Goal: Task Accomplishment & Management: Manage account settings

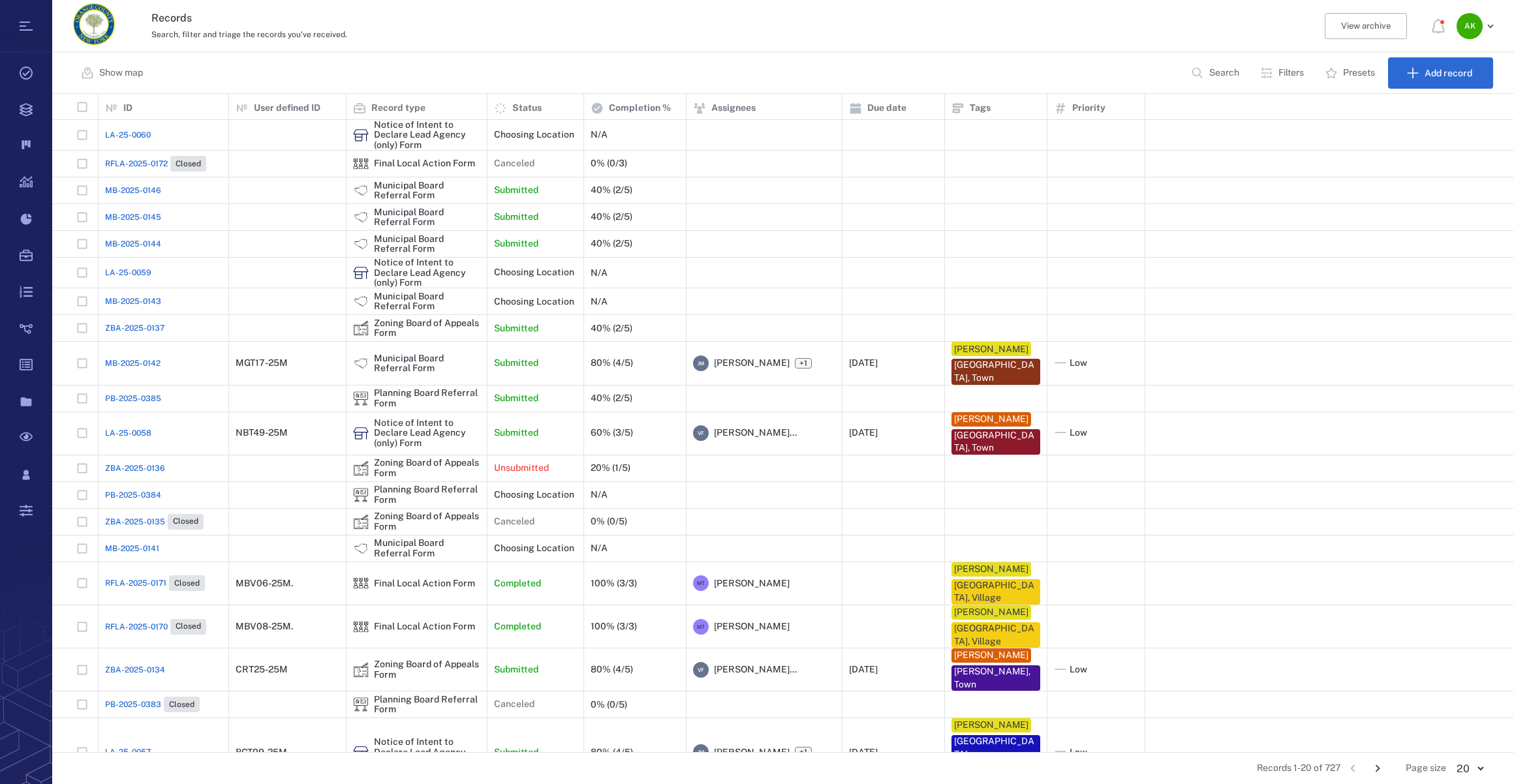
click at [133, 330] on span "ZBA-2025-0137" at bounding box center [134, 328] width 59 height 12
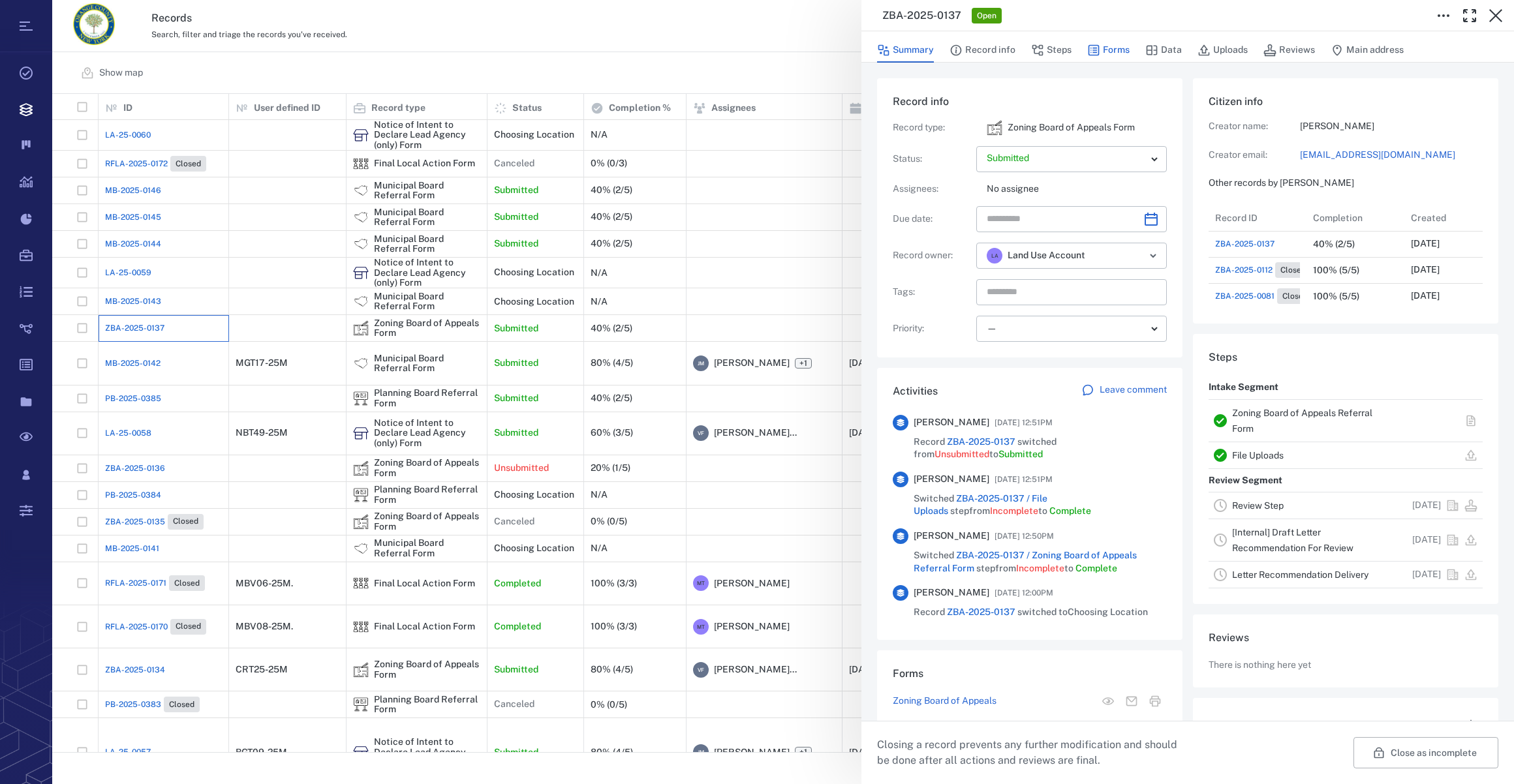
scroll to position [10, 9]
click at [1109, 49] on button "Forms" at bounding box center [1108, 50] width 42 height 25
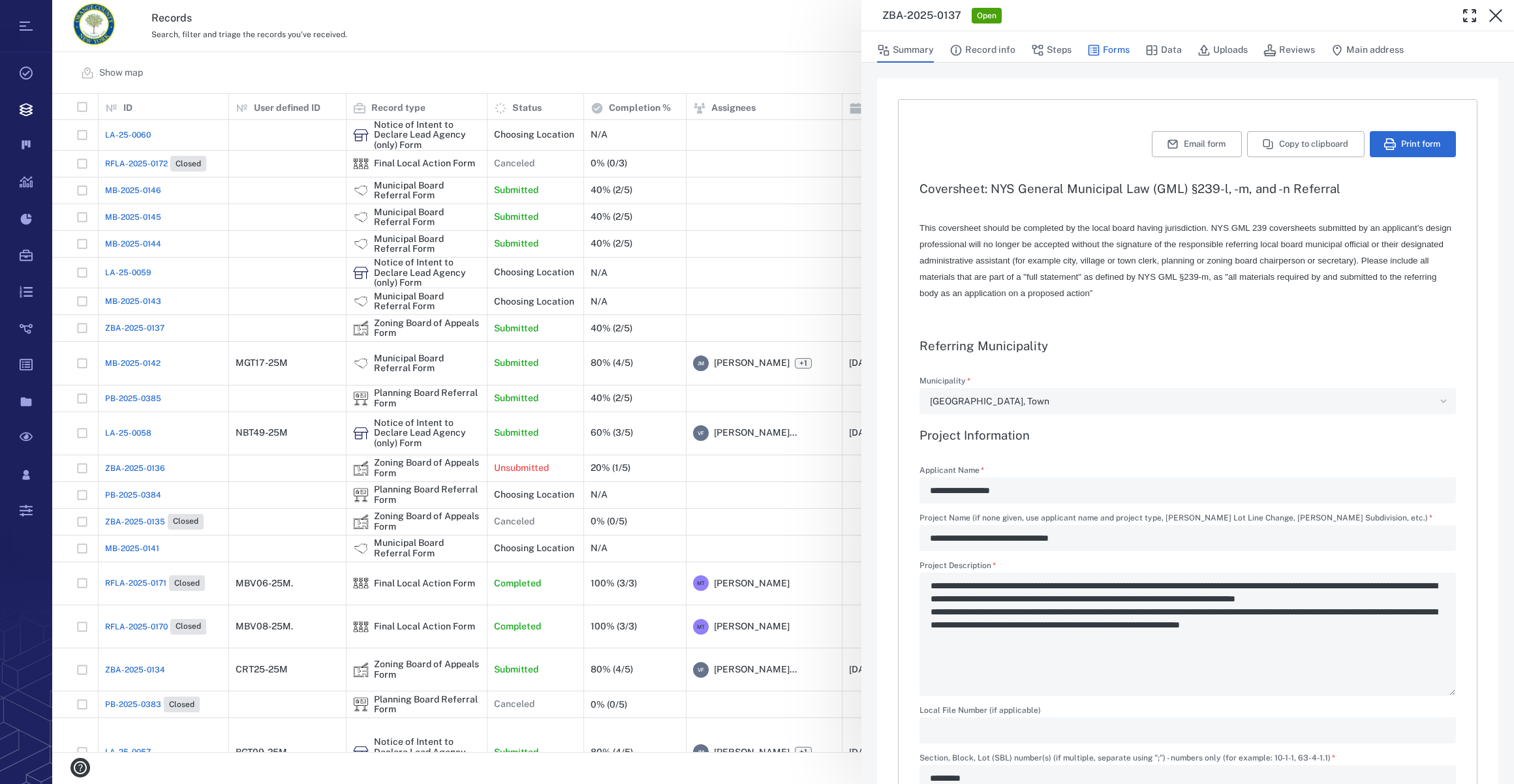
type textarea "*"
type input "**********"
click at [923, 52] on button "Summary" at bounding box center [905, 50] width 57 height 25
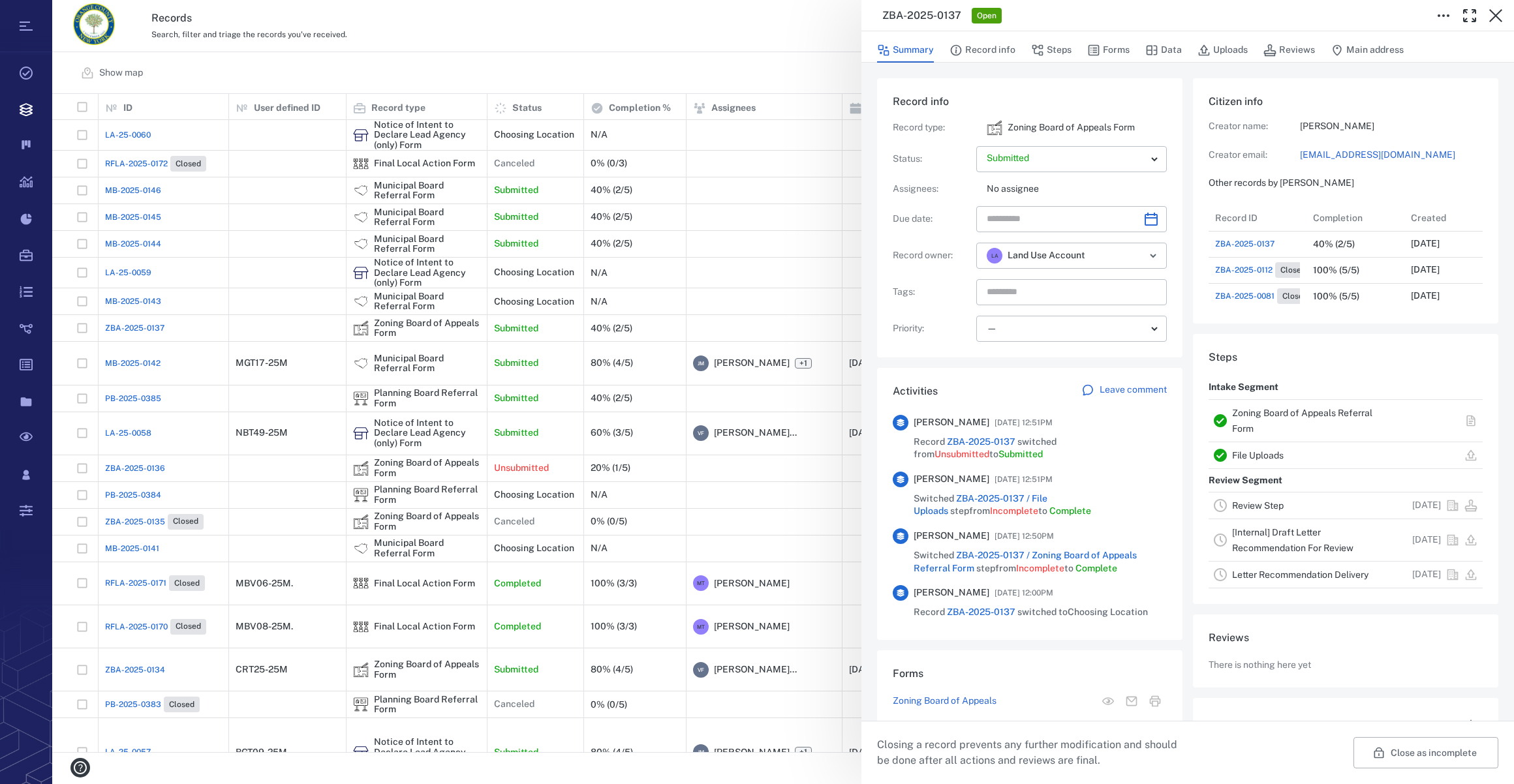
scroll to position [522, 252]
click at [1143, 212] on icon "Choose date" at bounding box center [1151, 219] width 15 height 15
click at [948, 341] on div "Record info Record type : Zoning Board of Appeals Form Status : Submitted *****…" at bounding box center [1029, 218] width 306 height 279
click at [1144, 217] on icon "Choose date" at bounding box center [1151, 219] width 13 height 13
click at [1162, 249] on icon "Next month" at bounding box center [1164, 253] width 15 height 15
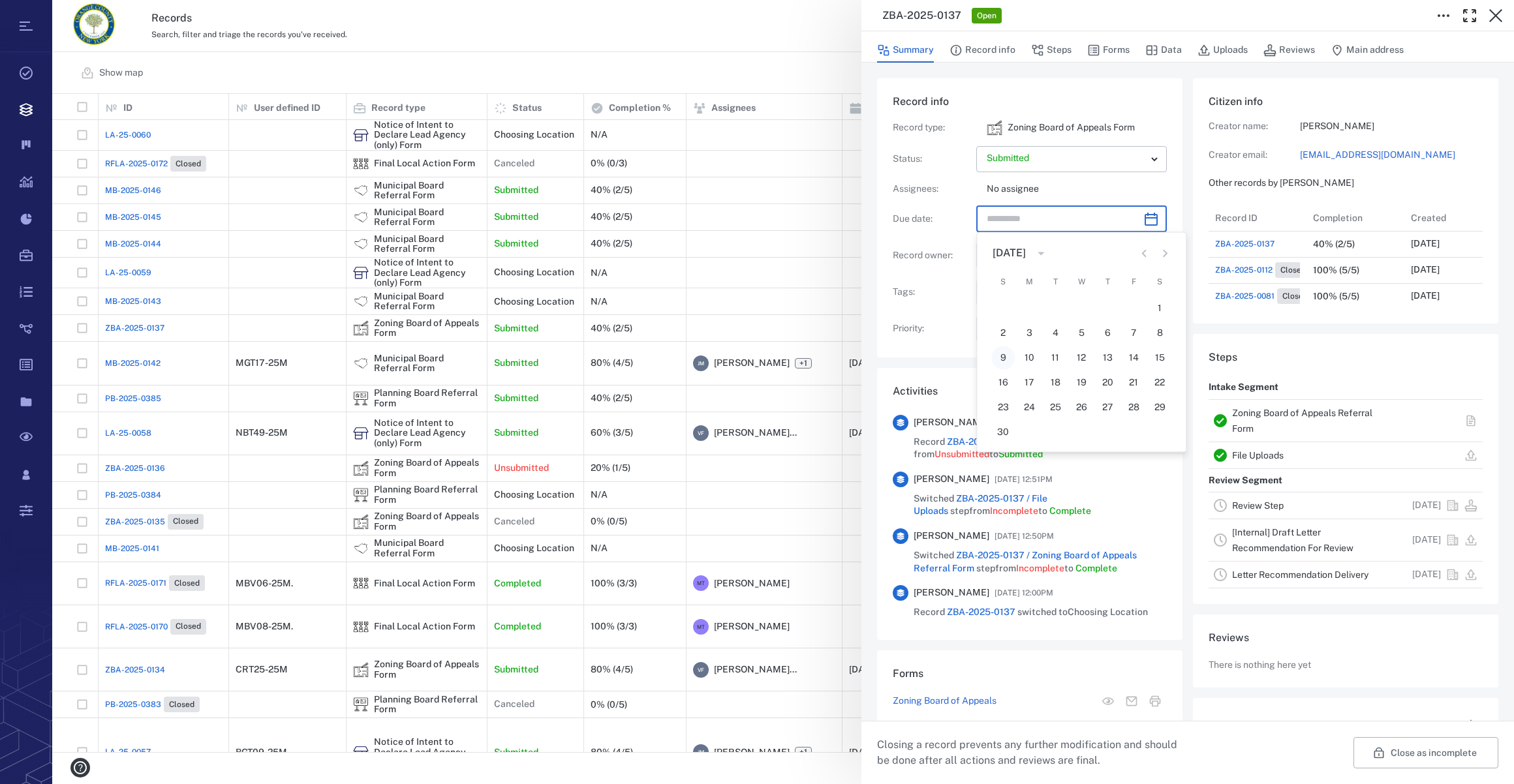
click at [1005, 354] on button "9" at bounding box center [1002, 357] width 23 height 23
type input "**********"
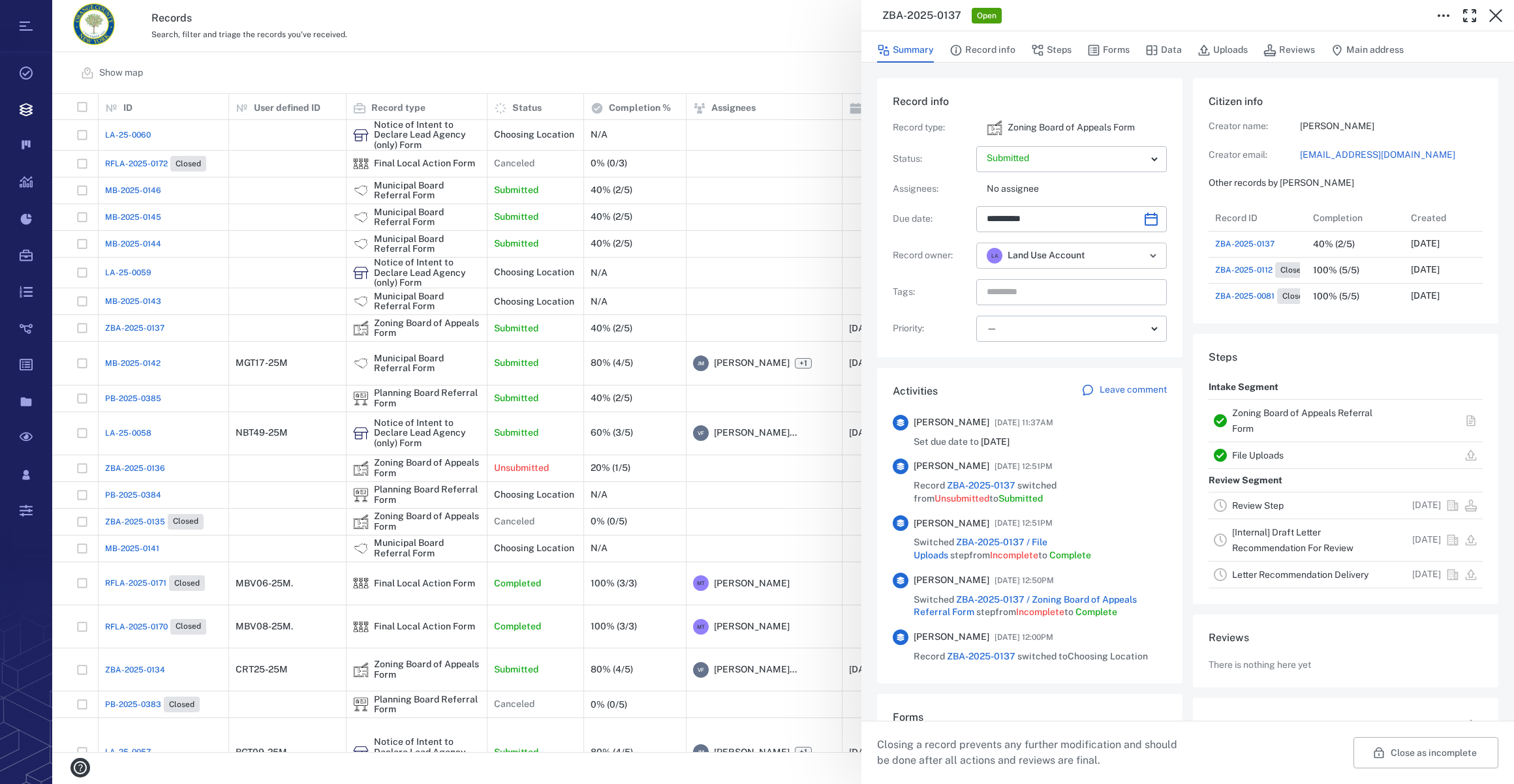
click at [1122, 255] on input "text" at bounding box center [1111, 256] width 32 height 19
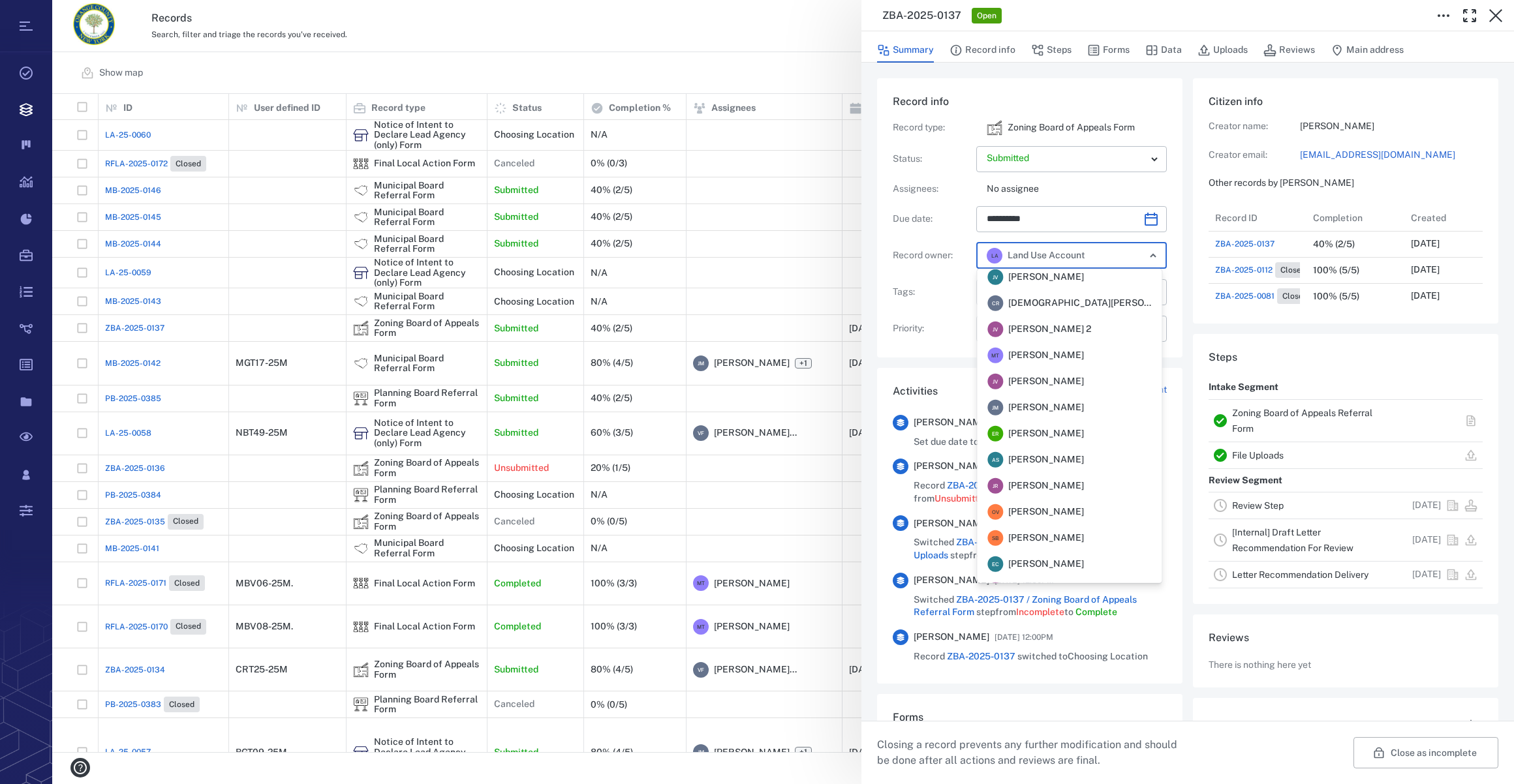
scroll to position [4, 0]
click at [1027, 355] on span "[PERSON_NAME]" at bounding box center [1046, 357] width 76 height 13
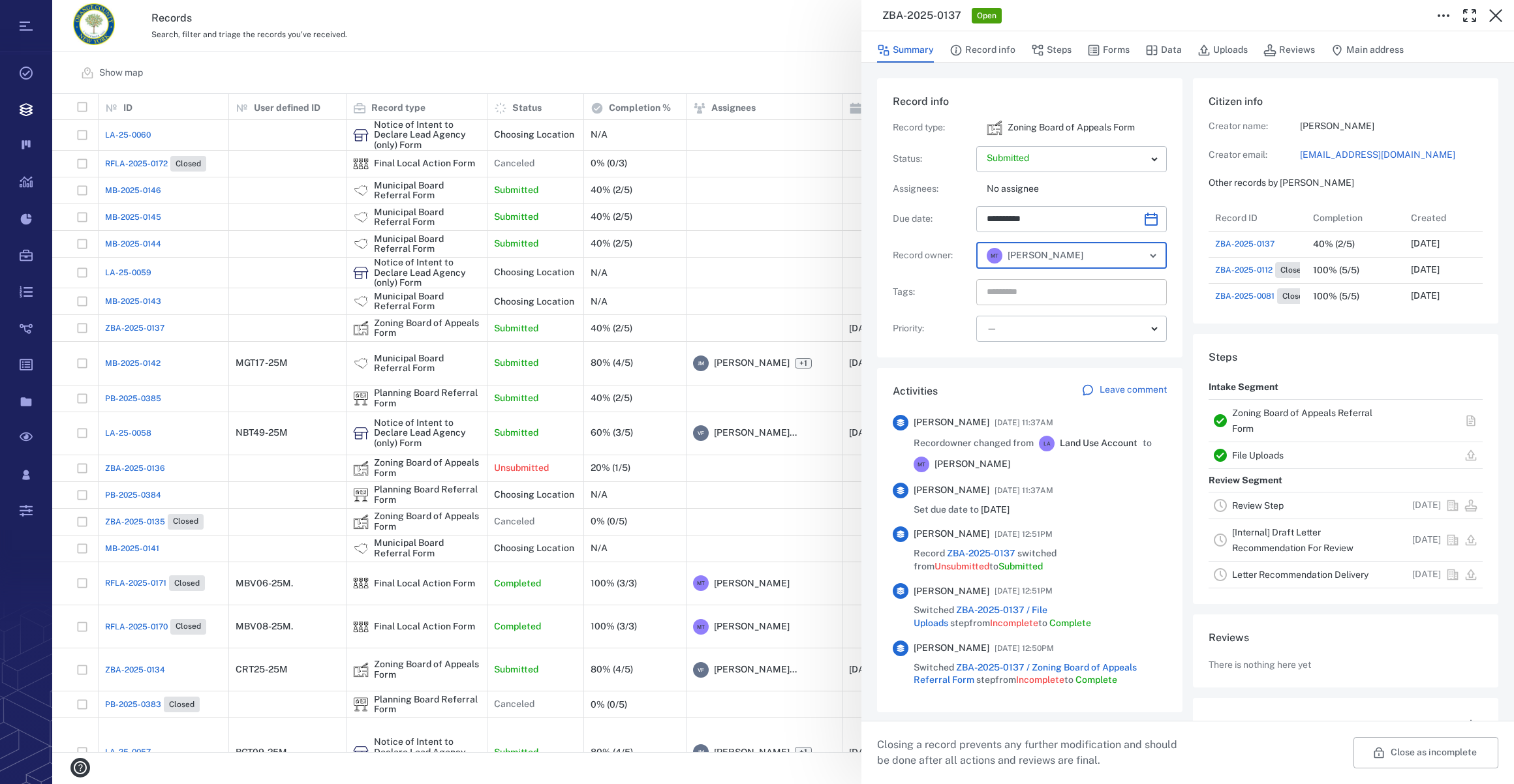
click at [1001, 293] on input "text" at bounding box center [1056, 292] width 142 height 19
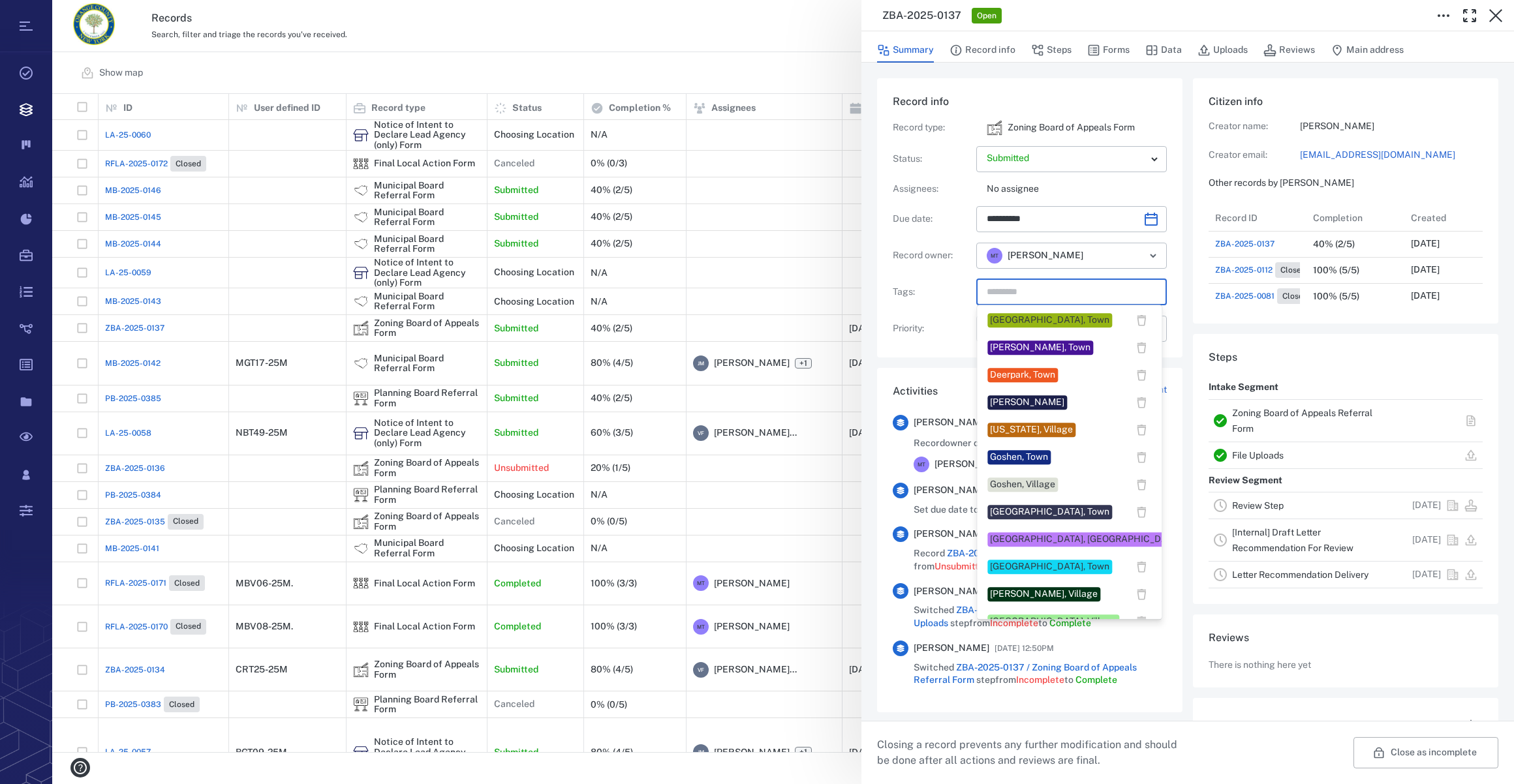
scroll to position [0, 0]
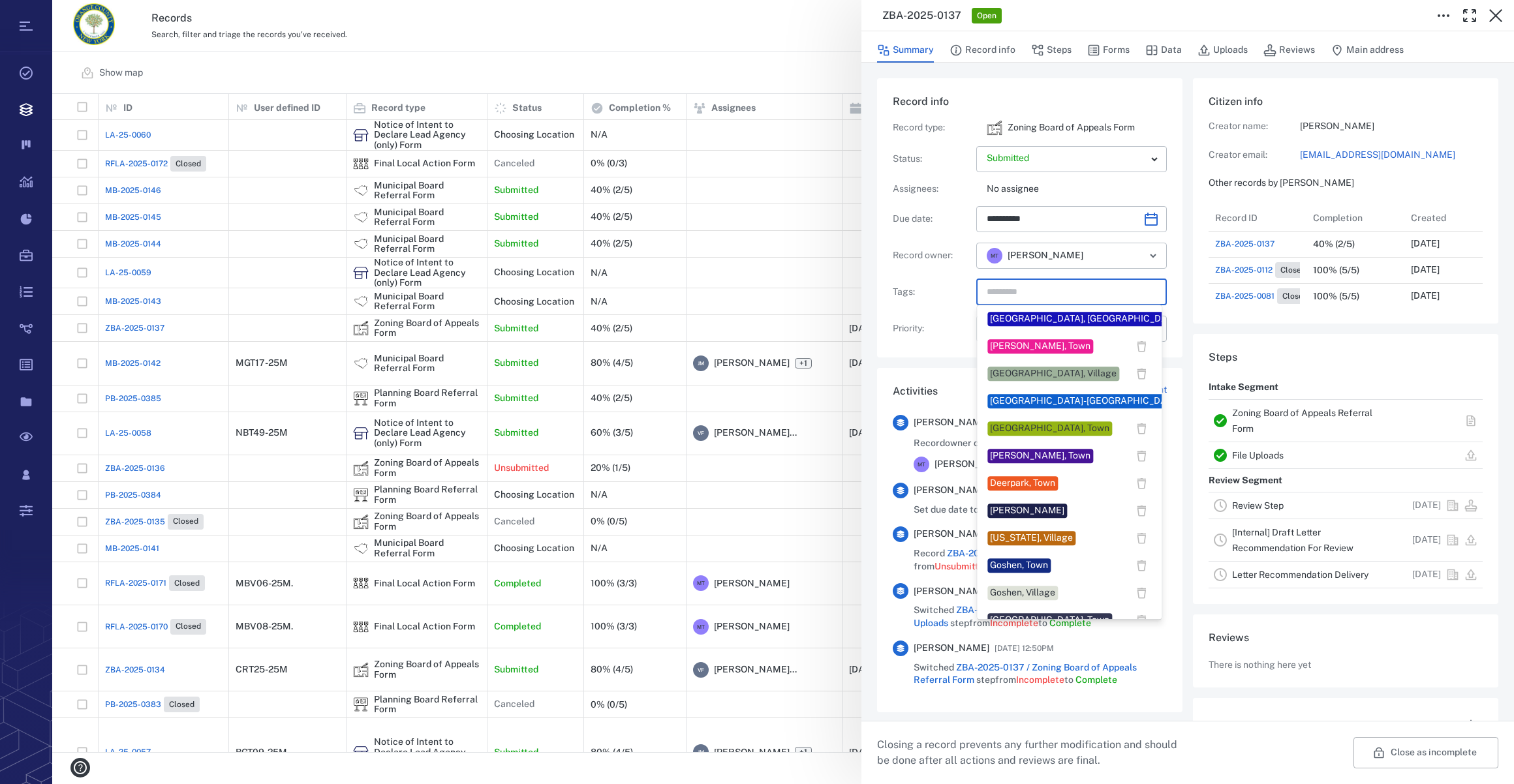
click at [1016, 424] on div "[GEOGRAPHIC_DATA], Town" at bounding box center [1049, 428] width 120 height 13
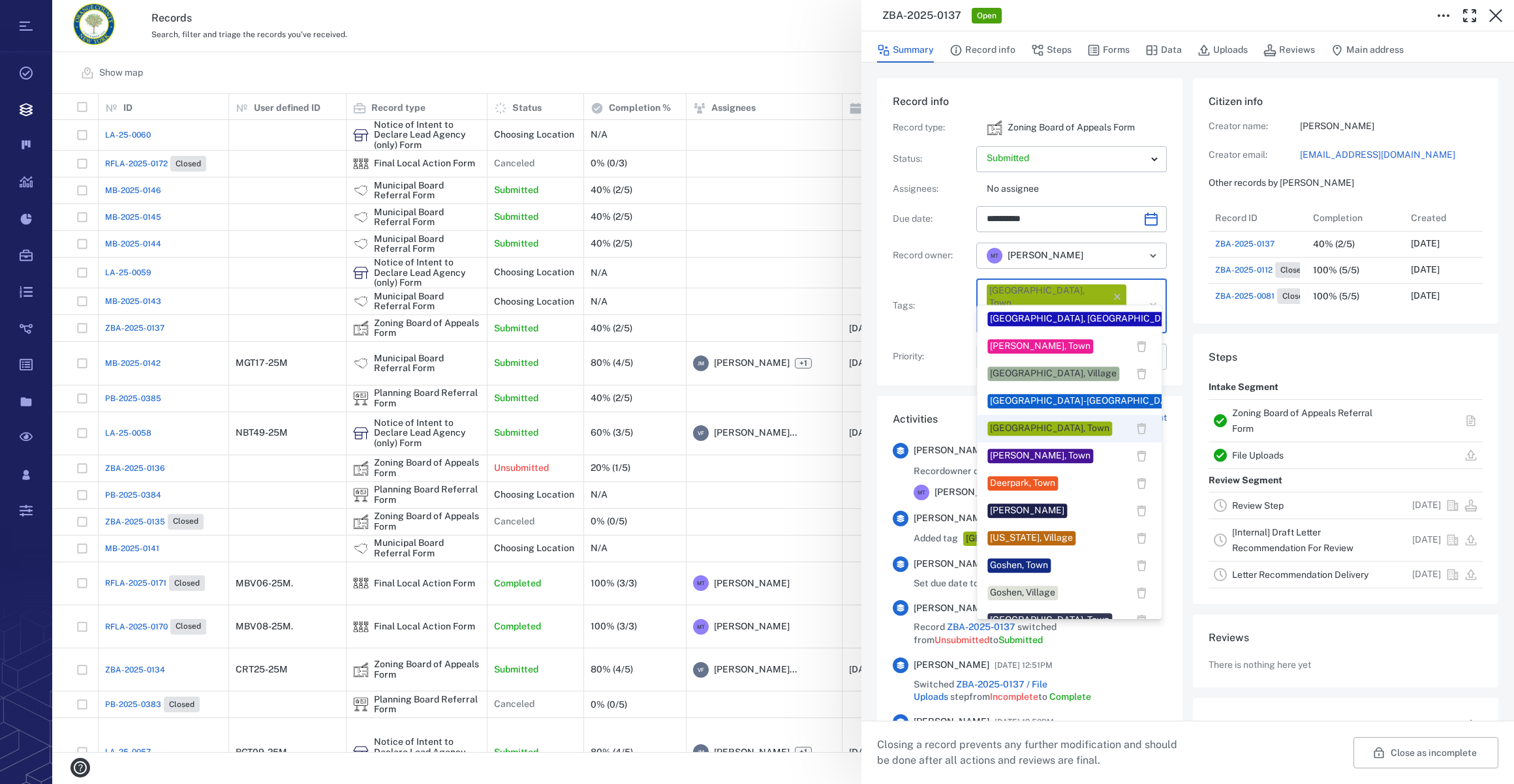
click at [1105, 311] on input "text" at bounding box center [1056, 320] width 142 height 19
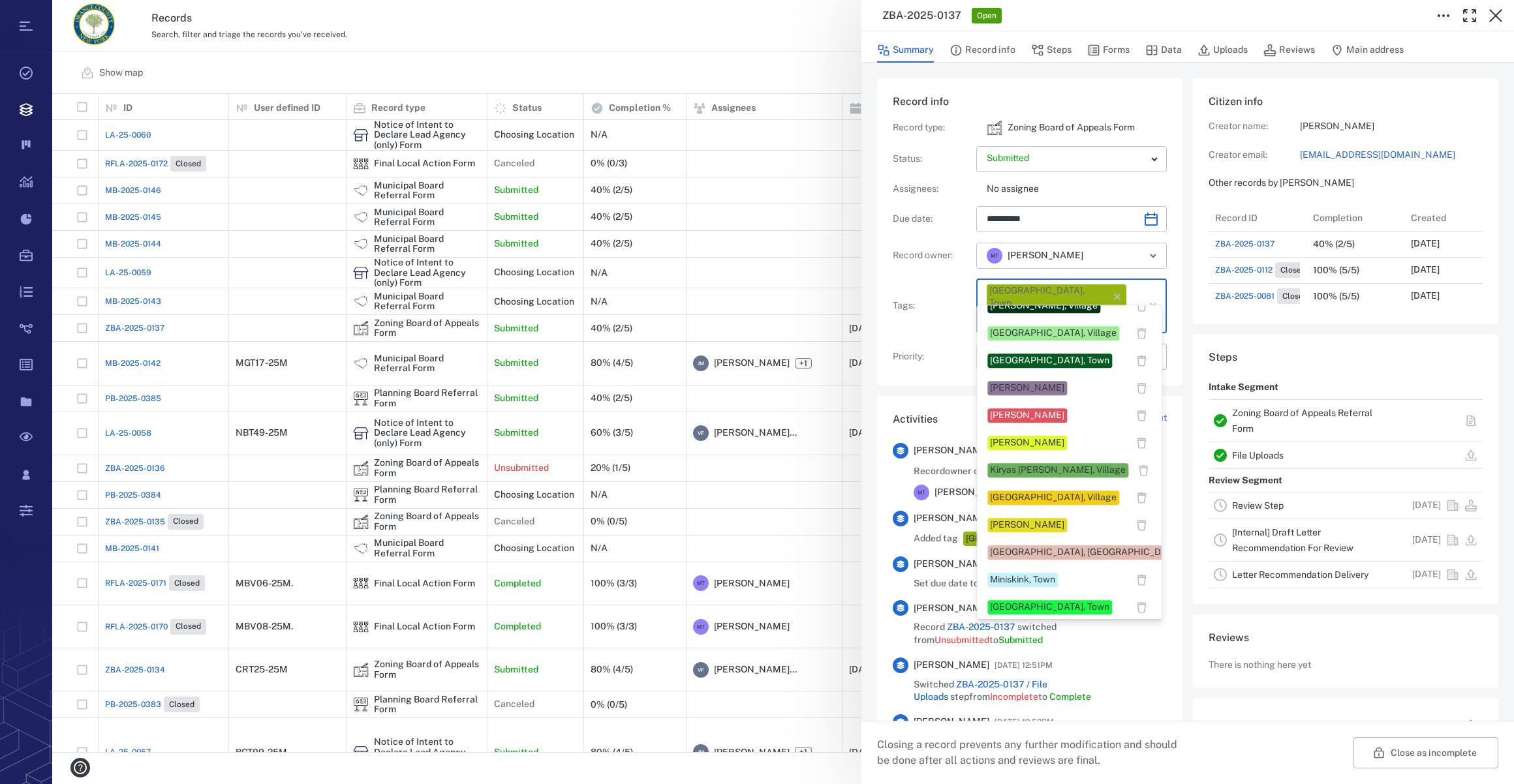
scroll to position [475, 0]
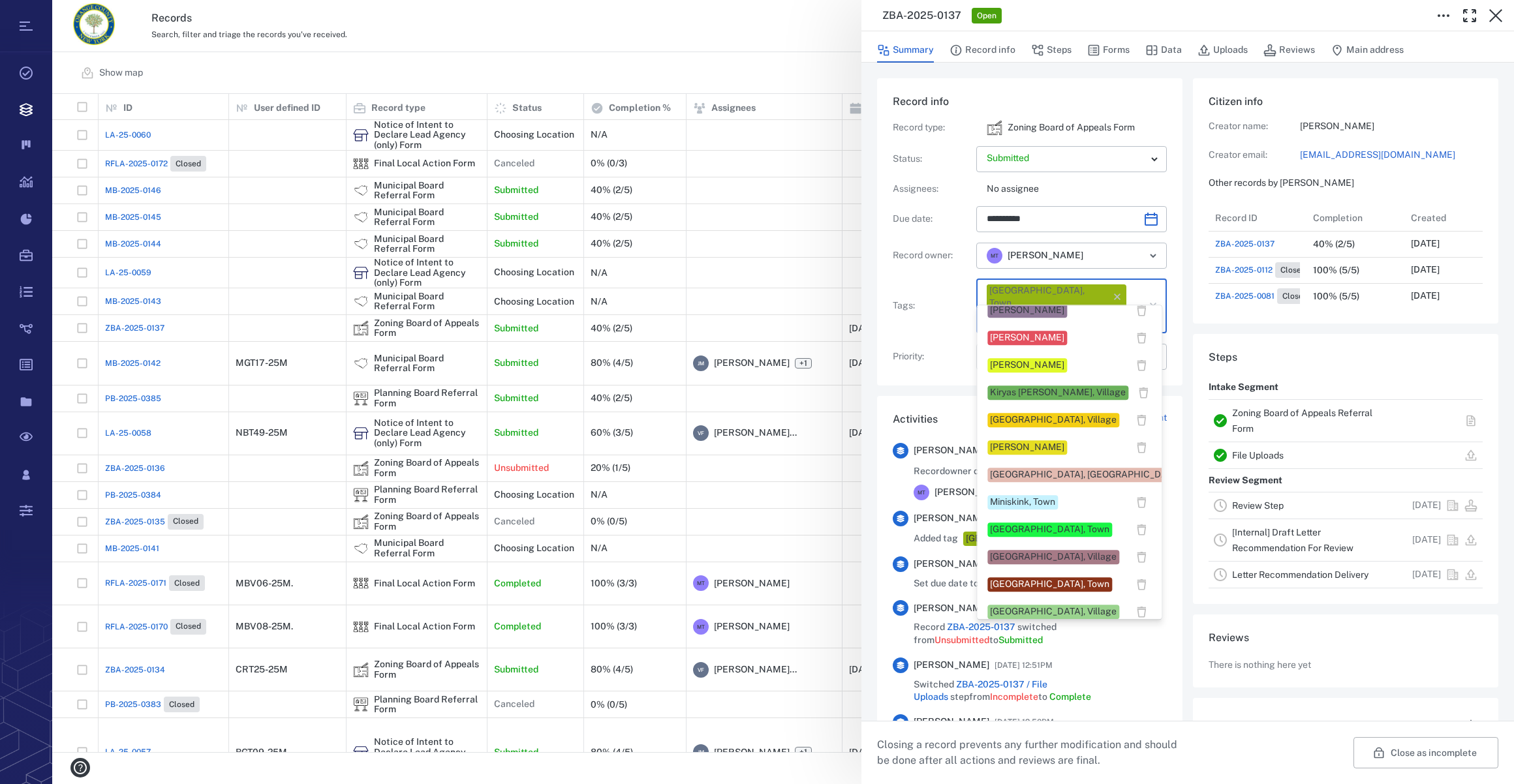
click at [999, 450] on div "[PERSON_NAME]" at bounding box center [1027, 448] width 74 height 13
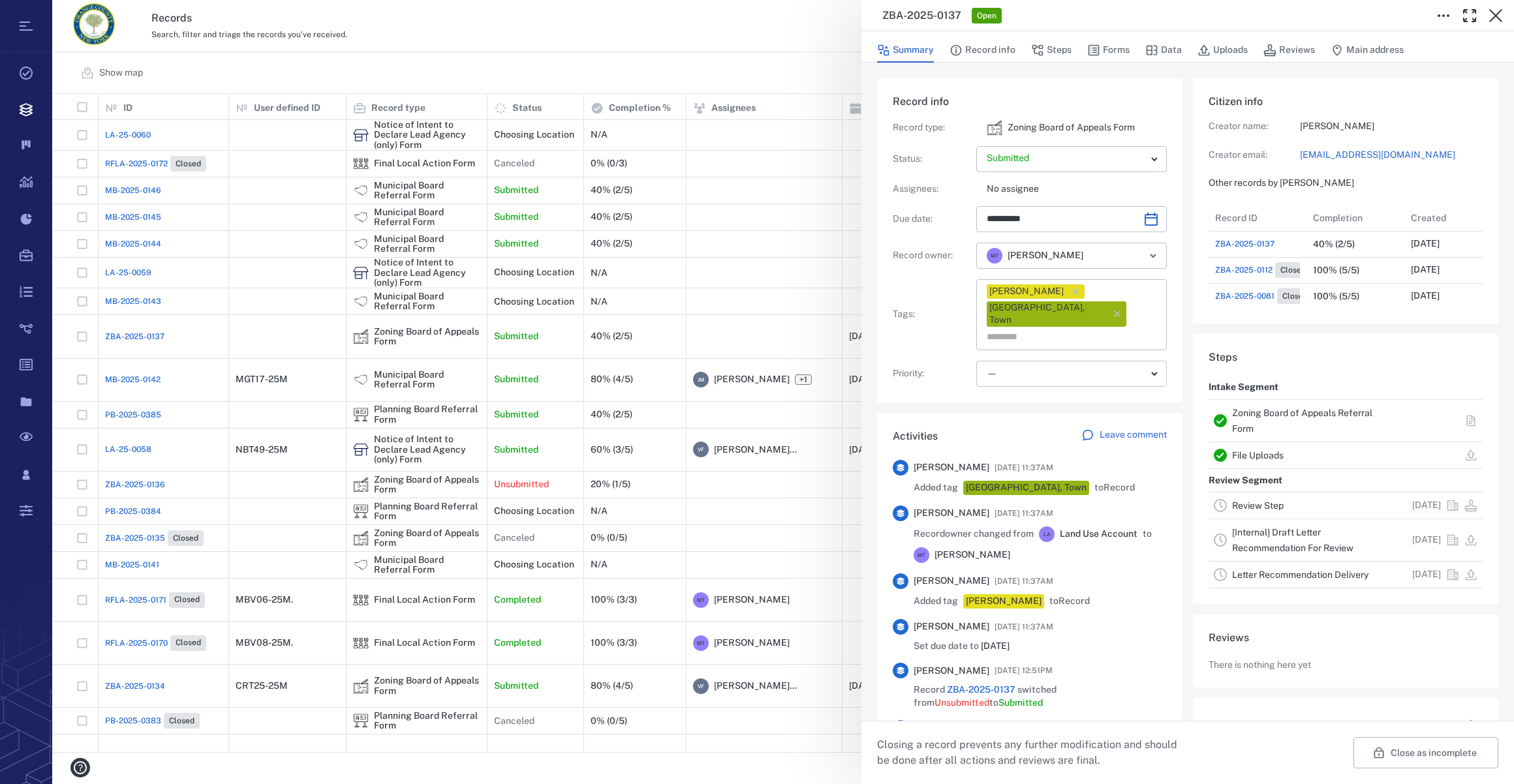
click at [1011, 346] on body "Tasks Records Boards Dashboard Reports Record types Guide steps Rules Form buil…" at bounding box center [757, 392] width 1514 height 784
click at [1025, 429] on div "Low" at bounding box center [1069, 431] width 164 height 13
type input "**"
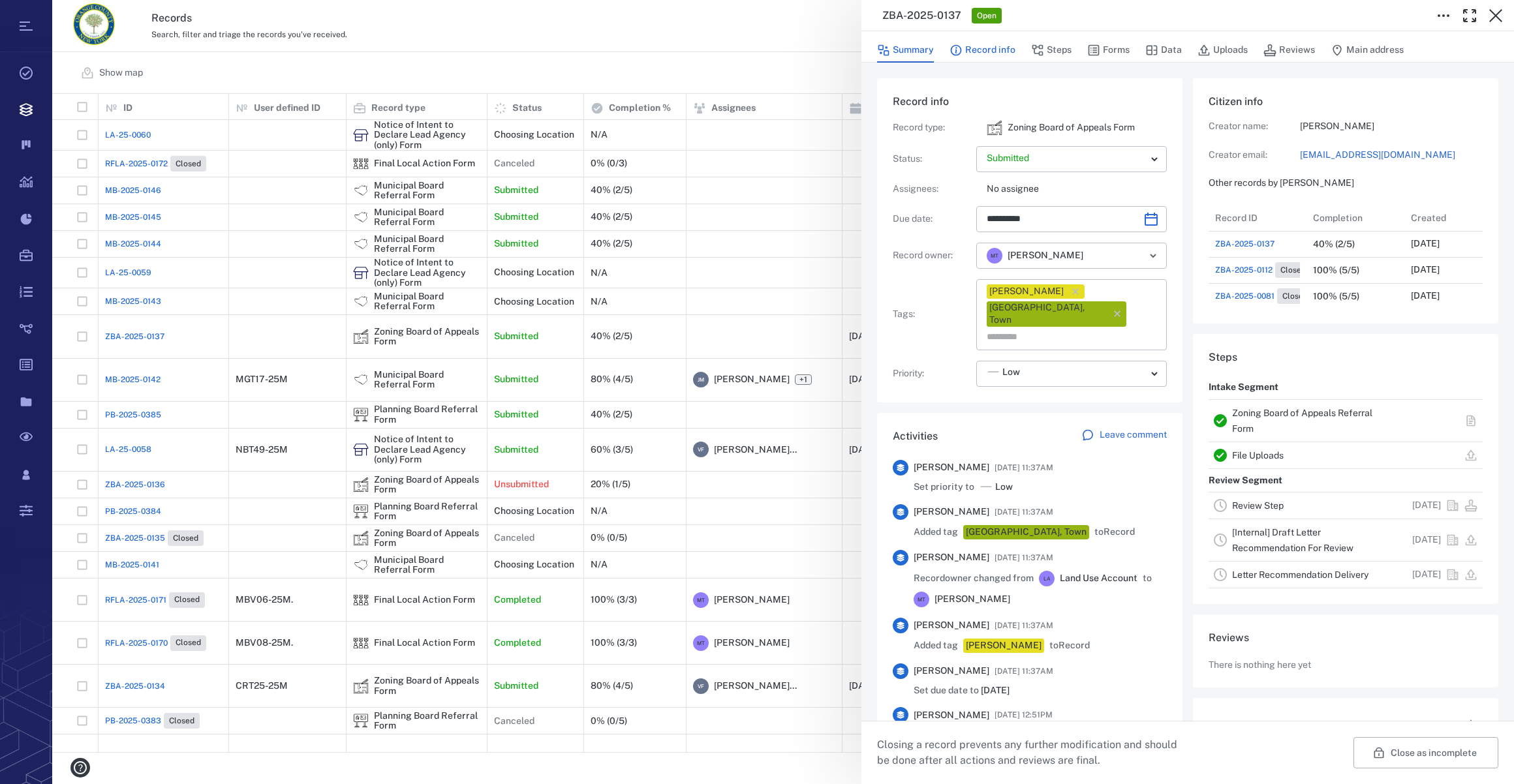
click at [1007, 48] on button "Record info" at bounding box center [982, 50] width 66 height 25
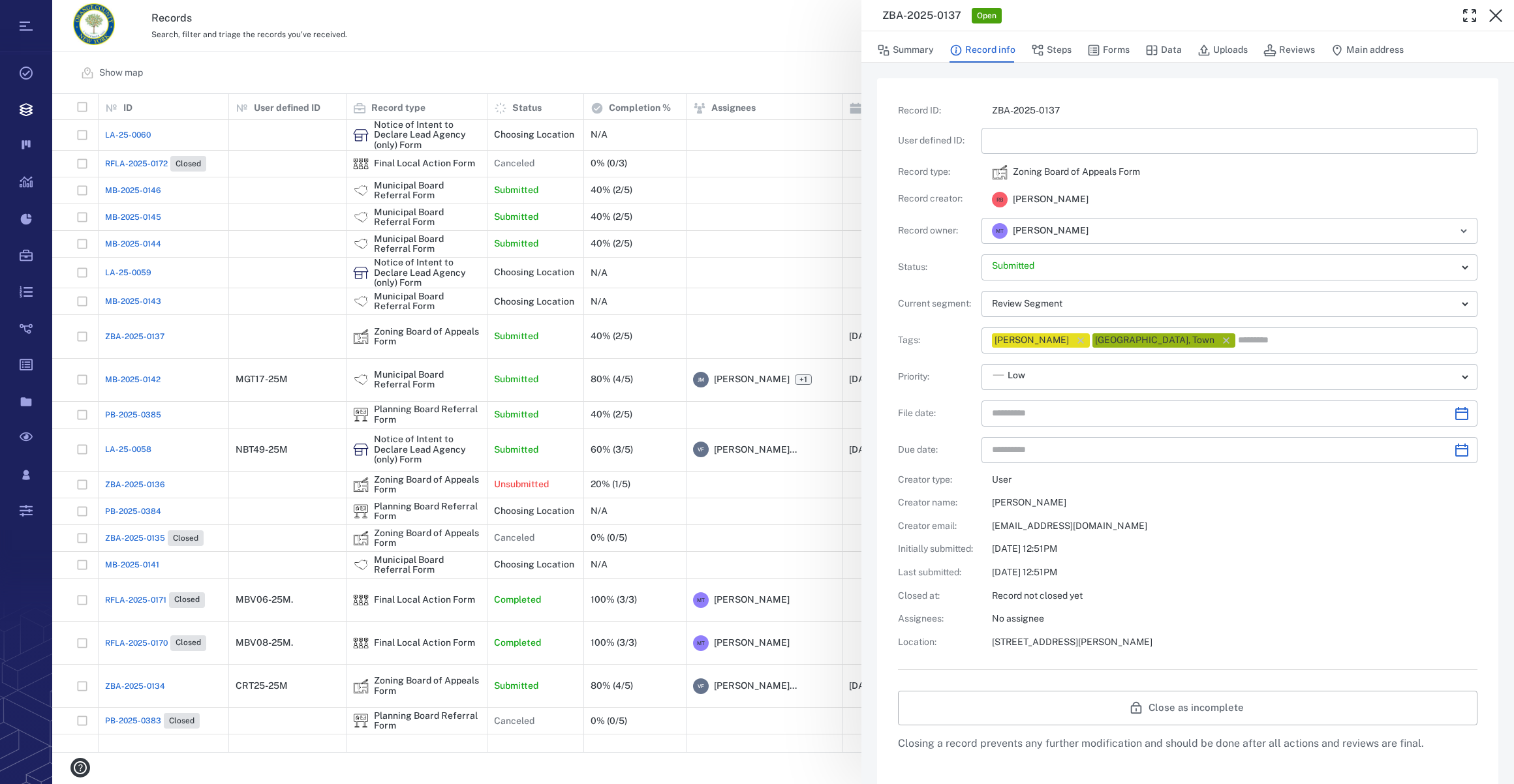
click at [1037, 153] on input "text" at bounding box center [1229, 141] width 475 height 26
type input "**********"
type input "*********"
click at [1454, 416] on icon "Choose date" at bounding box center [1462, 414] width 15 height 15
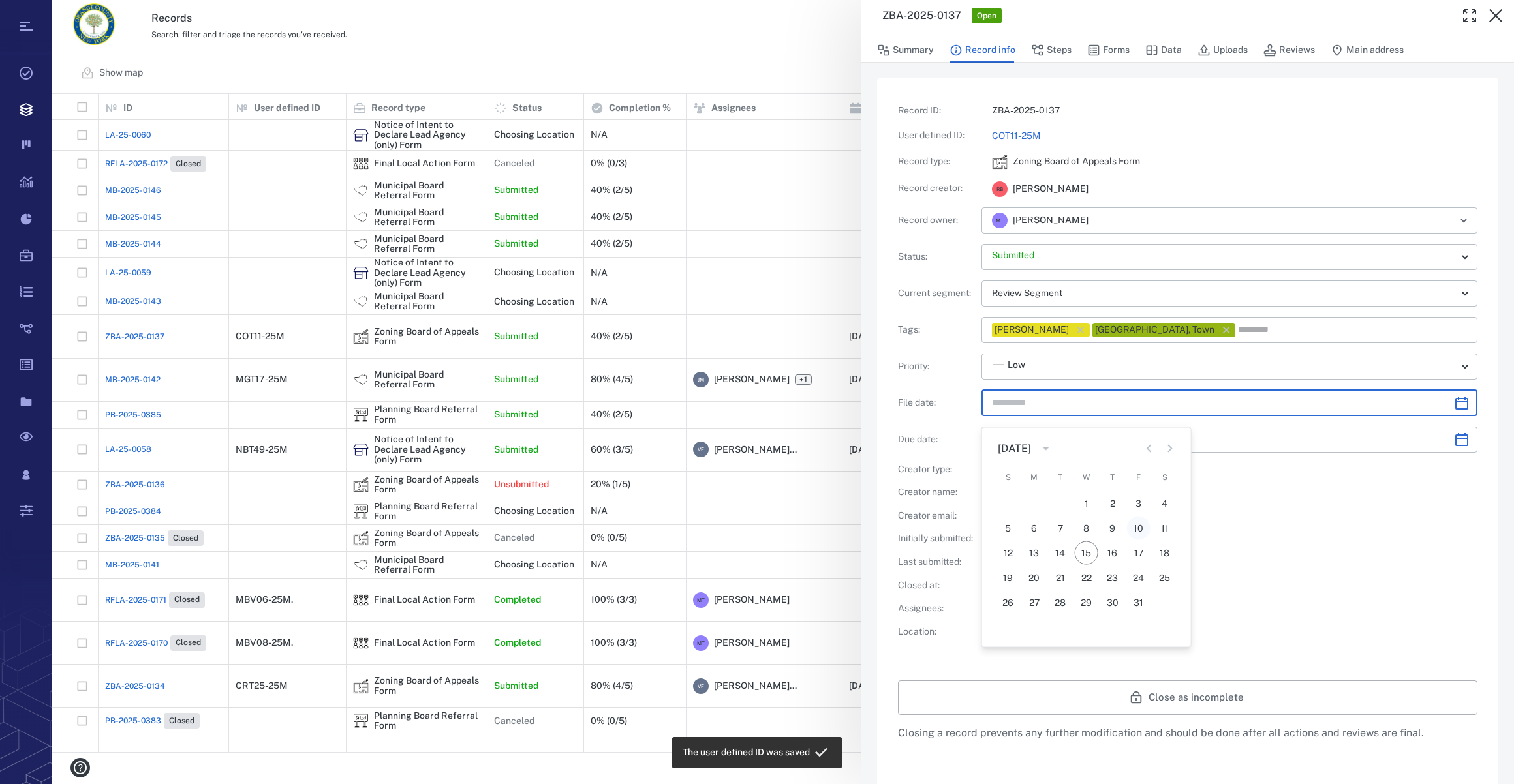
click at [1137, 526] on button "10" at bounding box center [1138, 529] width 23 height 23
type input "**********"
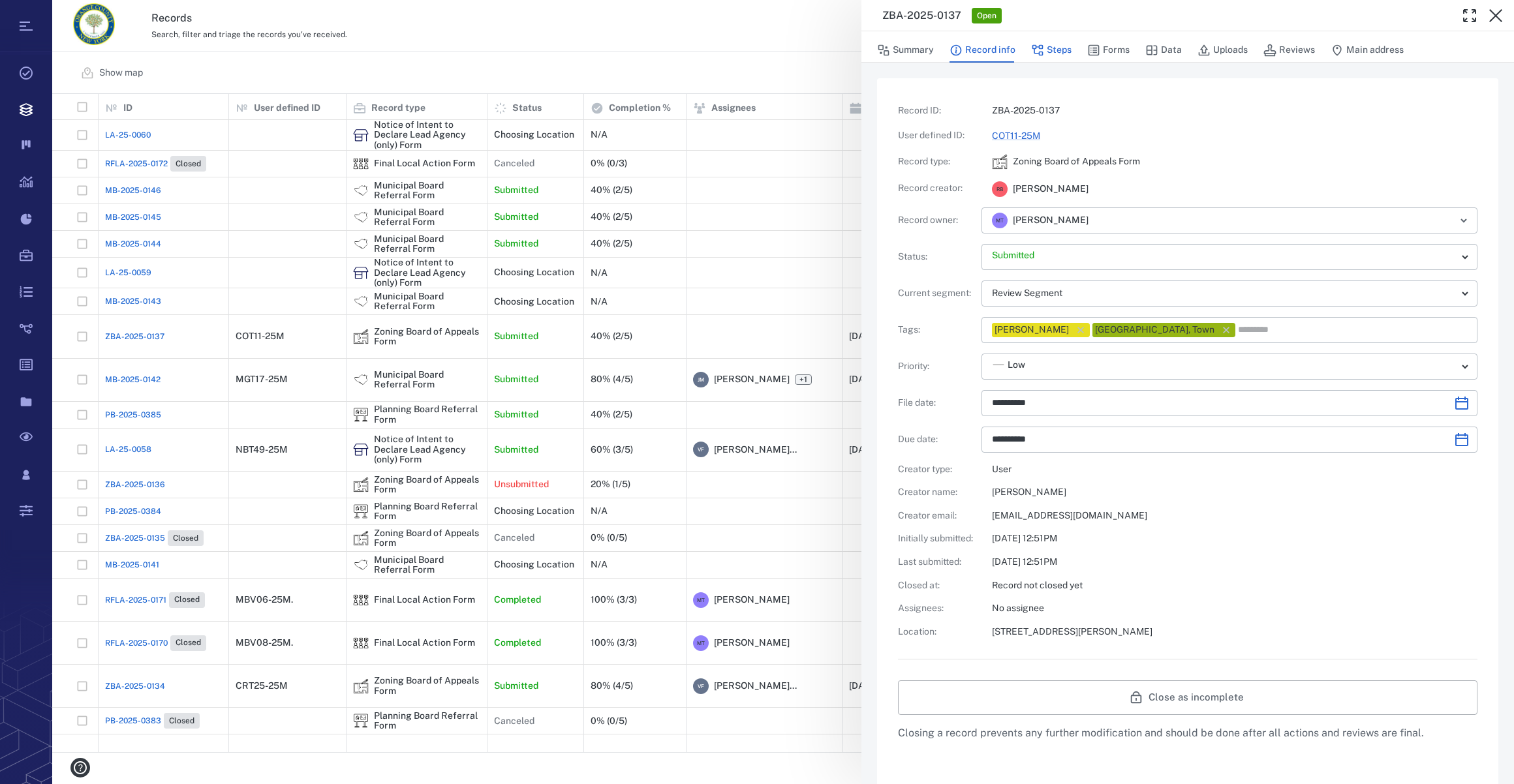
click at [1050, 46] on button "Steps" at bounding box center [1051, 50] width 40 height 25
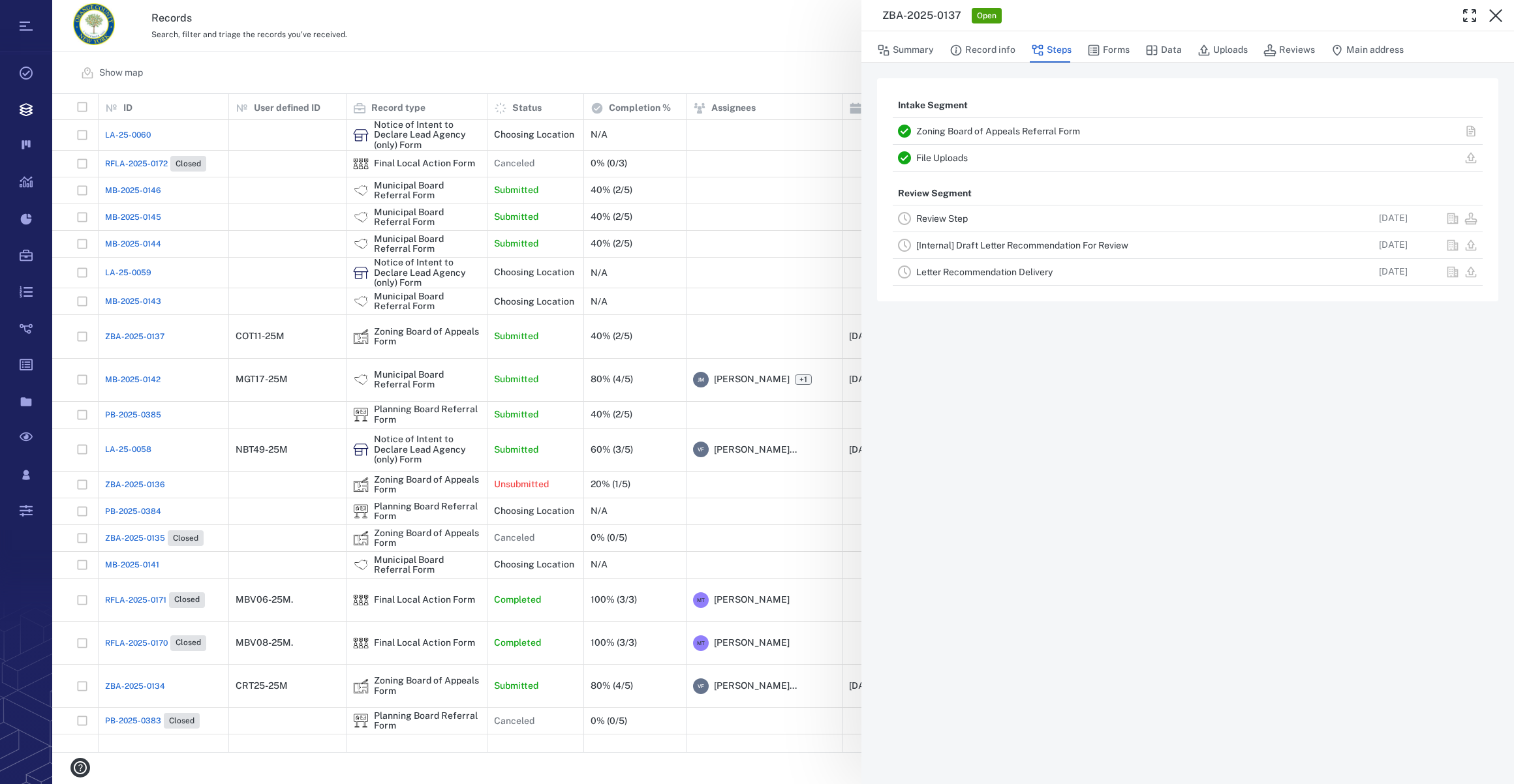
click at [959, 221] on link "Review Step" at bounding box center [941, 218] width 52 height 11
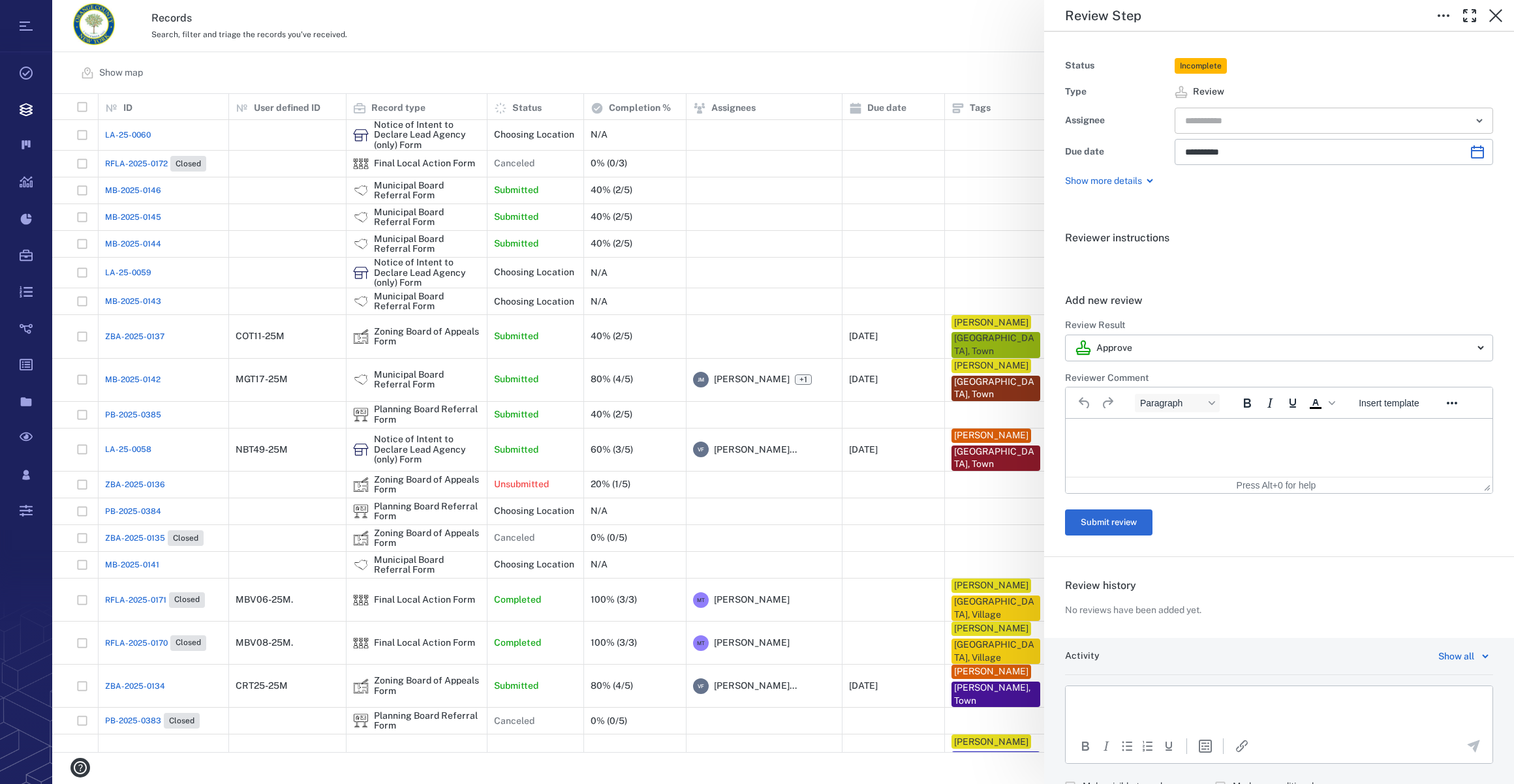
click at [1272, 117] on input "text" at bounding box center [1319, 121] width 270 height 19
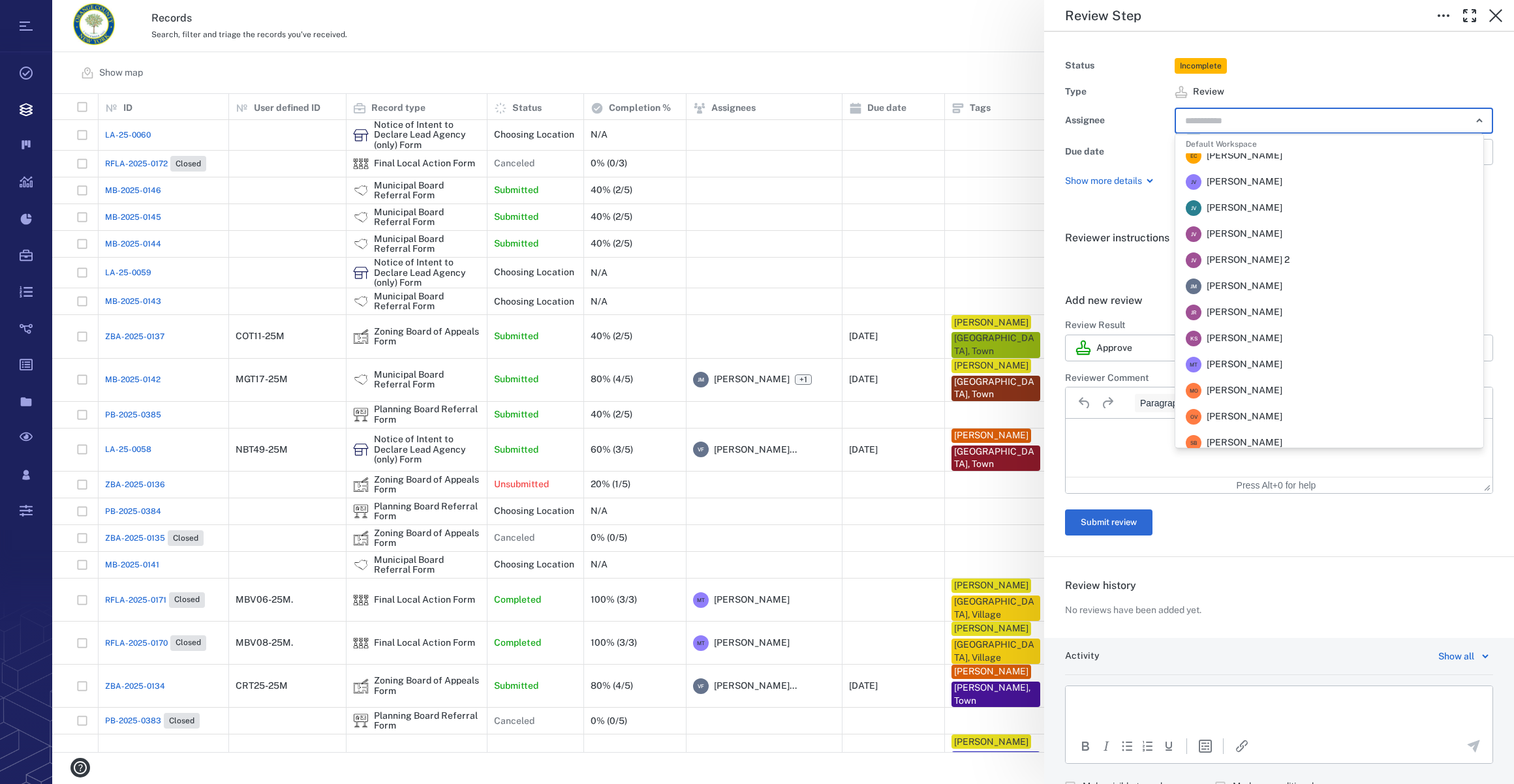
scroll to position [237, 0]
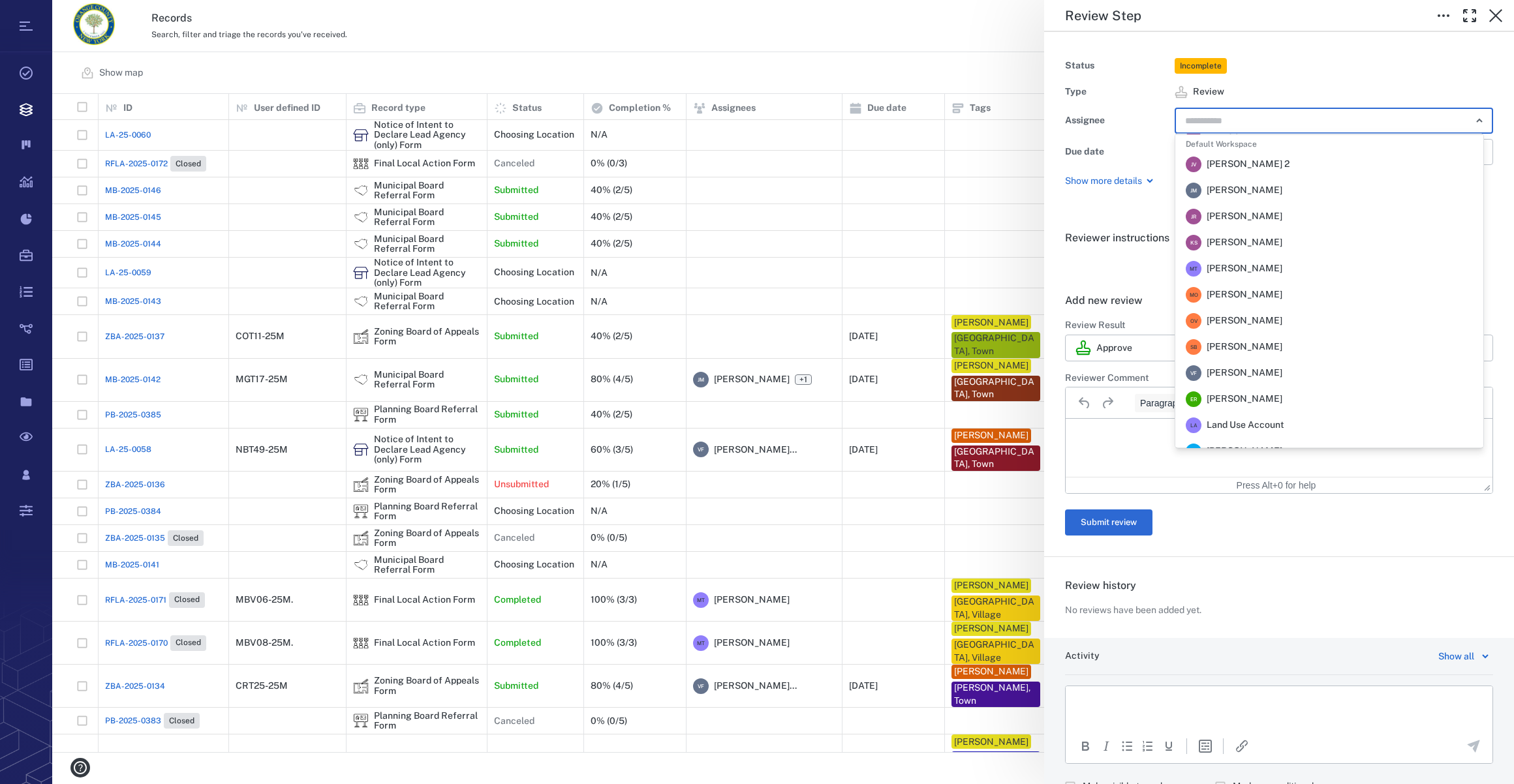
click at [1248, 264] on span "[PERSON_NAME]" at bounding box center [1244, 269] width 76 height 13
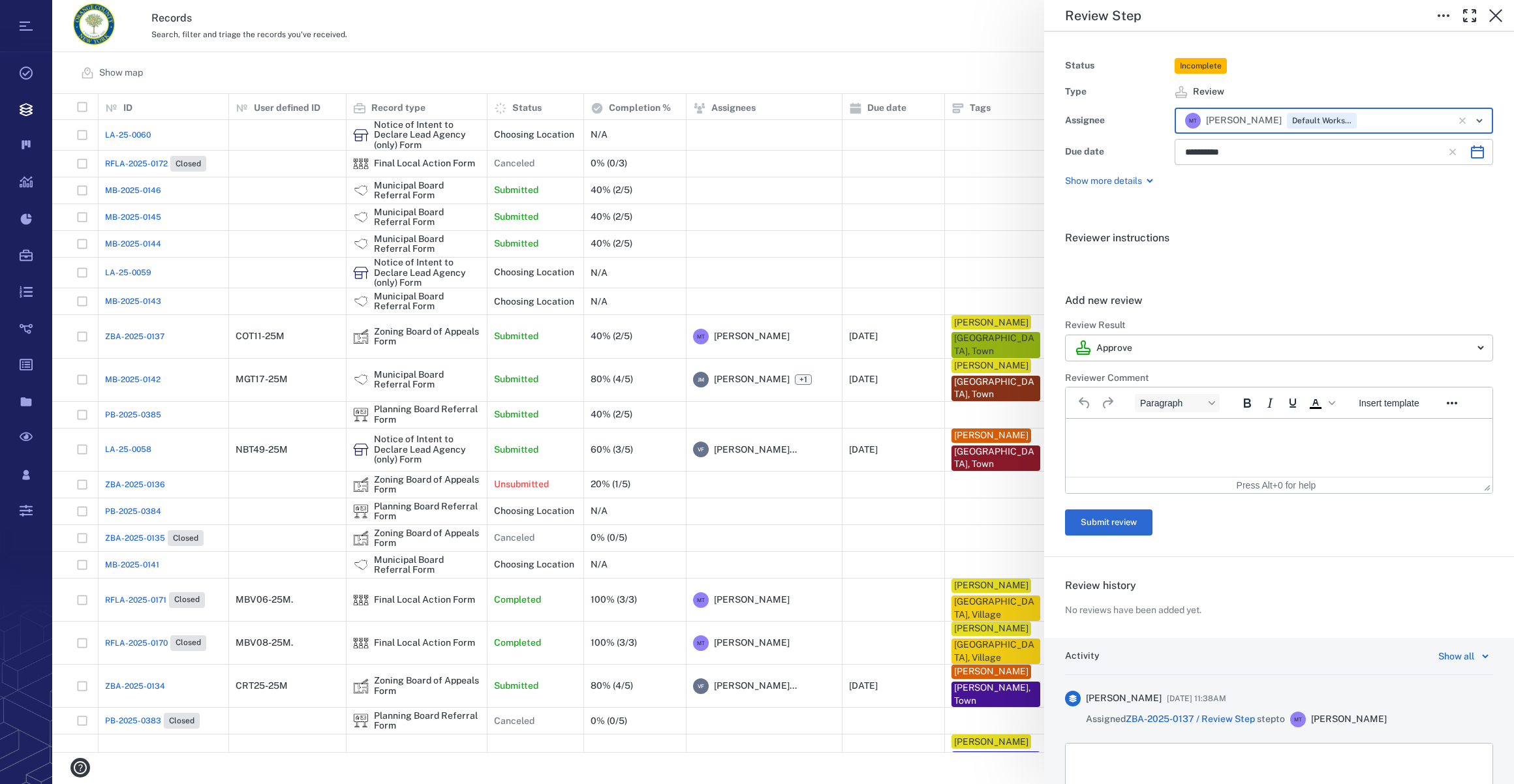
click at [1471, 150] on icon "Choose date, selected date is Nov 25, 2025" at bounding box center [1477, 152] width 13 height 13
click at [1194, 289] on button "9" at bounding box center [1201, 291] width 23 height 23
type input "**********"
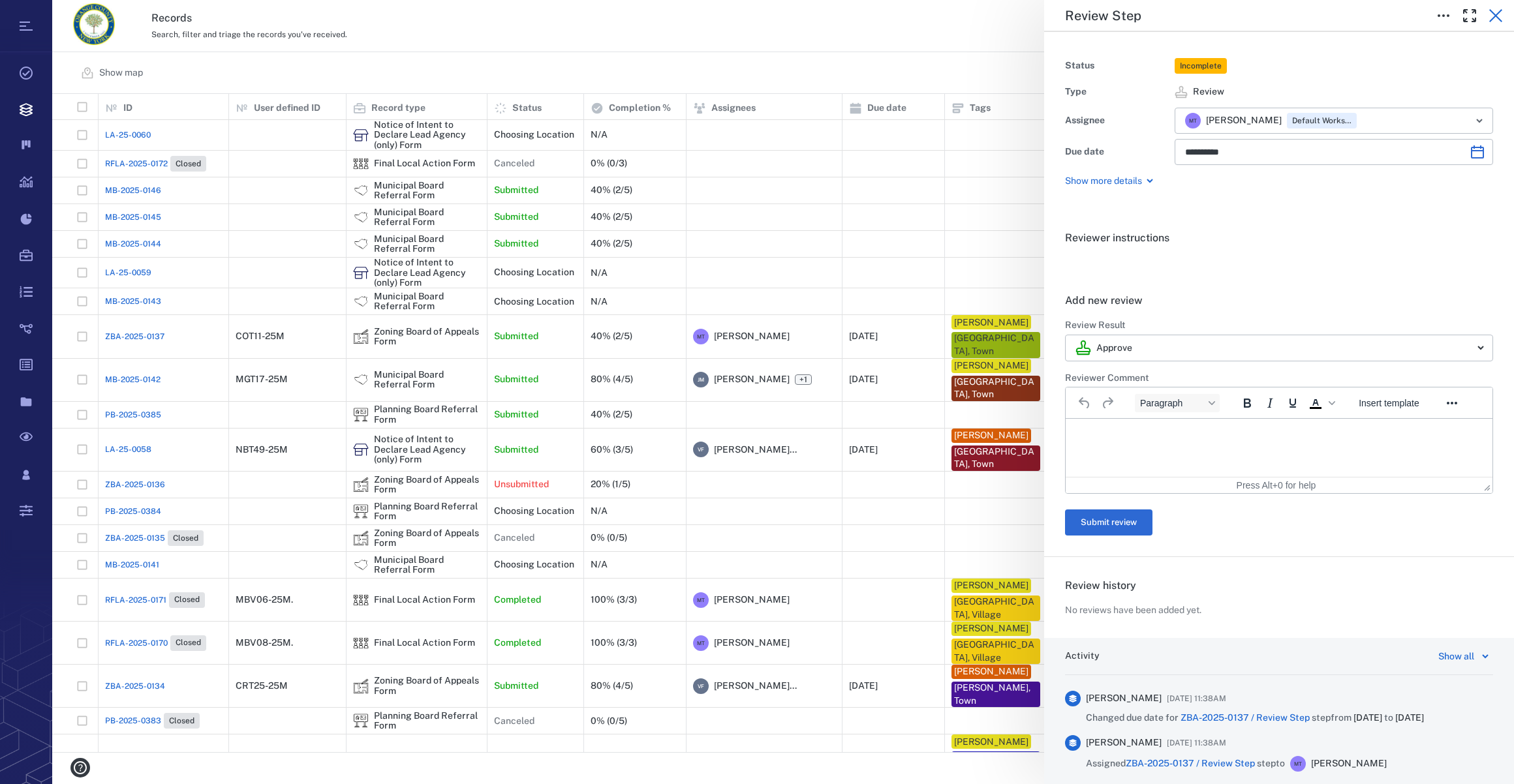
click at [1490, 12] on icon "button" at bounding box center [1495, 15] width 15 height 15
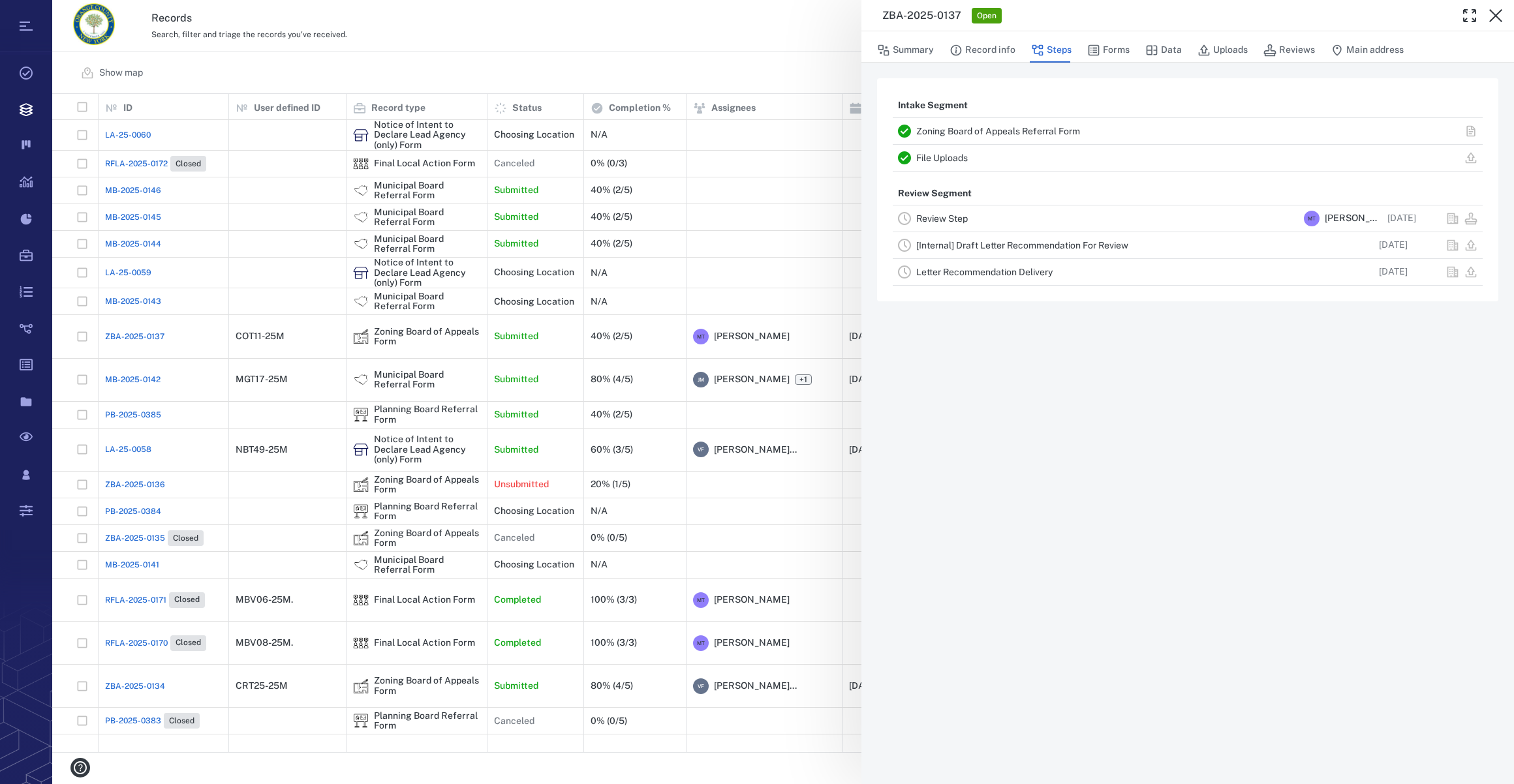
click at [1490, 12] on icon "button" at bounding box center [1495, 15] width 15 height 15
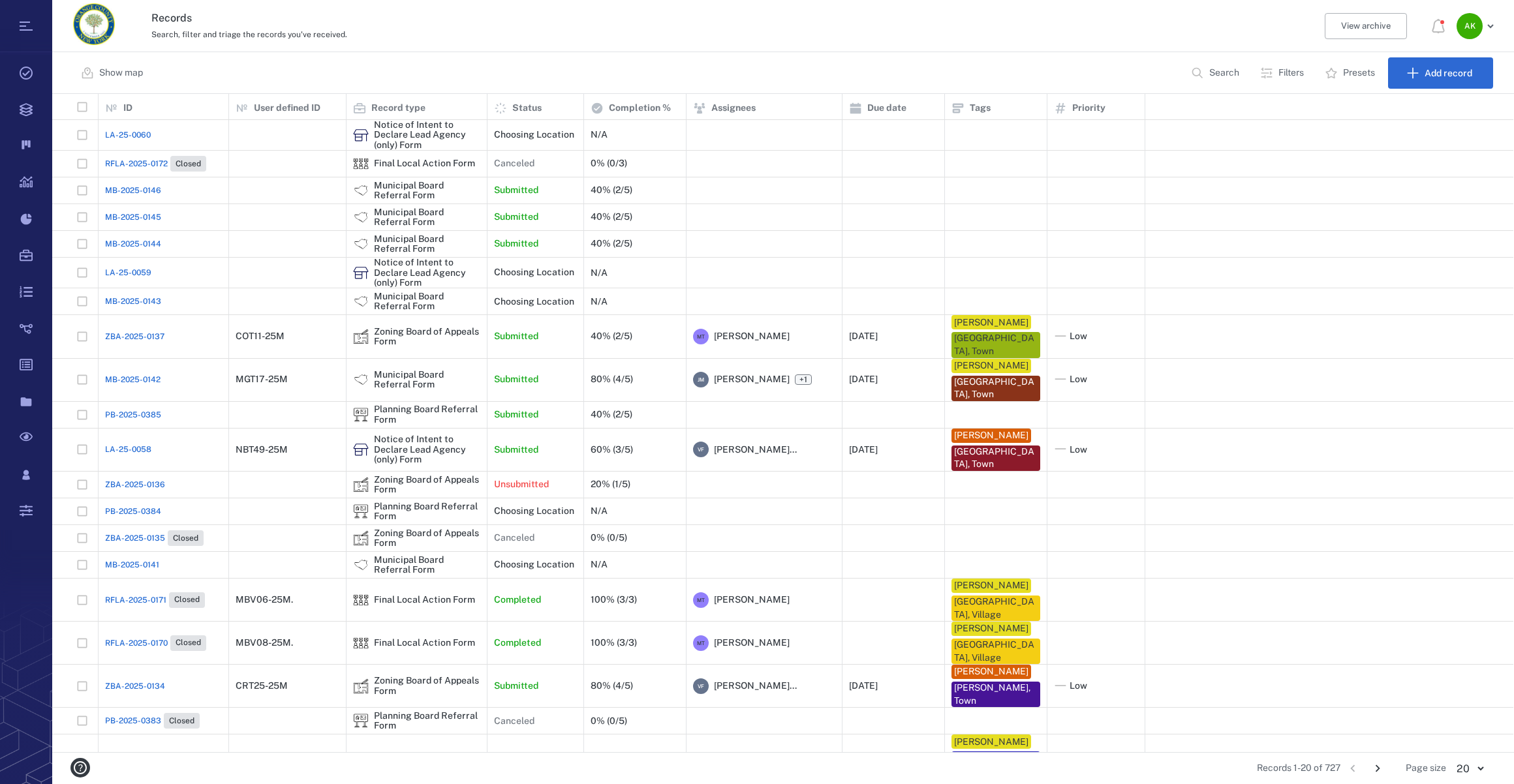
click at [110, 331] on span "ZBA-2025-0137" at bounding box center [134, 336] width 59 height 12
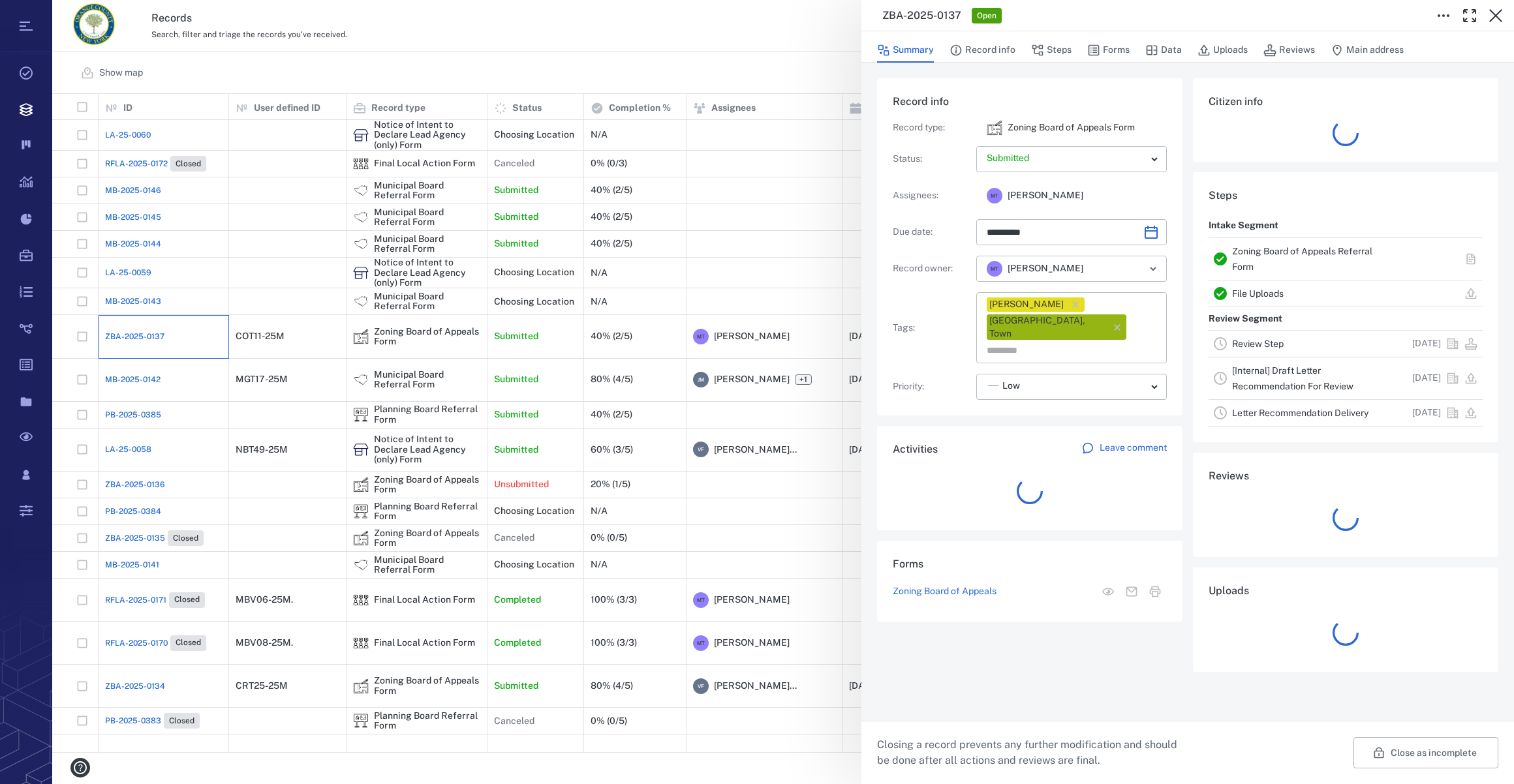
type input "**********"
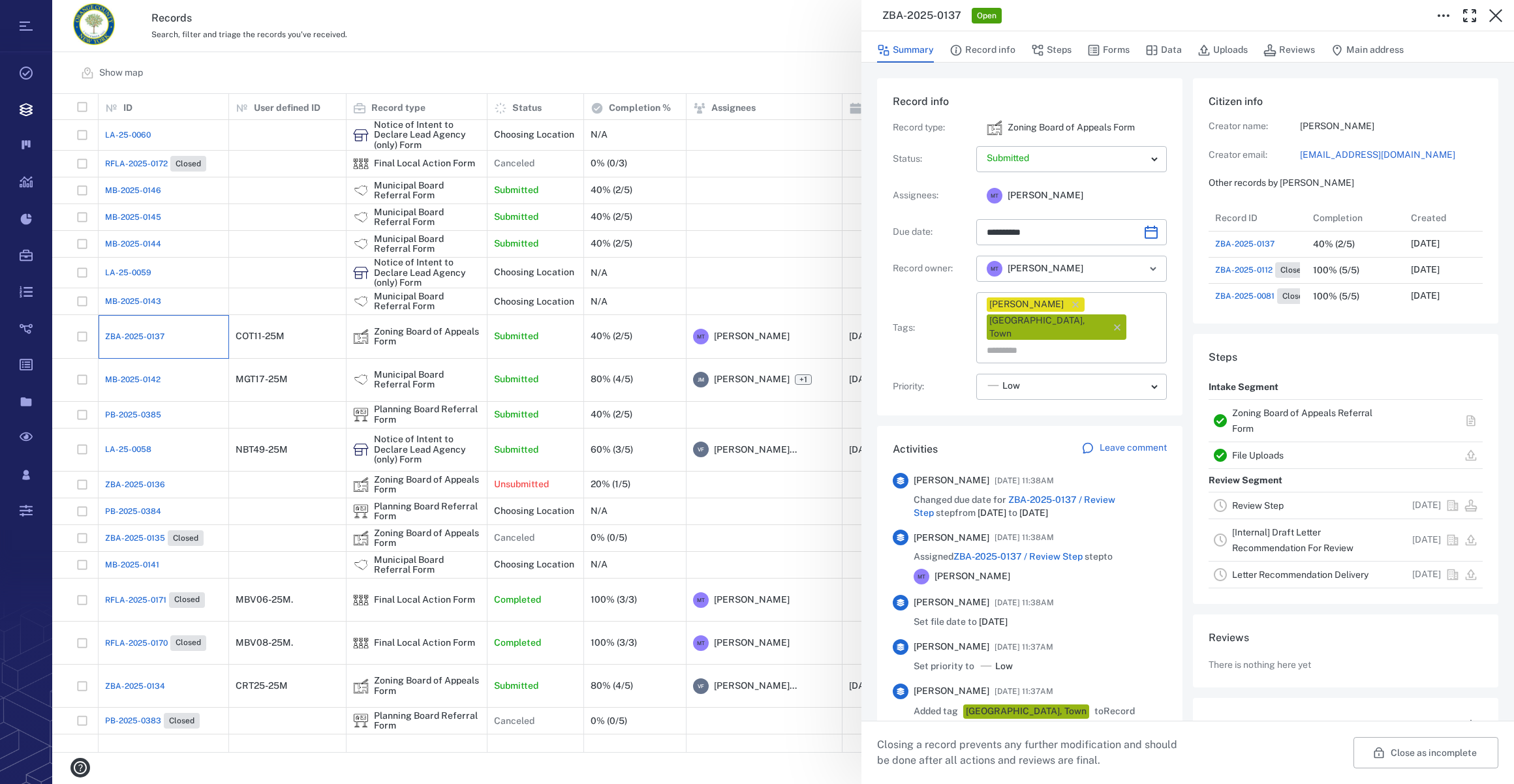
scroll to position [10, 9]
click at [1108, 50] on button "Forms" at bounding box center [1108, 50] width 42 height 25
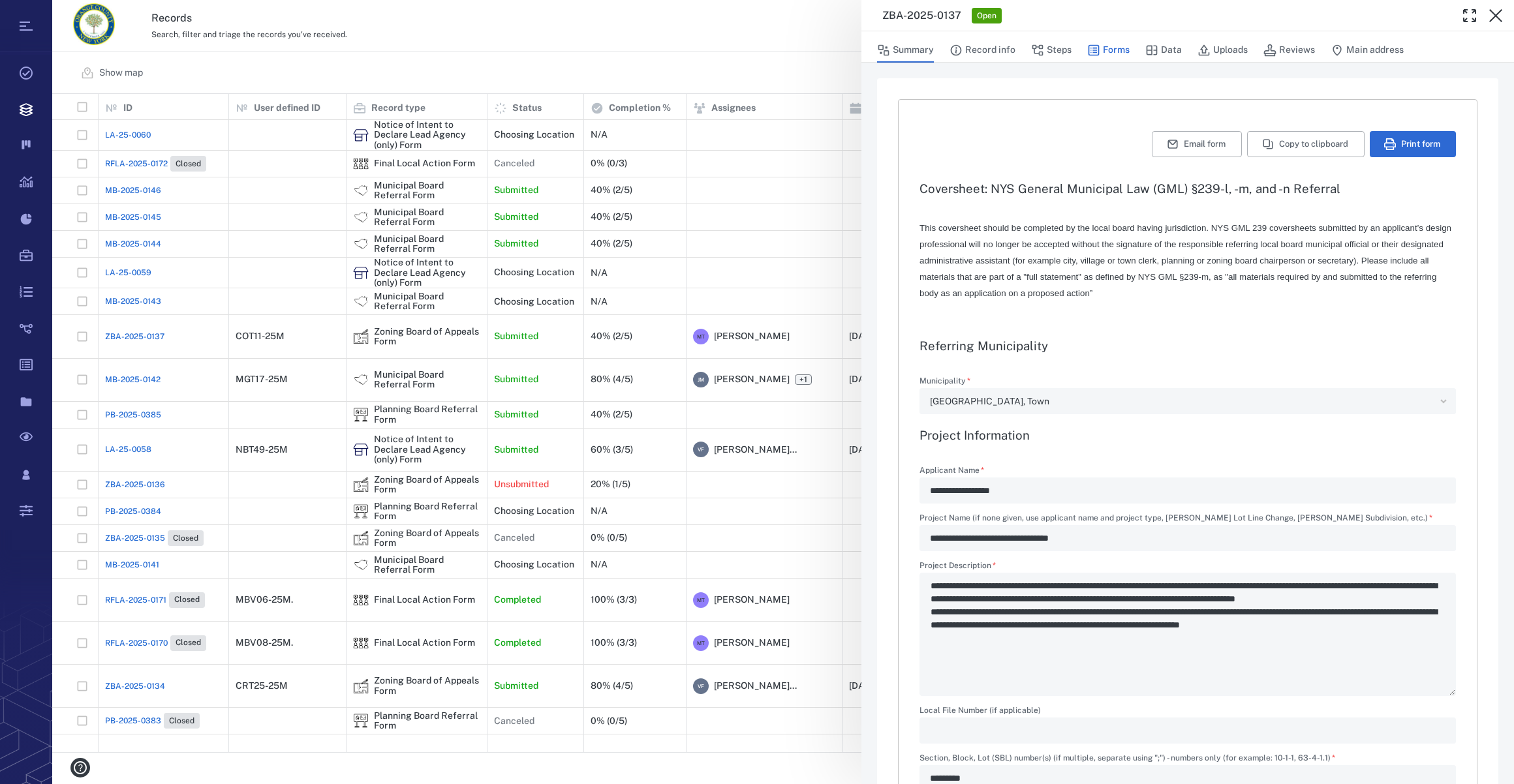
type textarea "*"
type input "**********"
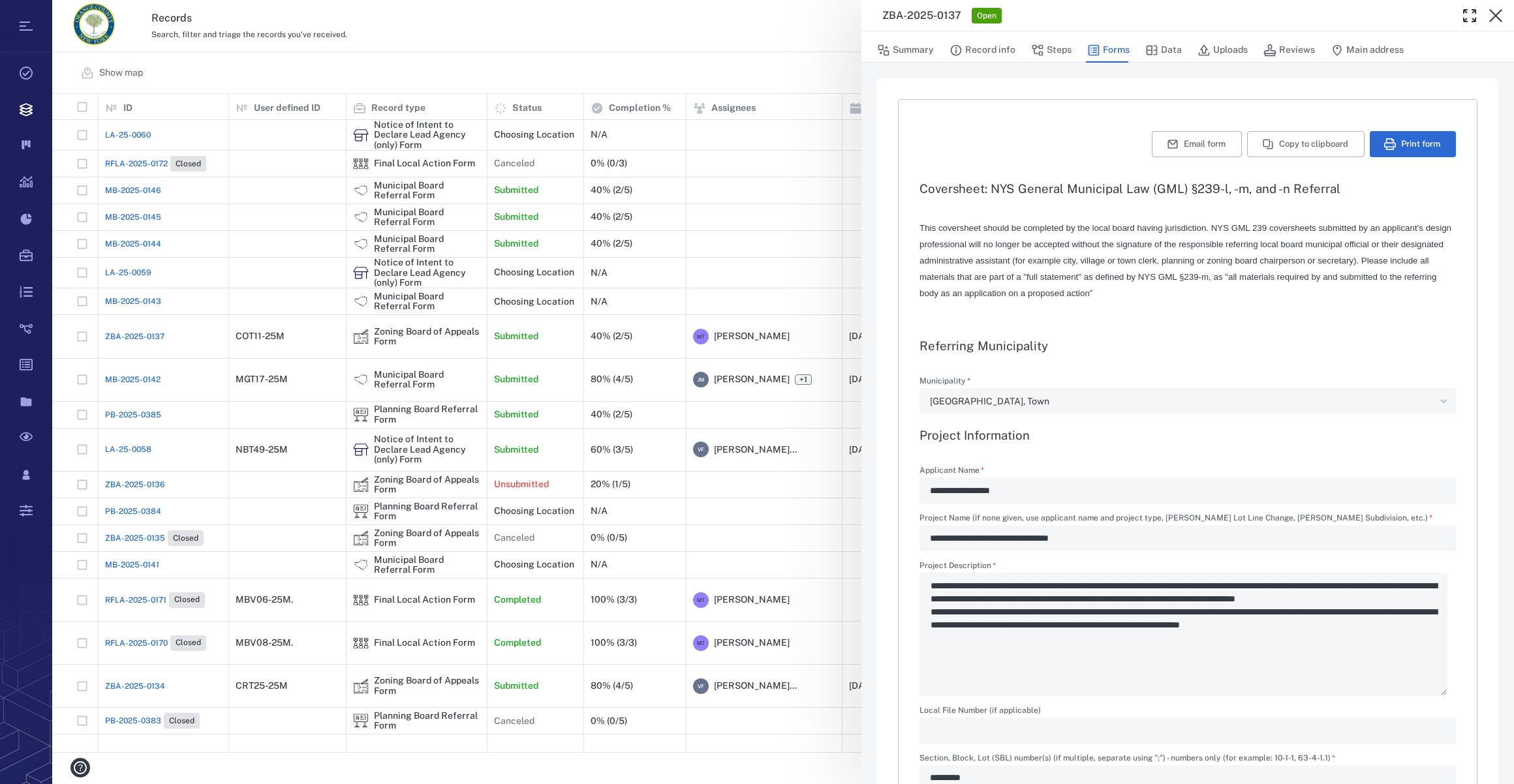
type input "**********"
click at [1215, 52] on button "Uploads" at bounding box center [1222, 50] width 50 height 25
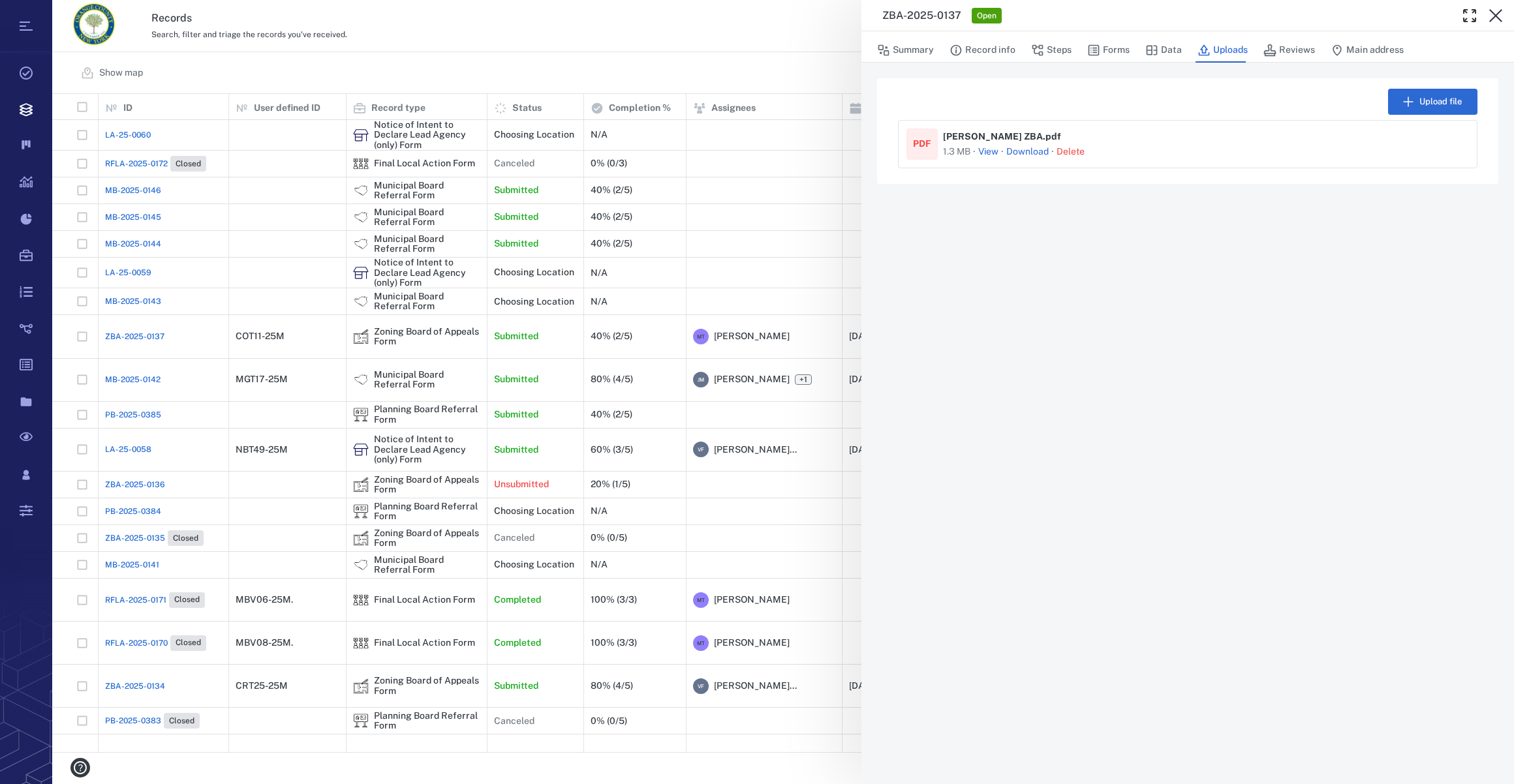
click at [1054, 282] on div "Upload file PDF [PERSON_NAME] . pdf 1.3 MB · View · Download · [GEOGRAPHIC_DATA]" at bounding box center [1188, 423] width 653 height 721
click at [1010, 52] on button "Record info" at bounding box center [982, 50] width 66 height 25
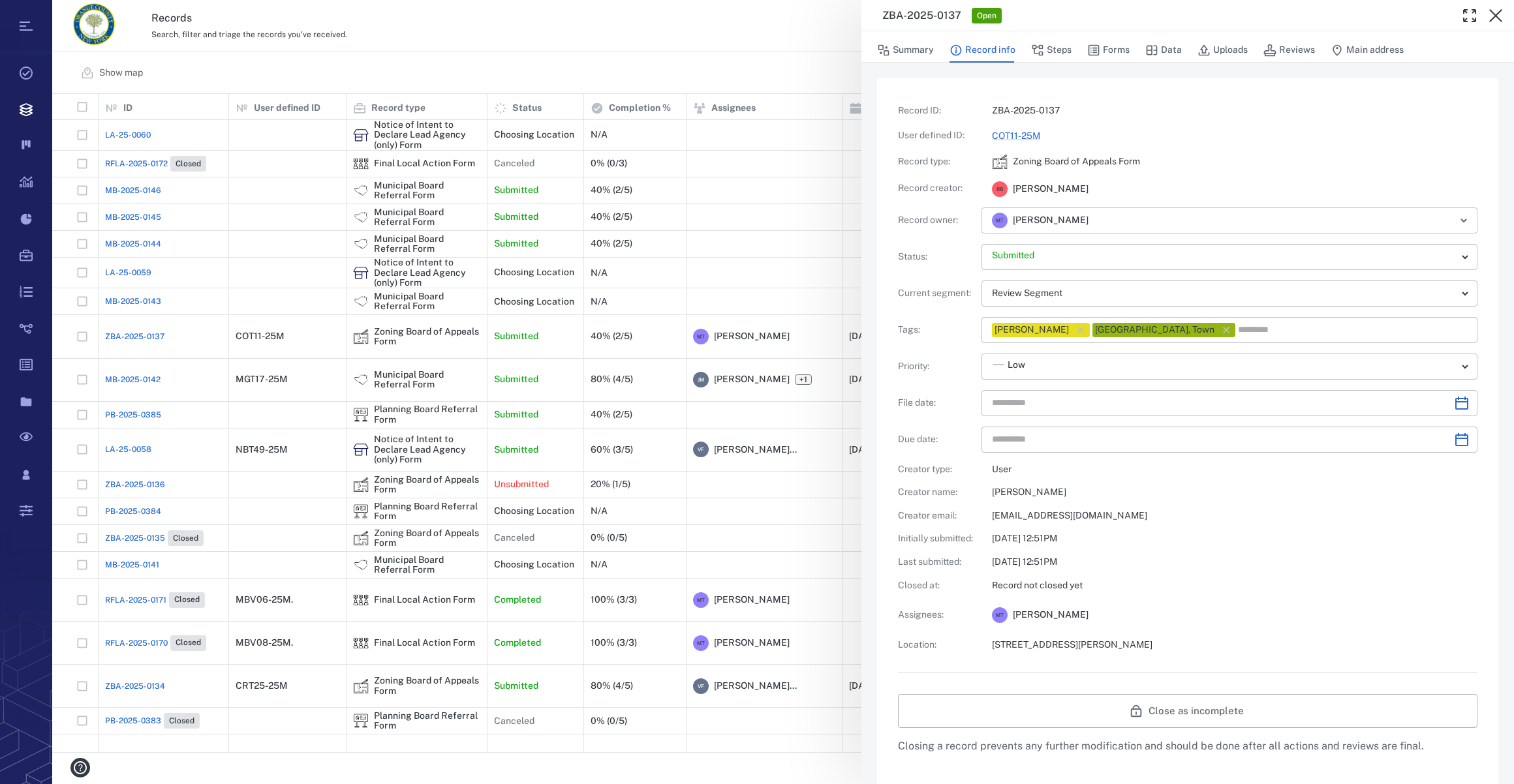
type input "**********"
click at [1499, 19] on icon "button" at bounding box center [1495, 15] width 15 height 15
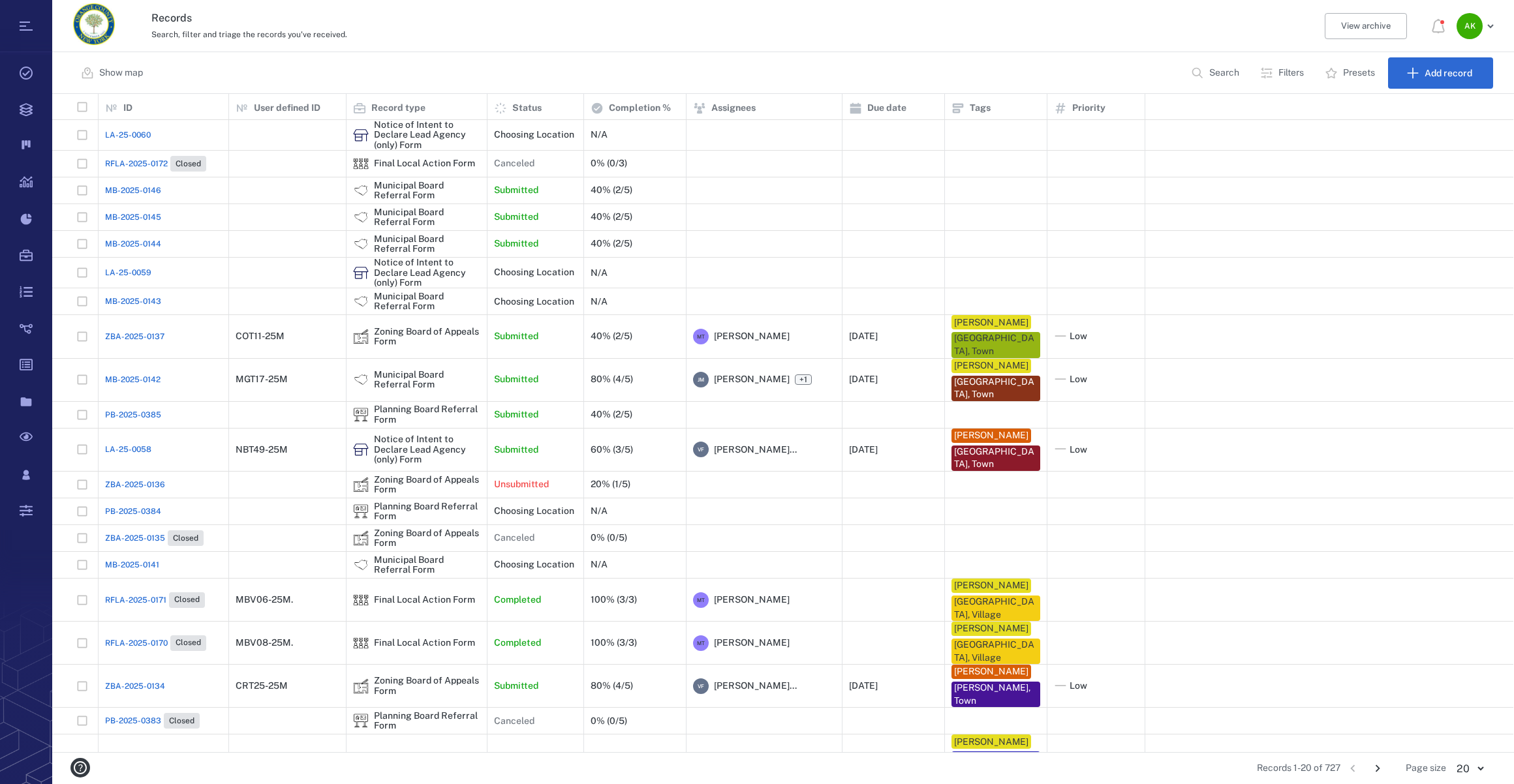
click at [150, 340] on span "ZBA-2025-0137" at bounding box center [134, 336] width 59 height 12
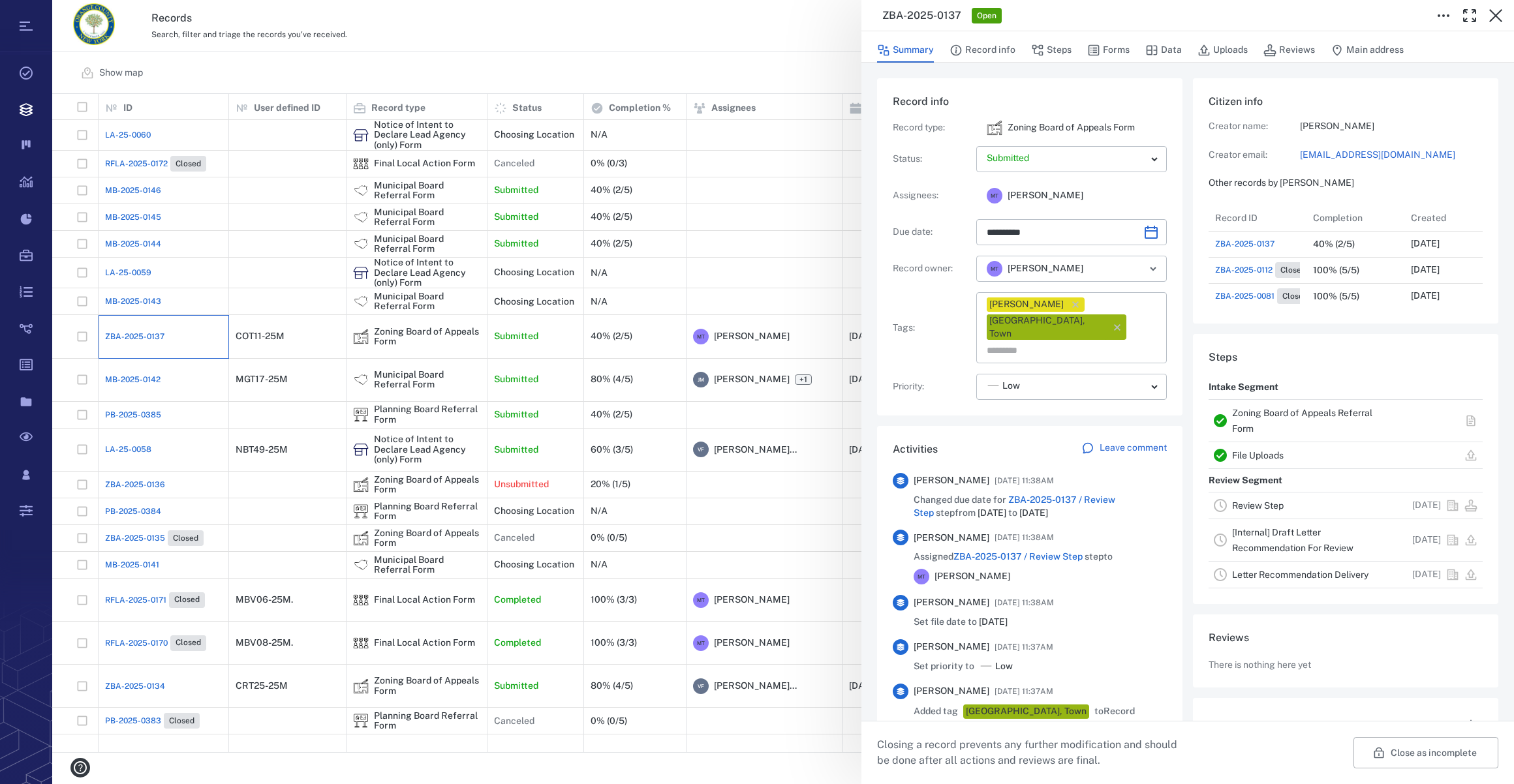
type input "**********"
click at [1105, 52] on button "Forms" at bounding box center [1108, 50] width 42 height 25
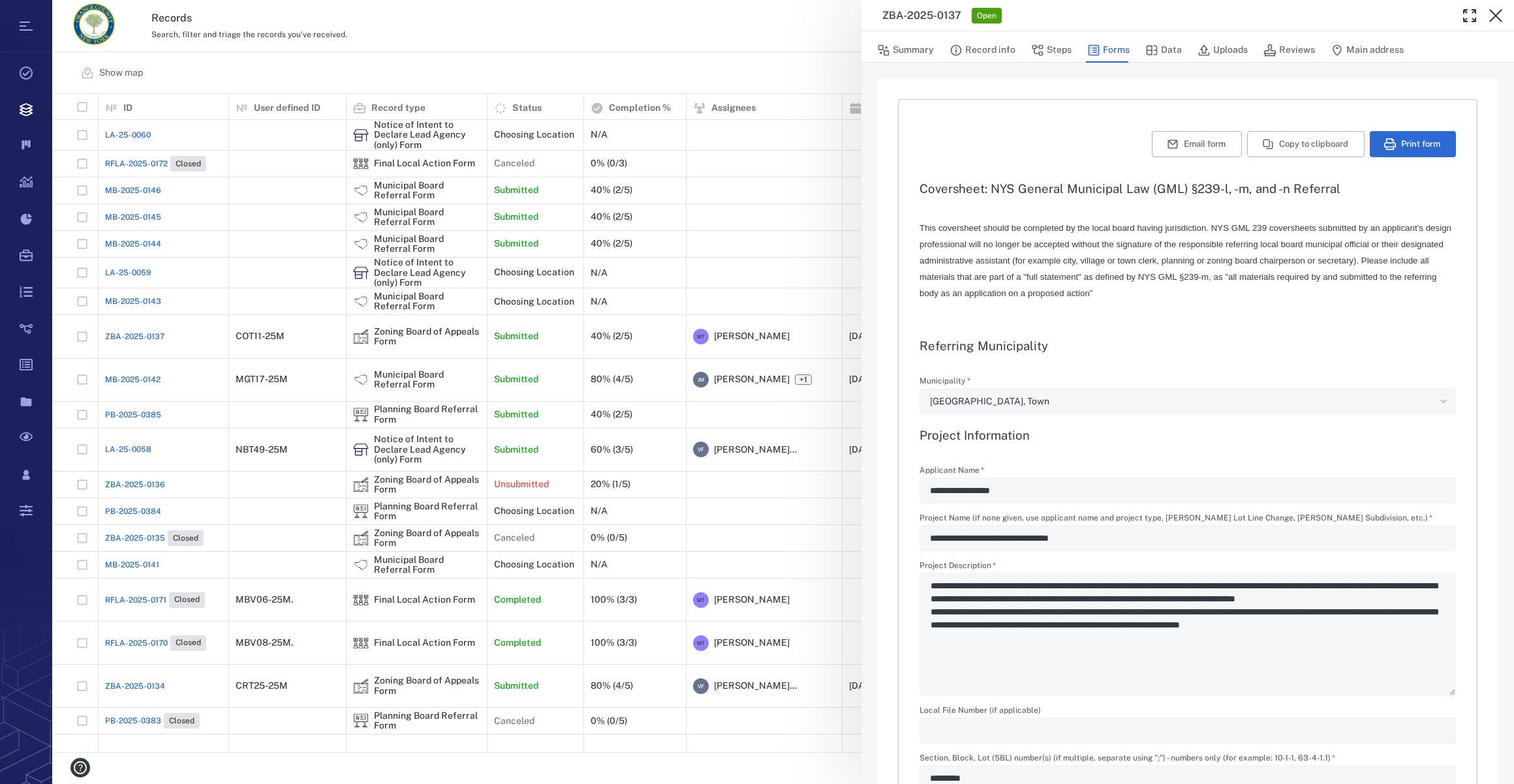
type input "**********"
click at [1414, 142] on button "Print form" at bounding box center [1413, 144] width 86 height 26
drag, startPoint x: 1494, startPoint y: 13, endPoint x: 485, endPoint y: 327, distance: 1056.7
click at [1494, 13] on icon "button" at bounding box center [1495, 15] width 15 height 15
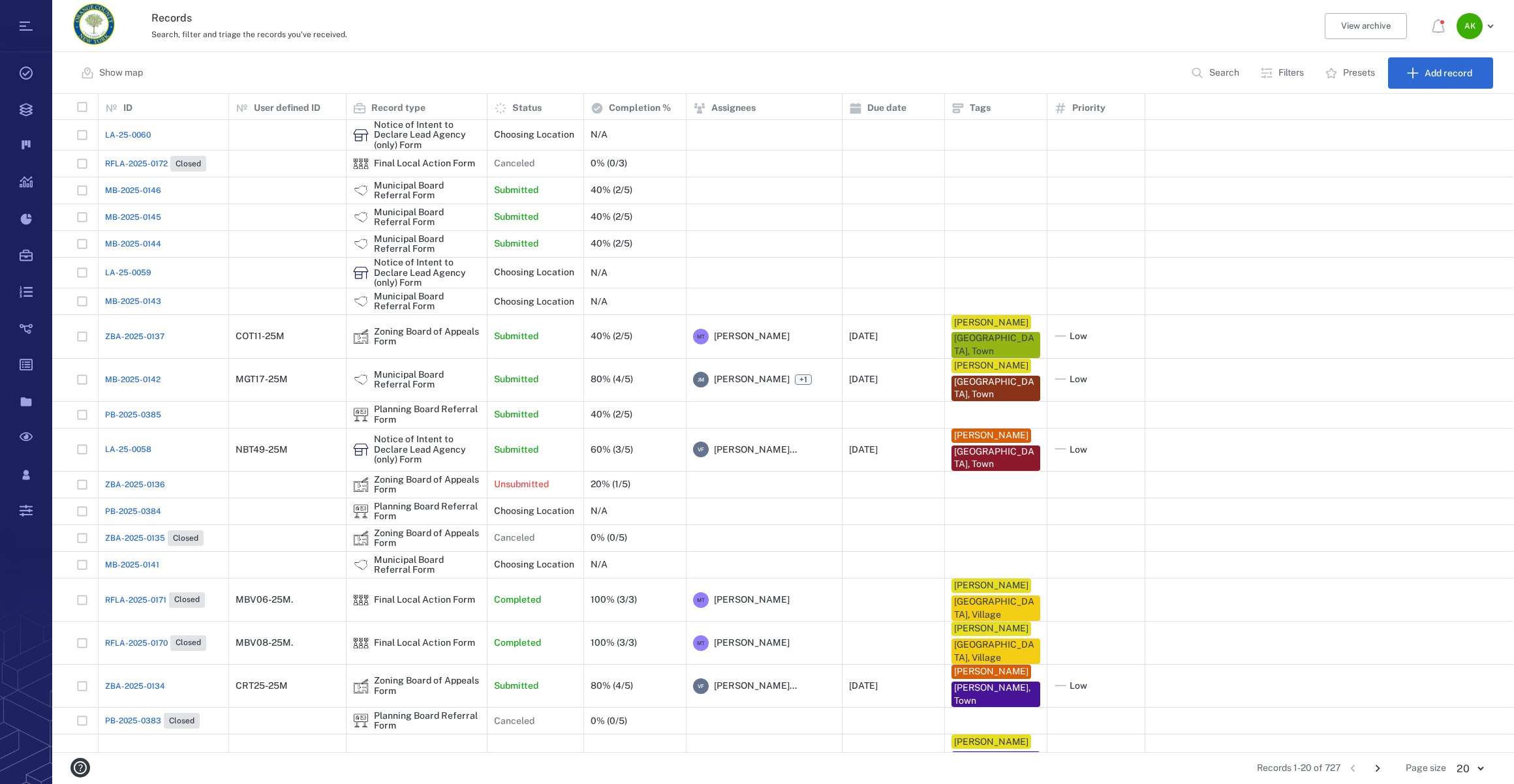
click at [131, 248] on span "MB-2025-0144" at bounding box center [133, 244] width 56 height 12
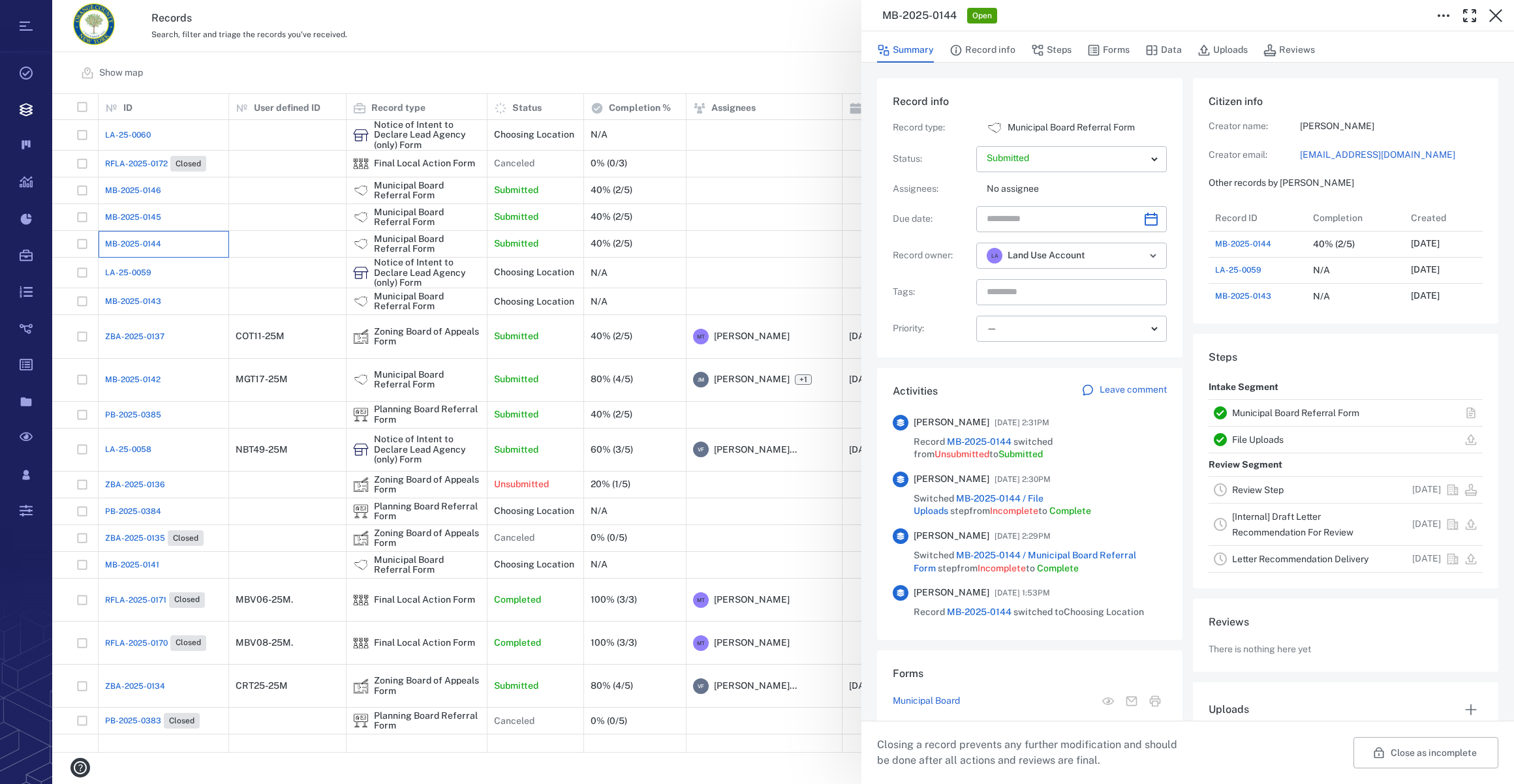
scroll to position [340, 252]
click at [1102, 52] on button "Forms" at bounding box center [1108, 50] width 42 height 25
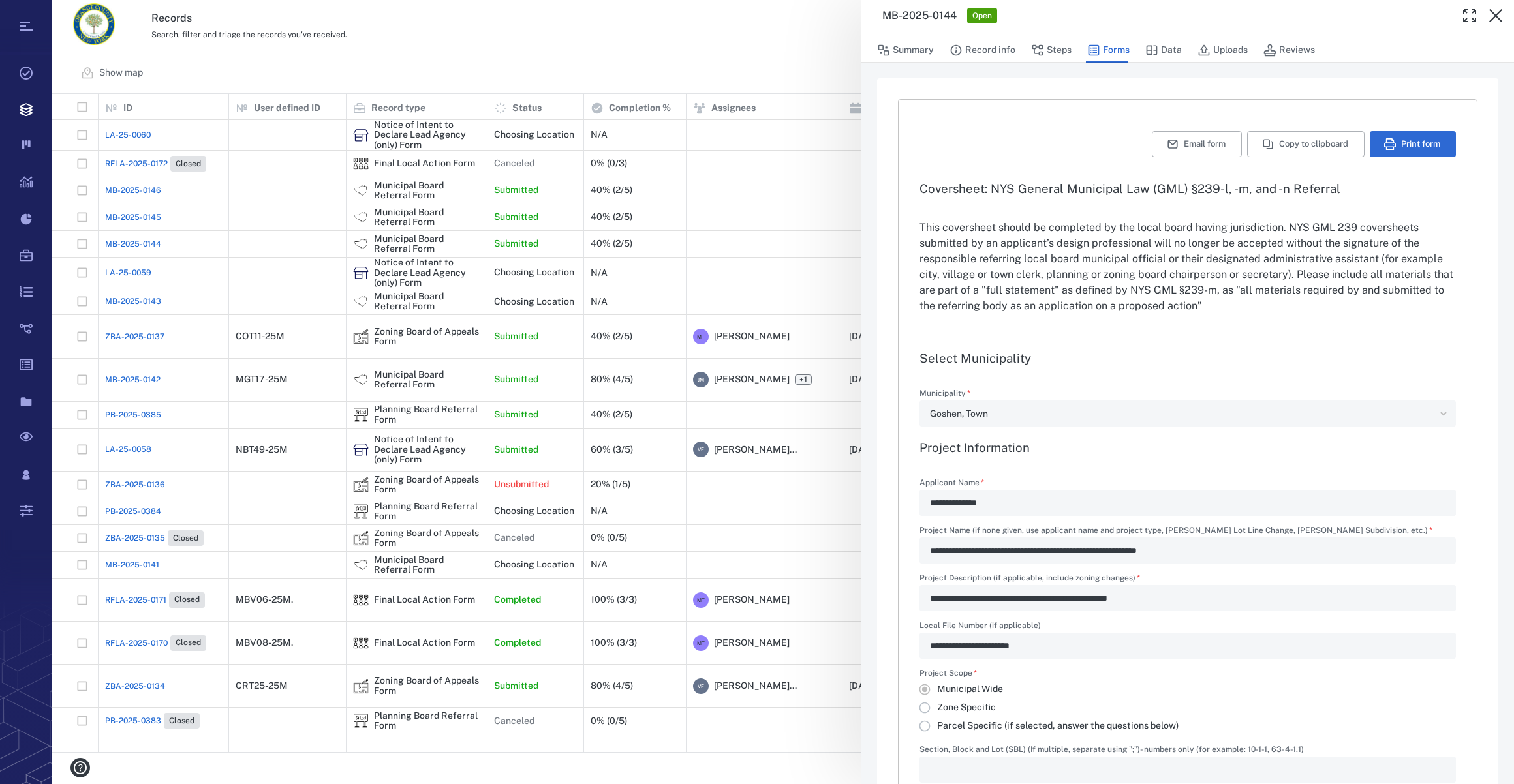
type input "**********"
drag, startPoint x: 1228, startPoint y: 45, endPoint x: 1088, endPoint y: 202, distance: 210.4
click at [1228, 45] on button "Uploads" at bounding box center [1222, 50] width 50 height 25
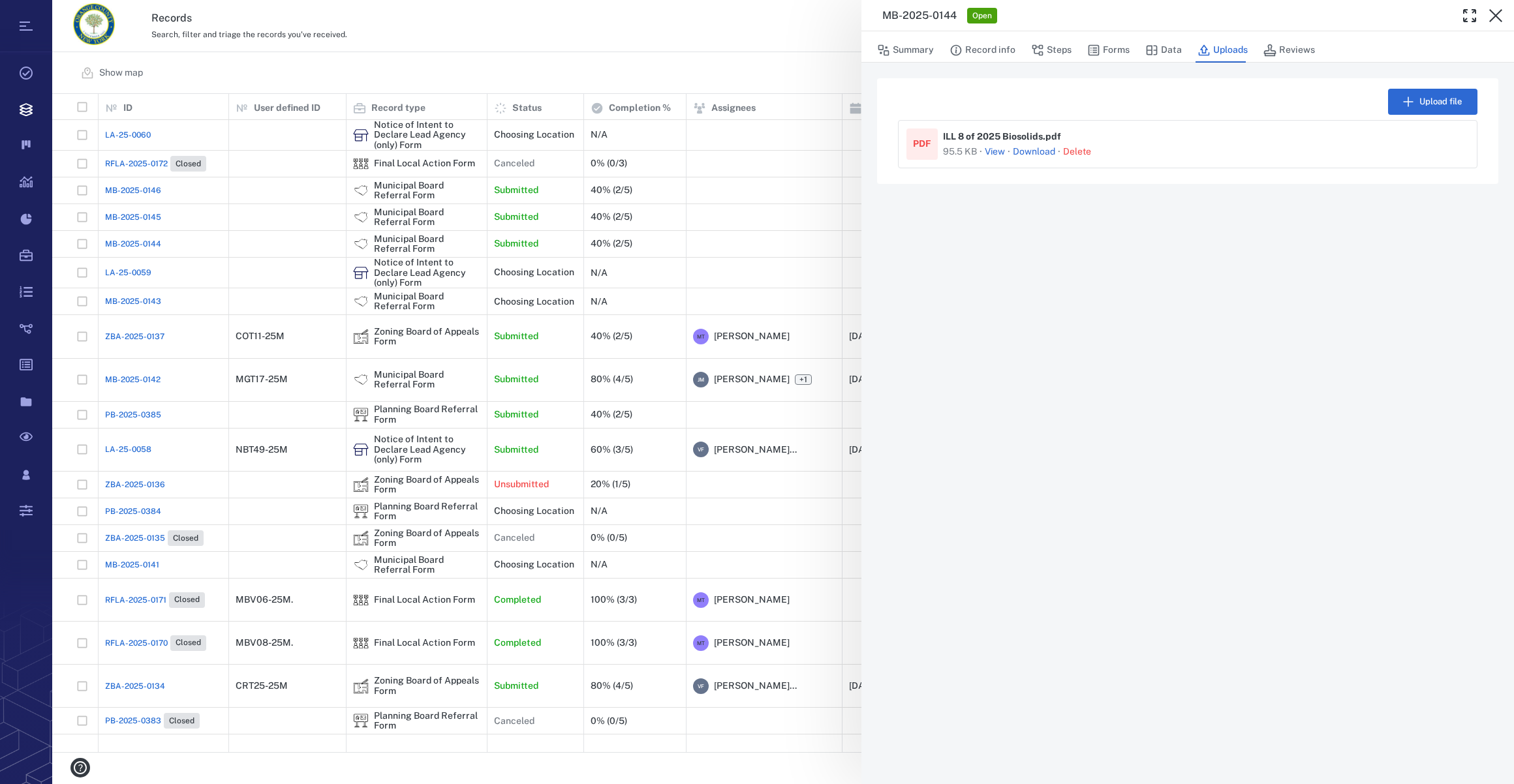
drag, startPoint x: 914, startPoint y: 54, endPoint x: 940, endPoint y: 54, distance: 26.0
click at [914, 54] on button "Summary" at bounding box center [905, 50] width 57 height 25
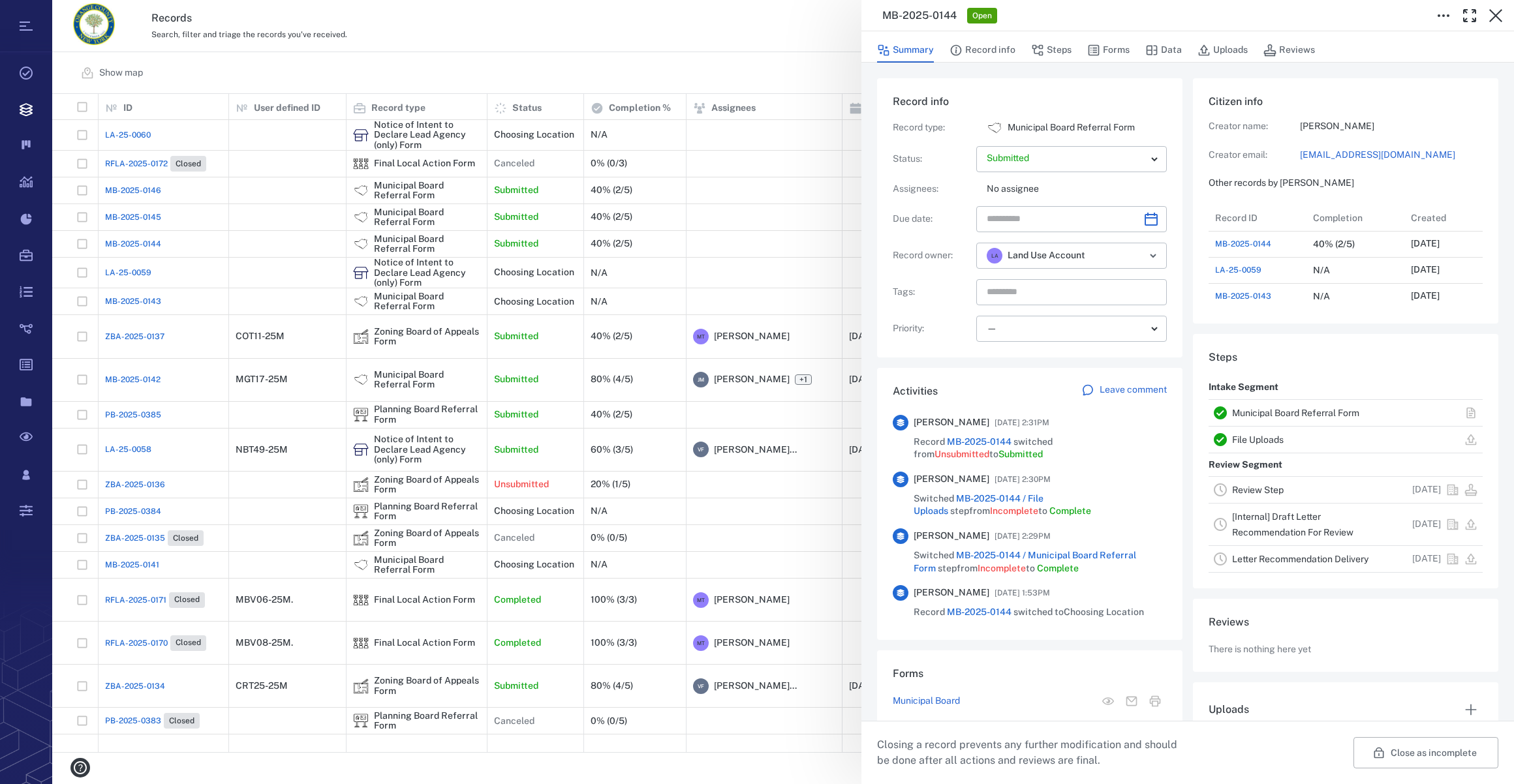
scroll to position [340, 252]
click at [1143, 221] on icon "Choose date" at bounding box center [1151, 219] width 15 height 15
click at [1168, 252] on icon "Next month" at bounding box center [1164, 253] width 15 height 15
click at [1002, 353] on button "9" at bounding box center [1002, 357] width 23 height 23
type input "**********"
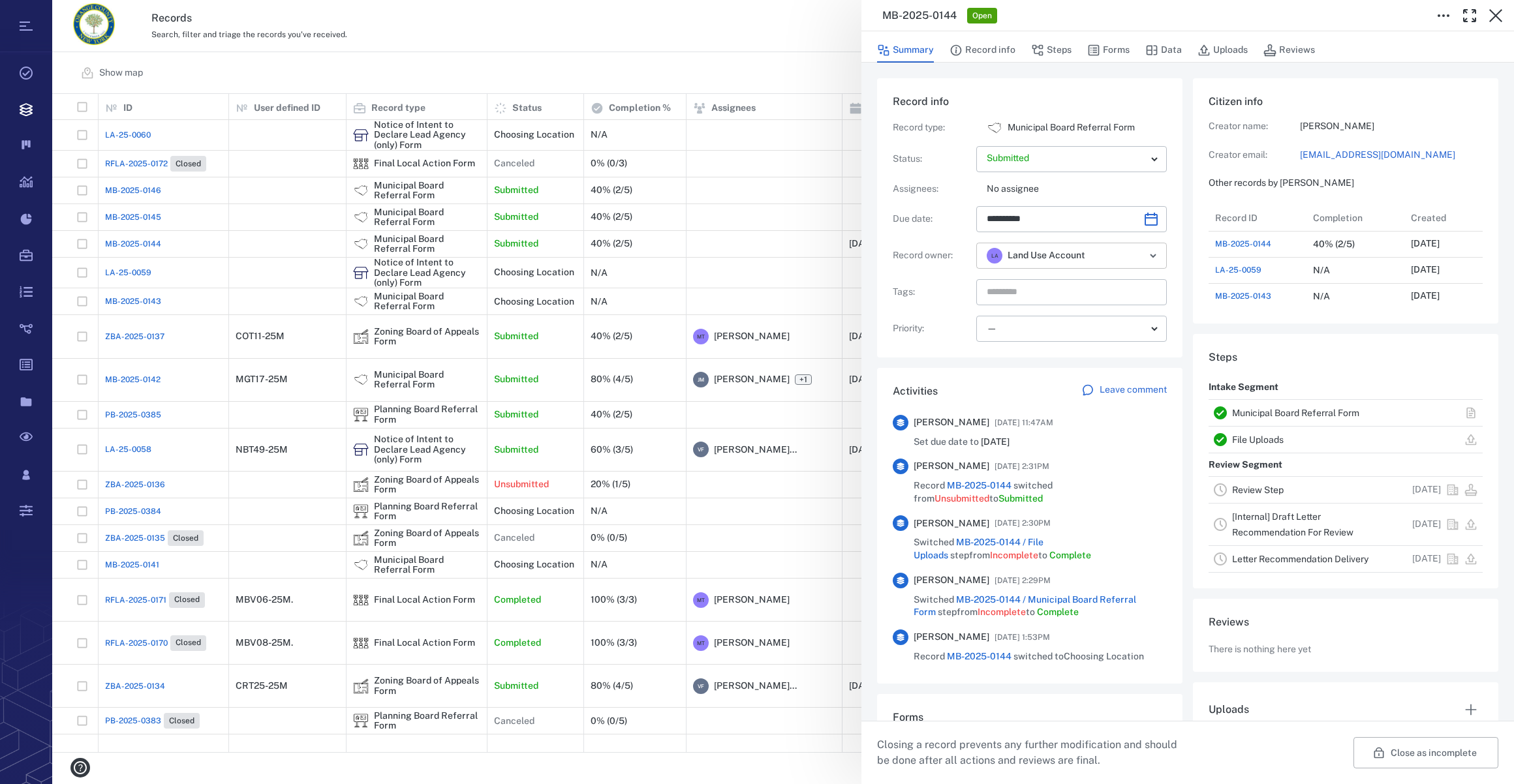
click at [1151, 255] on icon "Open" at bounding box center [1153, 255] width 5 height 2
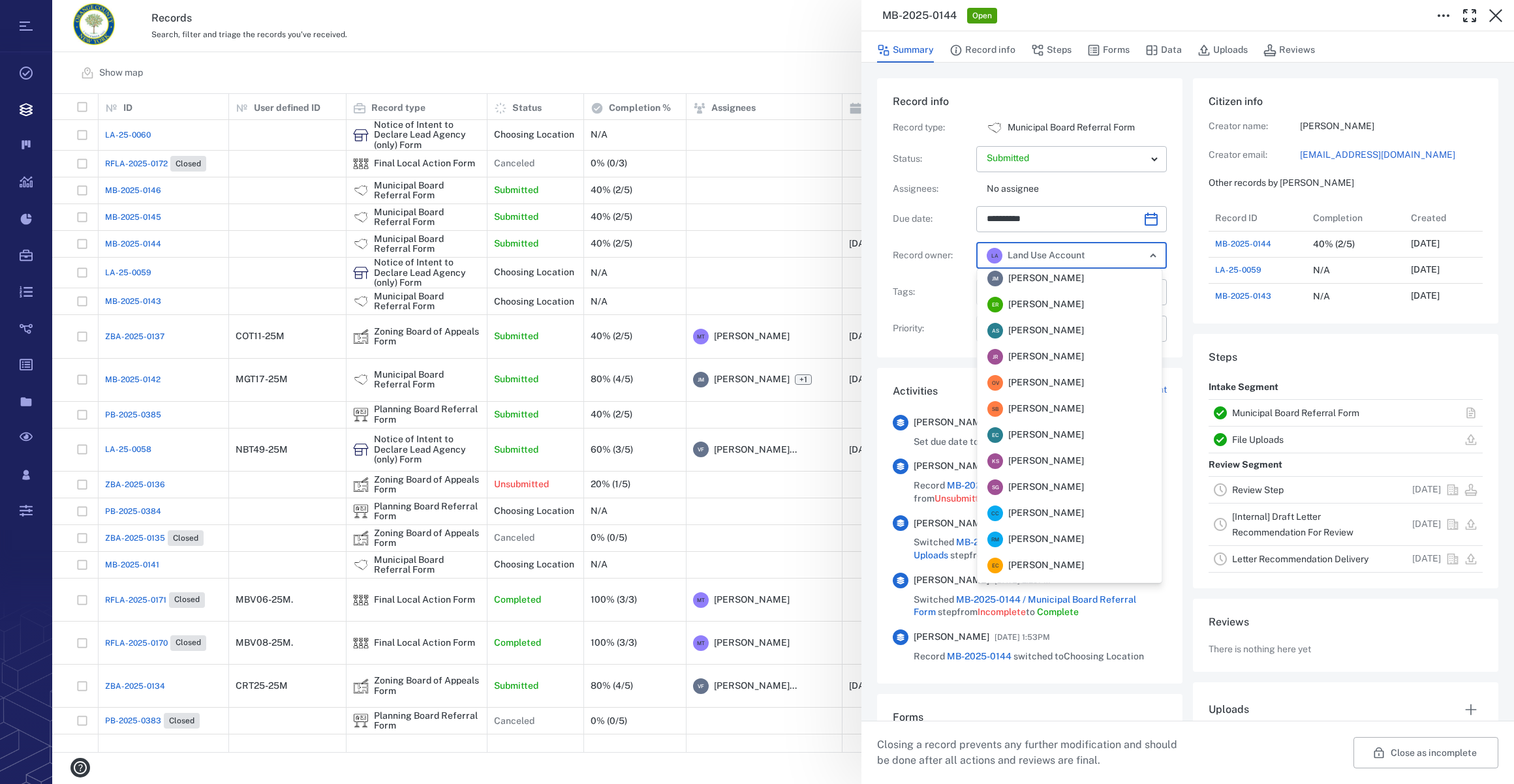
scroll to position [63, 0]
click at [1059, 350] on span "[PERSON_NAME]" at bounding box center [1046, 350] width 76 height 13
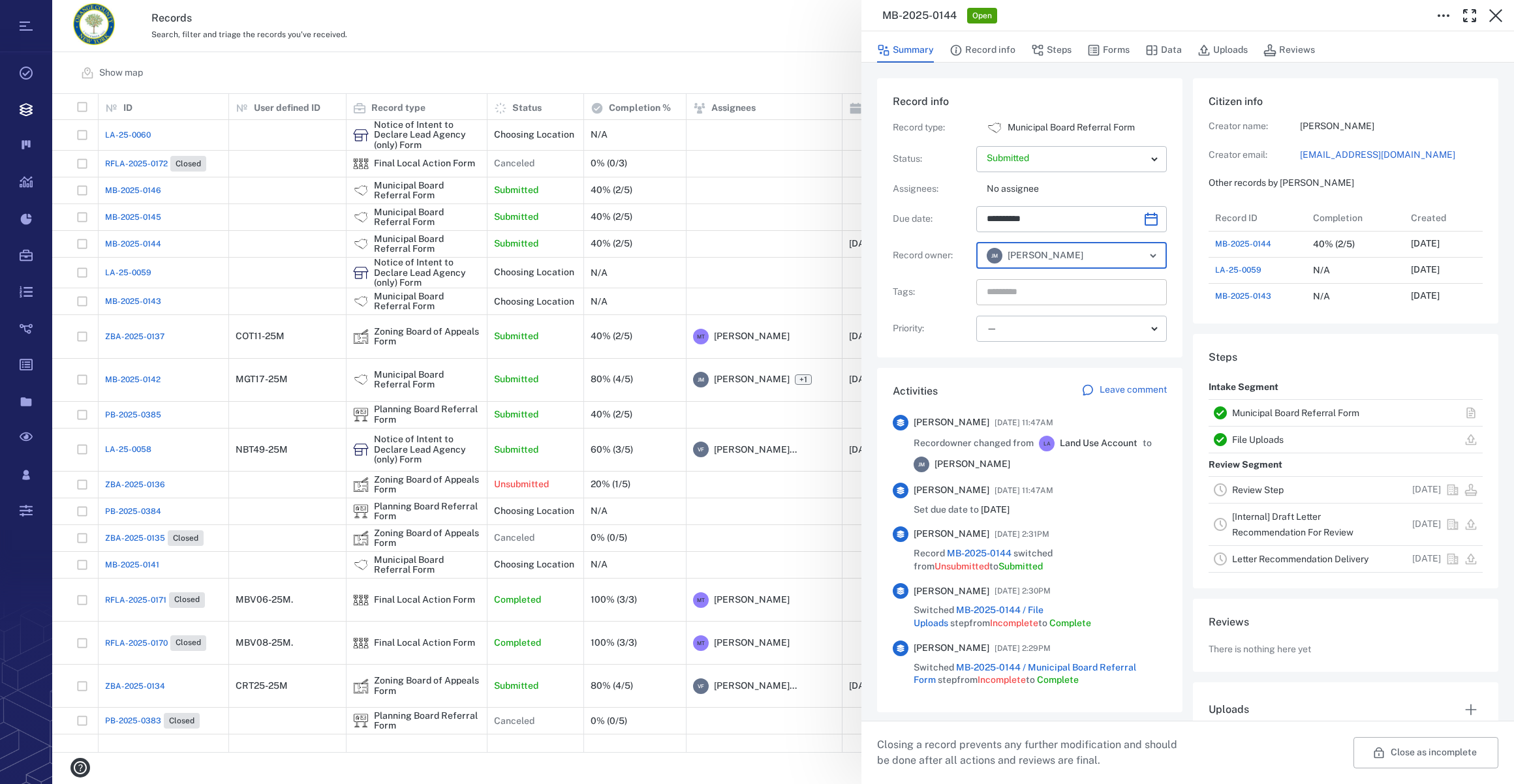
click at [1039, 293] on input "text" at bounding box center [1056, 292] width 142 height 19
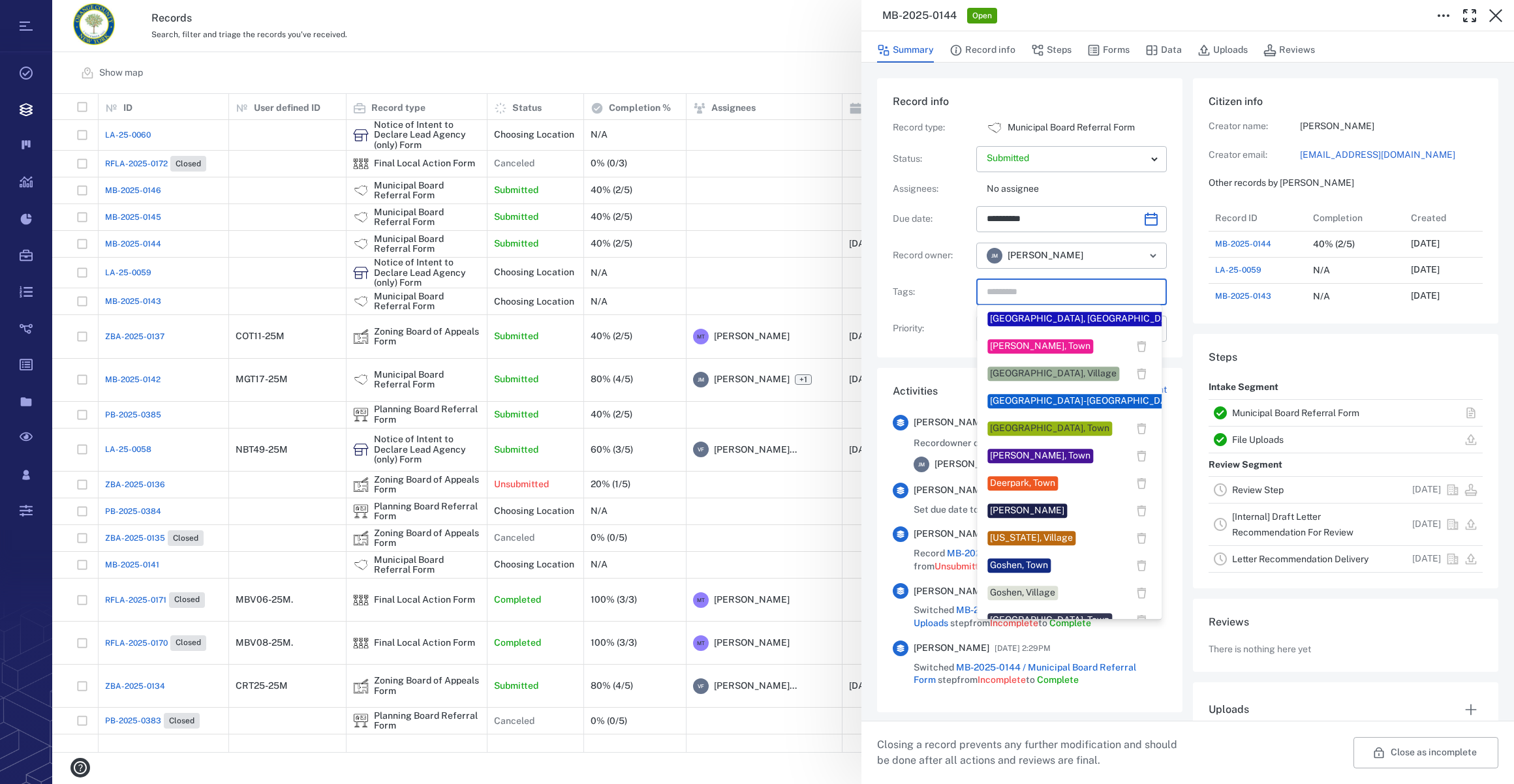
click at [1013, 571] on div "Goshen, Town" at bounding box center [1019, 566] width 58 height 13
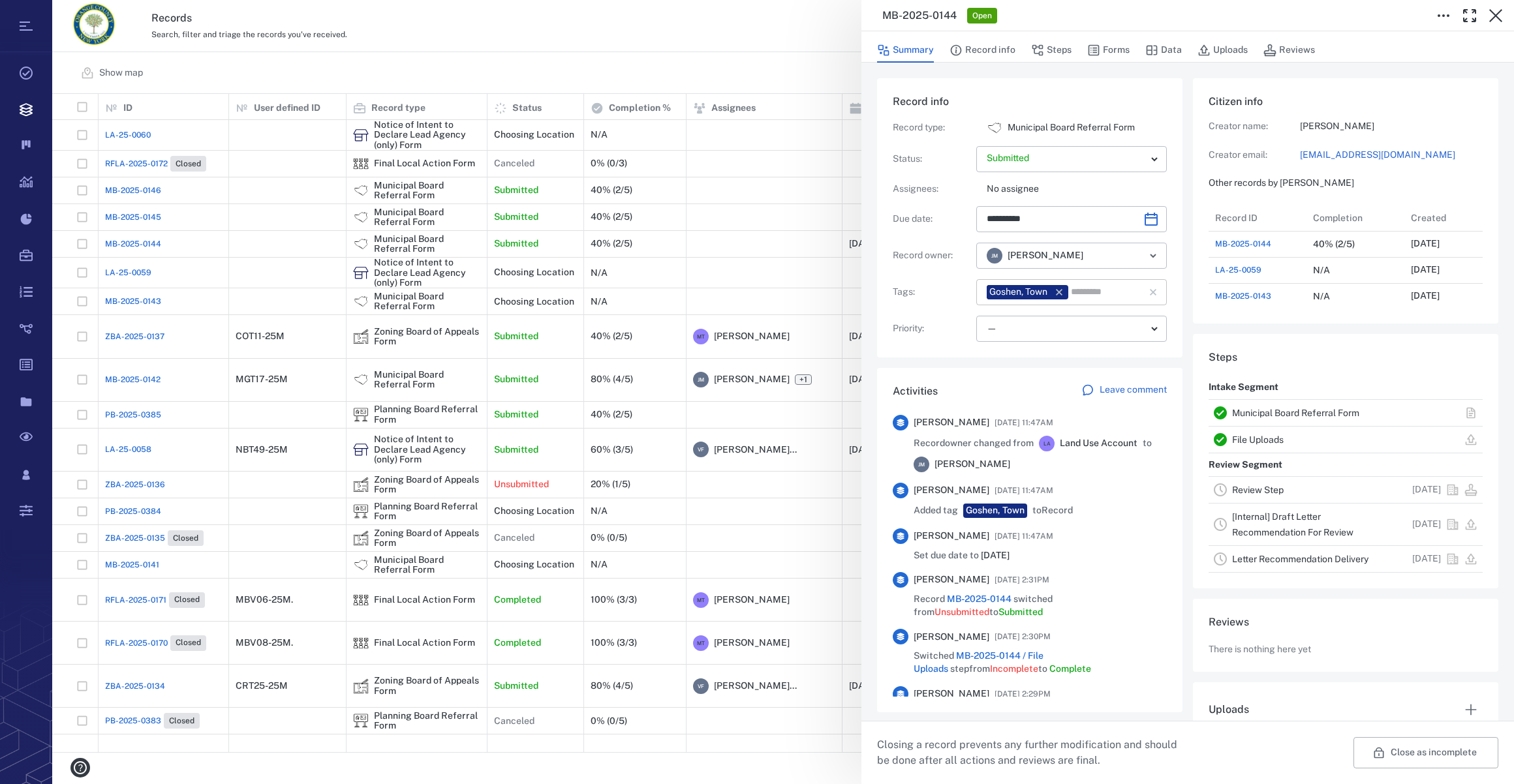
click at [1100, 298] on input "text" at bounding box center [1098, 292] width 58 height 19
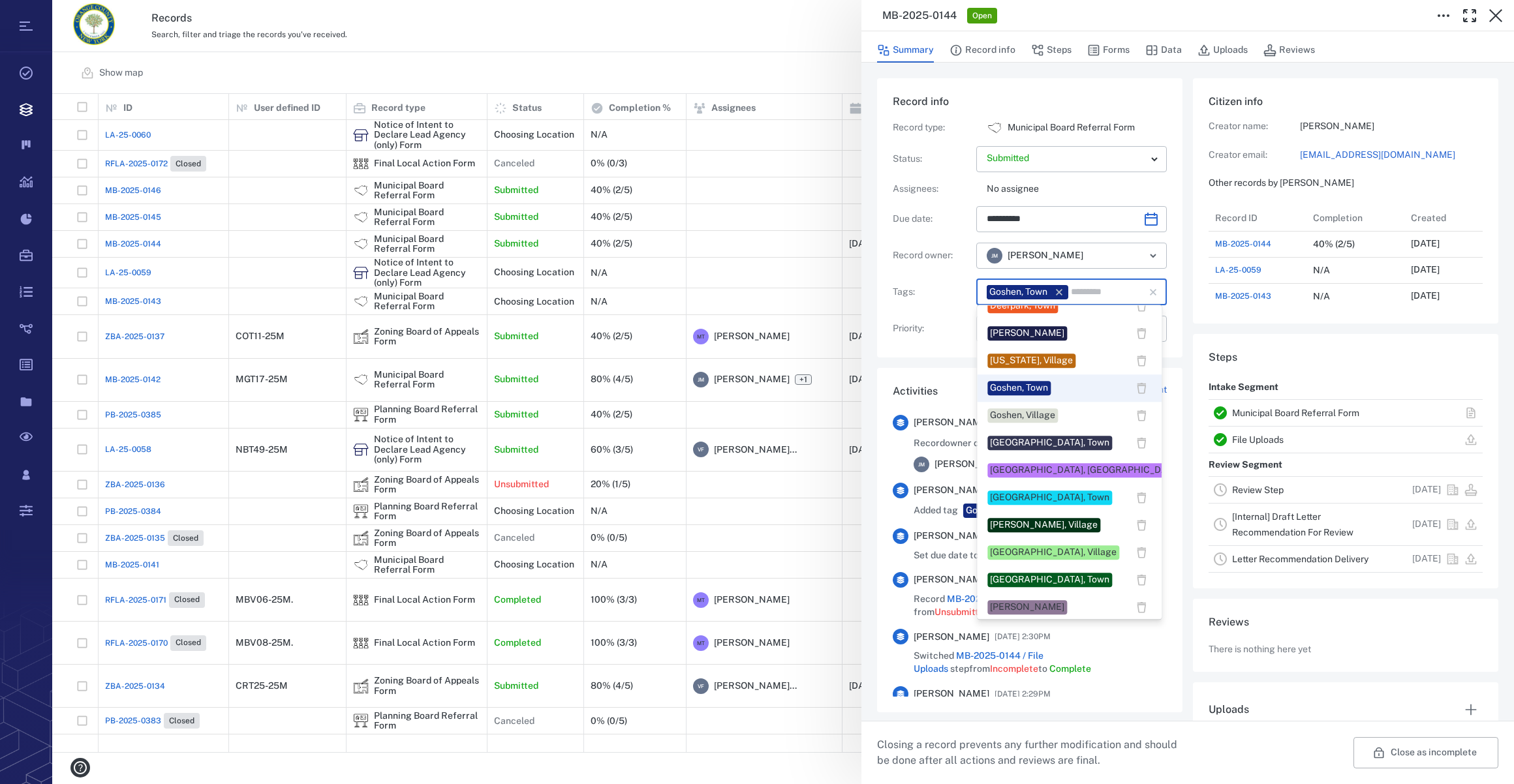
scroll to position [356, 0]
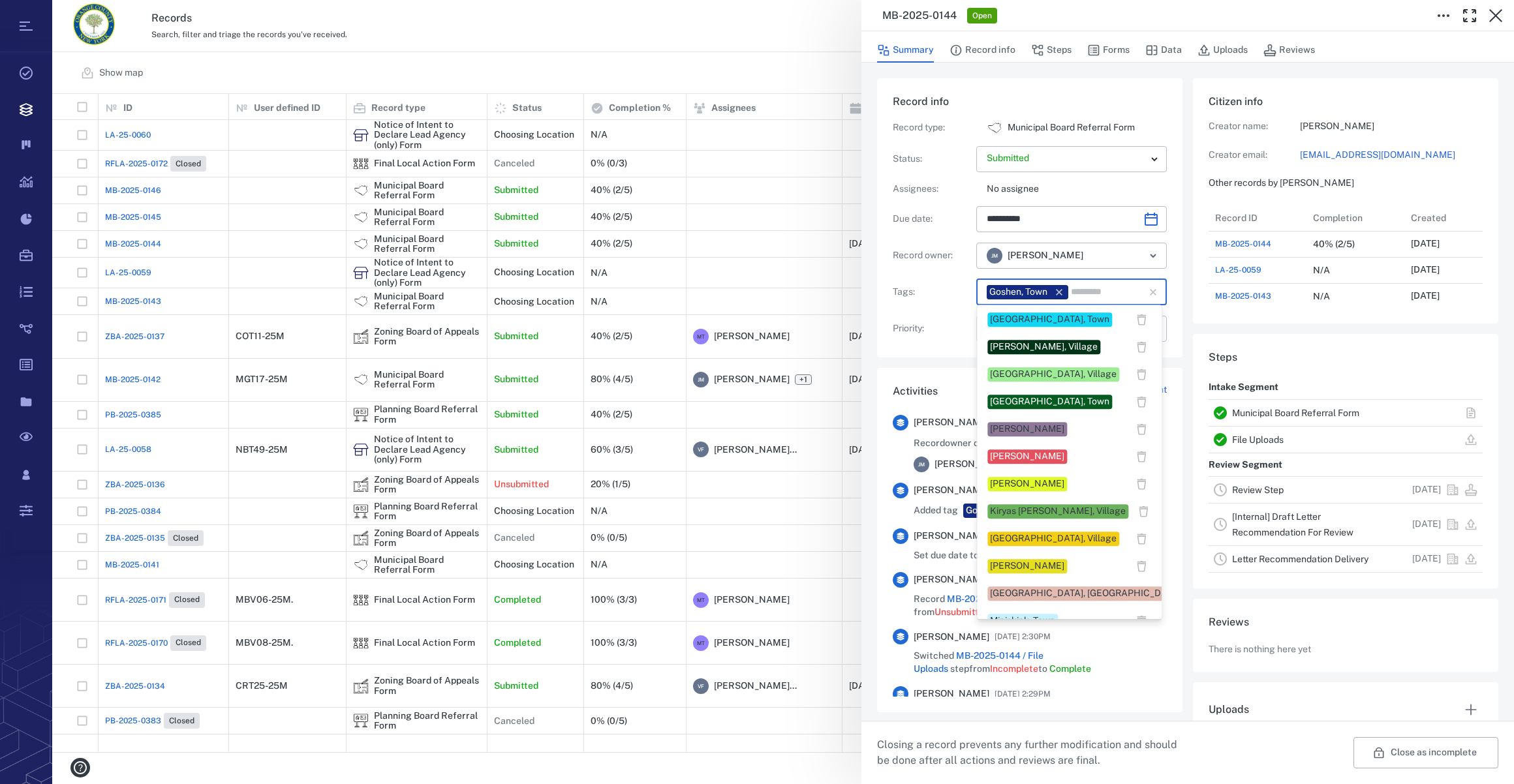
click at [1028, 424] on div "[PERSON_NAME]" at bounding box center [1027, 429] width 74 height 13
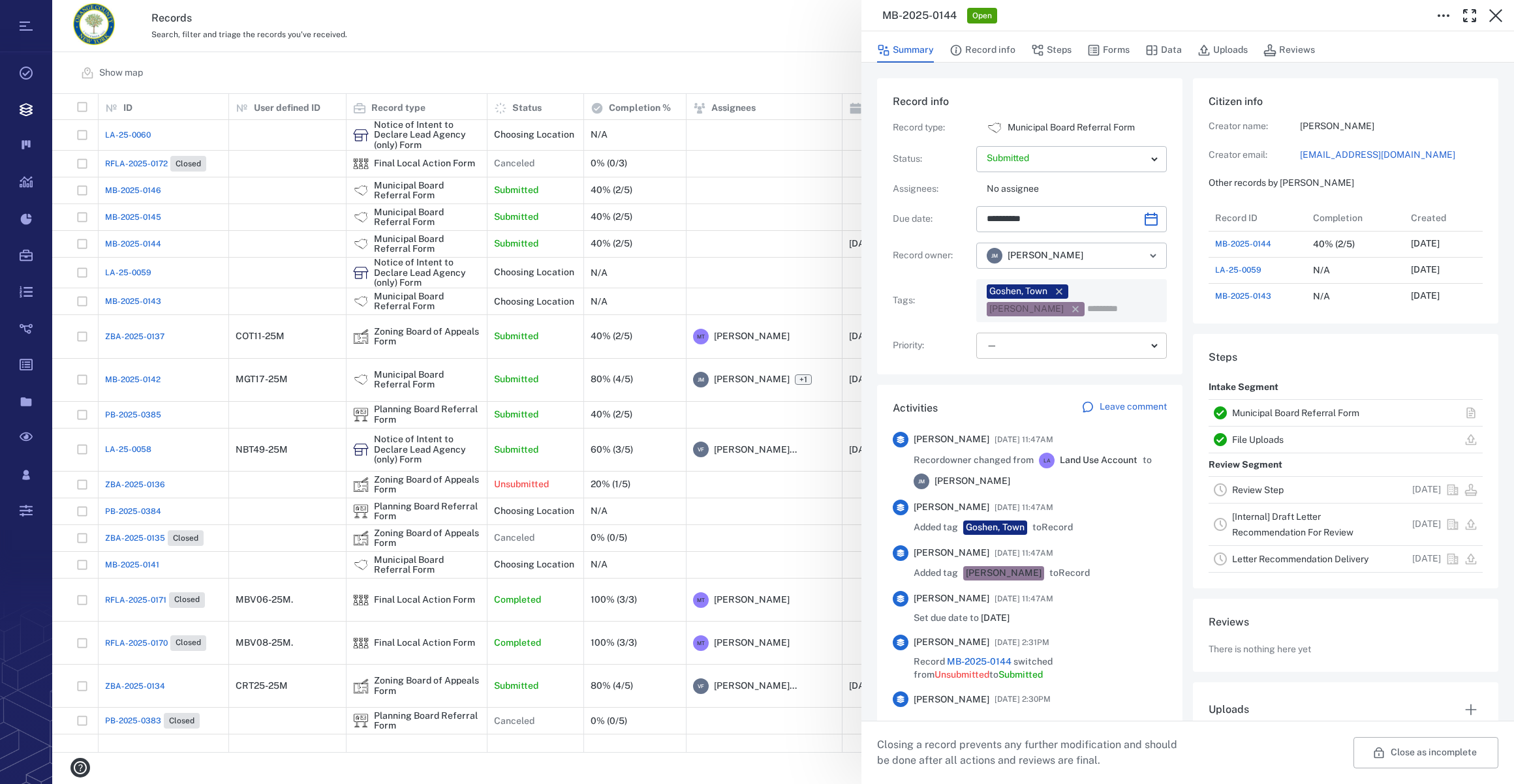
click at [1005, 345] on body "Tasks Records Boards Dashboard Reports Record types Guide steps Rules Form buil…" at bounding box center [757, 392] width 1514 height 784
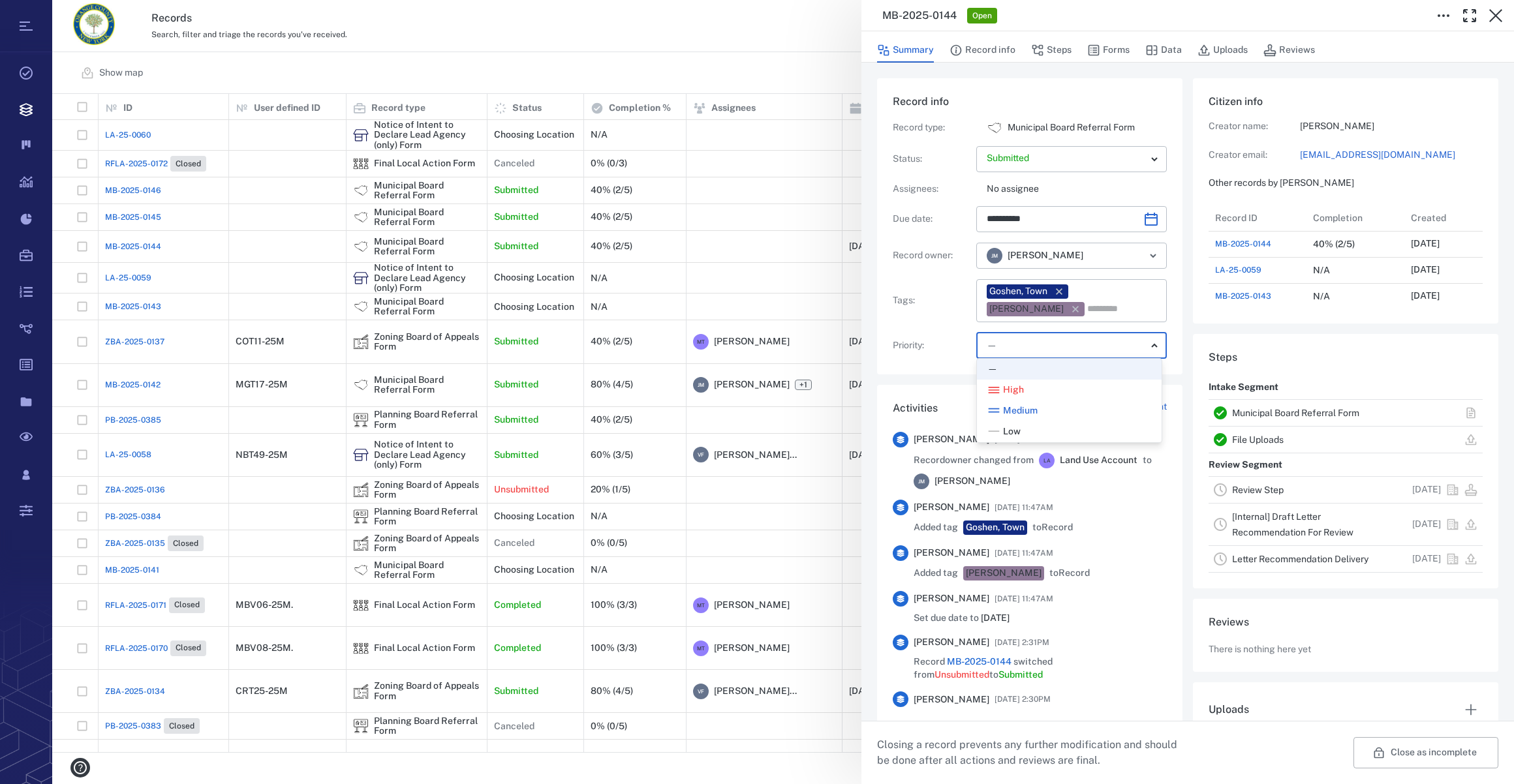
click at [1015, 427] on span "Low" at bounding box center [1012, 431] width 18 height 13
type input "**"
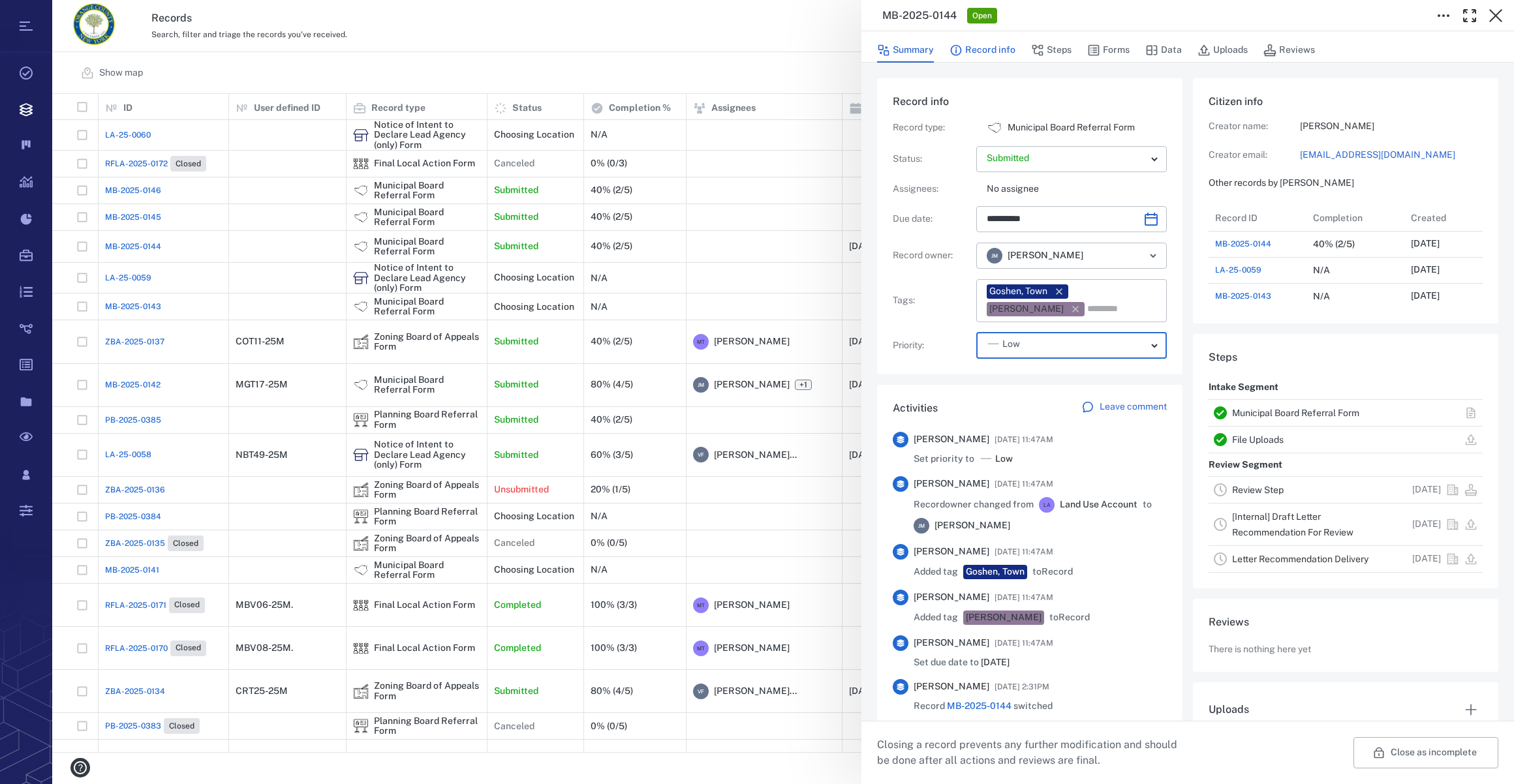
click at [973, 46] on button "Record info" at bounding box center [982, 50] width 66 height 25
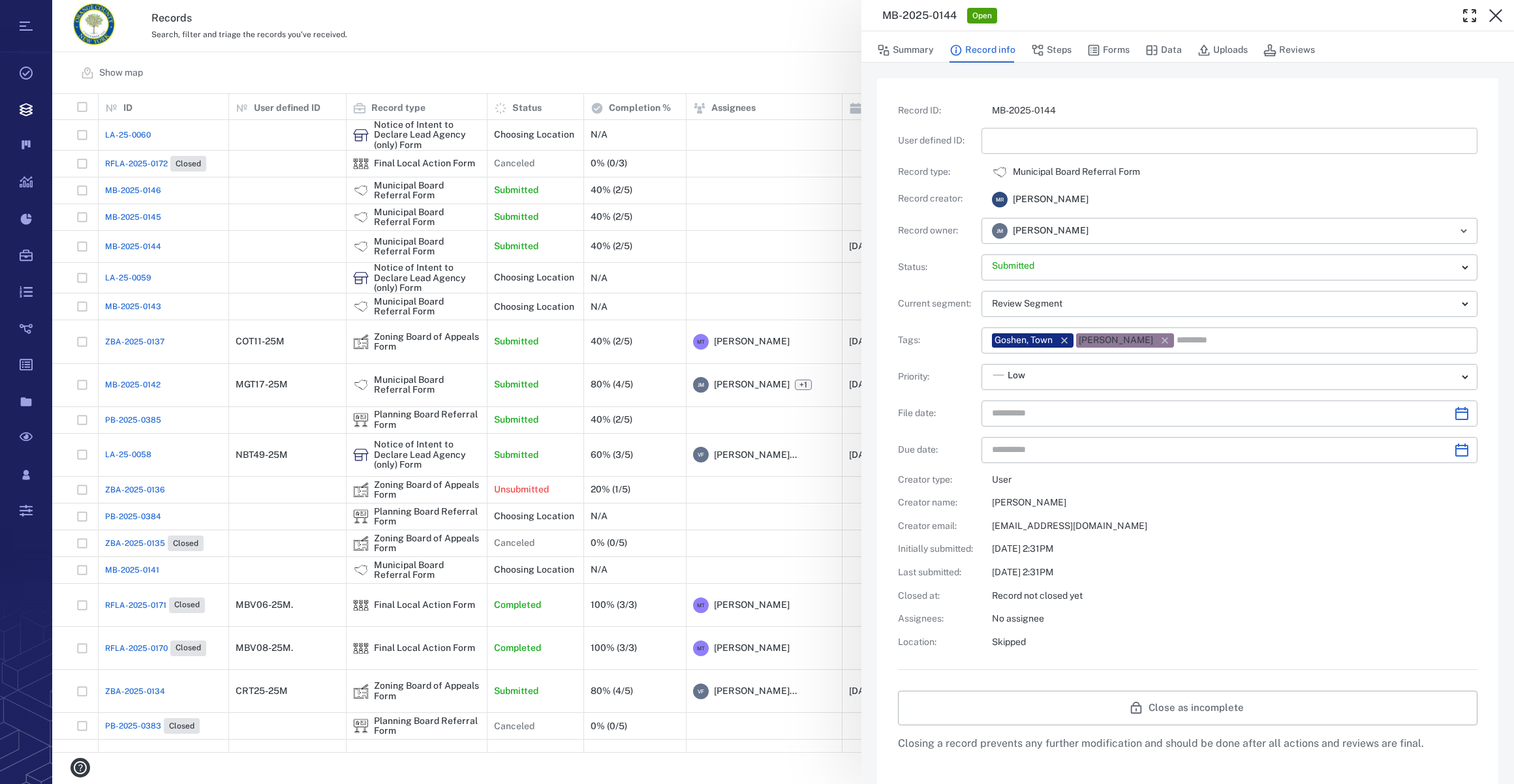
type input "**********"
click at [1017, 147] on input "text" at bounding box center [1229, 141] width 475 height 26
click at [1023, 140] on input "**********" at bounding box center [1229, 141] width 475 height 26
type input "*********"
type input "**********"
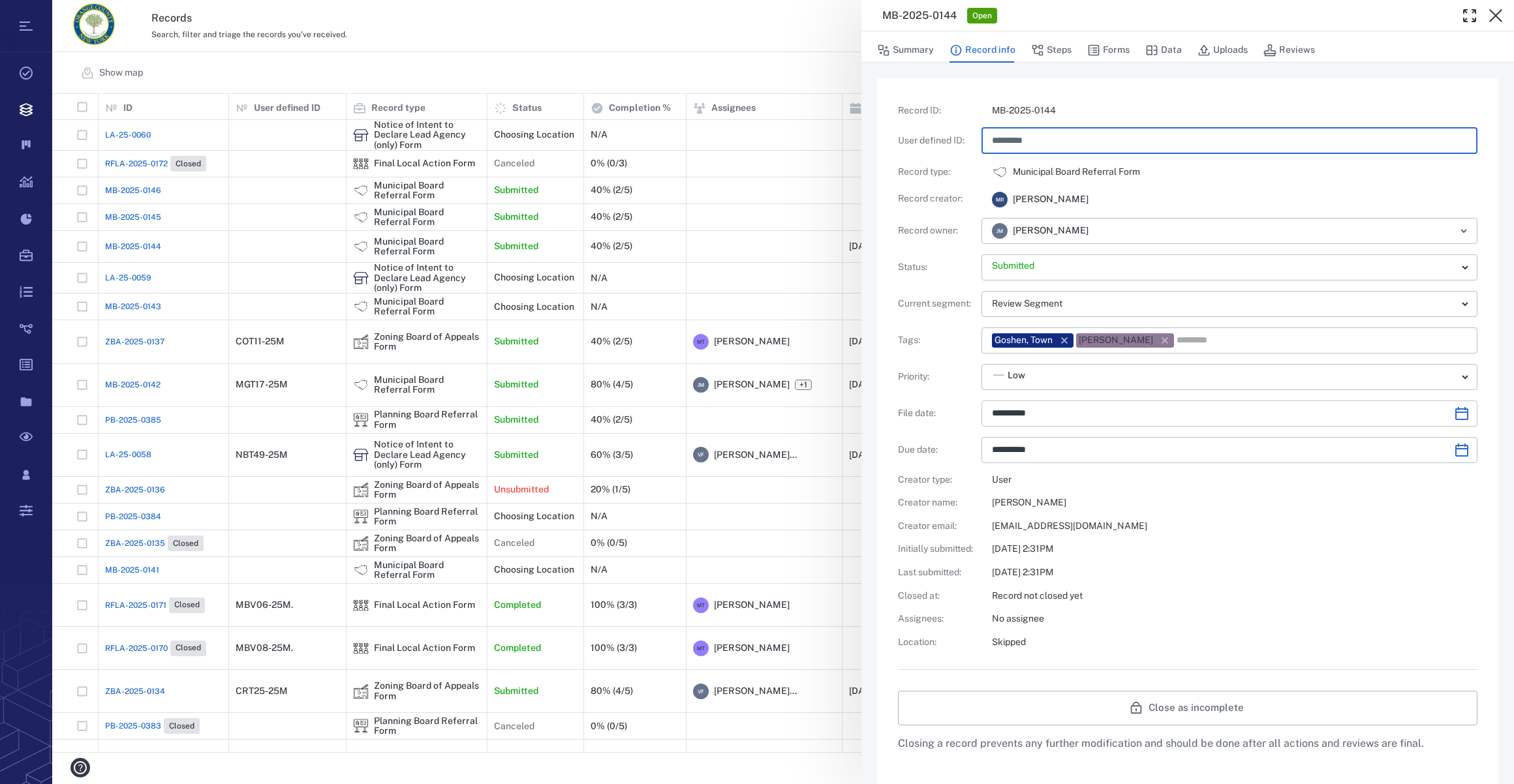
click at [1086, 412] on input "**********" at bounding box center [1217, 414] width 451 height 26
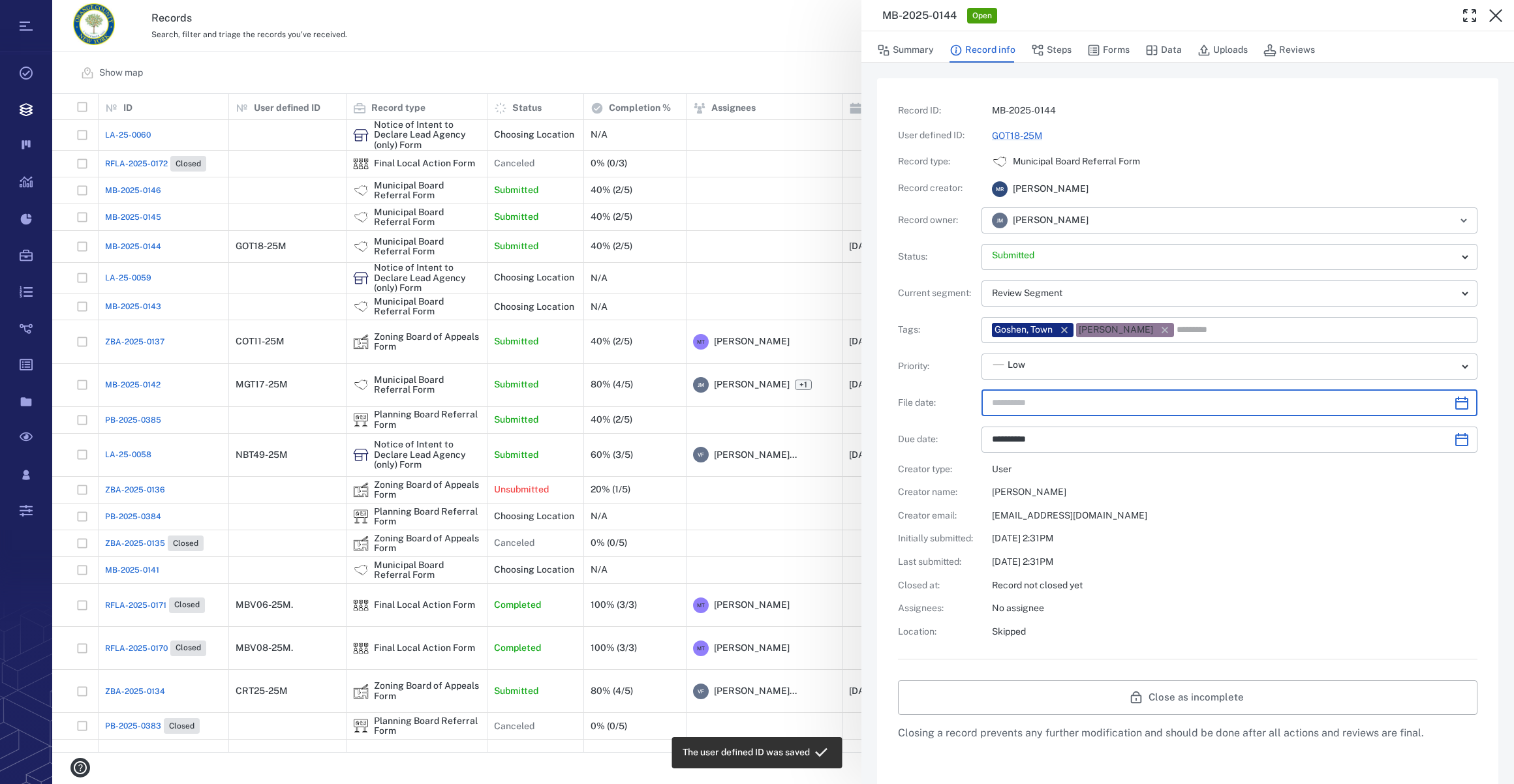
click at [1455, 400] on icon "Choose date" at bounding box center [1462, 403] width 15 height 15
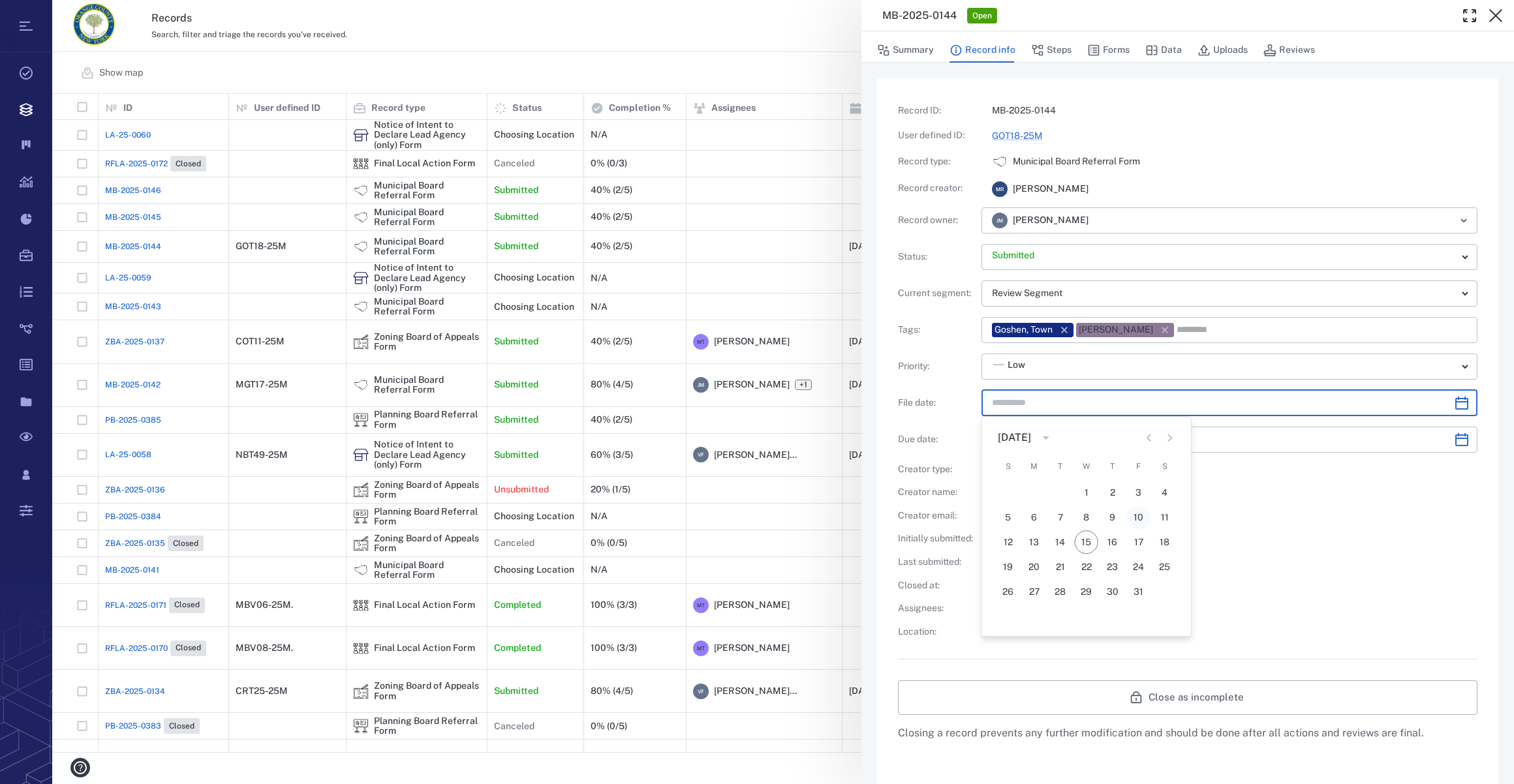
click at [1141, 509] on button "10" at bounding box center [1138, 517] width 23 height 23
type input "**********"
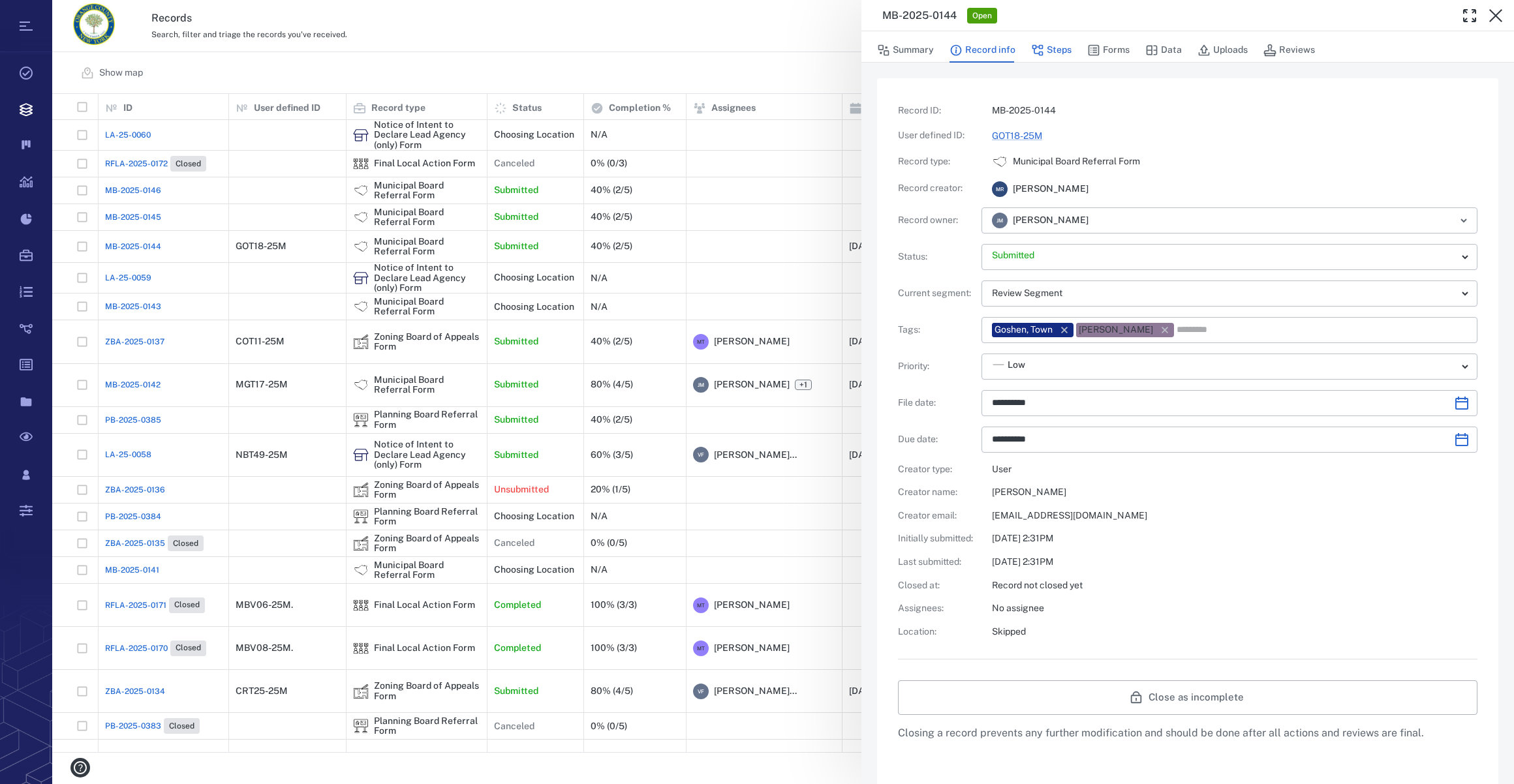
click at [1050, 49] on button "Steps" at bounding box center [1051, 50] width 40 height 25
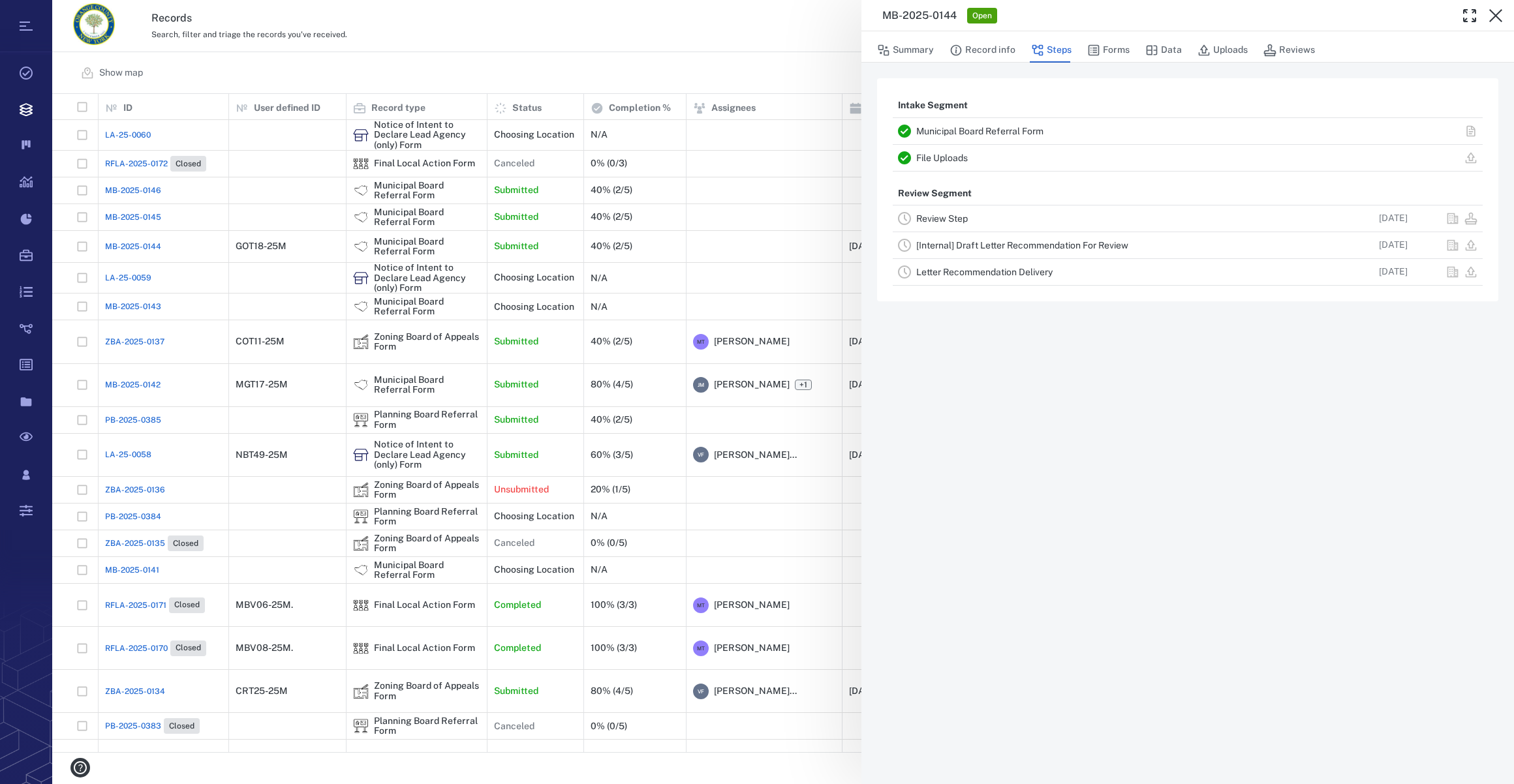
click at [931, 225] on div "Review Step" at bounding box center [1107, 218] width 382 height 15
click at [936, 215] on link "Review Step" at bounding box center [941, 218] width 52 height 11
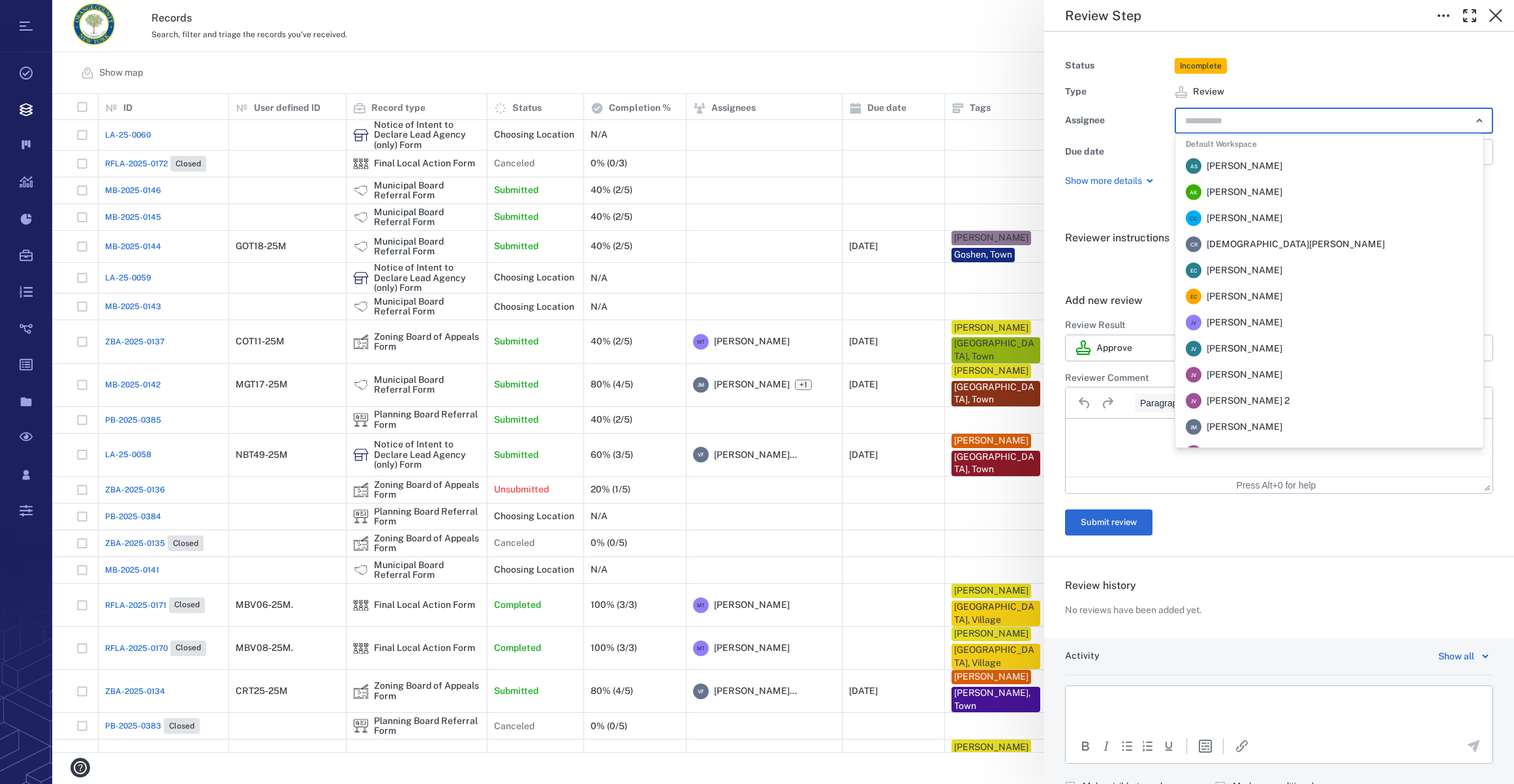
click at [1242, 122] on input "text" at bounding box center [1319, 121] width 270 height 19
click at [1272, 431] on span "[PERSON_NAME]" at bounding box center [1244, 427] width 76 height 13
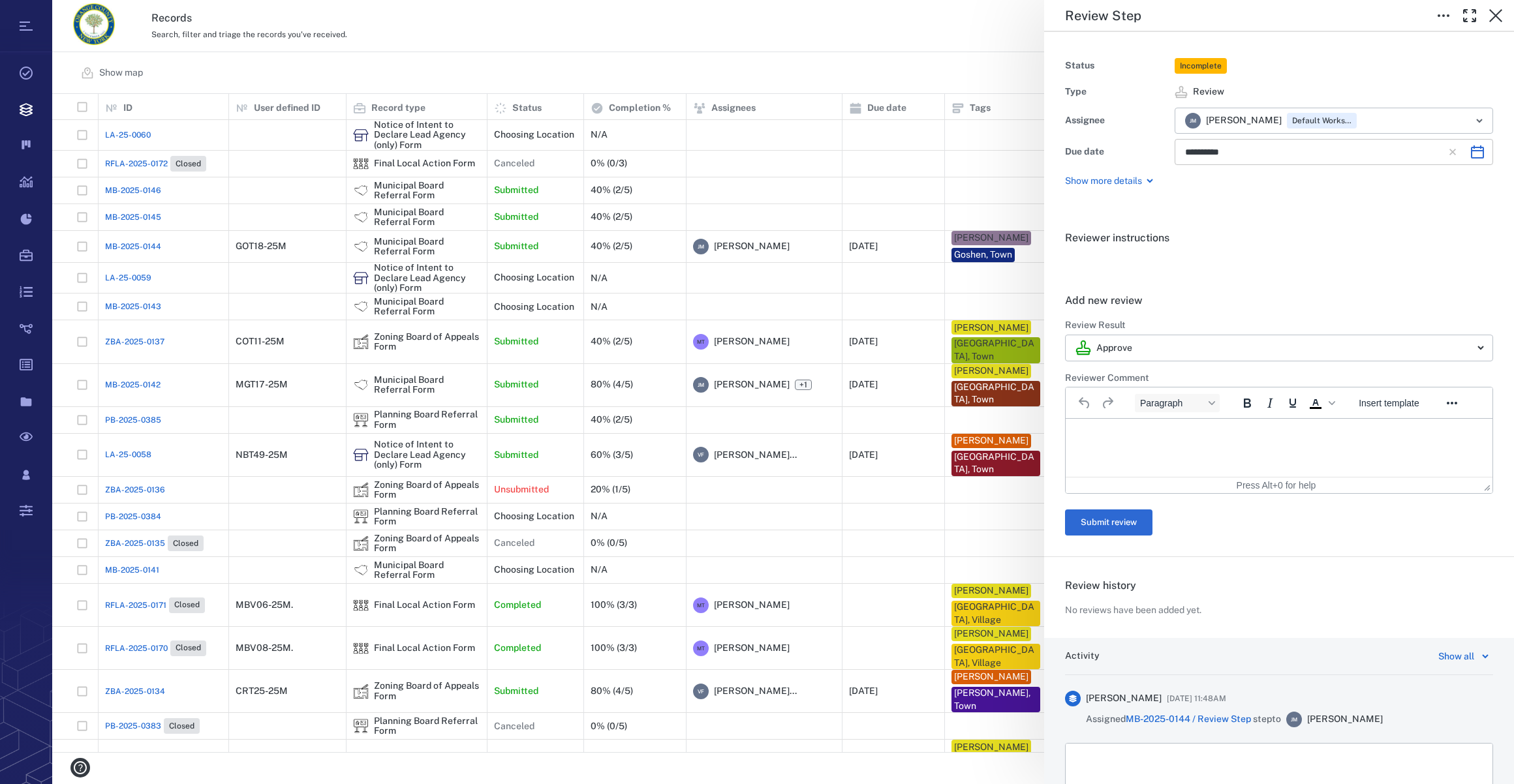
click at [1469, 152] on icon "Choose date, selected date is Nov 25, 2025" at bounding box center [1477, 152] width 15 height 15
click at [1202, 292] on button "9" at bounding box center [1201, 291] width 23 height 23
type input "**********"
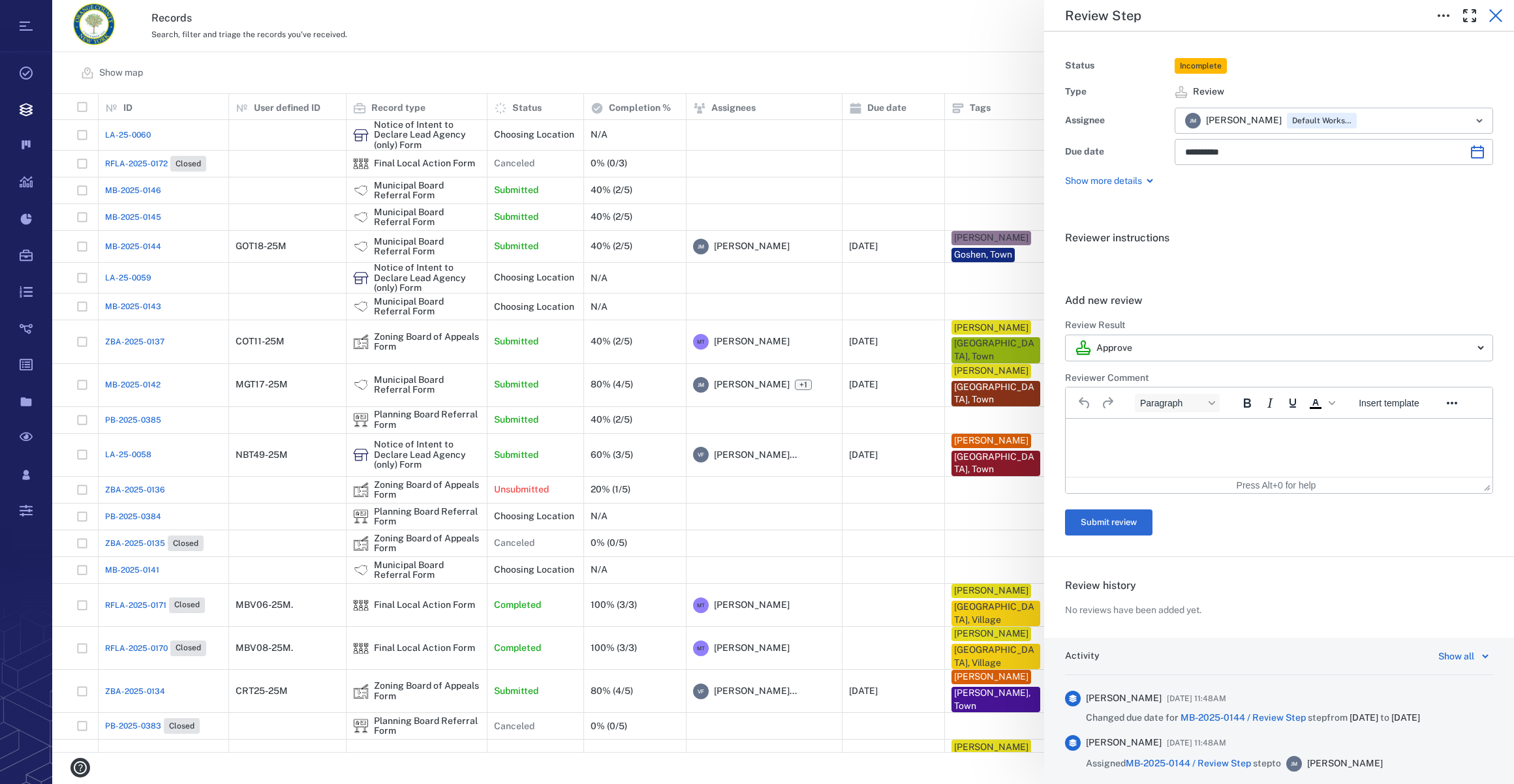
click at [1493, 15] on icon "button" at bounding box center [1495, 15] width 15 height 15
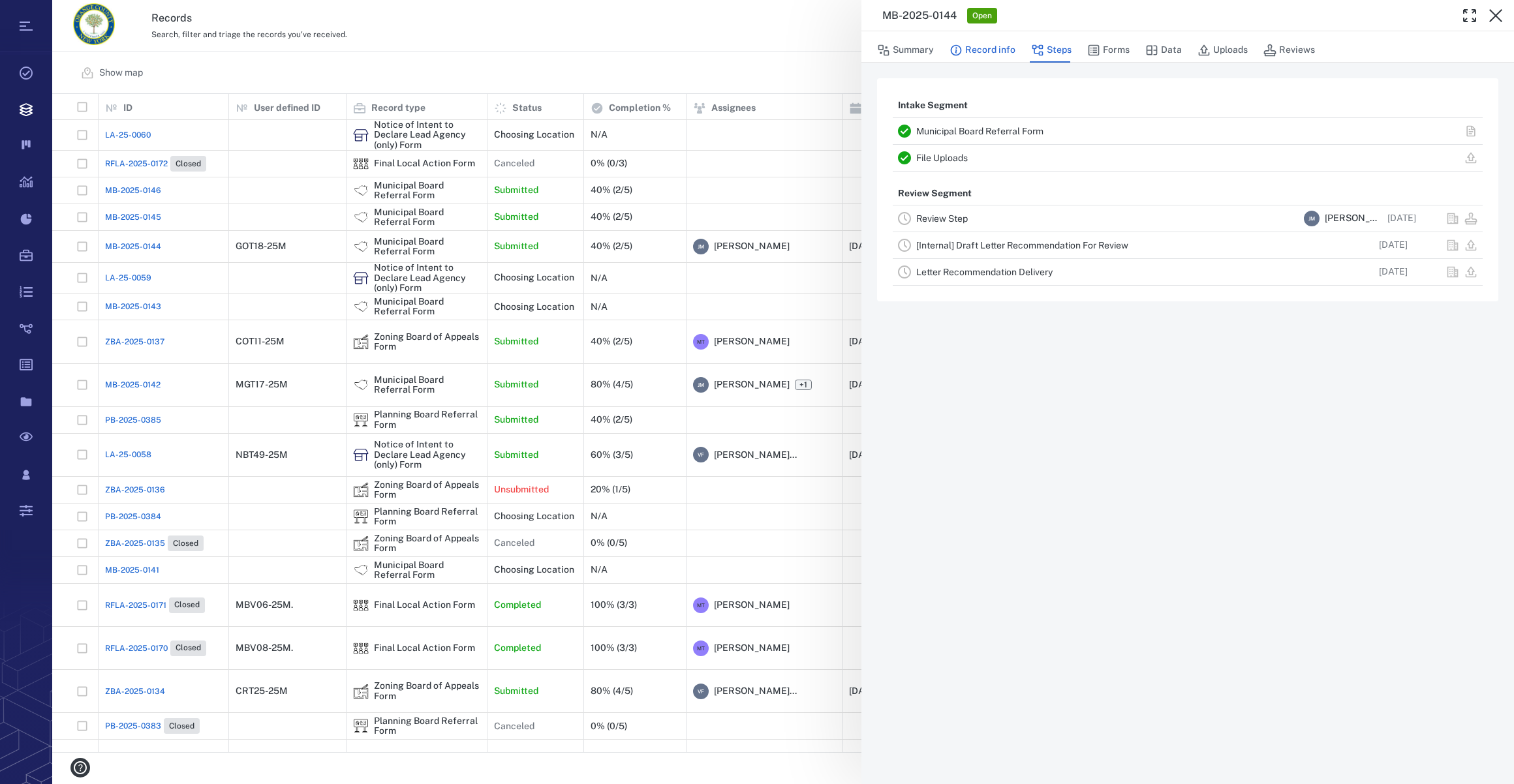
click at [972, 49] on button "Record info" at bounding box center [982, 50] width 66 height 25
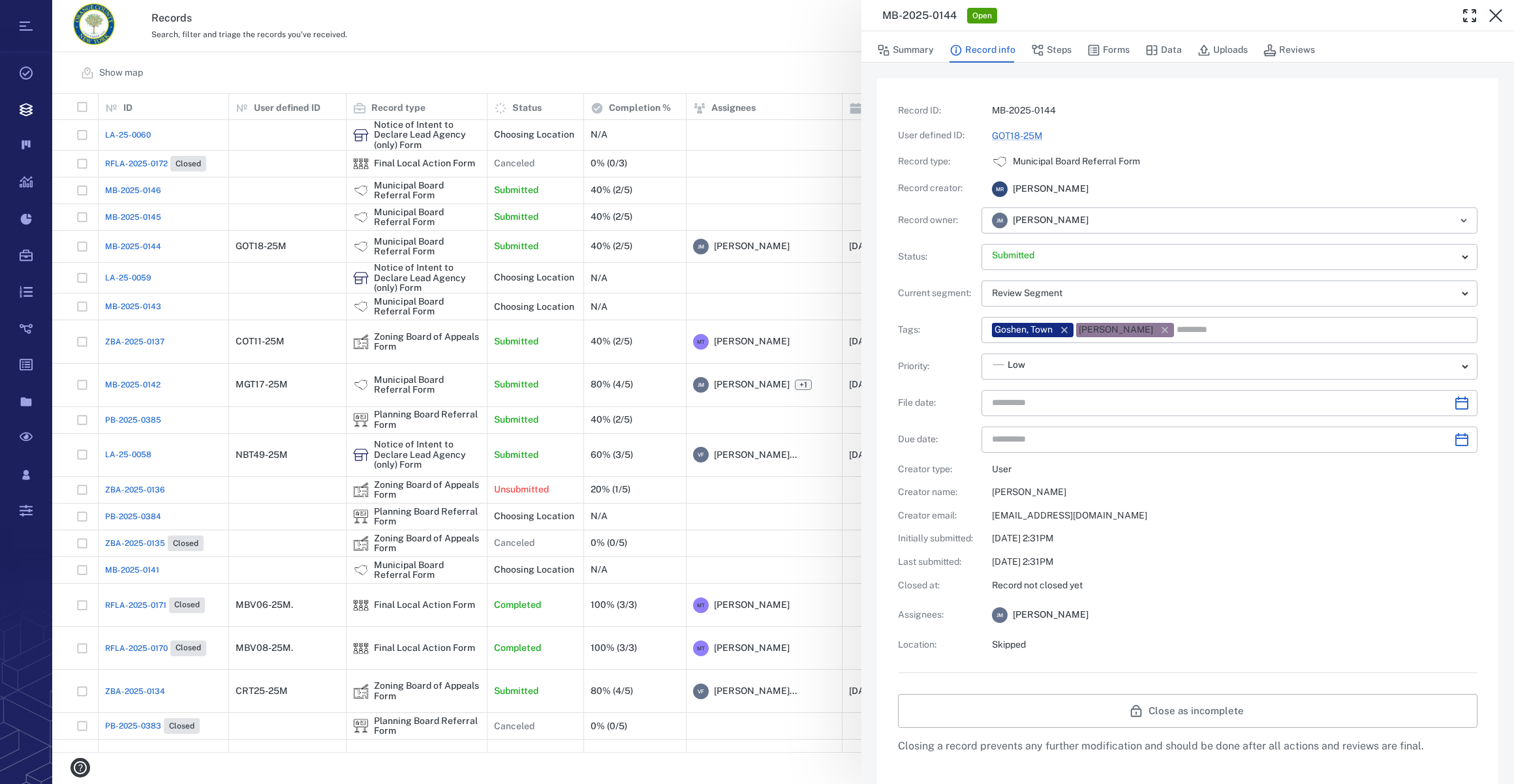
type input "**********"
click at [1109, 52] on button "Forms" at bounding box center [1108, 50] width 42 height 25
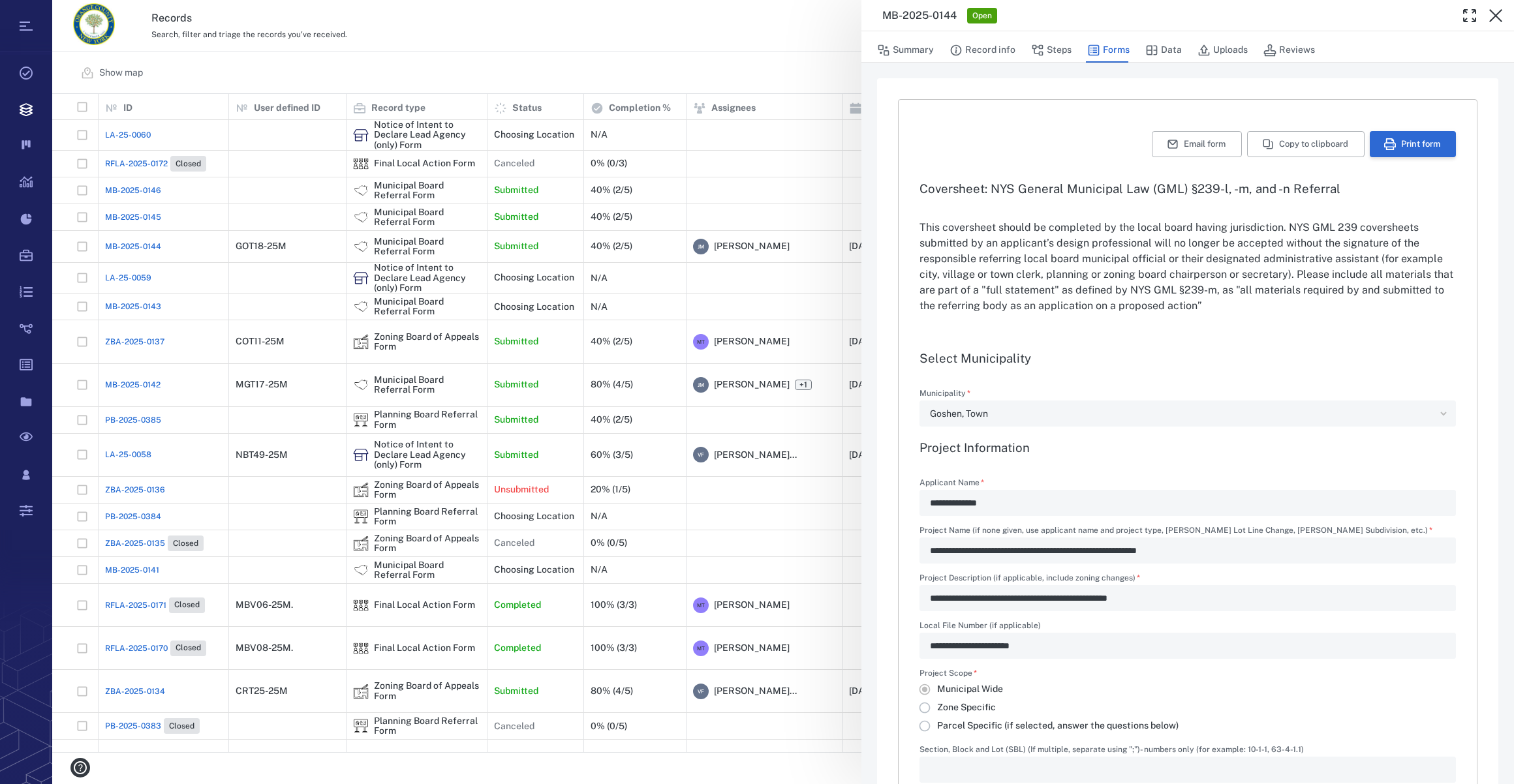
type input "**********"
click at [1404, 143] on button "Print form" at bounding box center [1413, 144] width 86 height 26
click at [1486, 12] on button "button" at bounding box center [1495, 15] width 26 height 26
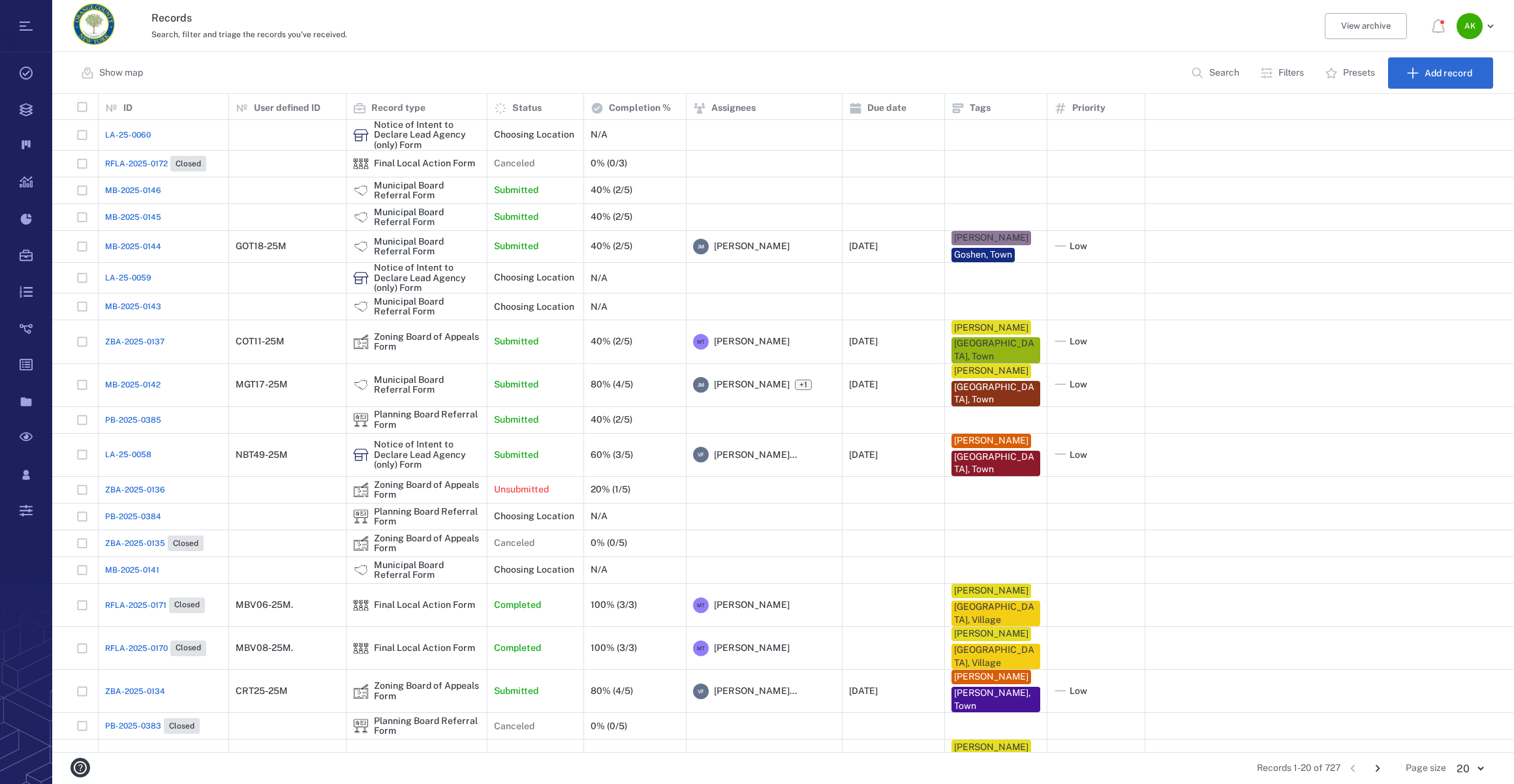
click at [135, 220] on span "MB-2025-0145" at bounding box center [133, 217] width 56 height 12
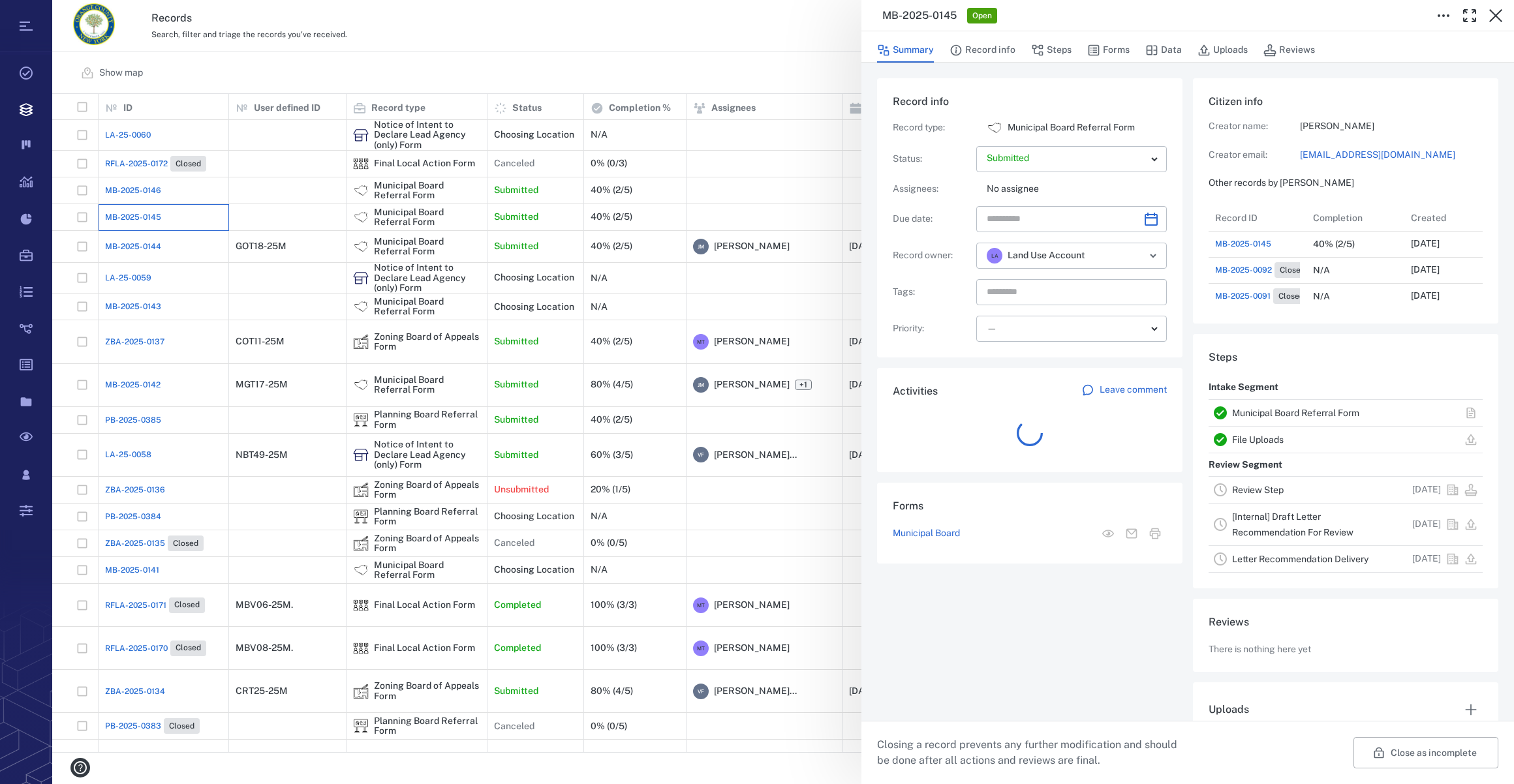
scroll to position [130, 252]
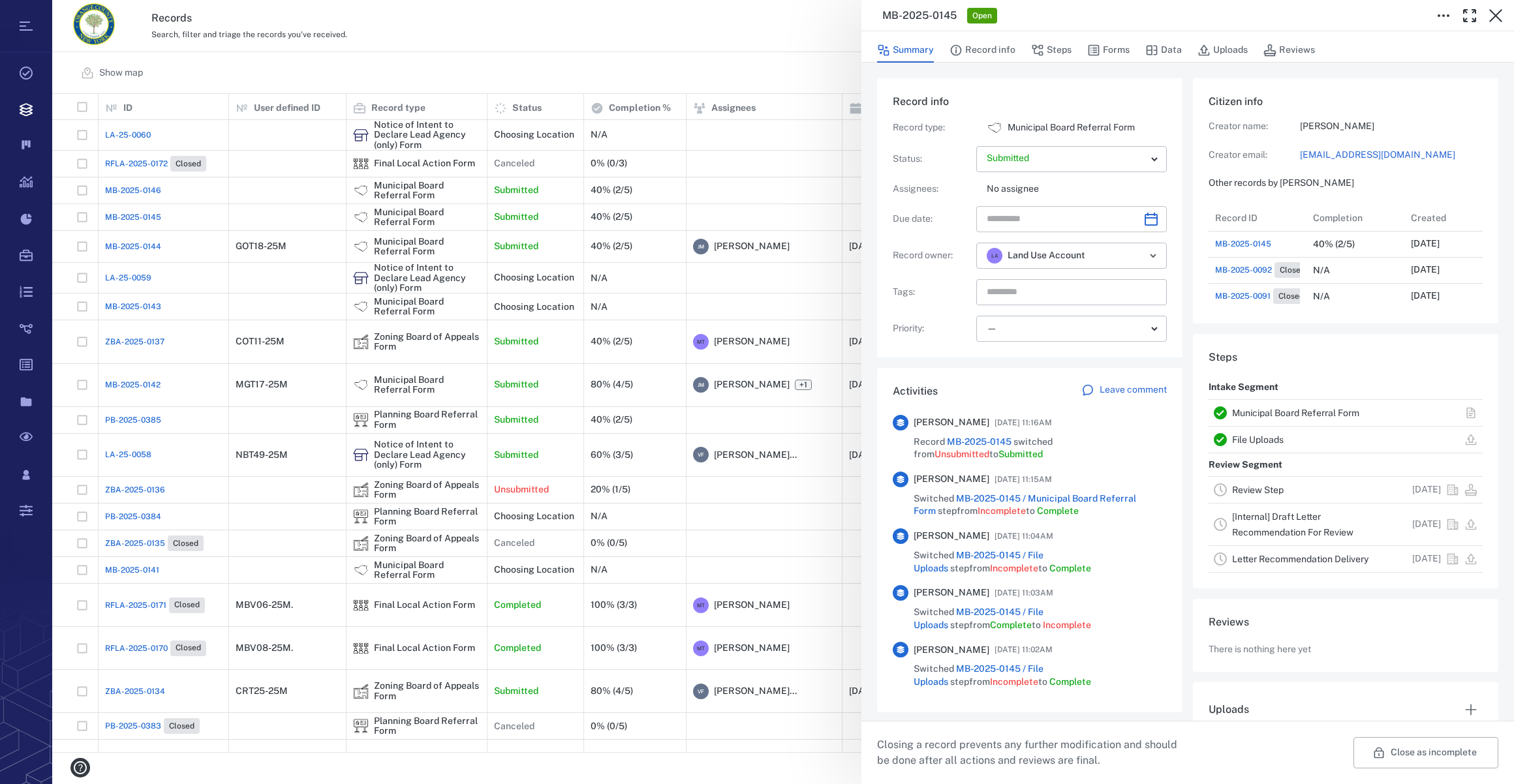
click at [1153, 216] on icon "Choose date" at bounding box center [1151, 219] width 15 height 15
click at [1171, 255] on icon "Next month" at bounding box center [1164, 253] width 15 height 15
click at [1113, 355] on button "13" at bounding box center [1107, 357] width 23 height 23
type input "**********"
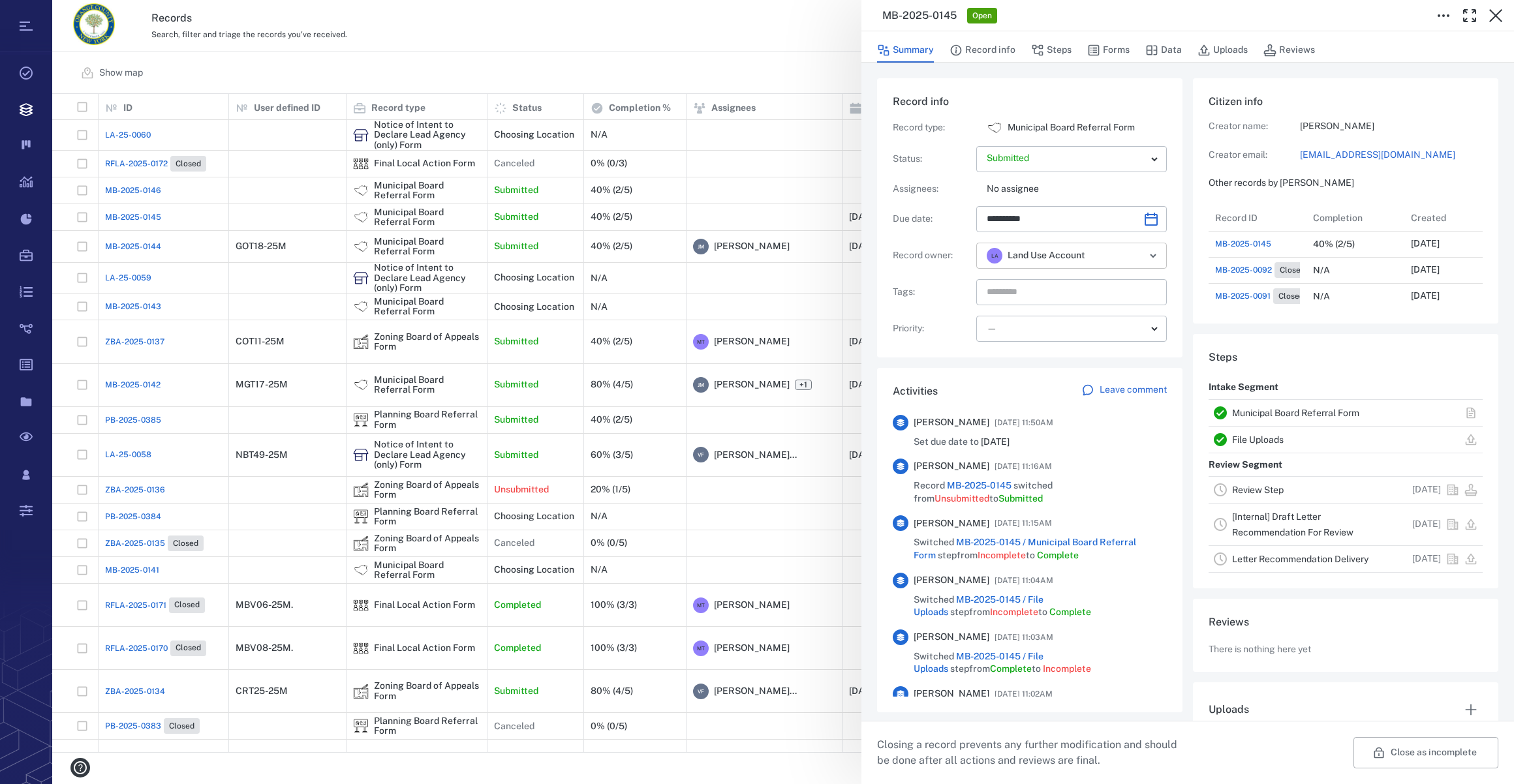
click at [1147, 261] on icon "Open" at bounding box center [1153, 255] width 15 height 15
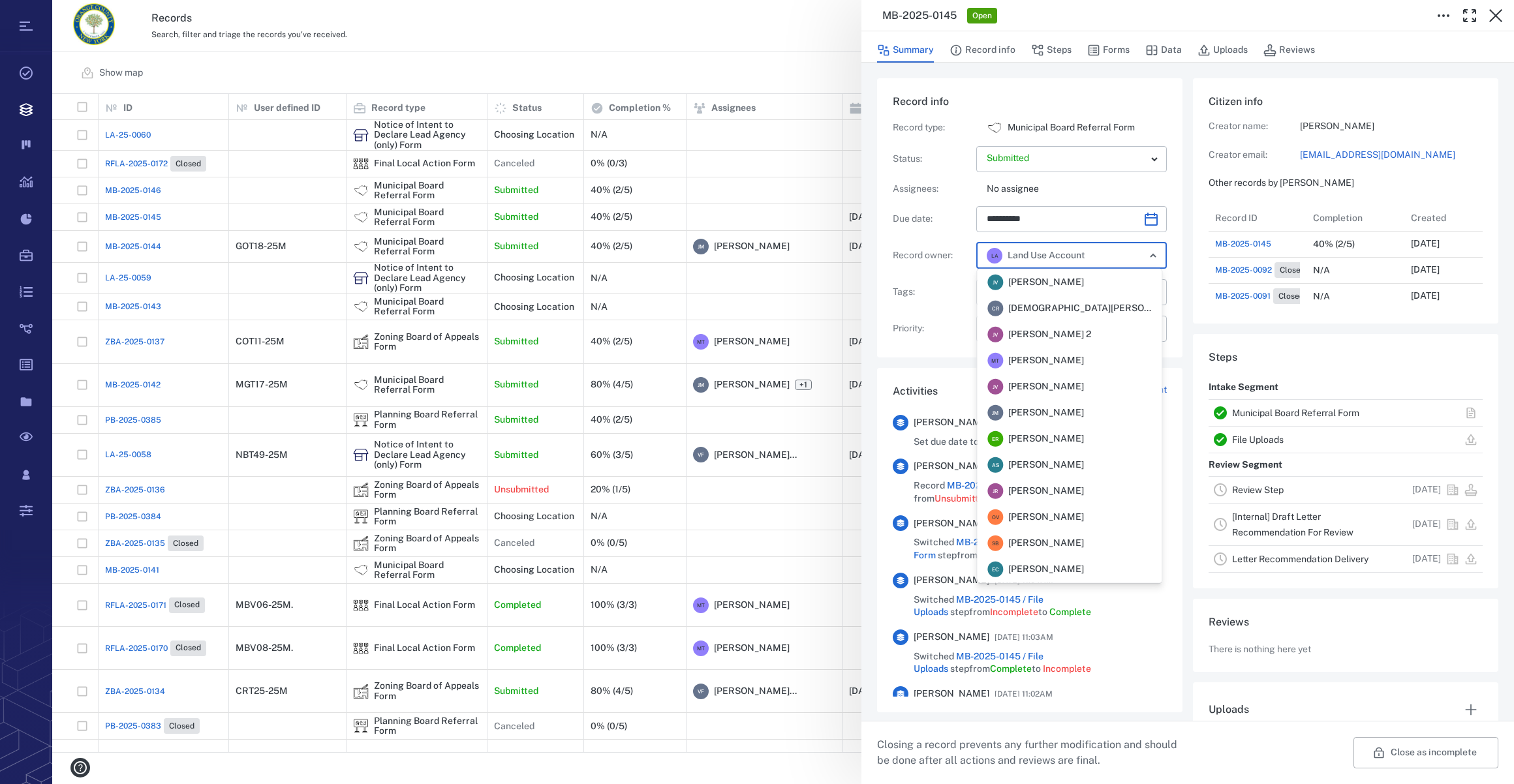
scroll to position [0, 0]
click at [1050, 419] on div "[PERSON_NAME] [PERSON_NAME]" at bounding box center [1035, 413] width 96 height 15
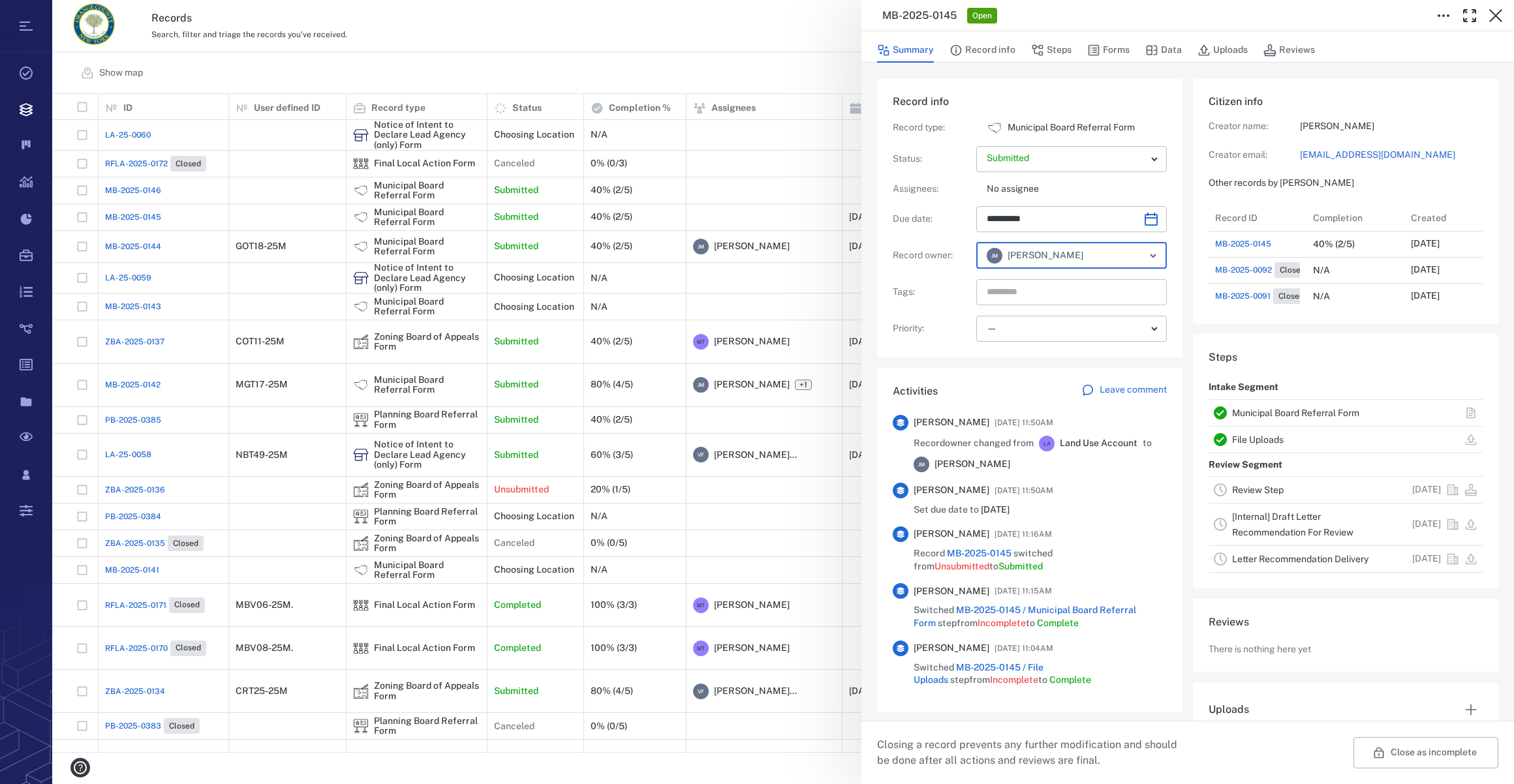
click at [1018, 290] on input "text" at bounding box center [1056, 292] width 142 height 19
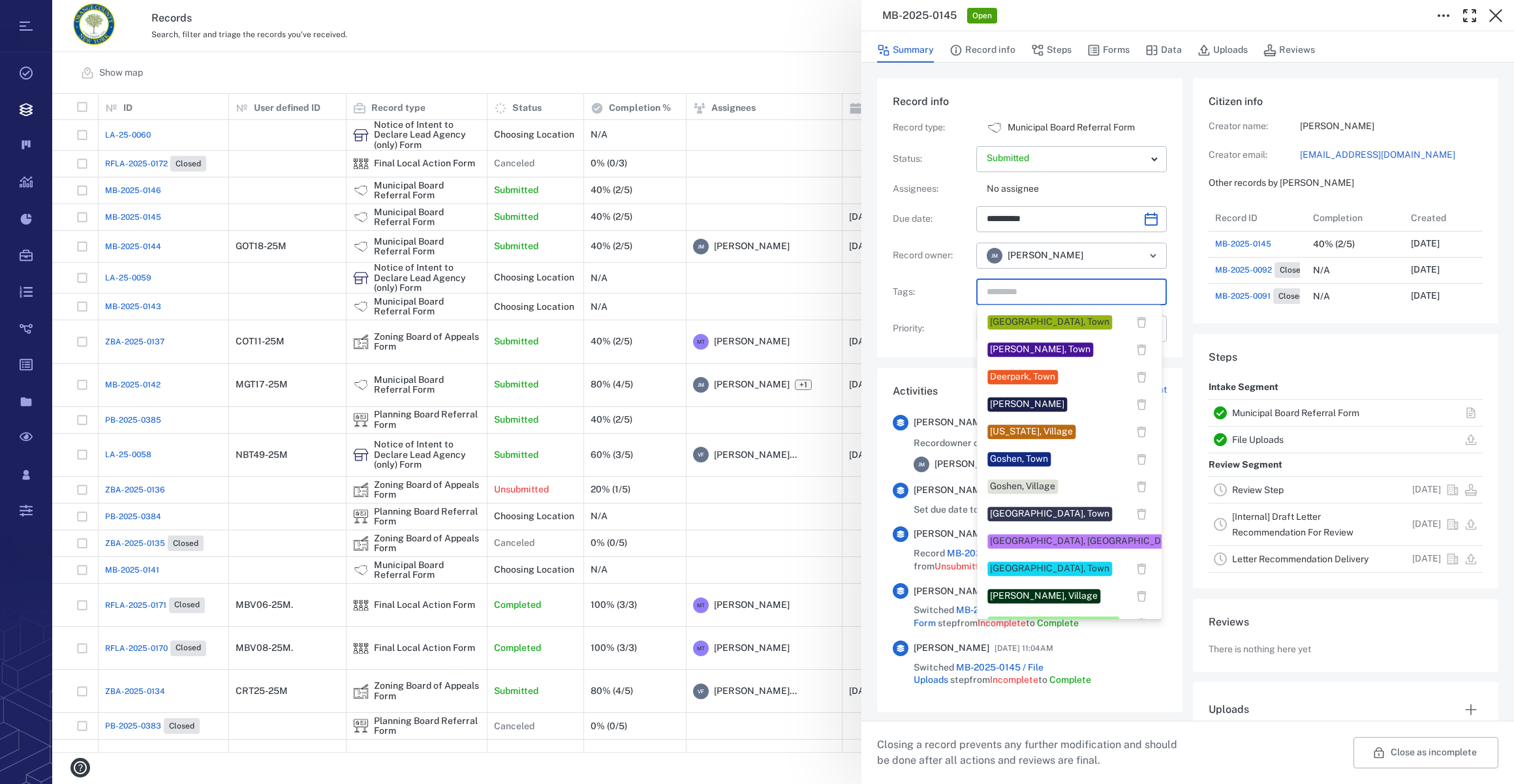
scroll to position [177, 0]
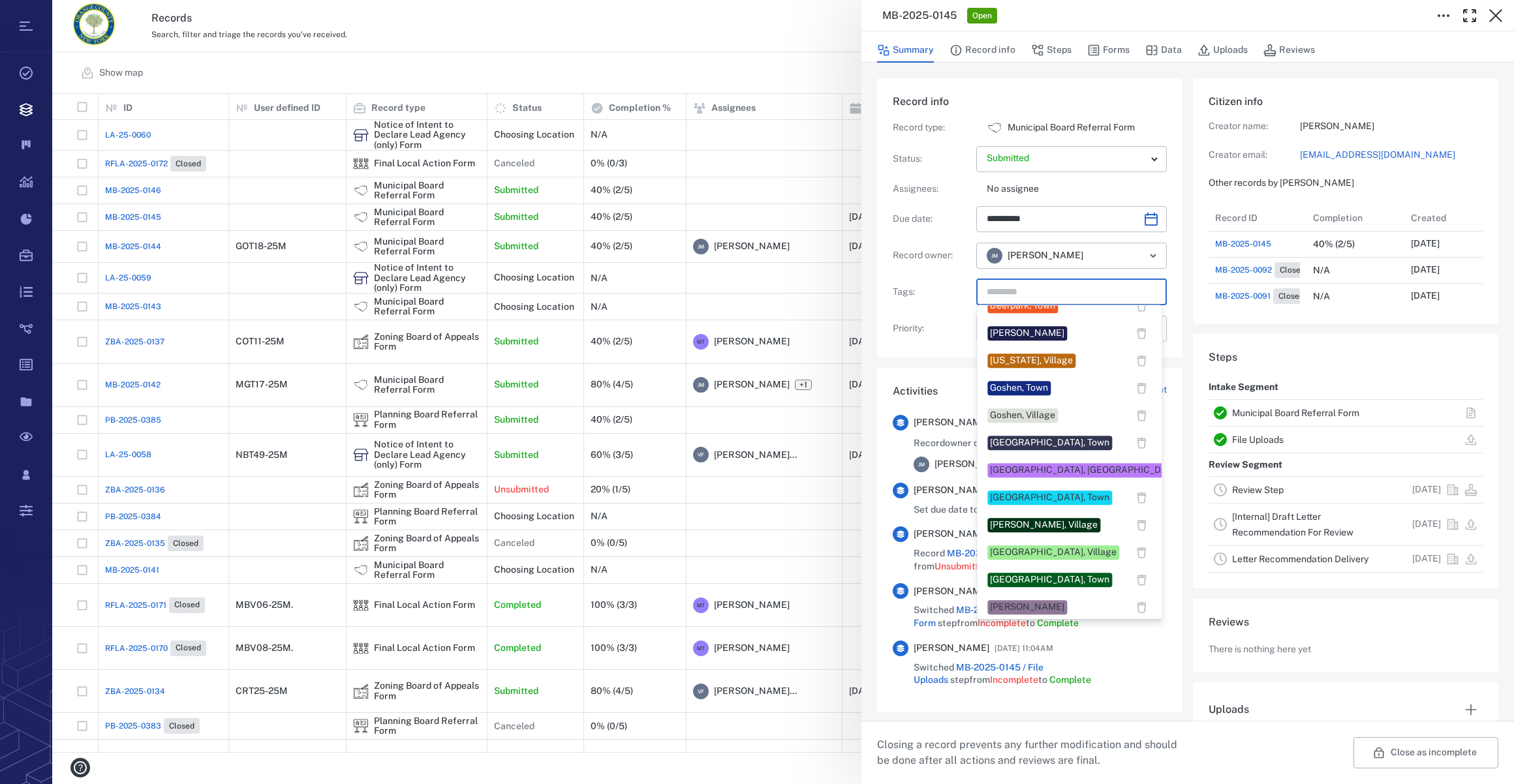
click at [1008, 499] on div "[GEOGRAPHIC_DATA], Town" at bounding box center [1049, 498] width 120 height 13
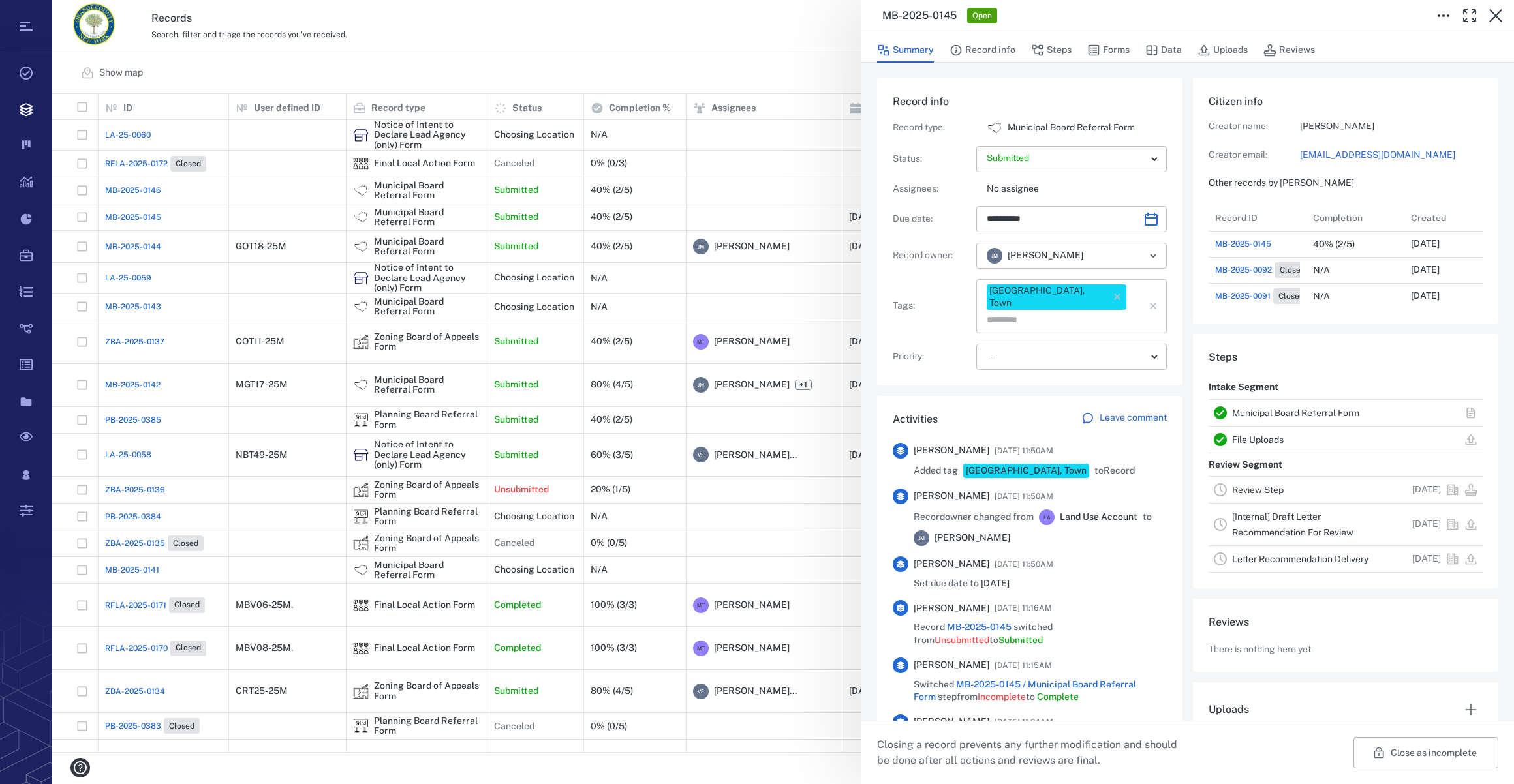
click at [1115, 311] on input "text" at bounding box center [1056, 320] width 142 height 19
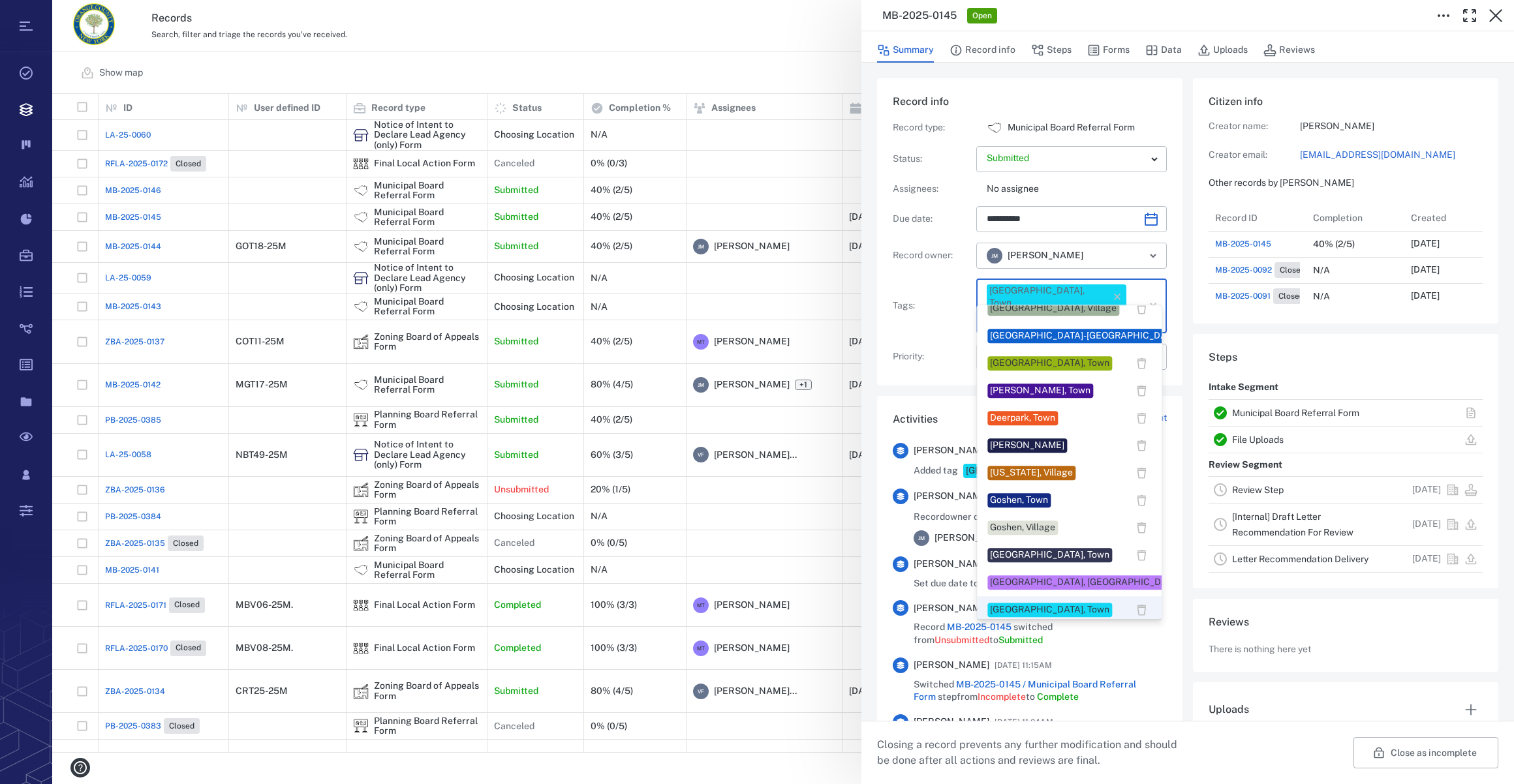
scroll to position [237, 0]
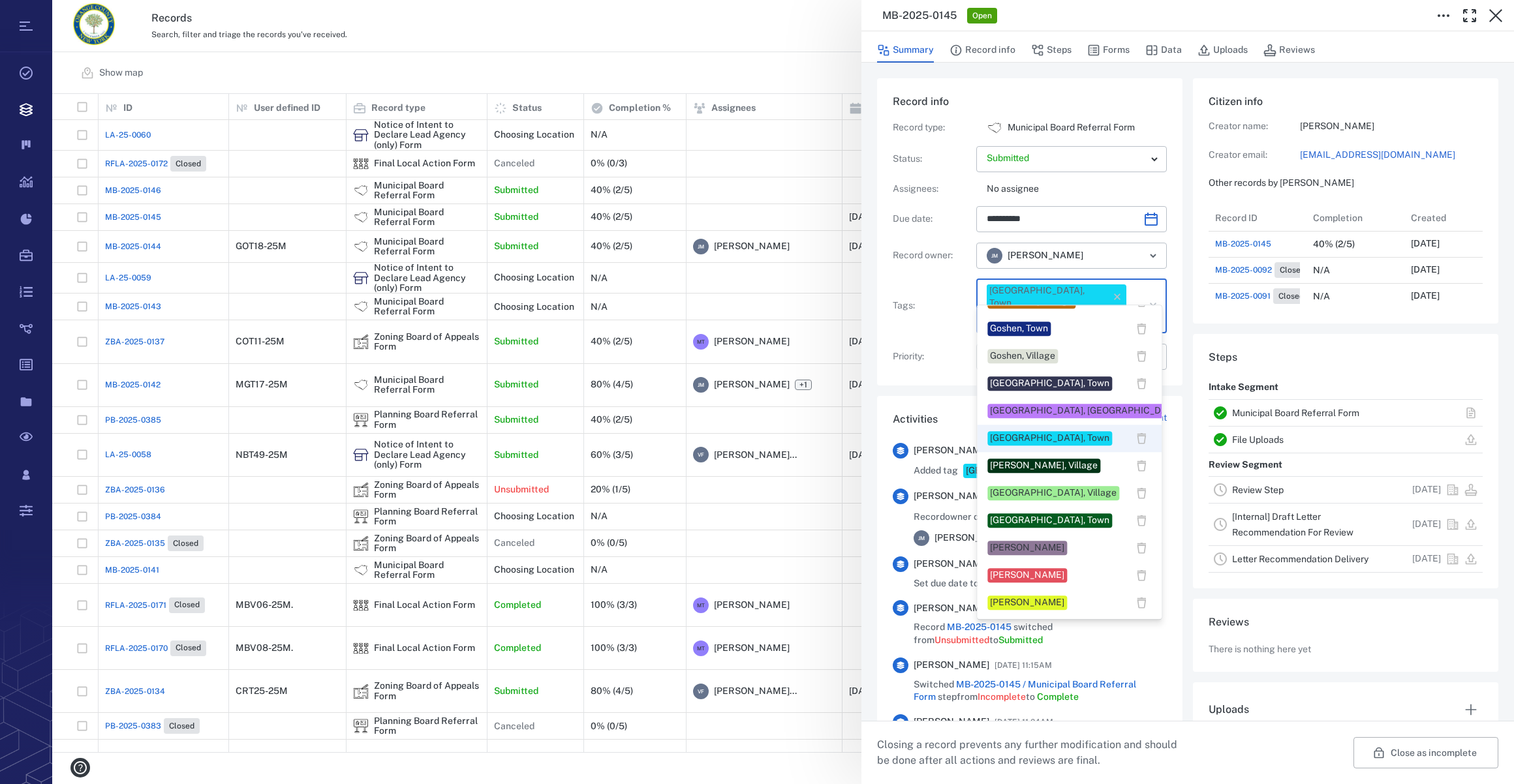
click at [1018, 545] on div "[PERSON_NAME]" at bounding box center [1027, 548] width 74 height 13
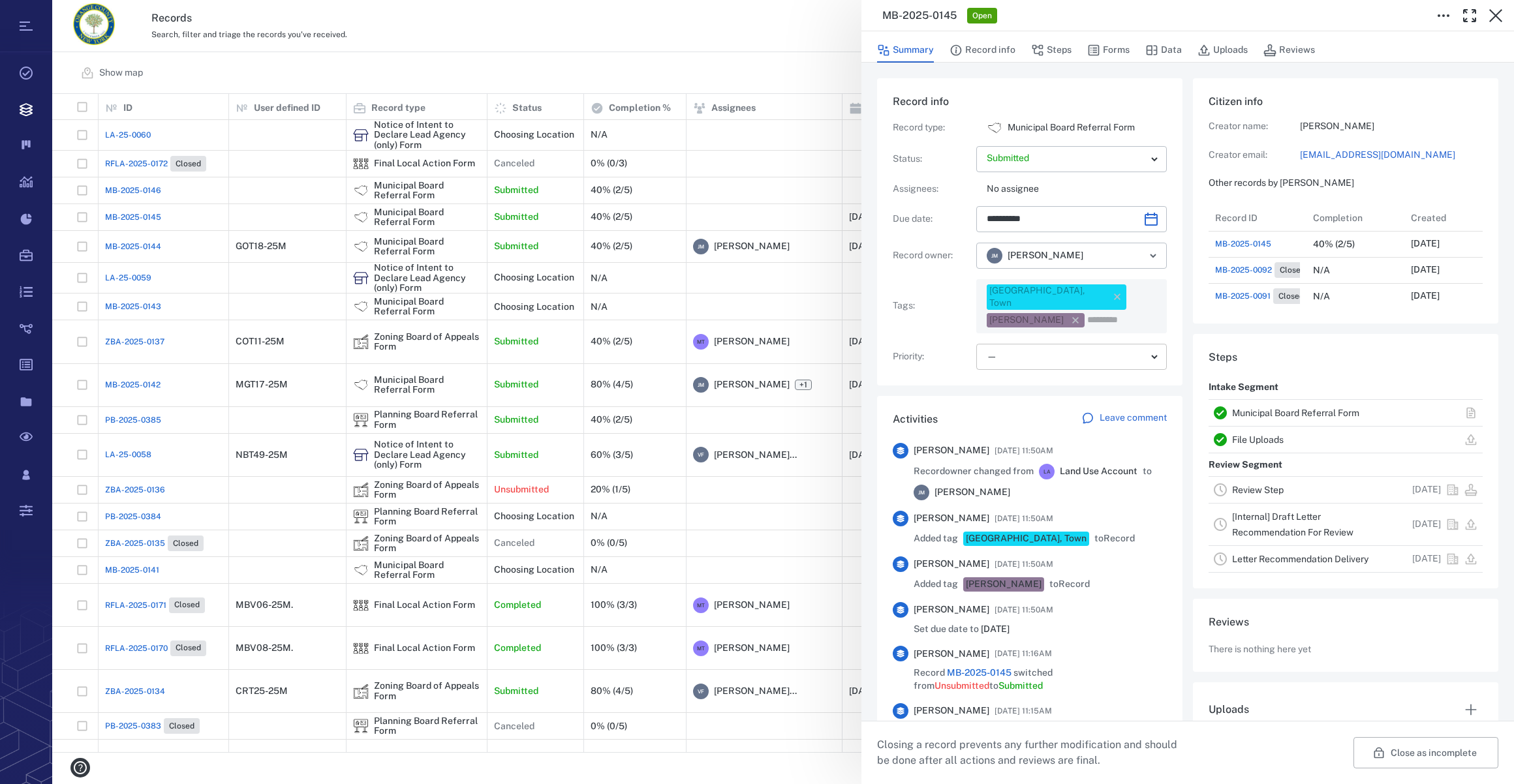
click at [1007, 349] on body "Tasks Records Boards Dashboard Reports Record types Guide steps Rules Form buil…" at bounding box center [757, 392] width 1514 height 784
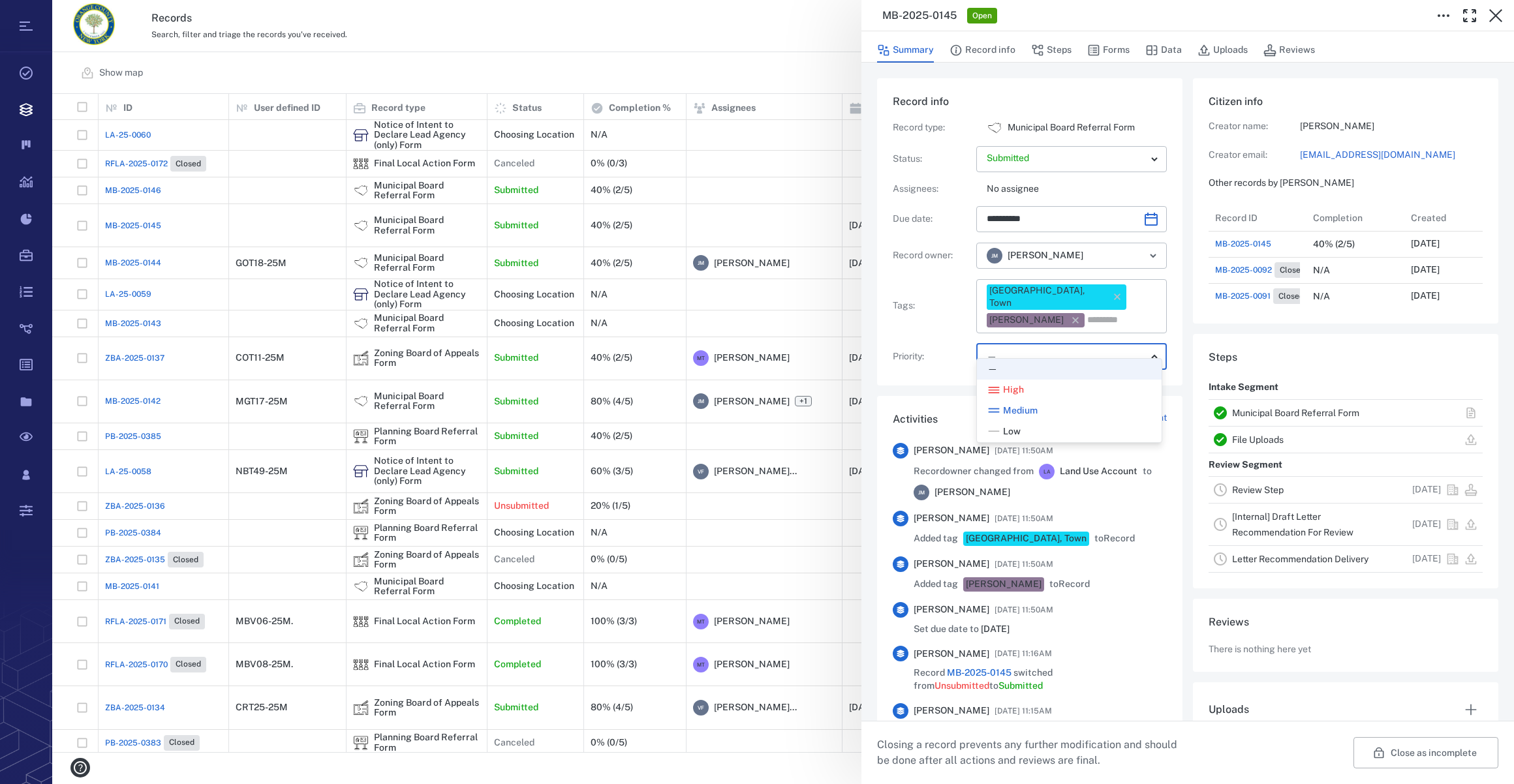
click at [1008, 429] on span "Low" at bounding box center [1012, 431] width 18 height 13
type input "**"
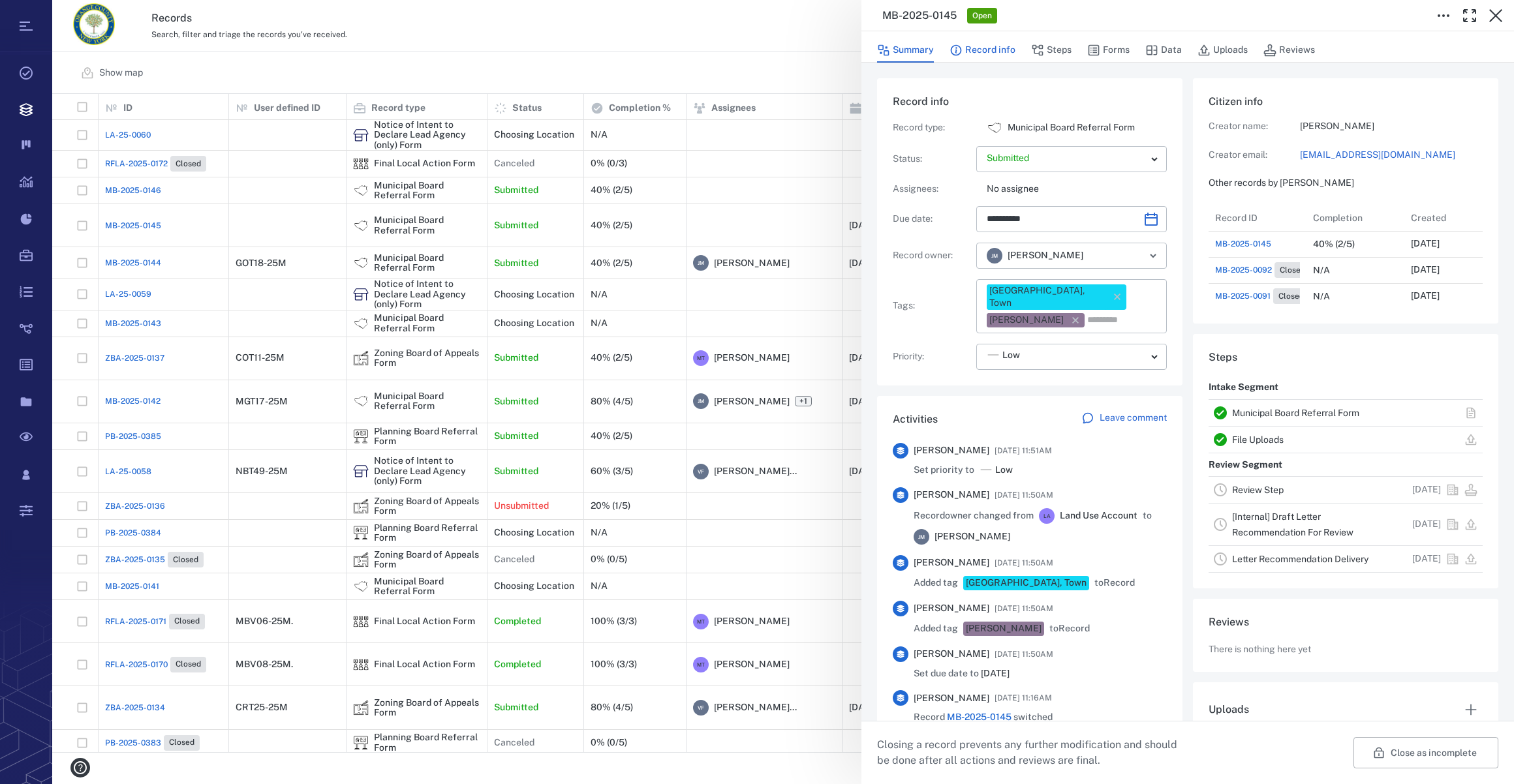
click at [975, 44] on button "Record info" at bounding box center [982, 50] width 66 height 25
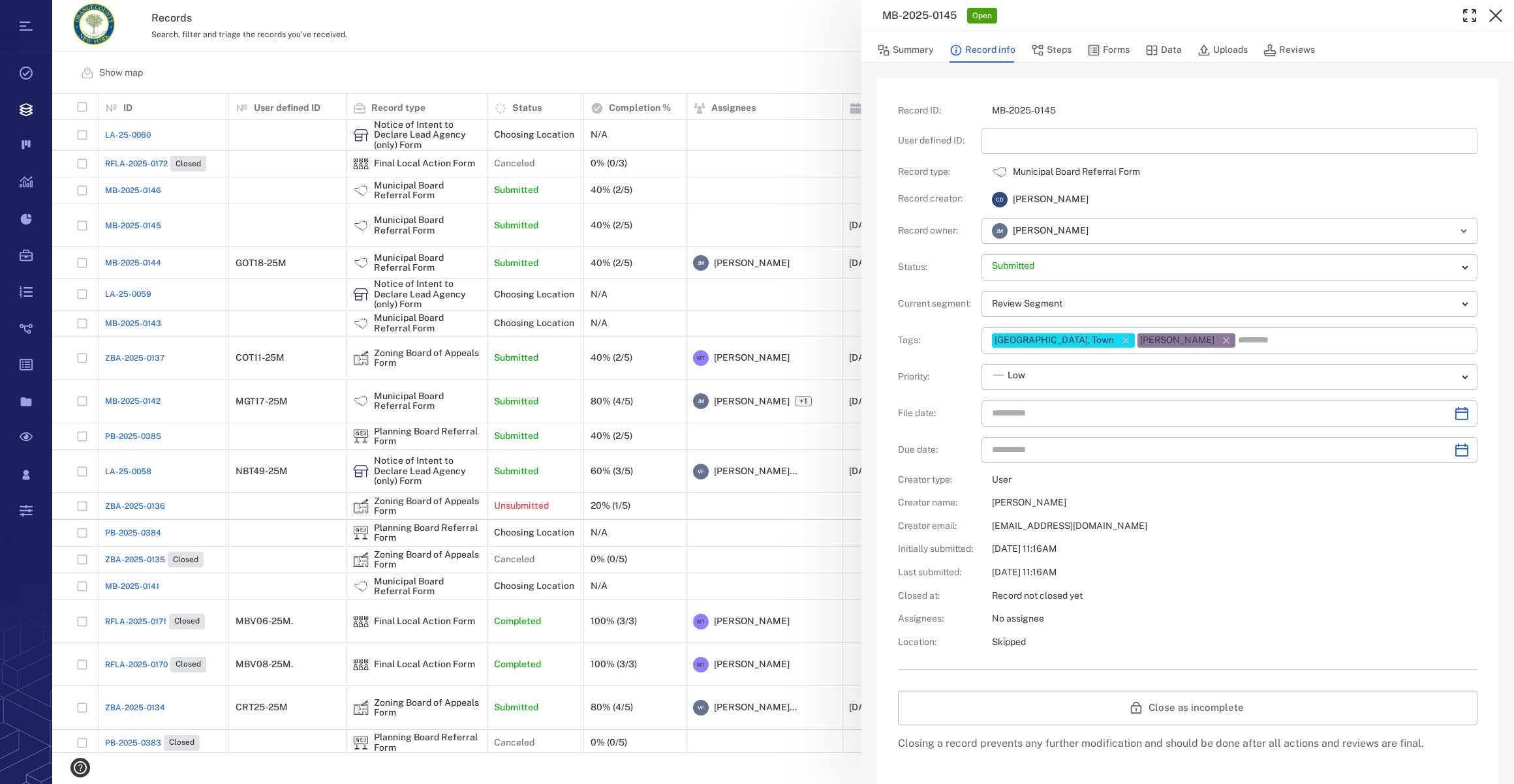
type input "**********"
click at [1026, 132] on input "text" at bounding box center [1229, 141] width 475 height 26
type input "*********"
type input "**********"
click at [1073, 404] on input "**********" at bounding box center [1217, 414] width 451 height 26
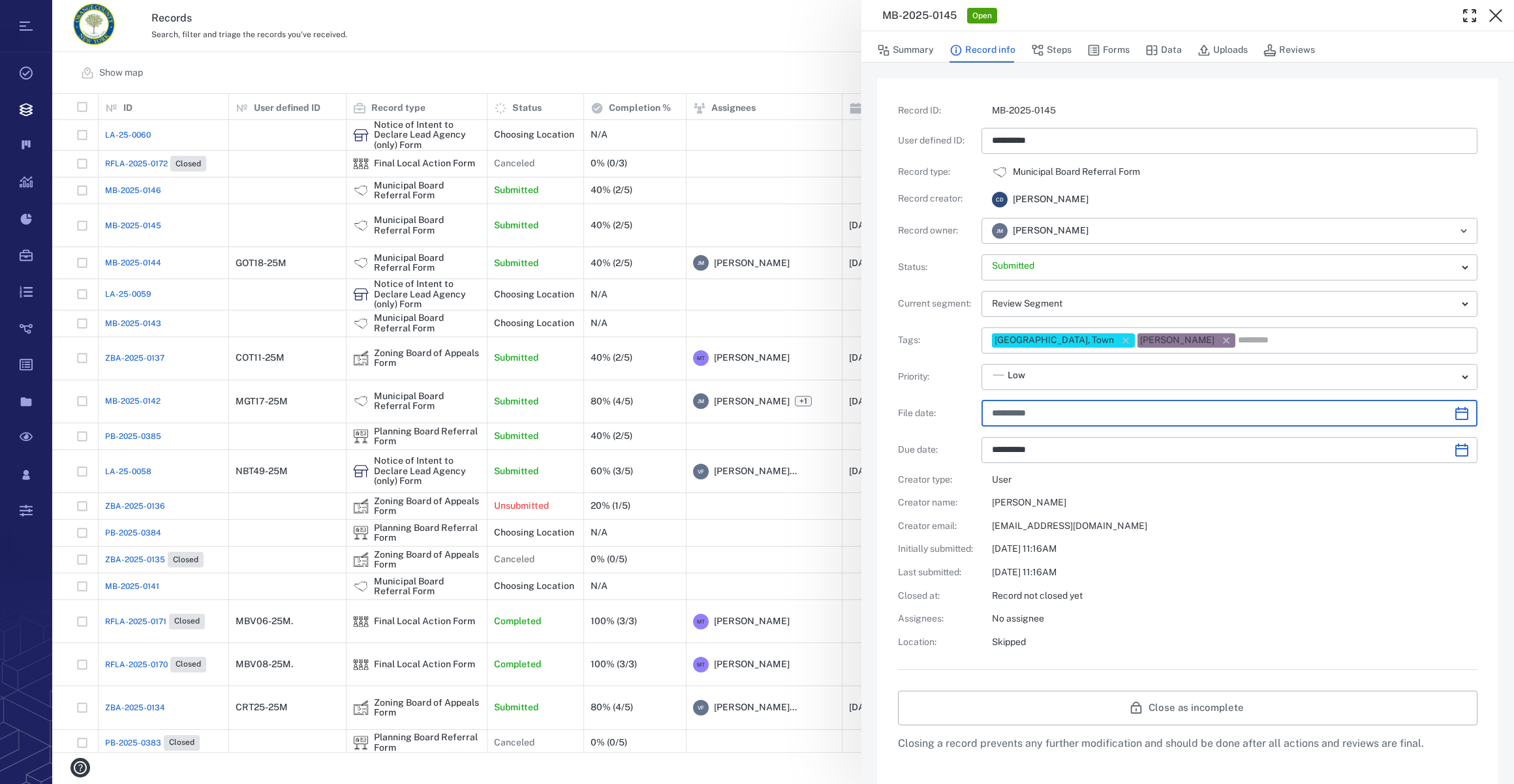
type input "*********"
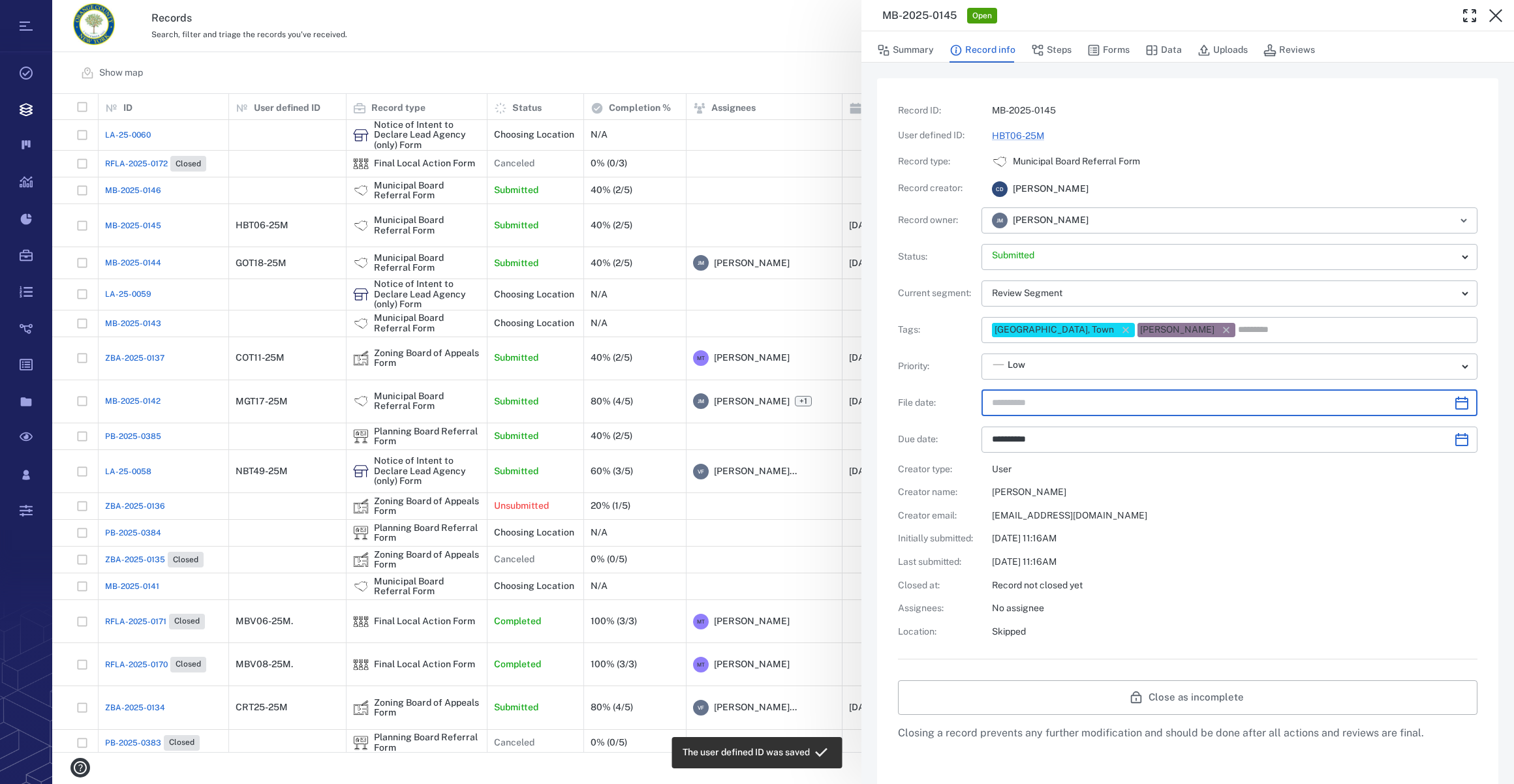
click at [1454, 407] on icon "Choose date" at bounding box center [1462, 403] width 15 height 15
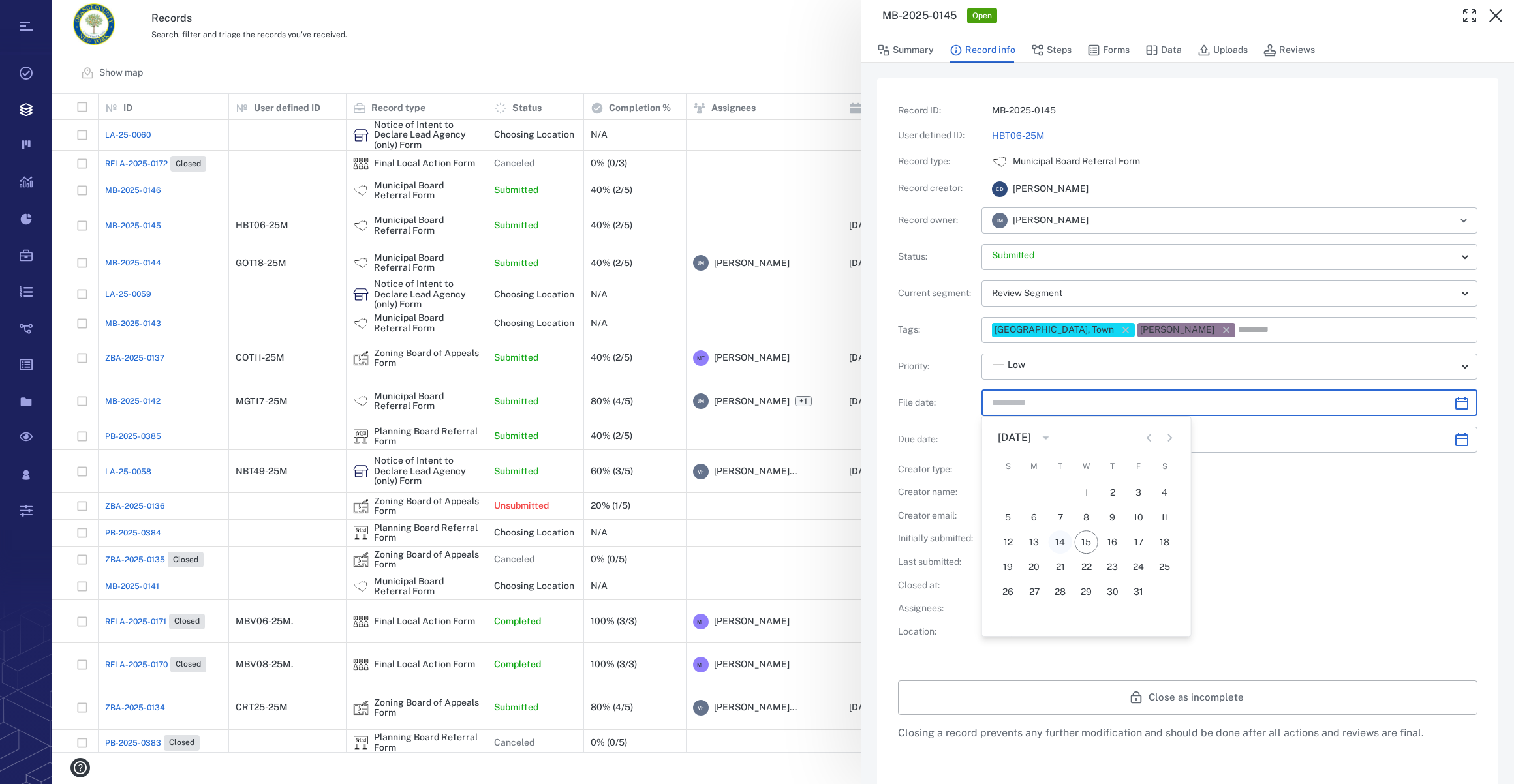
click at [1063, 543] on button "14" at bounding box center [1060, 542] width 23 height 23
type input "**********"
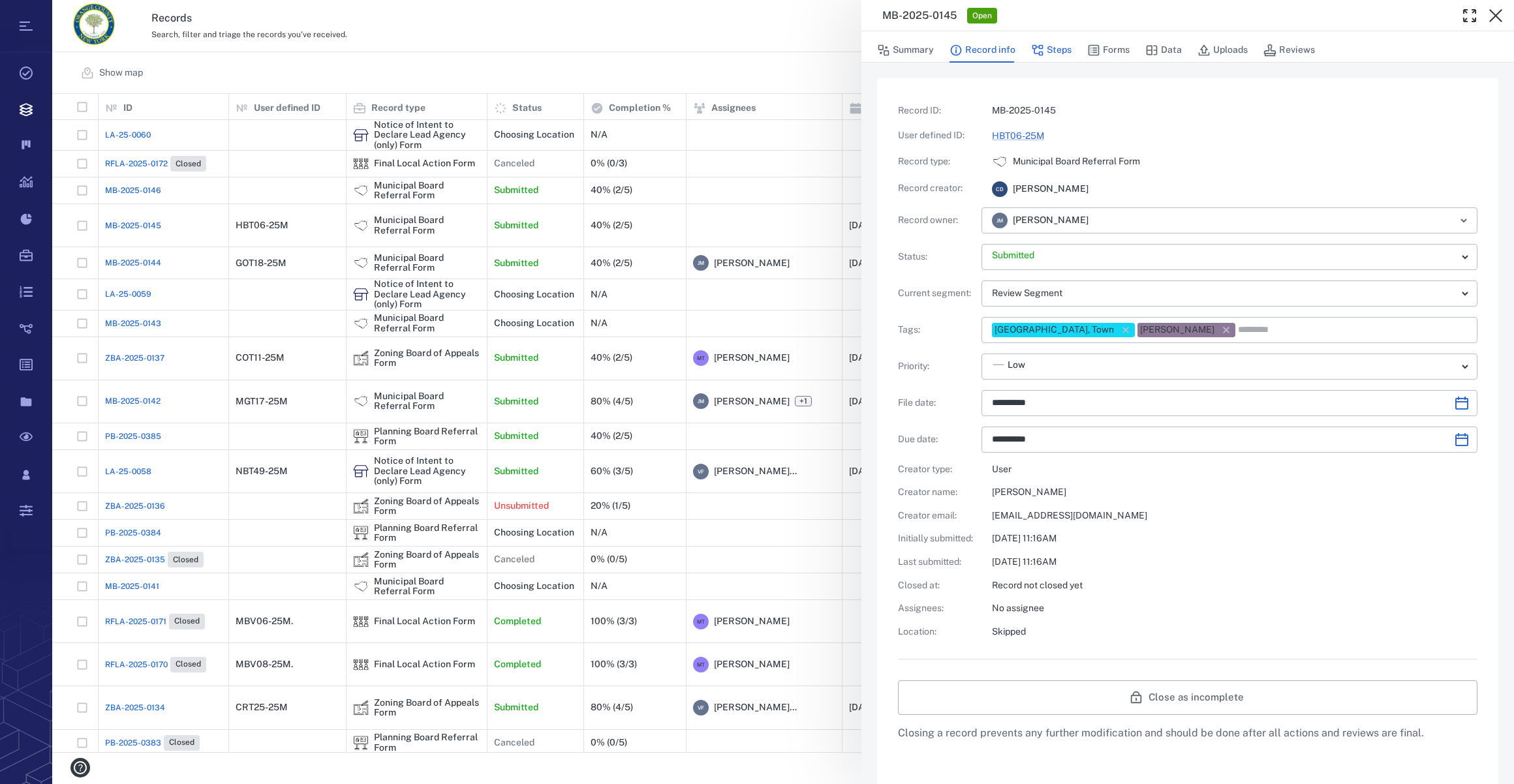
click at [1052, 49] on button "Steps" at bounding box center [1051, 50] width 40 height 25
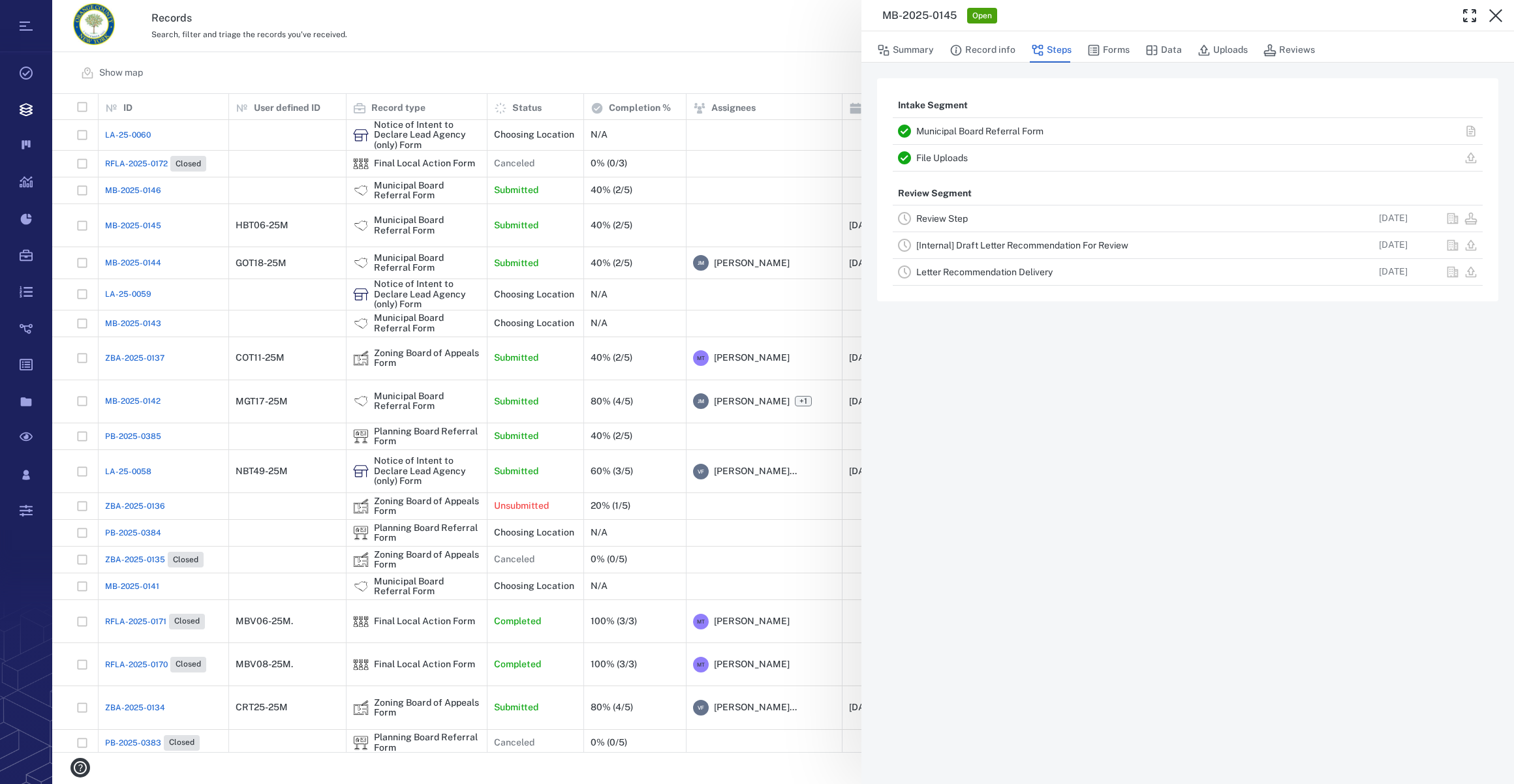
click at [946, 218] on link "Review Step" at bounding box center [941, 218] width 52 height 11
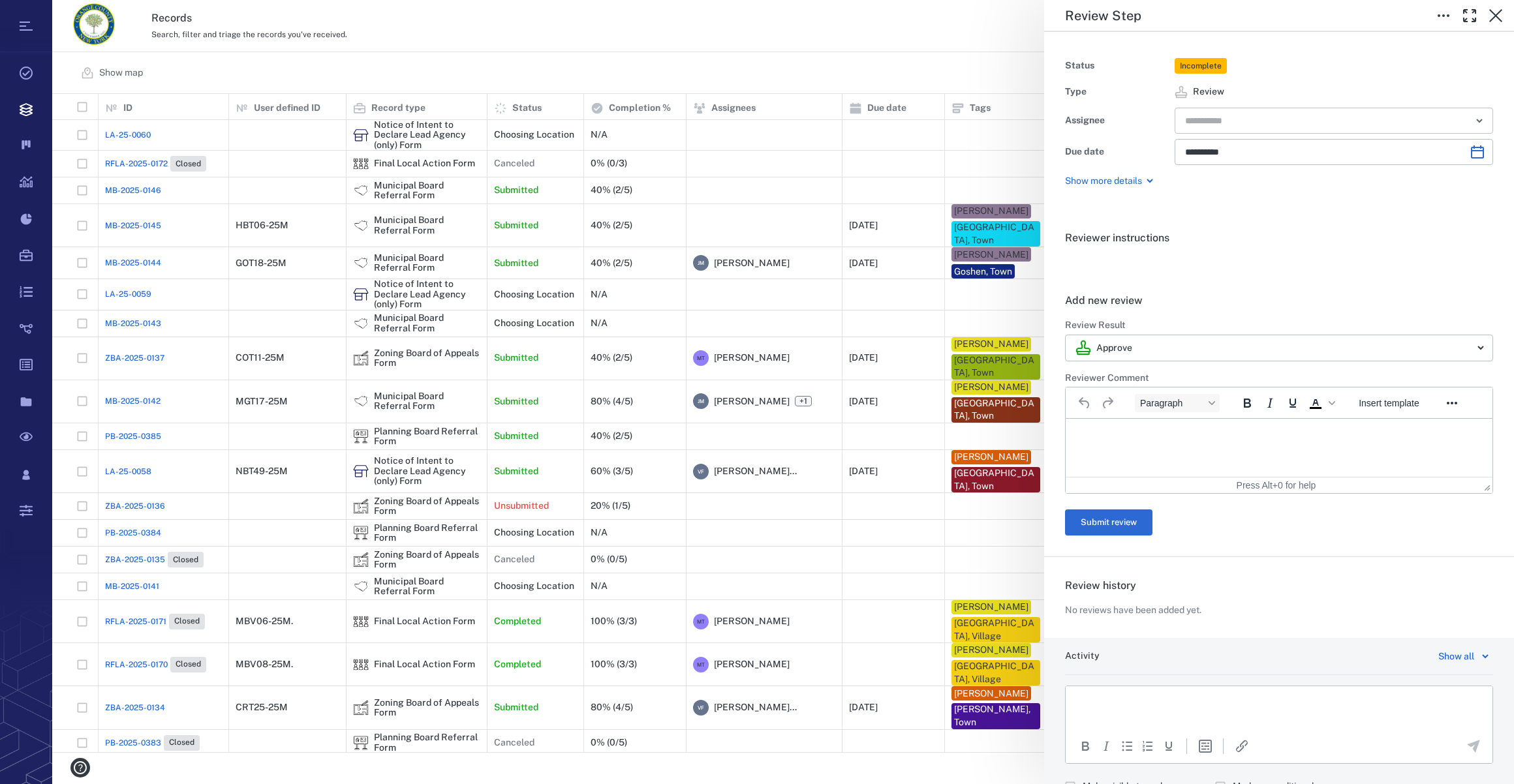
click at [1251, 126] on input "text" at bounding box center [1319, 121] width 270 height 19
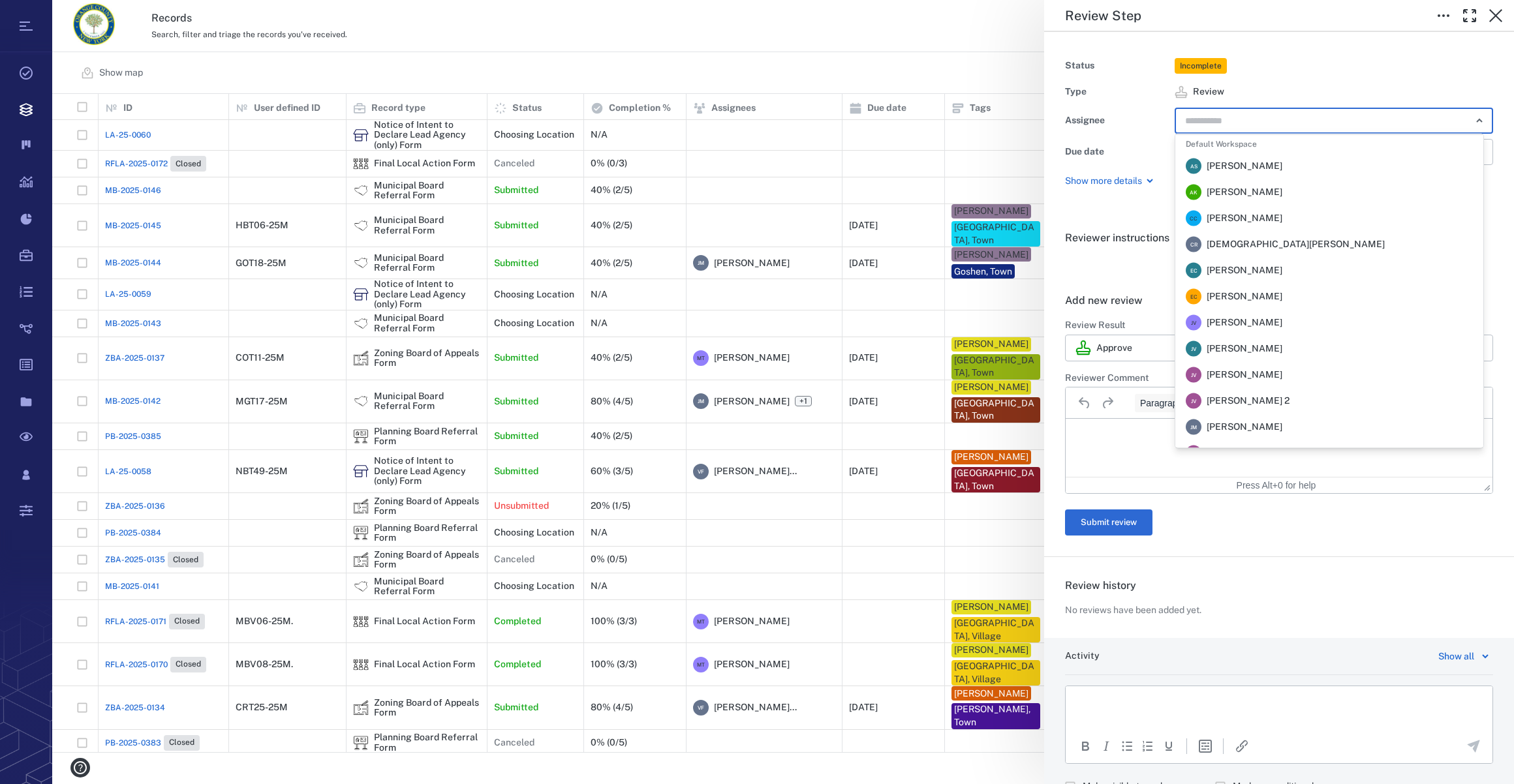
click at [1291, 420] on li "[PERSON_NAME] [PERSON_NAME]" at bounding box center [1329, 427] width 308 height 26
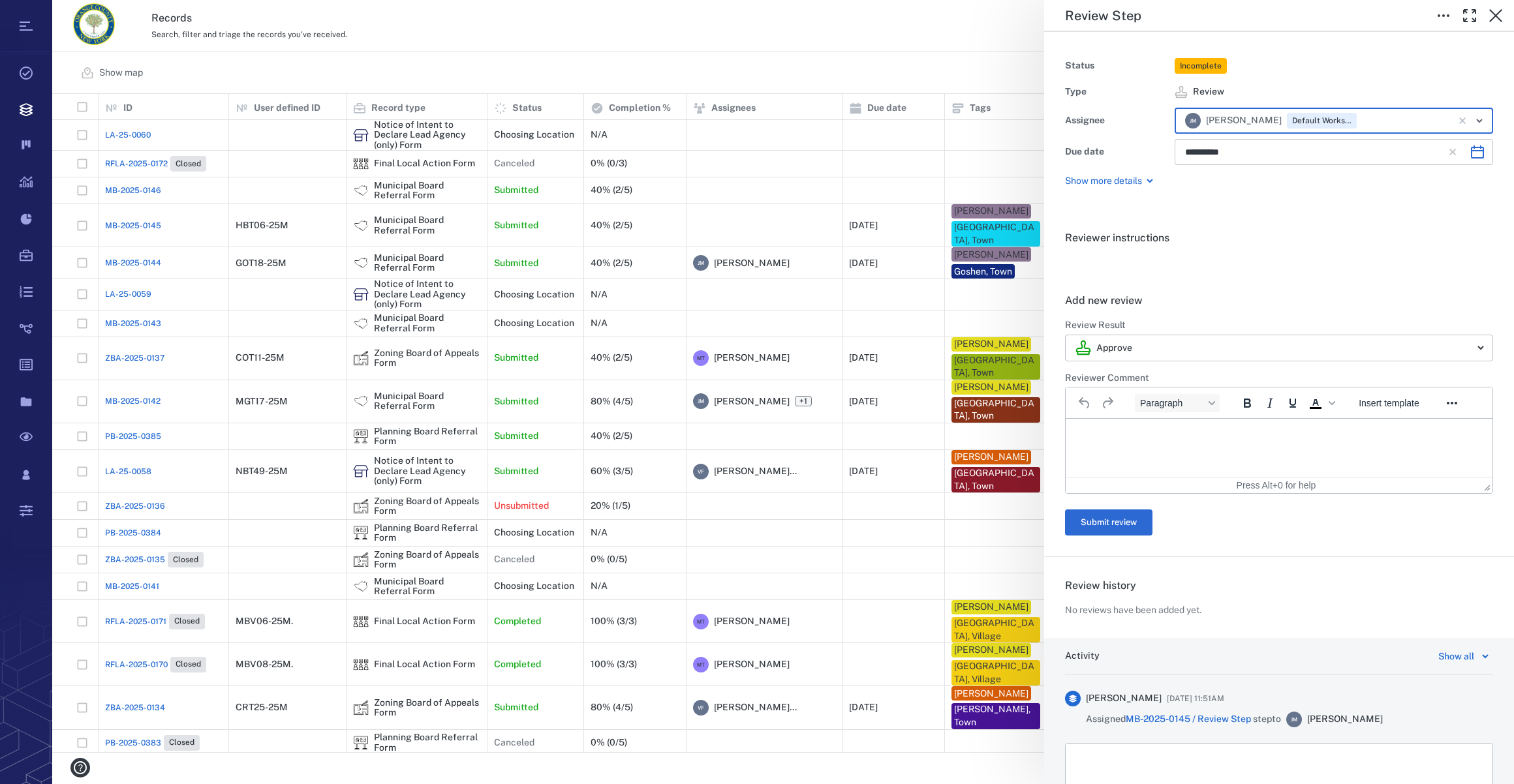
click at [1469, 154] on icon "Choose date, selected date is Nov 26, 2025" at bounding box center [1477, 152] width 15 height 15
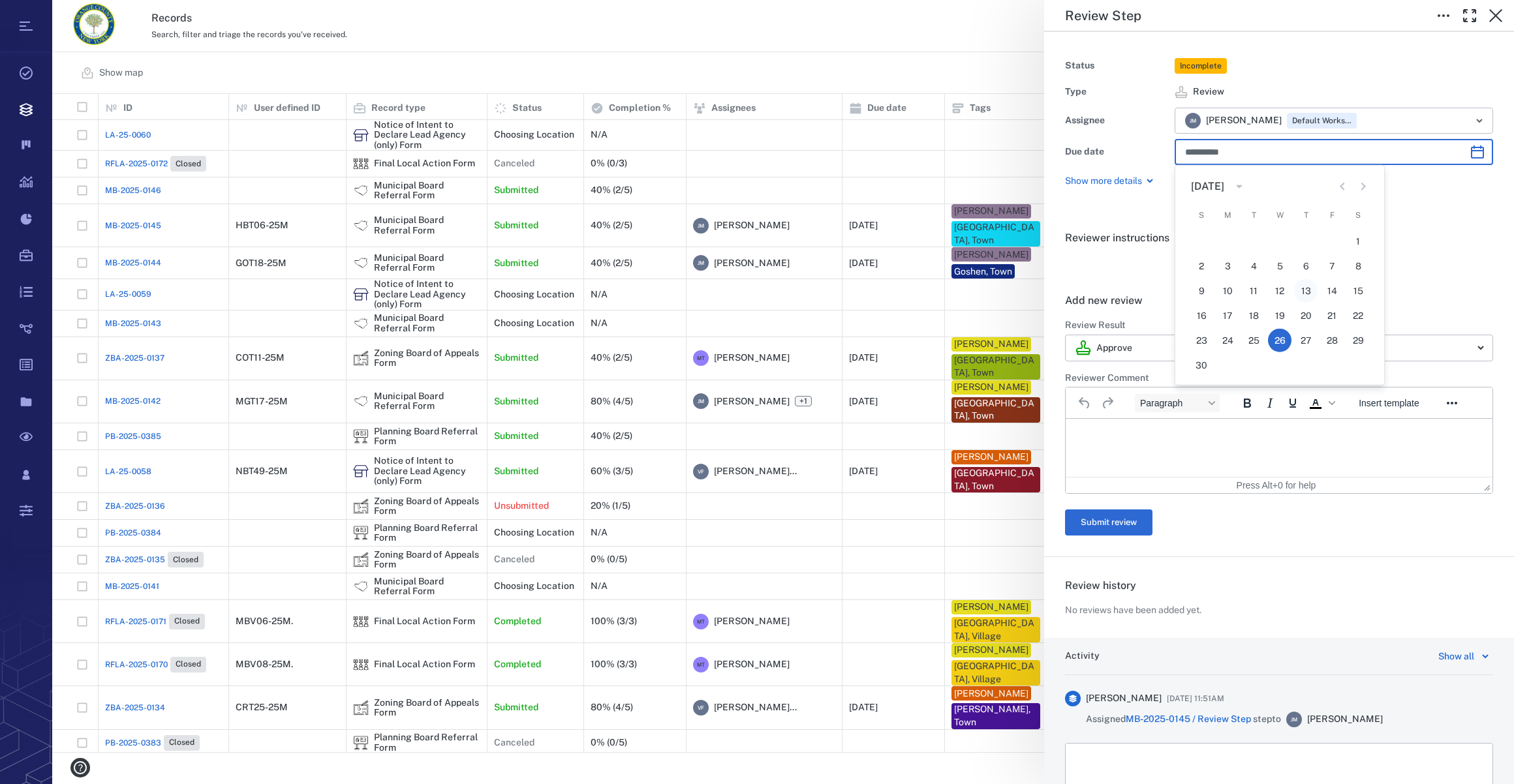
click at [1307, 293] on button "13" at bounding box center [1306, 291] width 23 height 23
type input "**********"
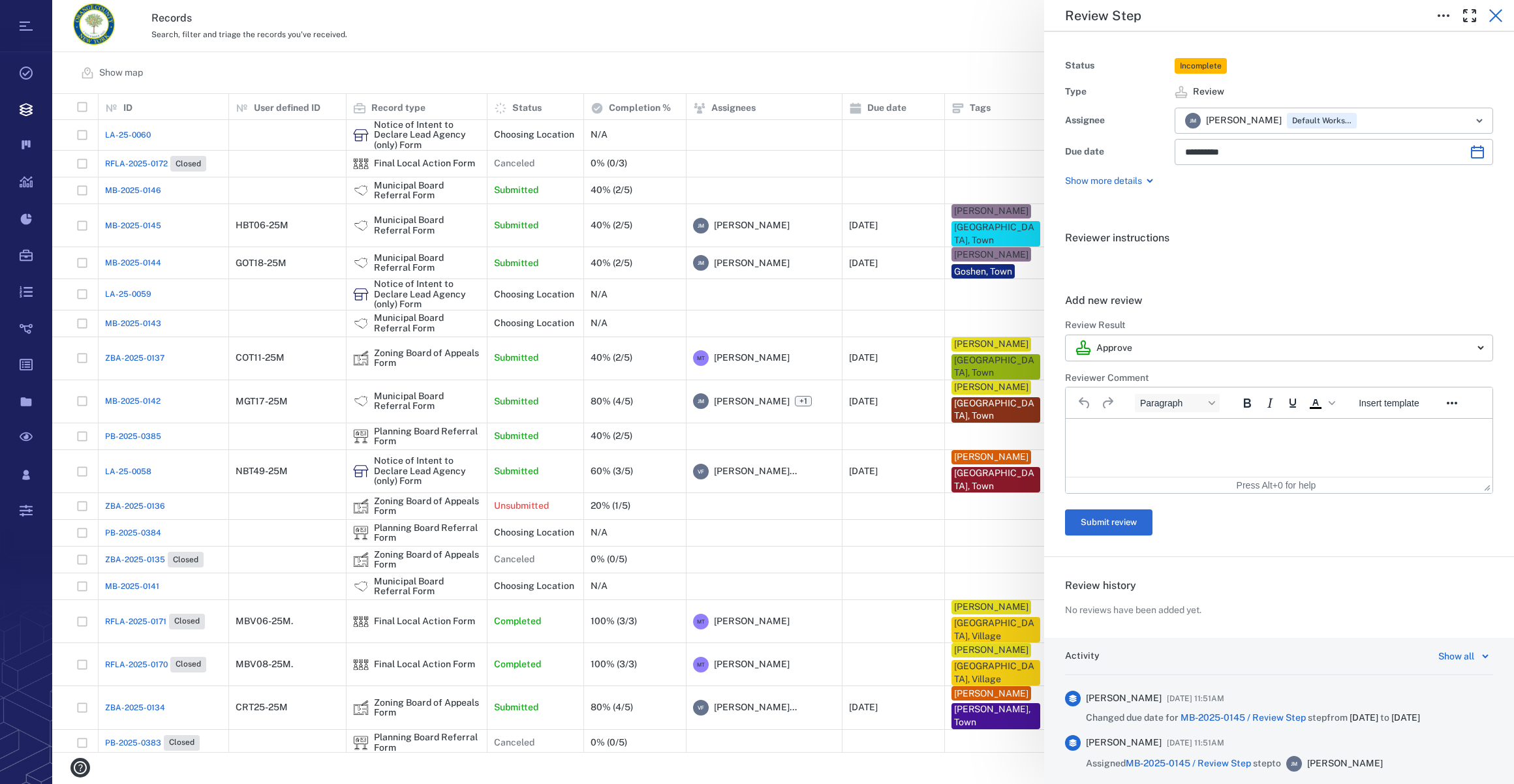
click at [1494, 19] on icon "button" at bounding box center [1495, 15] width 15 height 15
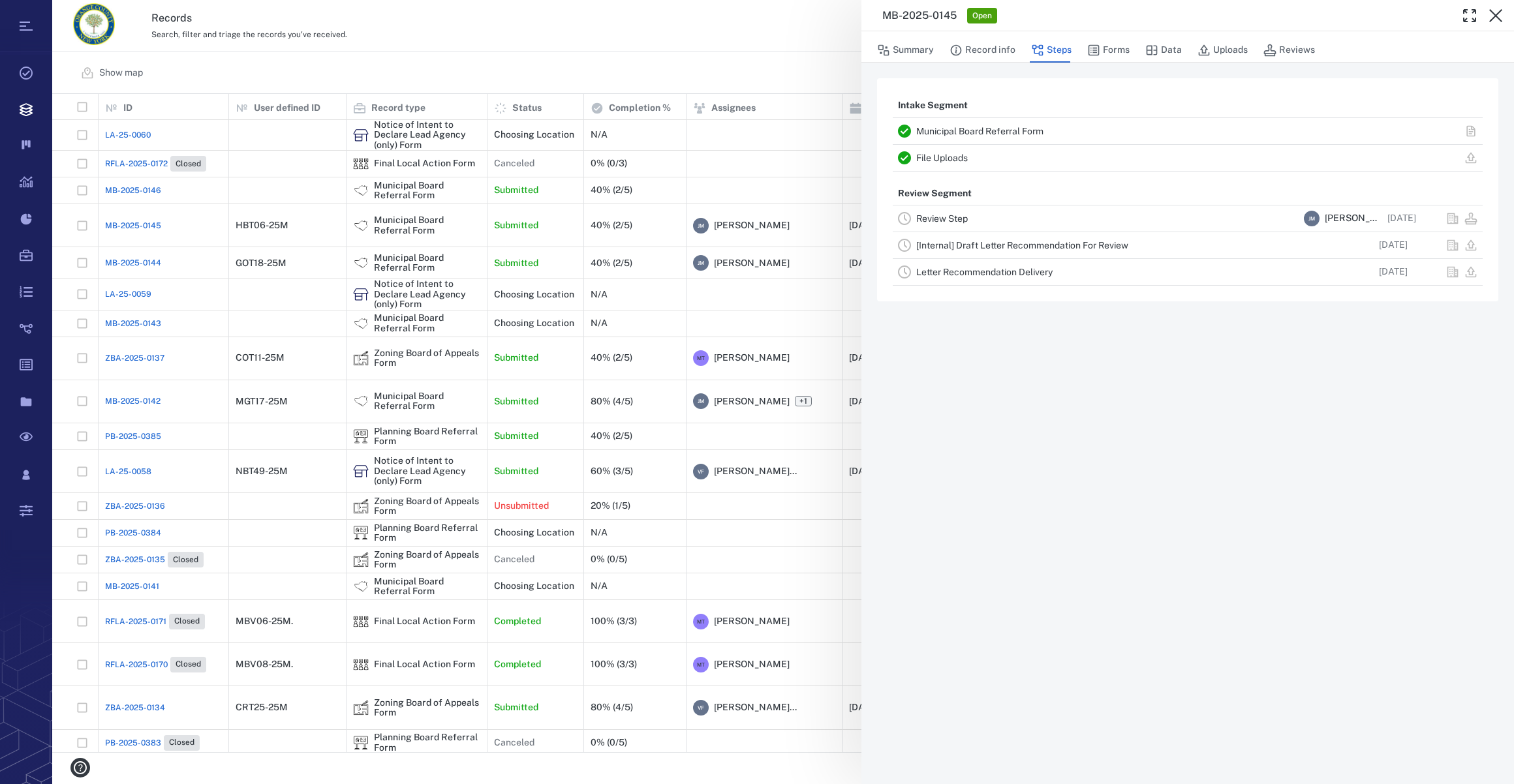
click at [1494, 19] on icon "button" at bounding box center [1495, 15] width 15 height 15
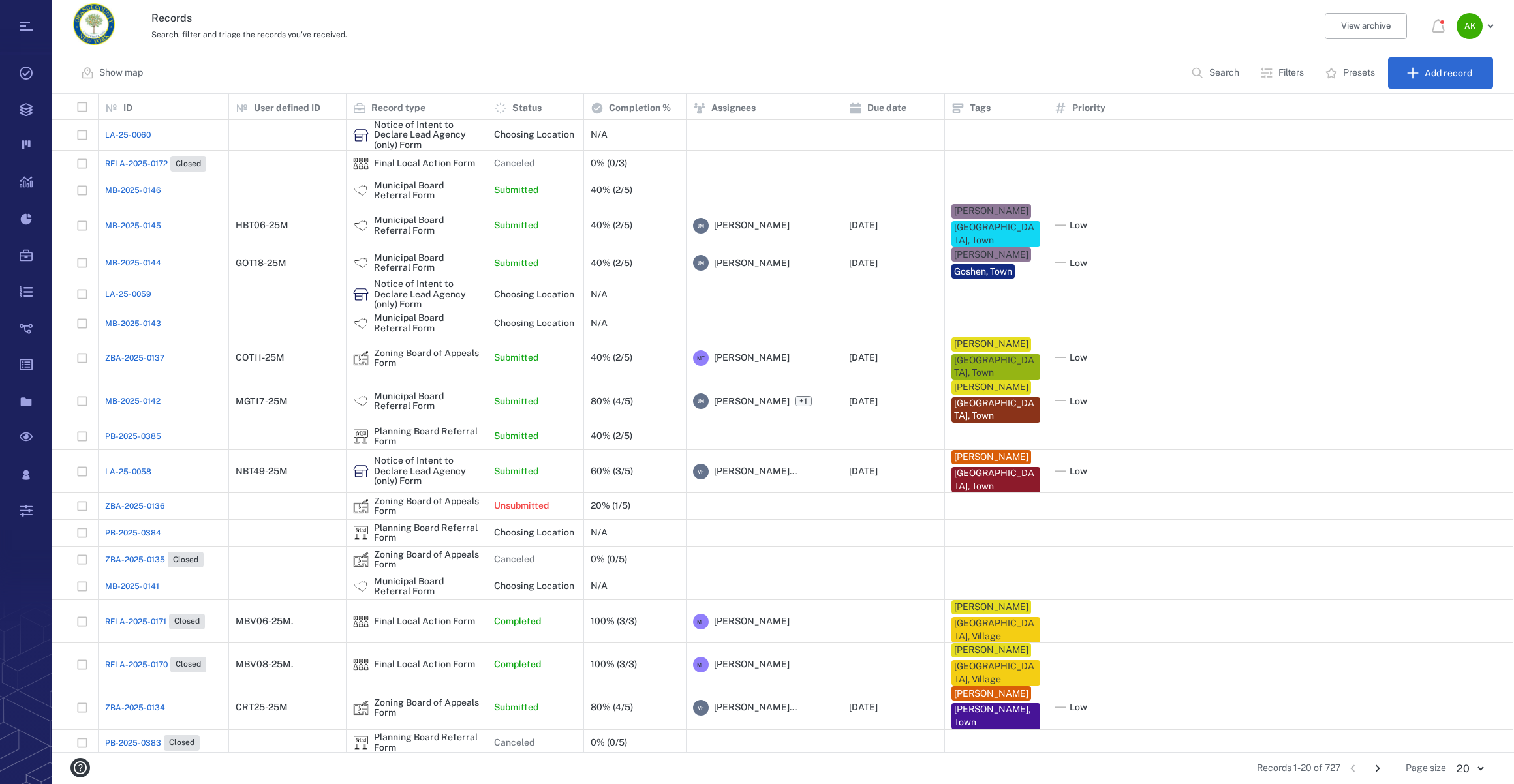
click at [126, 221] on span "MB-2025-0145" at bounding box center [133, 225] width 56 height 12
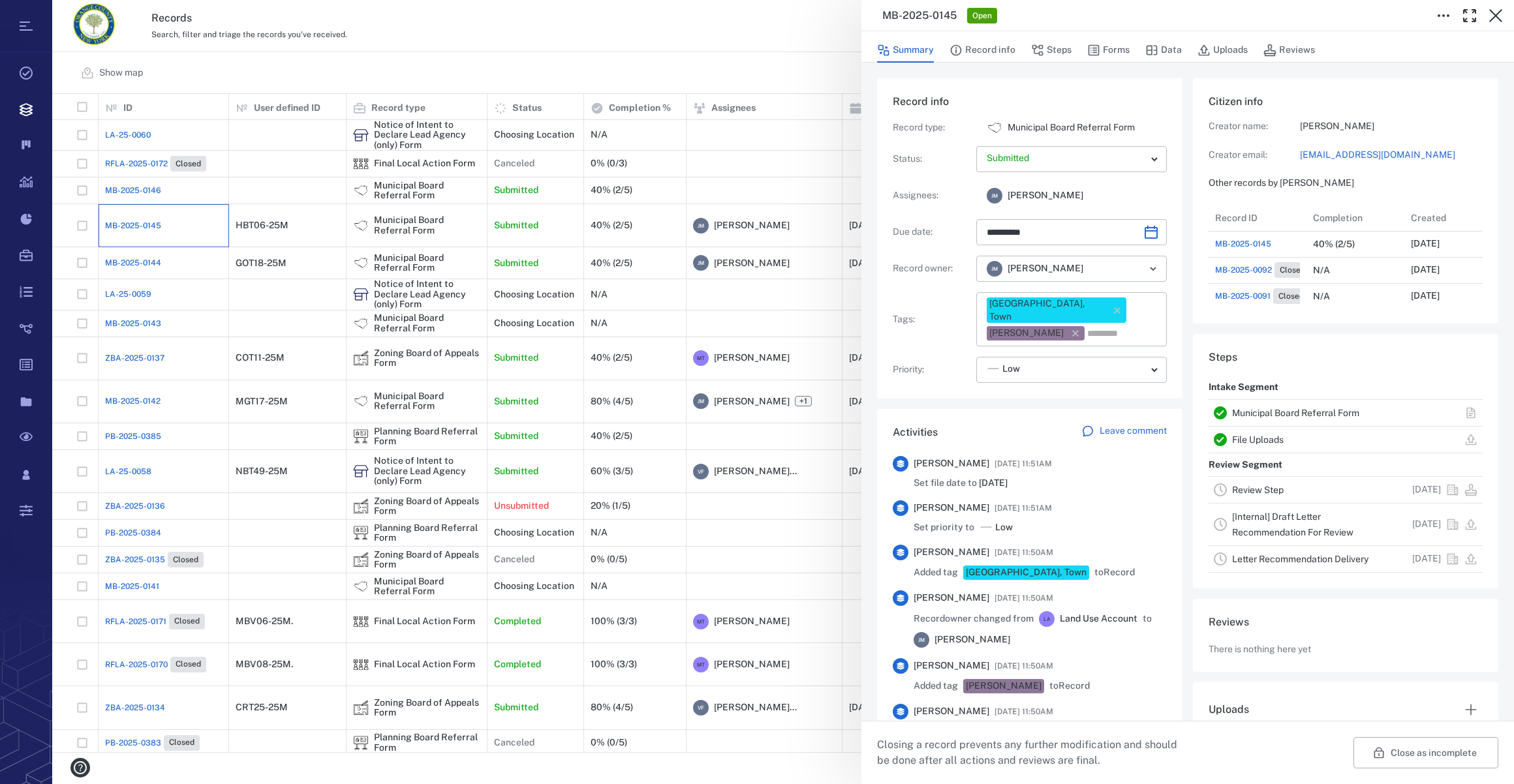
type input "**********"
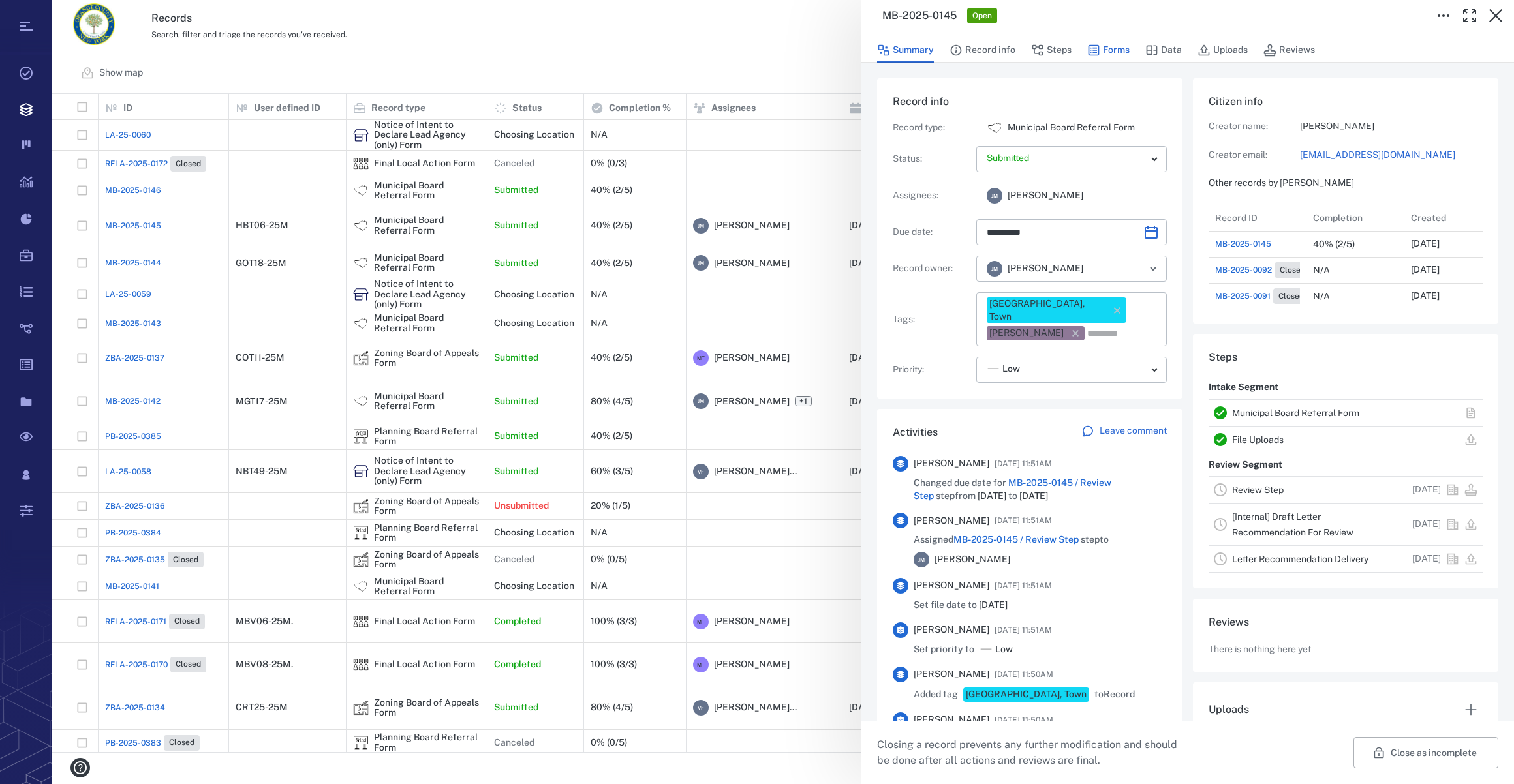
click at [1112, 49] on button "Forms" at bounding box center [1108, 50] width 42 height 25
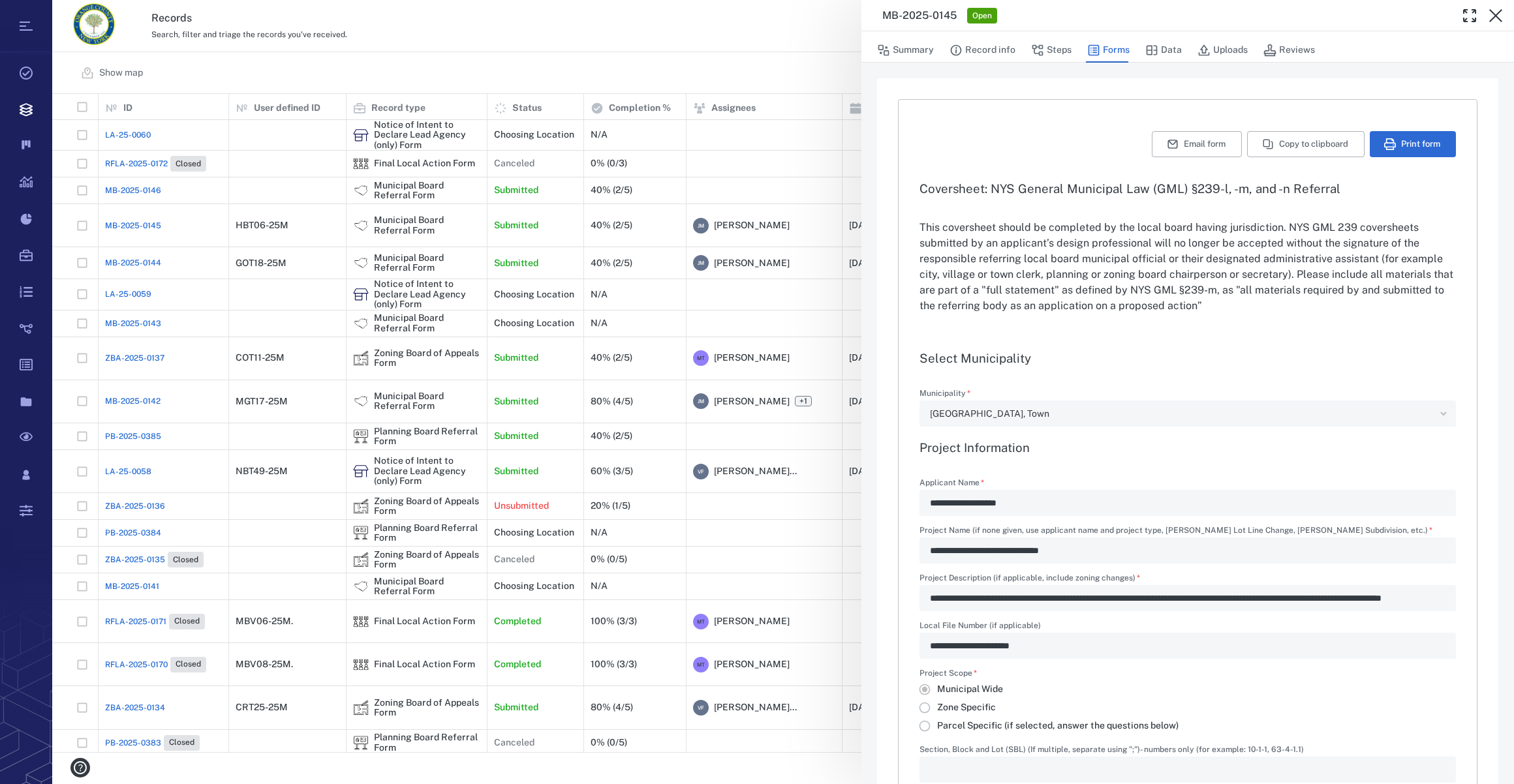
type input "**********"
click at [1222, 46] on button "Uploads" at bounding box center [1222, 50] width 50 height 25
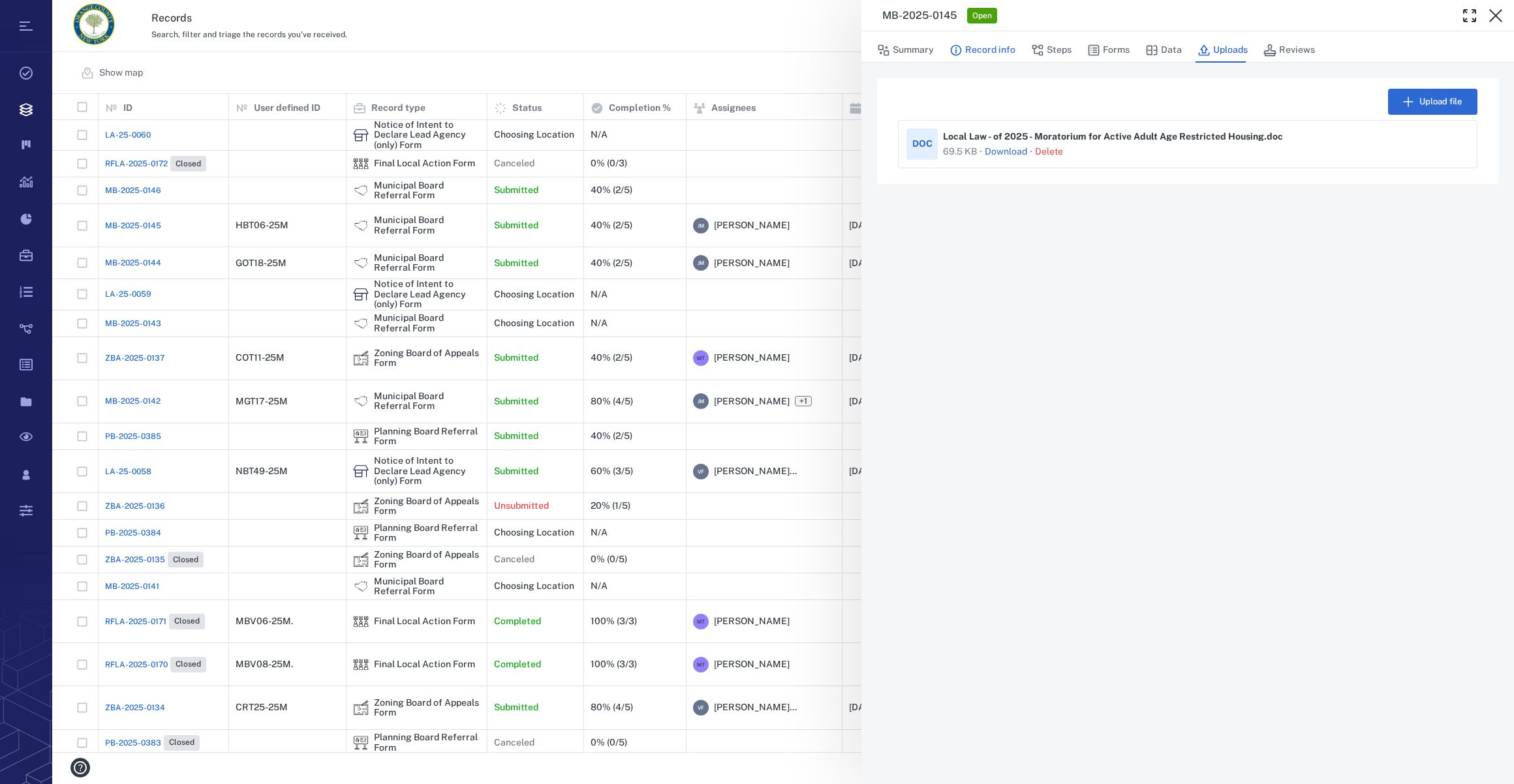
click at [978, 53] on button "Record info" at bounding box center [982, 50] width 66 height 25
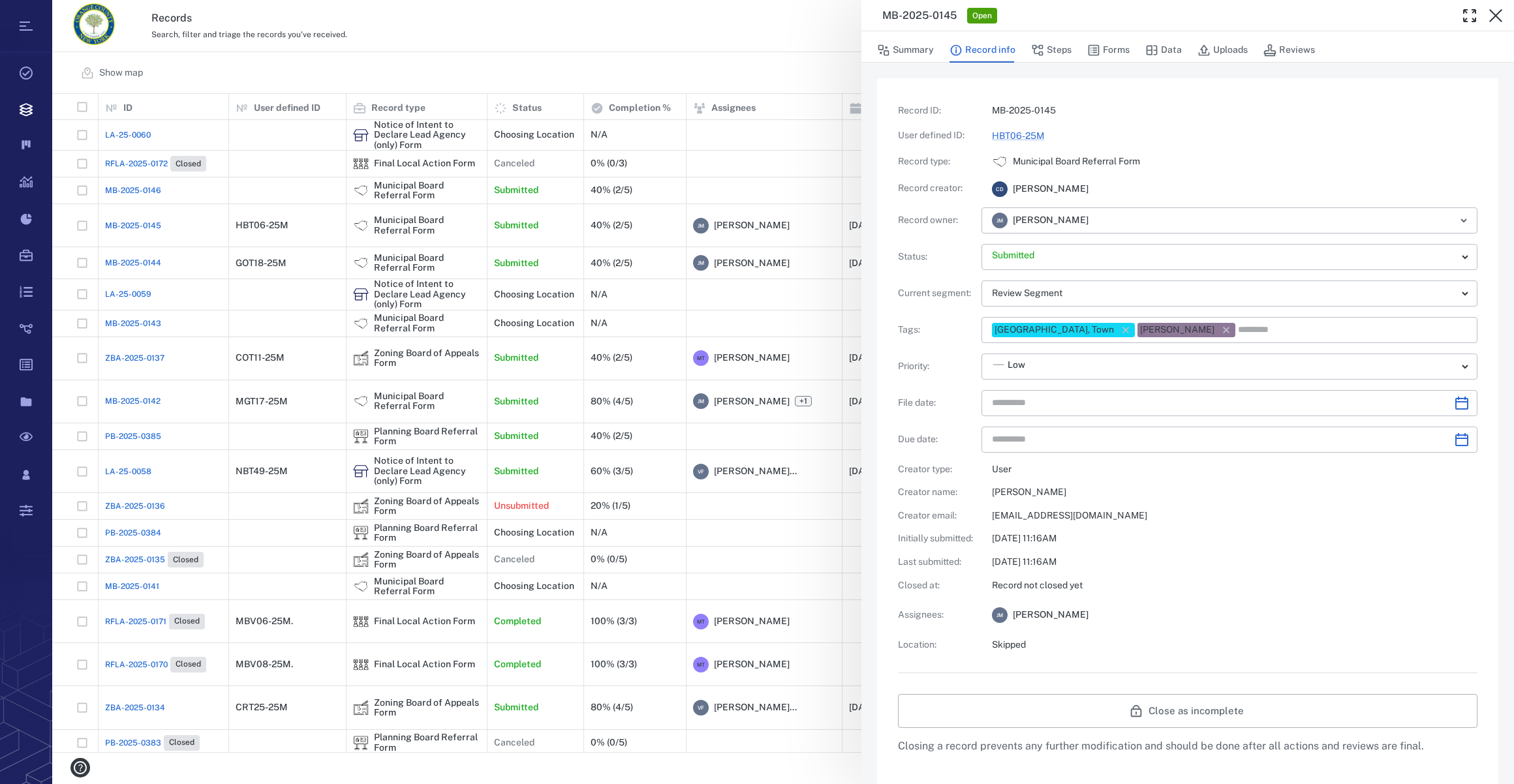
type input "**********"
click at [1120, 41] on button "Forms" at bounding box center [1108, 50] width 42 height 25
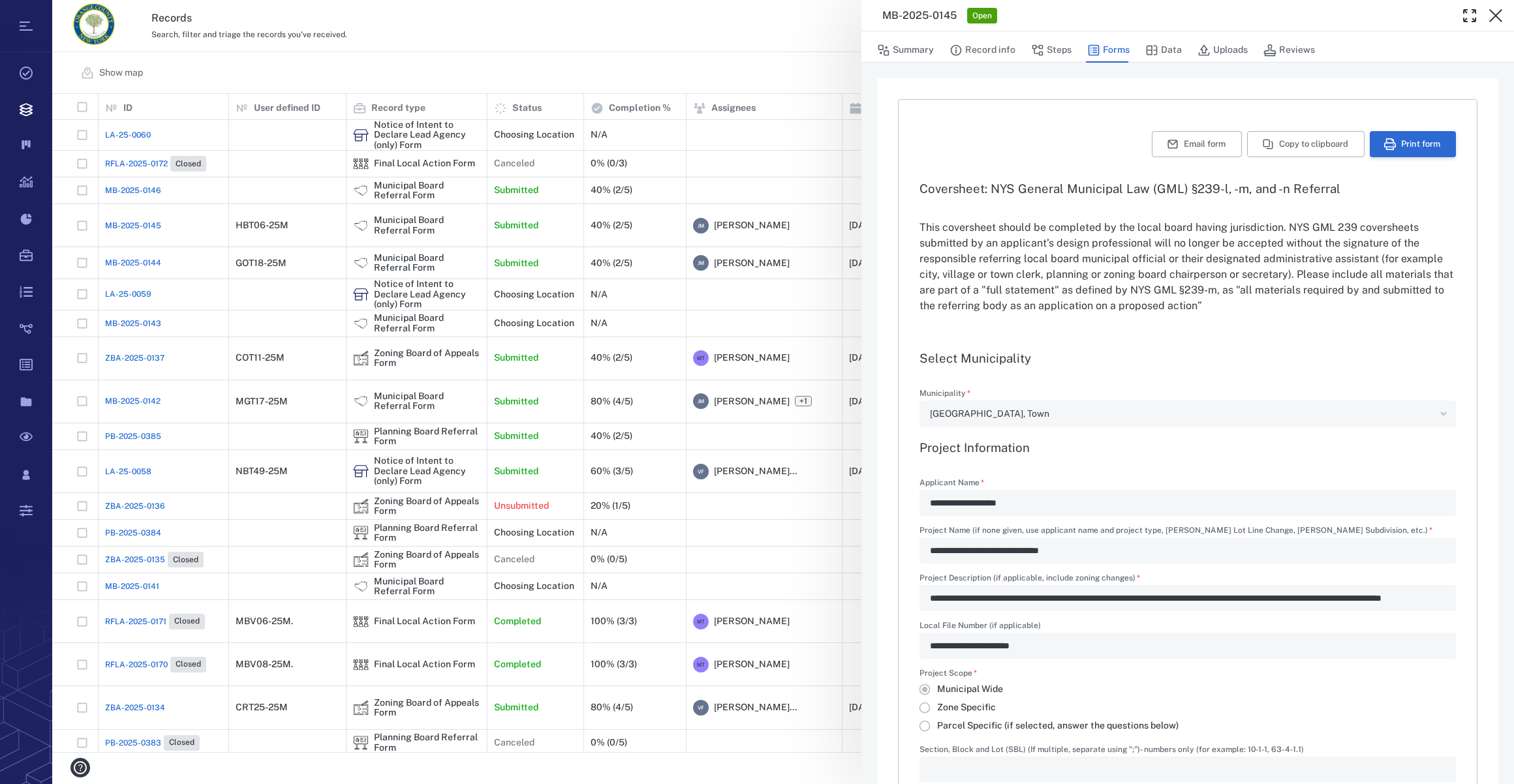
type input "**********"
drag, startPoint x: 1407, startPoint y: 130, endPoint x: 1408, endPoint y: 147, distance: 17.0
click at [1408, 147] on button "Print form" at bounding box center [1413, 144] width 86 height 26
click at [1494, 17] on icon "button" at bounding box center [1495, 15] width 13 height 13
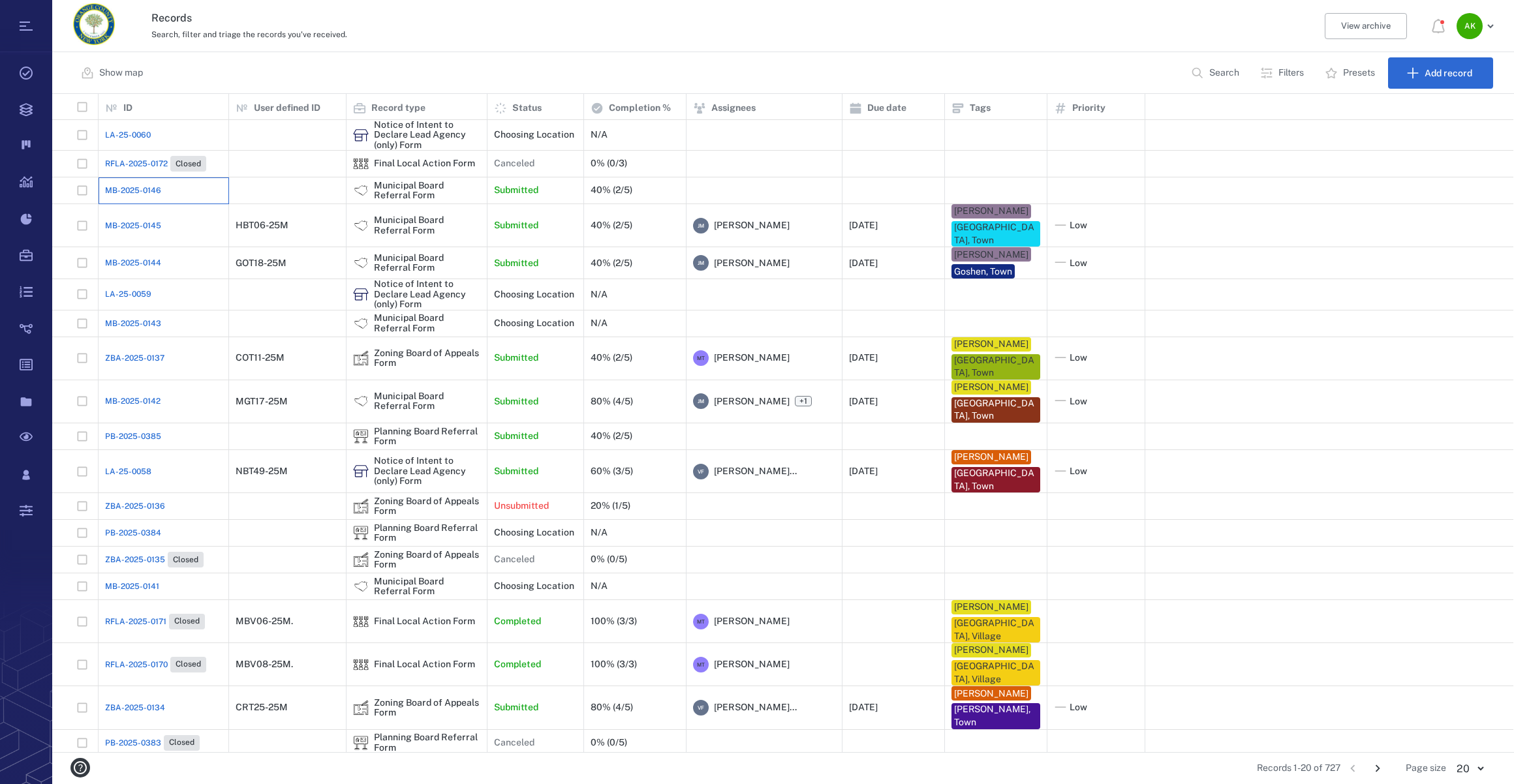
click at [146, 196] on div "MB-2025-0146" at bounding box center [163, 191] width 117 height 26
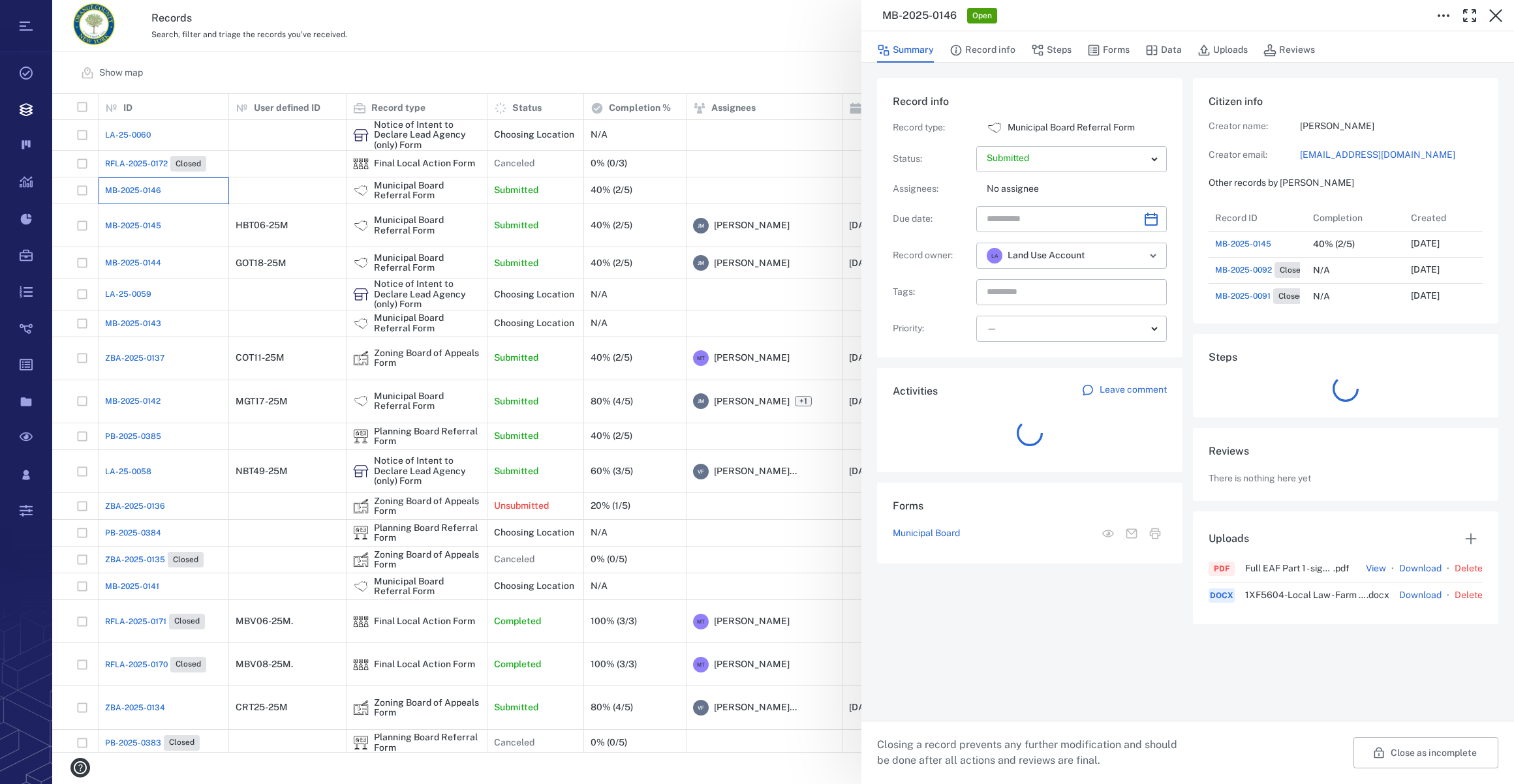
scroll to position [678, 252]
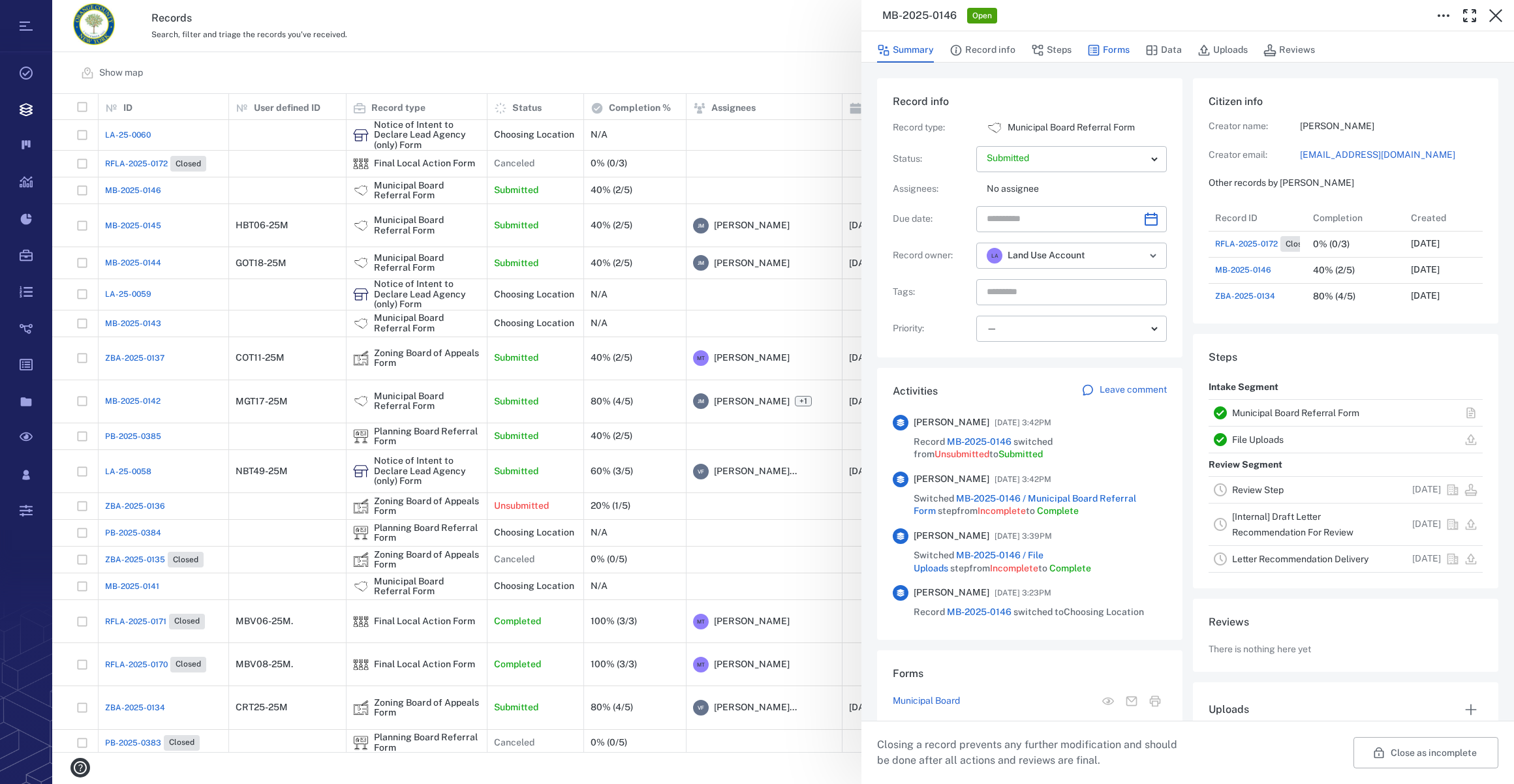
click at [1105, 50] on button "Forms" at bounding box center [1108, 50] width 42 height 25
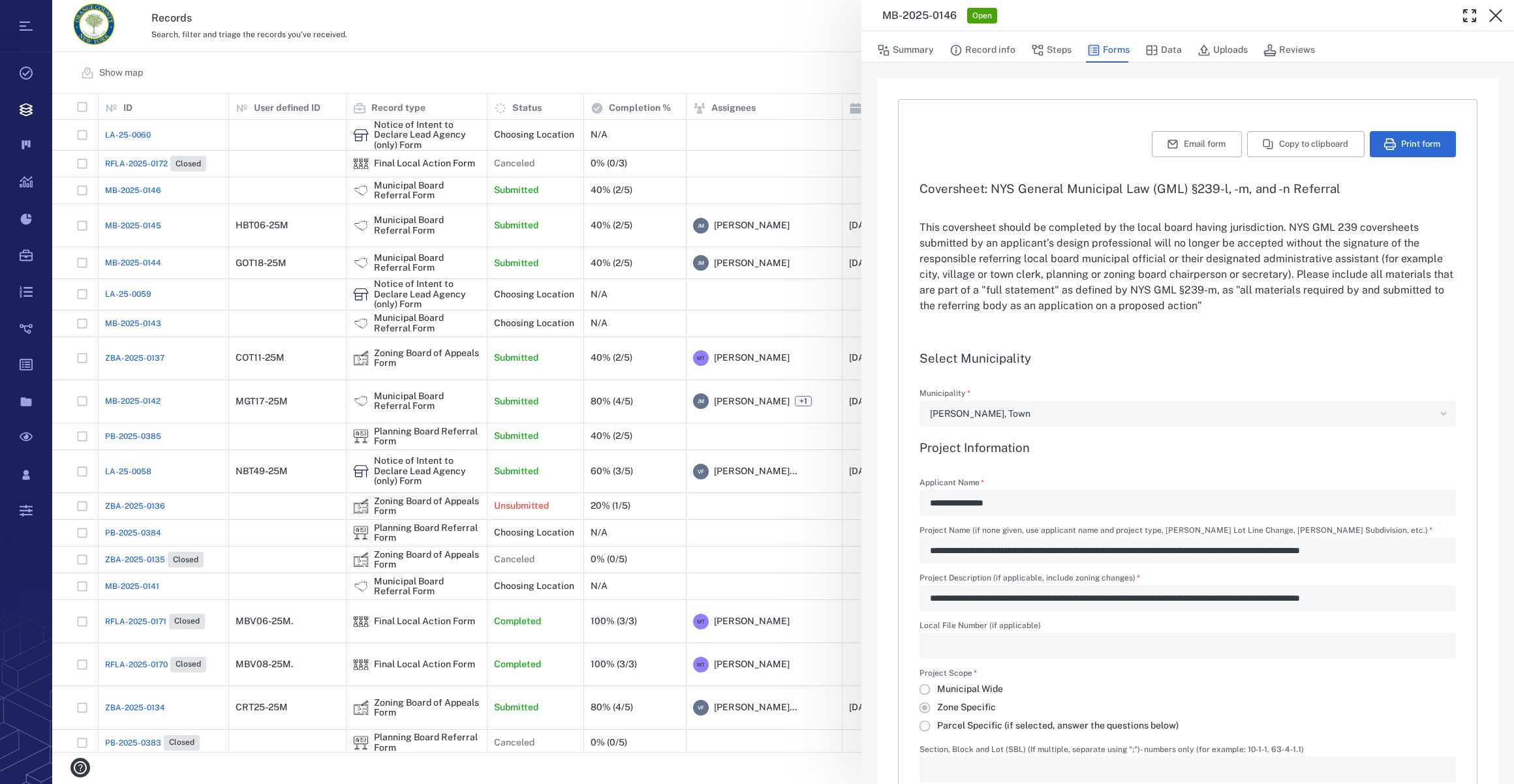
type input "**********"
click at [915, 47] on button "Summary" at bounding box center [905, 50] width 57 height 25
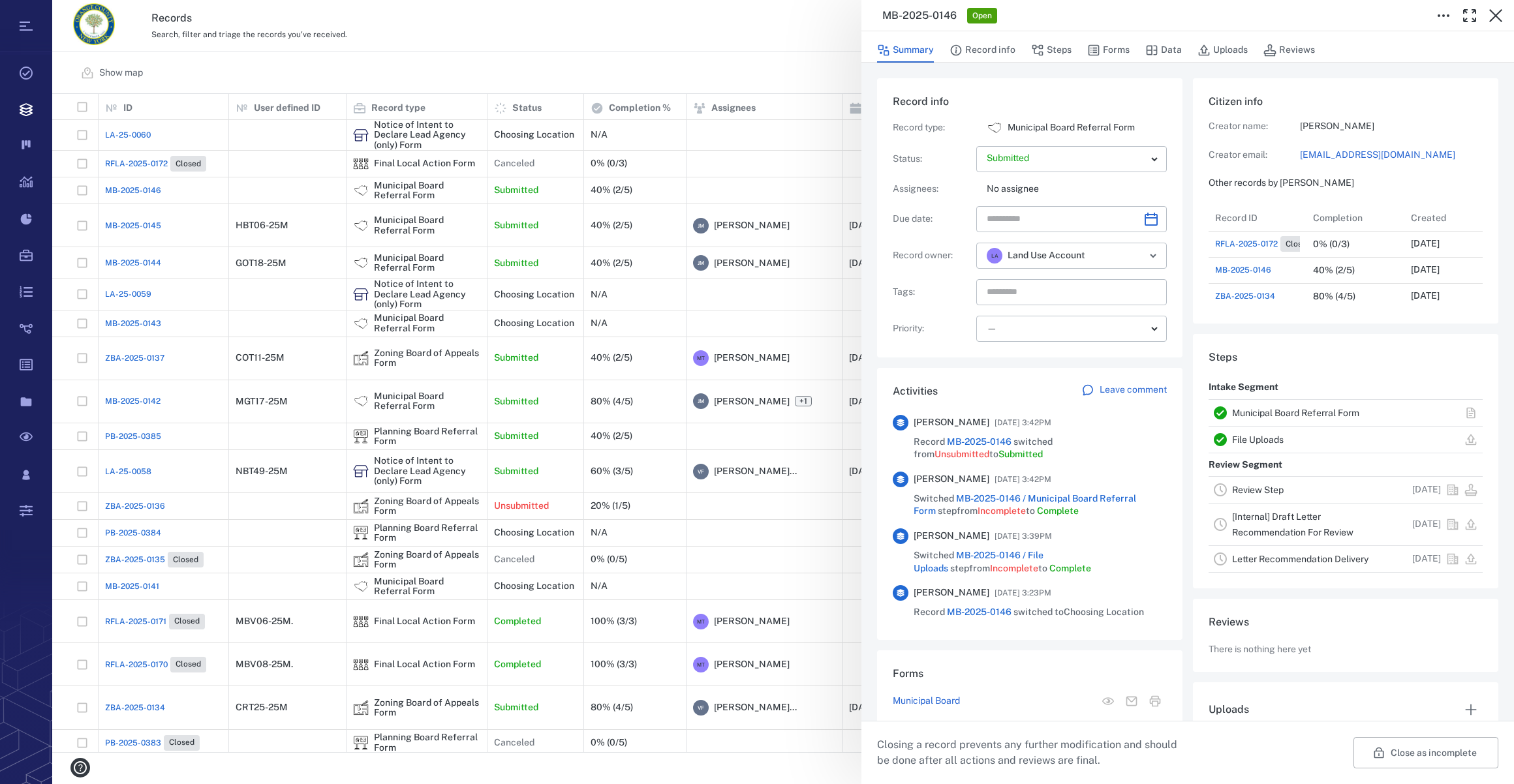
scroll to position [678, 252]
click at [1144, 213] on icon "Choose date" at bounding box center [1151, 219] width 13 height 13
click at [1163, 252] on icon "Next month" at bounding box center [1164, 253] width 15 height 15
click at [1109, 360] on button "13" at bounding box center [1107, 357] width 23 height 23
type input "**********"
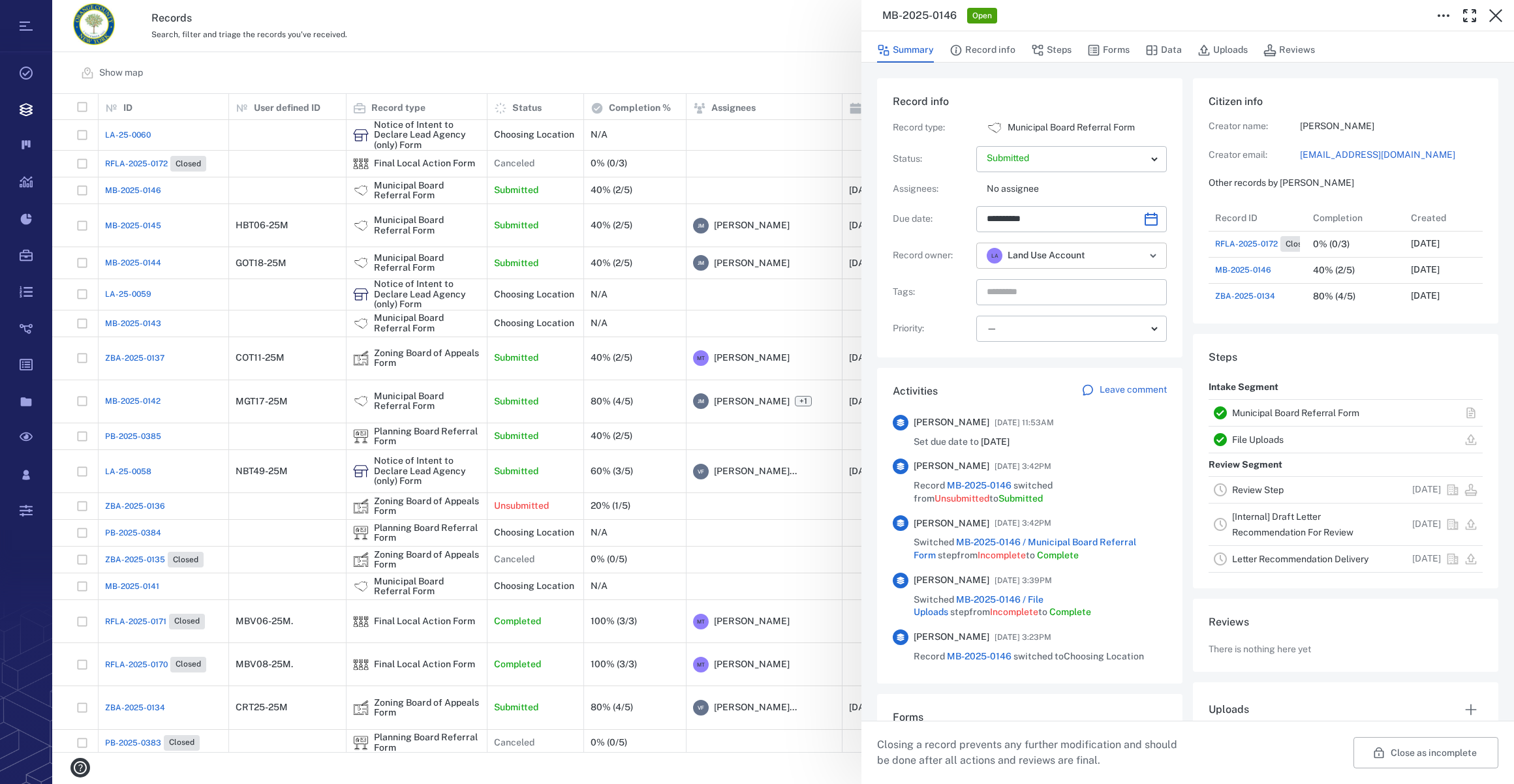
click at [1151, 256] on icon "Open" at bounding box center [1153, 255] width 5 height 2
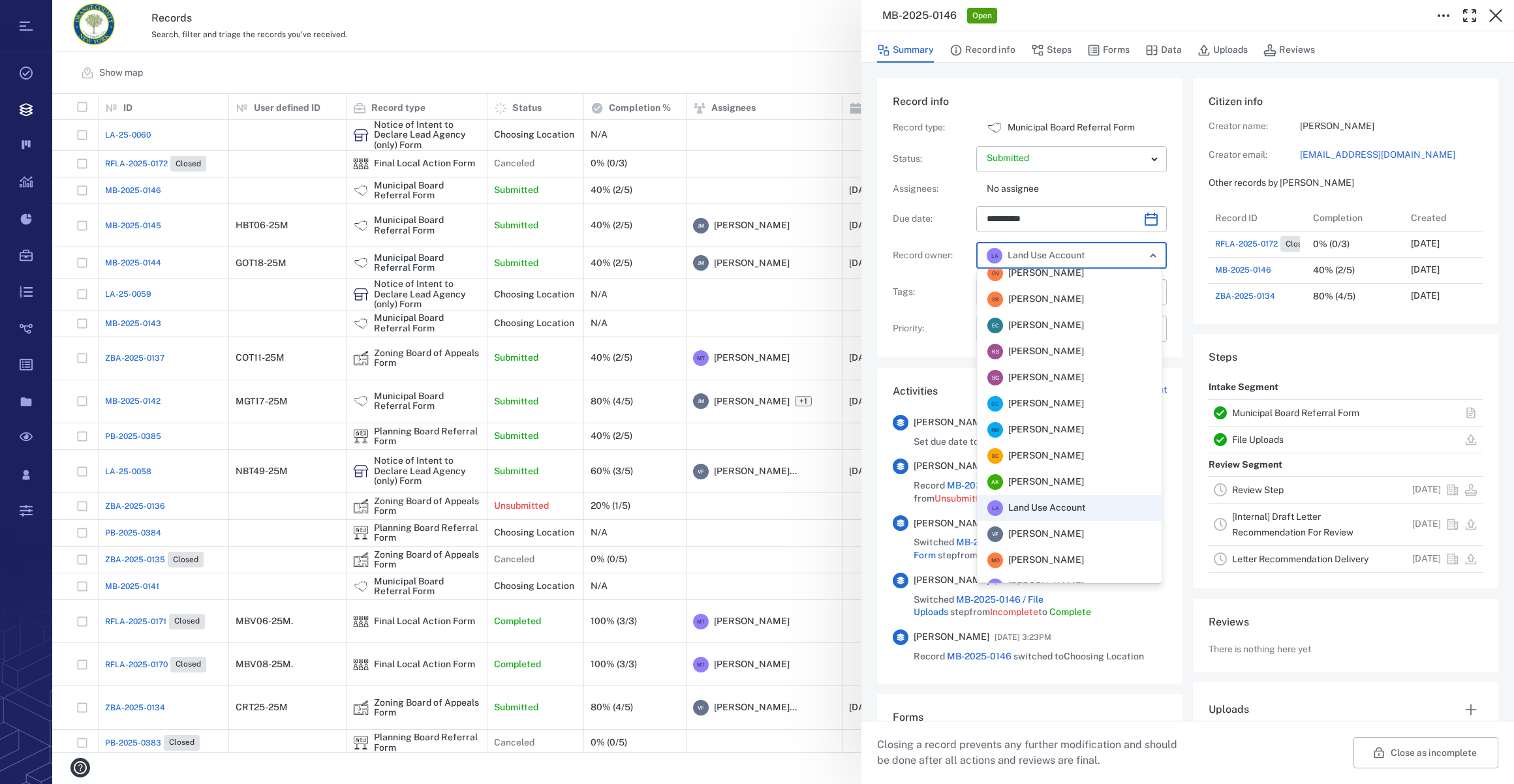
scroll to position [286, 0]
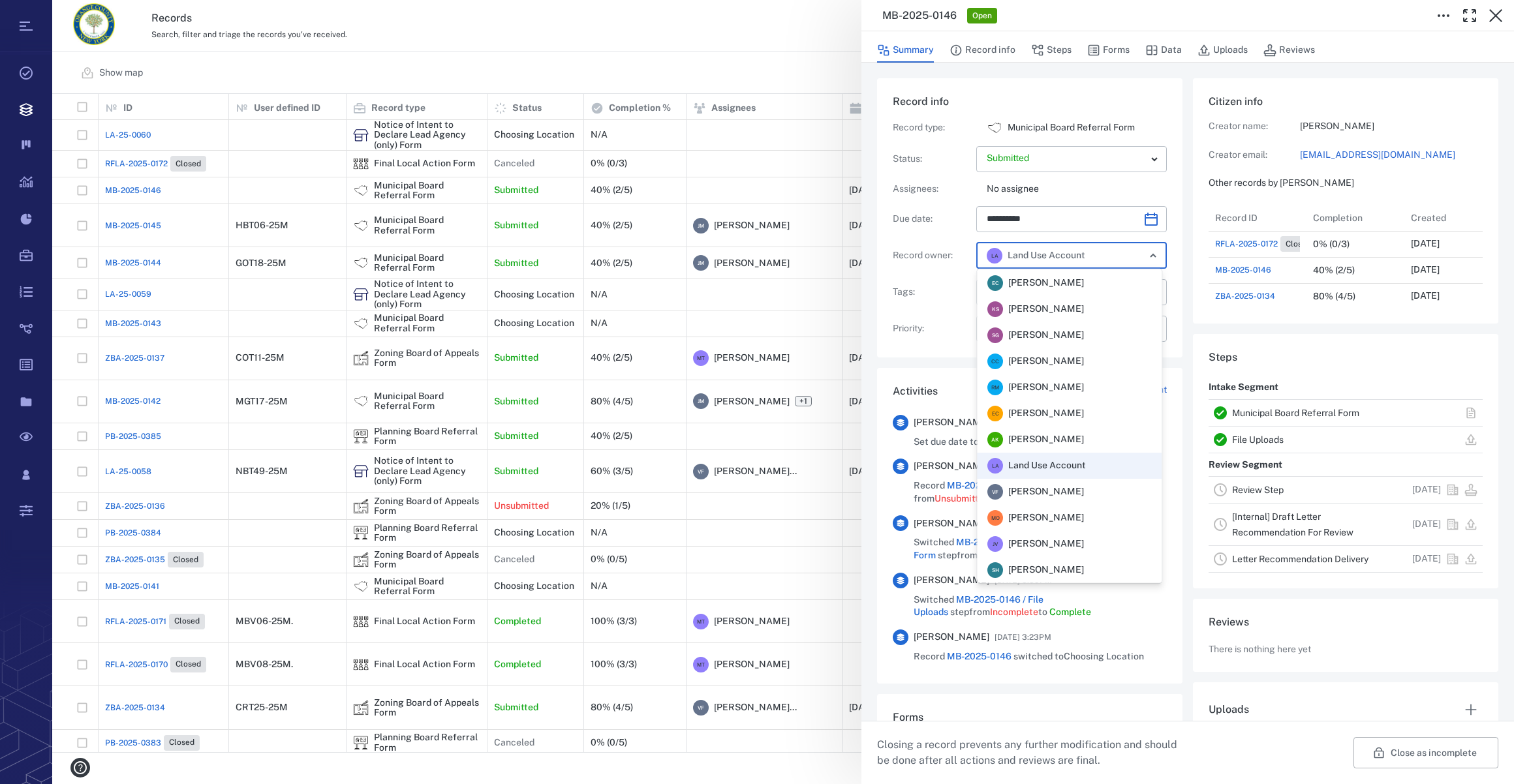
click at [1022, 501] on li "V F [PERSON_NAME]" at bounding box center [1069, 492] width 184 height 26
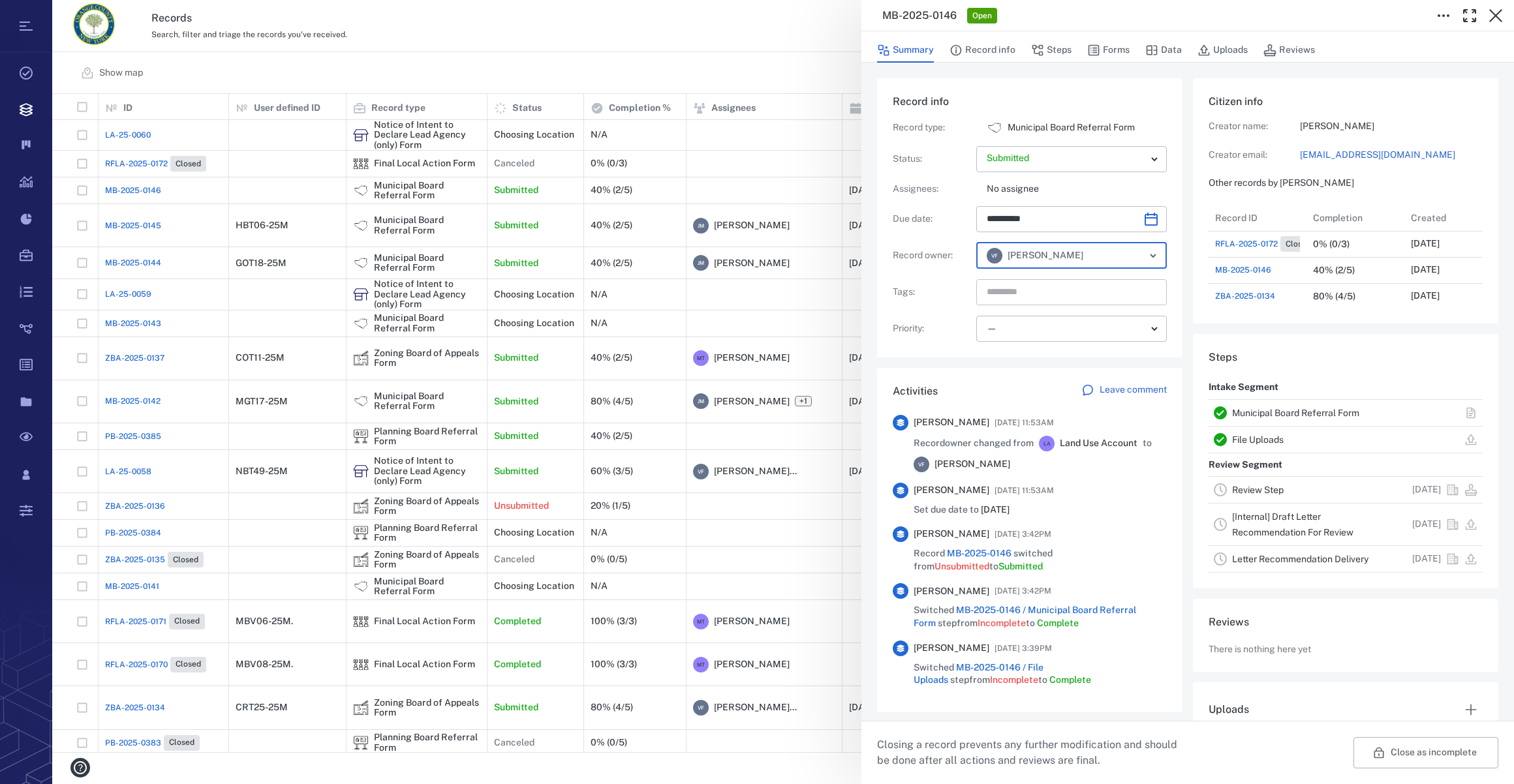
click at [1018, 295] on input "text" at bounding box center [1056, 292] width 142 height 19
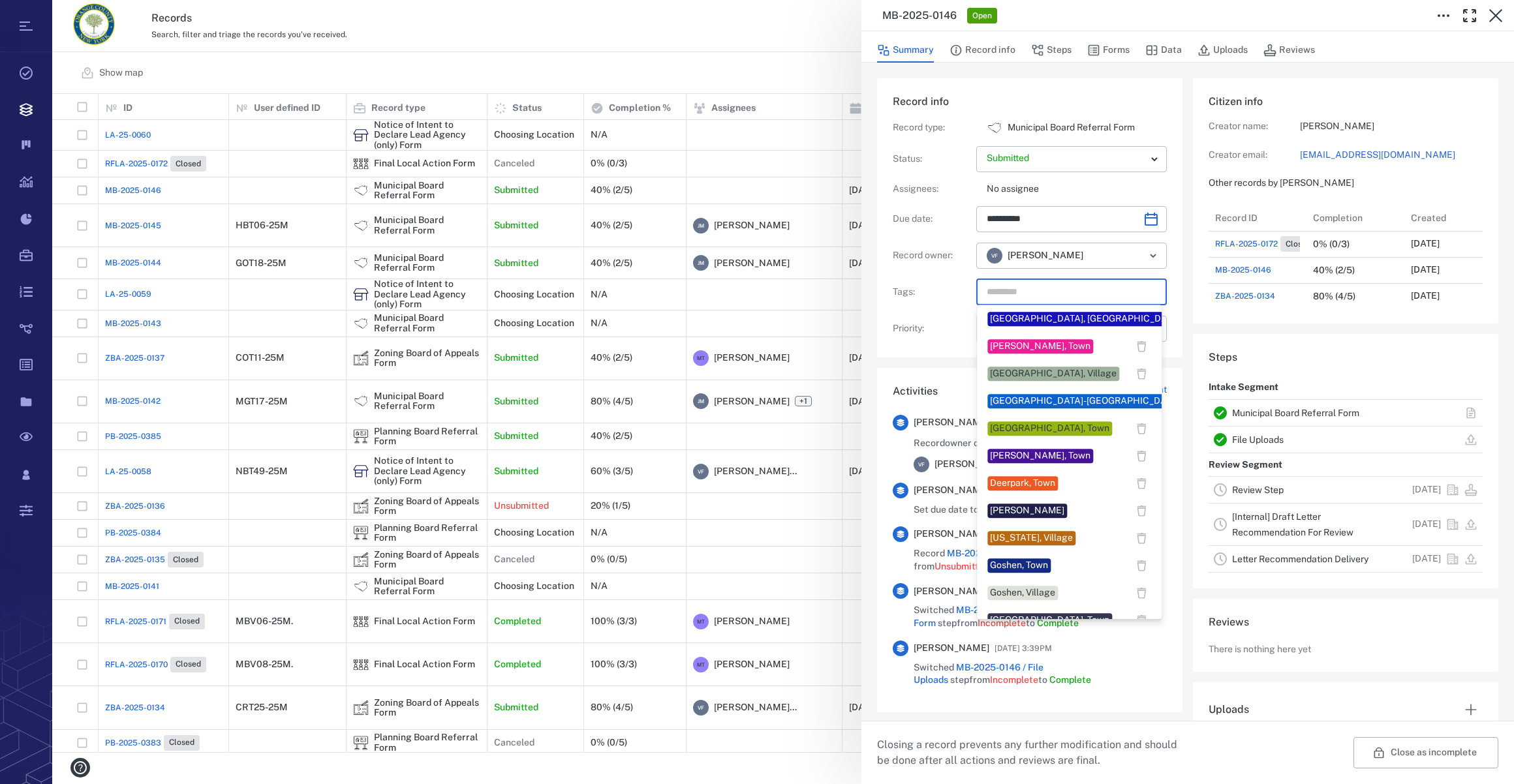
click at [999, 455] on div "[PERSON_NAME], Town" at bounding box center [1040, 456] width 100 height 13
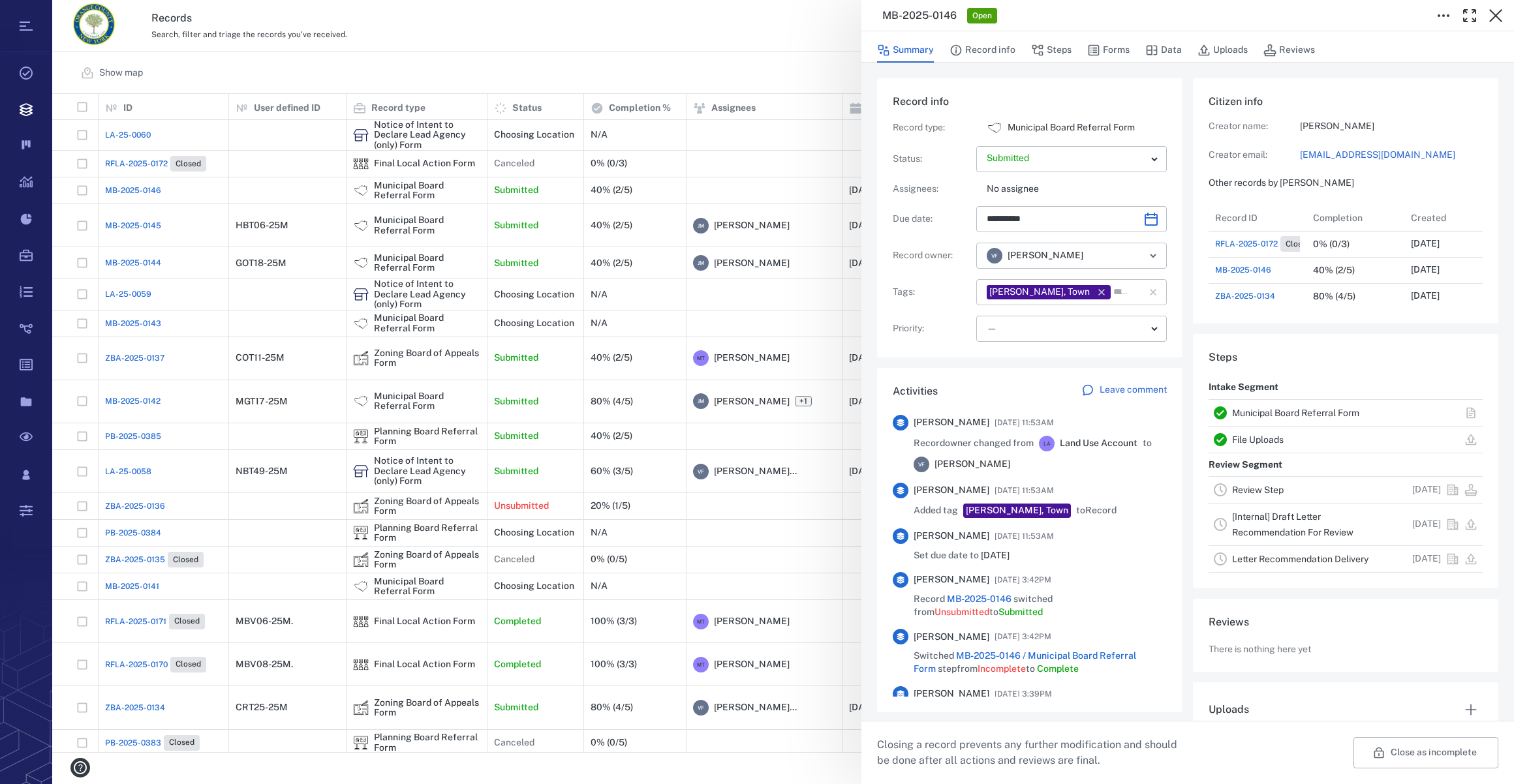
click at [1112, 288] on input "text" at bounding box center [1120, 292] width 15 height 19
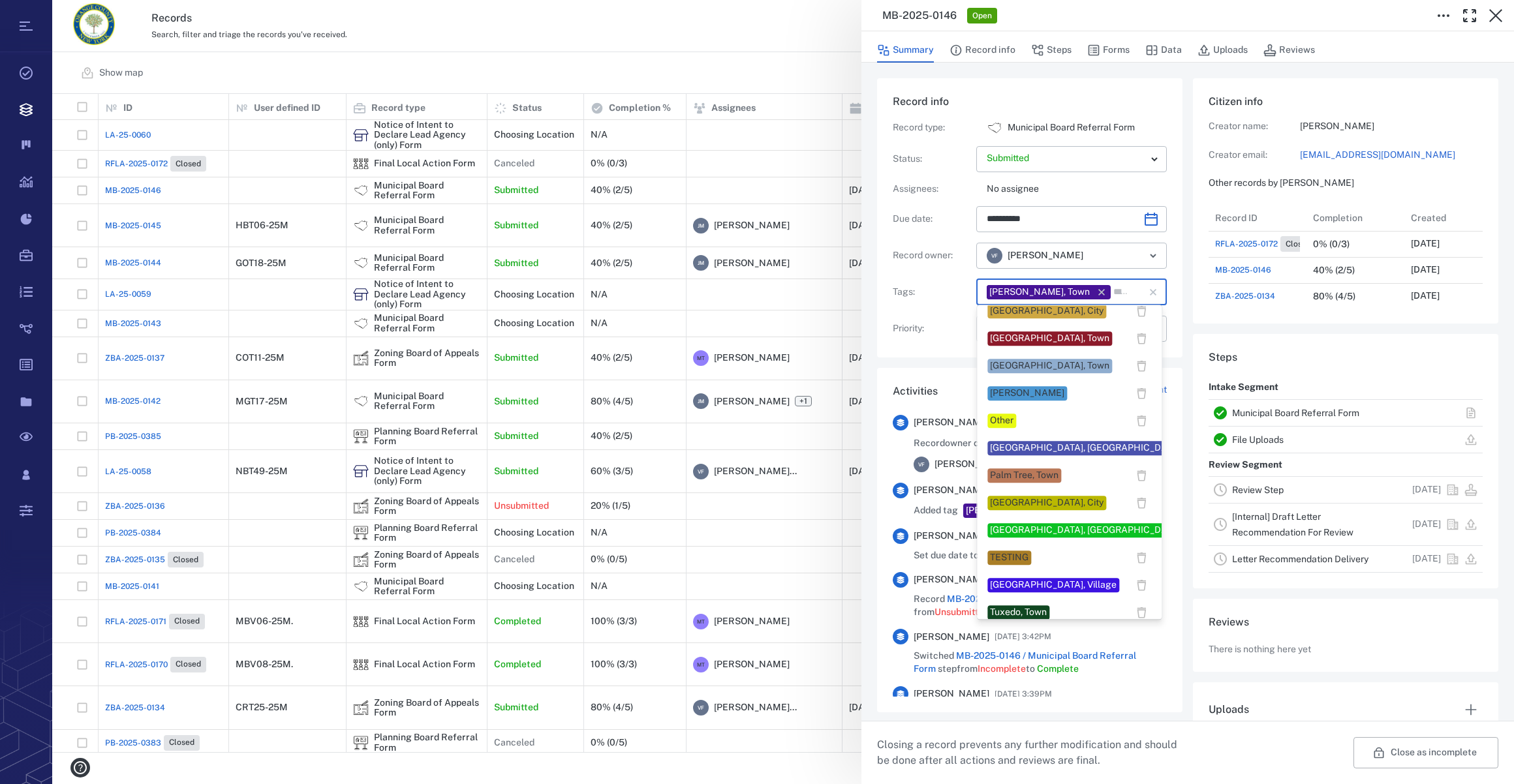
scroll to position [1067, 0]
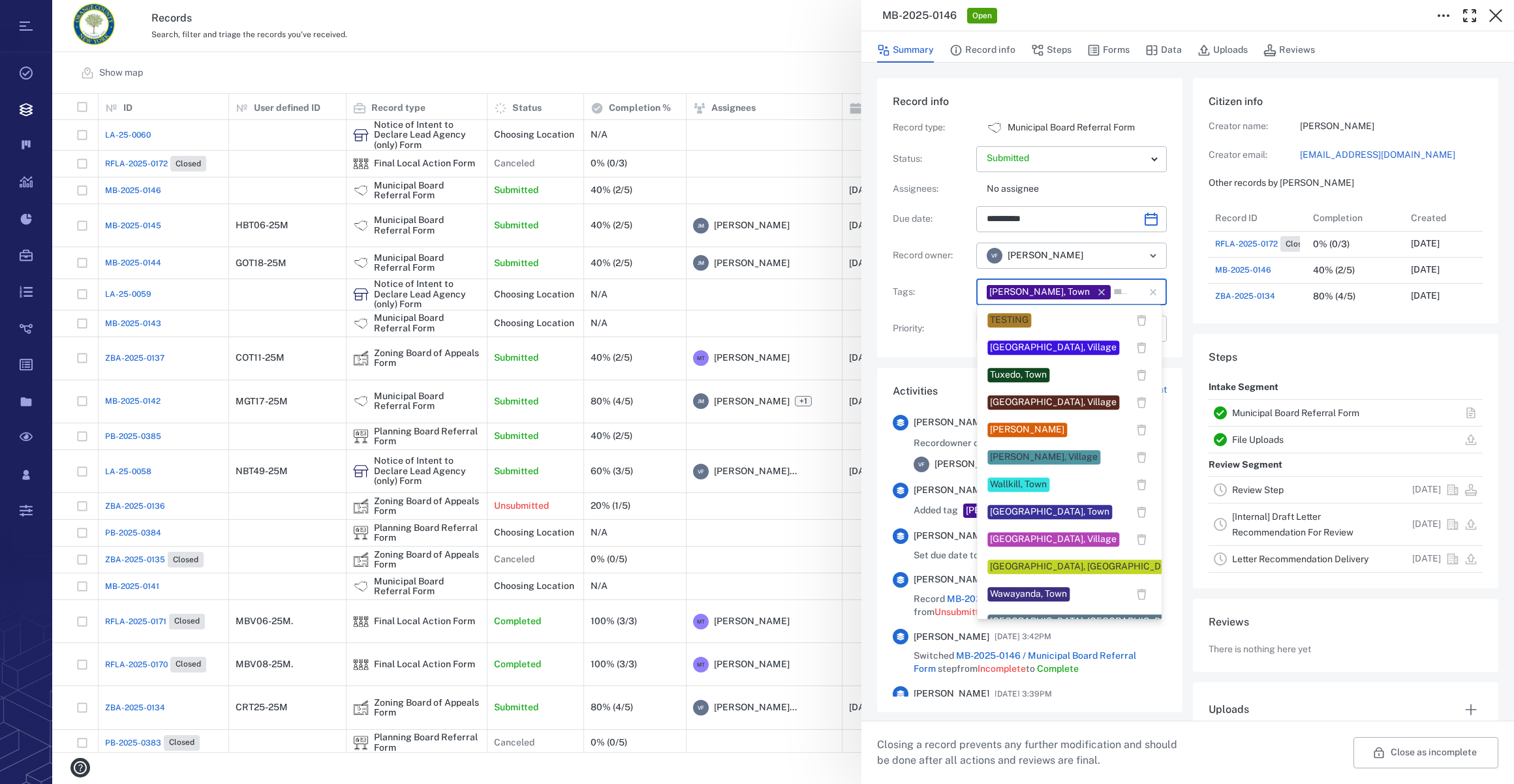
click at [1008, 433] on div "[PERSON_NAME]" at bounding box center [1027, 430] width 74 height 13
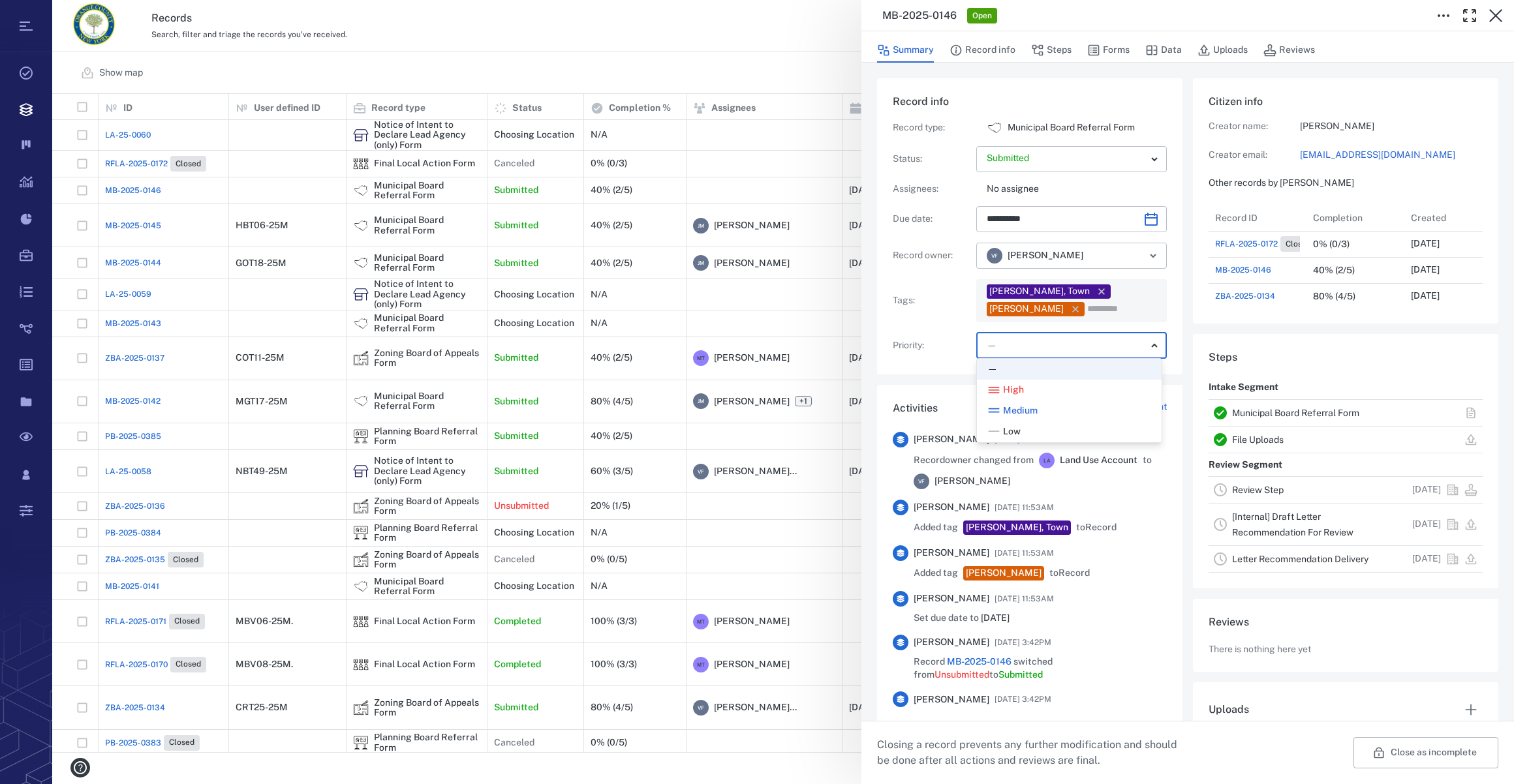
click at [1013, 332] on body "Tasks Records Boards Dashboard Reports Record types Guide steps Rules Form buil…" at bounding box center [757, 392] width 1514 height 784
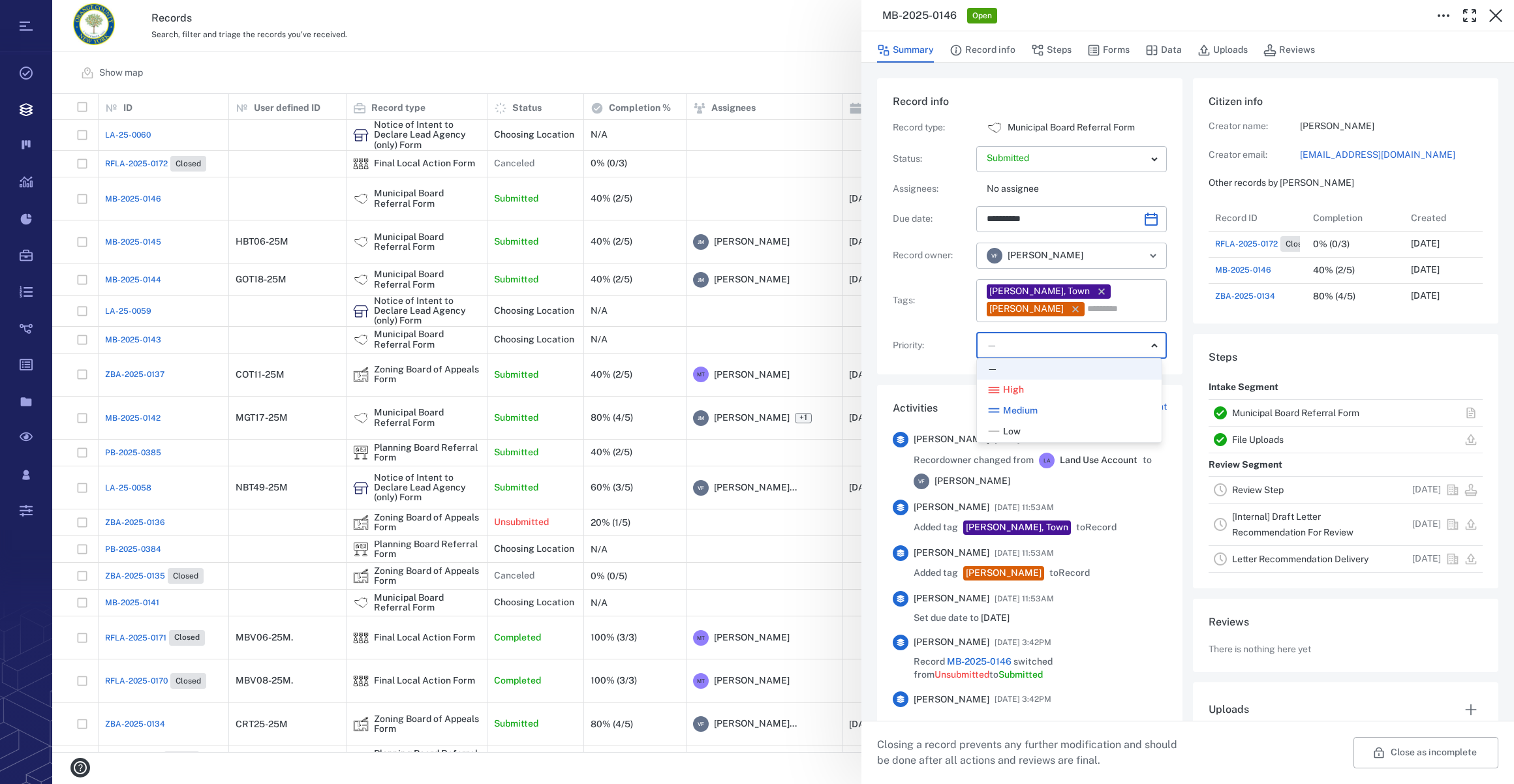
click at [1018, 429] on span "Low" at bounding box center [1012, 431] width 18 height 13
type input "**"
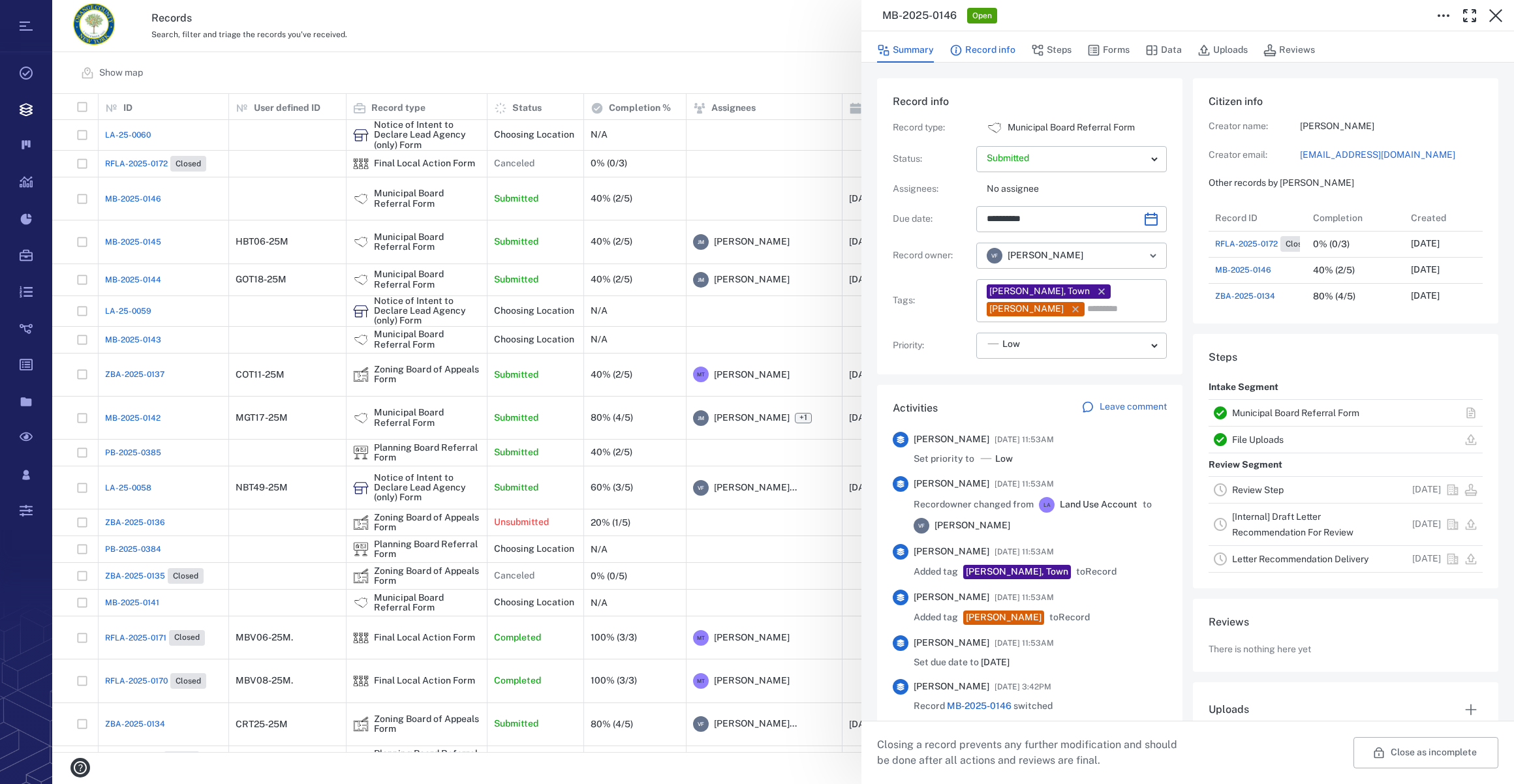
click at [984, 44] on button "Record info" at bounding box center [982, 50] width 66 height 25
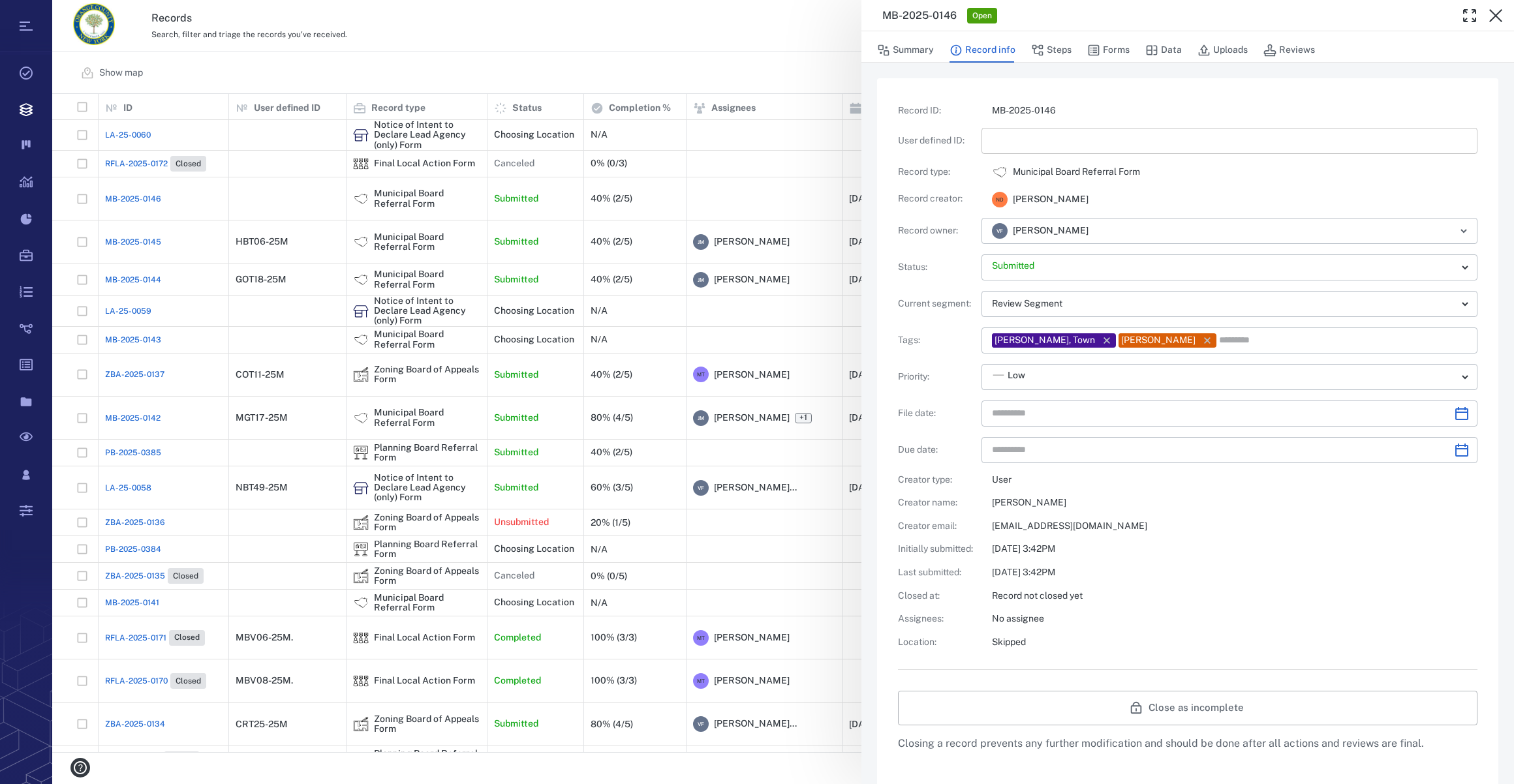
click at [1015, 144] on input "text" at bounding box center [1229, 141] width 475 height 26
type input "**********"
type input "*********"
type input "**********"
click at [1028, 417] on input "**********" at bounding box center [1217, 414] width 451 height 26
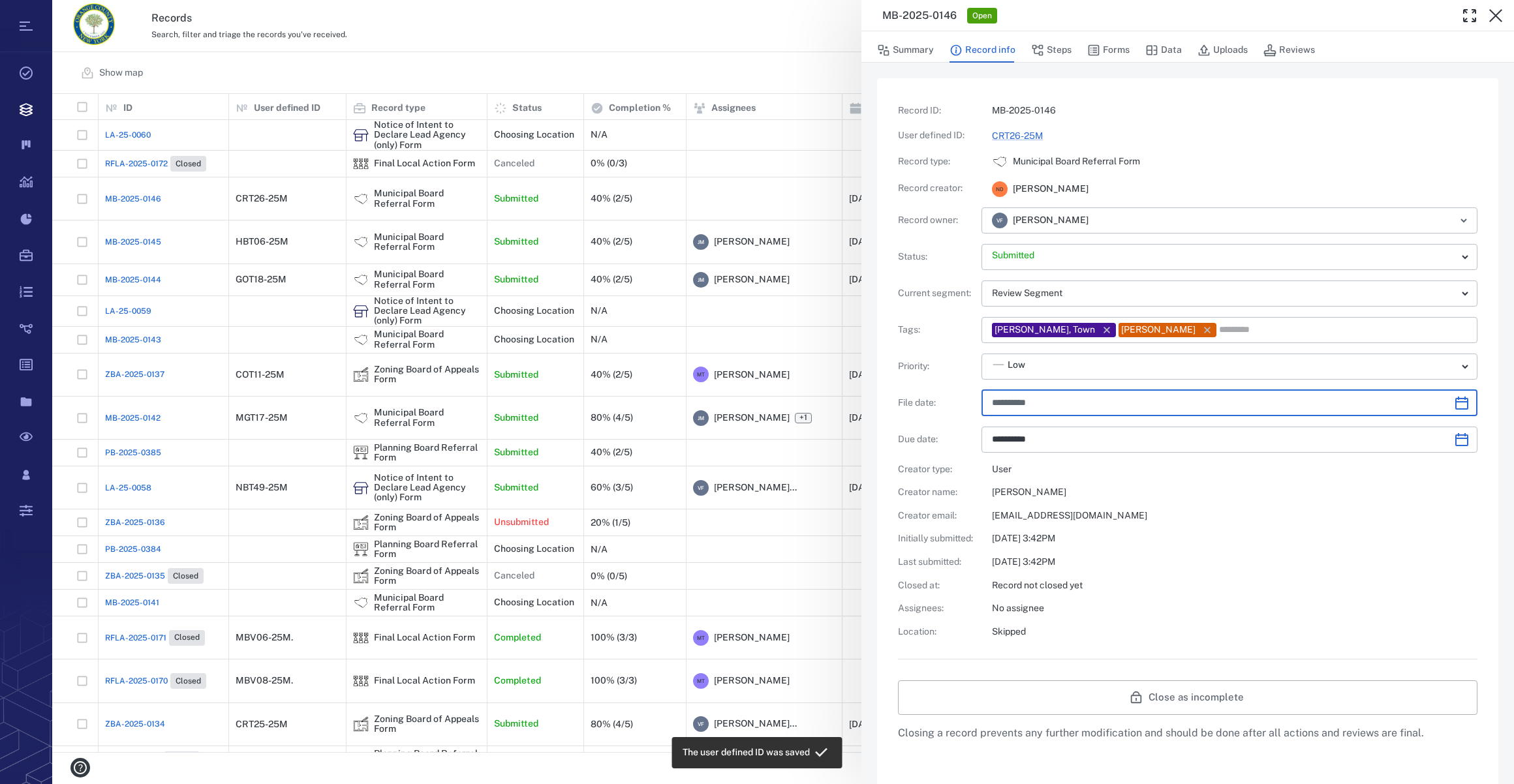
drag, startPoint x: 1051, startPoint y: 404, endPoint x: 1058, endPoint y: 405, distance: 7.1
click at [1051, 404] on input "**********" at bounding box center [1217, 404] width 451 height 26
click at [1454, 397] on icon "Choose date" at bounding box center [1462, 403] width 15 height 15
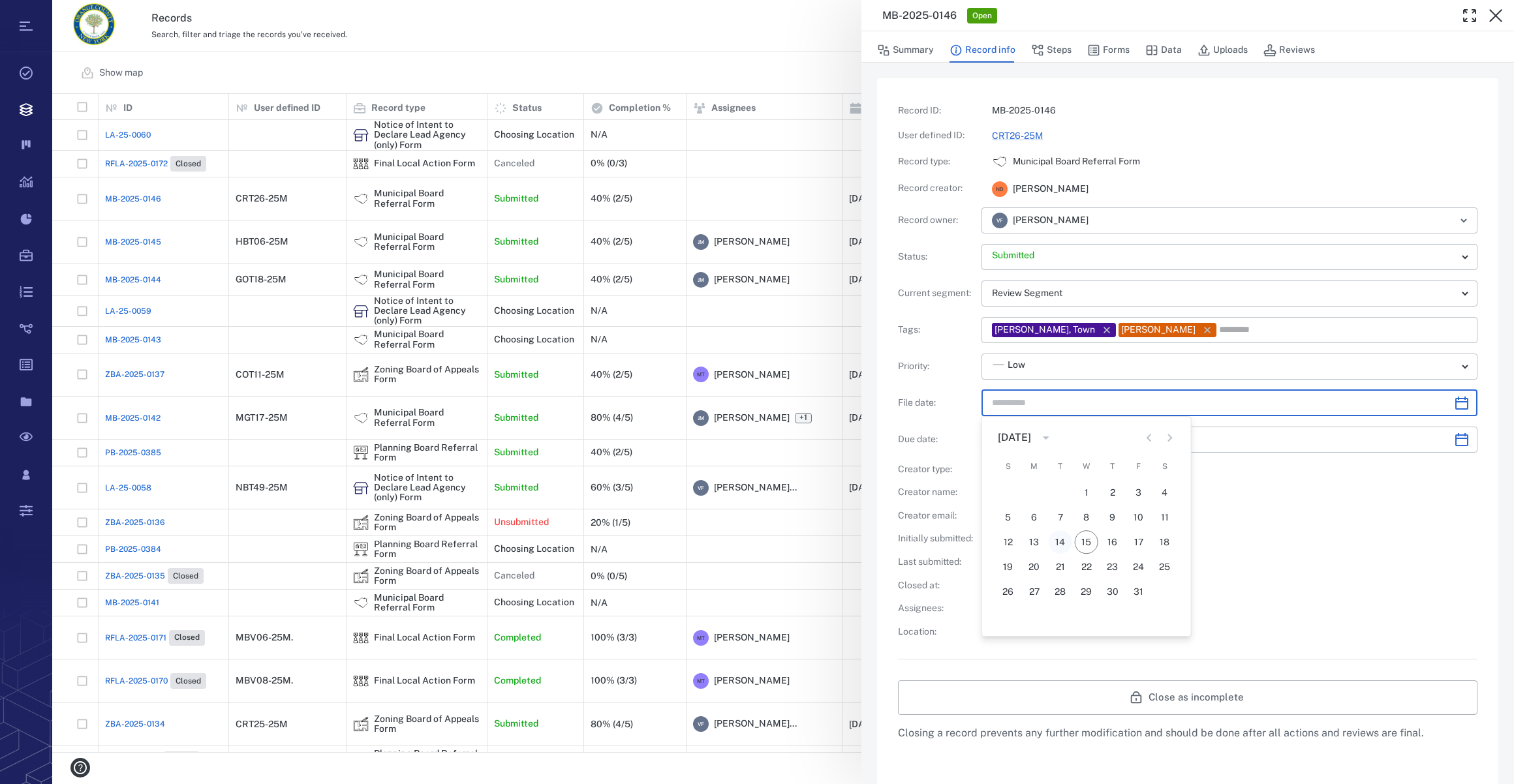
click at [1060, 541] on button "14" at bounding box center [1060, 542] width 23 height 23
type input "**********"
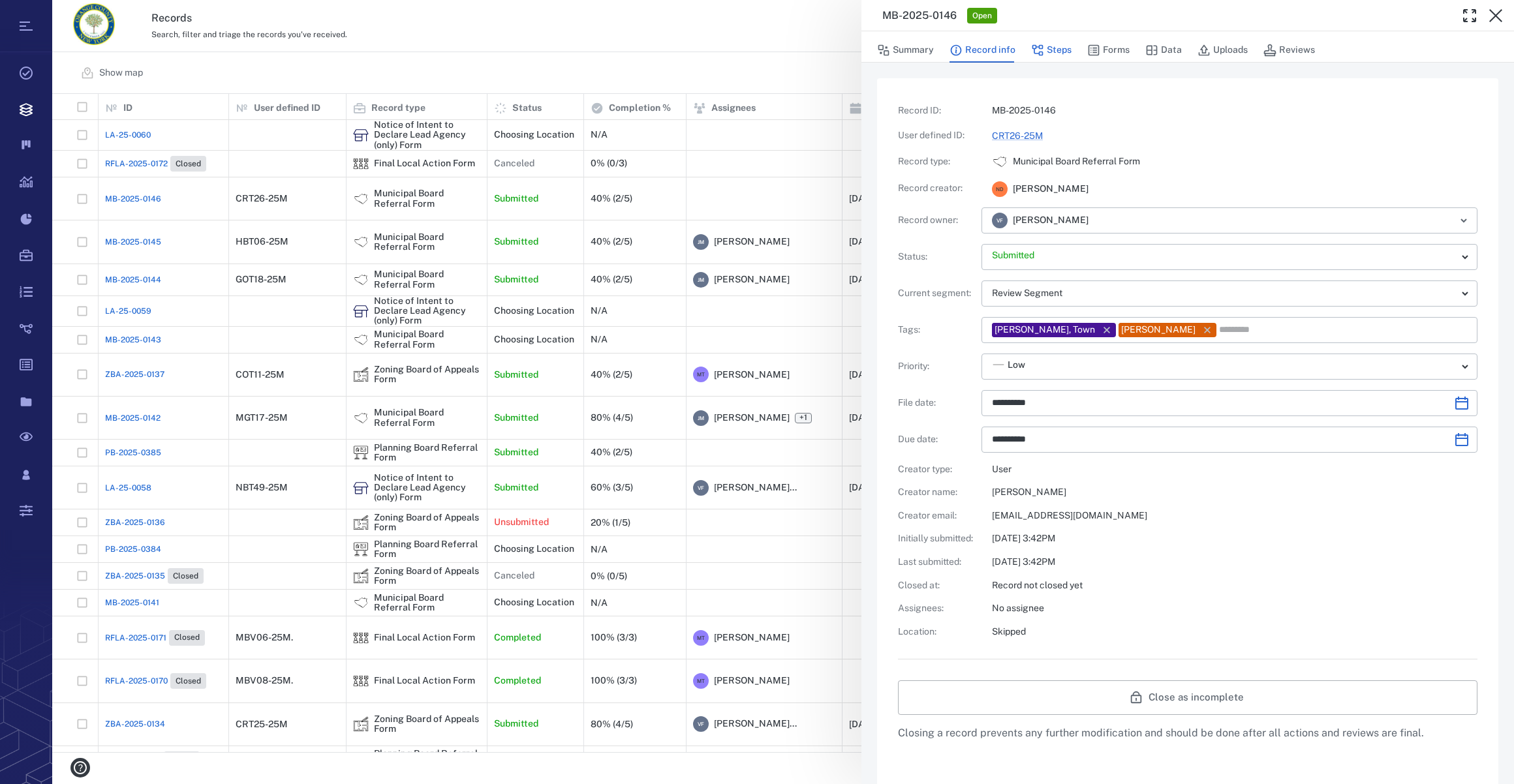
click at [1068, 52] on button "Steps" at bounding box center [1051, 50] width 40 height 25
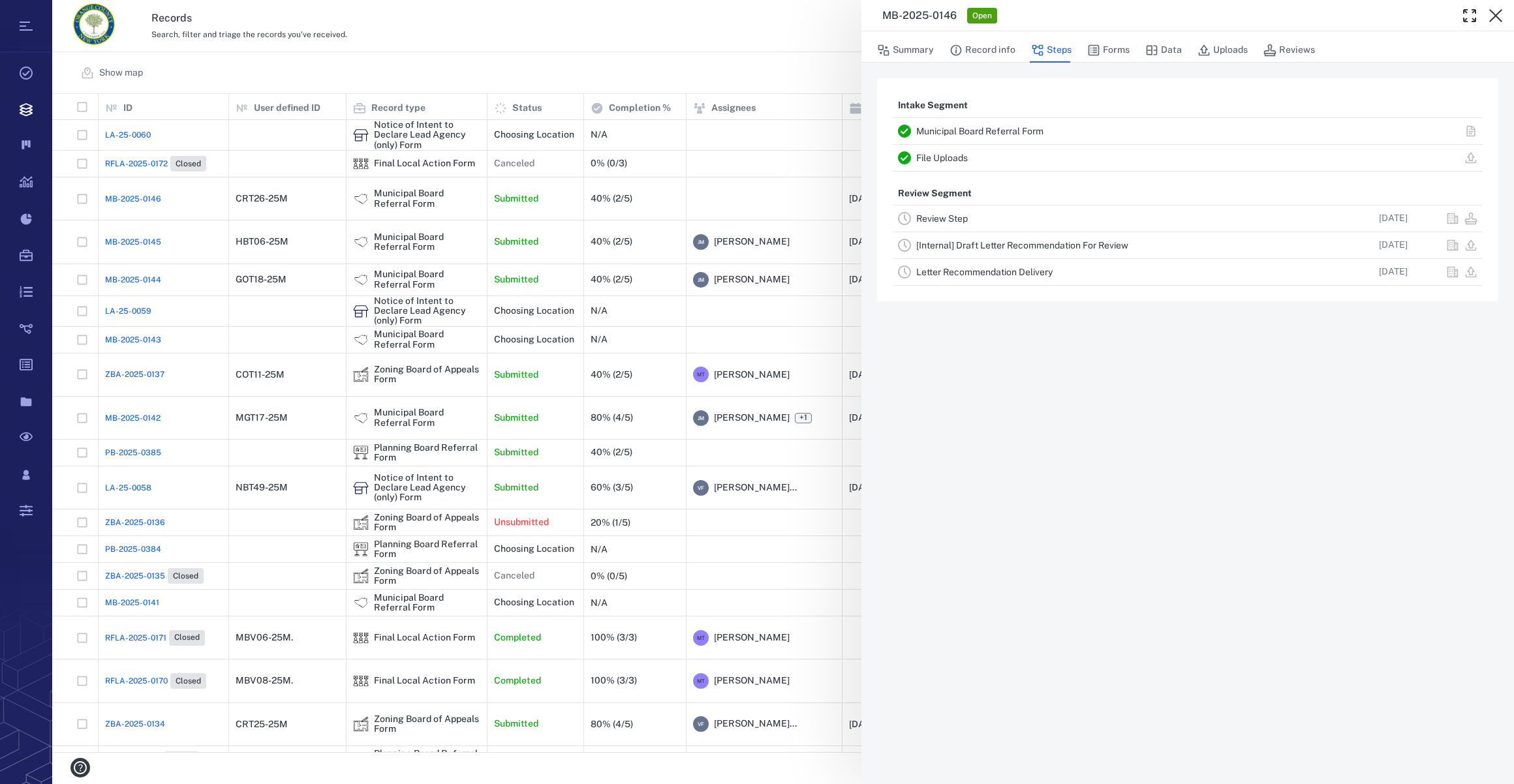
click at [940, 215] on link "Review Step" at bounding box center [941, 218] width 52 height 11
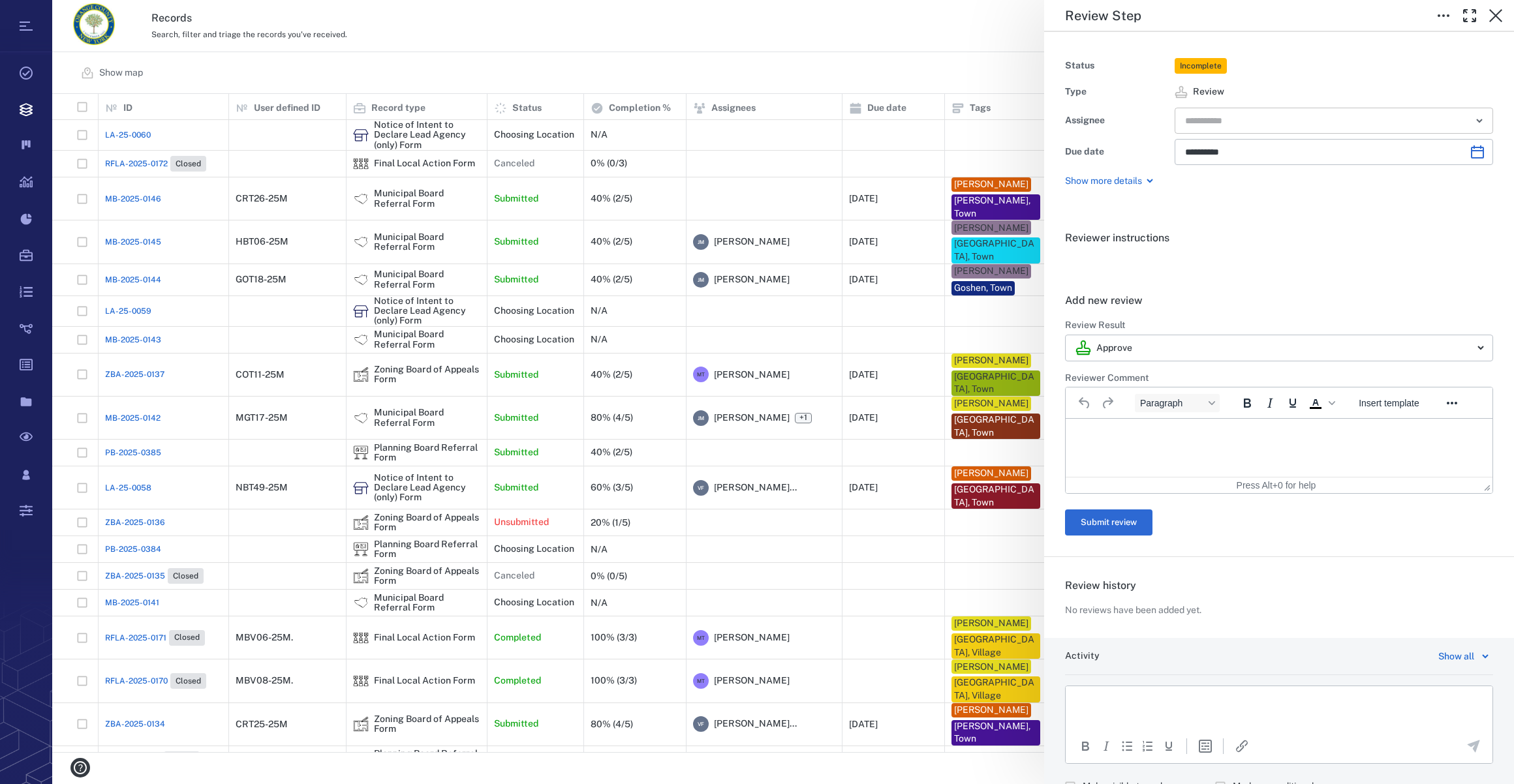
click at [1227, 116] on input "text" at bounding box center [1319, 121] width 270 height 19
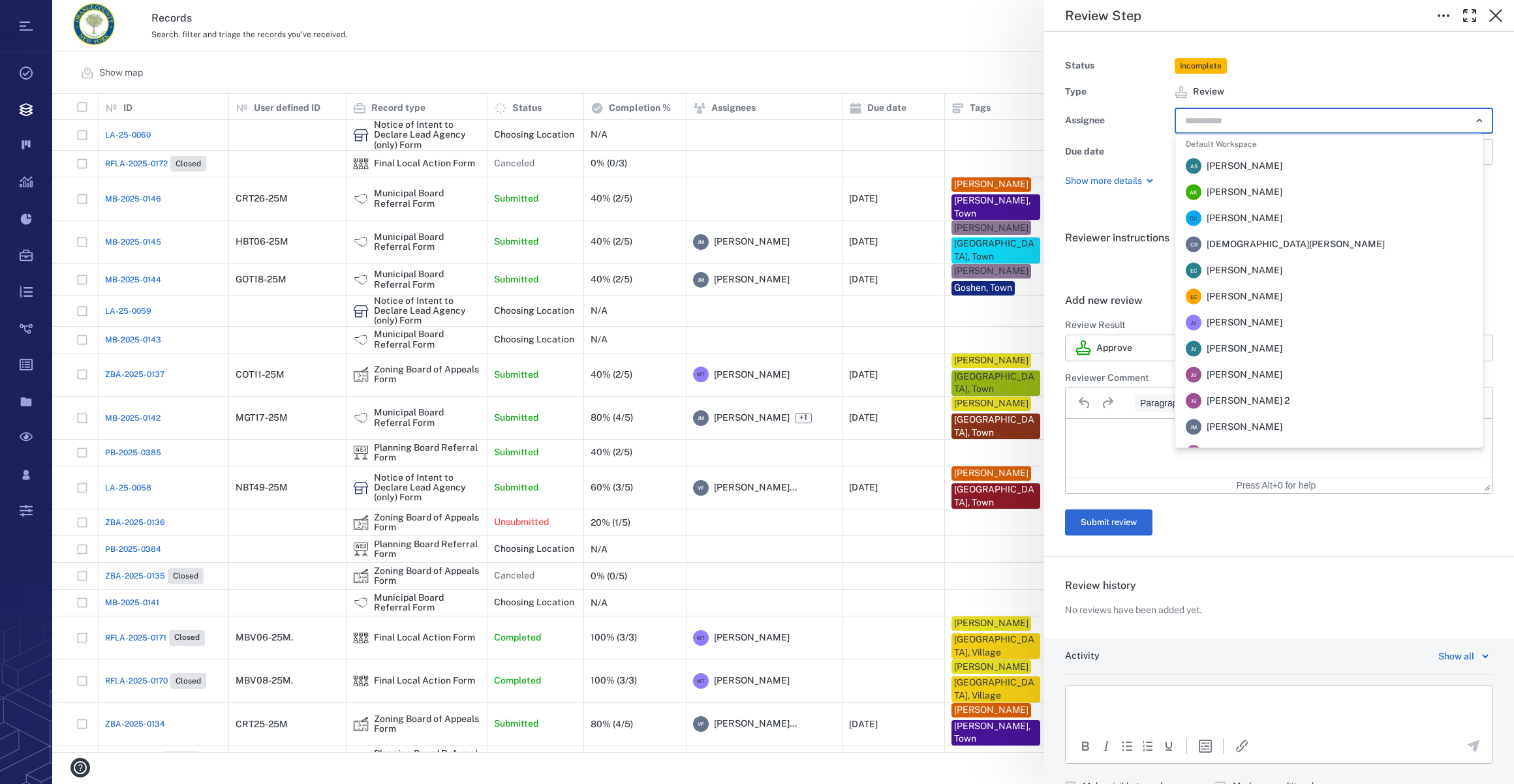
scroll to position [237, 0]
click at [1261, 372] on span "[PERSON_NAME]" at bounding box center [1244, 373] width 76 height 13
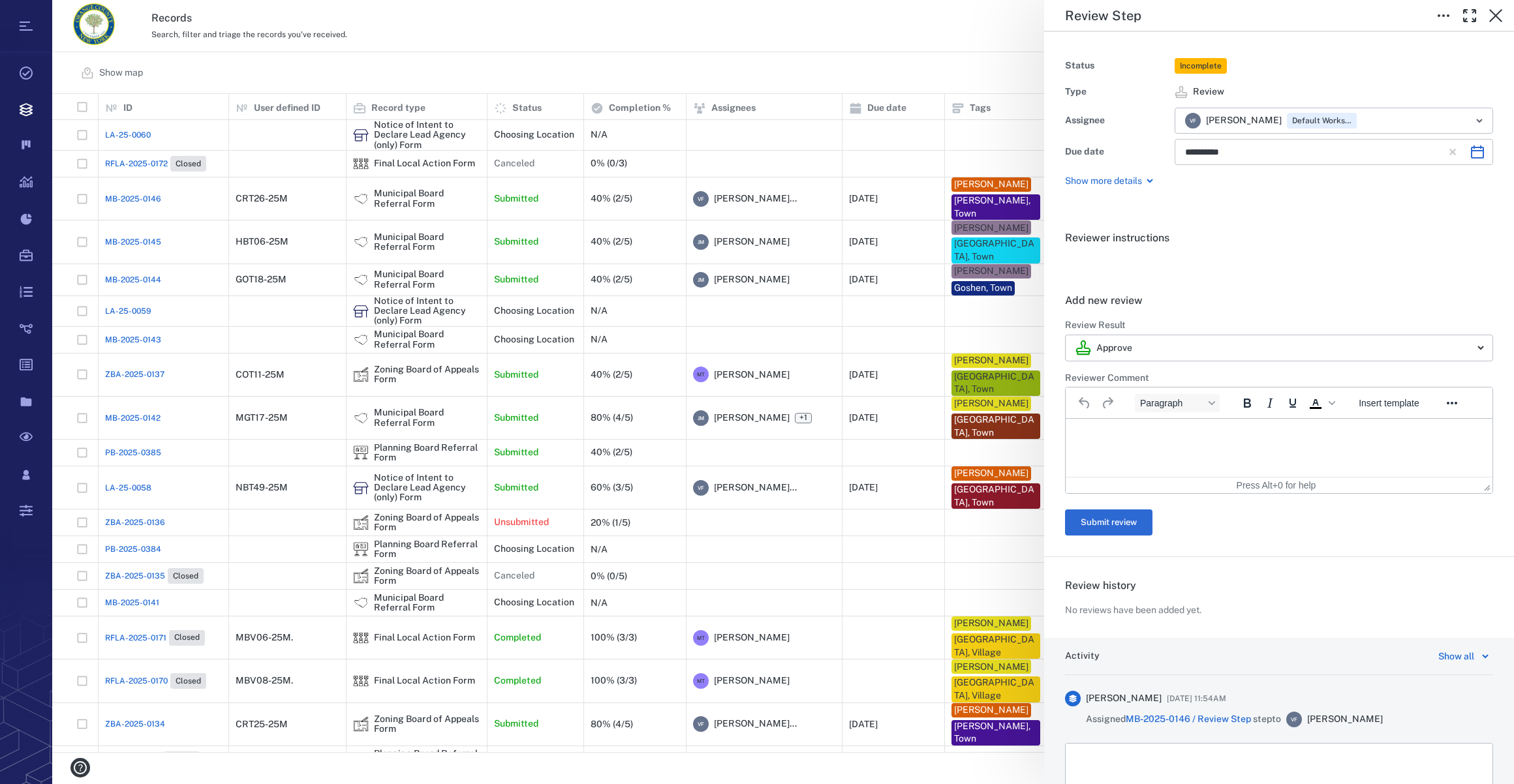
click at [1469, 151] on icon "Choose date, selected date is Nov 26, 2025" at bounding box center [1477, 152] width 15 height 15
click at [1306, 291] on button "13" at bounding box center [1306, 291] width 23 height 23
type input "**********"
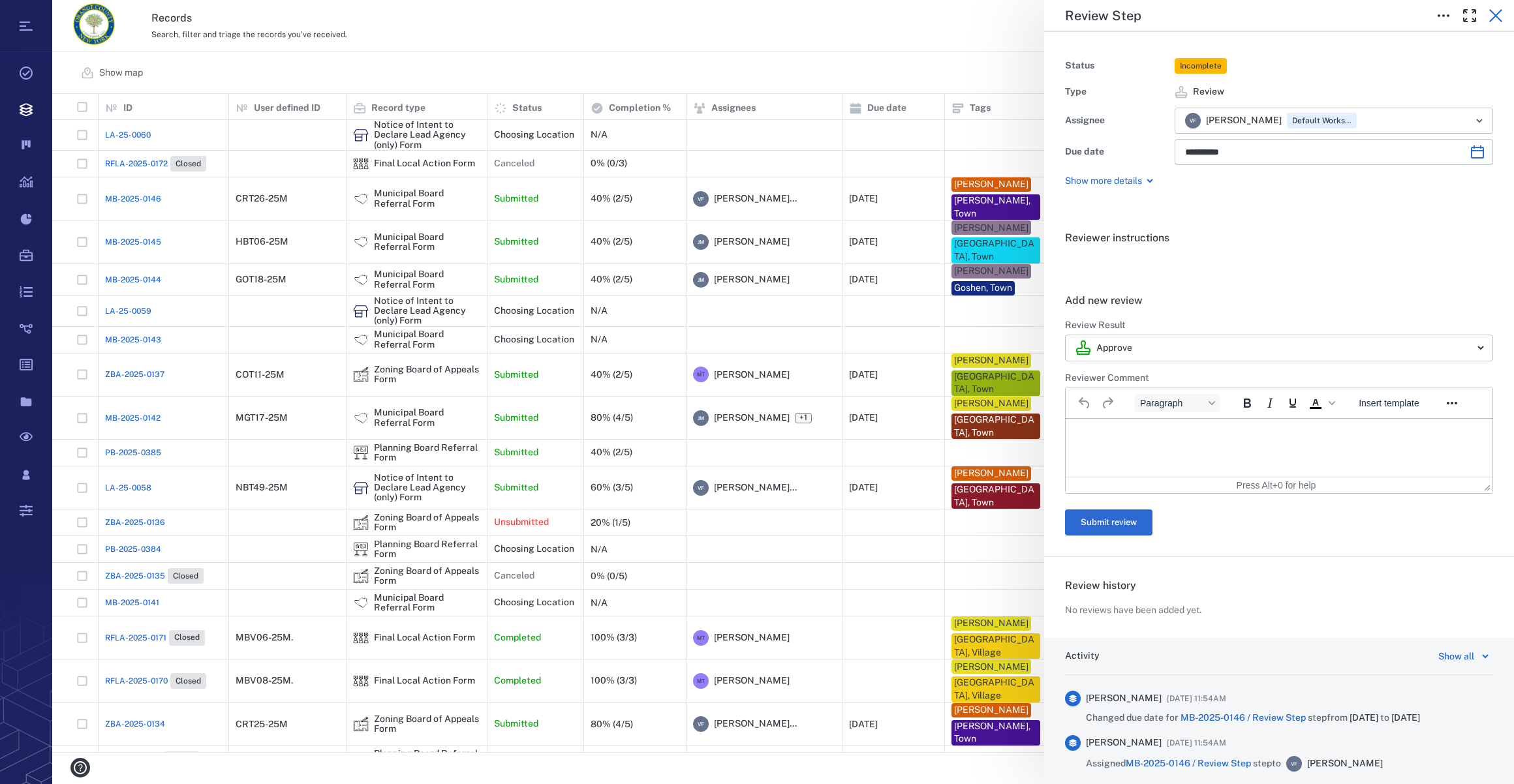
click at [1500, 8] on icon "button" at bounding box center [1495, 15] width 15 height 15
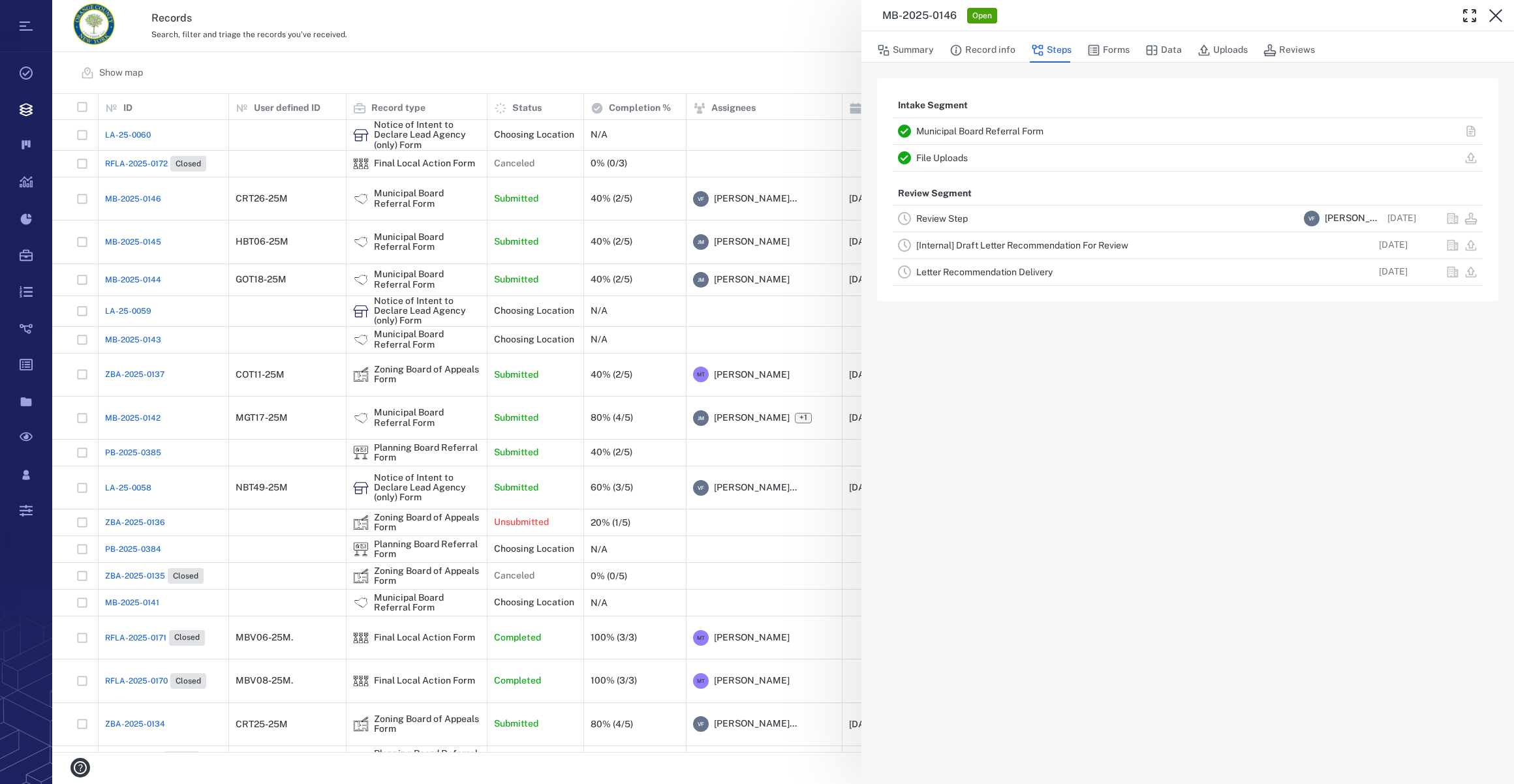
click at [1500, 8] on icon "button" at bounding box center [1495, 15] width 15 height 15
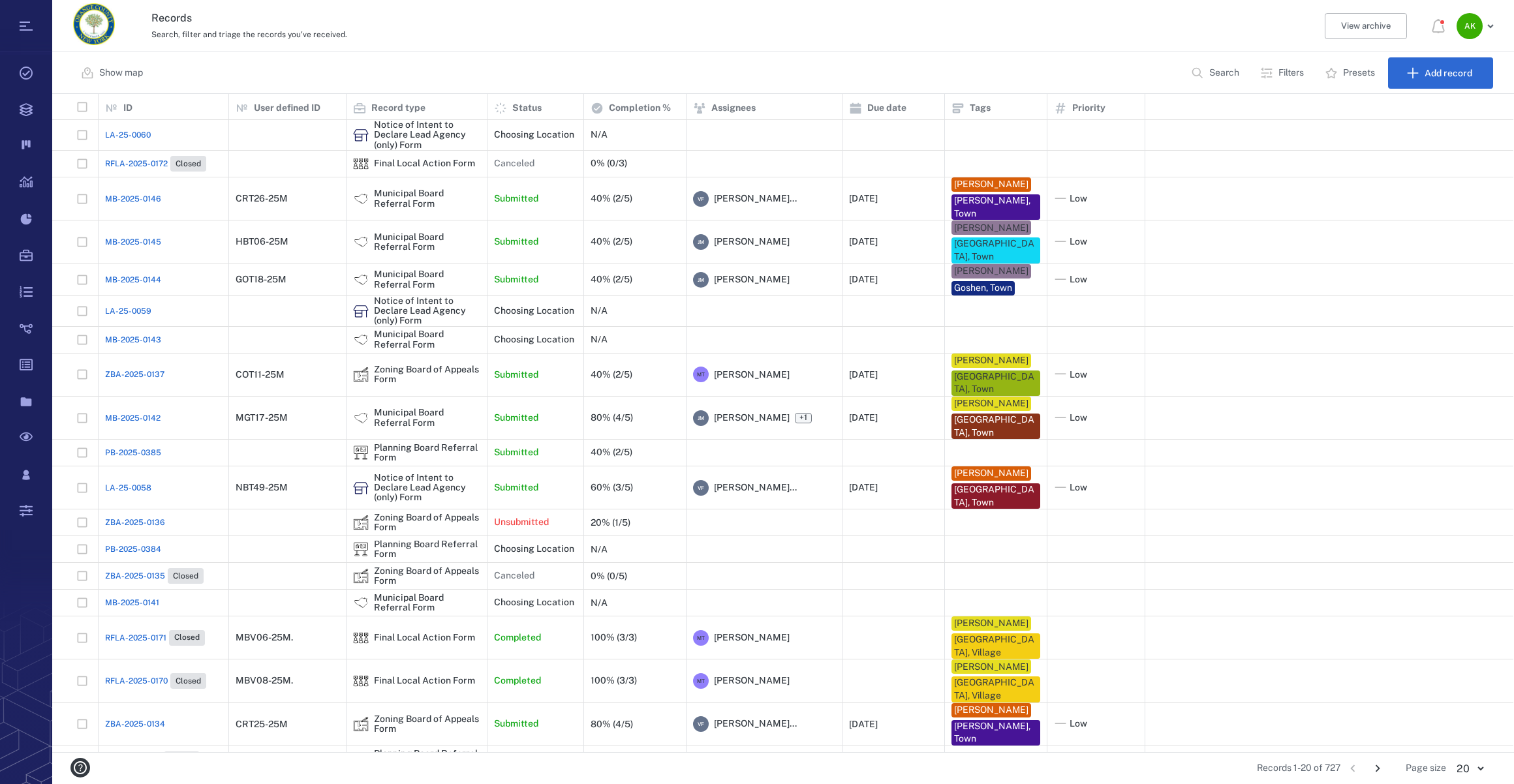
click at [137, 201] on span "MB-2025-0146" at bounding box center [133, 198] width 56 height 12
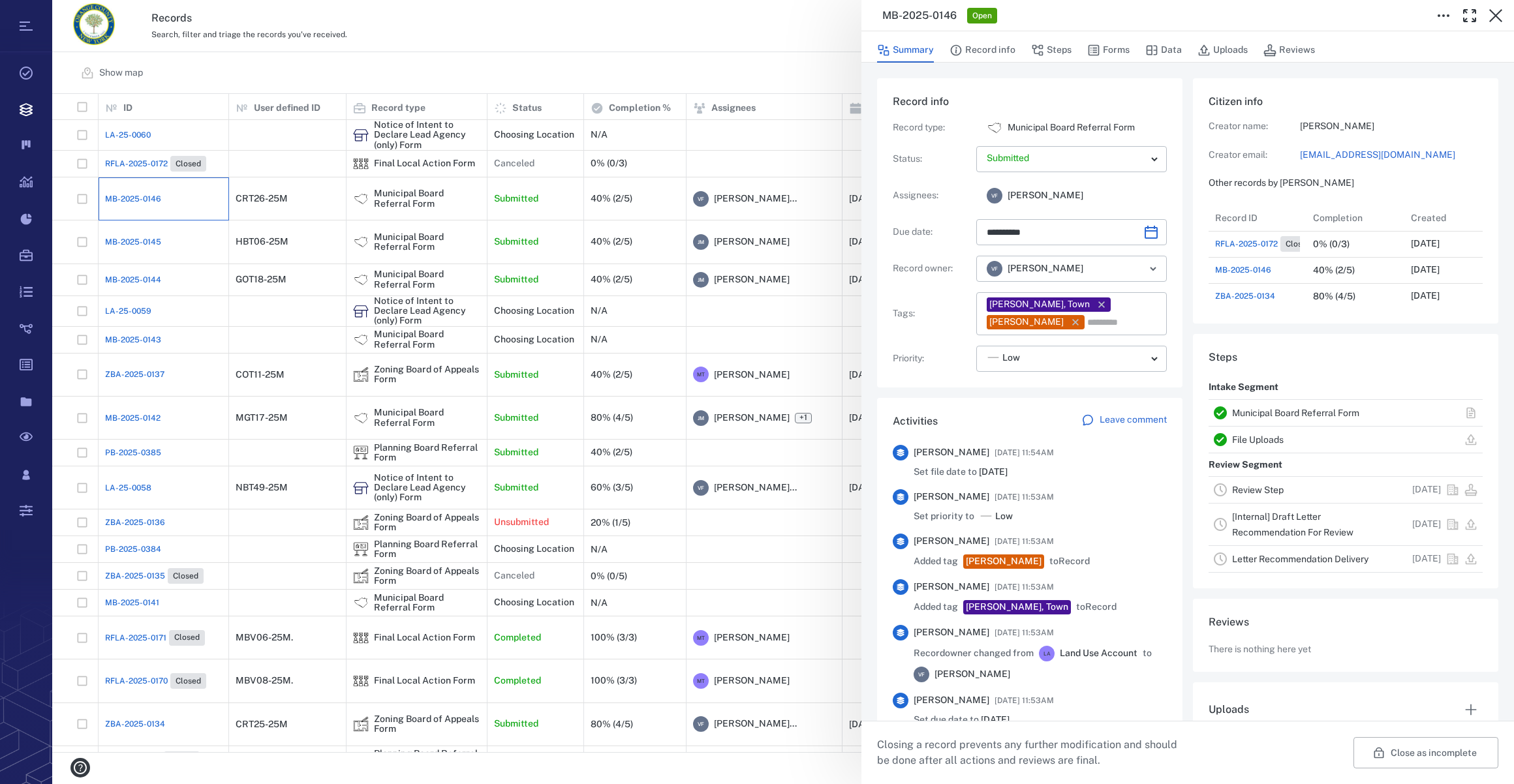
type input "**********"
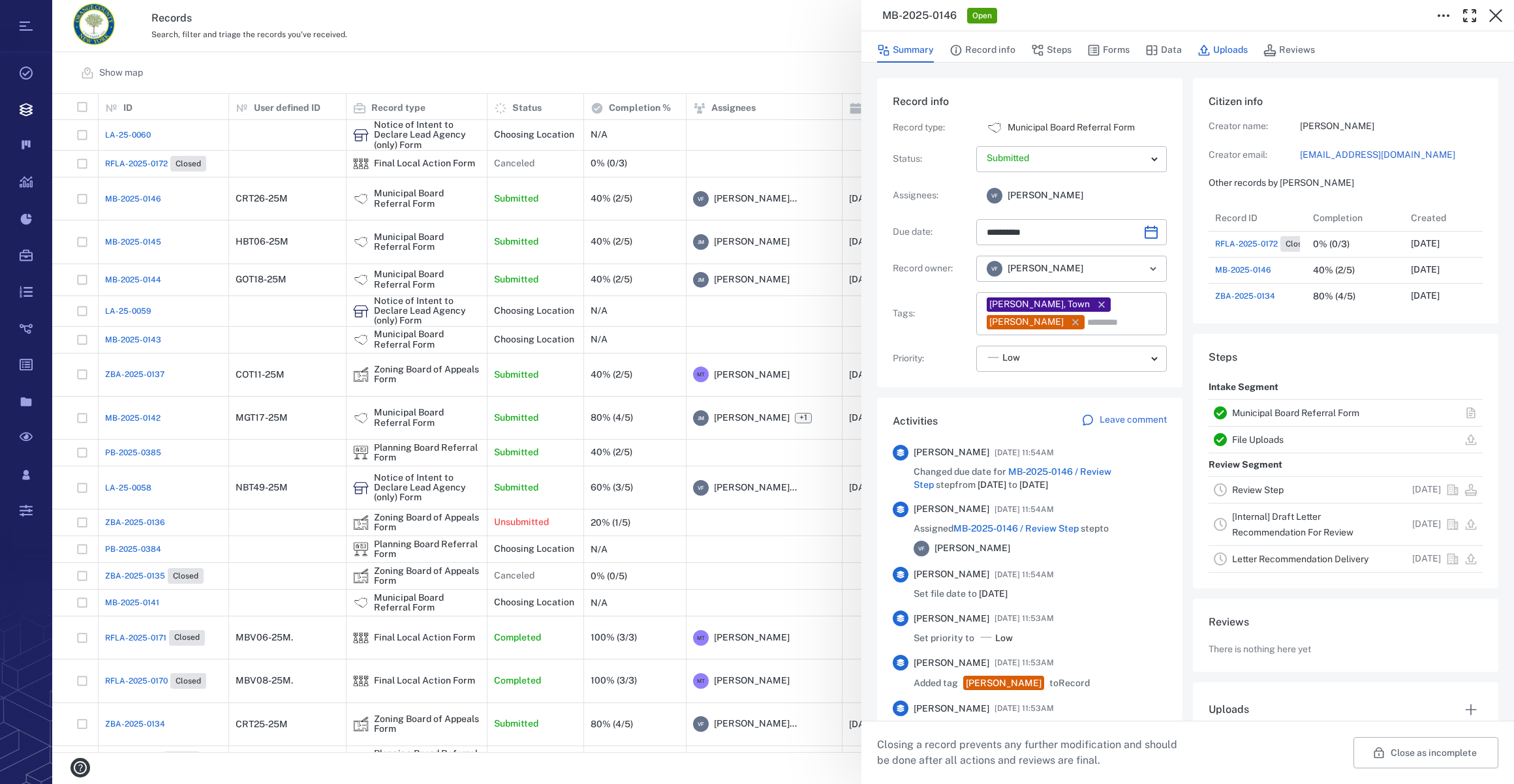
drag, startPoint x: 1100, startPoint y: 51, endPoint x: 1204, endPoint y: 48, distance: 104.0
click at [1100, 52] on button "Forms" at bounding box center [1108, 50] width 42 height 25
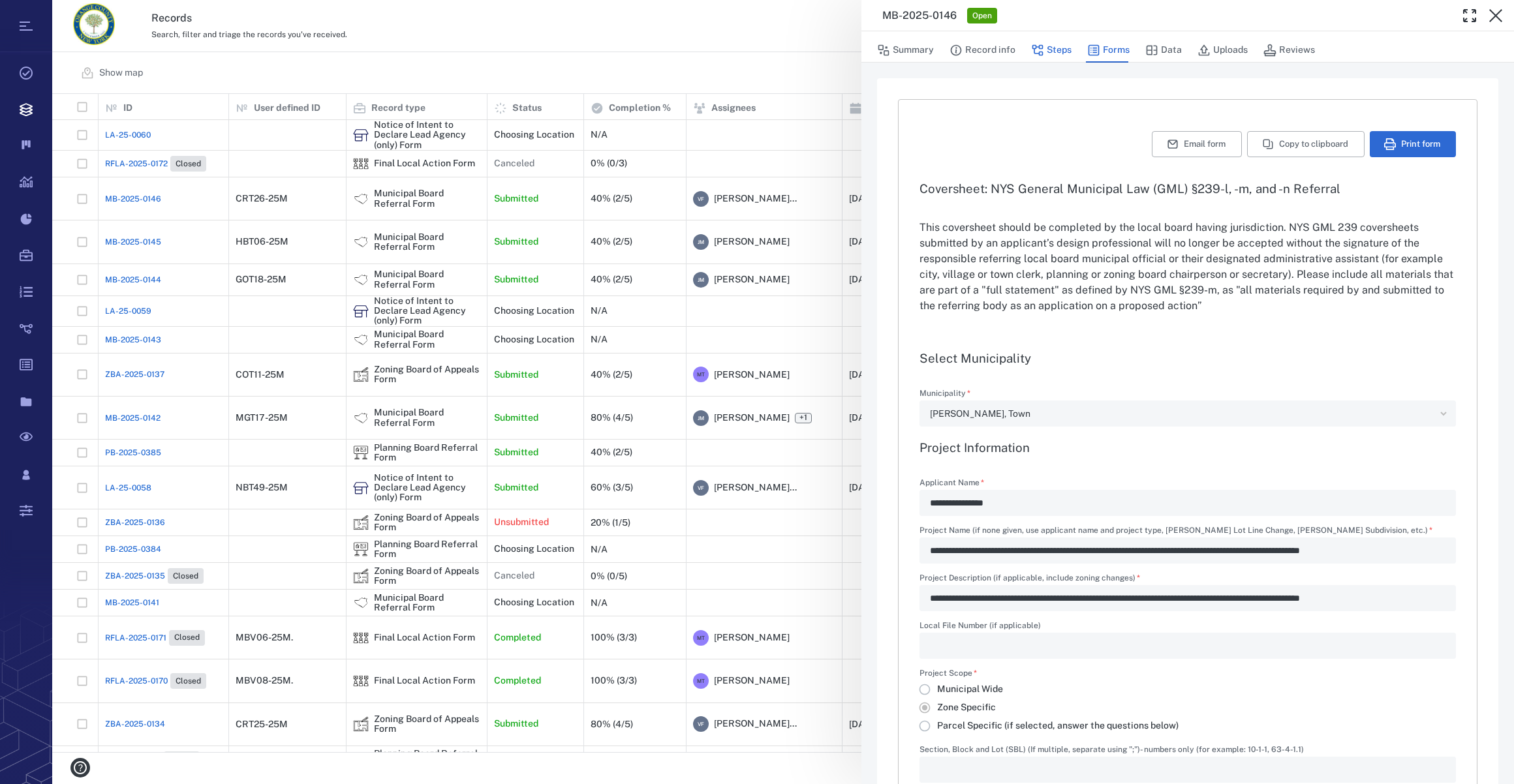
type input "**********"
drag, startPoint x: 1225, startPoint y: 53, endPoint x: 1113, endPoint y: 259, distance: 234.5
click at [1225, 53] on button "Uploads" at bounding box center [1222, 50] width 50 height 25
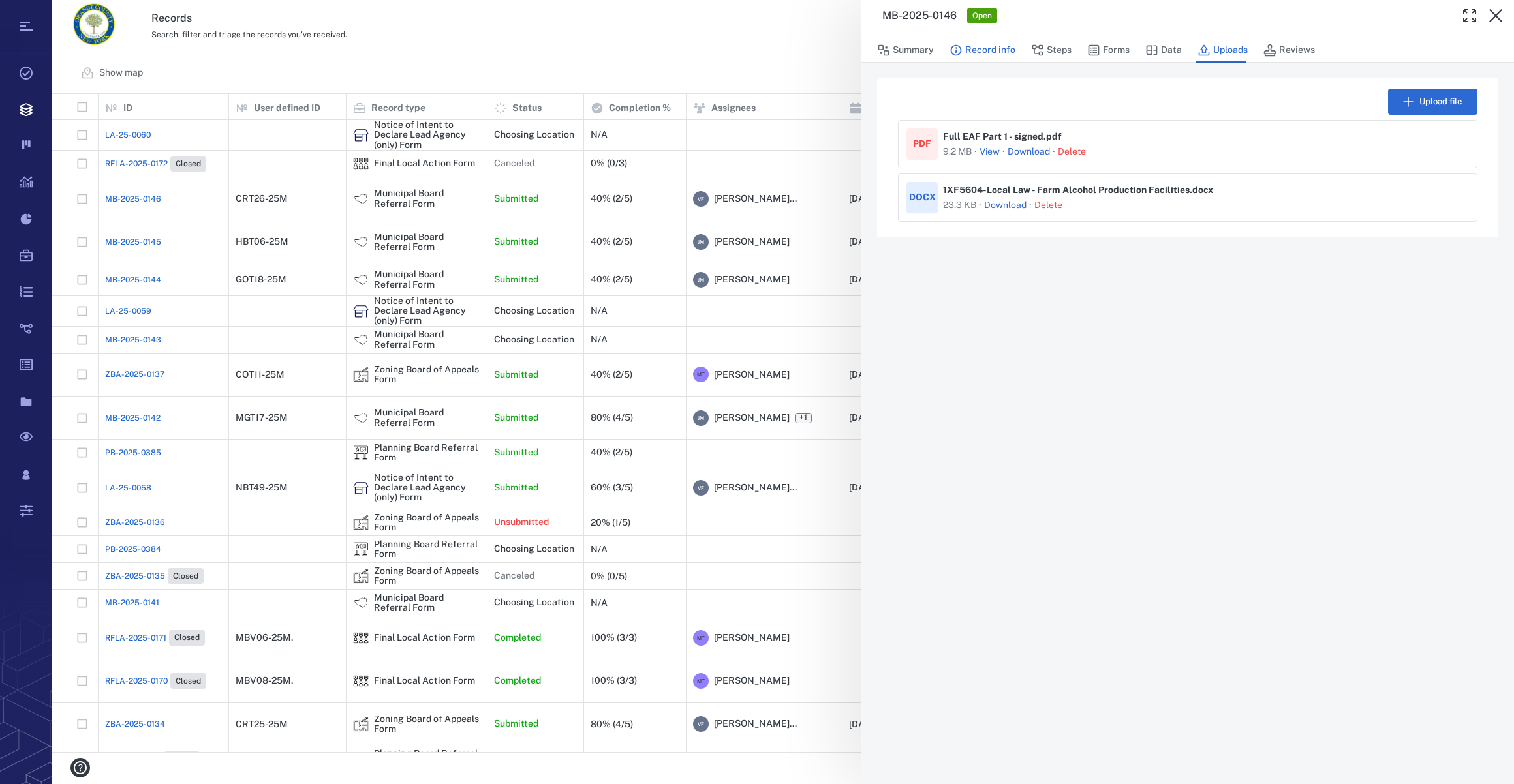
click at [979, 49] on button "Record info" at bounding box center [982, 50] width 66 height 25
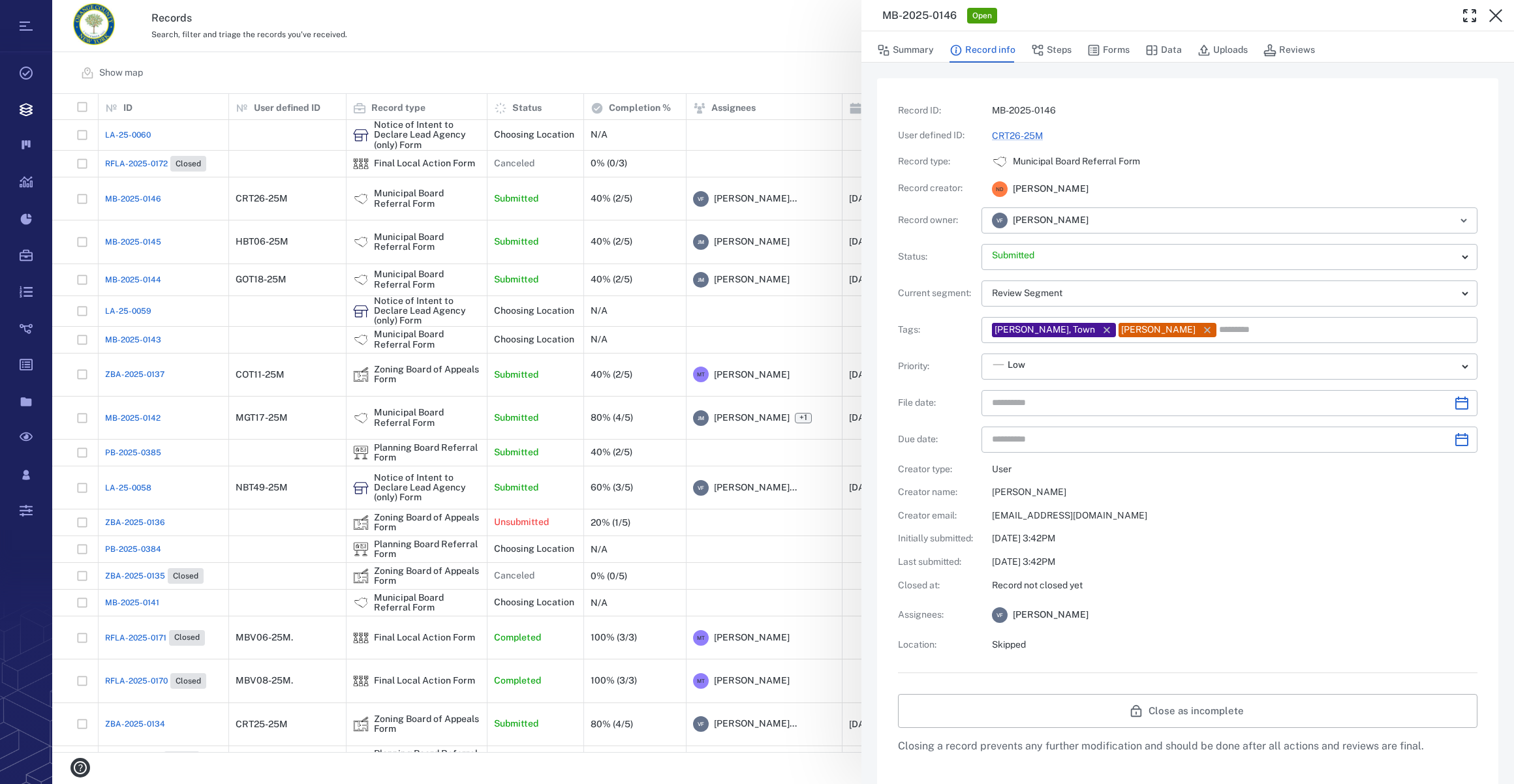
type input "**********"
drag, startPoint x: 1116, startPoint y: 53, endPoint x: 1105, endPoint y: 69, distance: 19.4
click at [1116, 53] on button "Forms" at bounding box center [1108, 50] width 42 height 25
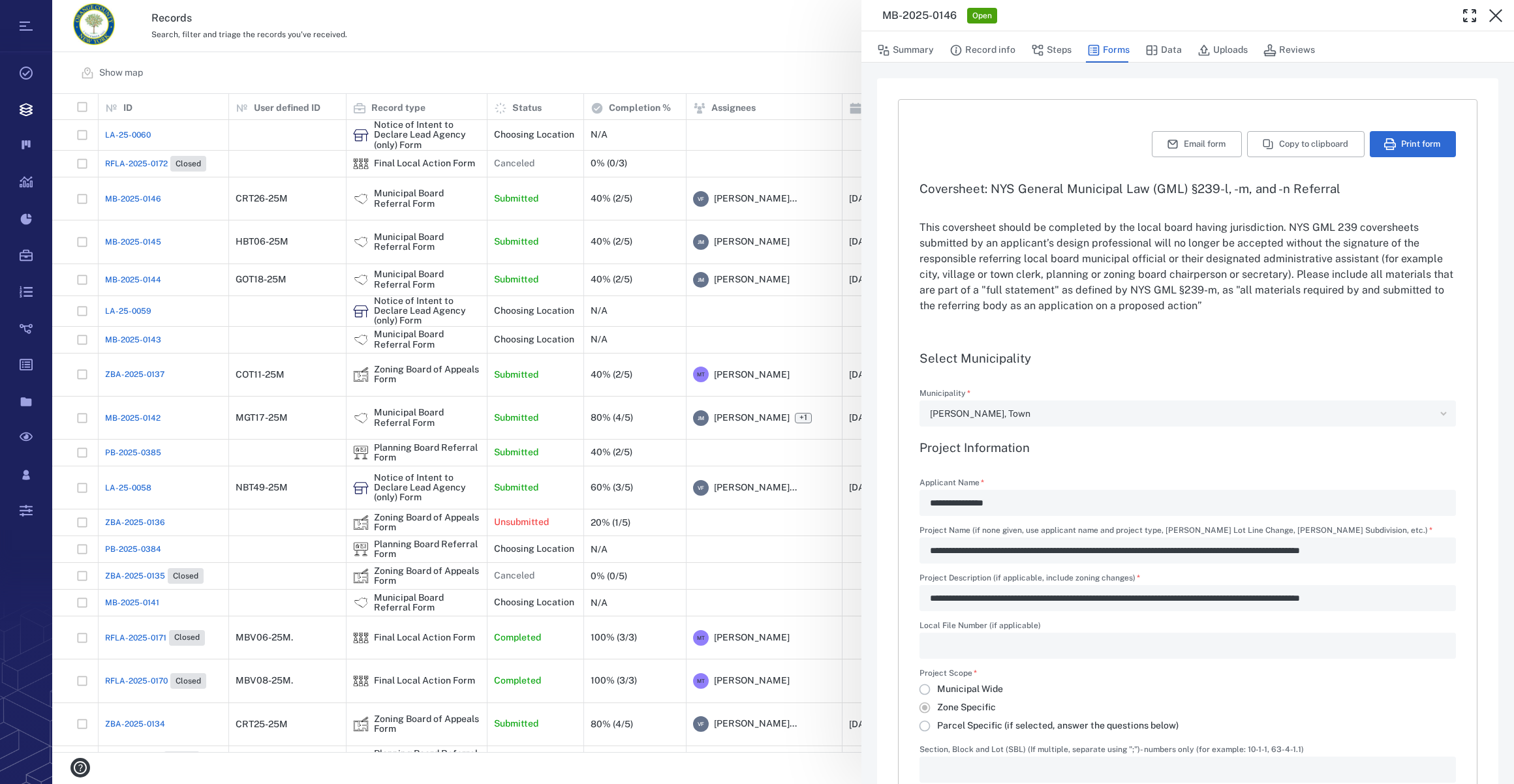
type input "**********"
click at [1404, 148] on button "Print form" at bounding box center [1413, 144] width 86 height 26
click at [1492, 16] on icon "button" at bounding box center [1495, 15] width 15 height 15
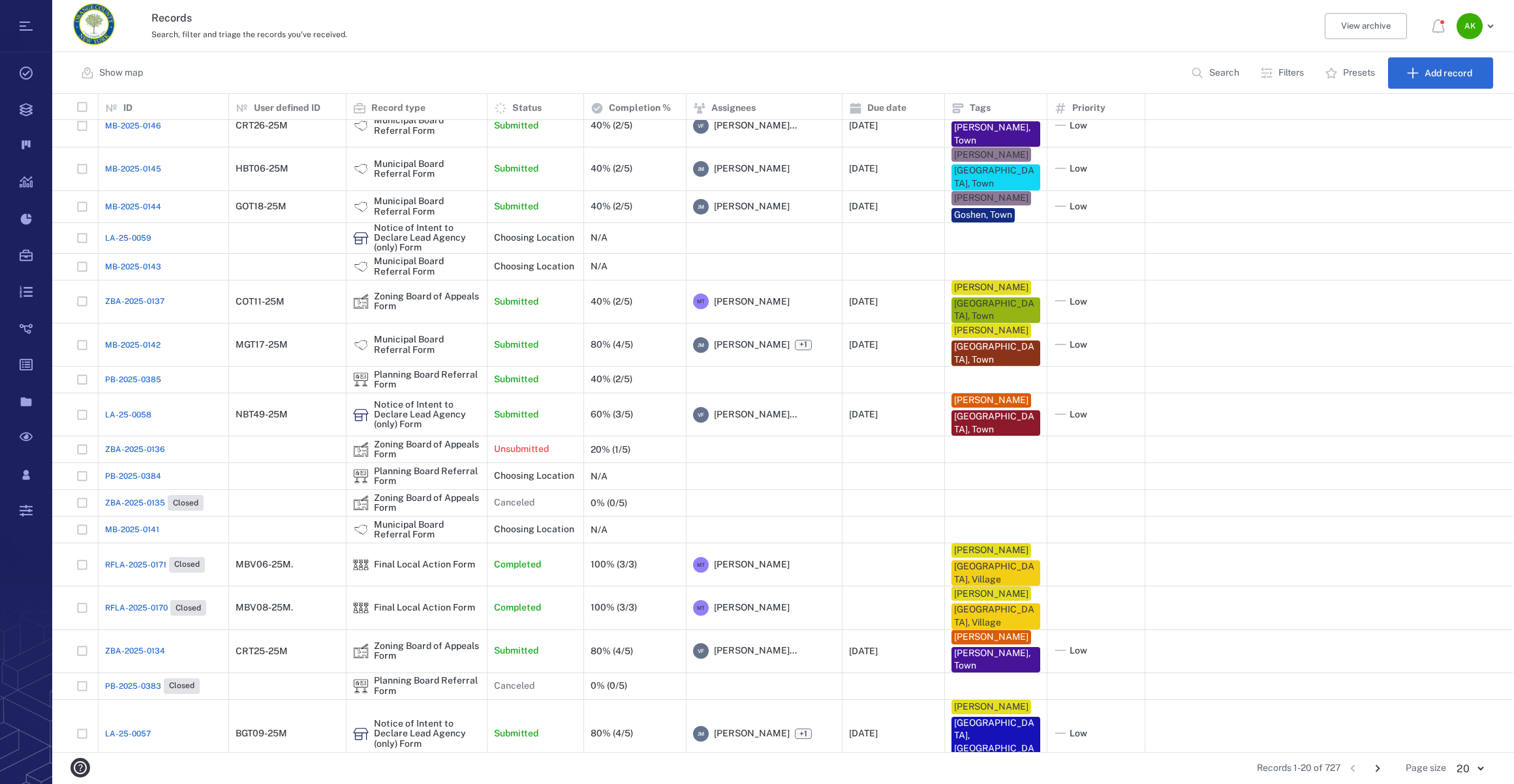
scroll to position [74, 0]
click at [153, 377] on span "PB-2025-0385" at bounding box center [133, 379] width 56 height 12
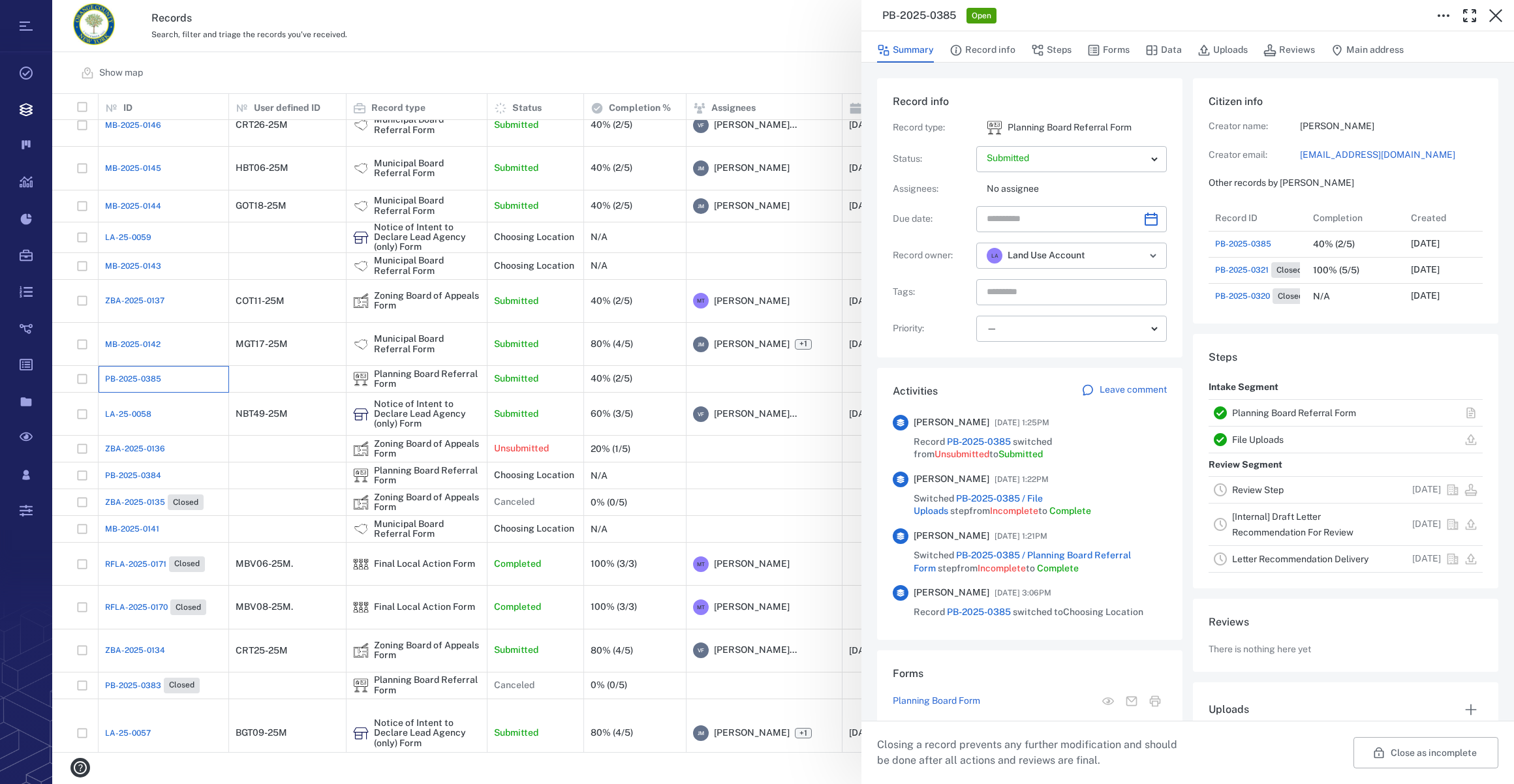
scroll to position [649, 1451]
click at [1122, 46] on button "Forms" at bounding box center [1108, 50] width 42 height 25
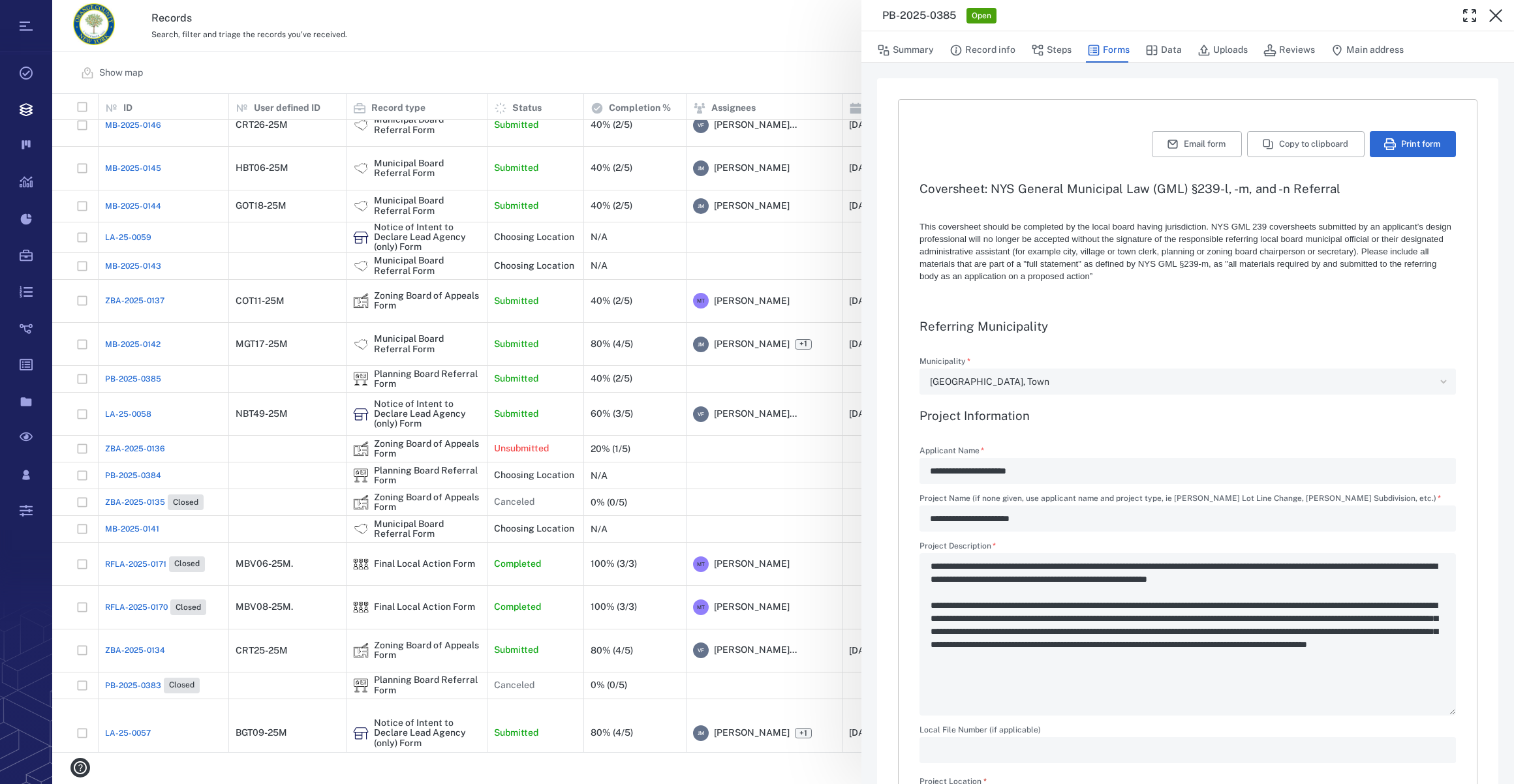
type textarea "*"
click at [916, 49] on button "Summary" at bounding box center [905, 50] width 57 height 25
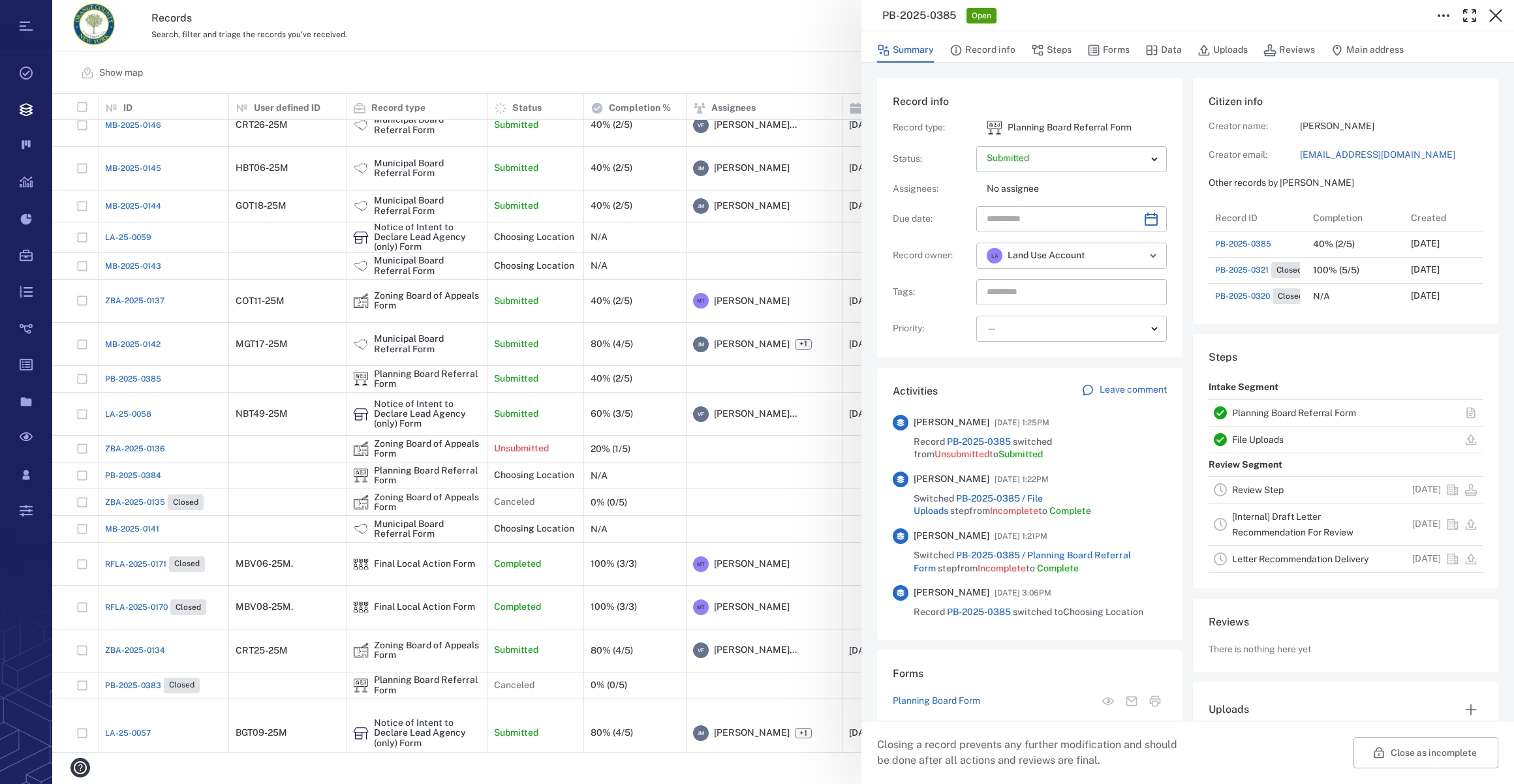
scroll to position [235, 252]
click at [1143, 221] on icon "Choose date" at bounding box center [1151, 219] width 15 height 15
click at [1162, 255] on icon "Next month" at bounding box center [1164, 253] width 15 height 15
click at [1110, 357] on button "13" at bounding box center [1107, 357] width 23 height 23
type input "**********"
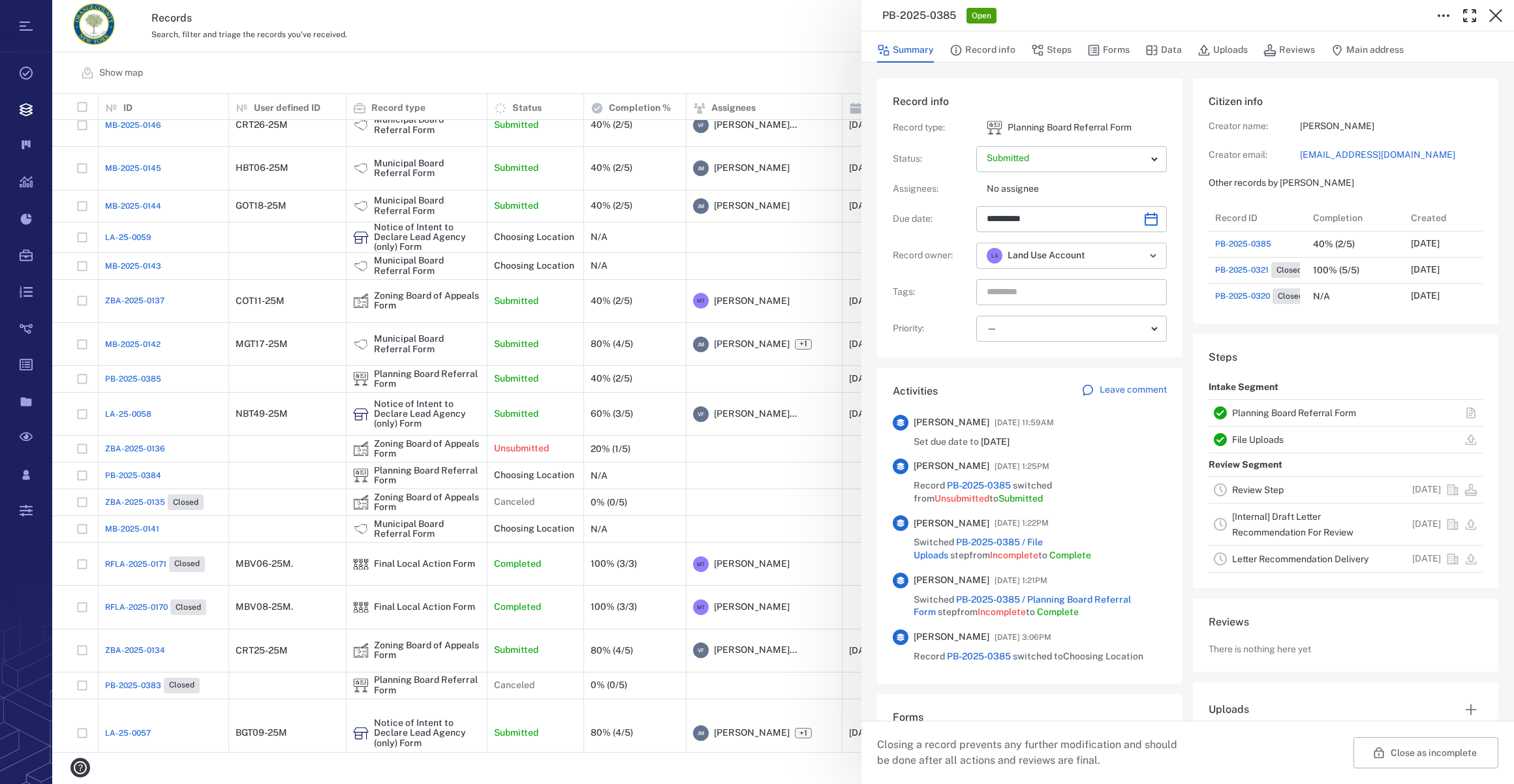
click at [1151, 260] on icon "Open" at bounding box center [1153, 255] width 15 height 15
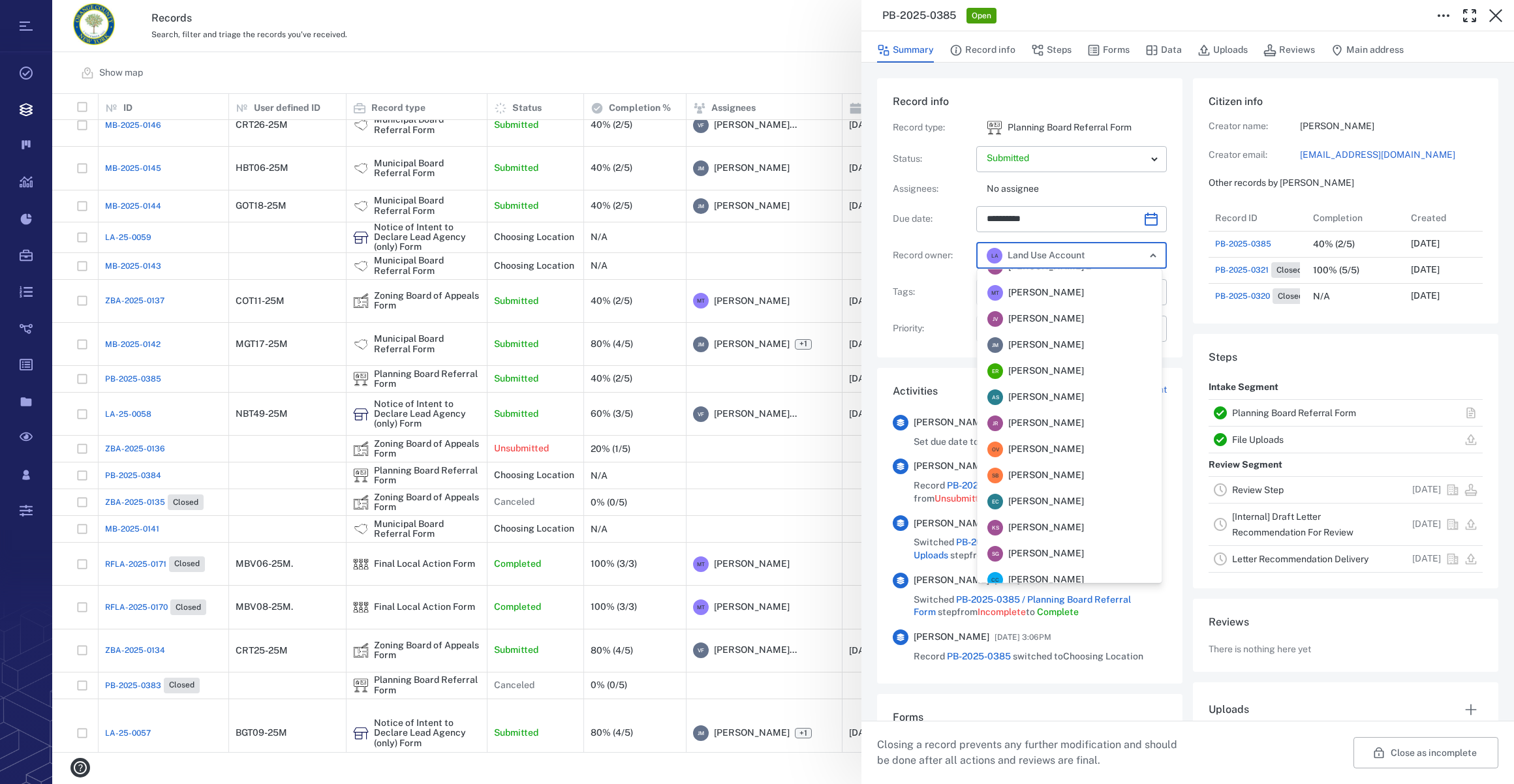
scroll to position [63, 0]
click at [1054, 350] on span "[PERSON_NAME]" at bounding box center [1046, 350] width 76 height 13
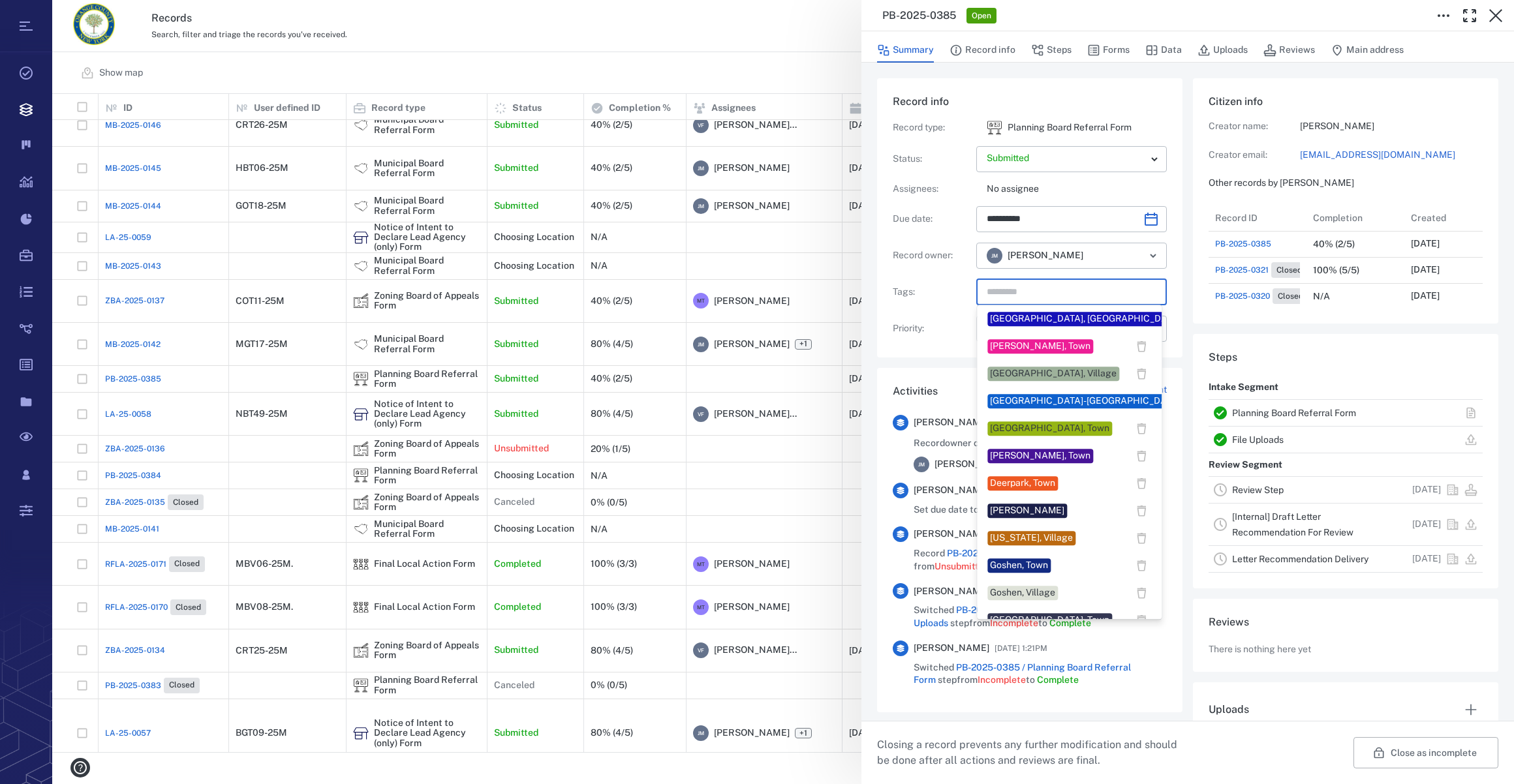
click at [1025, 294] on input "text" at bounding box center [1056, 292] width 142 height 19
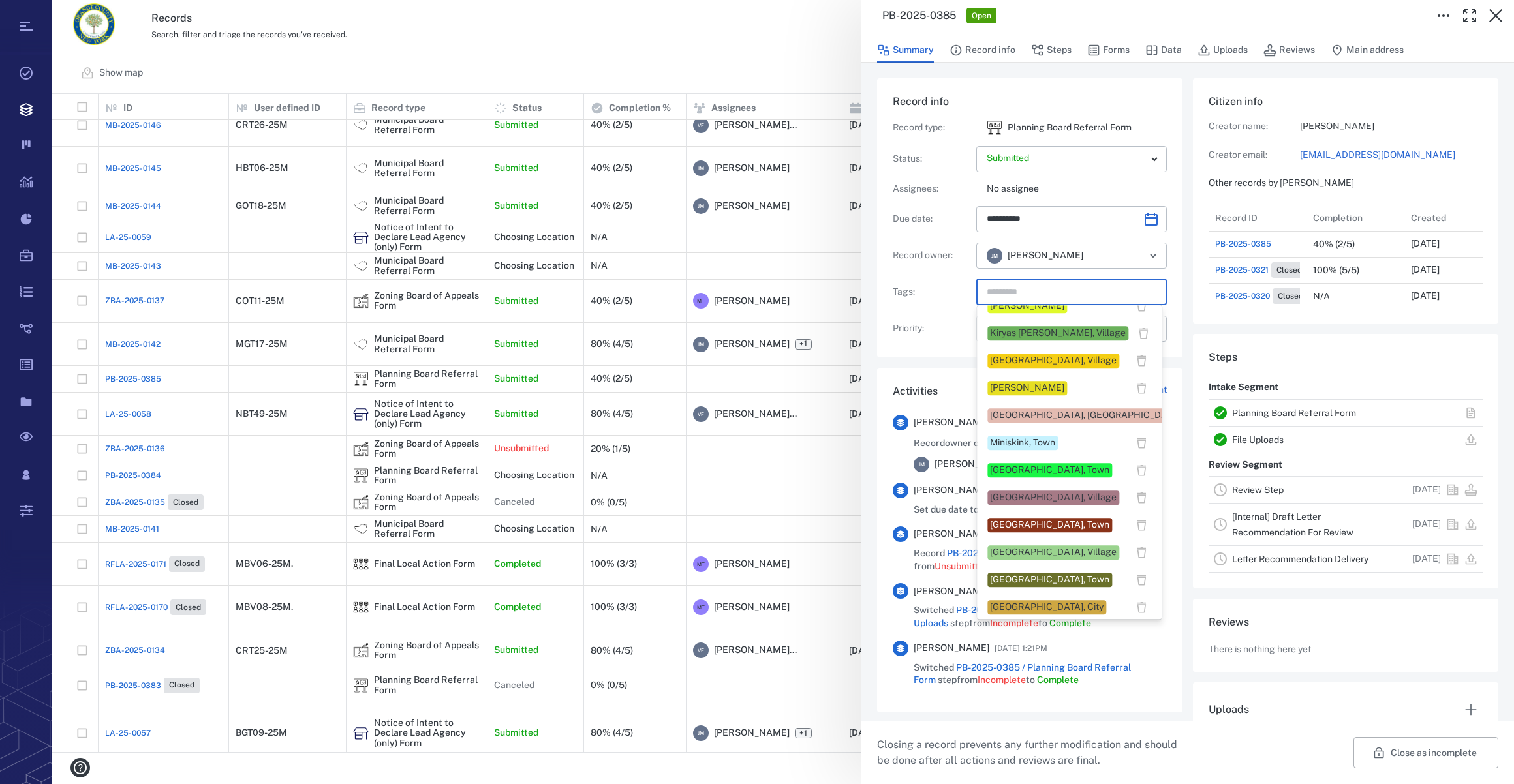
scroll to position [653, 0]
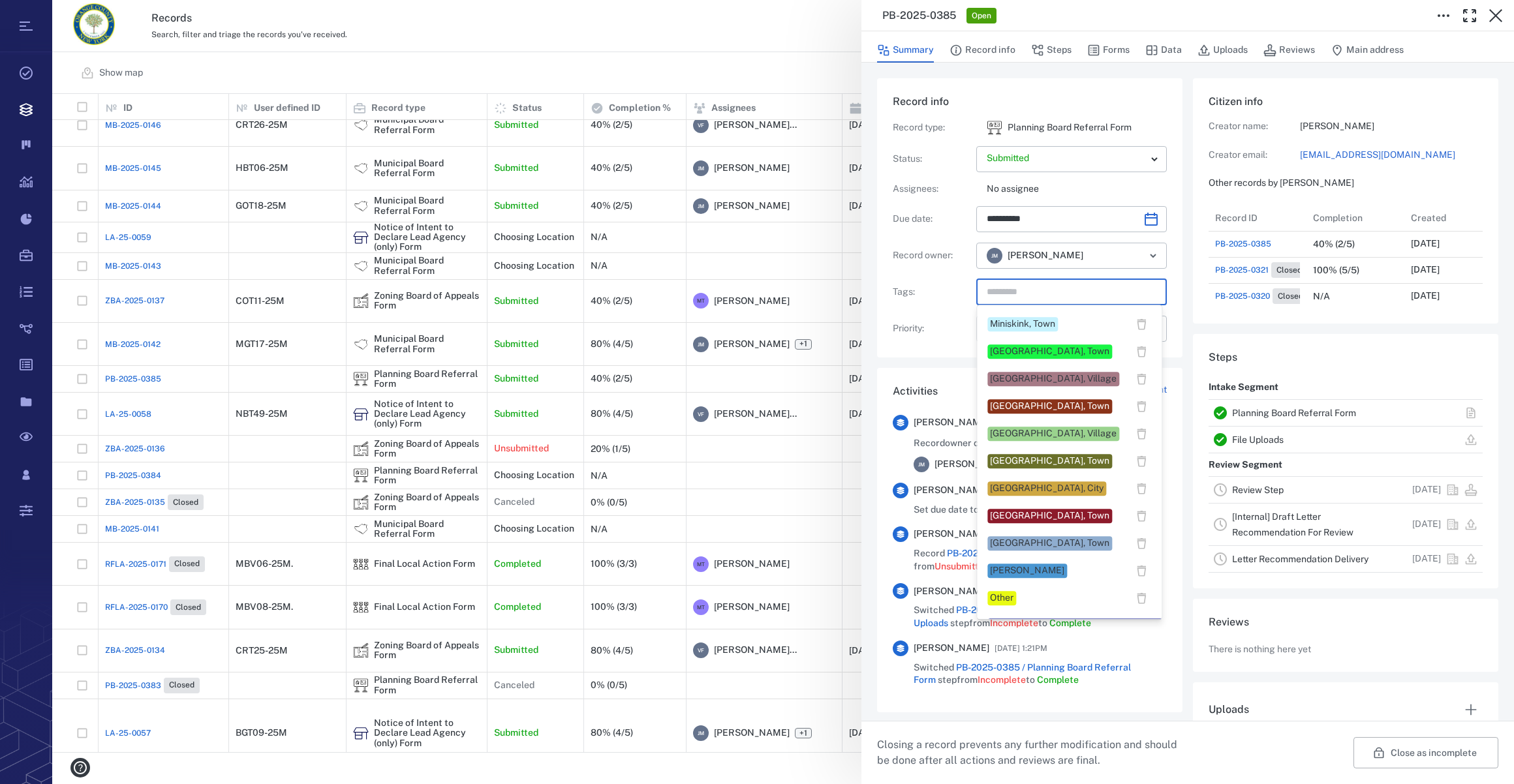
click at [1020, 461] on div "[GEOGRAPHIC_DATA], Town" at bounding box center [1049, 461] width 120 height 13
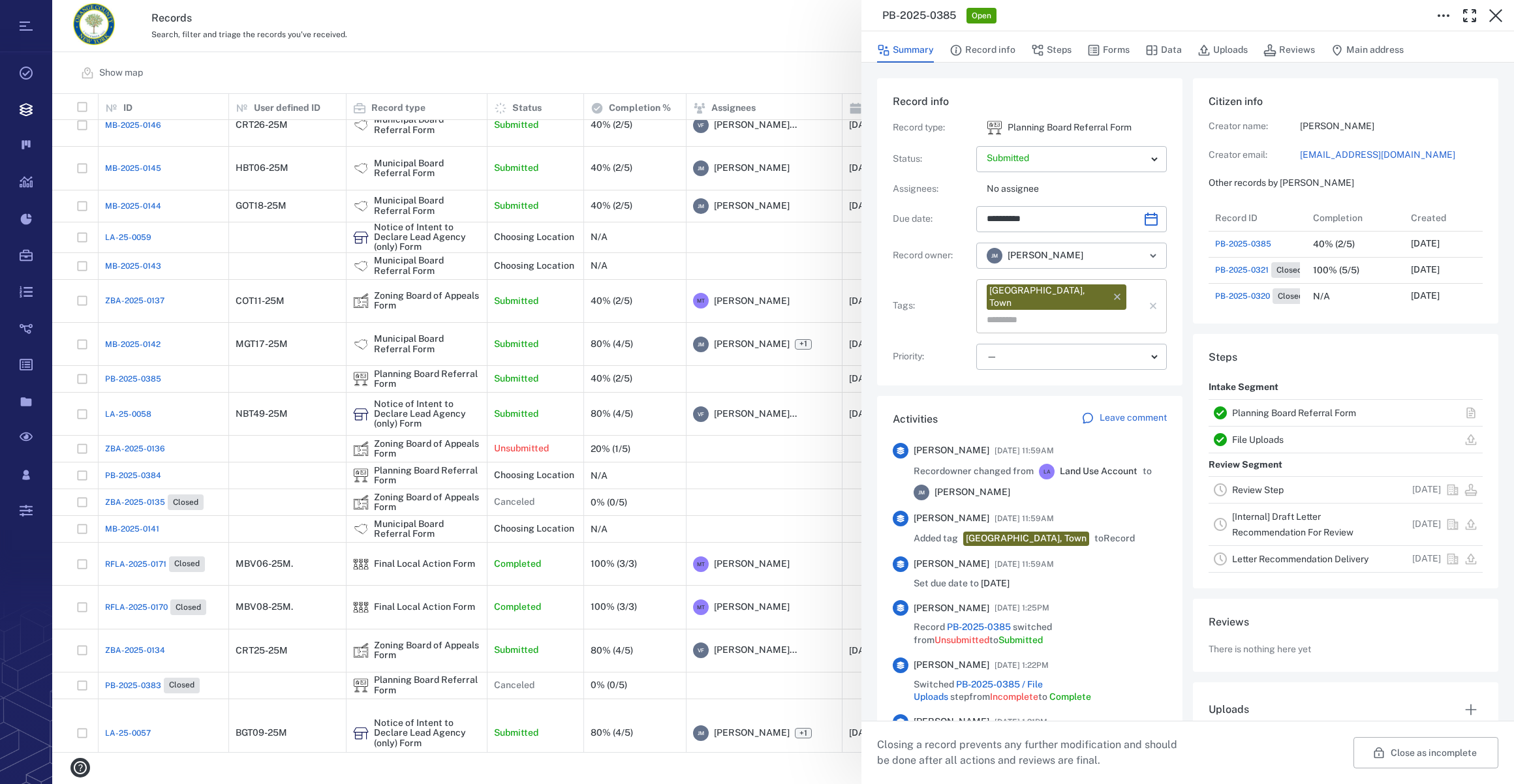
click at [1111, 311] on input "text" at bounding box center [1056, 320] width 142 height 19
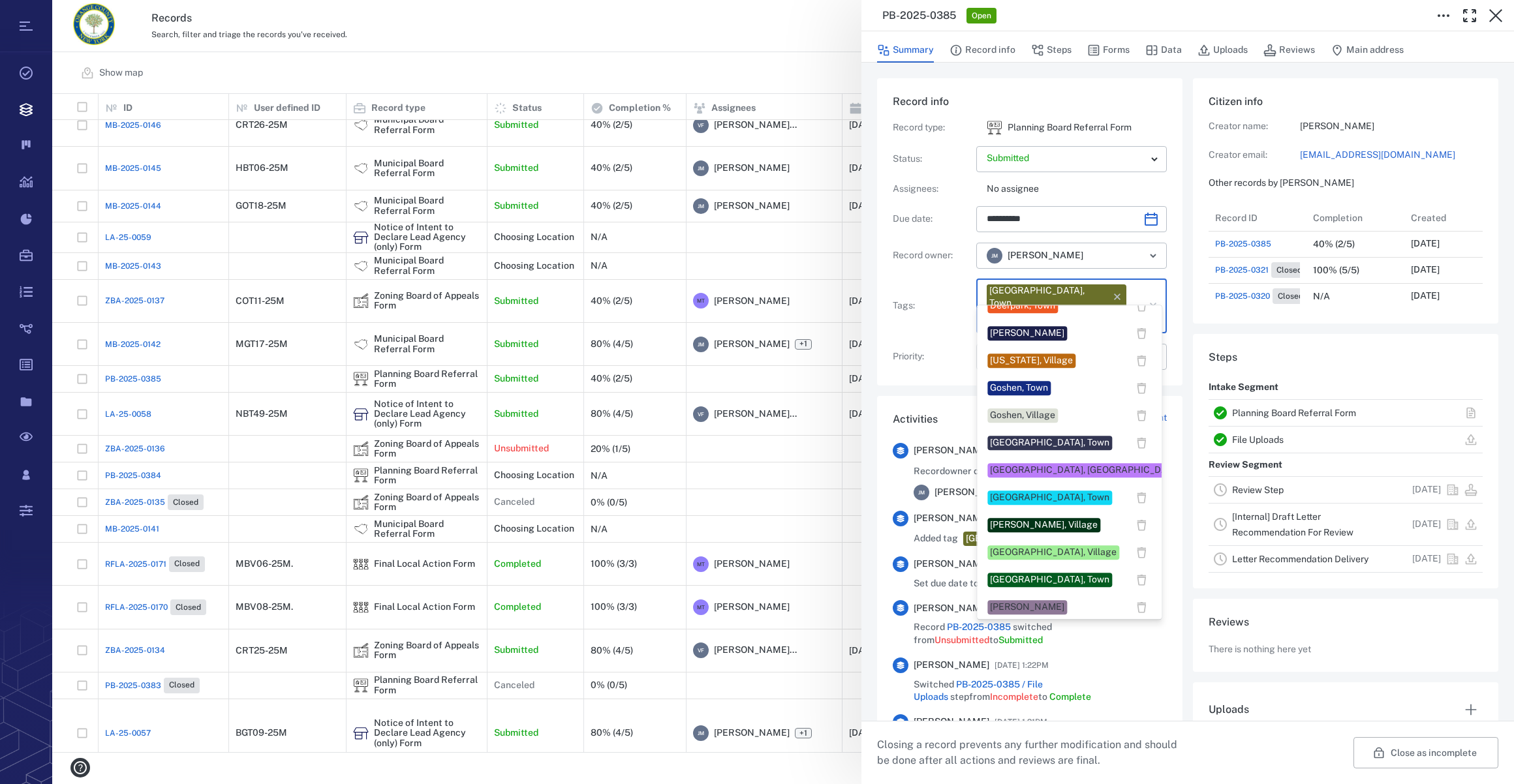
scroll to position [356, 0]
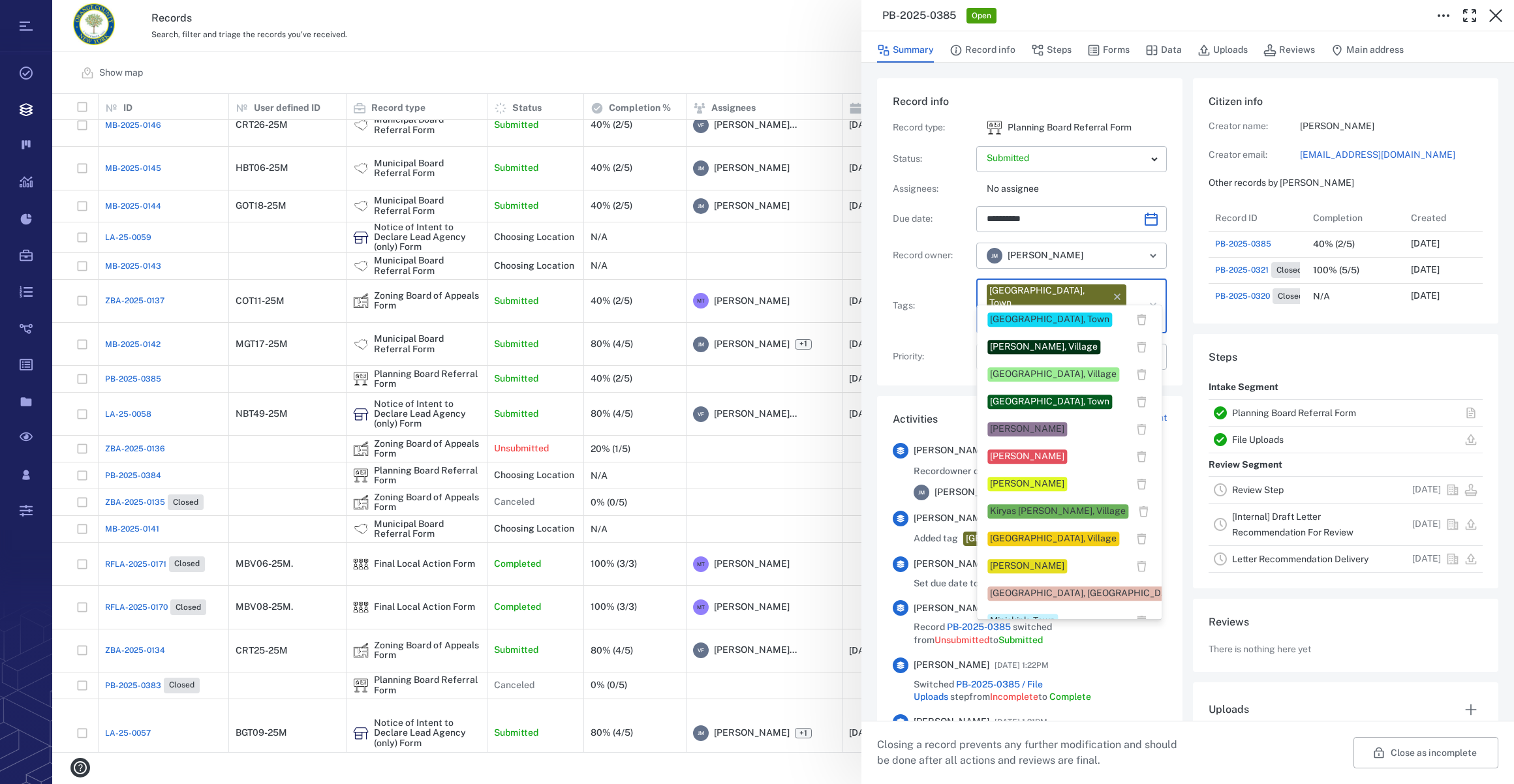
click at [1042, 433] on div "[PERSON_NAME]" at bounding box center [1027, 429] width 74 height 13
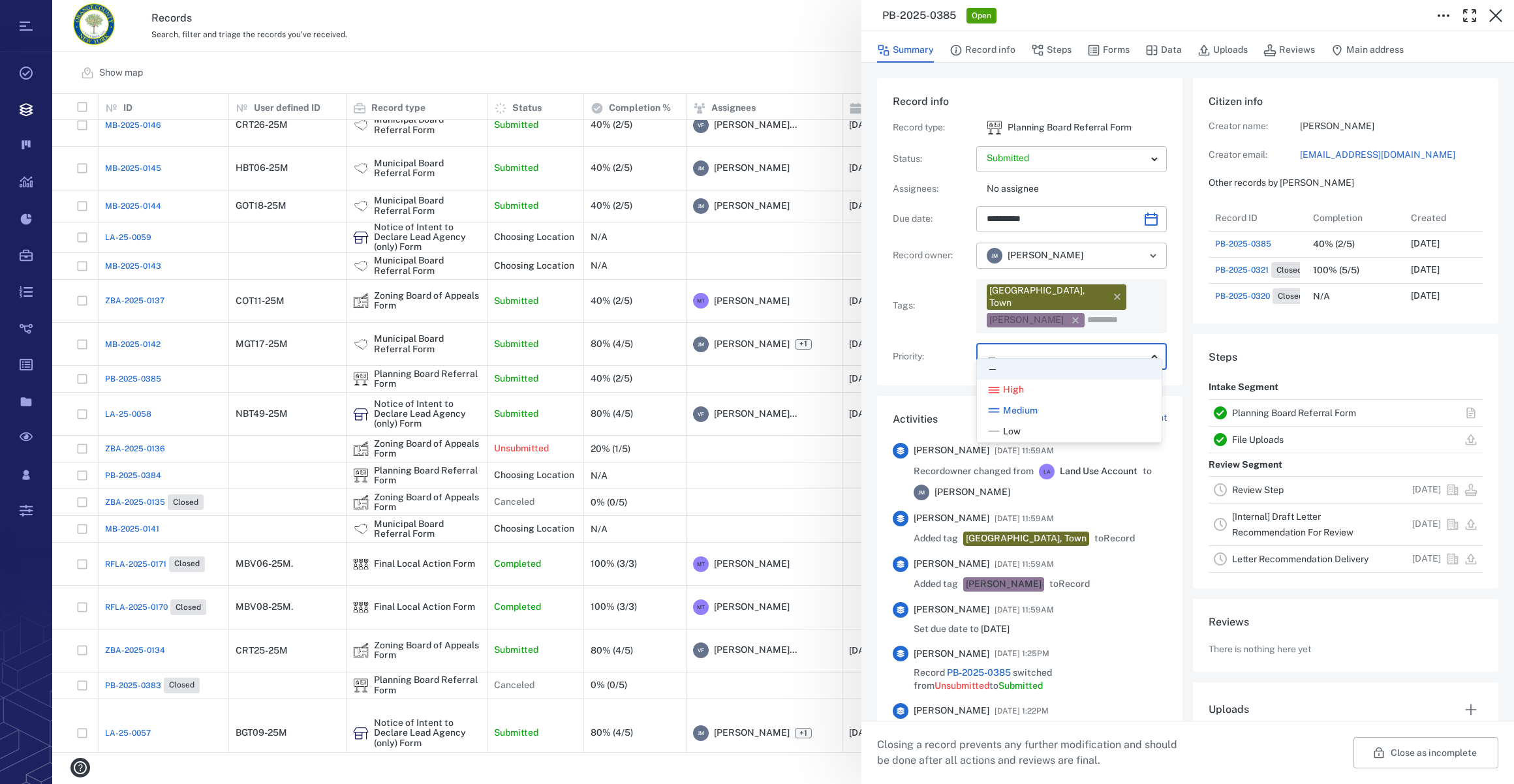
click at [1017, 337] on body "Tasks Records Boards Dashboard Reports Record types Guide steps Rules Form buil…" at bounding box center [757, 392] width 1514 height 784
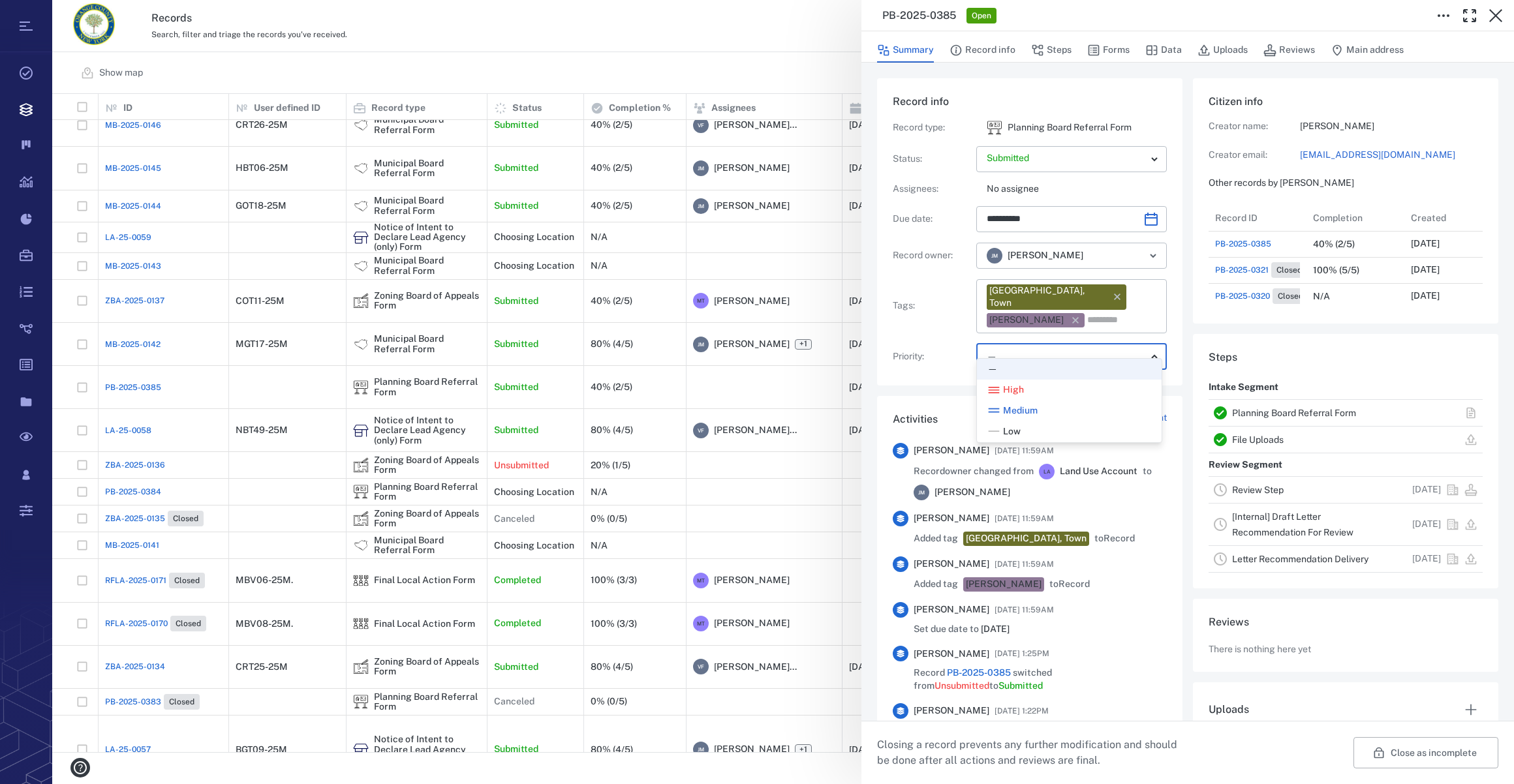
click at [1017, 427] on span "Low" at bounding box center [1012, 431] width 18 height 13
type input "**"
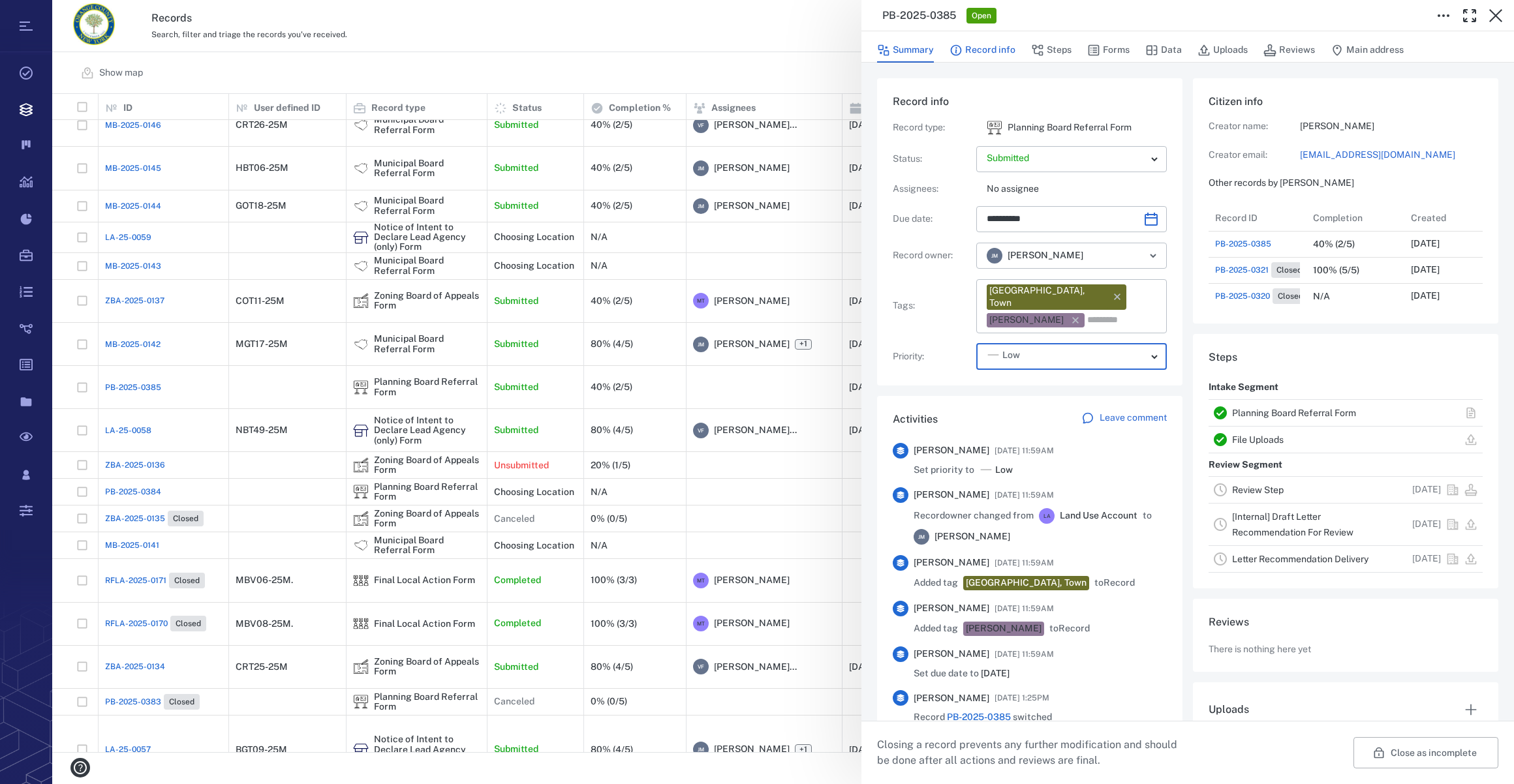
click at [988, 47] on button "Record info" at bounding box center [982, 50] width 66 height 25
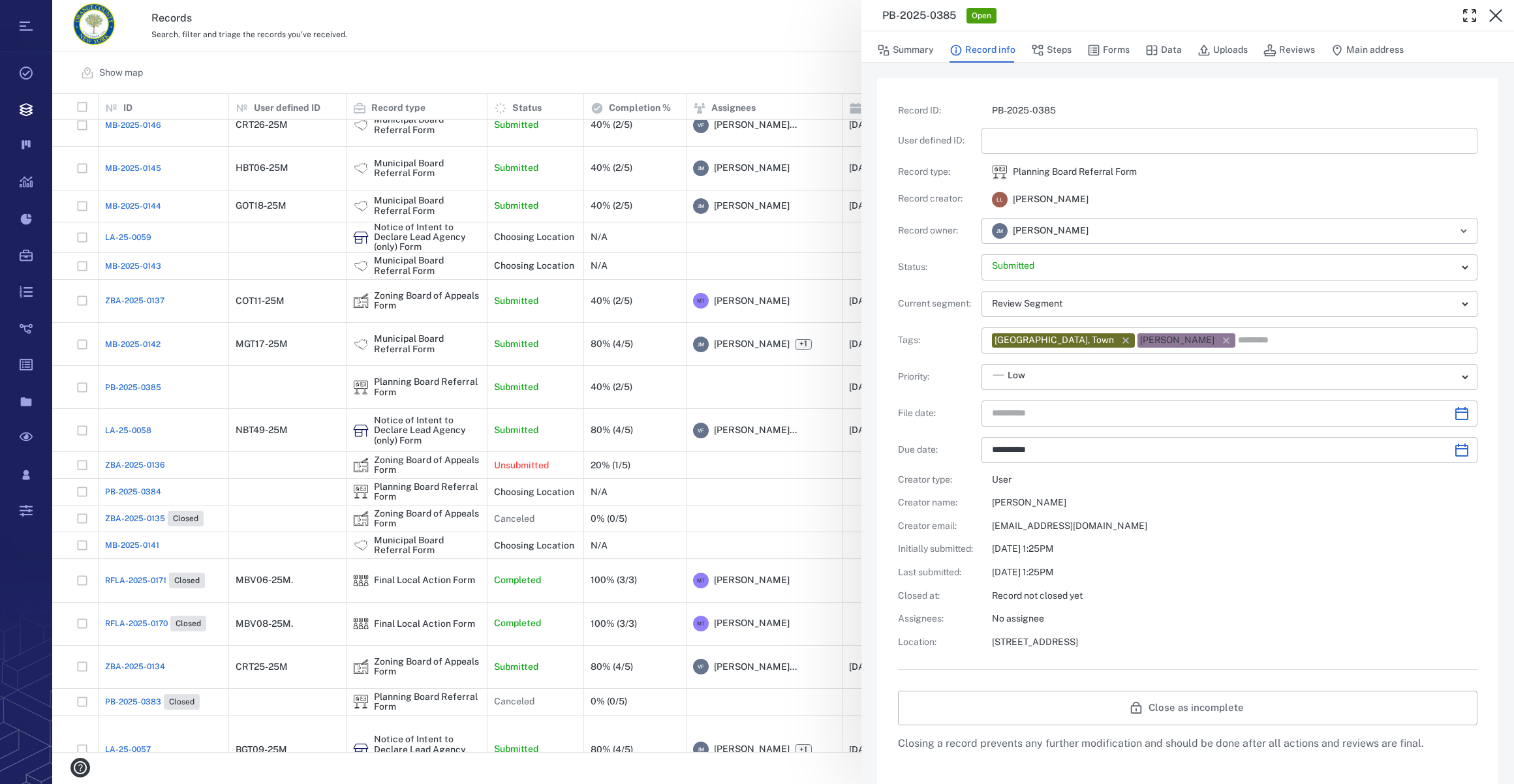
type input "**********"
click at [1013, 151] on input "text" at bounding box center [1229, 141] width 475 height 26
click at [1457, 416] on icon "Choose date" at bounding box center [1462, 414] width 15 height 15
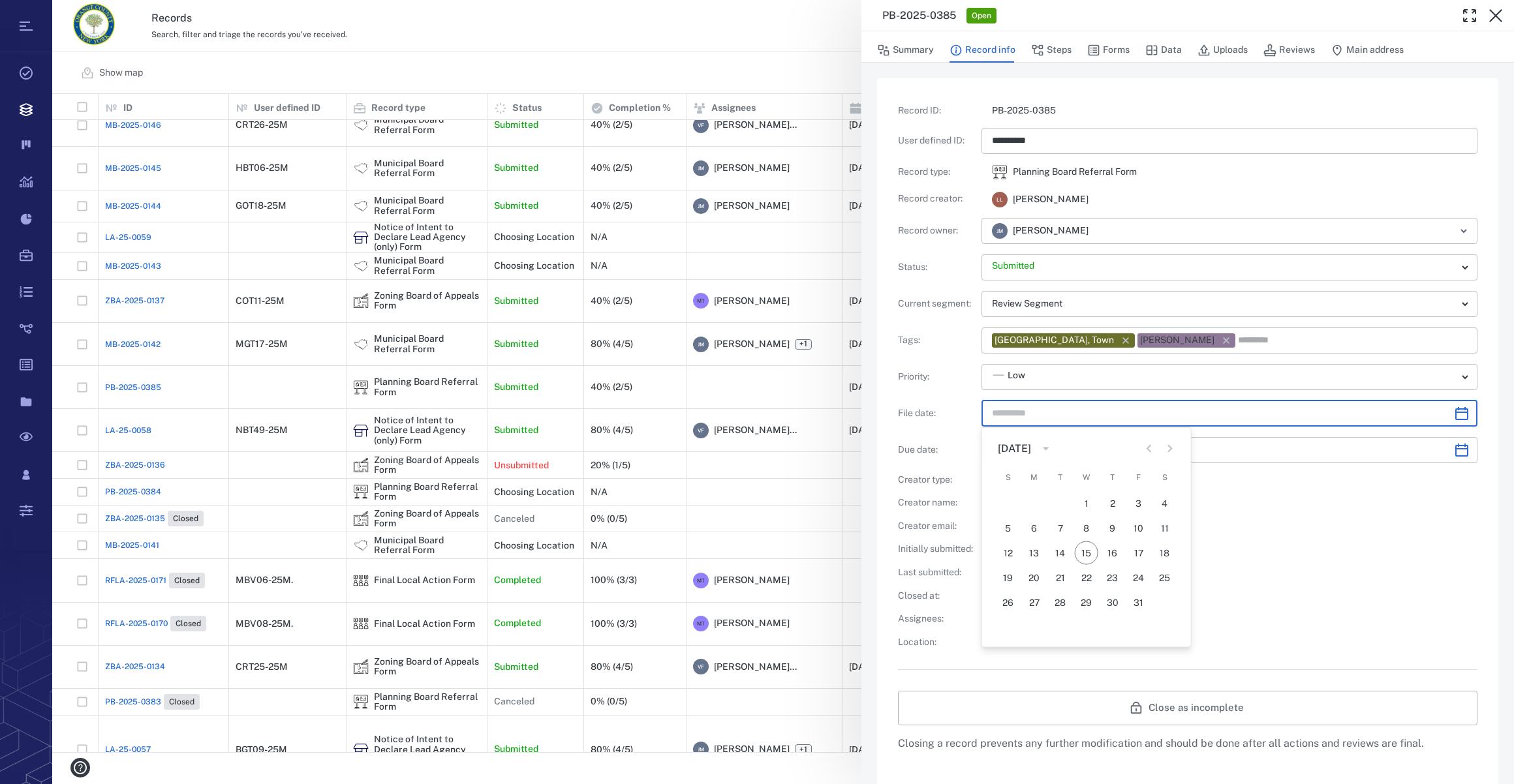
type input "*********"
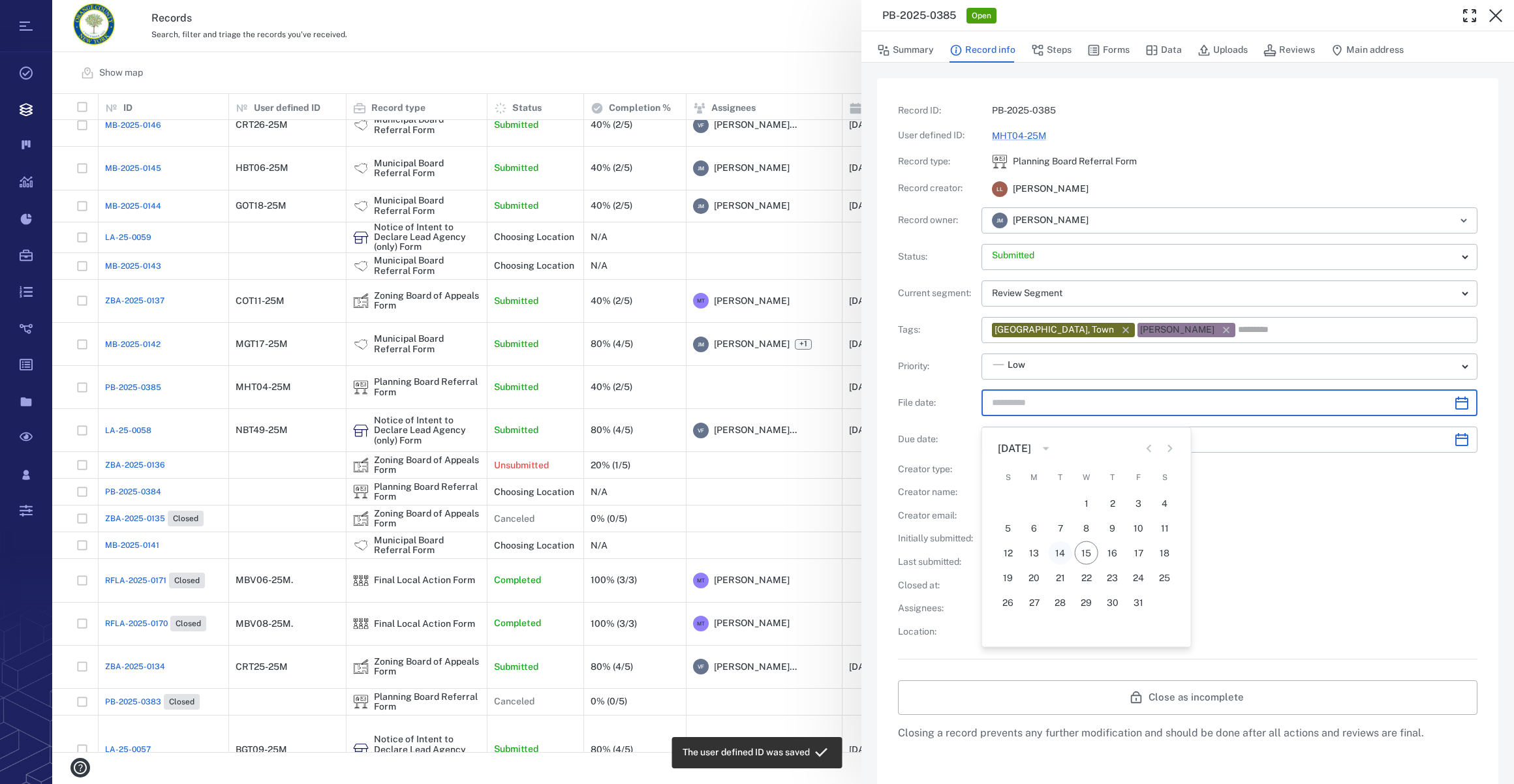
click at [1057, 554] on div "1 2 3 4 5 6 7 8 9 10 11 12 13 14 15 16 17 18 19 20 21 22 23 24 25 26 27 28 29 3…" at bounding box center [1086, 553] width 209 height 125
click at [1064, 539] on button "14" at bounding box center [1060, 542] width 23 height 23
type input "**********"
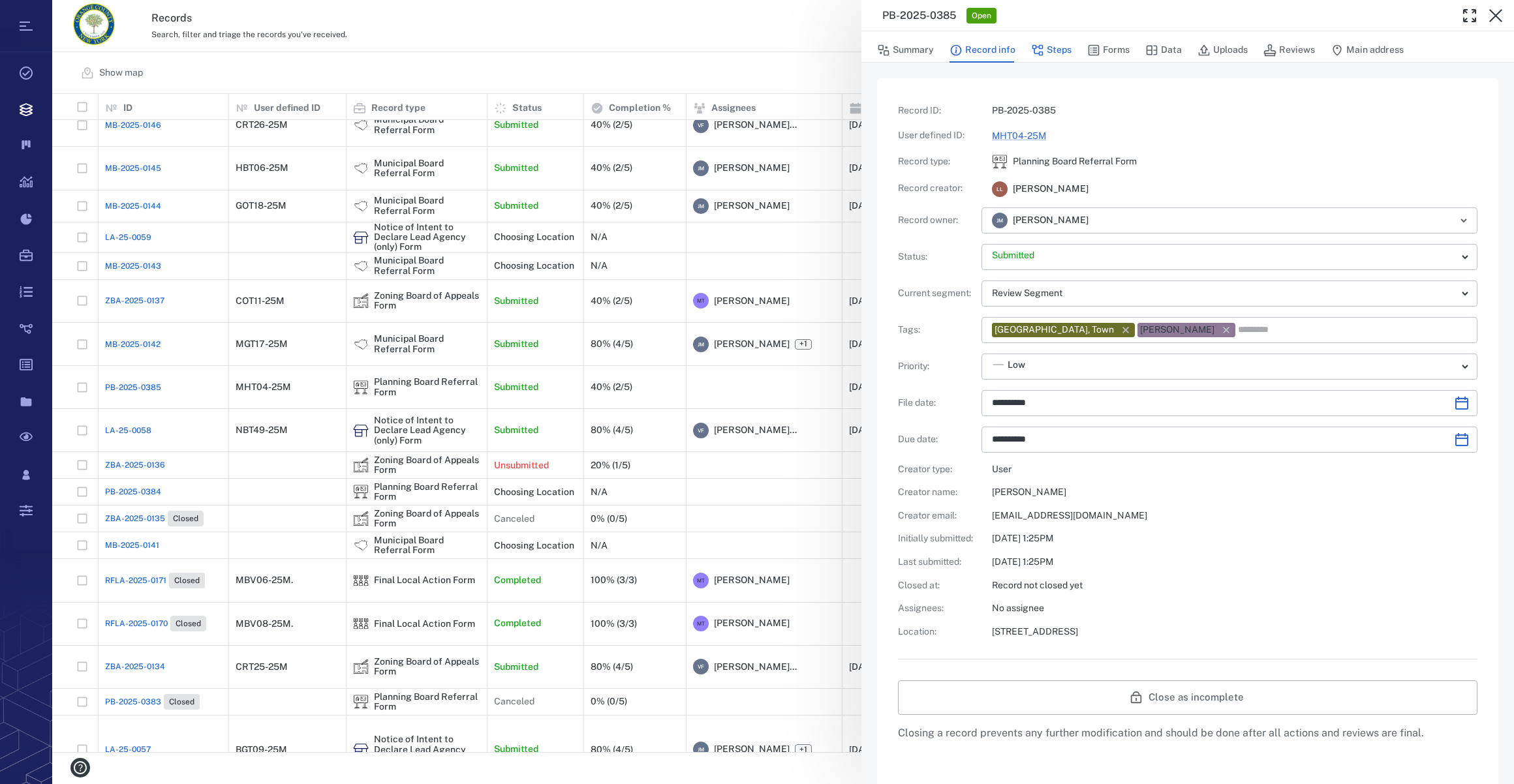
click at [1049, 52] on button "Steps" at bounding box center [1051, 50] width 40 height 25
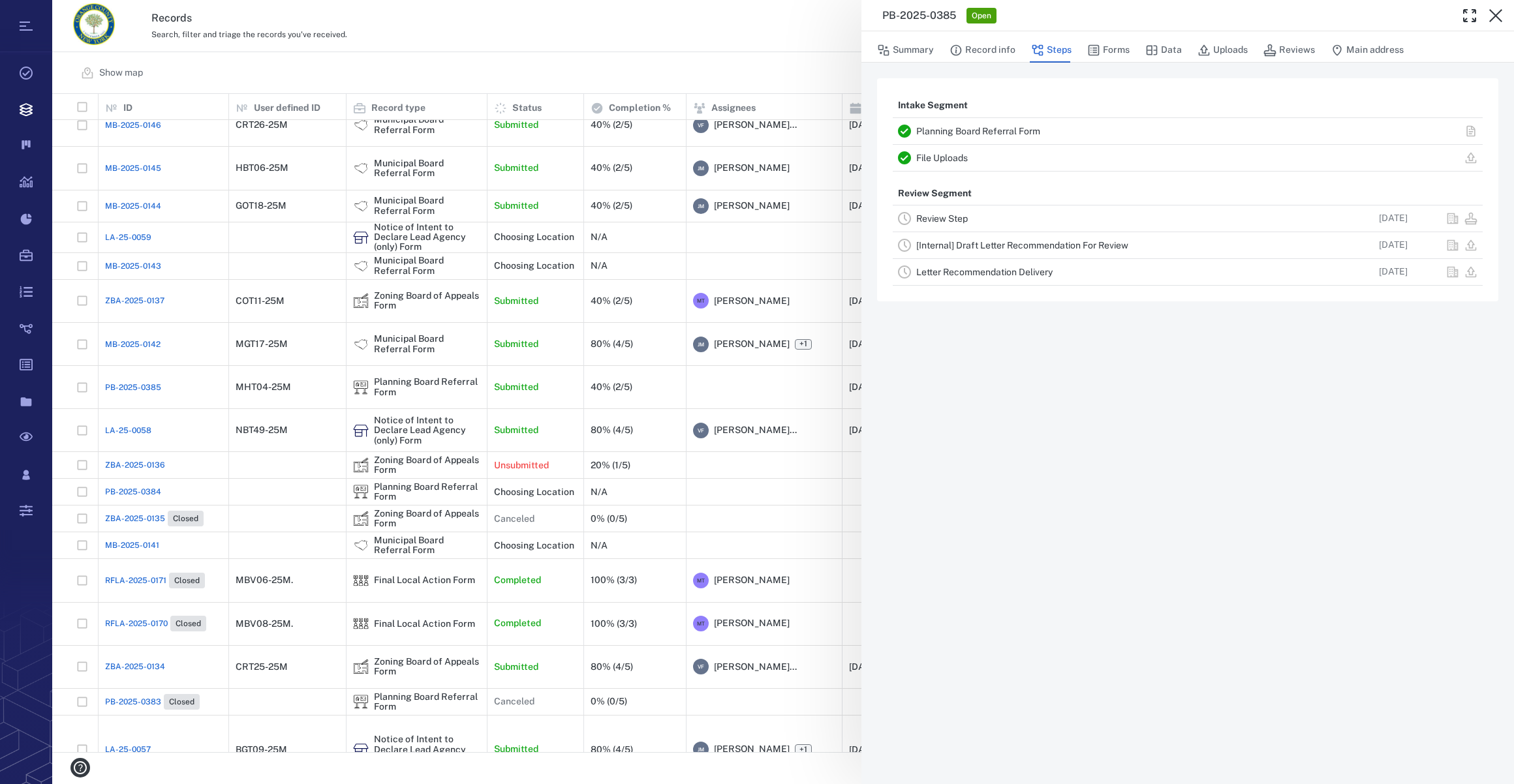
click at [931, 221] on link "Review Step" at bounding box center [941, 218] width 52 height 11
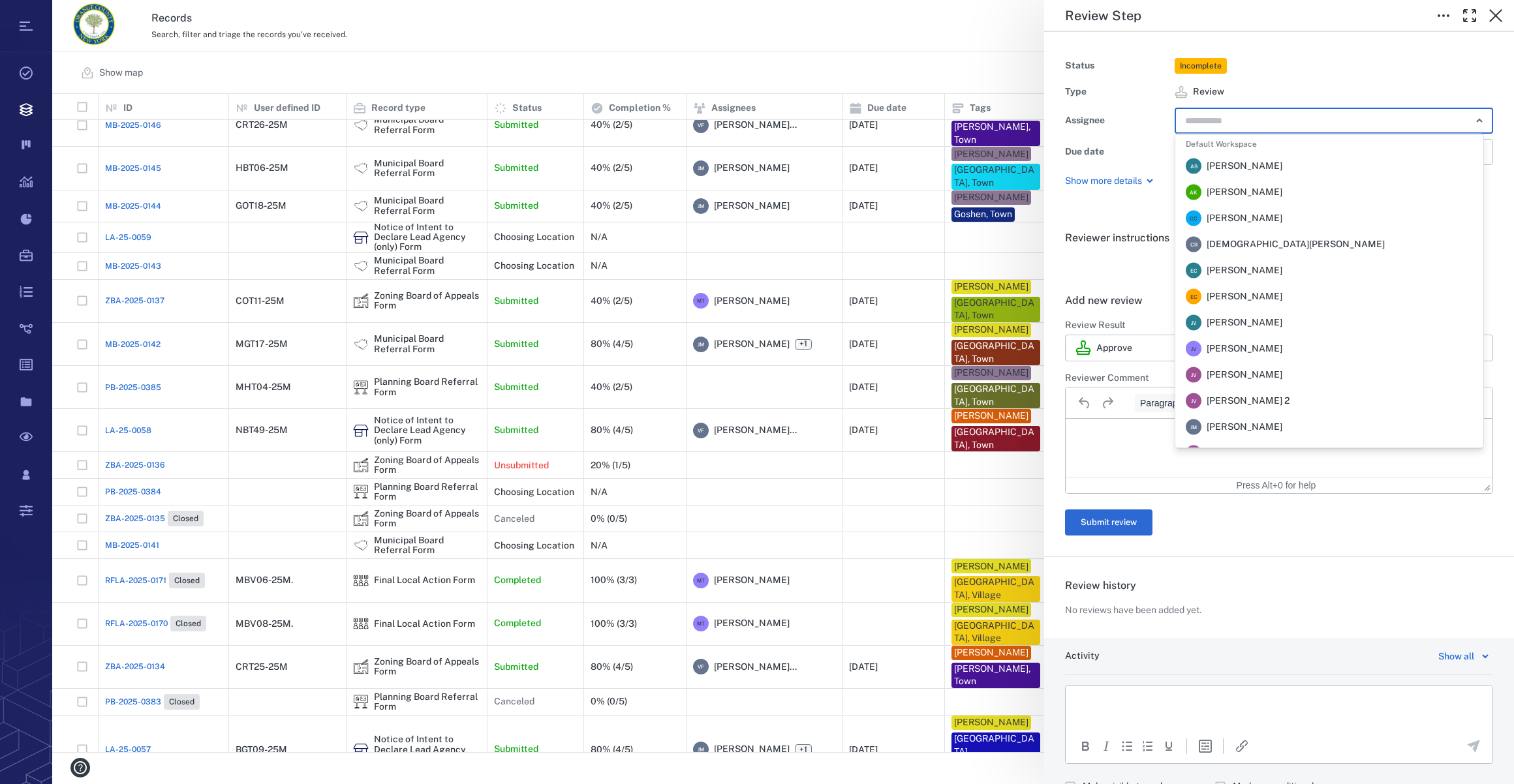
click at [1239, 127] on input "text" at bounding box center [1319, 121] width 270 height 19
click at [1284, 424] on li "[PERSON_NAME] [PERSON_NAME]" at bounding box center [1329, 427] width 308 height 26
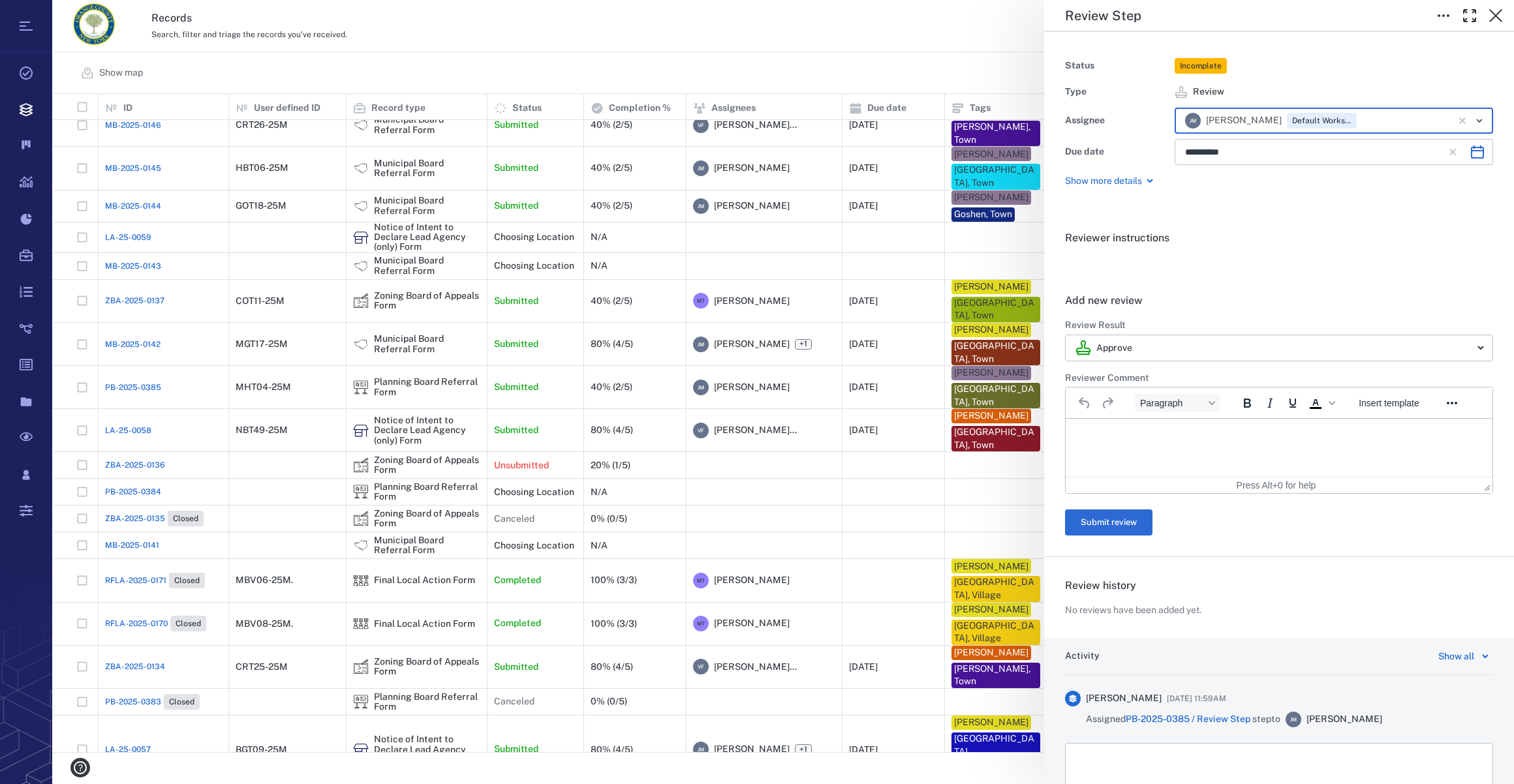
click at [1469, 153] on icon "Choose date, selected date is Nov 26, 2025" at bounding box center [1477, 152] width 15 height 15
click at [1306, 289] on button "13" at bounding box center [1306, 291] width 23 height 23
type input "**********"
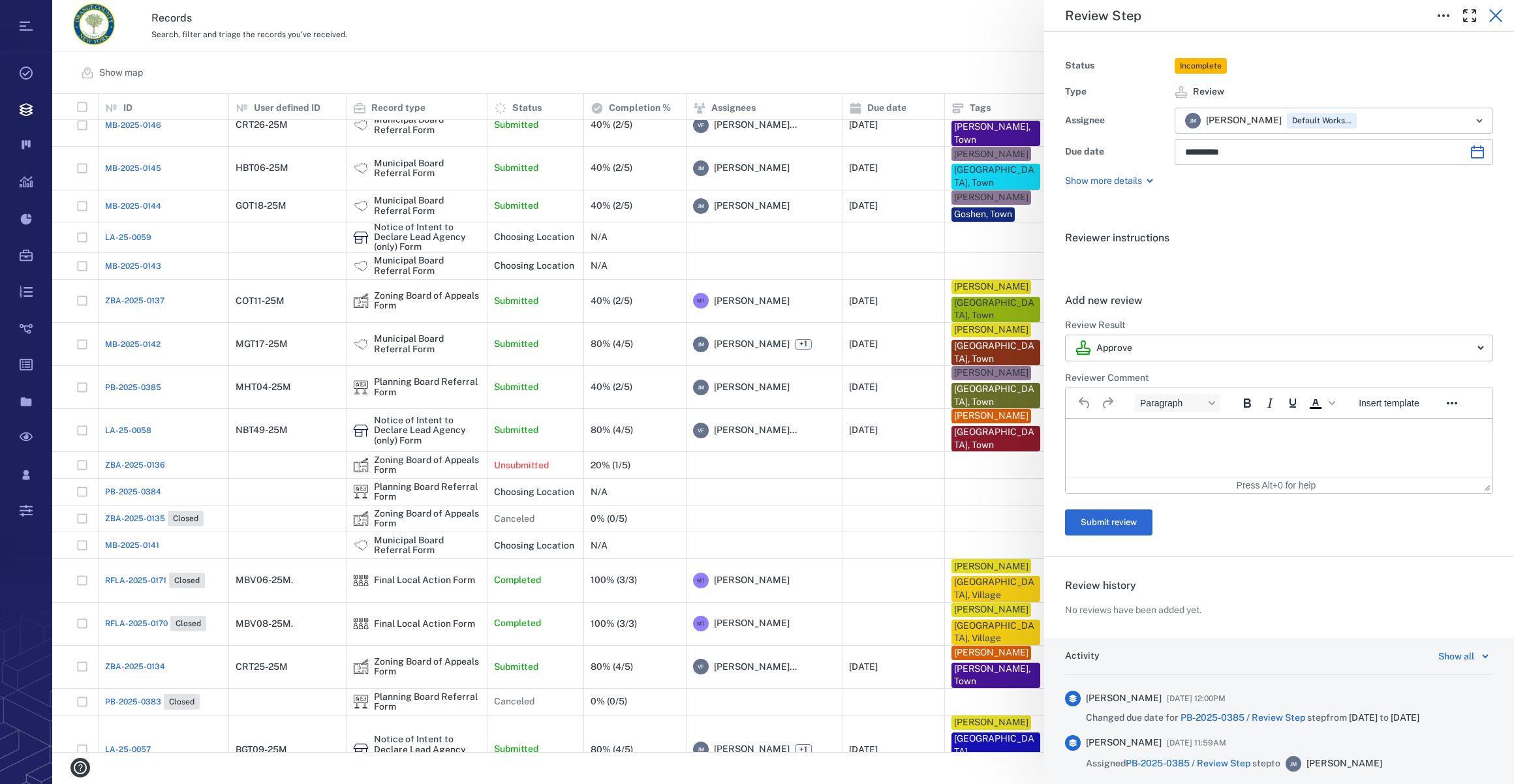
click at [1498, 9] on icon "button" at bounding box center [1495, 15] width 15 height 15
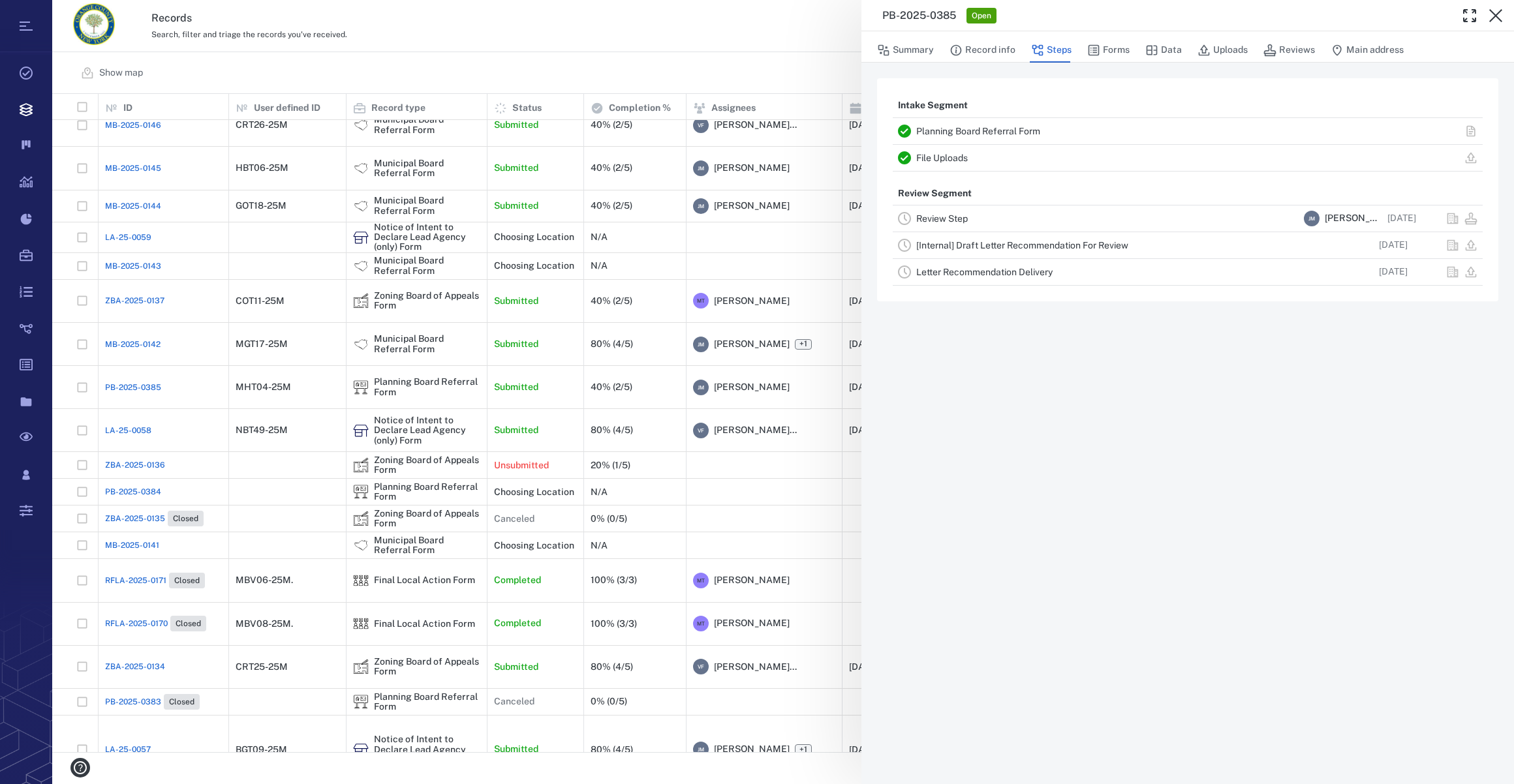
click at [1498, 9] on icon "button" at bounding box center [1495, 15] width 15 height 15
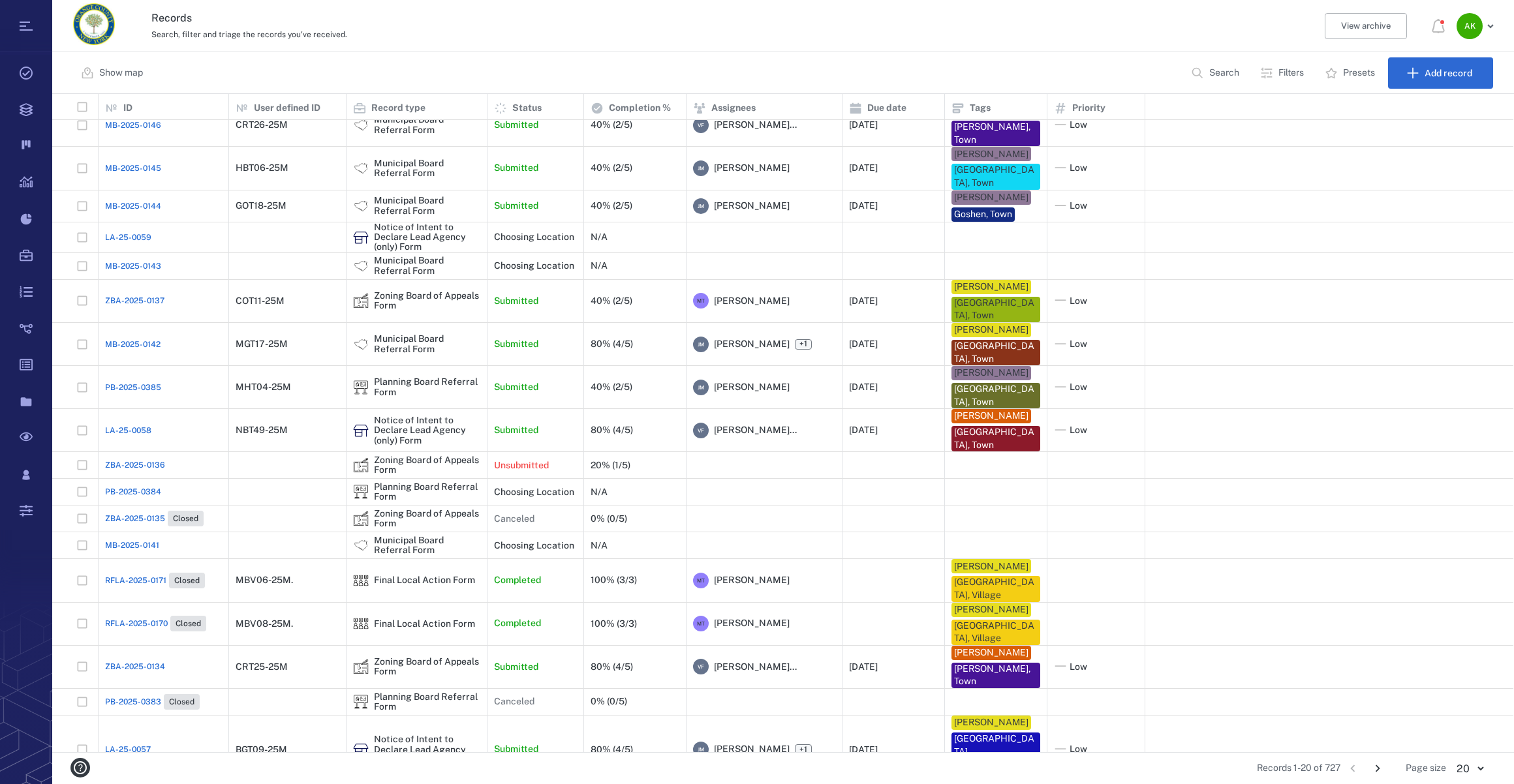
click at [130, 382] on span "PB-2025-0385" at bounding box center [133, 387] width 56 height 12
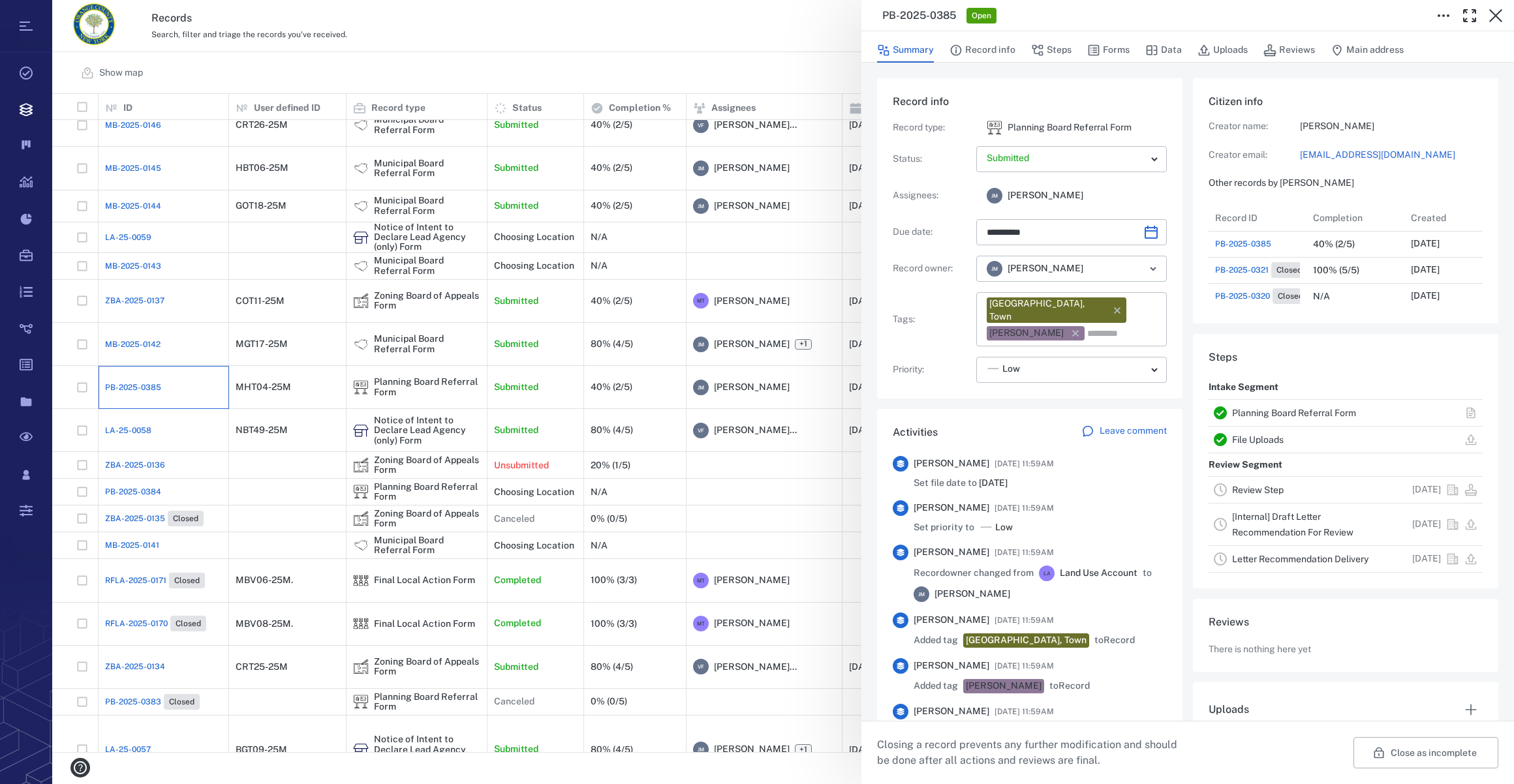
type input "**********"
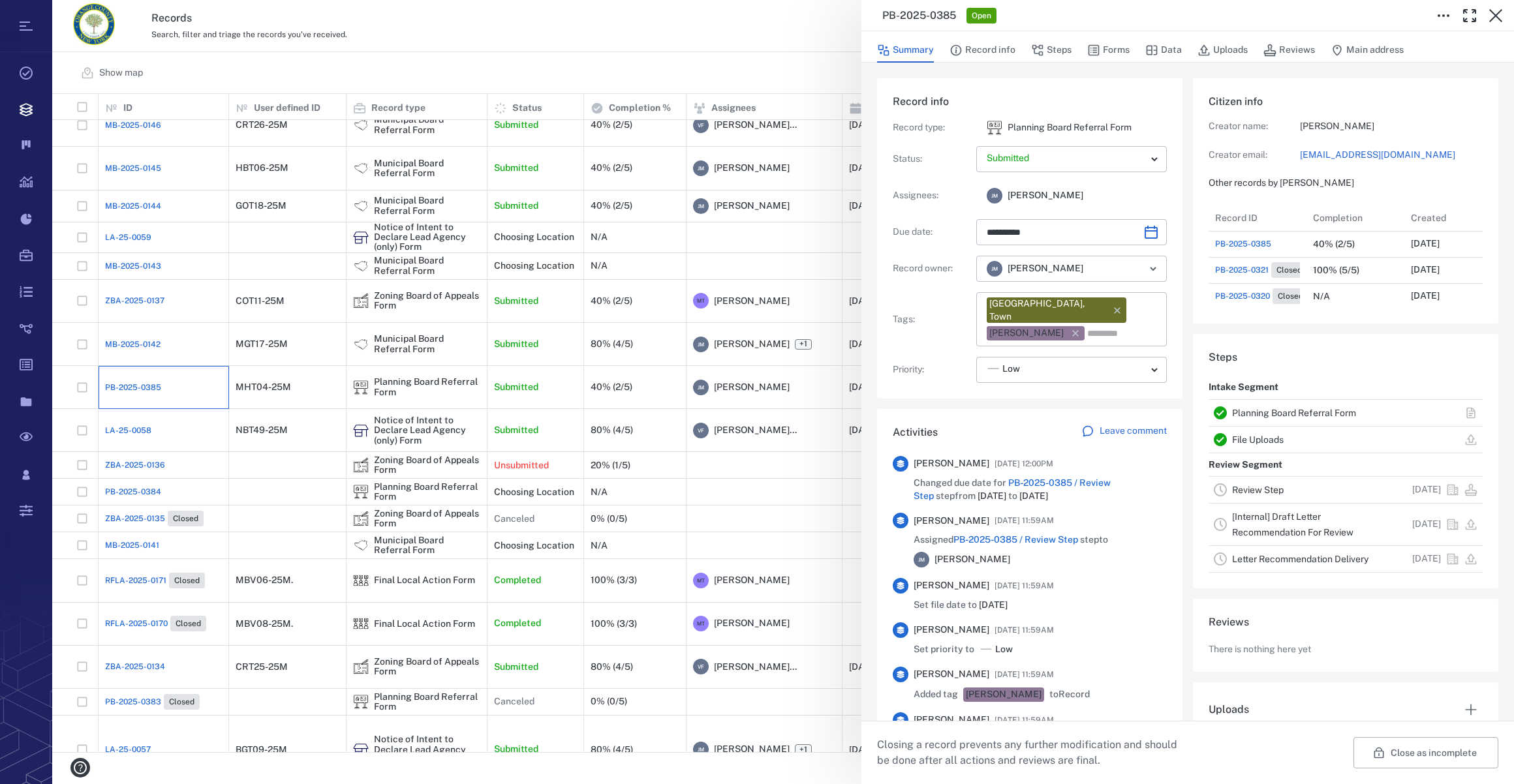
scroll to position [235, 252]
click at [1113, 46] on button "Forms" at bounding box center [1108, 50] width 42 height 25
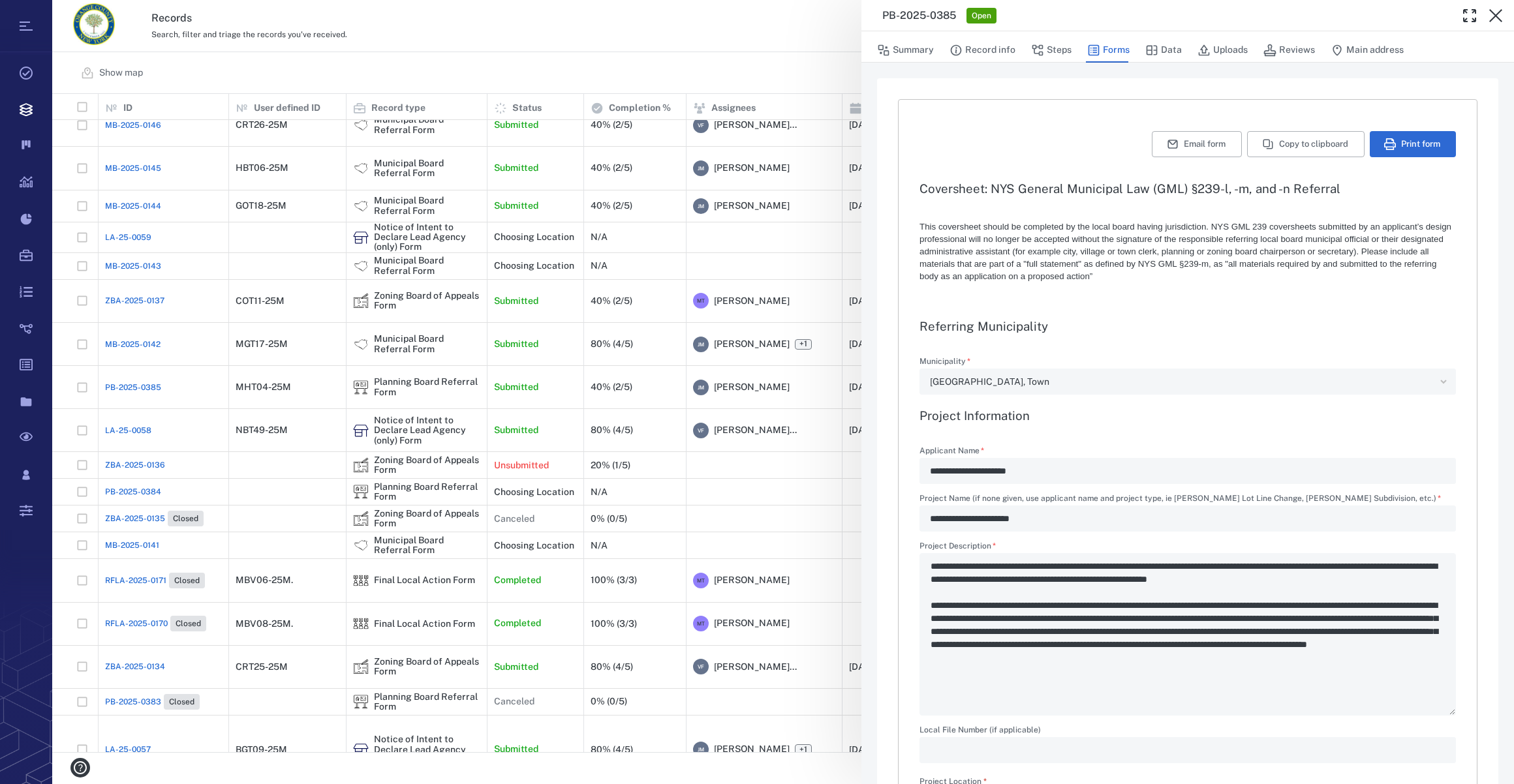
type textarea "*"
click at [996, 52] on button "Record info" at bounding box center [982, 50] width 66 height 25
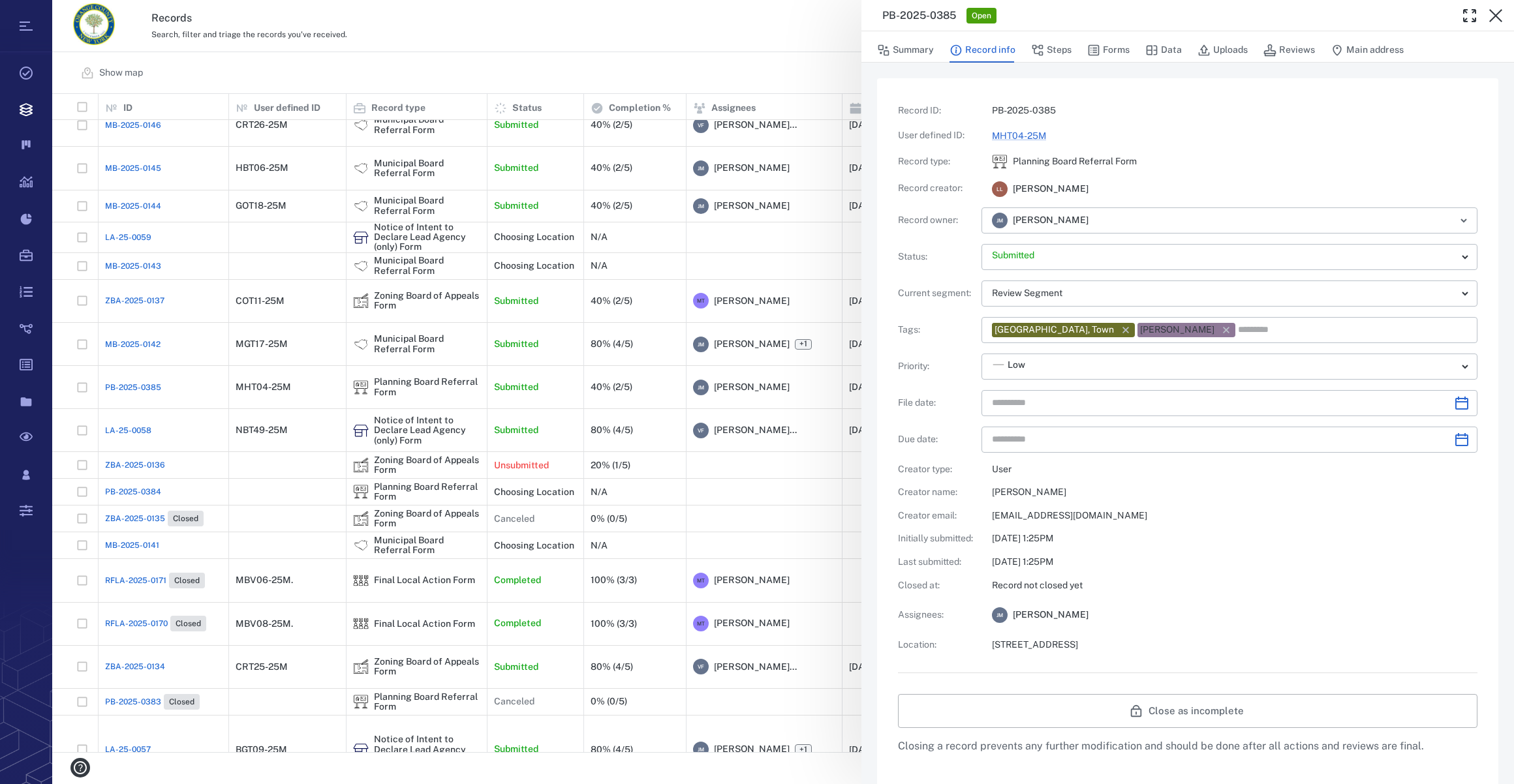
type input "**********"
click at [1031, 137] on link "MHT04-25M" at bounding box center [1019, 136] width 54 height 11
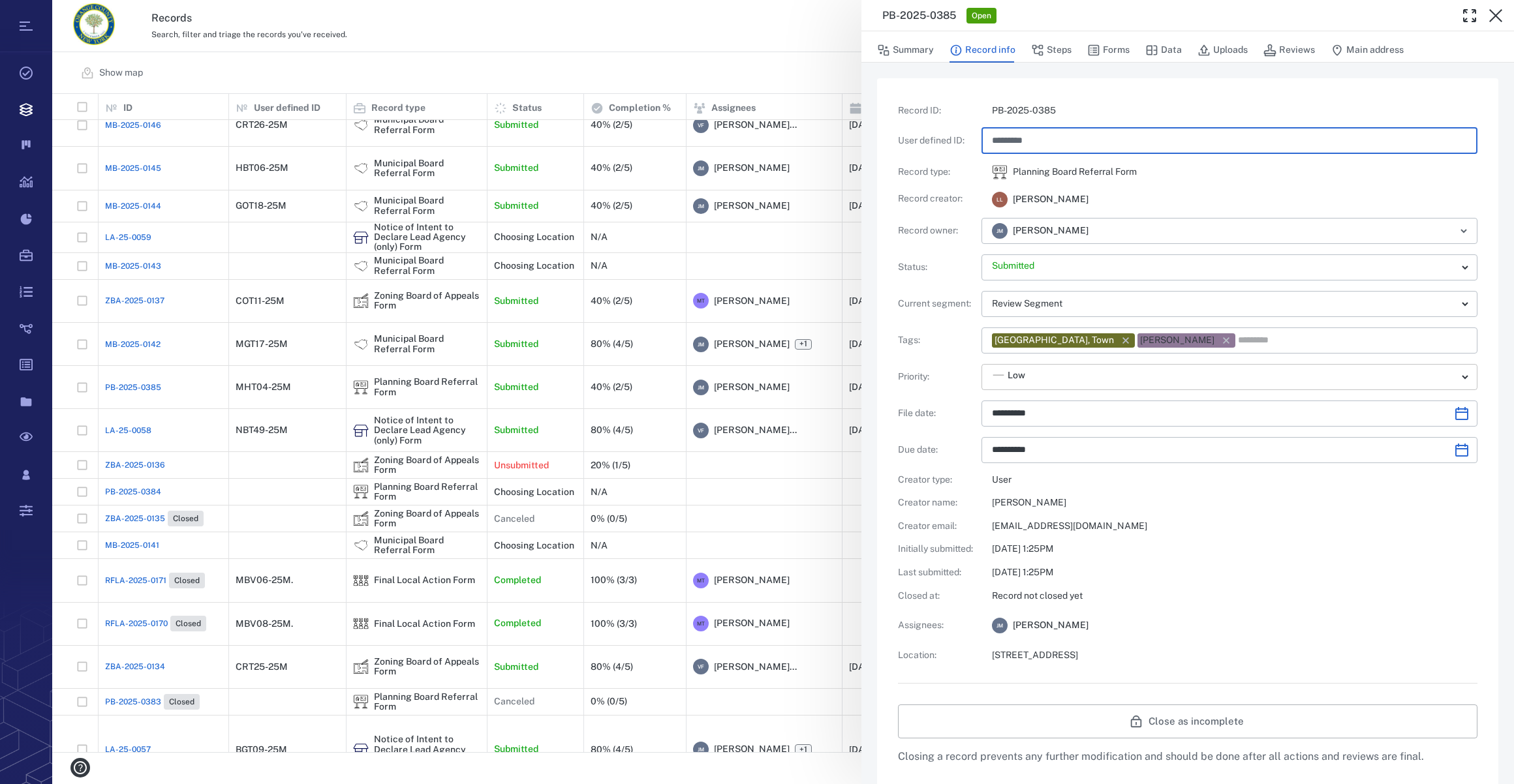
type input "*********"
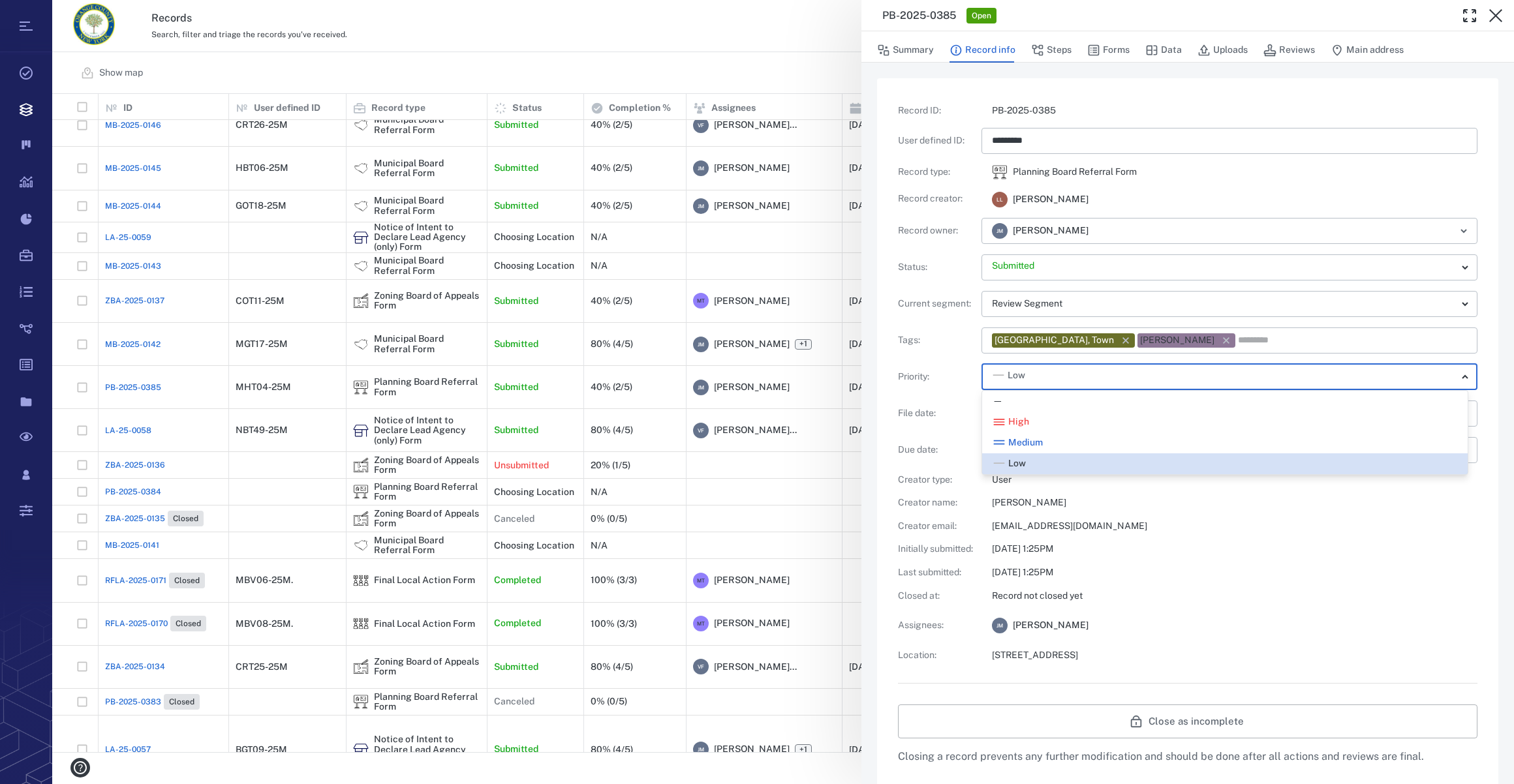
click at [1057, 377] on body "Tasks Records Boards Dashboard Reports Record types Guide steps Rules Form buil…" at bounding box center [757, 392] width 1514 height 784
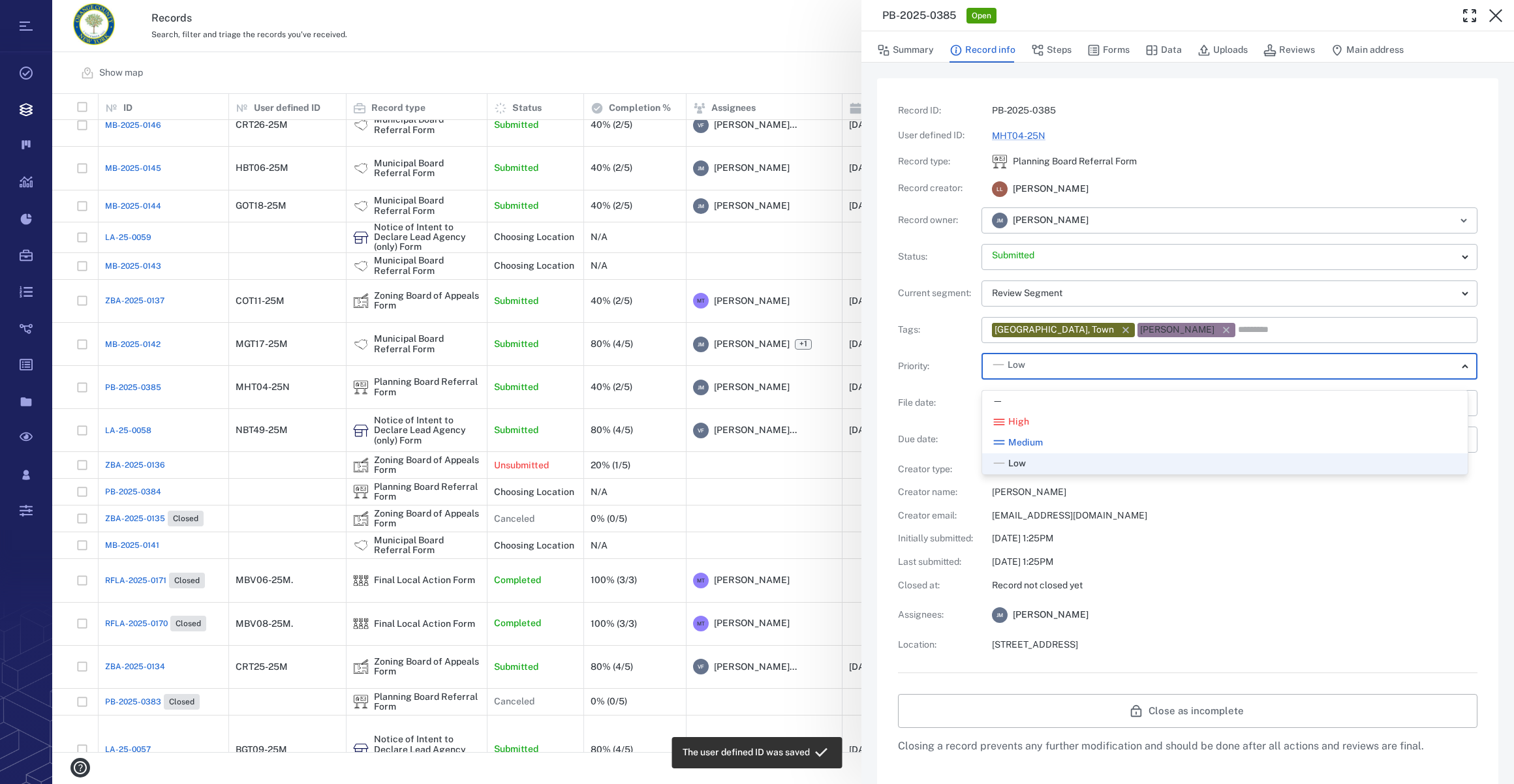
click at [1000, 458] on icon at bounding box center [999, 464] width 13 height 13
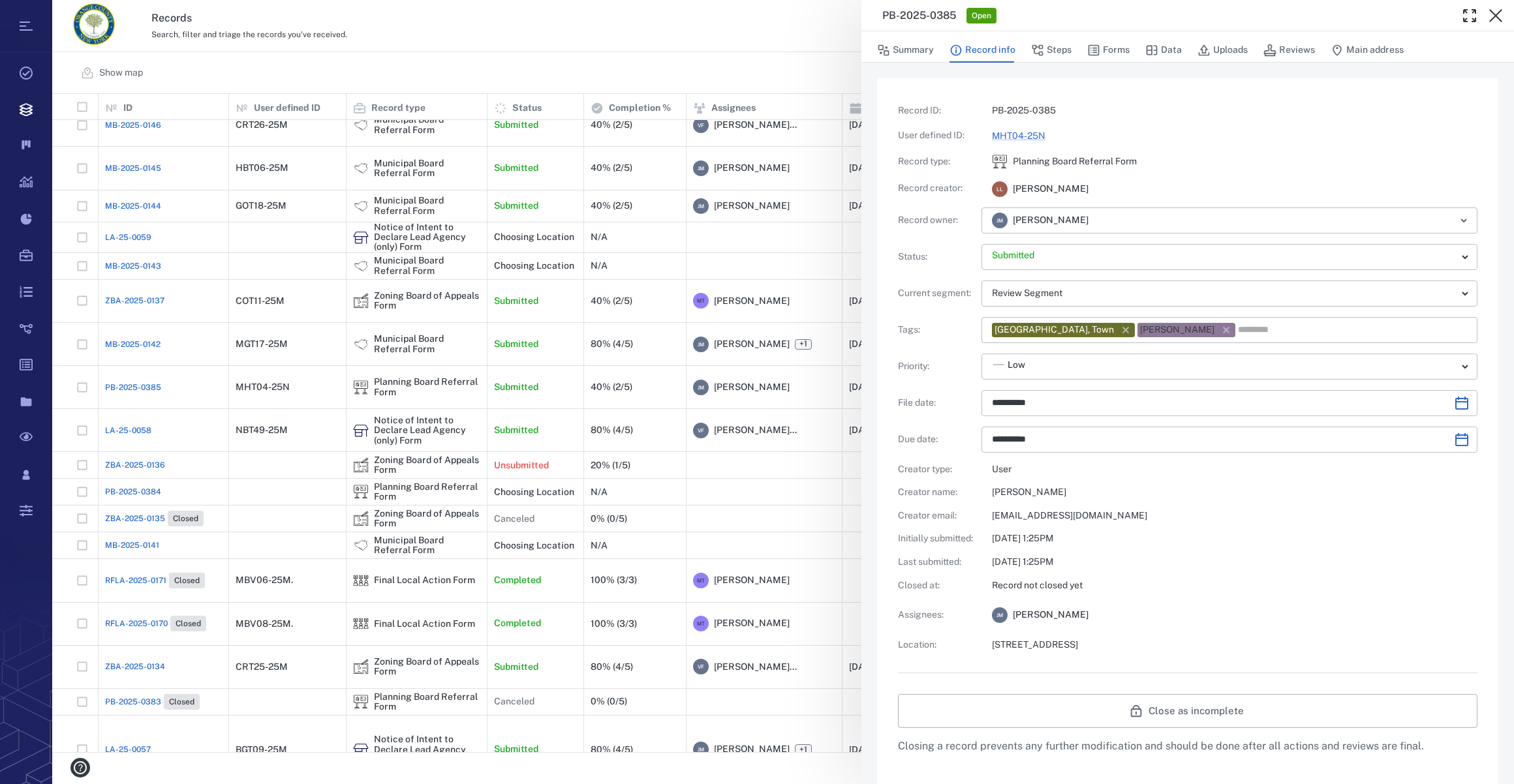
click at [1279, 553] on div "**********" at bounding box center [1187, 377] width 580 height 547
click at [1229, 51] on button "Uploads" at bounding box center [1222, 50] width 50 height 25
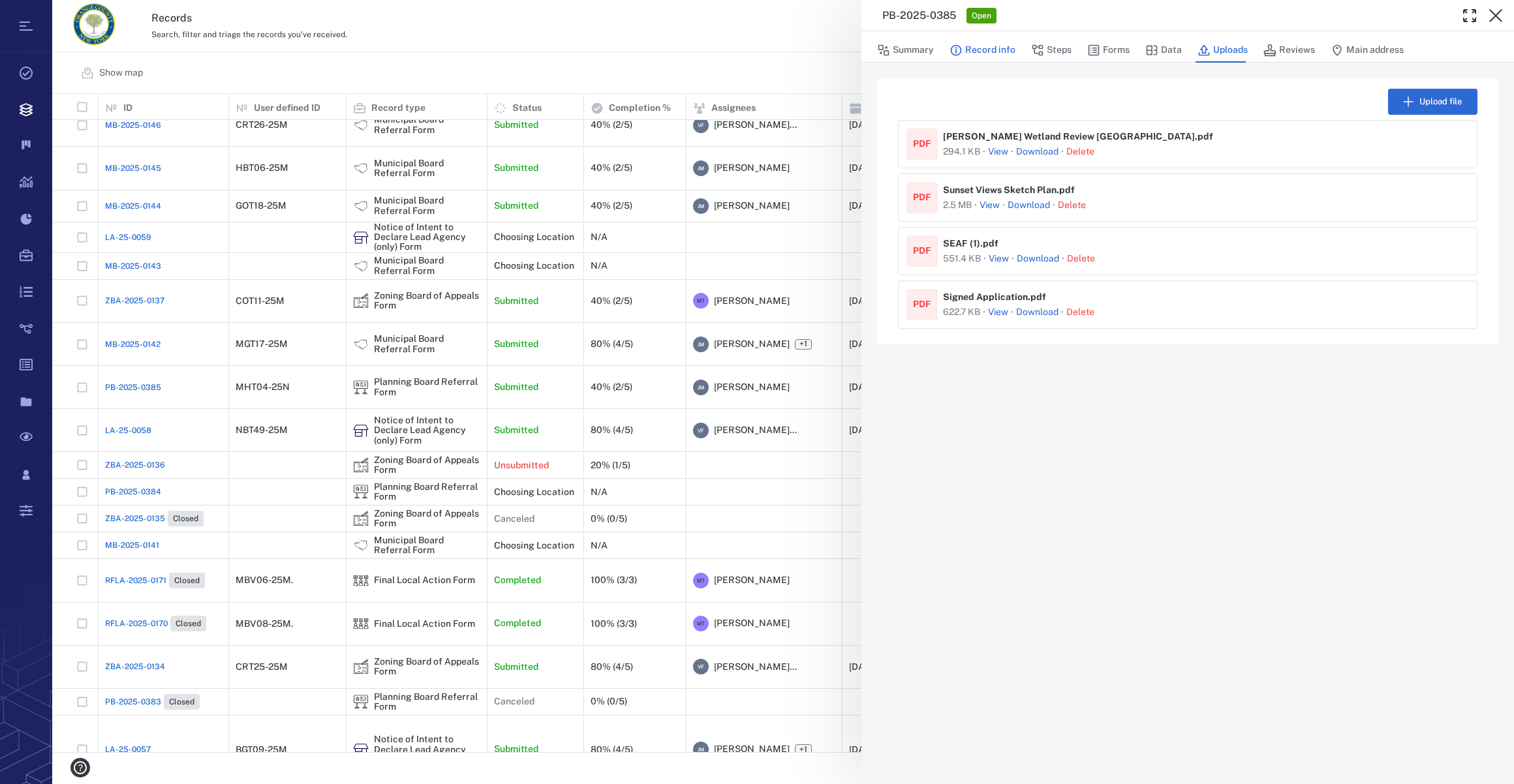
click at [983, 55] on button "Record info" at bounding box center [982, 50] width 66 height 25
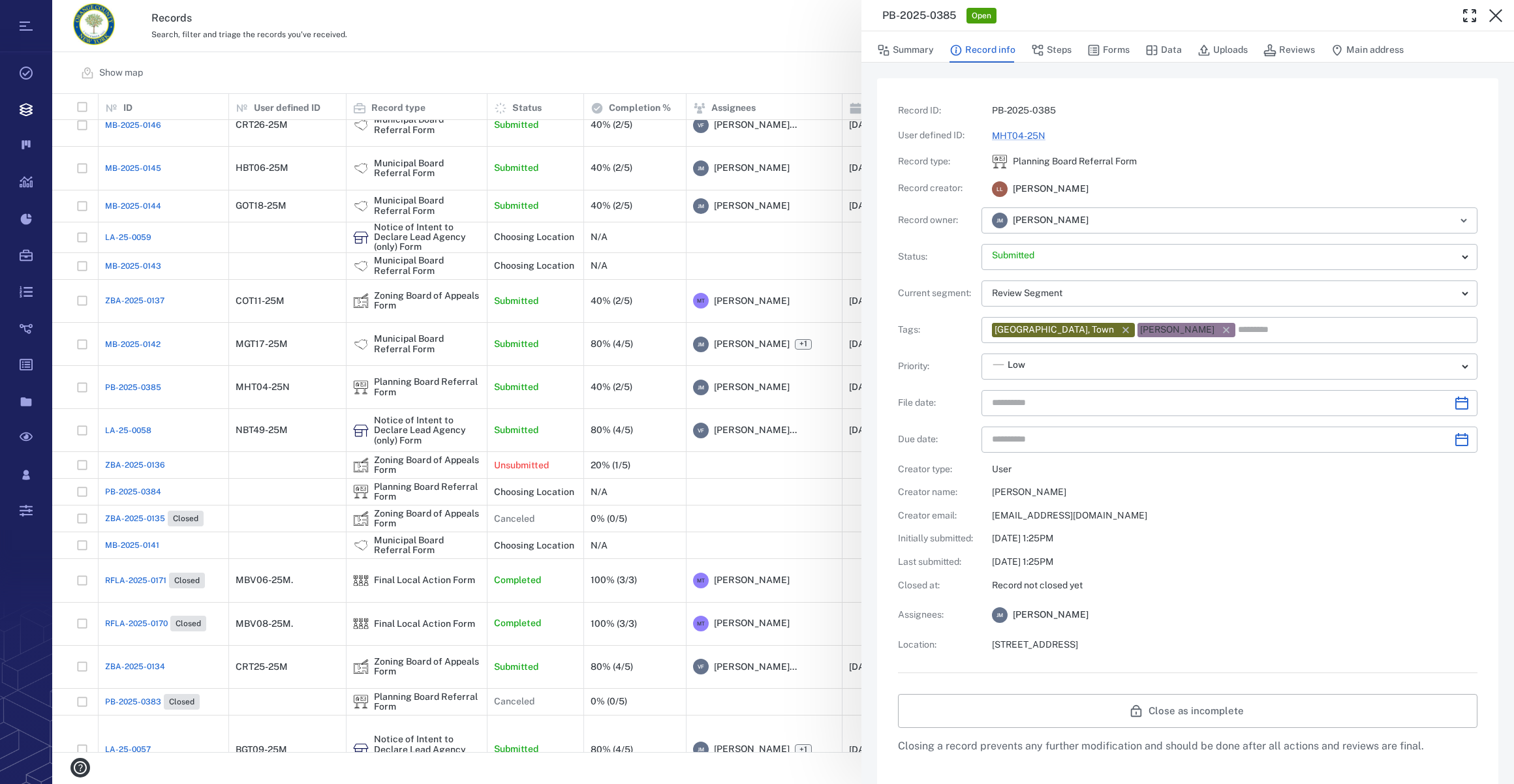
type input "**********"
click at [1119, 48] on button "Forms" at bounding box center [1108, 50] width 42 height 25
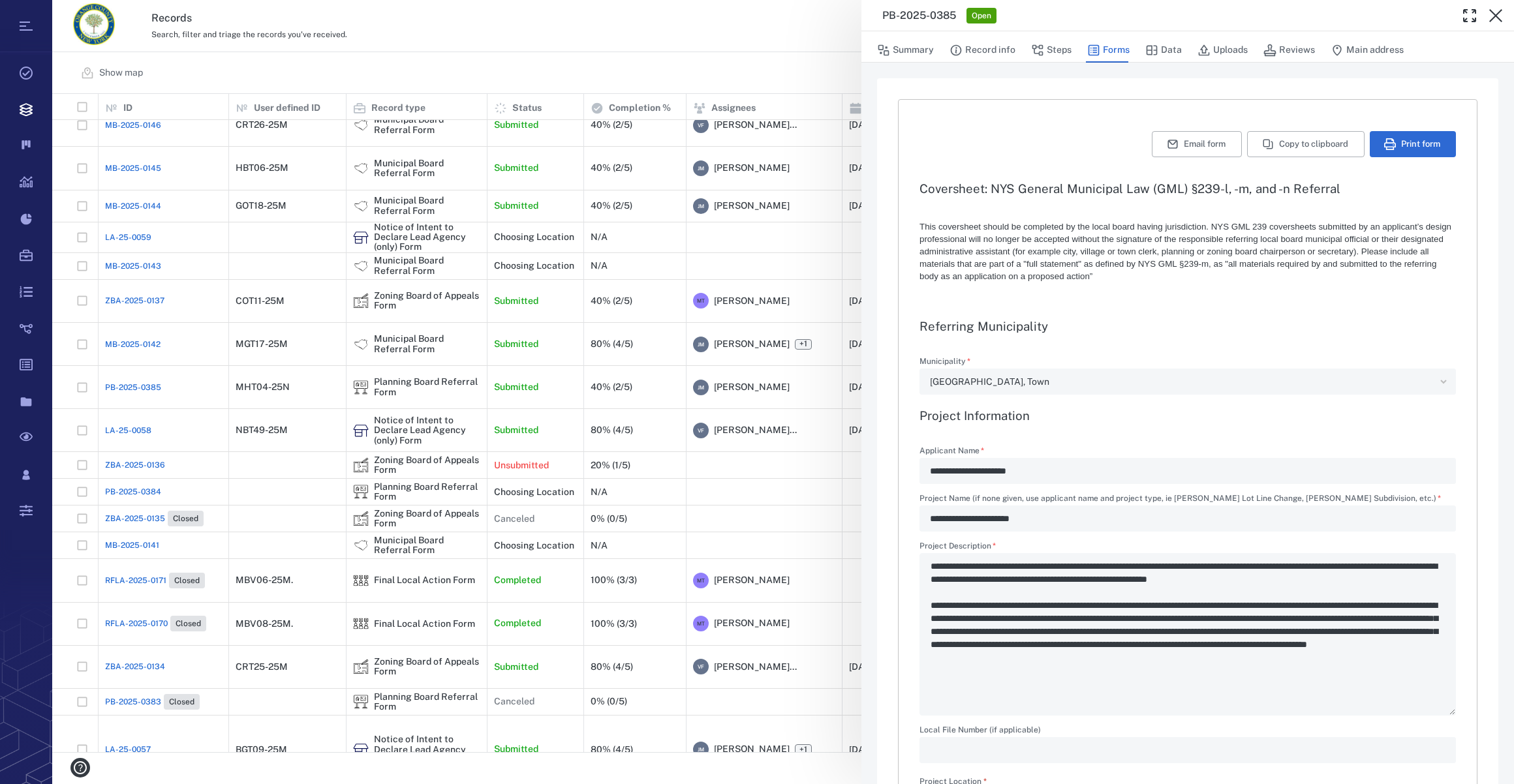
type textarea "*"
click at [1387, 141] on button "Print form" at bounding box center [1413, 144] width 86 height 26
drag, startPoint x: 1499, startPoint y: 15, endPoint x: 1428, endPoint y: 29, distance: 72.4
click at [1499, 15] on icon "button" at bounding box center [1495, 15] width 15 height 15
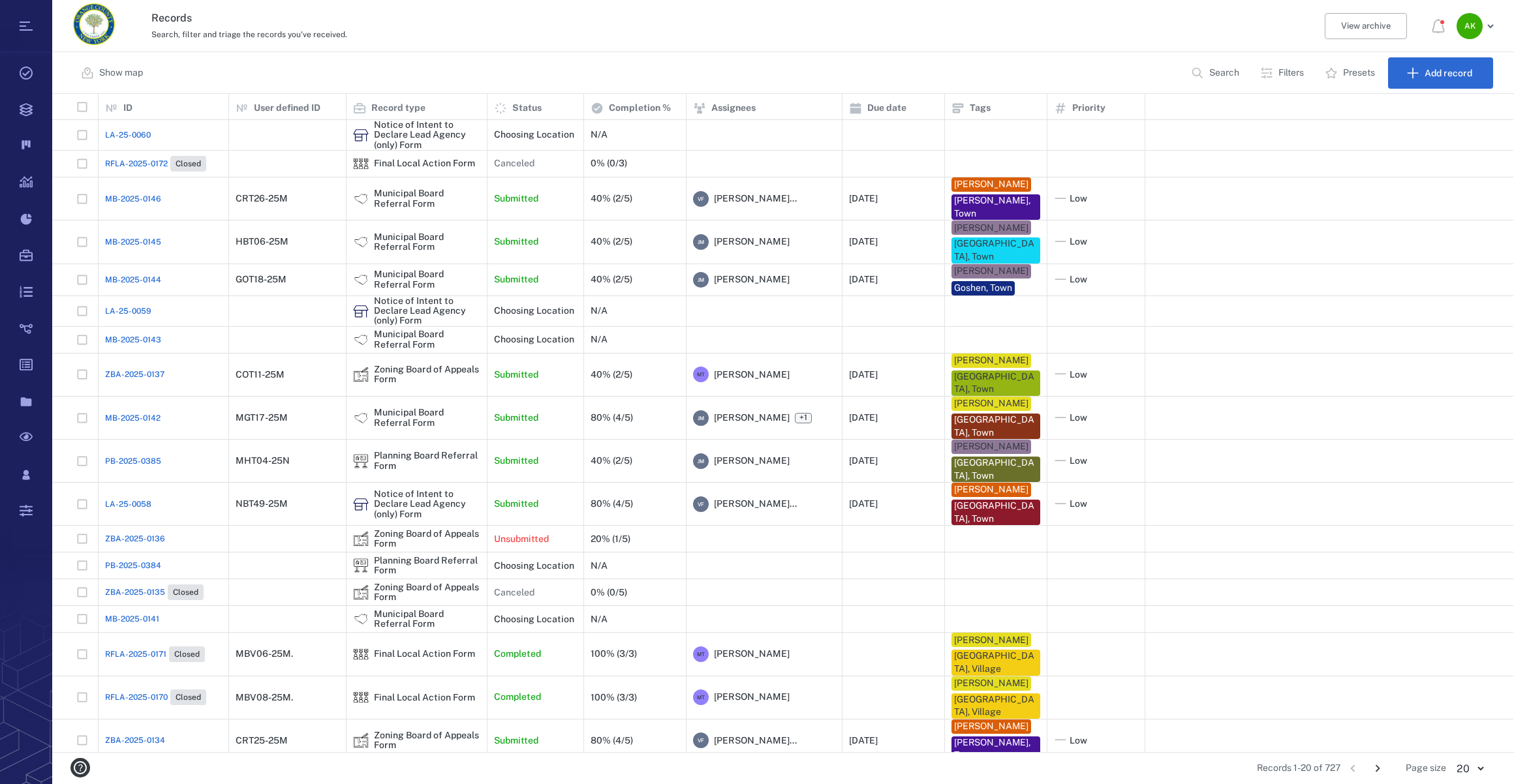
click at [1191, 66] on button "Search" at bounding box center [1216, 73] width 66 height 32
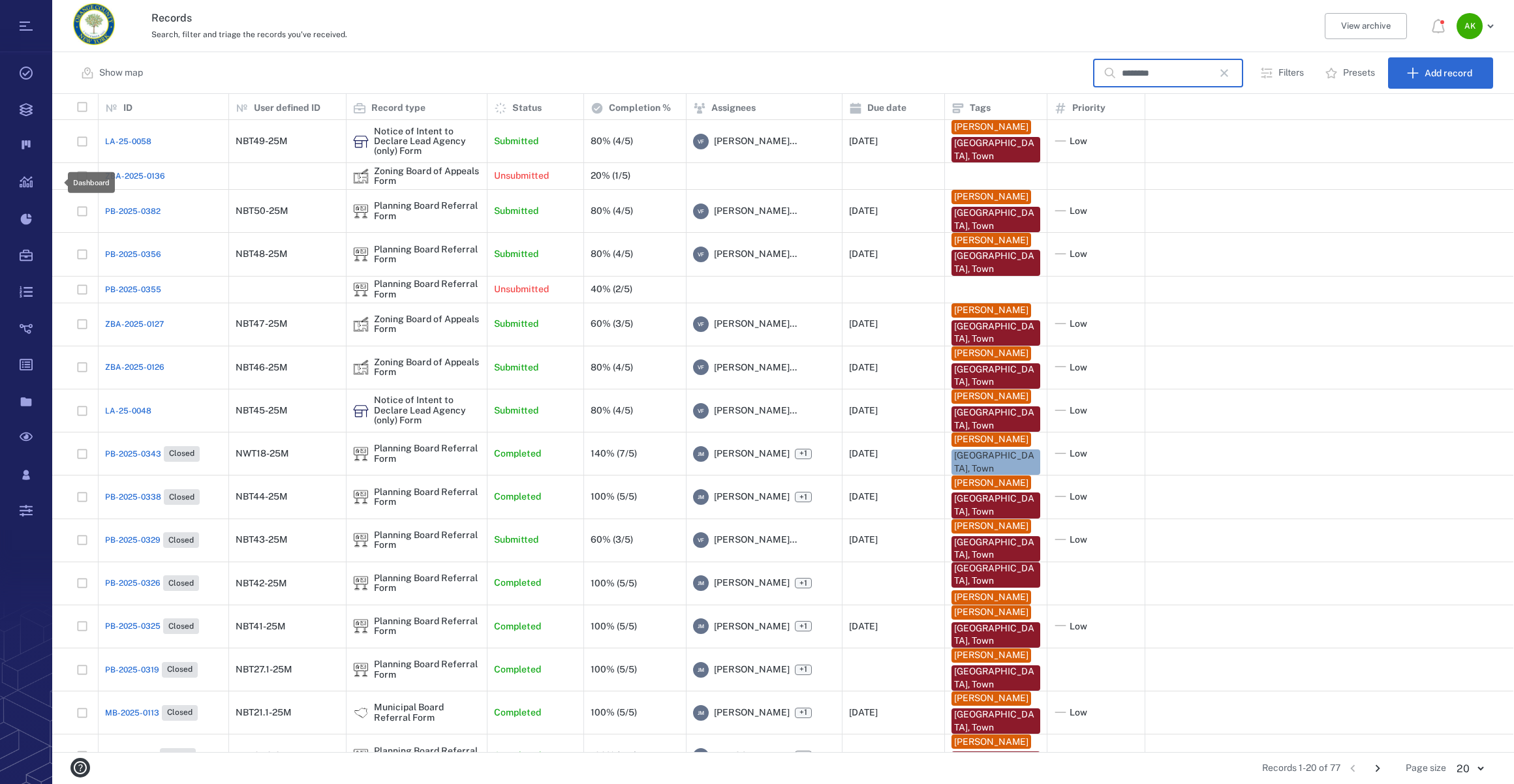
scroll to position [649, 1451]
type input "********"
click at [121, 416] on div "LA-25-0048" at bounding box center [163, 411] width 117 height 26
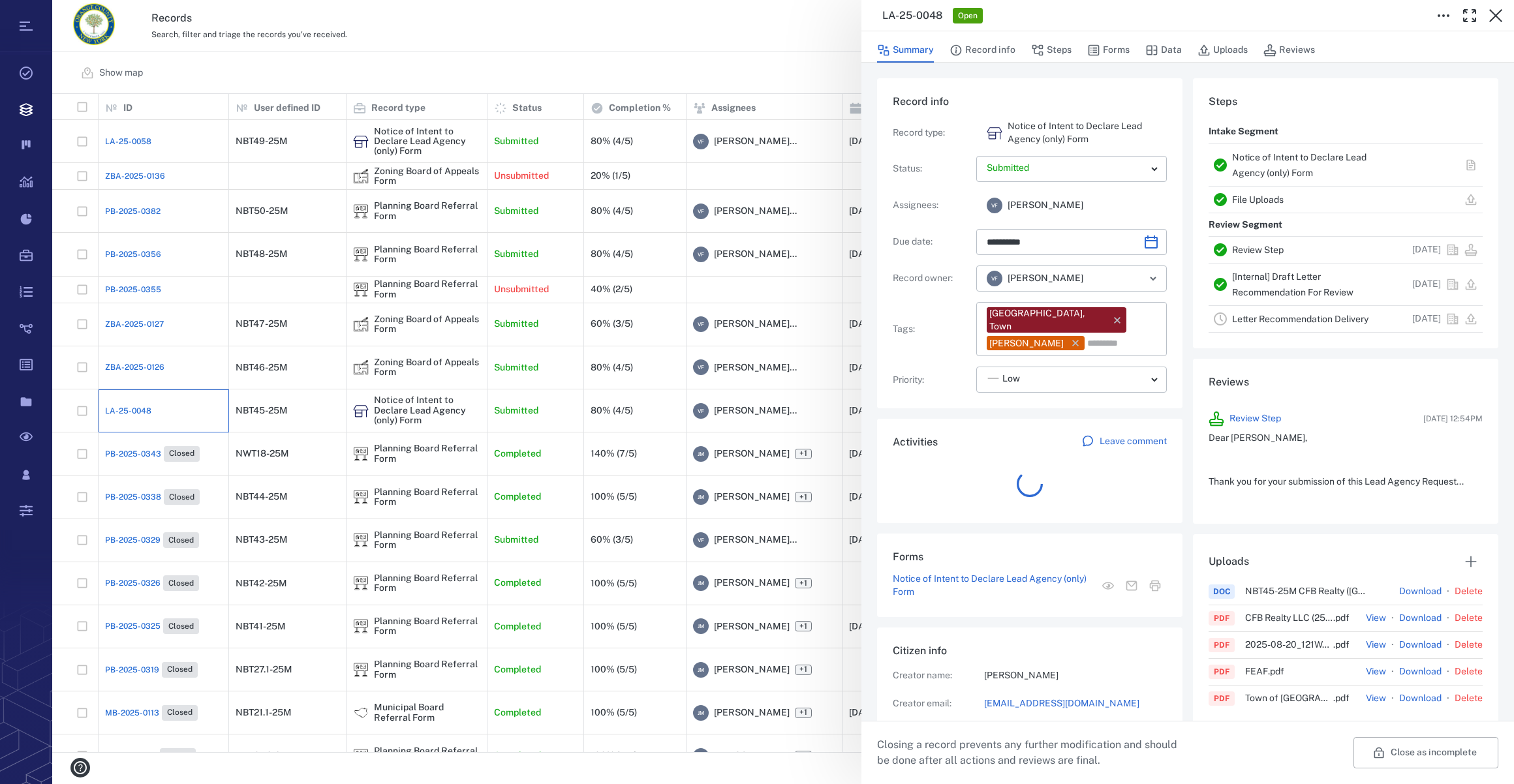
scroll to position [678, 252]
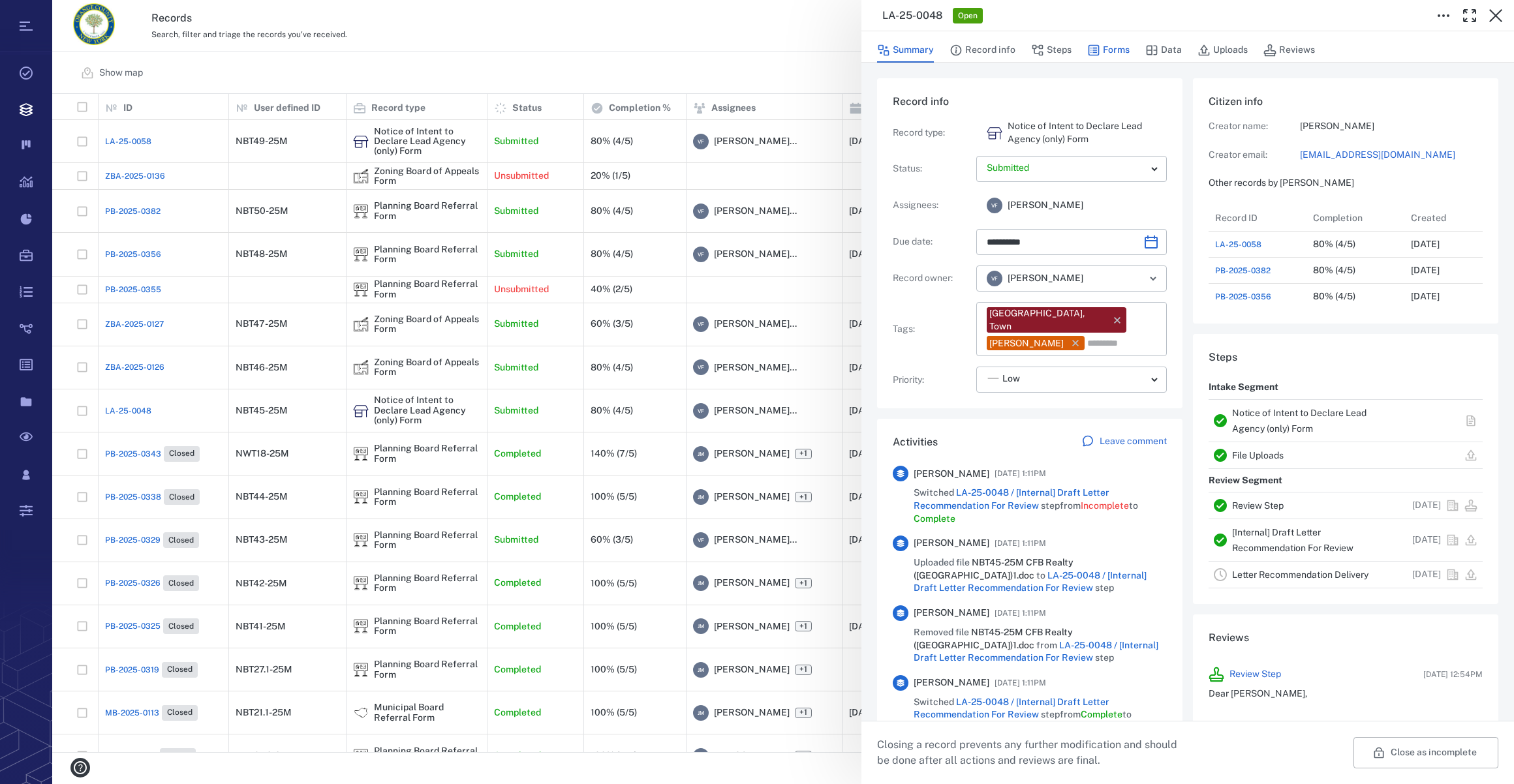
click at [1115, 48] on button "Forms" at bounding box center [1108, 50] width 42 height 25
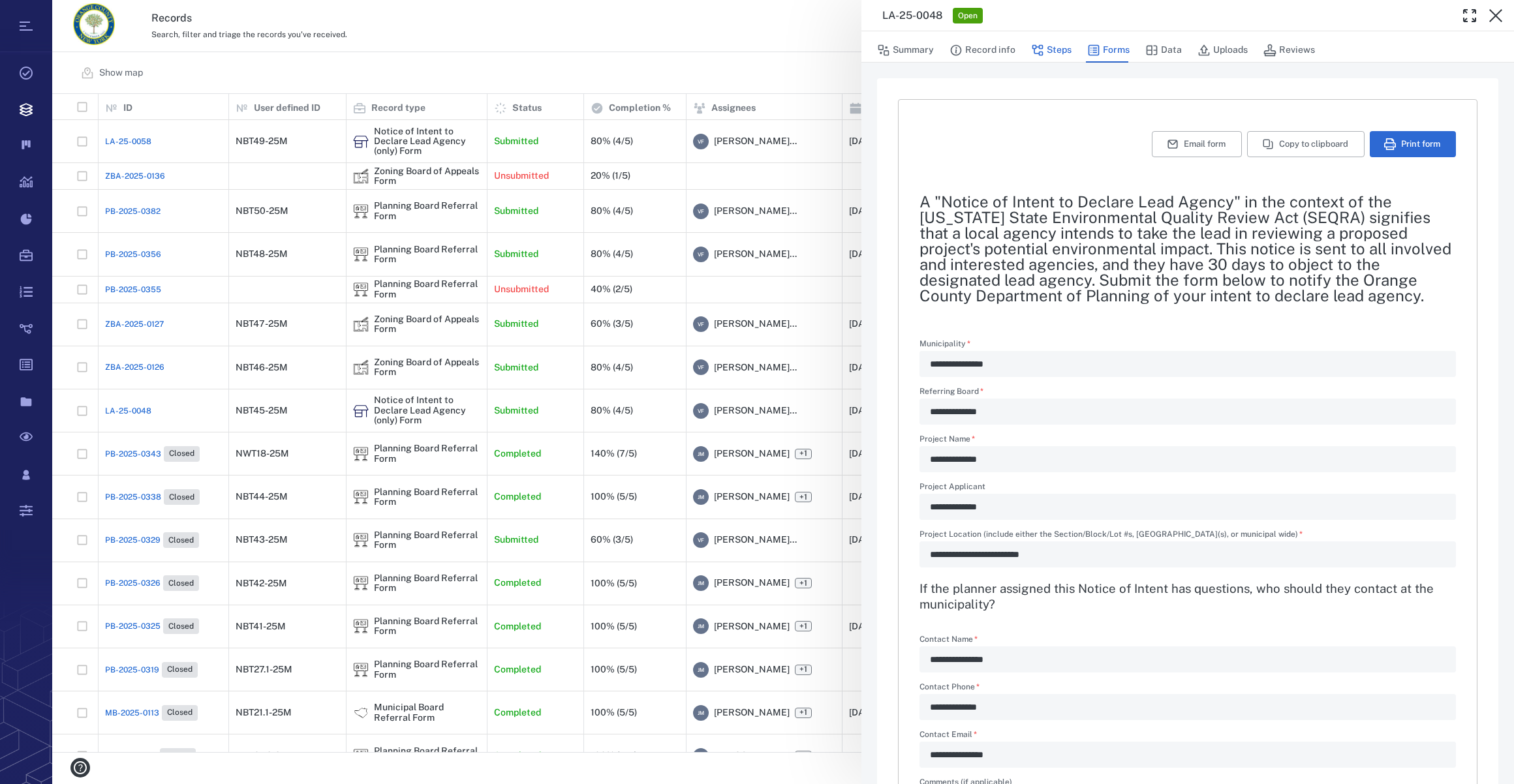
click at [1042, 52] on icon "button" at bounding box center [1037, 50] width 13 height 13
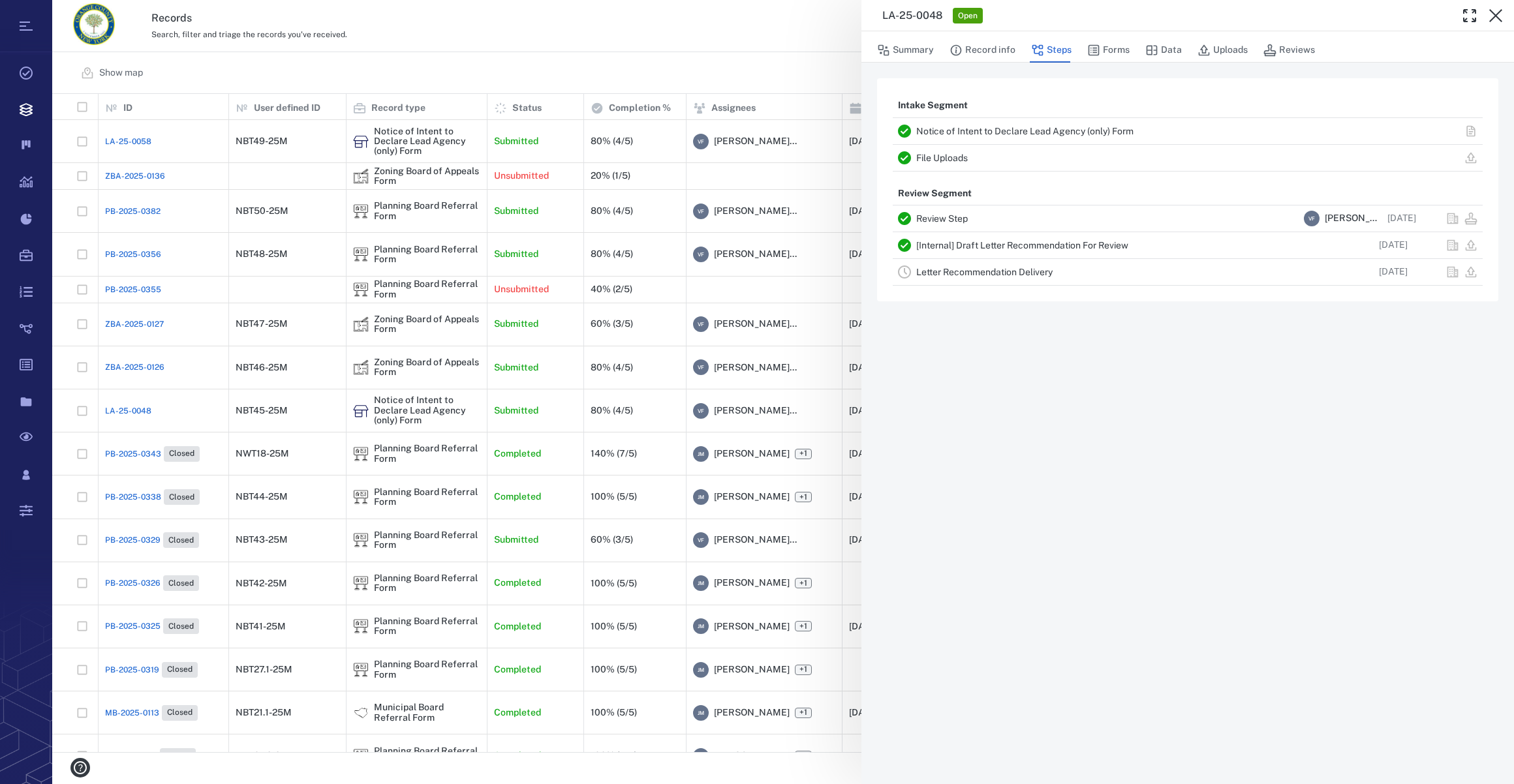
click at [950, 268] on link "Letter Recommendation Delivery" at bounding box center [984, 272] width 137 height 11
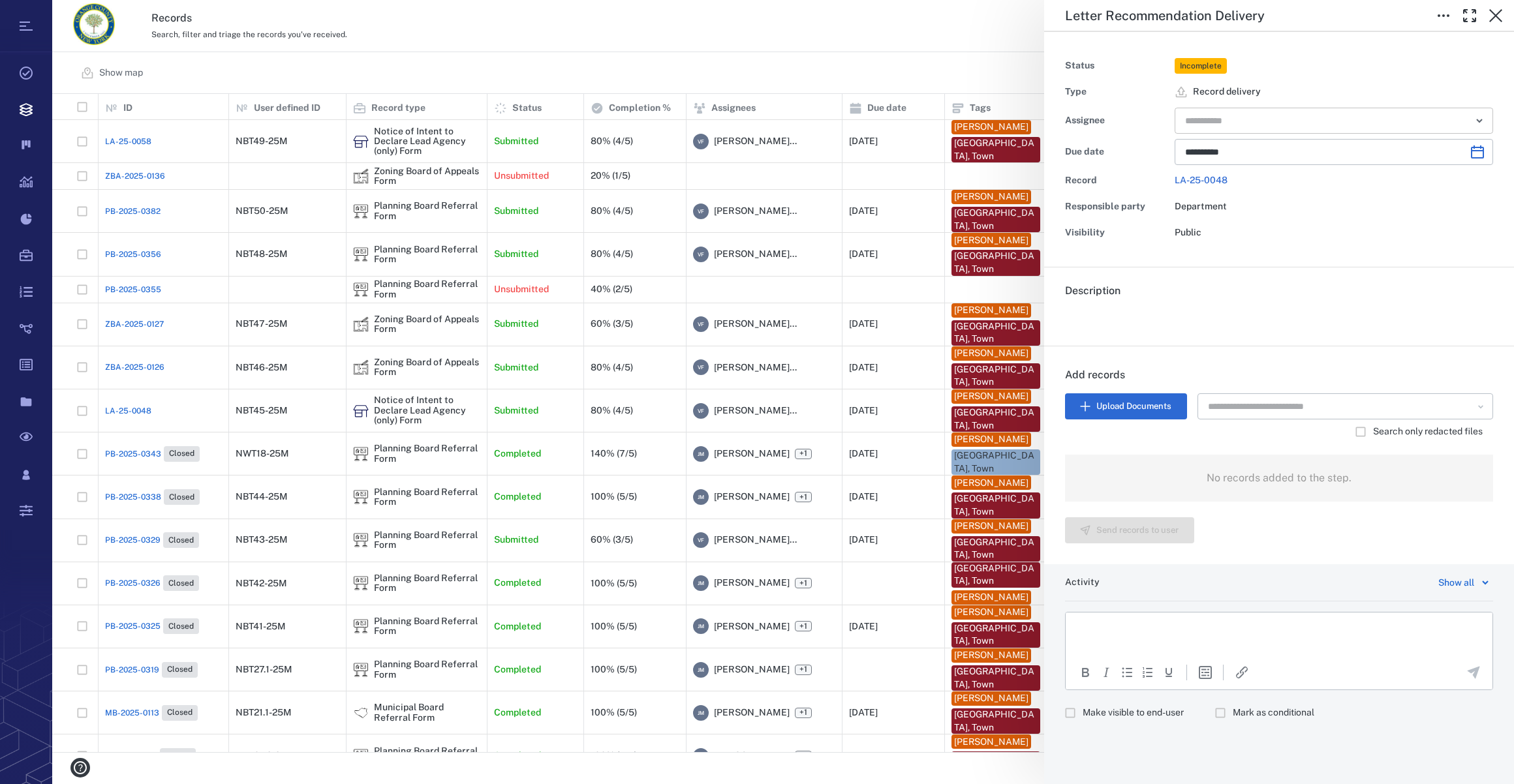
click at [1222, 116] on input "text" at bounding box center [1319, 121] width 270 height 19
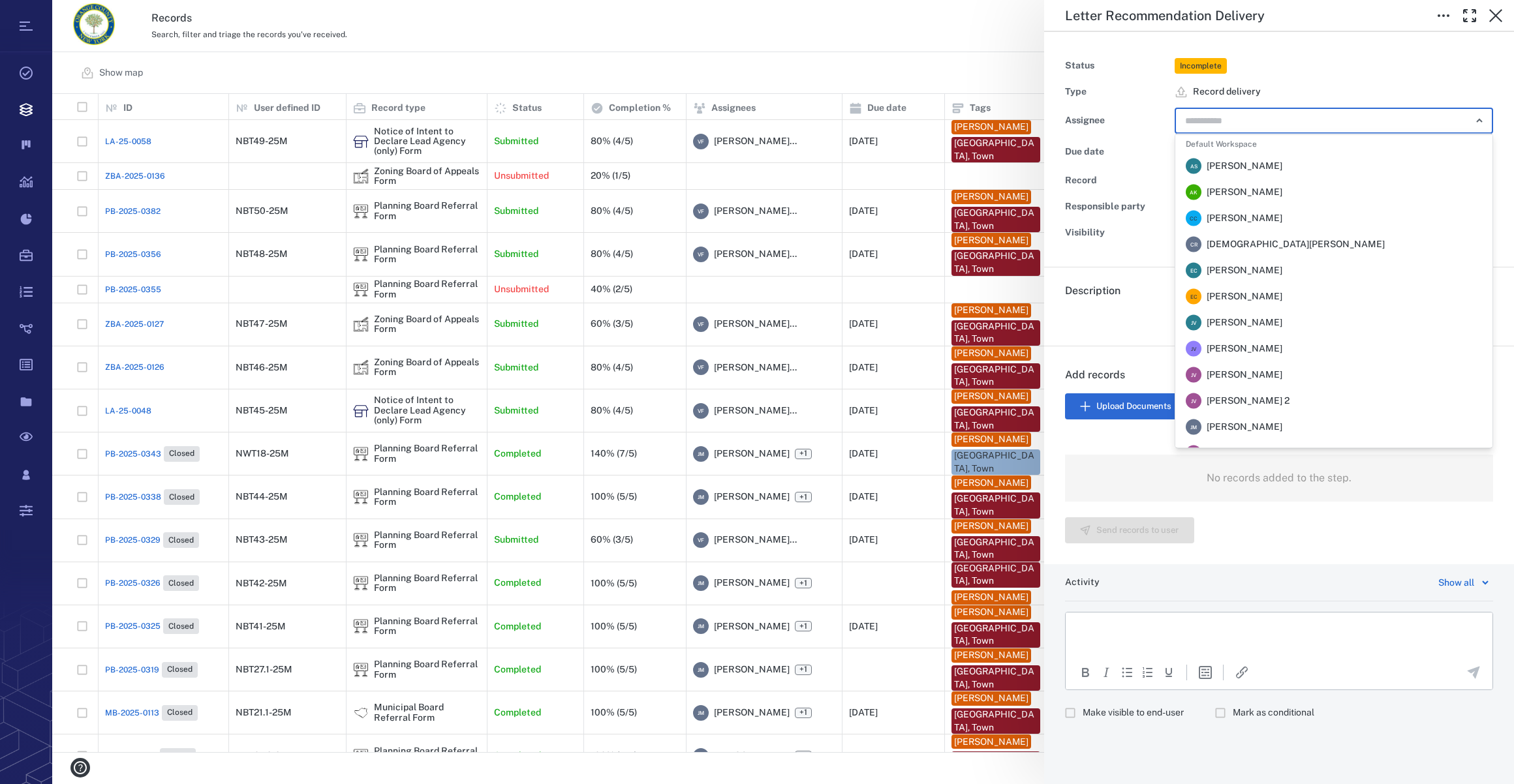
click at [1257, 424] on span "[PERSON_NAME]" at bounding box center [1244, 427] width 76 height 13
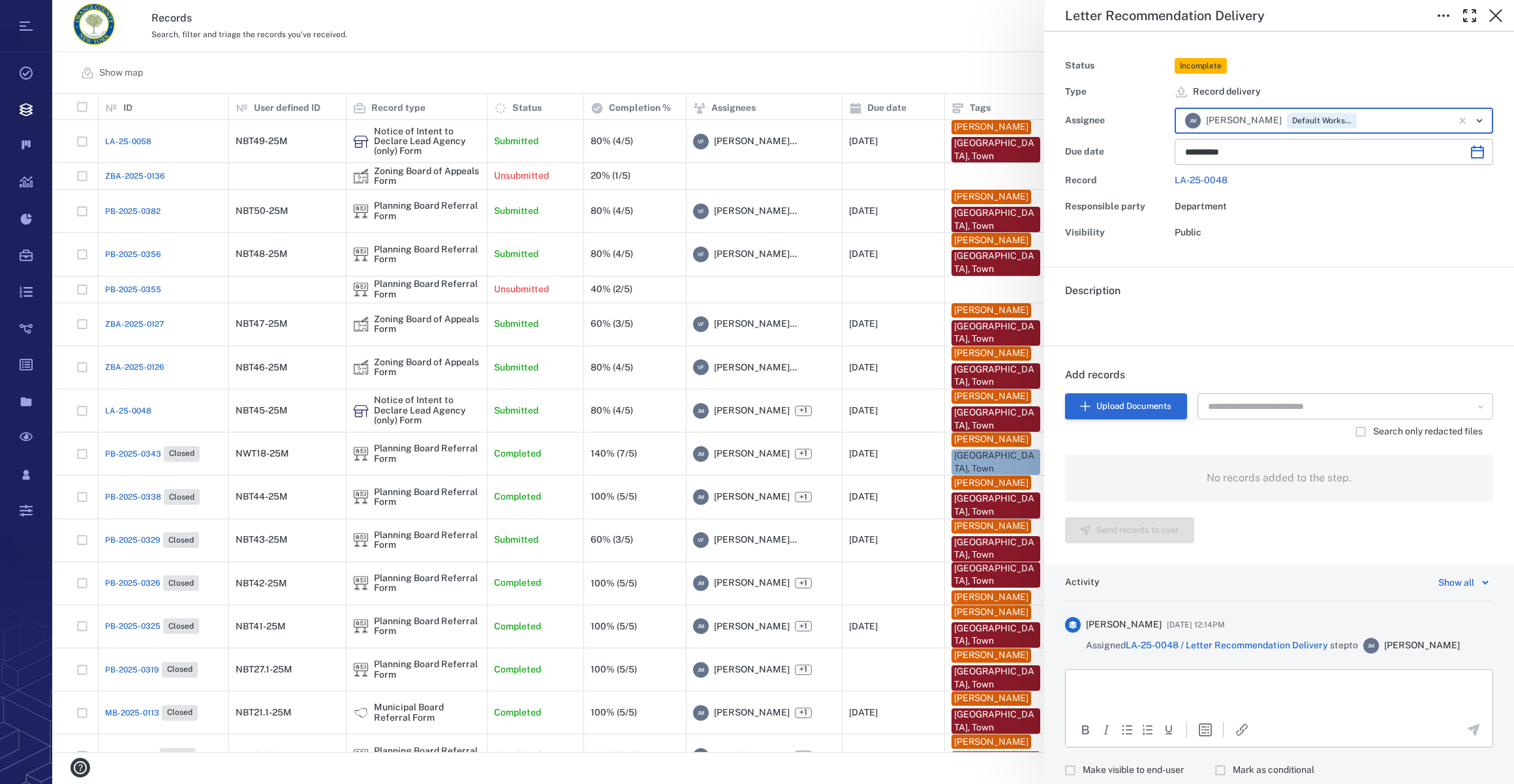
click at [1135, 407] on button "Upload Documents" at bounding box center [1126, 407] width 122 height 26
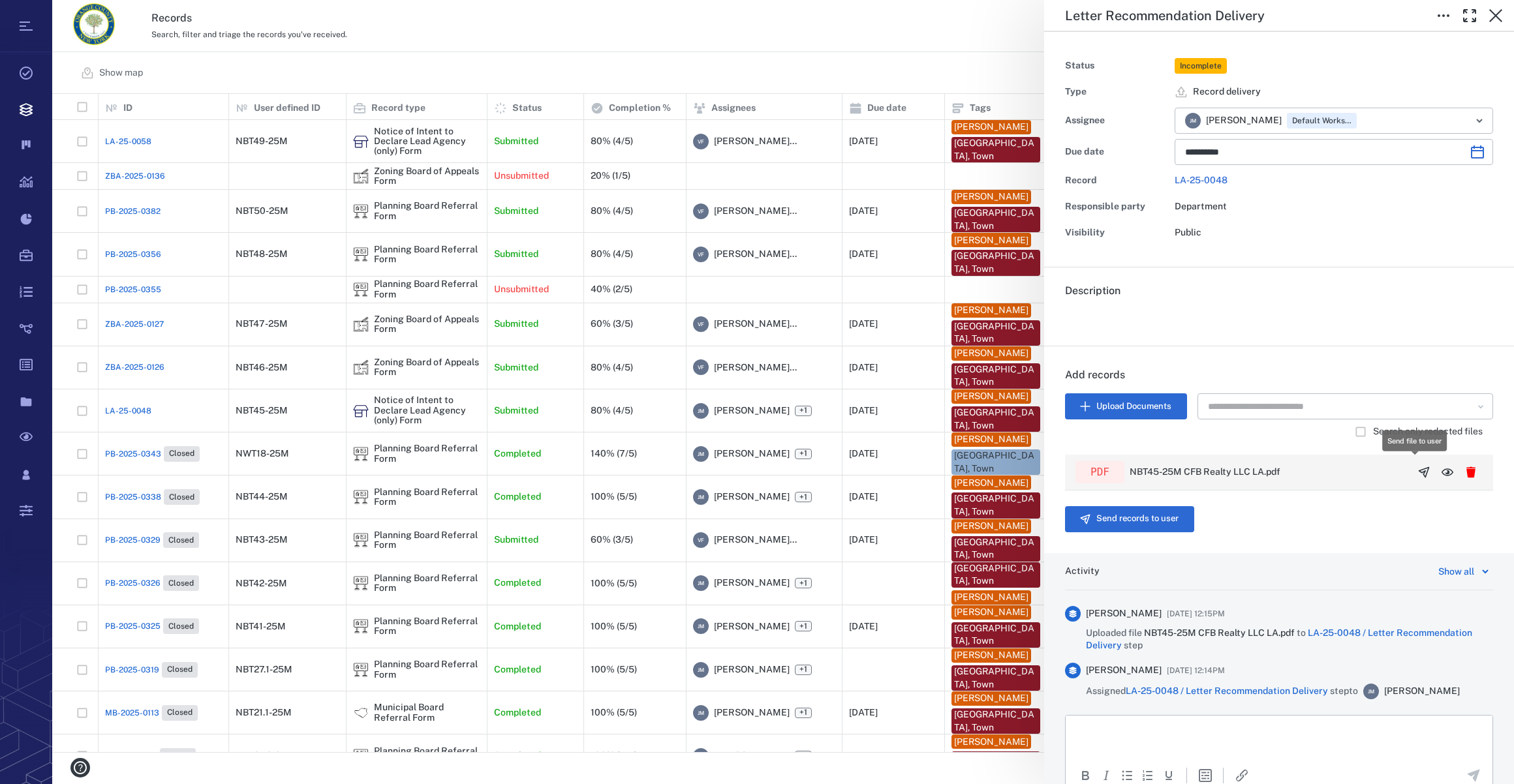
click at [1418, 471] on icon "button" at bounding box center [1424, 472] width 13 height 13
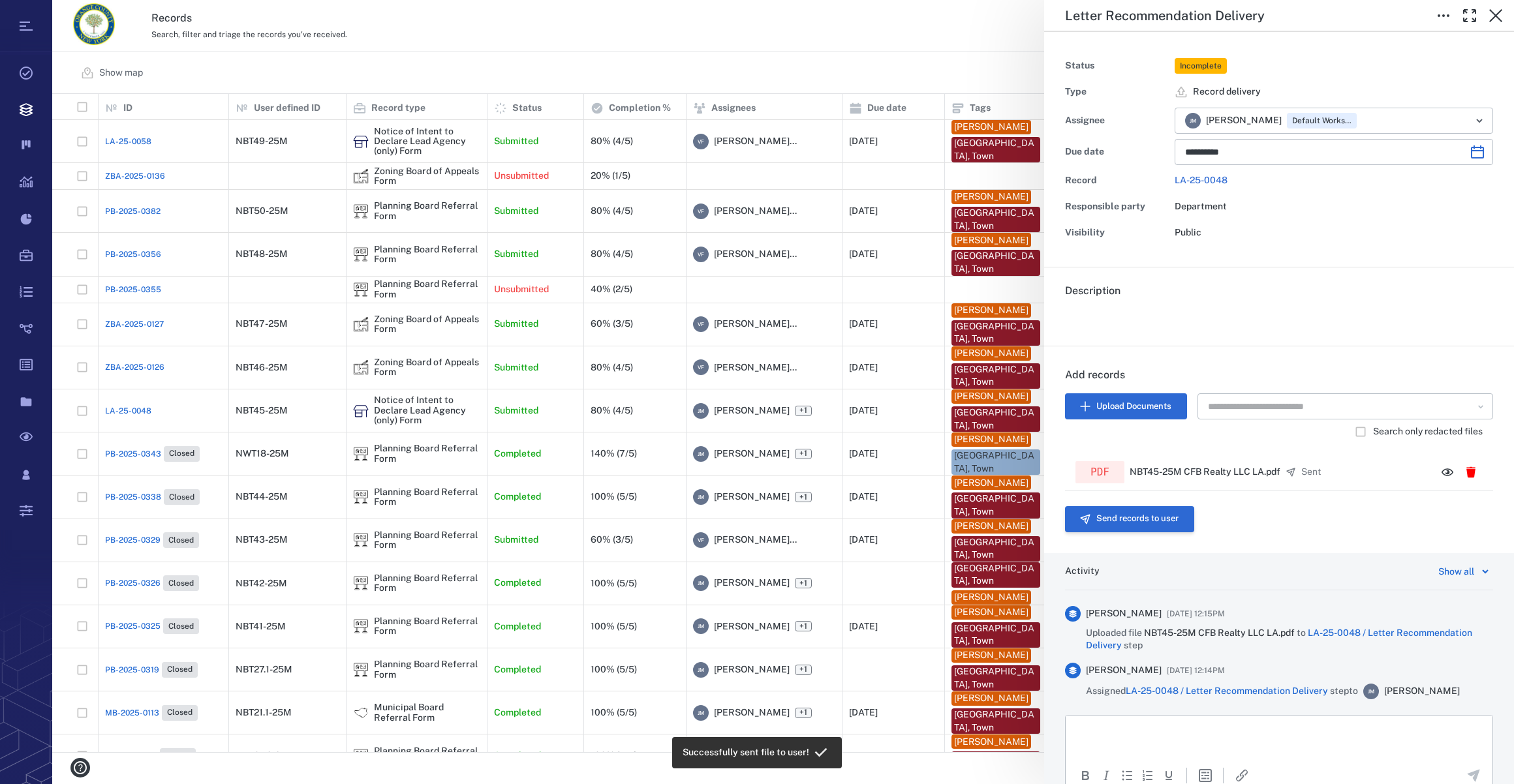
click at [1138, 522] on button "Send records to user" at bounding box center [1129, 519] width 129 height 26
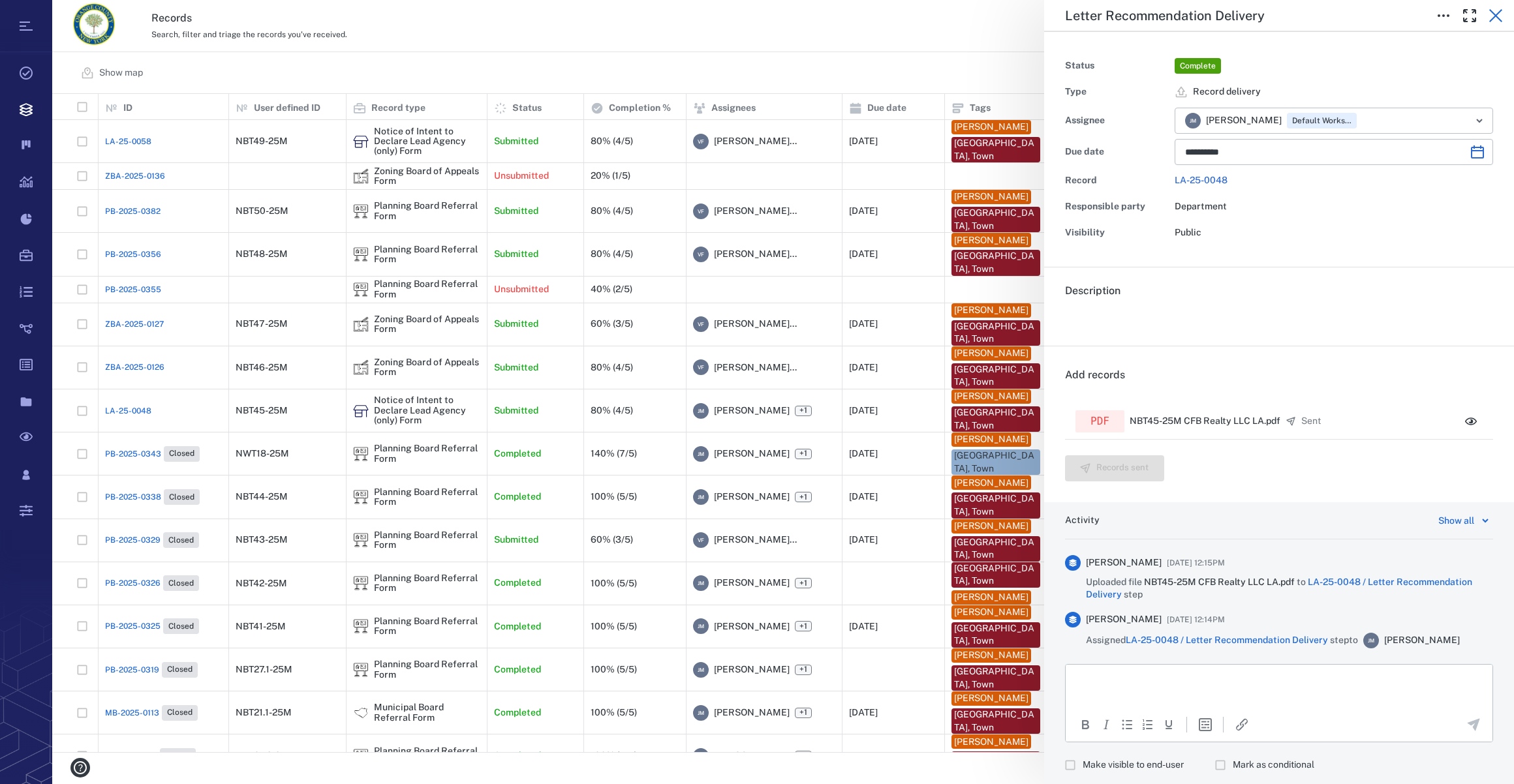
click at [1498, 19] on icon "button" at bounding box center [1495, 15] width 15 height 15
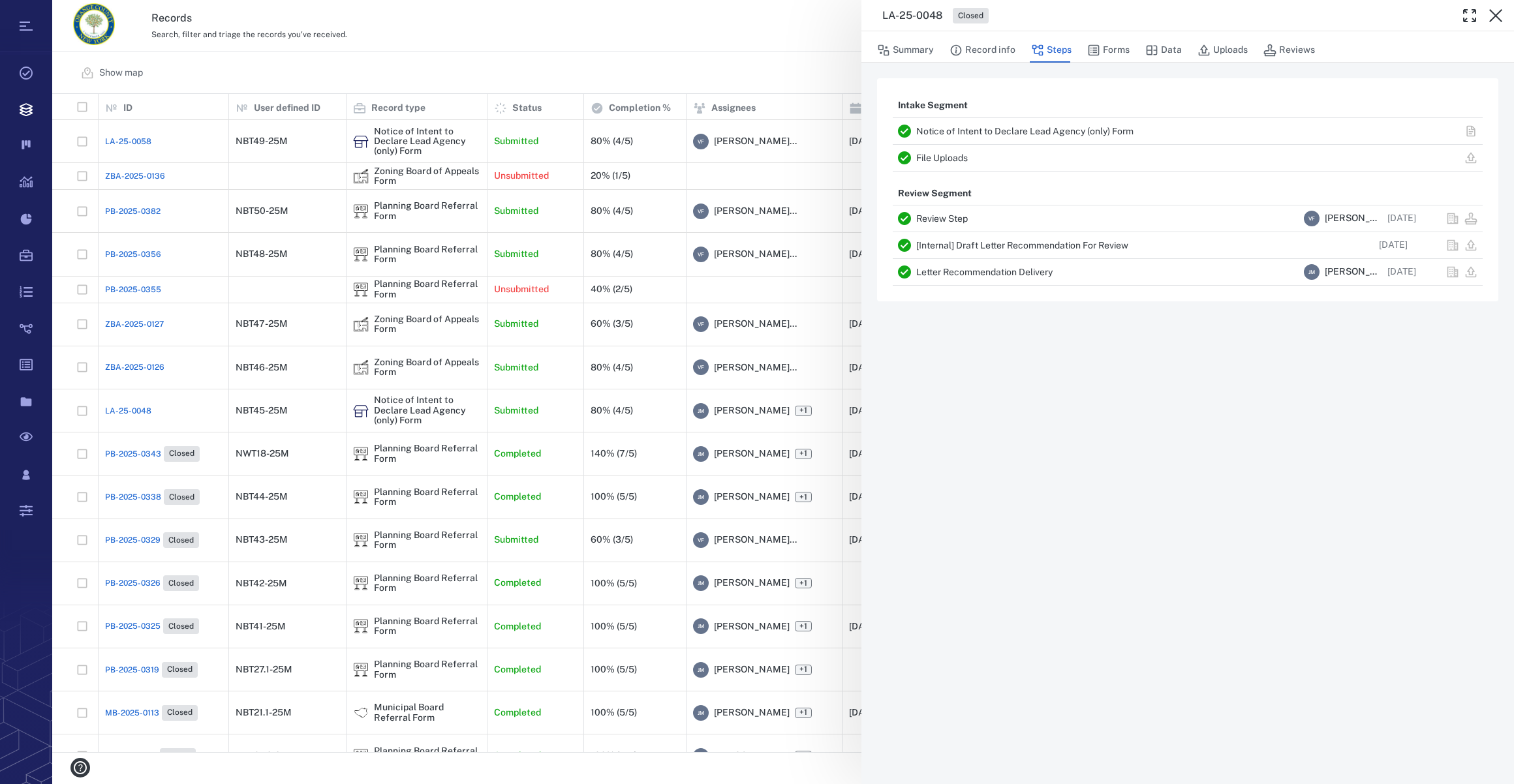
click at [121, 210] on div "LA-25-0048 Closed Summary Record info Steps Forms Data Uploads Reviews Intake S…" at bounding box center [783, 392] width 1462 height 784
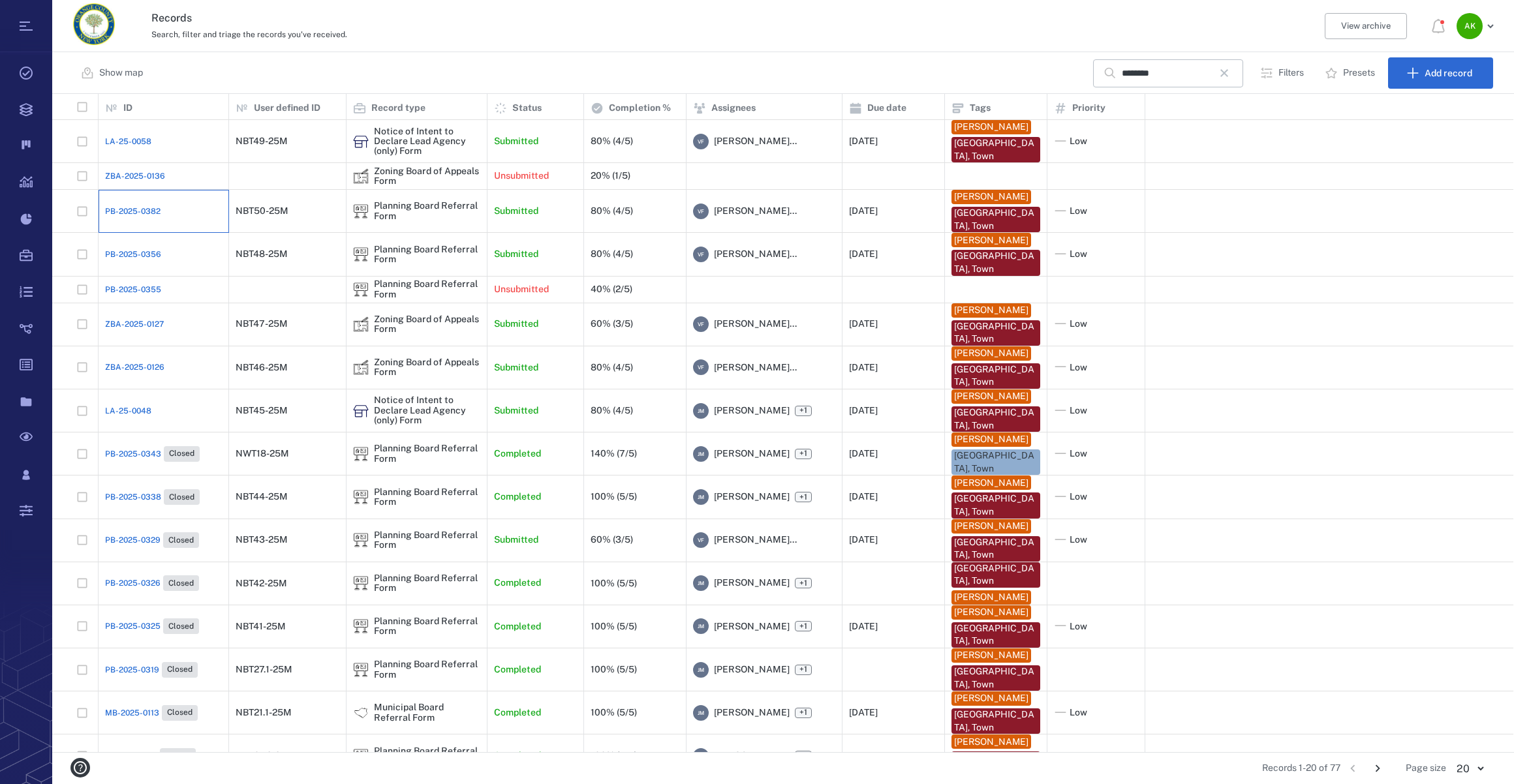
click at [125, 203] on div "PB-2025-0382" at bounding box center [163, 211] width 117 height 26
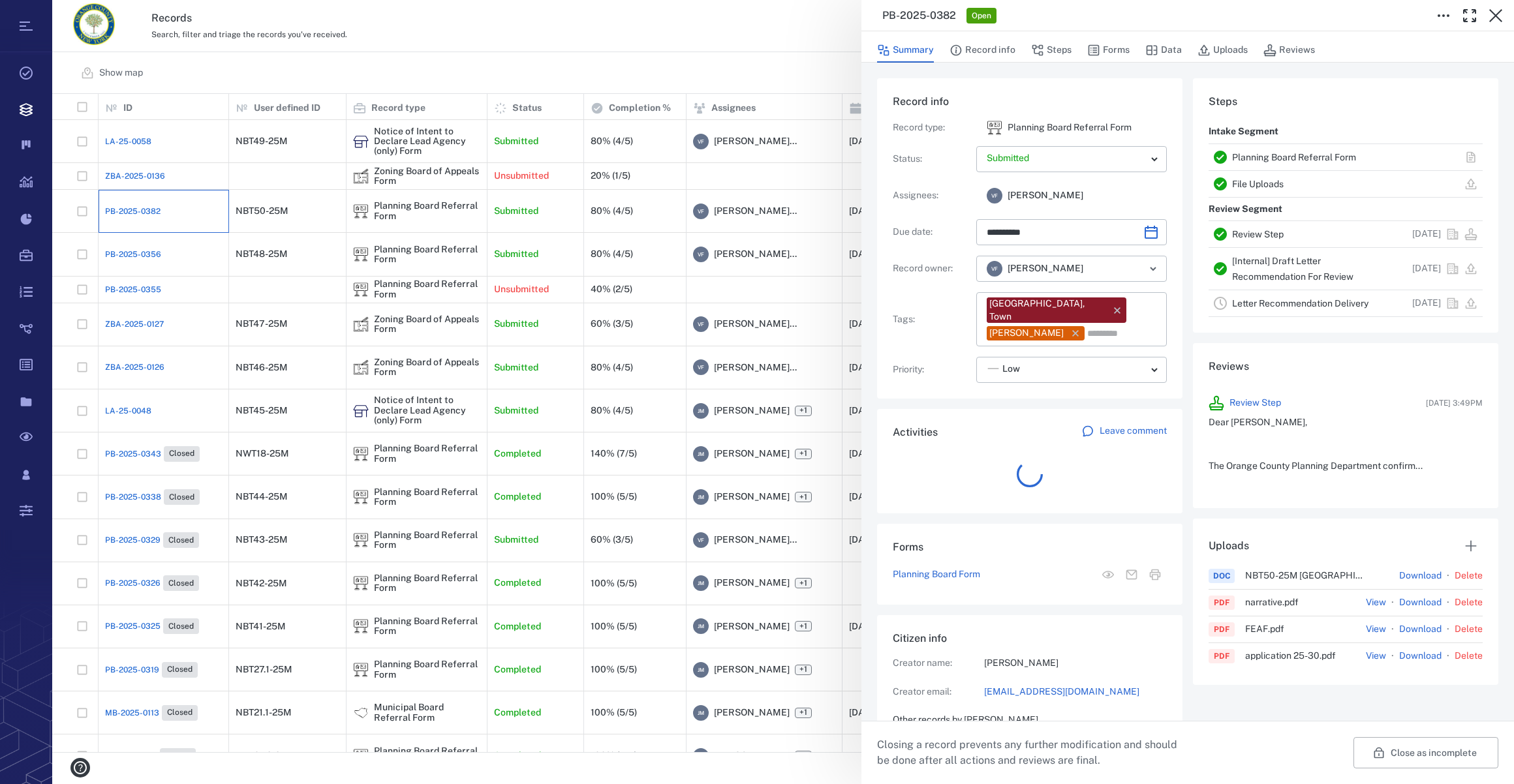
scroll to position [678, 252]
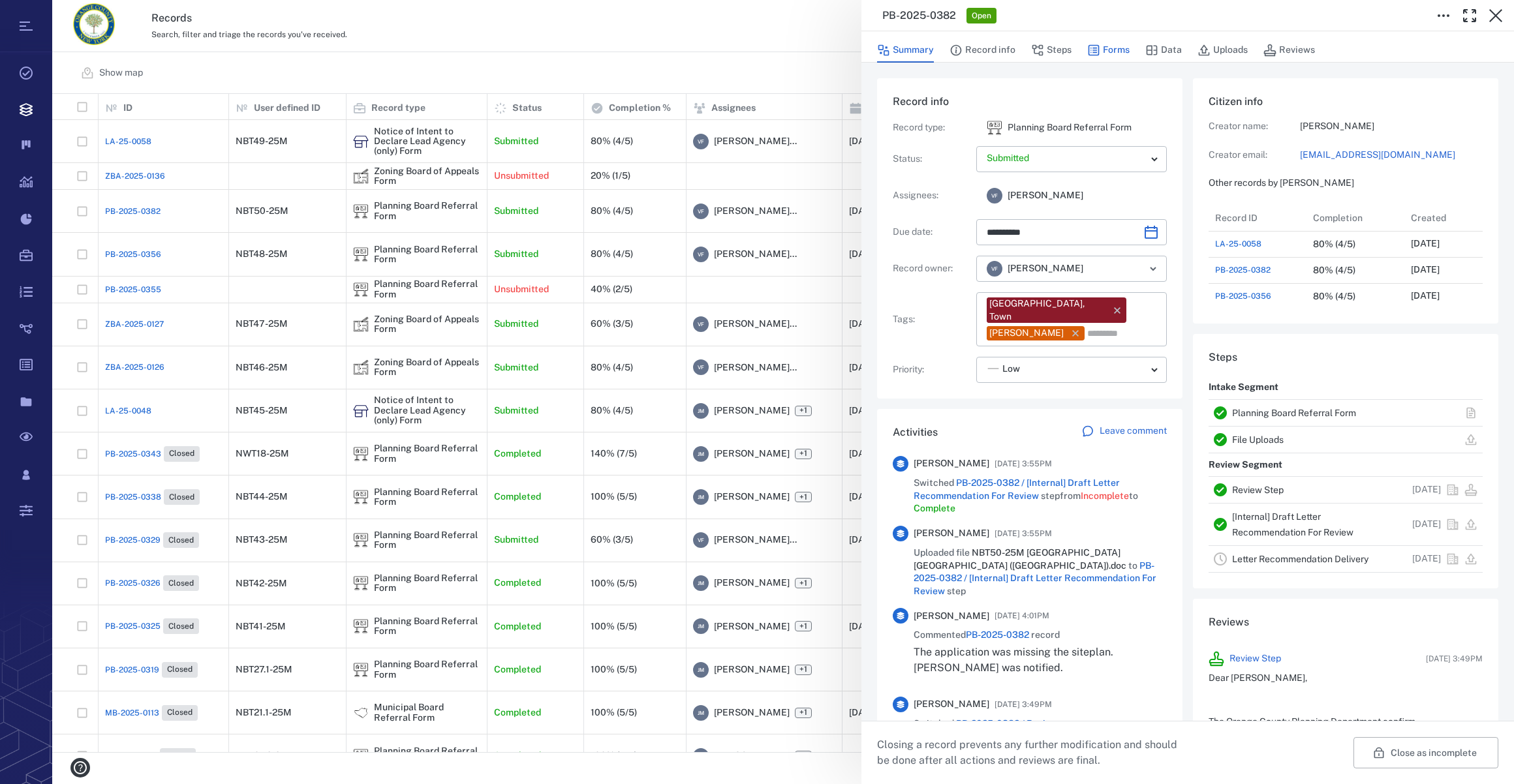
click at [1113, 45] on button "Forms" at bounding box center [1108, 50] width 42 height 25
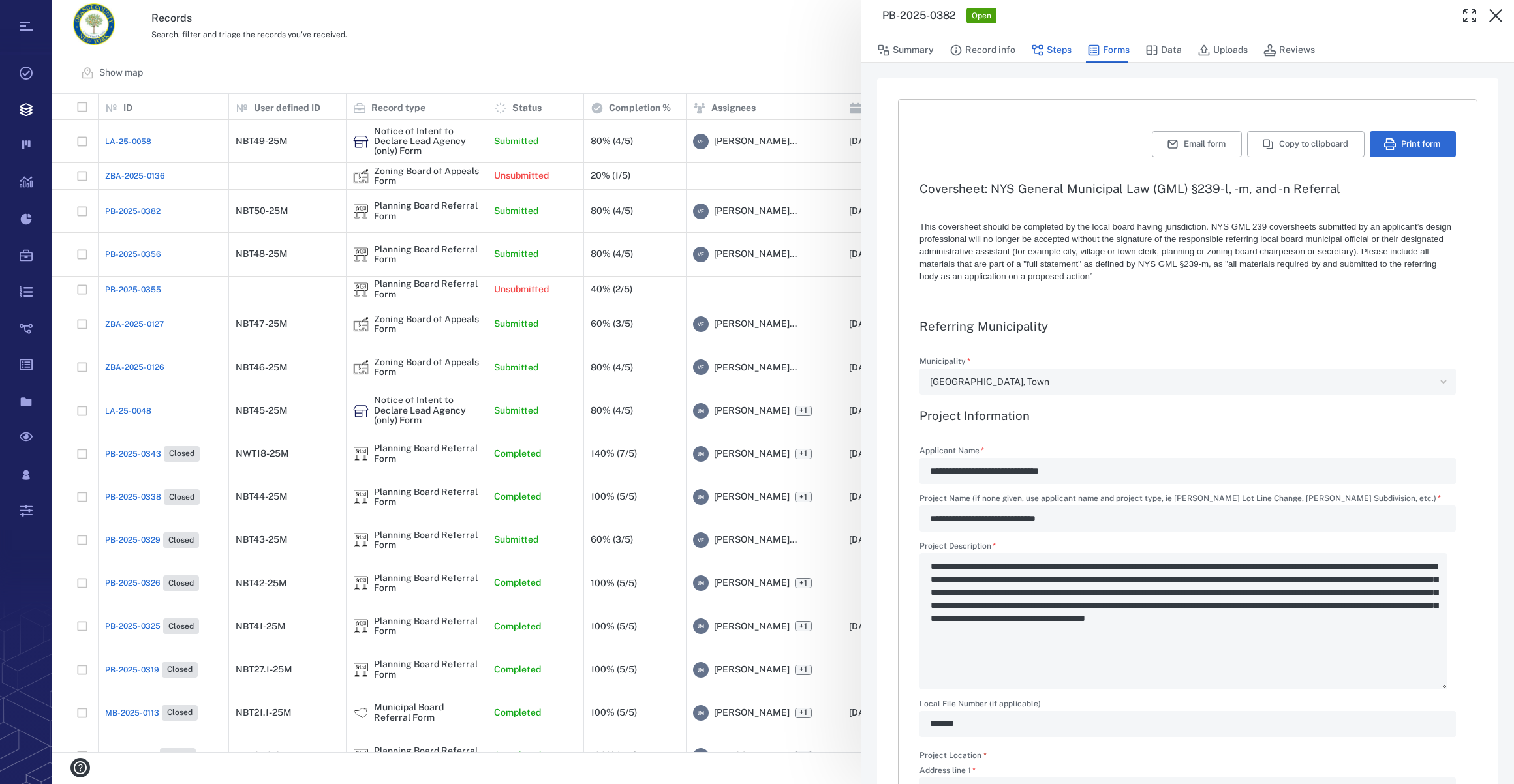
click at [1045, 46] on button "Steps" at bounding box center [1051, 50] width 40 height 25
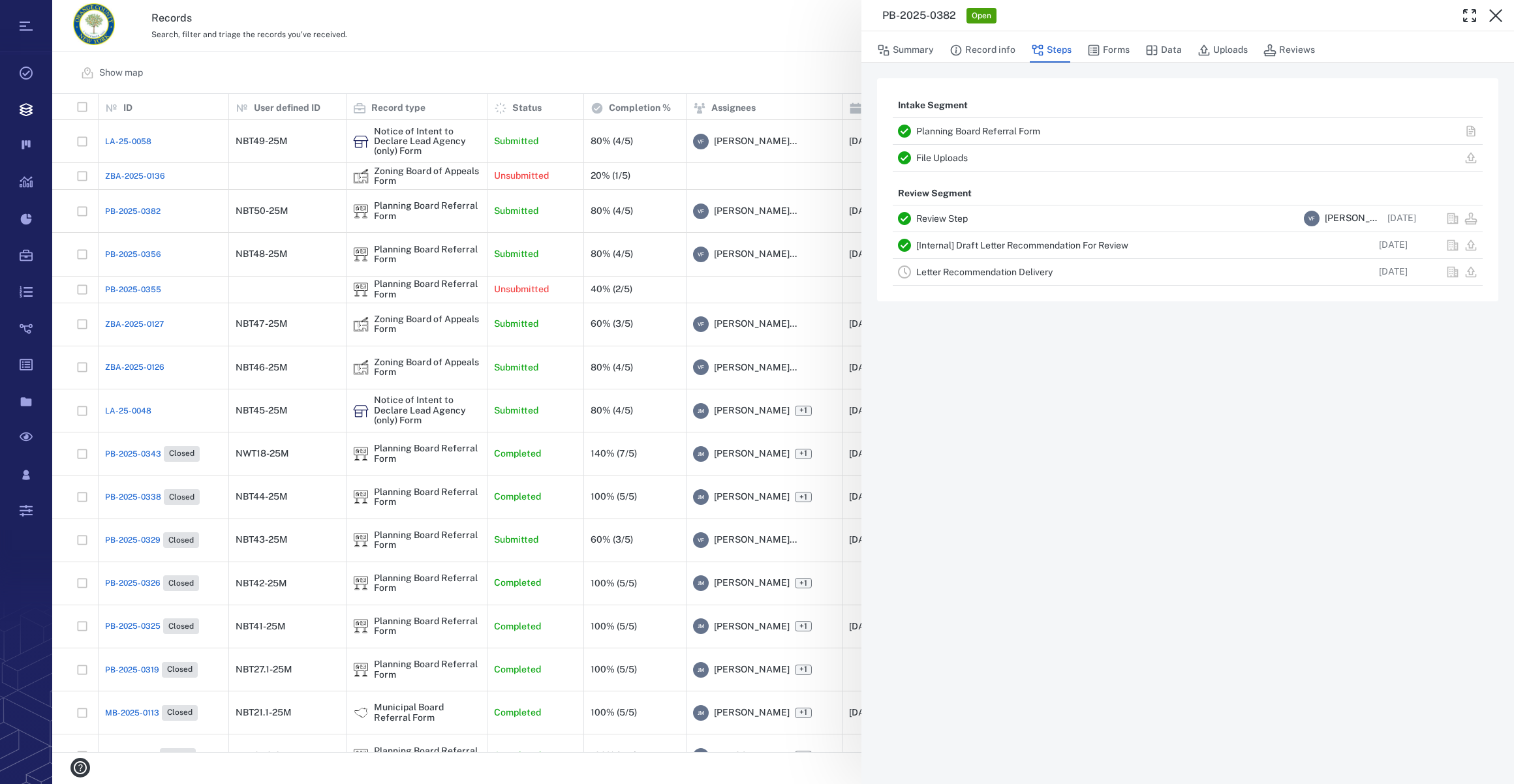
click at [958, 270] on link "Letter Recommendation Delivery" at bounding box center [984, 272] width 137 height 11
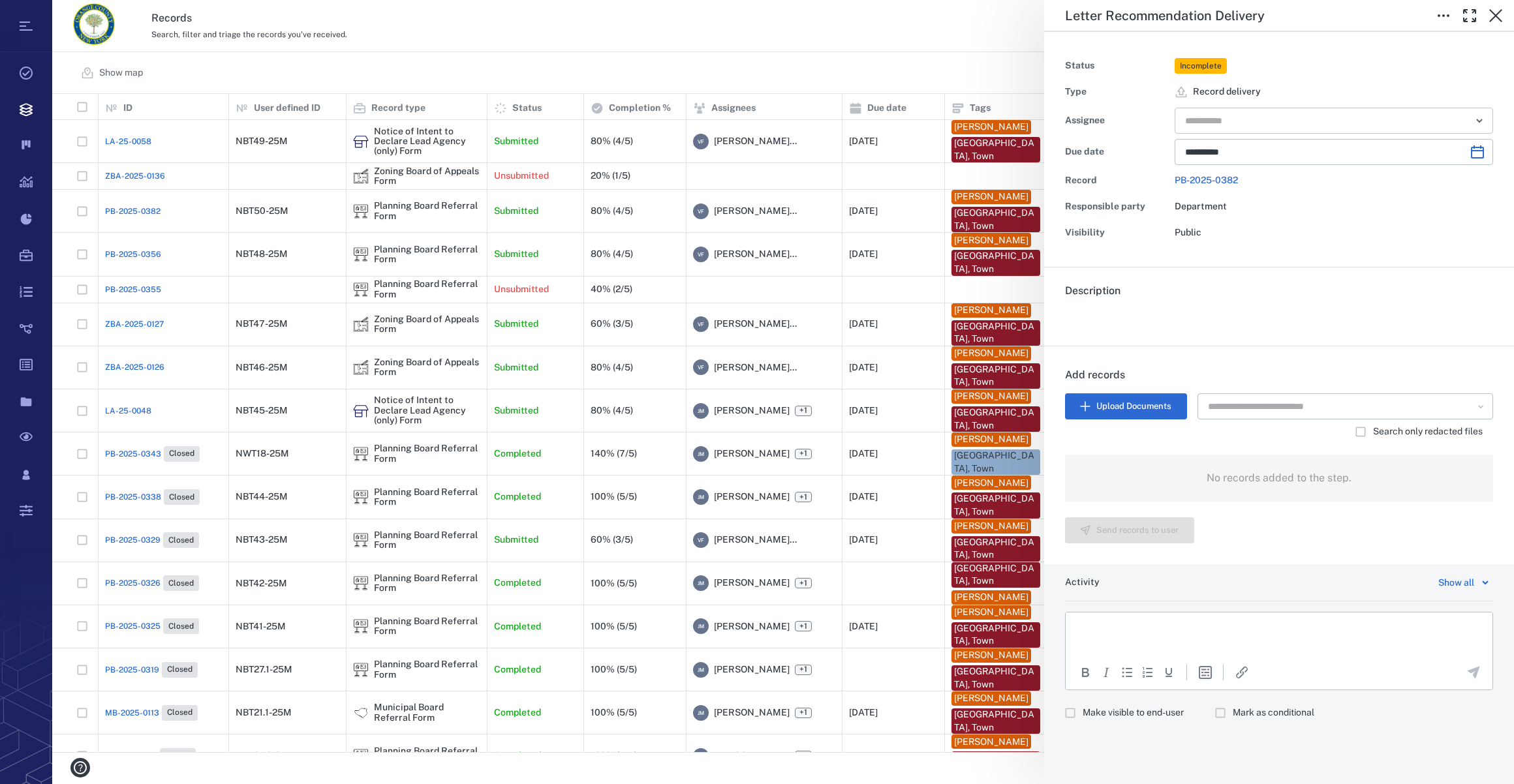
click at [1235, 120] on input "text" at bounding box center [1319, 121] width 270 height 19
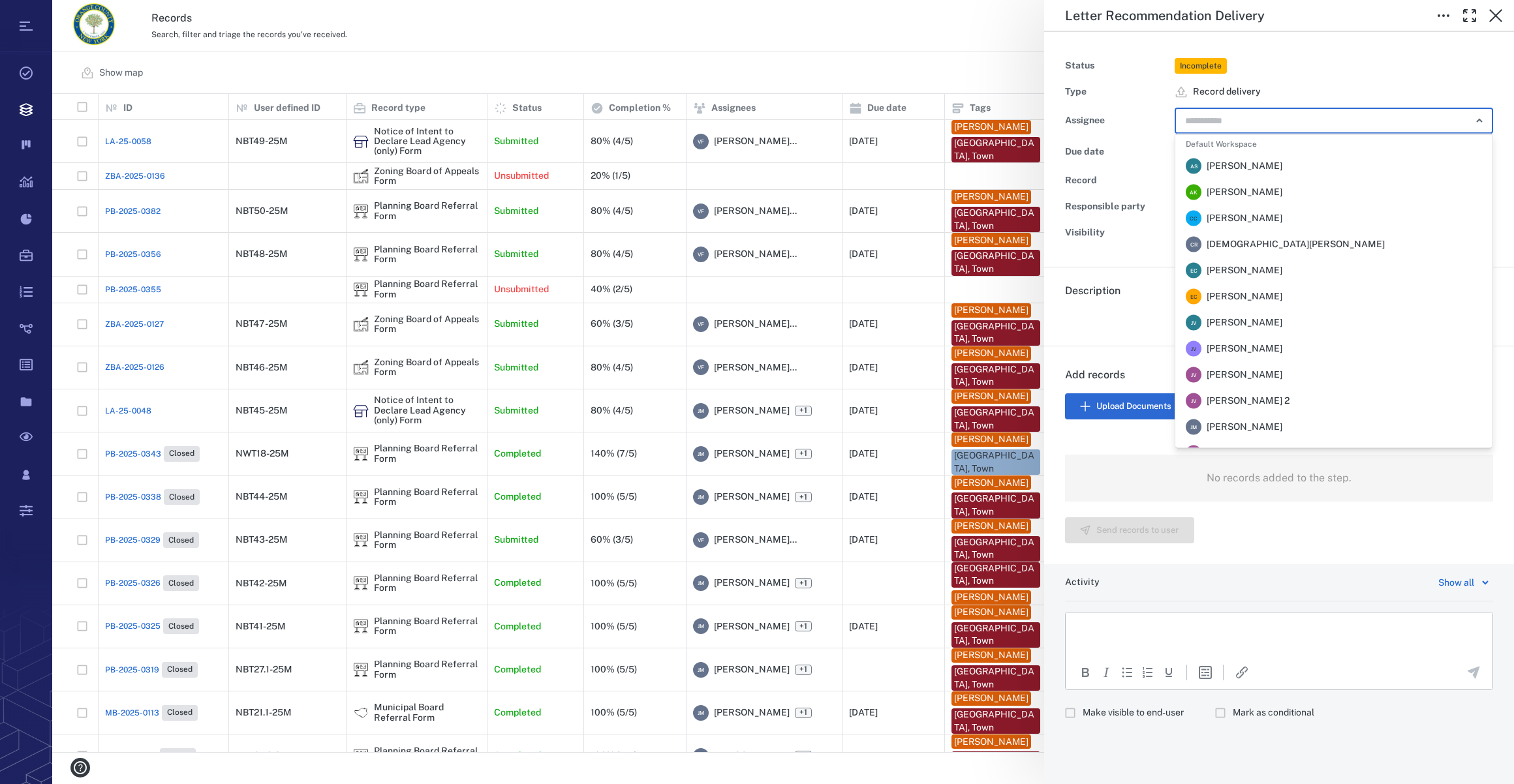
click at [1259, 430] on span "[PERSON_NAME]" at bounding box center [1244, 427] width 76 height 13
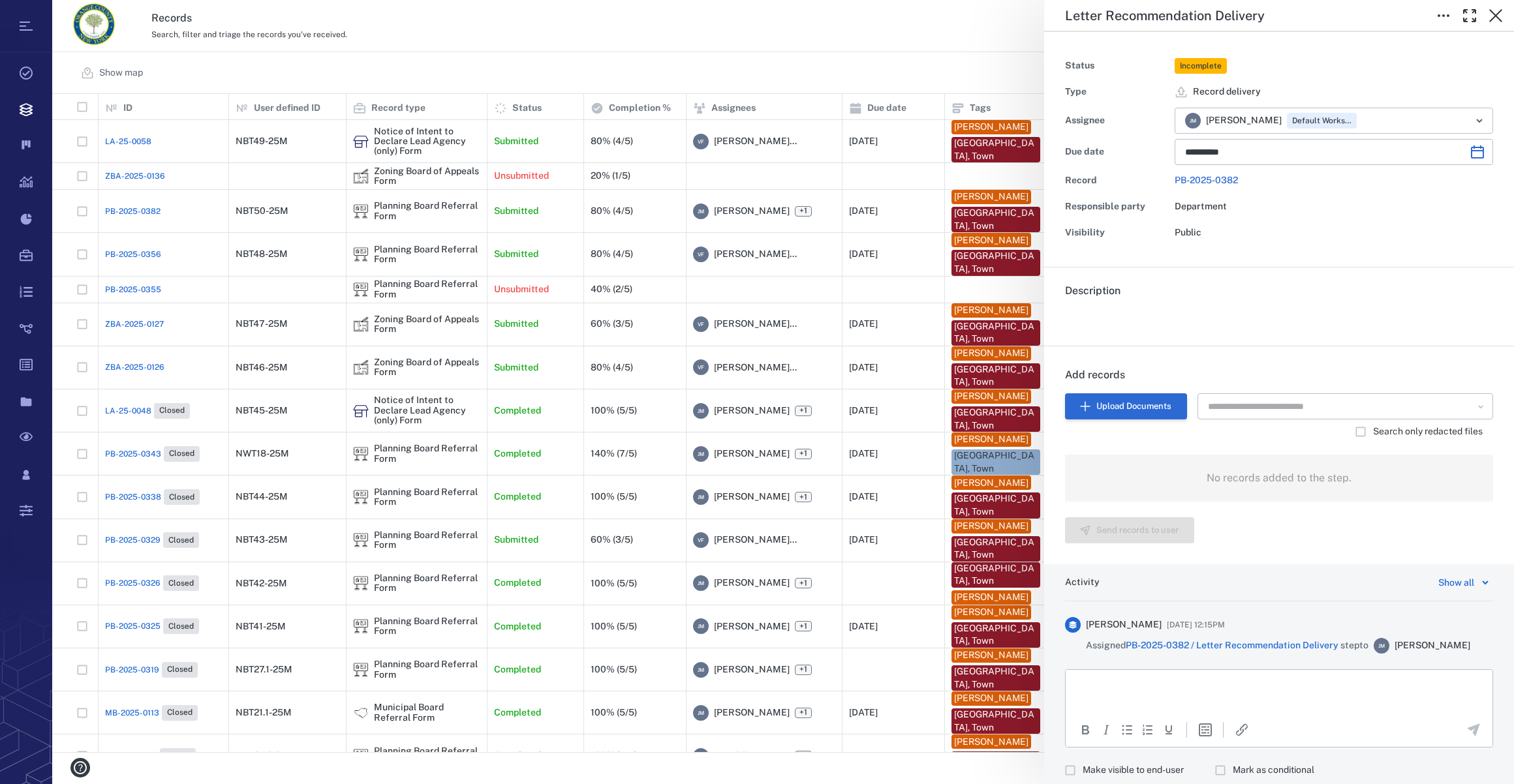
click at [1110, 398] on button "Upload Documents" at bounding box center [1126, 407] width 122 height 26
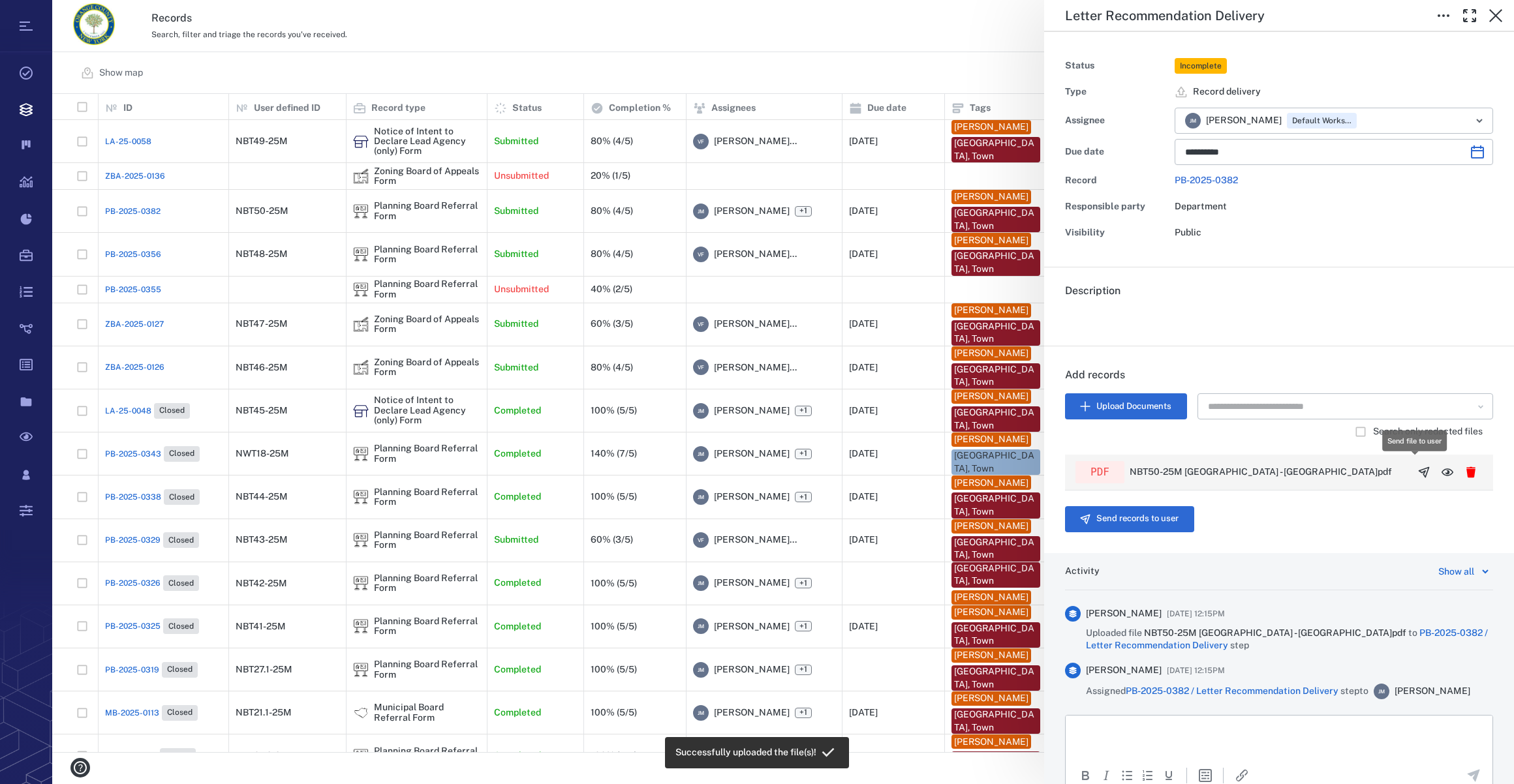
click at [1418, 469] on icon "button" at bounding box center [1424, 472] width 13 height 13
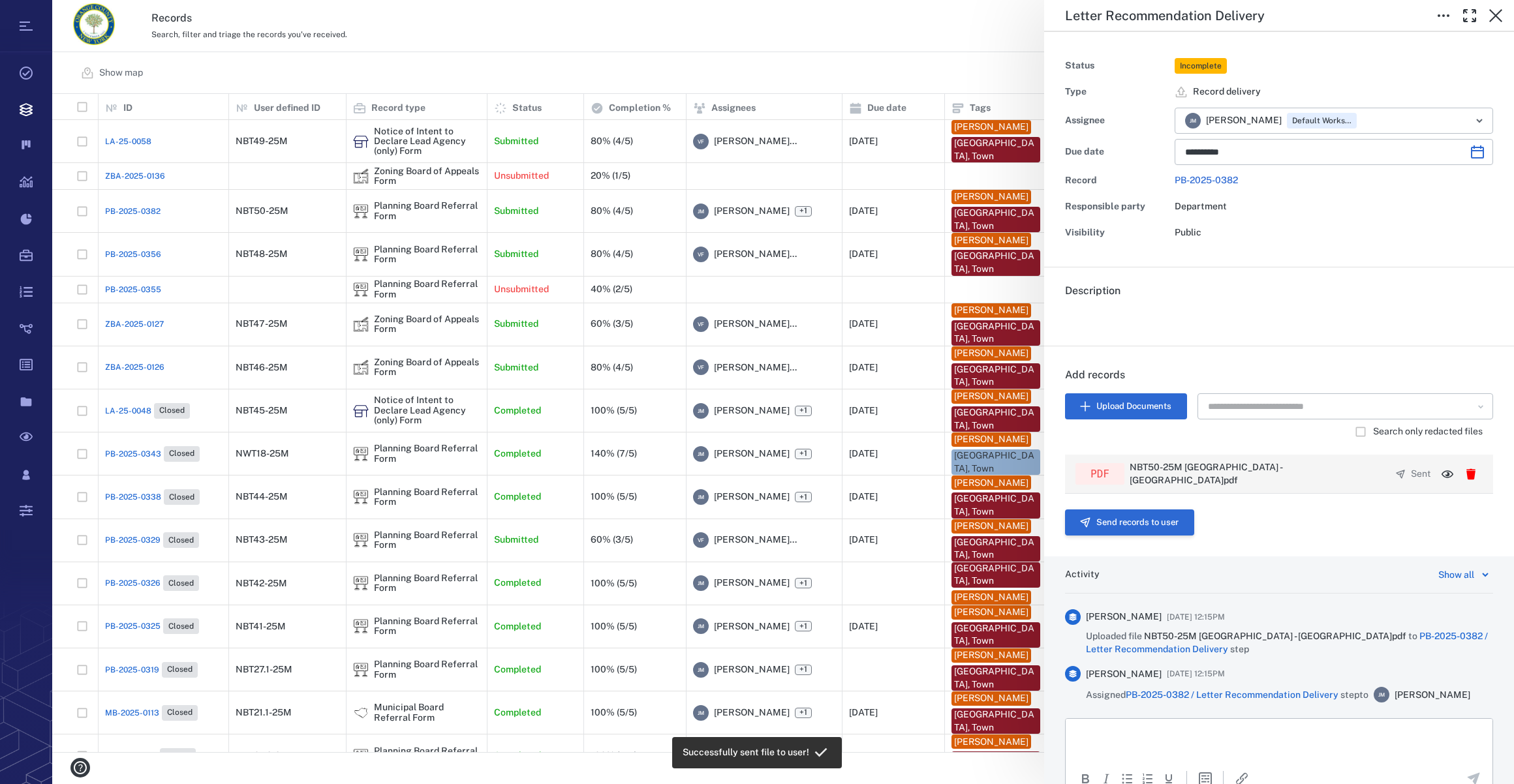
click at [1105, 513] on button "Send records to user" at bounding box center [1129, 522] width 129 height 26
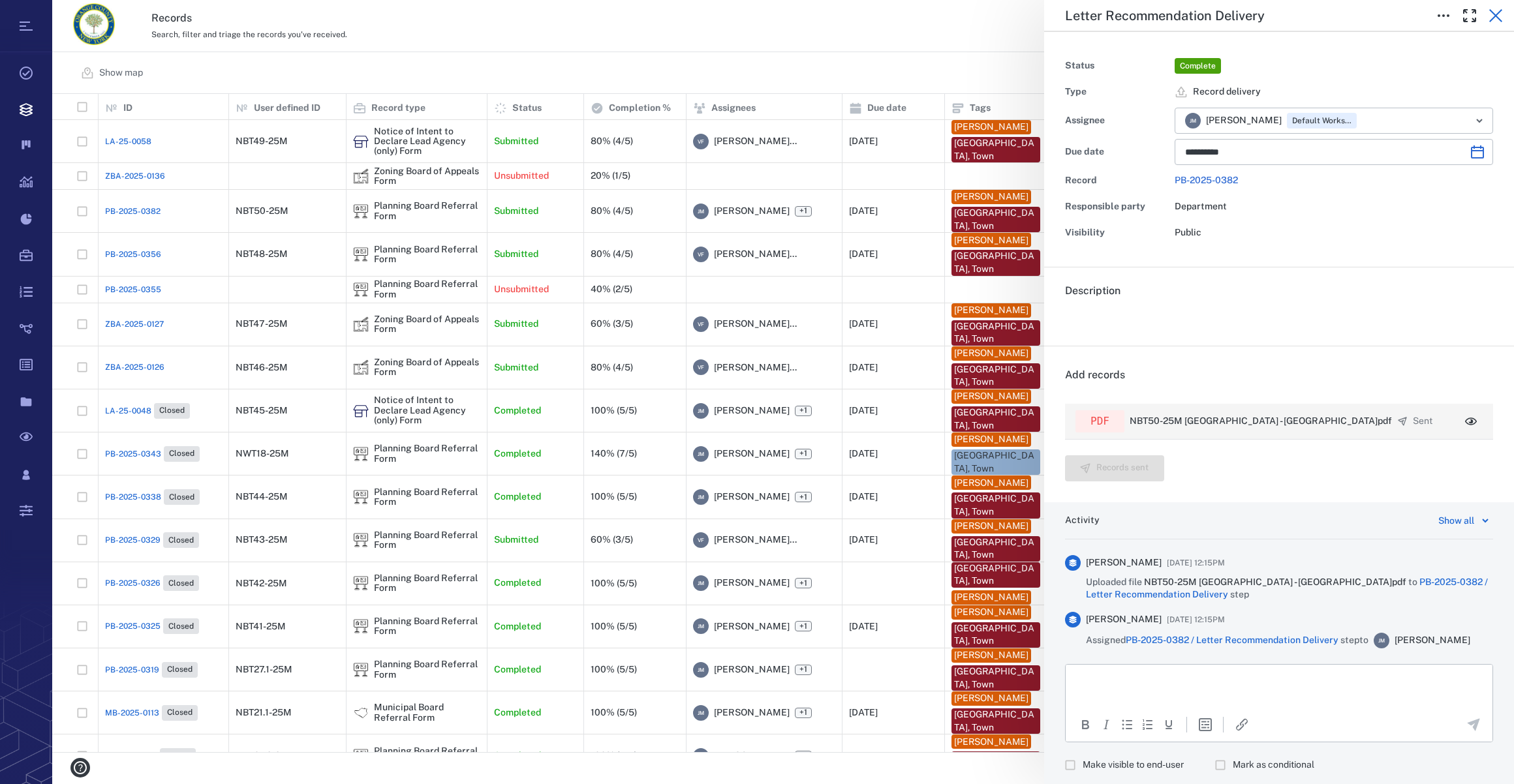
click at [1498, 15] on icon "button" at bounding box center [1495, 15] width 15 height 15
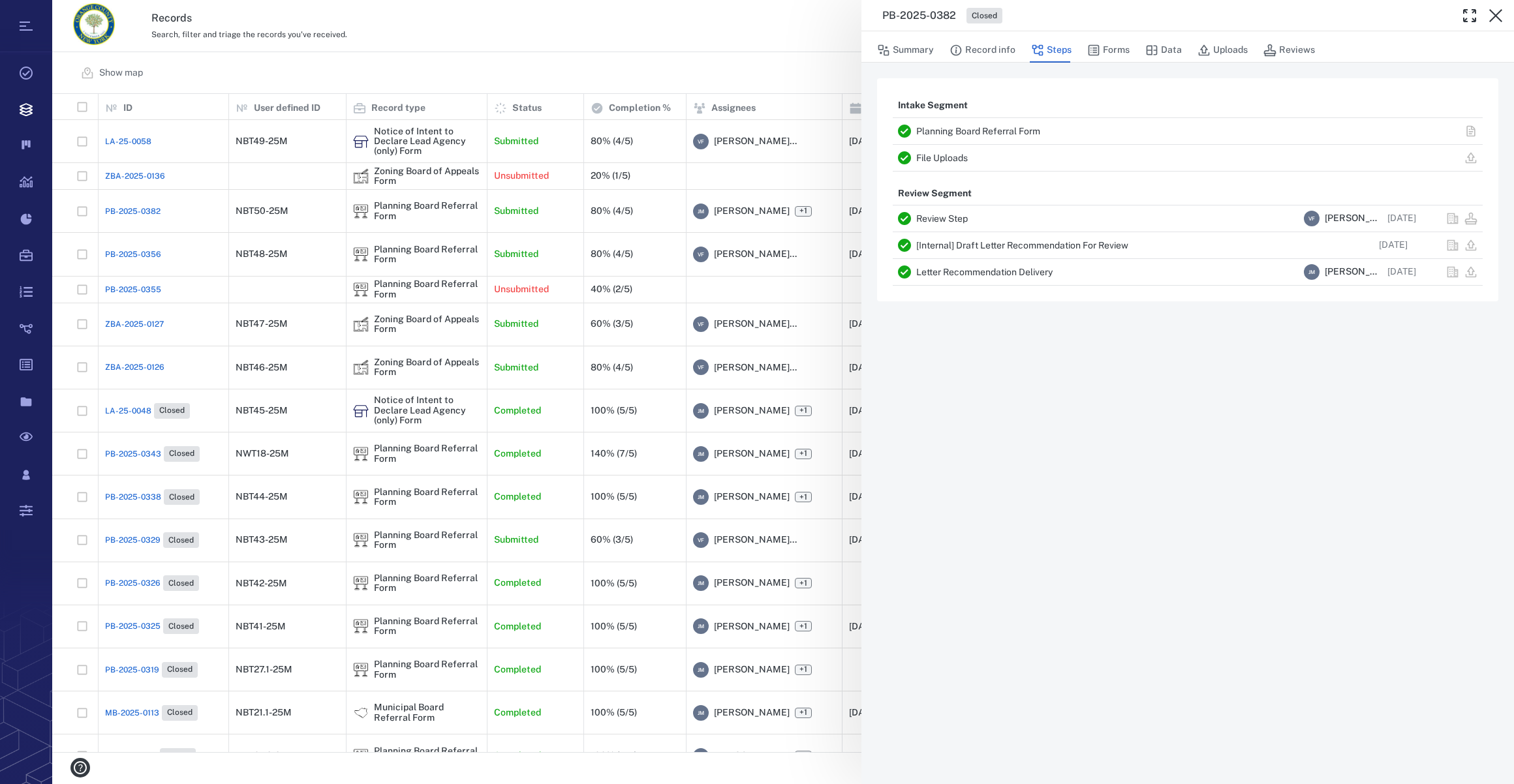
click at [1498, 15] on icon "button" at bounding box center [1495, 15] width 15 height 15
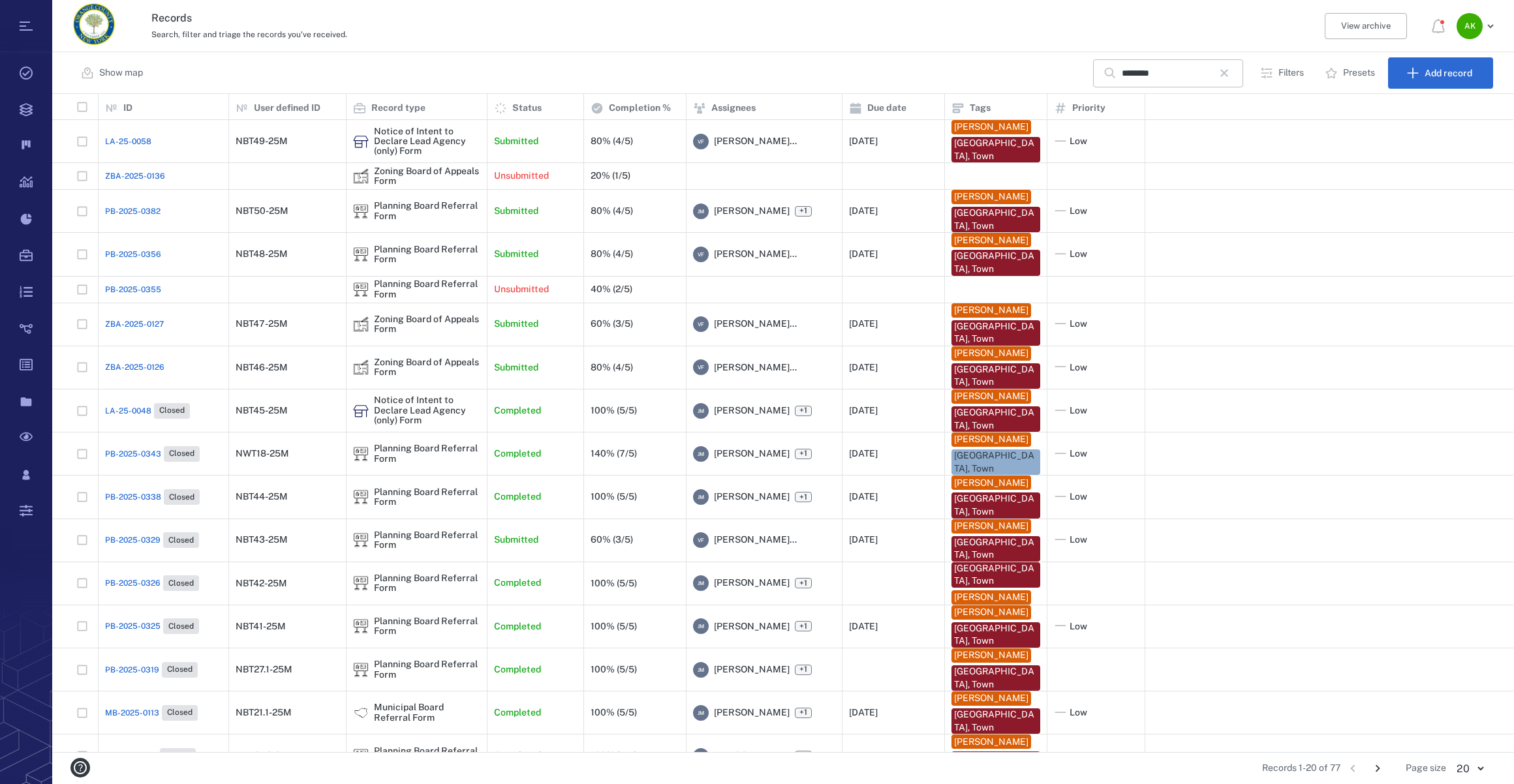
drag, startPoint x: 1224, startPoint y: 73, endPoint x: 1329, endPoint y: 2, distance: 126.8
click at [1224, 73] on icon "button" at bounding box center [1224, 73] width 15 height 15
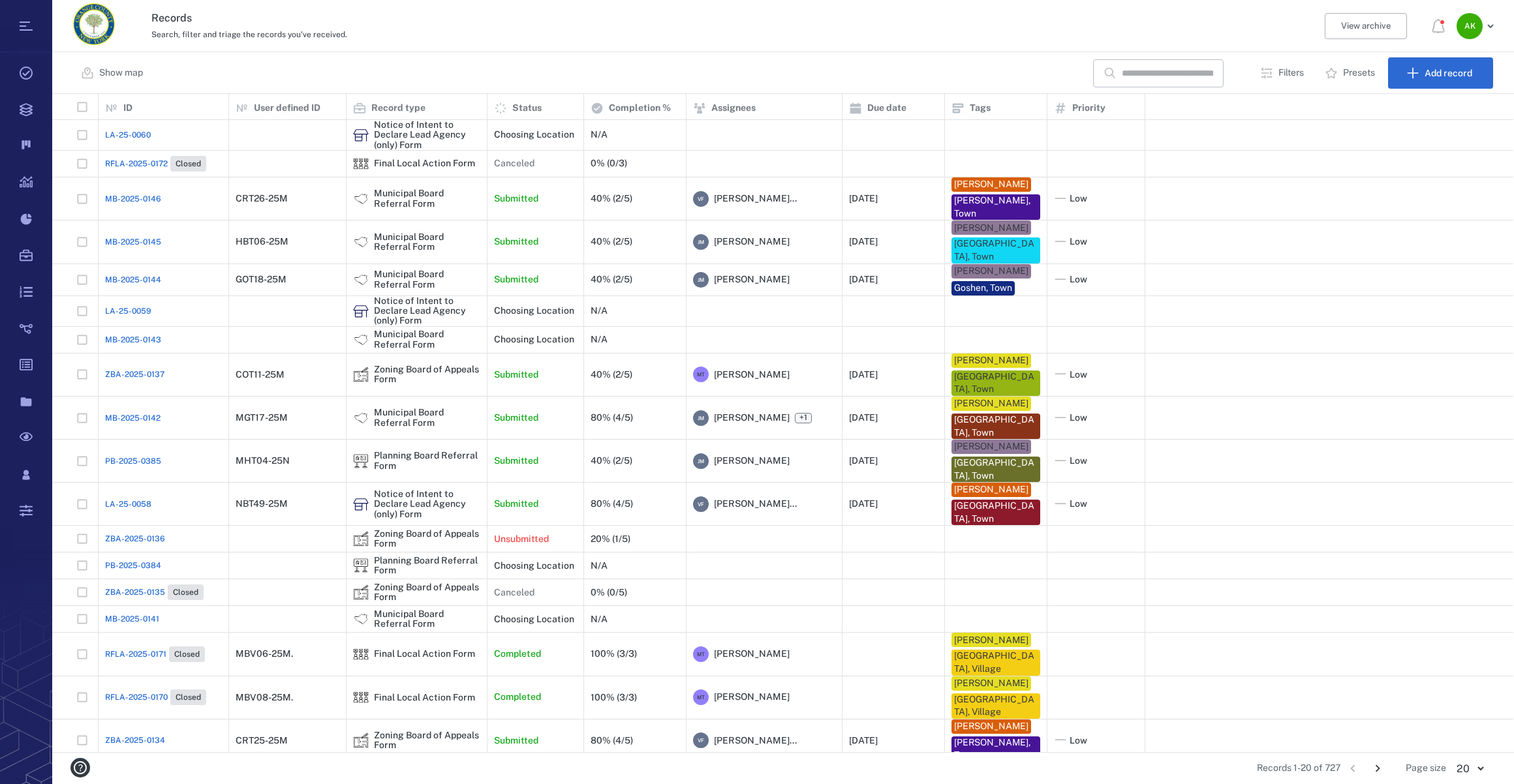
click at [1156, 58] on div "​ Filters Presets Add record" at bounding box center [1293, 73] width 400 height 32
drag, startPoint x: 1155, startPoint y: 72, endPoint x: 1194, endPoint y: 44, distance: 48.0
click at [1155, 72] on input "text" at bounding box center [1168, 73] width 91 height 28
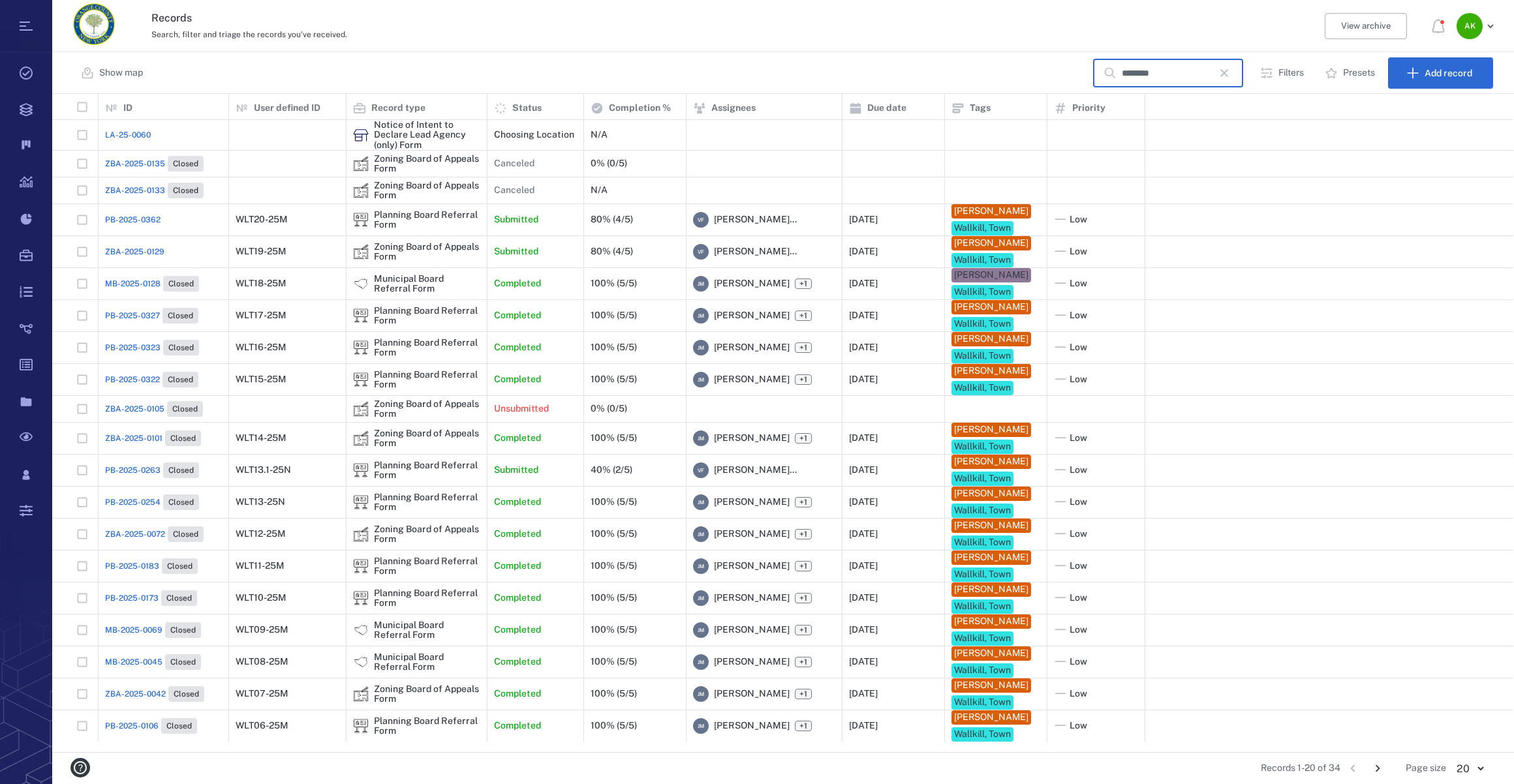
type input "********"
click at [125, 258] on span "ZBA-2025-0129" at bounding box center [134, 252] width 59 height 12
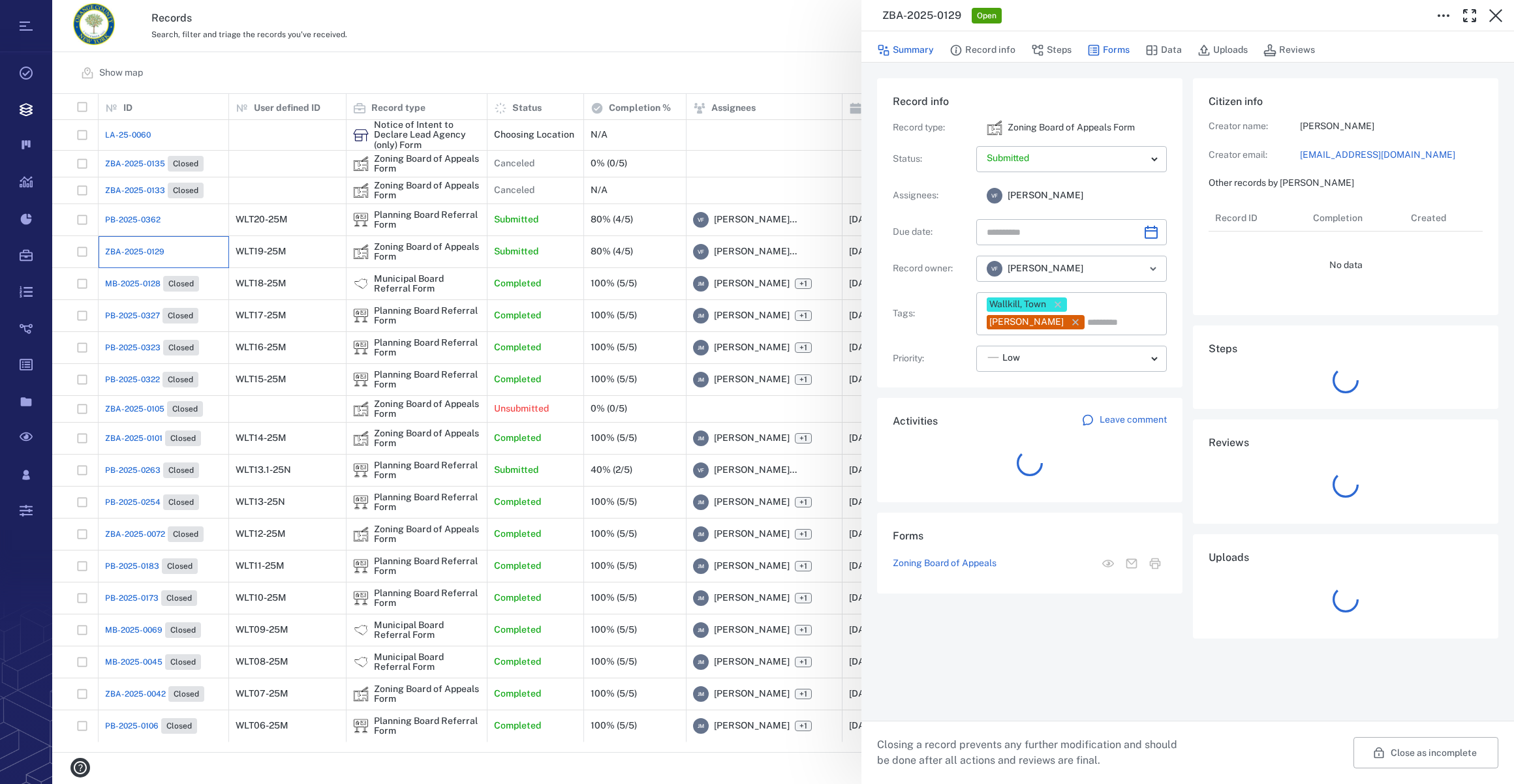
type input "**********"
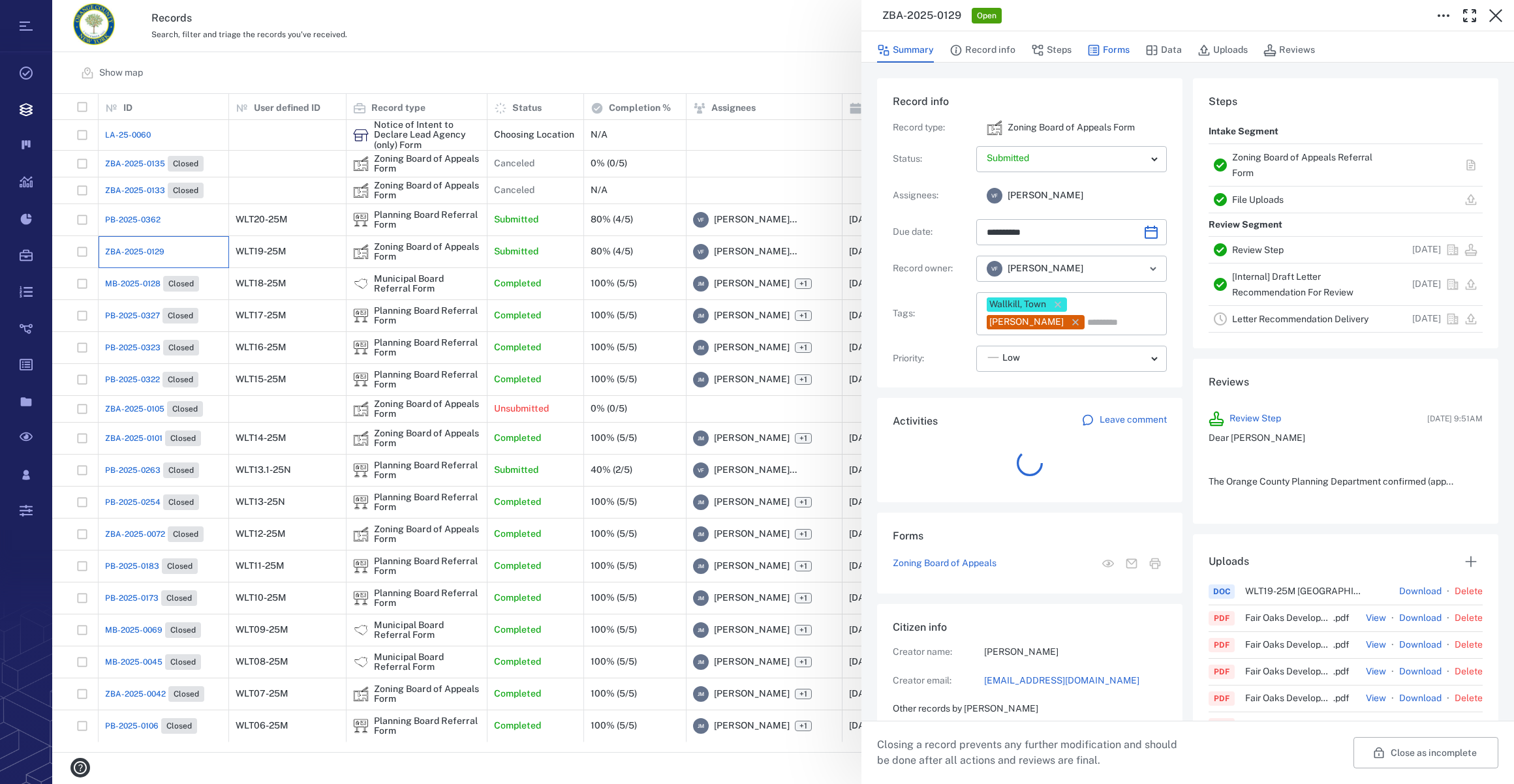
scroll to position [10, 9]
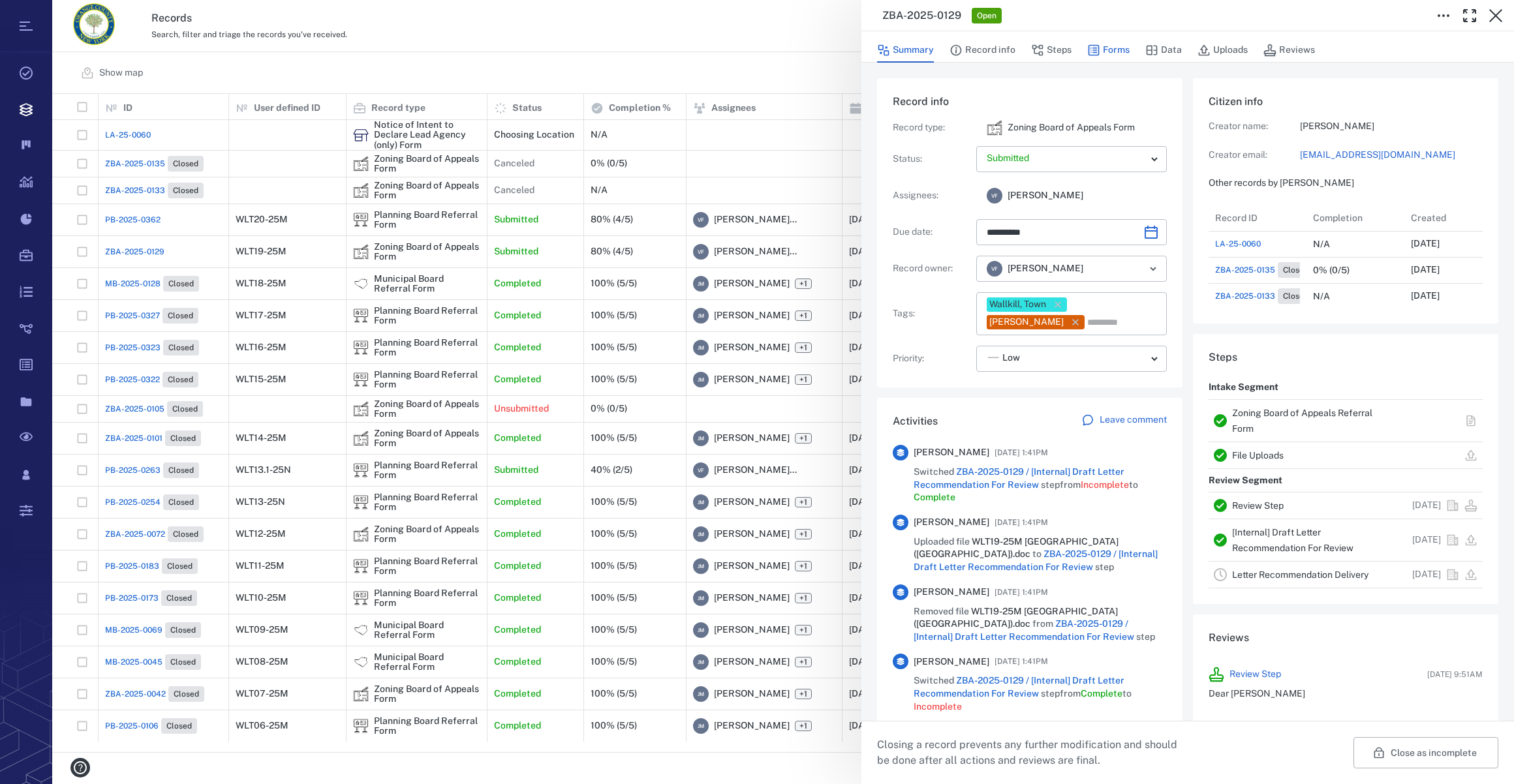
click at [1111, 52] on button "Forms" at bounding box center [1108, 50] width 42 height 25
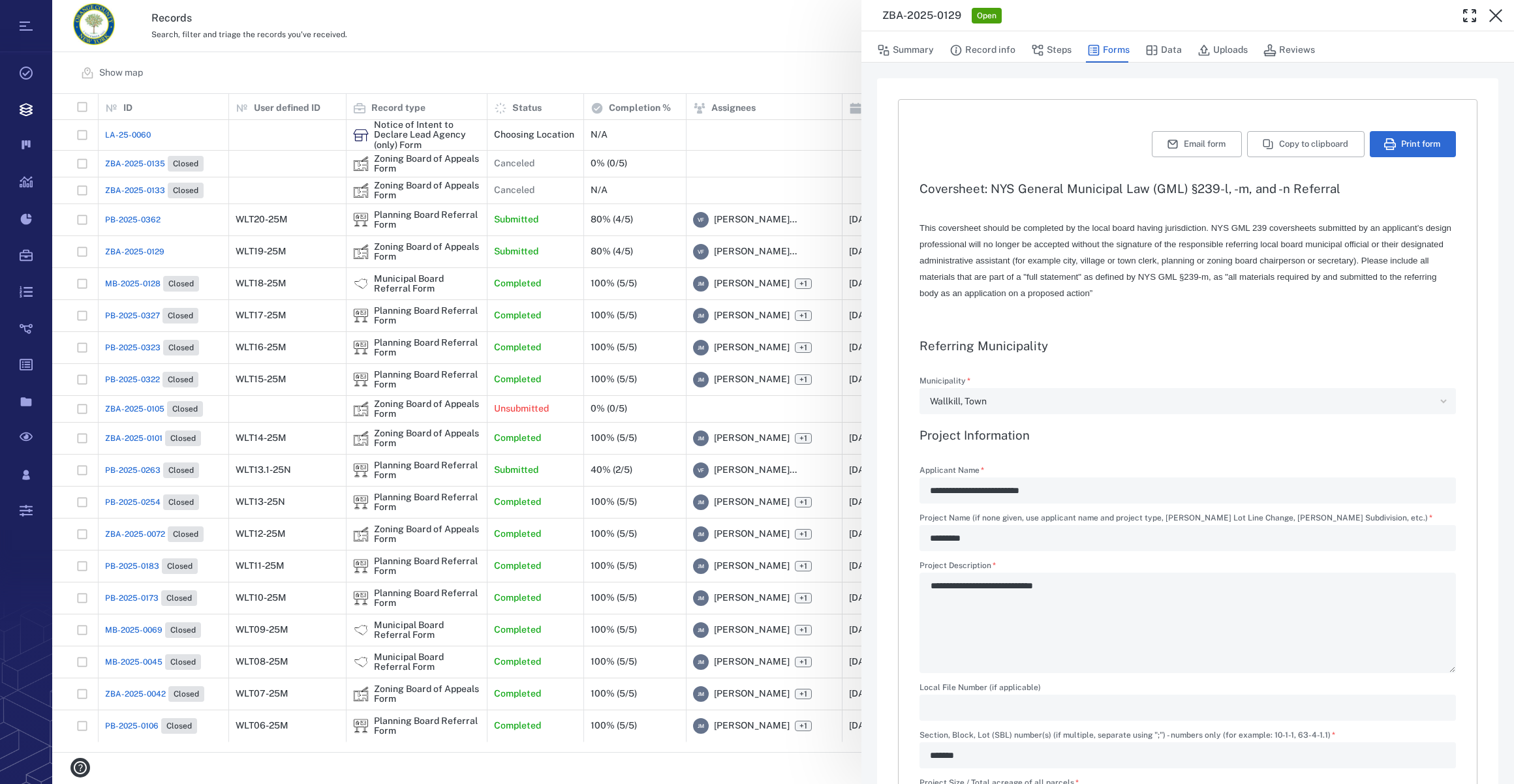
type input "**********"
click at [1048, 53] on button "Steps" at bounding box center [1051, 50] width 40 height 25
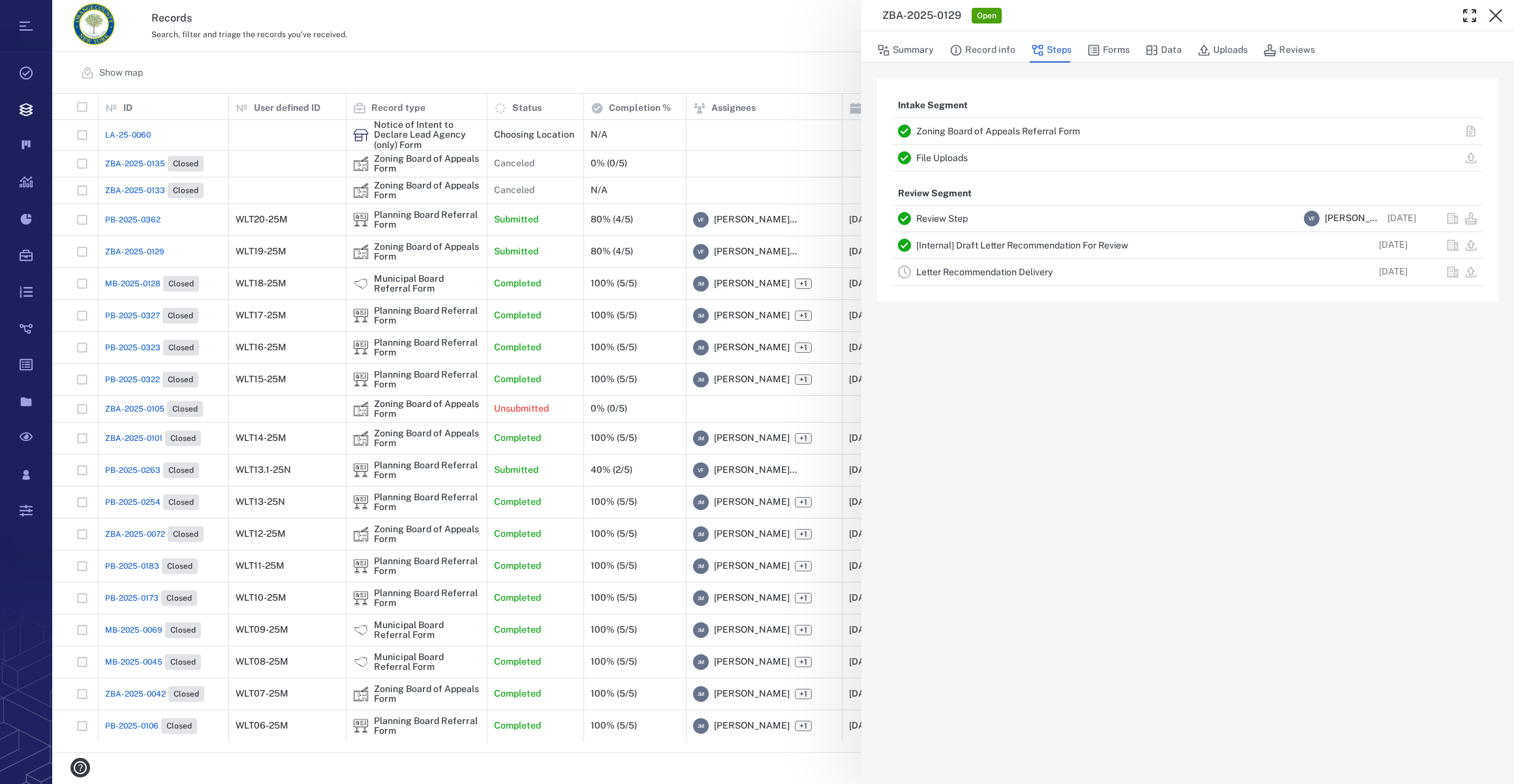
click at [961, 280] on div "Letter Recommendation Delivery [DATE]" at bounding box center [1188, 272] width 590 height 26
click at [965, 268] on link "Letter Recommendation Delivery" at bounding box center [984, 272] width 137 height 11
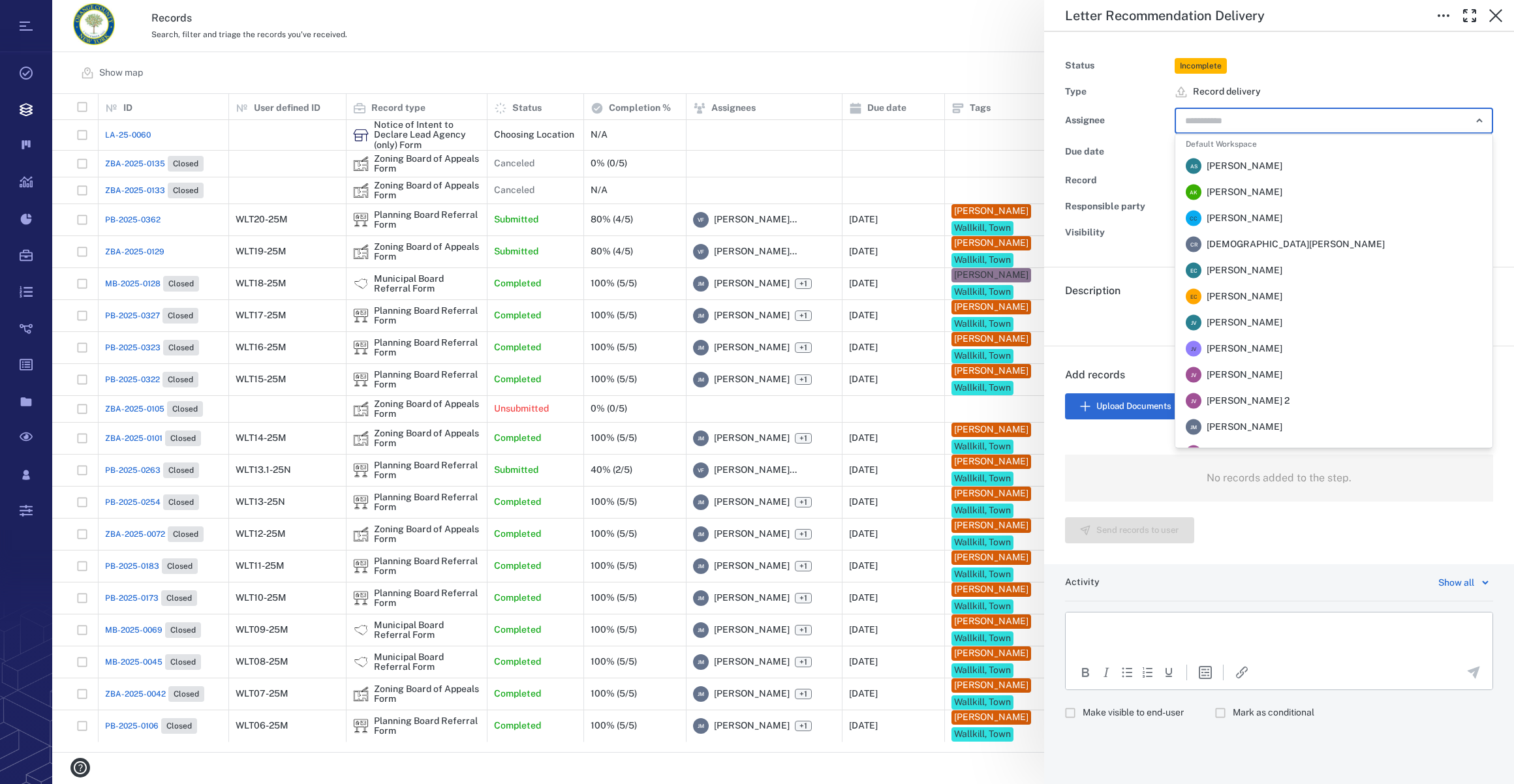
click at [1237, 129] on input "text" at bounding box center [1319, 121] width 270 height 19
click at [1279, 421] on span "[PERSON_NAME]" at bounding box center [1244, 427] width 76 height 13
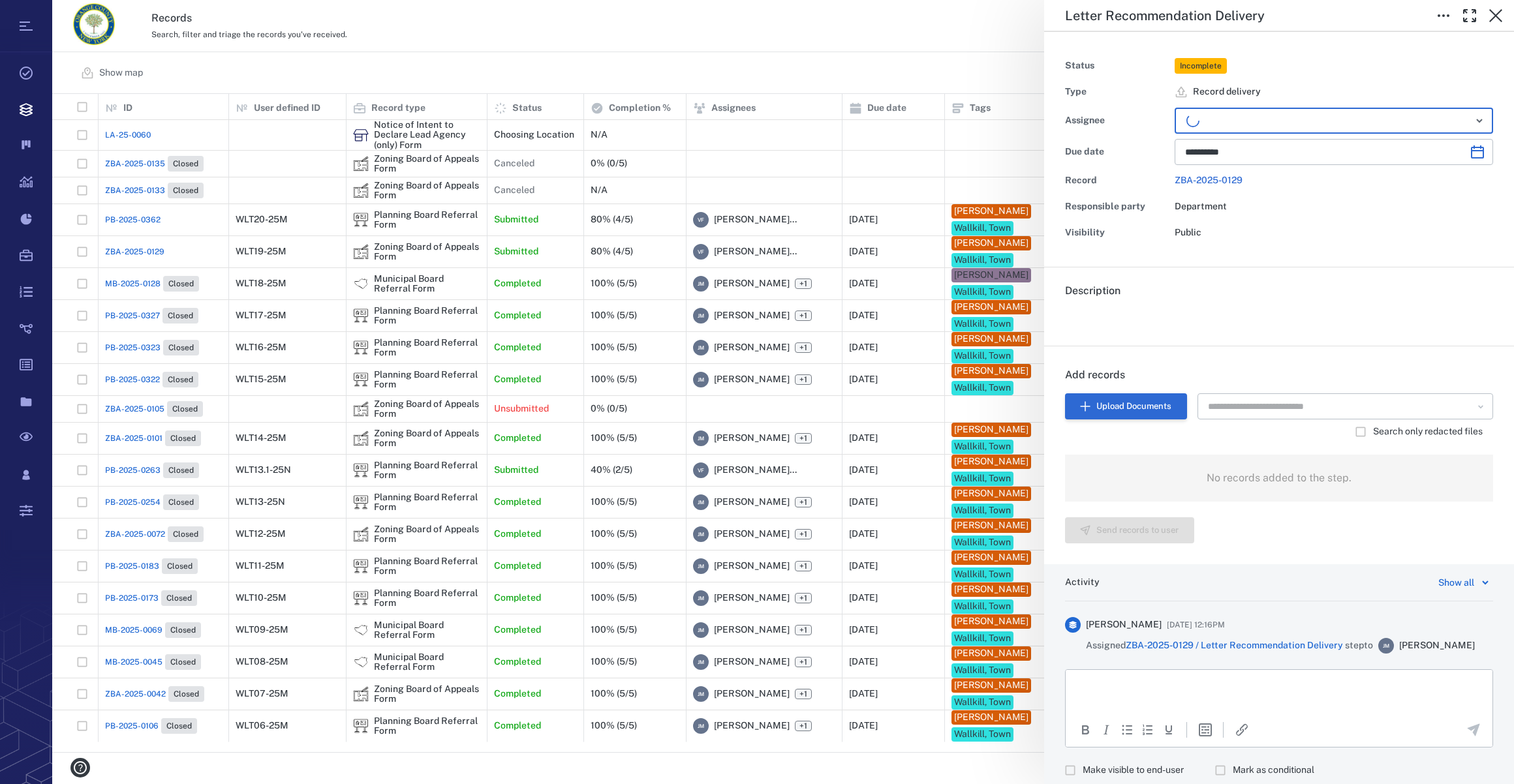
click at [1097, 406] on button "Upload Documents" at bounding box center [1126, 407] width 122 height 26
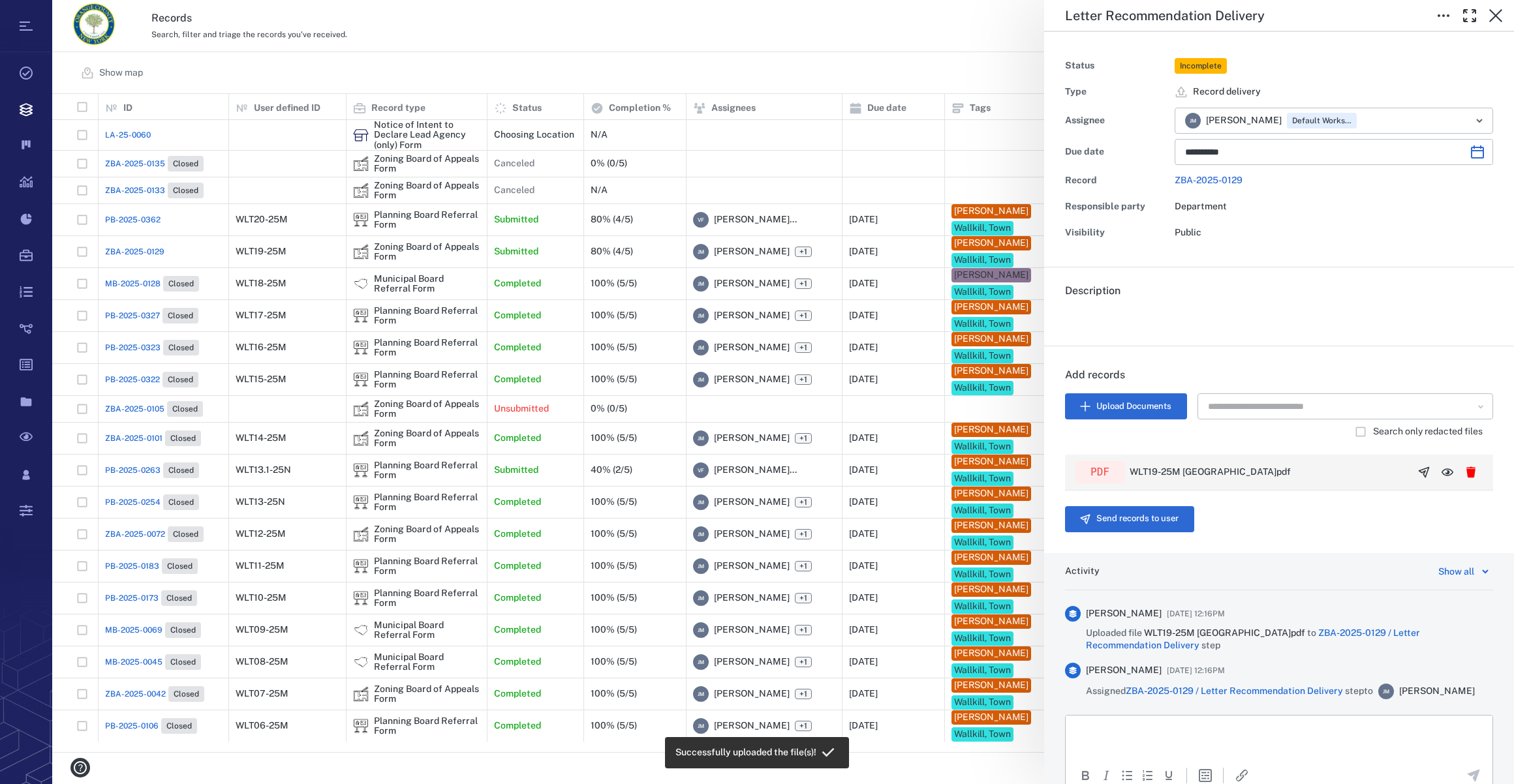
click at [1419, 469] on icon "button" at bounding box center [1424, 471] width 10 height 10
click at [1109, 512] on button "Send records to user" at bounding box center [1129, 519] width 129 height 26
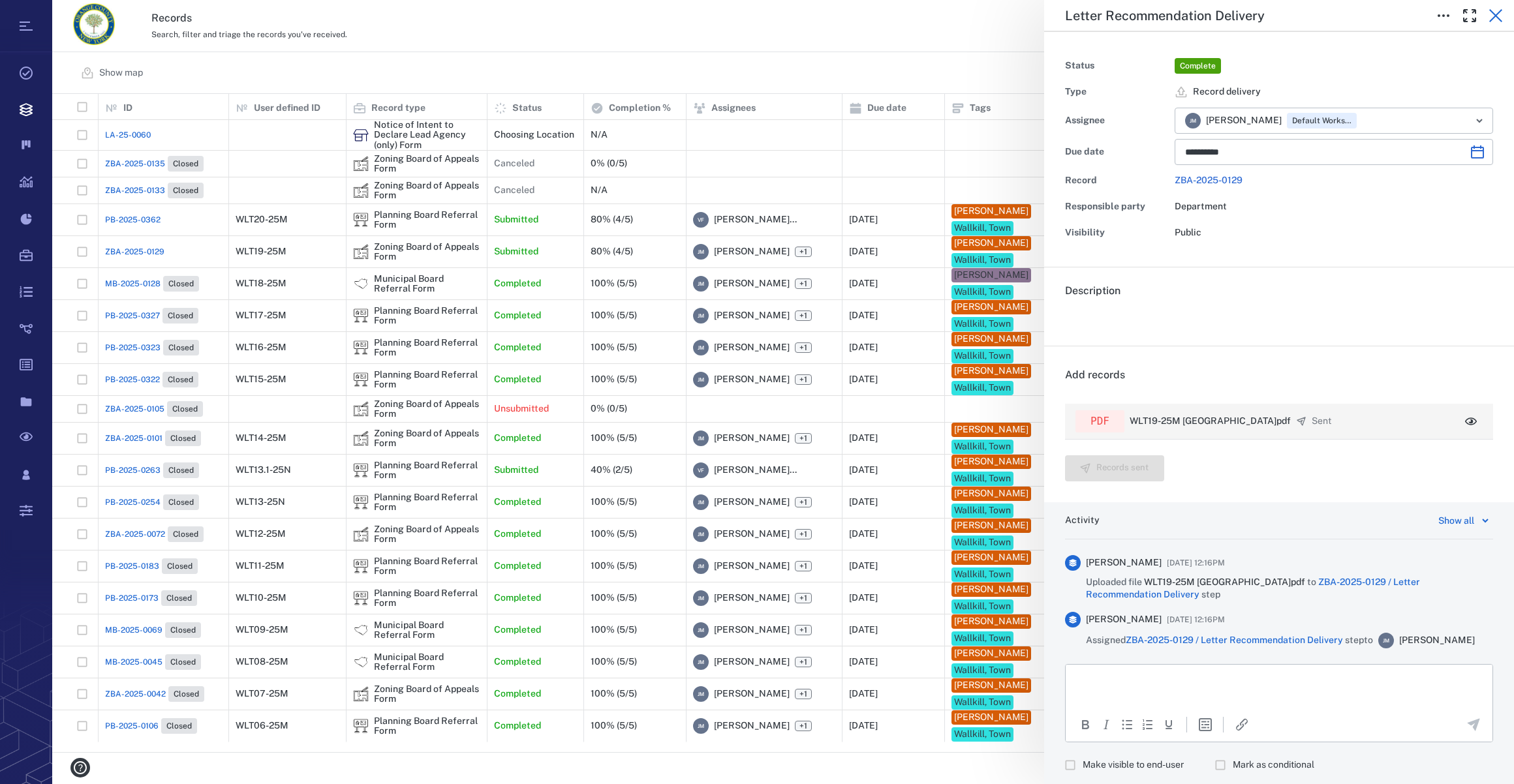
click at [1490, 12] on icon "button" at bounding box center [1495, 15] width 15 height 15
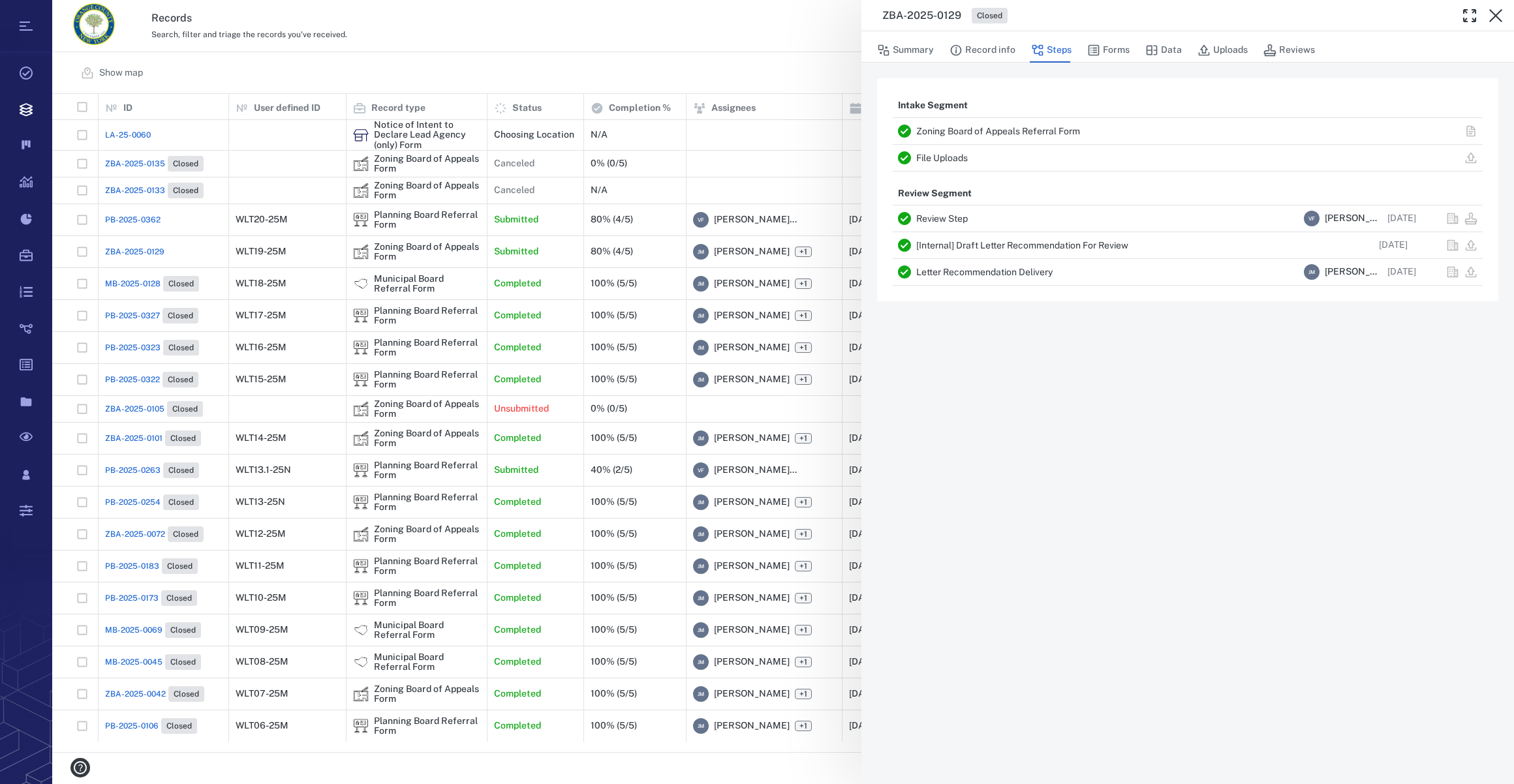
click at [1490, 12] on icon "button" at bounding box center [1495, 15] width 15 height 15
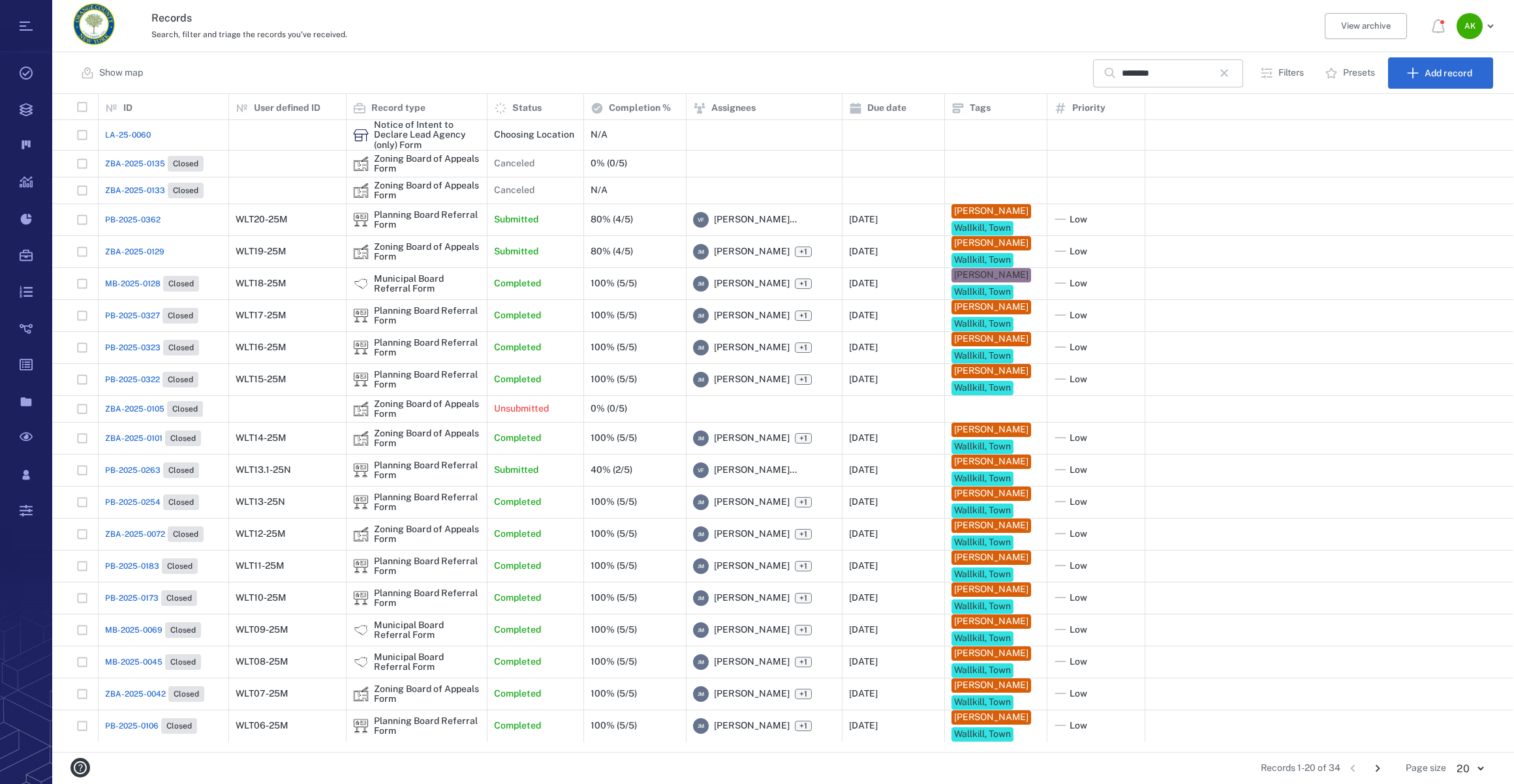
click at [1228, 79] on icon "button" at bounding box center [1224, 73] width 15 height 15
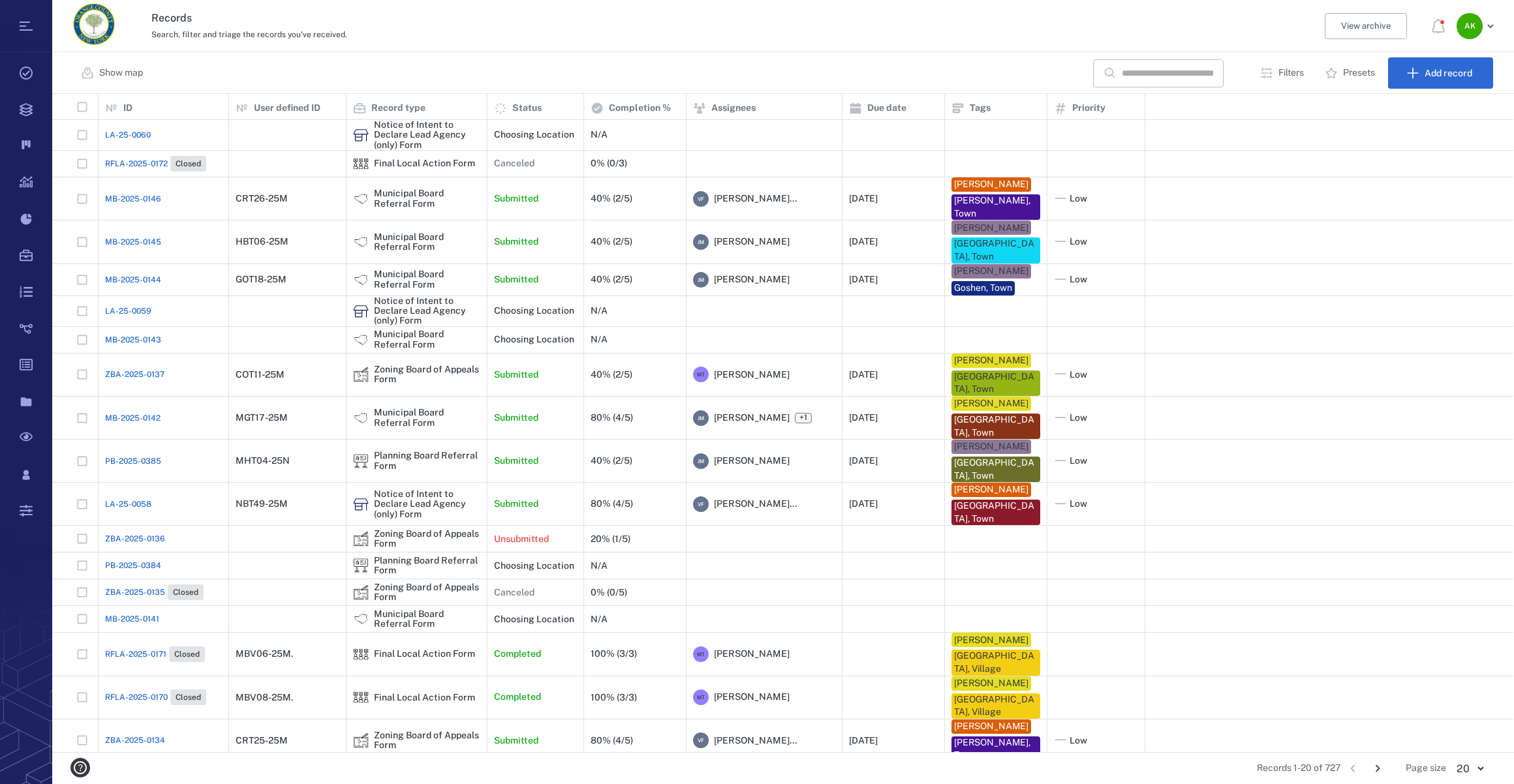
drag, startPoint x: 1157, startPoint y: 73, endPoint x: 1139, endPoint y: 42, distance: 35.8
click at [1157, 73] on input "text" at bounding box center [1168, 73] width 91 height 28
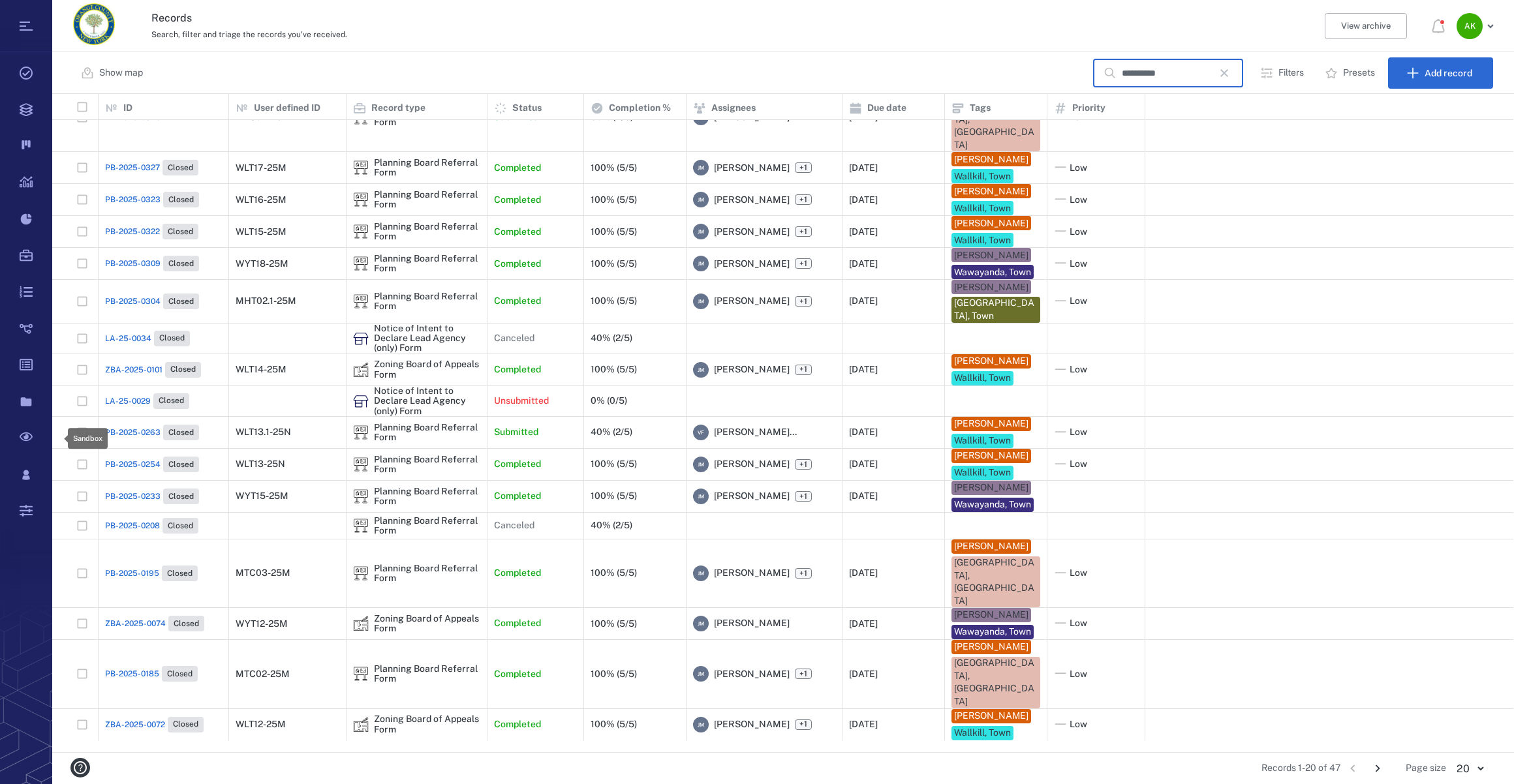
scroll to position [649, 1451]
type input "**********"
click at [151, 117] on div "ID 1" at bounding box center [163, 106] width 117 height 36
click at [146, 123] on span "PB-2025-0345" at bounding box center [133, 117] width 56 height 12
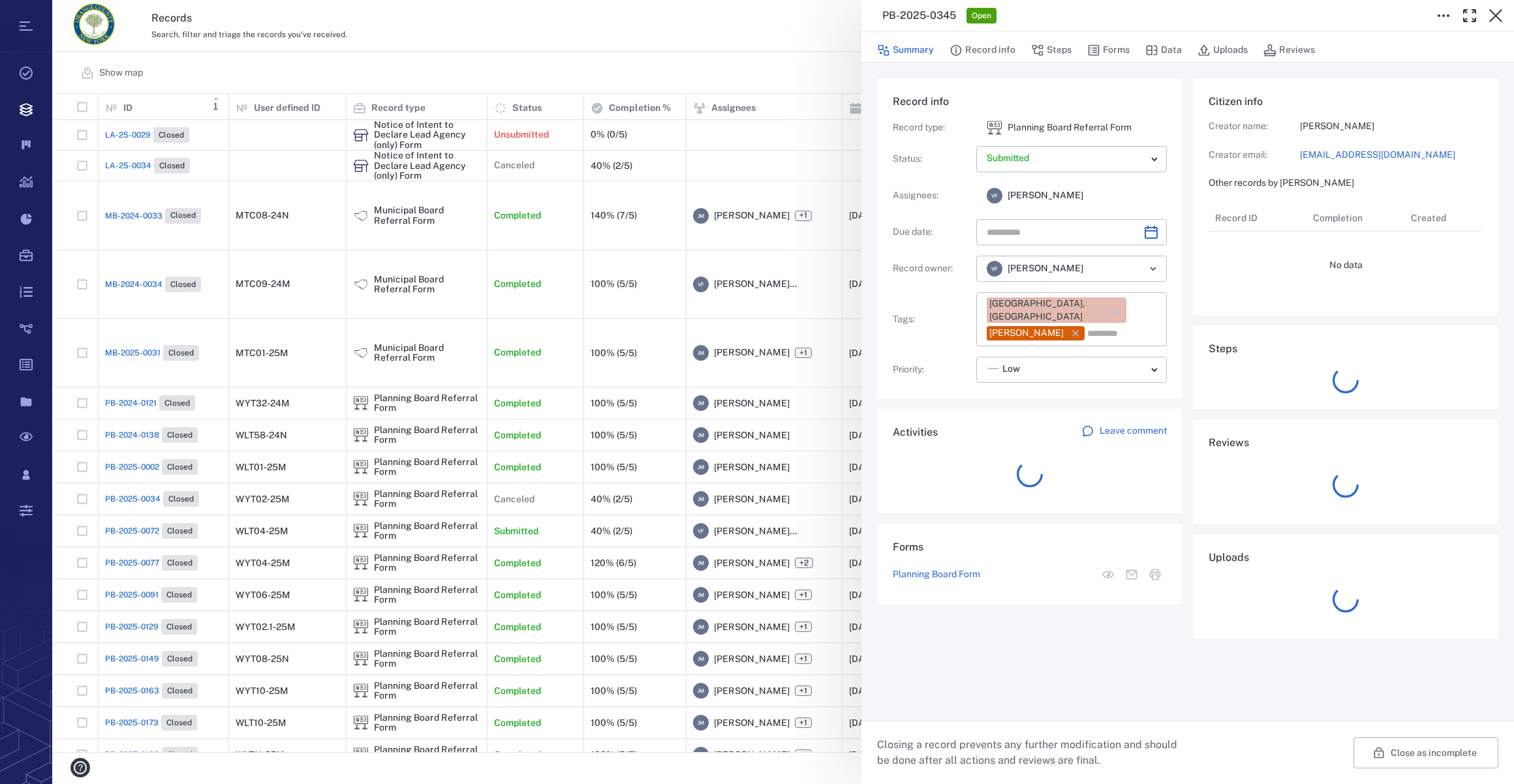
type input "**********"
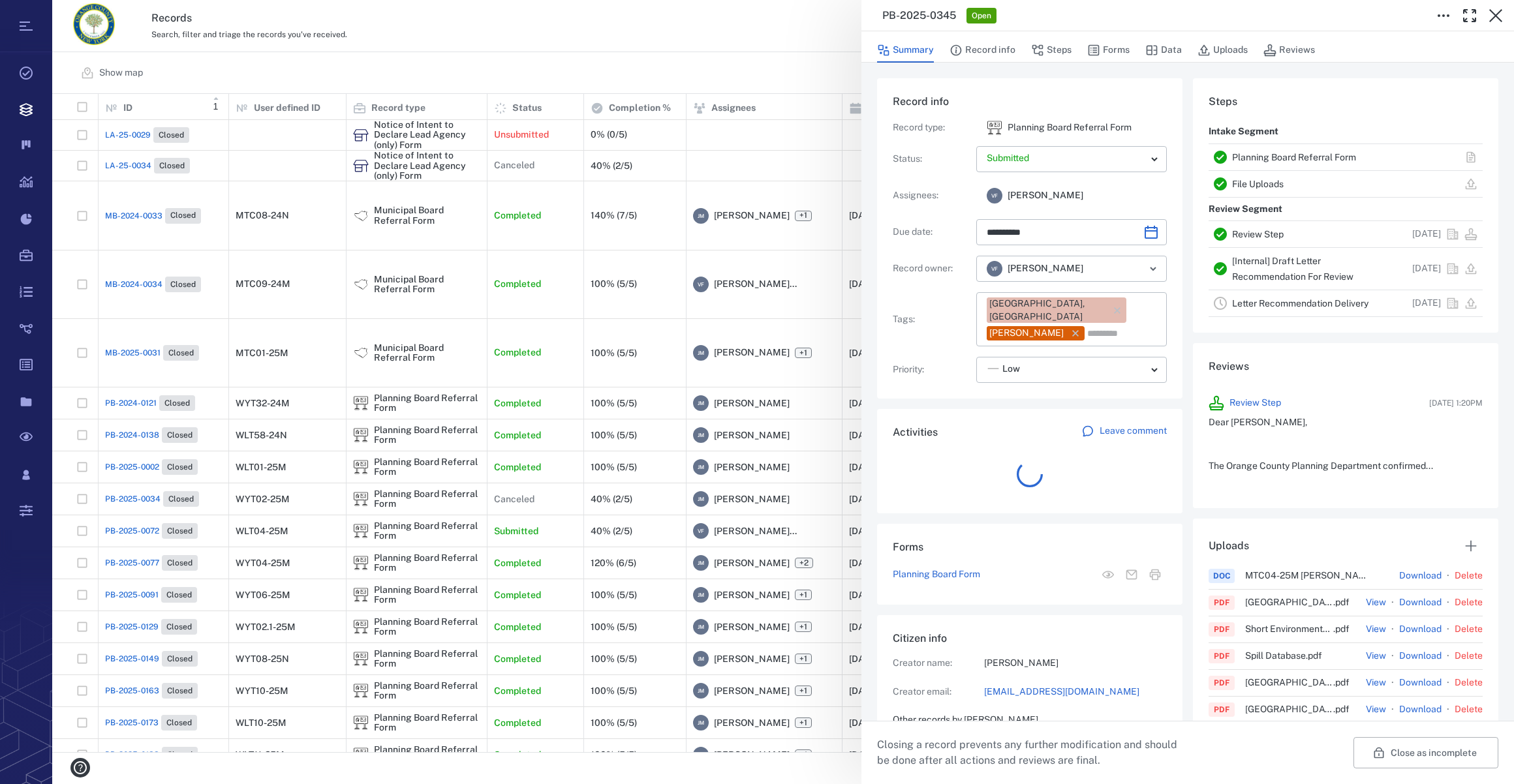
scroll to position [157, 252]
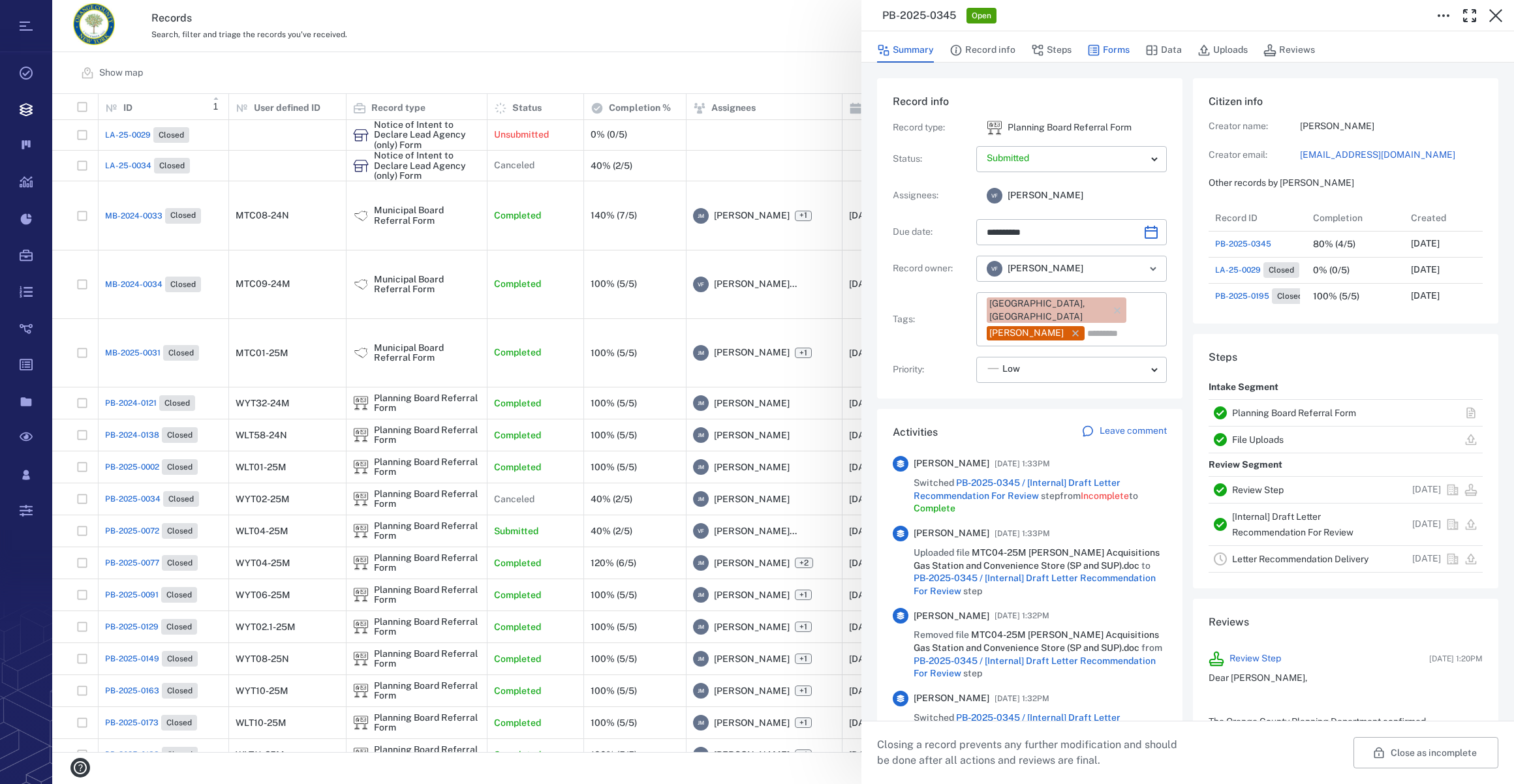
click at [1114, 45] on button "Forms" at bounding box center [1108, 50] width 42 height 25
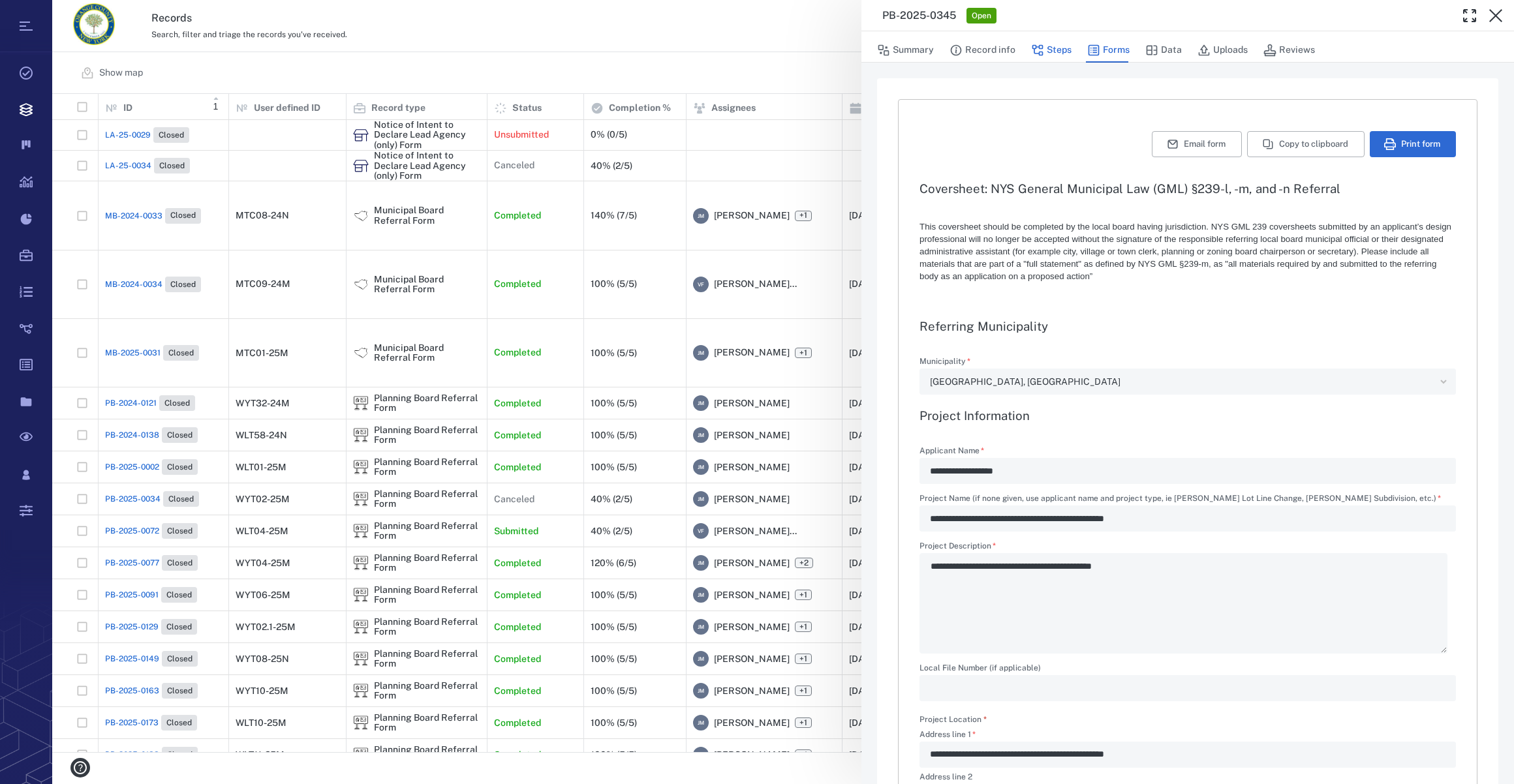
click at [1063, 49] on button "Steps" at bounding box center [1051, 50] width 40 height 25
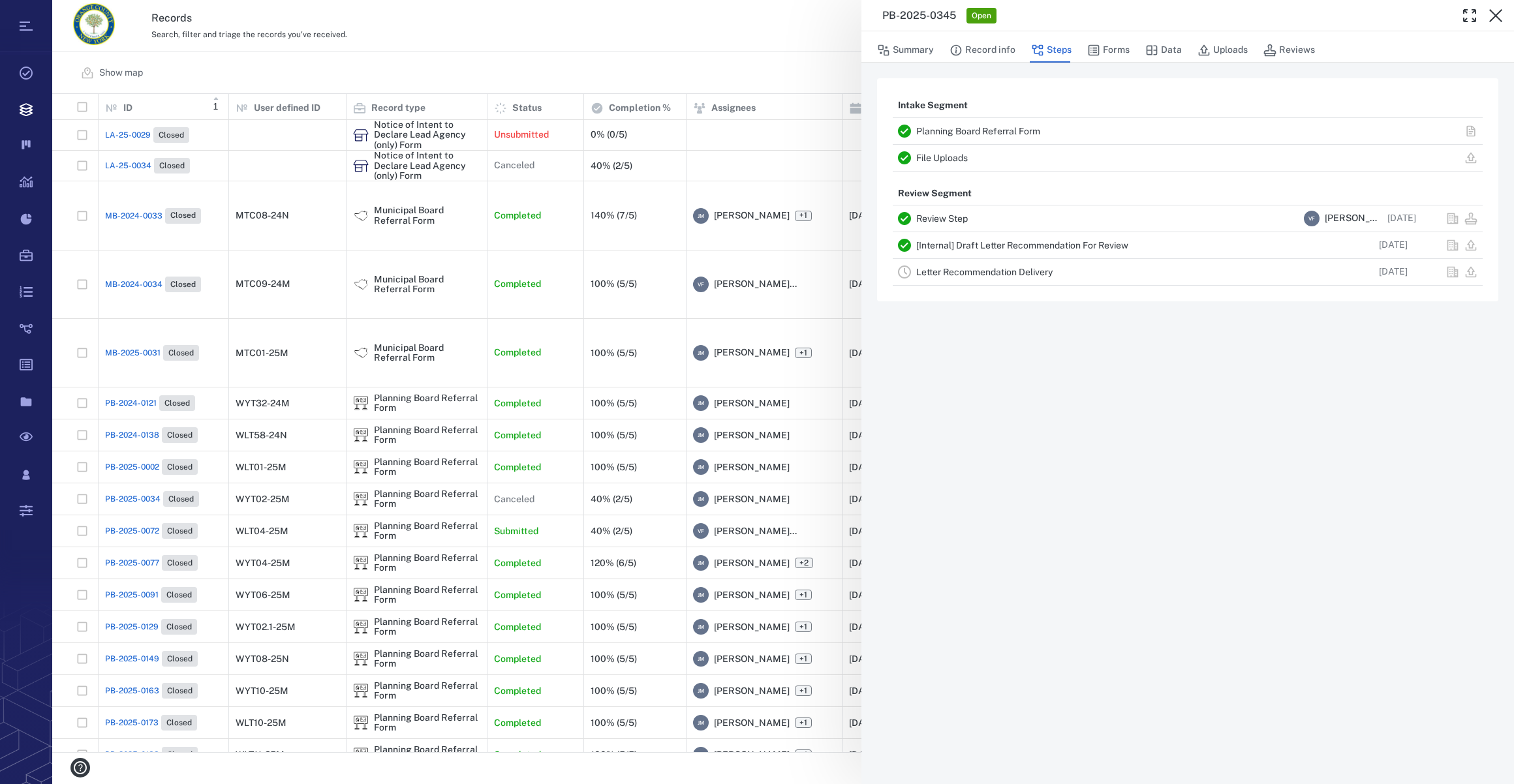
click at [959, 273] on link "Letter Recommendation Delivery" at bounding box center [984, 272] width 137 height 11
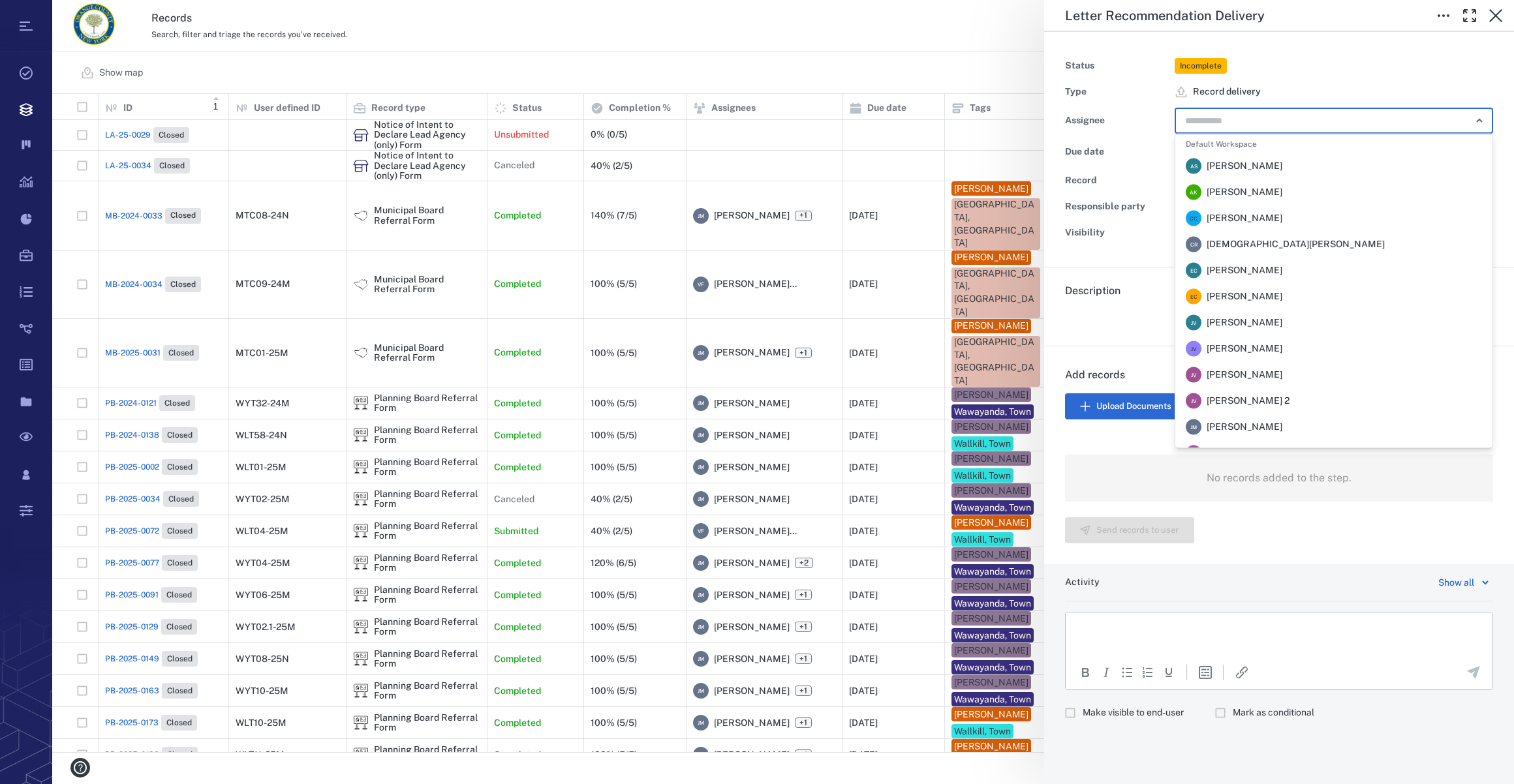
drag, startPoint x: 1243, startPoint y: 119, endPoint x: 1266, endPoint y: 164, distance: 50.5
click at [1243, 120] on input "text" at bounding box center [1319, 121] width 270 height 19
click at [1275, 430] on span "[PERSON_NAME]" at bounding box center [1244, 427] width 76 height 13
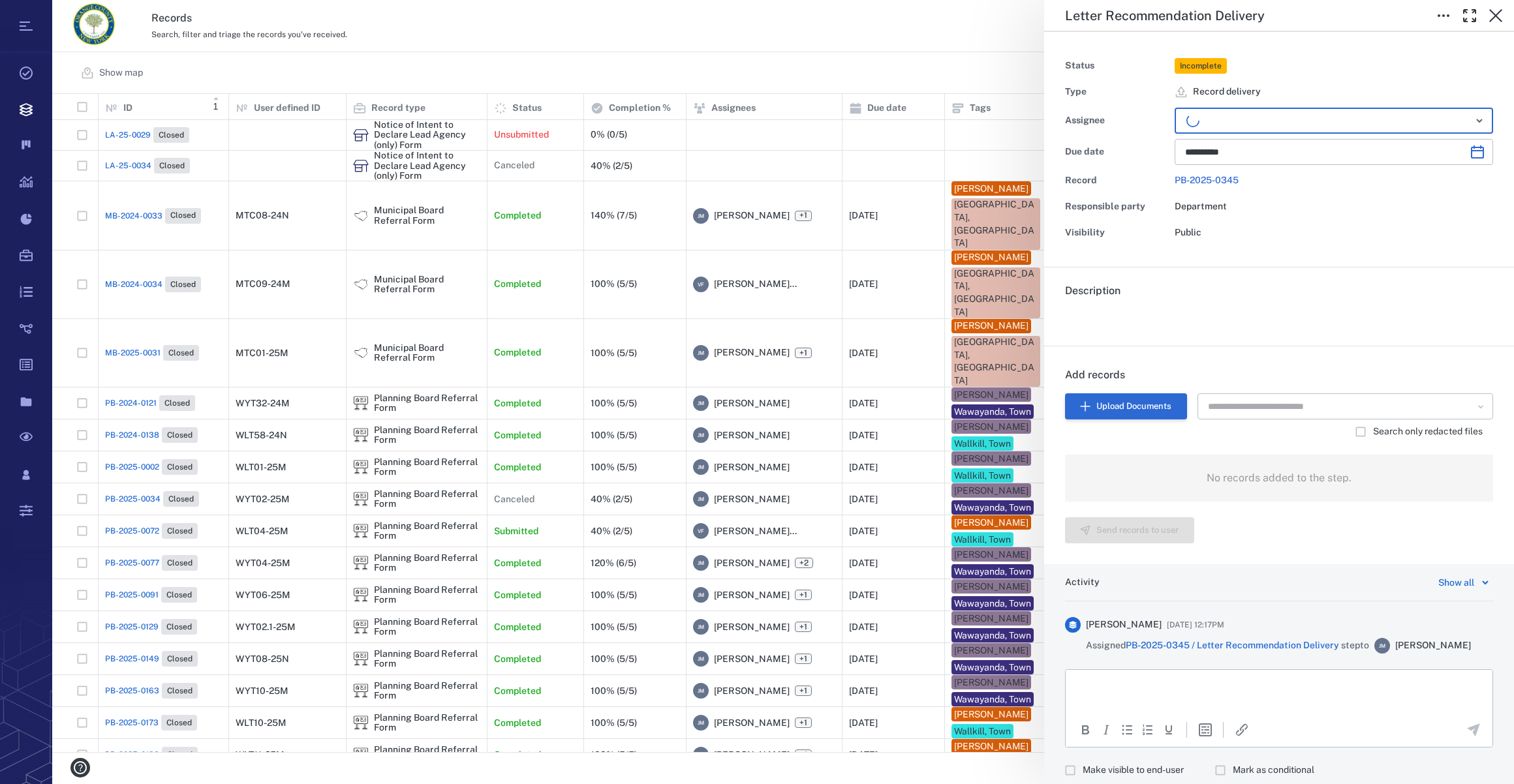
click at [1104, 399] on button "Upload Documents" at bounding box center [1126, 407] width 122 height 26
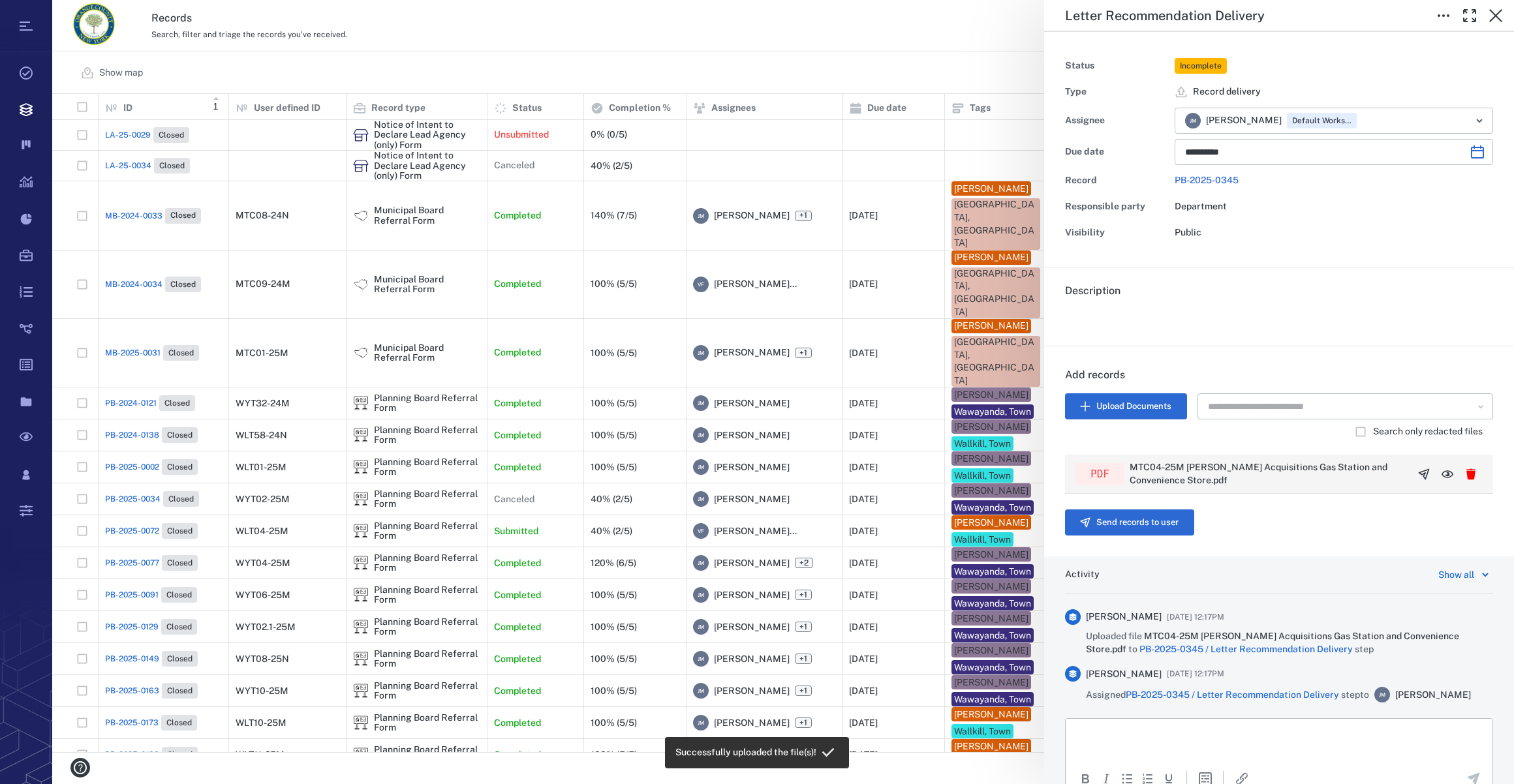
click at [1418, 468] on icon "button" at bounding box center [1424, 474] width 13 height 13
click at [1124, 518] on button "Send records to user" at bounding box center [1129, 522] width 129 height 26
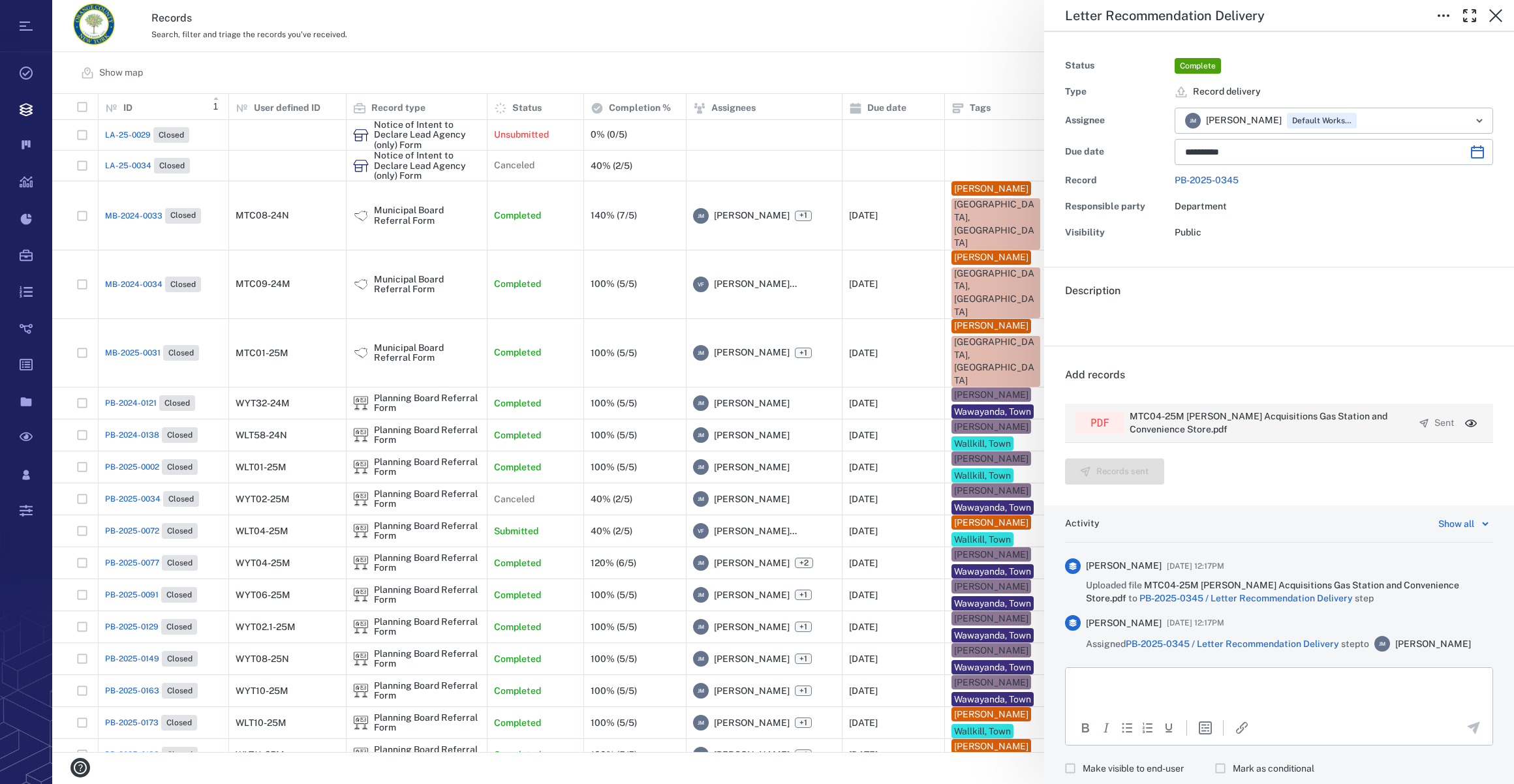
click at [1178, 415] on p "MTC04-25M [PERSON_NAME] Acquisitions Gas Station and Convenience Store.pdf" at bounding box center [1272, 423] width 284 height 25
click at [1465, 423] on icon "button" at bounding box center [1470, 424] width 12 height 8
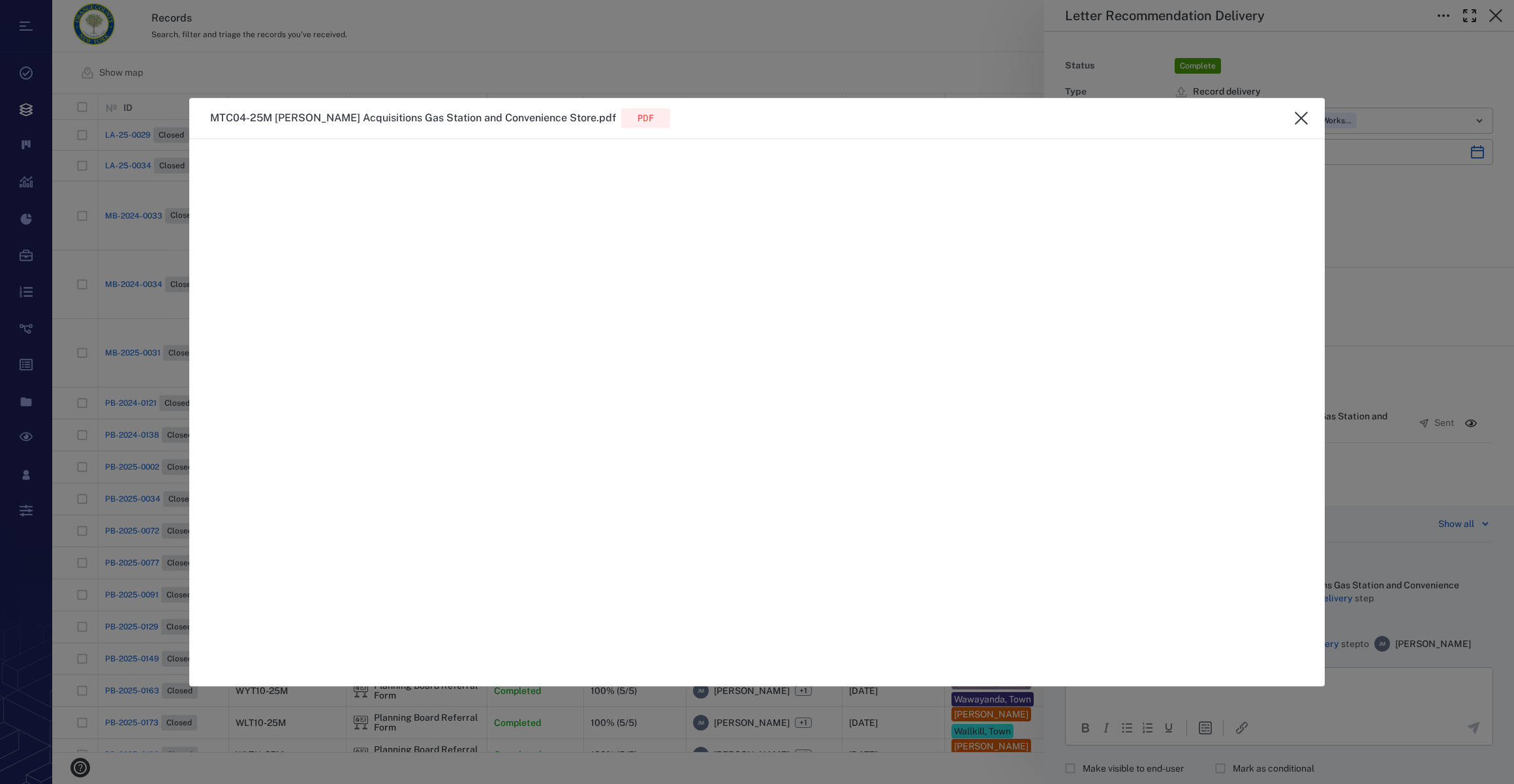
click at [1303, 117] on icon "close" at bounding box center [1301, 118] width 13 height 13
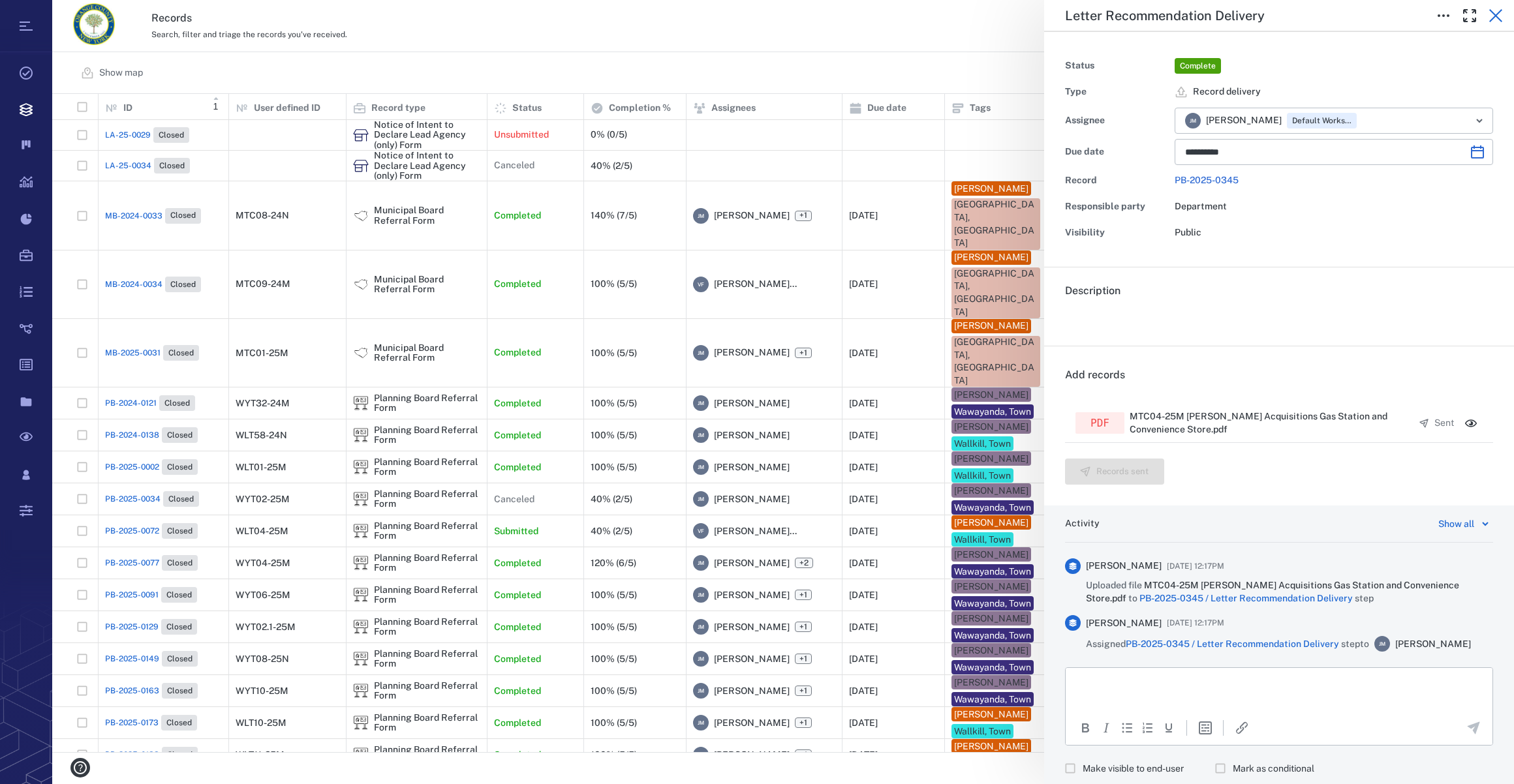
click at [1492, 12] on icon "button" at bounding box center [1495, 15] width 13 height 13
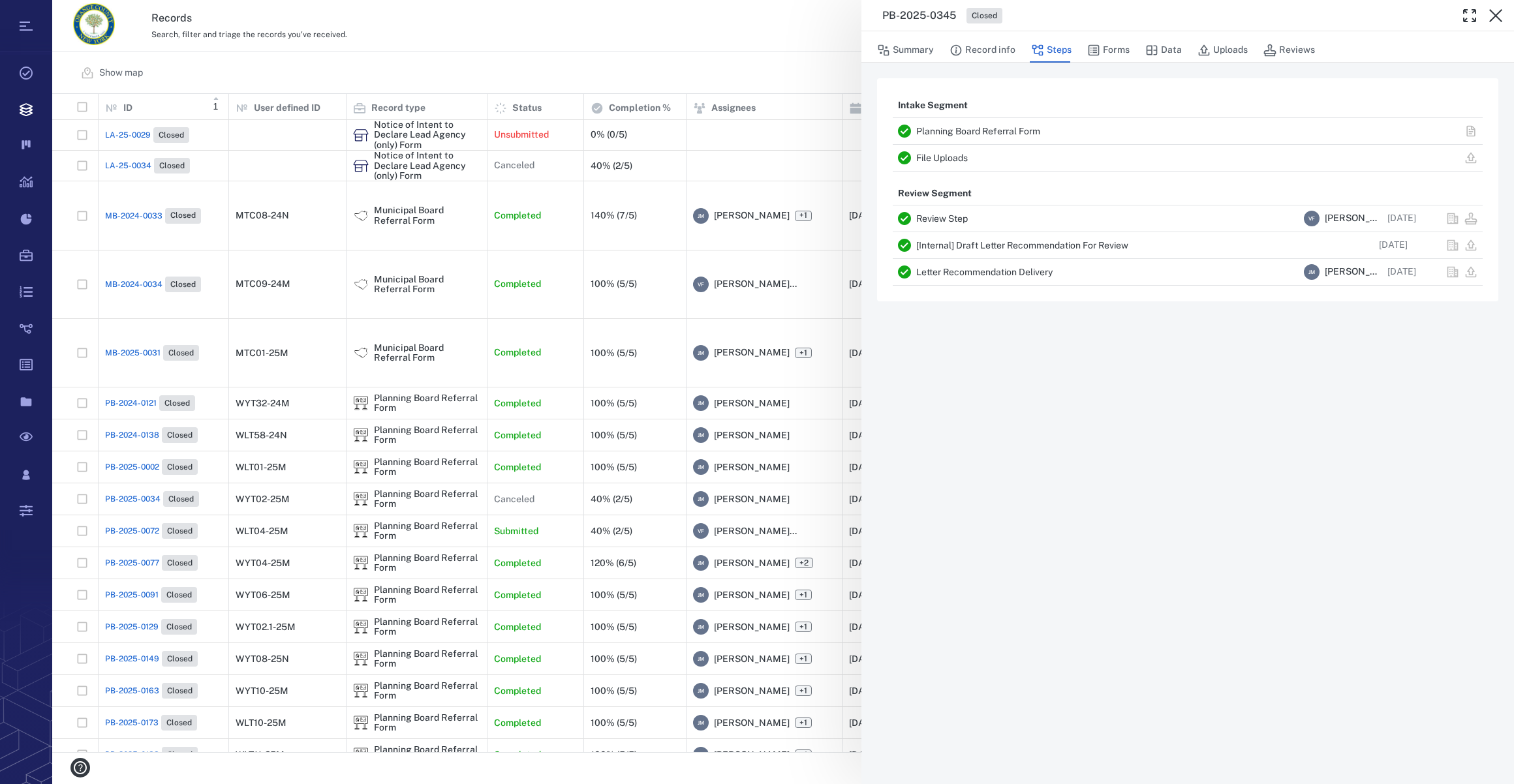
click at [120, 357] on div "PB-2025-0345 Closed Summary Record info Steps Forms Data Uploads Reviews Intake…" at bounding box center [783, 392] width 1462 height 784
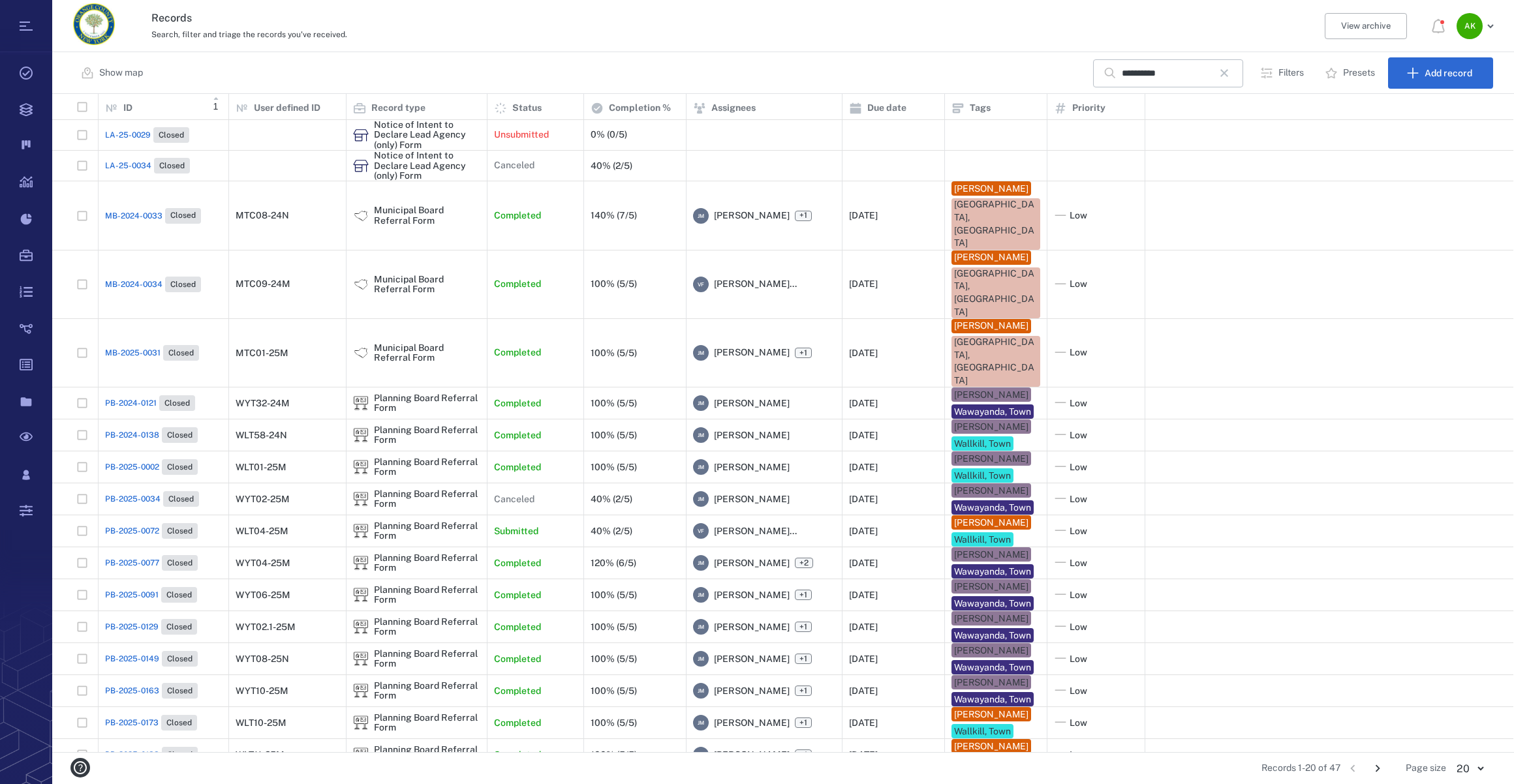
click at [120, 395] on div "PB-2024-0121 Closed" at bounding box center [150, 403] width 90 height 15
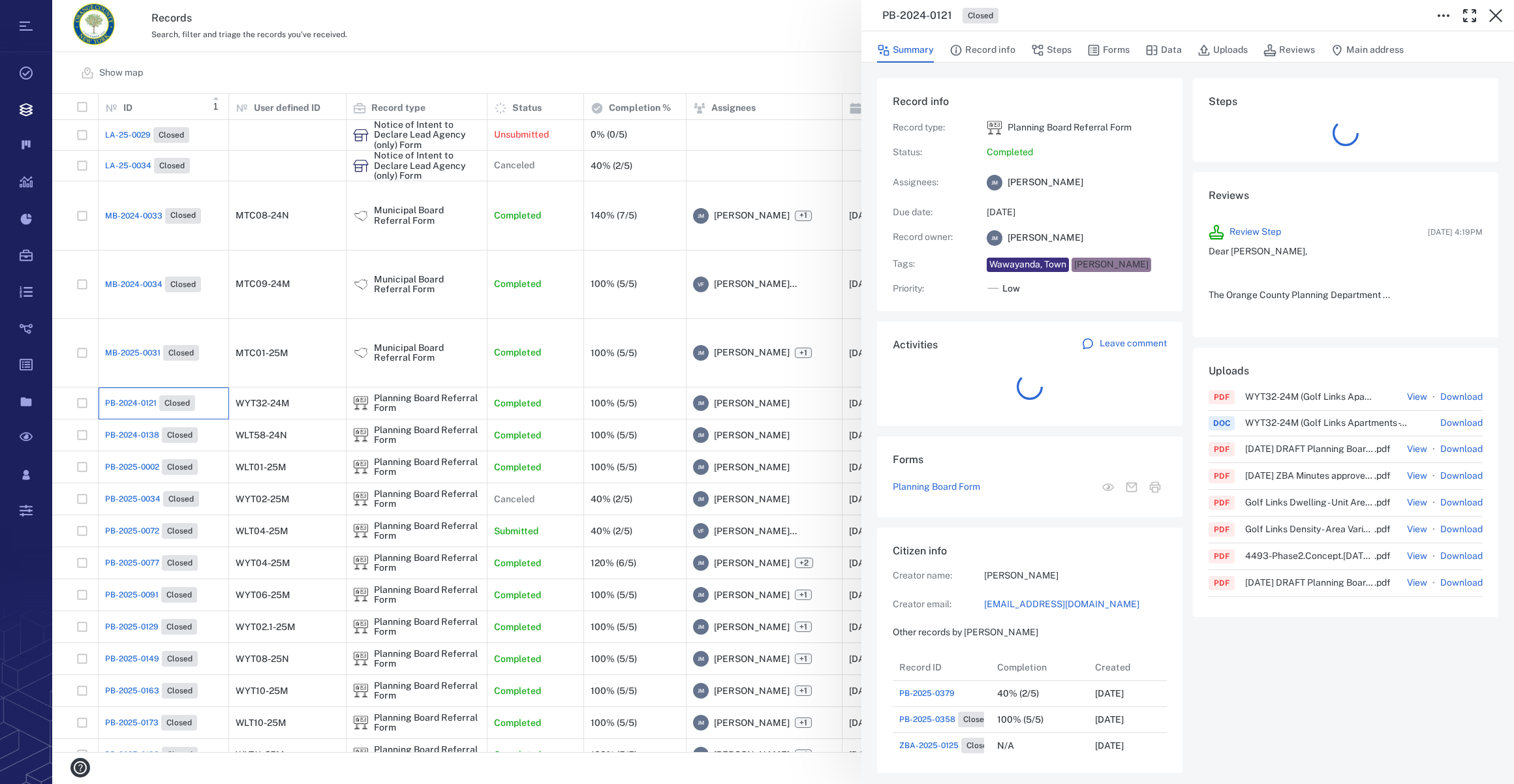
scroll to position [10, 9]
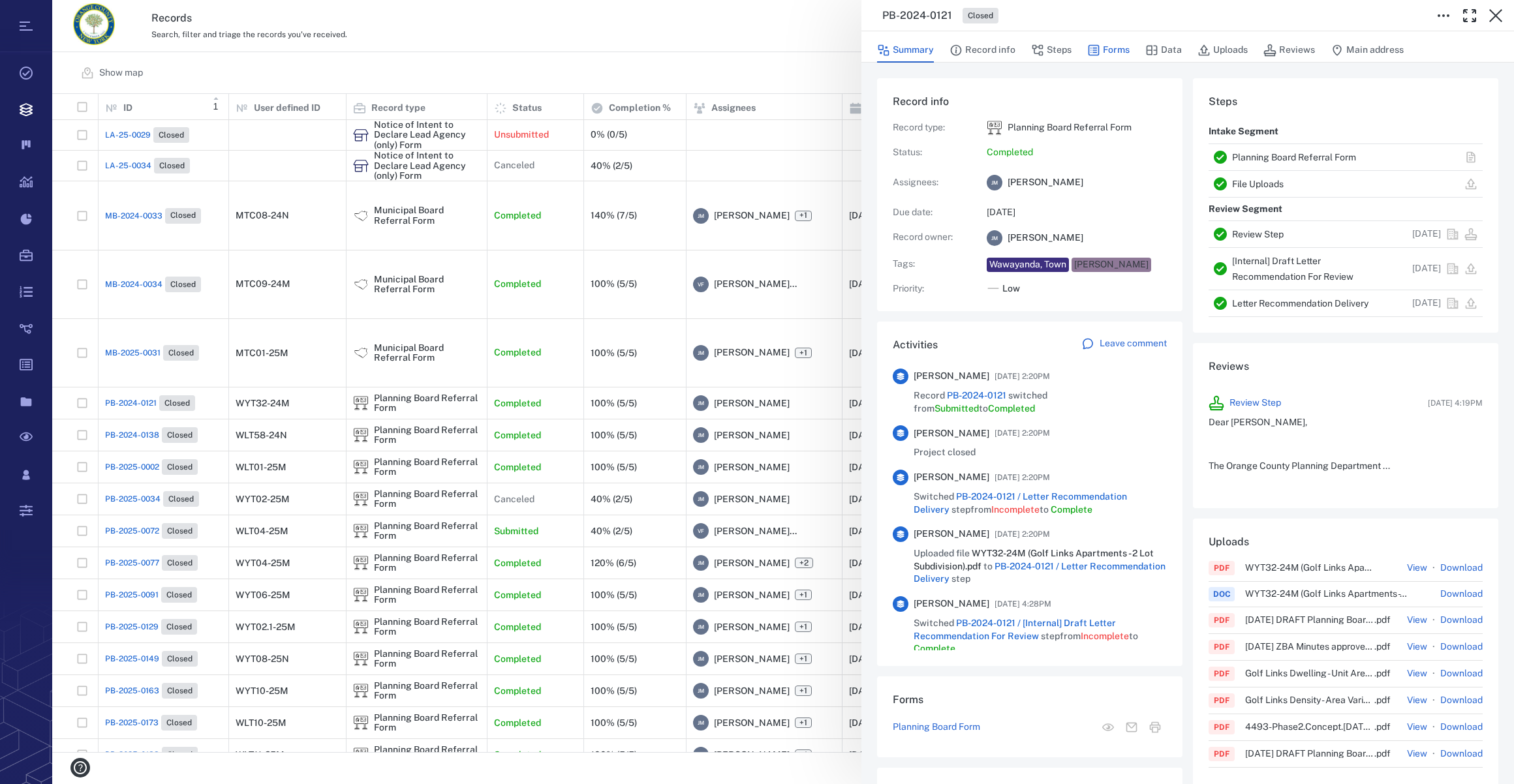
click at [1107, 54] on button "Forms" at bounding box center [1108, 50] width 42 height 25
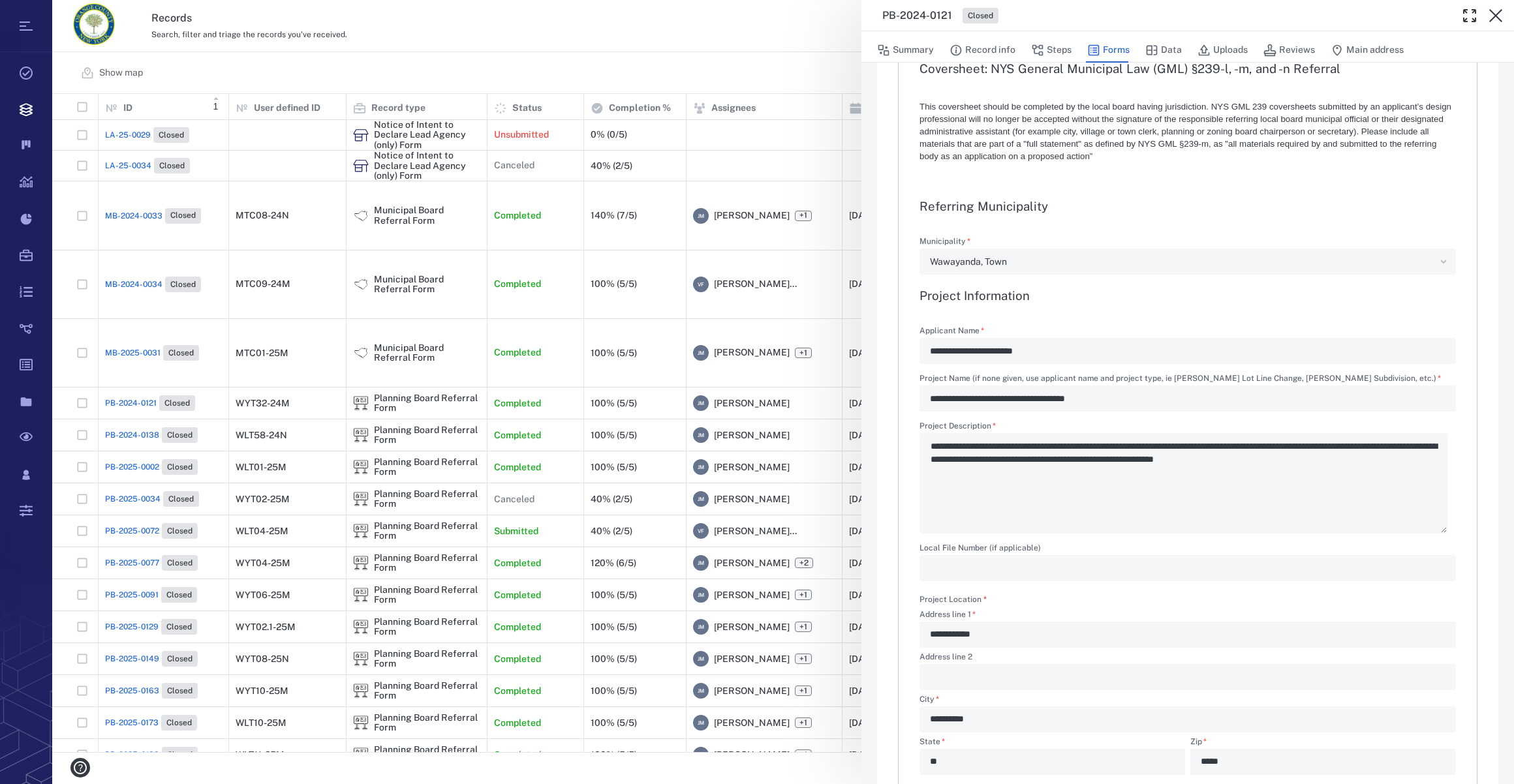
scroll to position [59, 0]
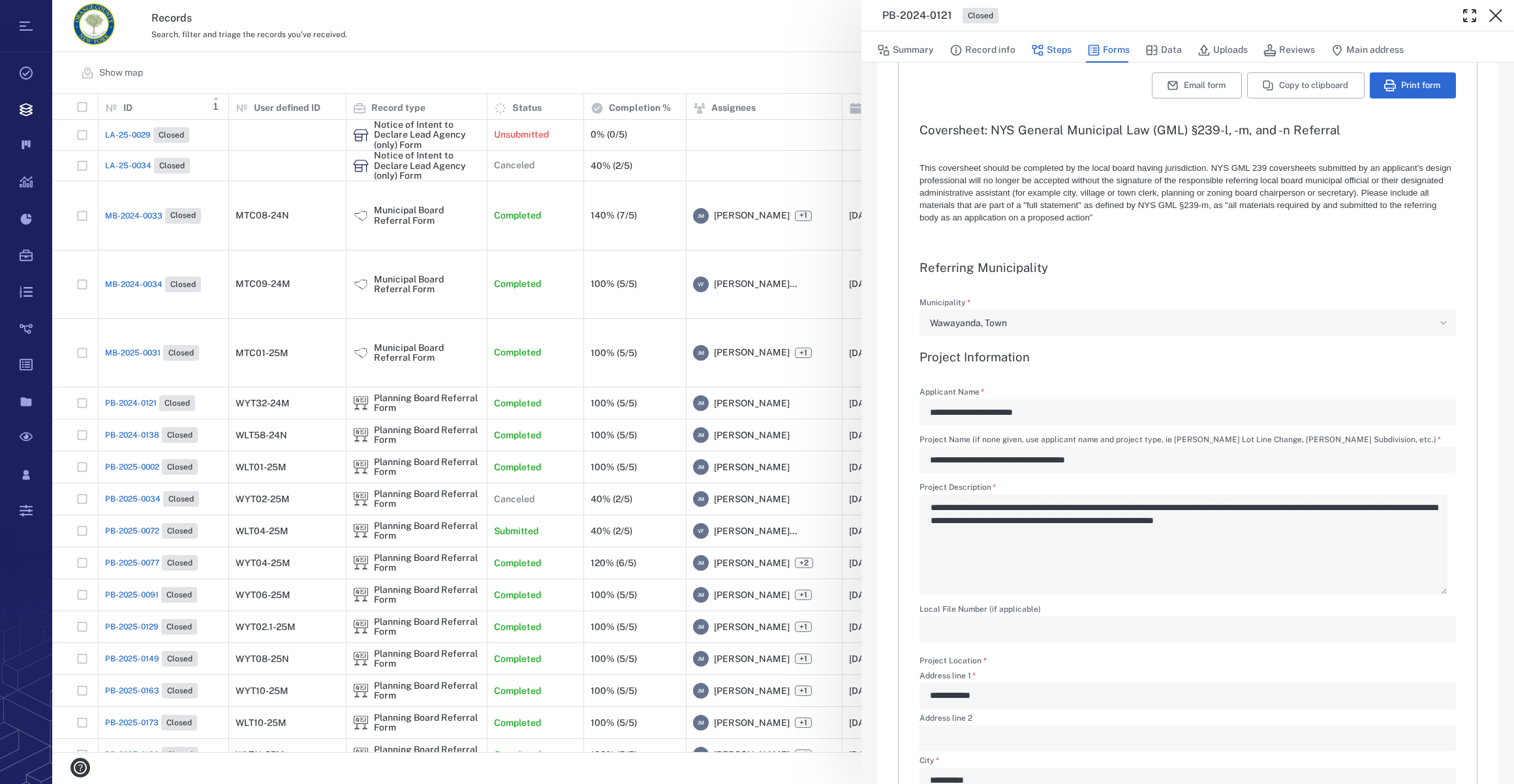
click at [1057, 52] on button "Steps" at bounding box center [1051, 50] width 40 height 25
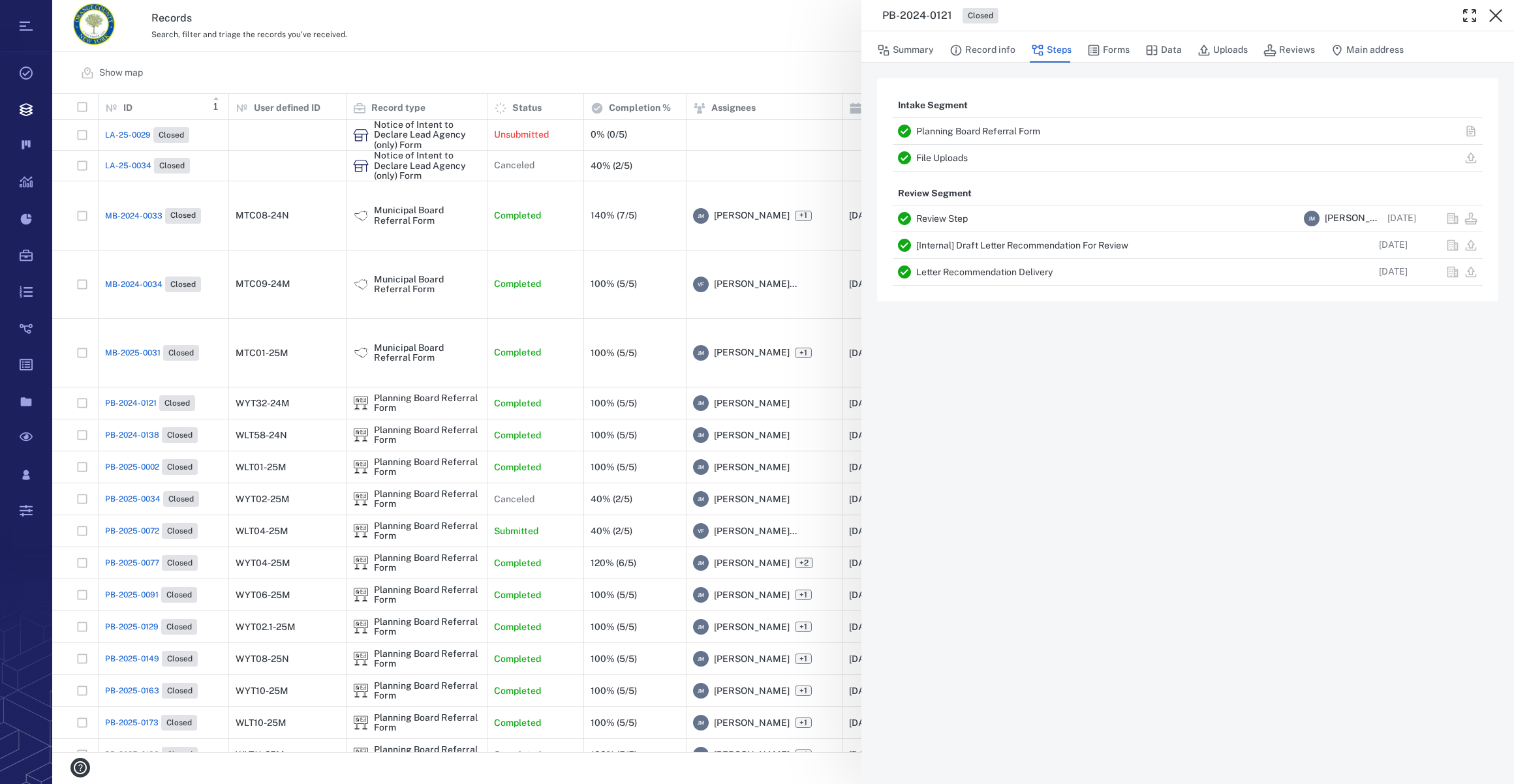
click at [1013, 274] on link "Letter Recommendation Delivery" at bounding box center [984, 272] width 137 height 11
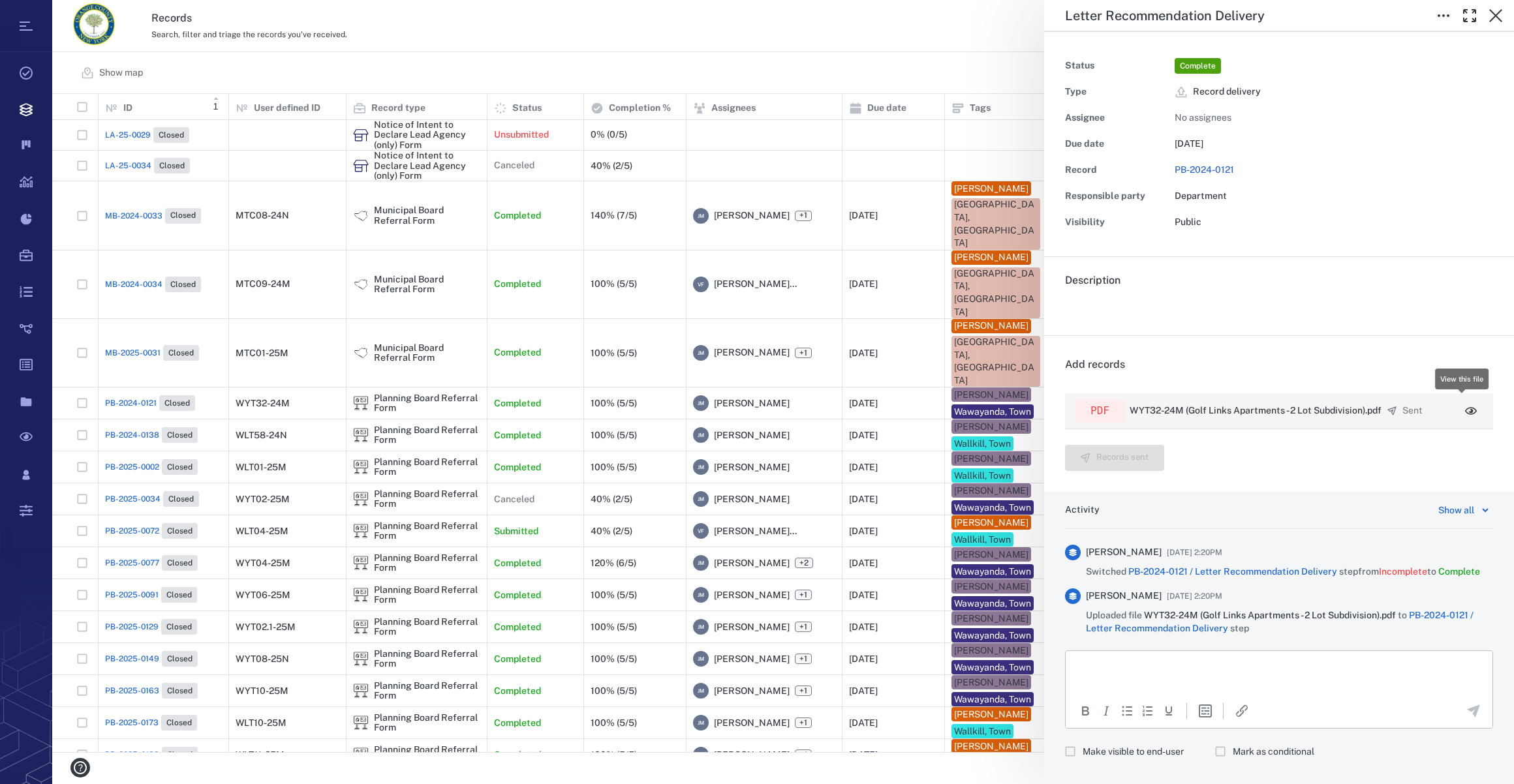
click at [1465, 407] on icon "button" at bounding box center [1470, 411] width 12 height 8
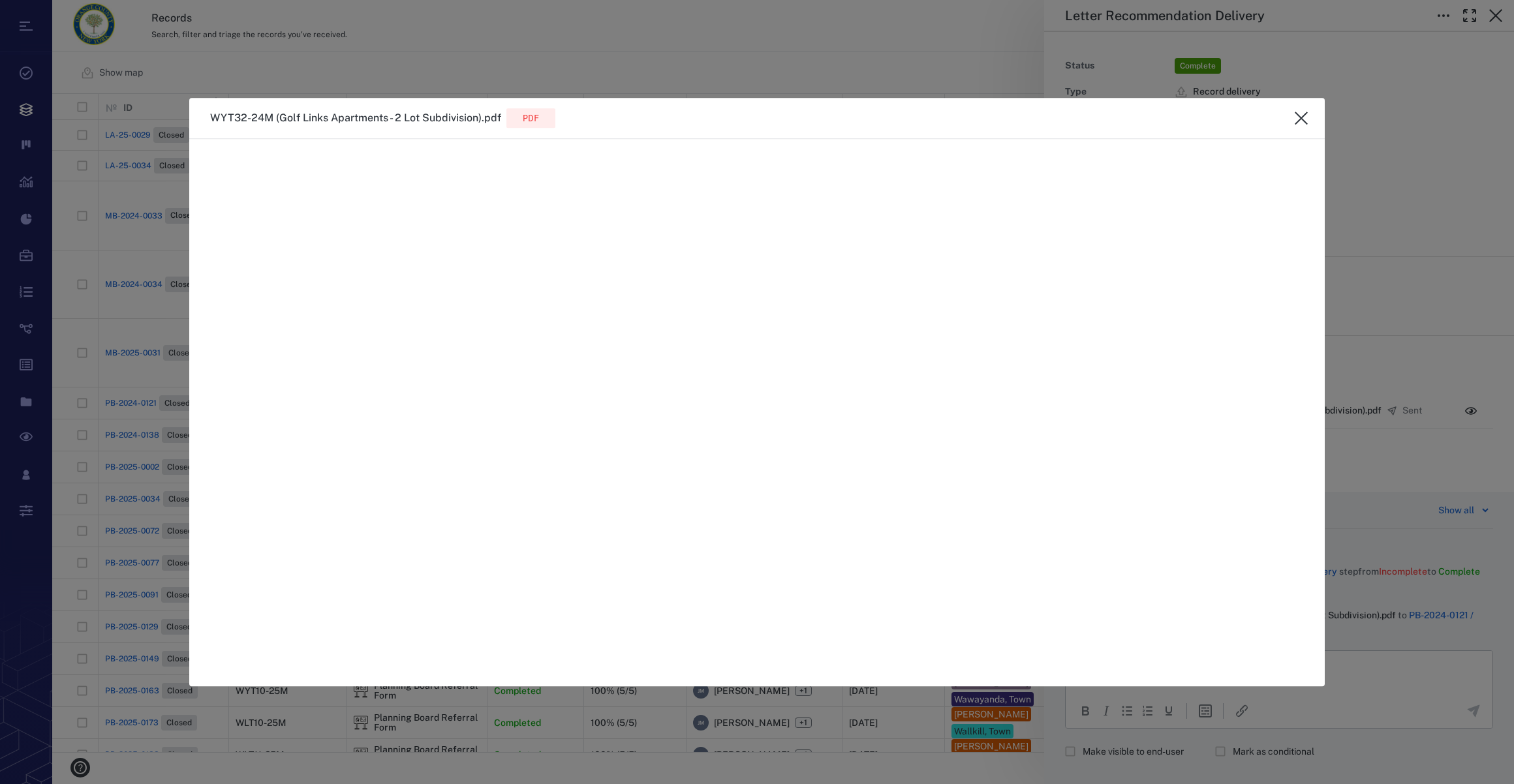
click at [1300, 120] on icon "close" at bounding box center [1301, 118] width 15 height 15
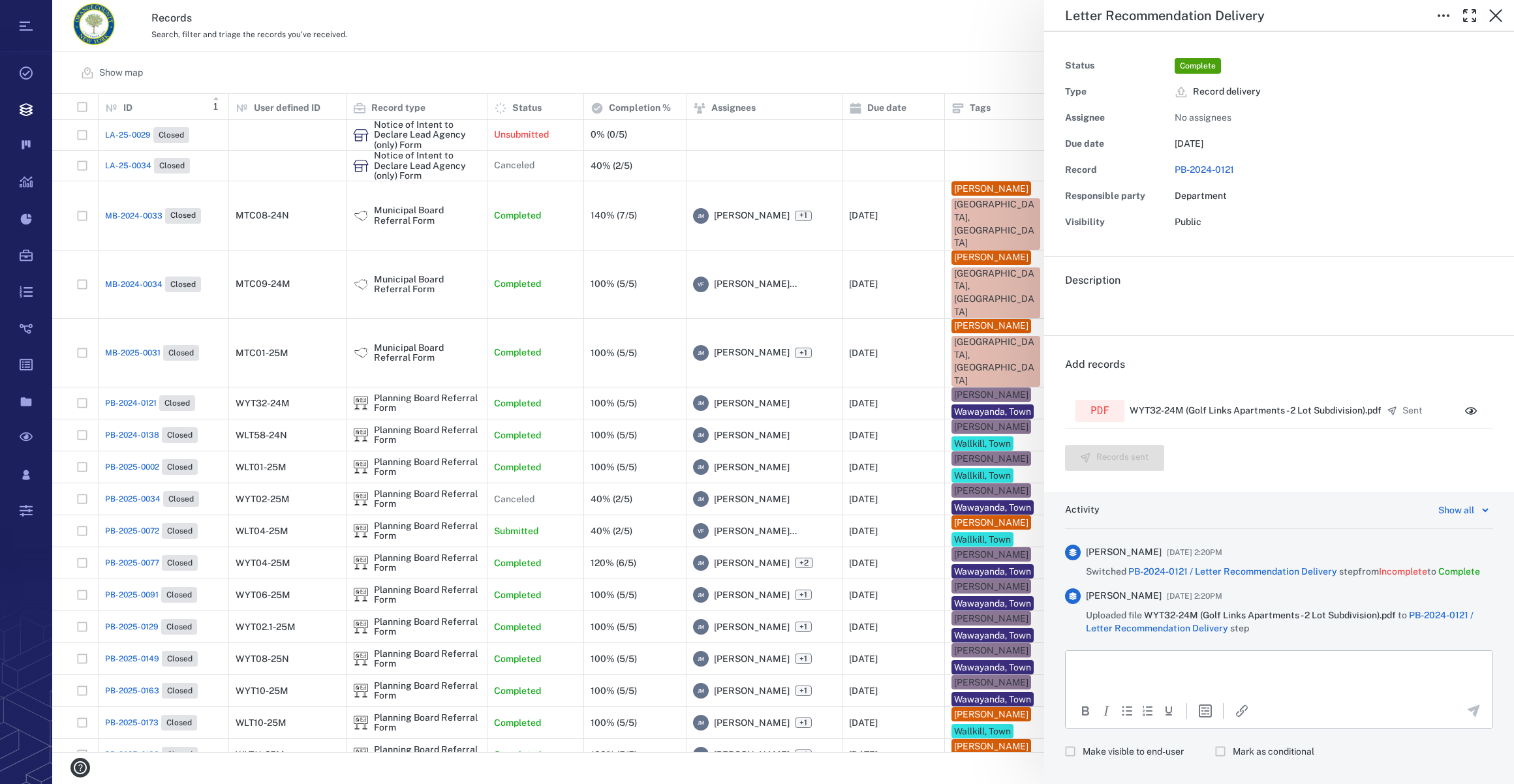
drag, startPoint x: 78, startPoint y: 206, endPoint x: 100, endPoint y: 206, distance: 22.0
click at [100, 206] on div "Letter Recommendation Delivery Status Complete Type Record delivery Assignee No…" at bounding box center [783, 392] width 1462 height 784
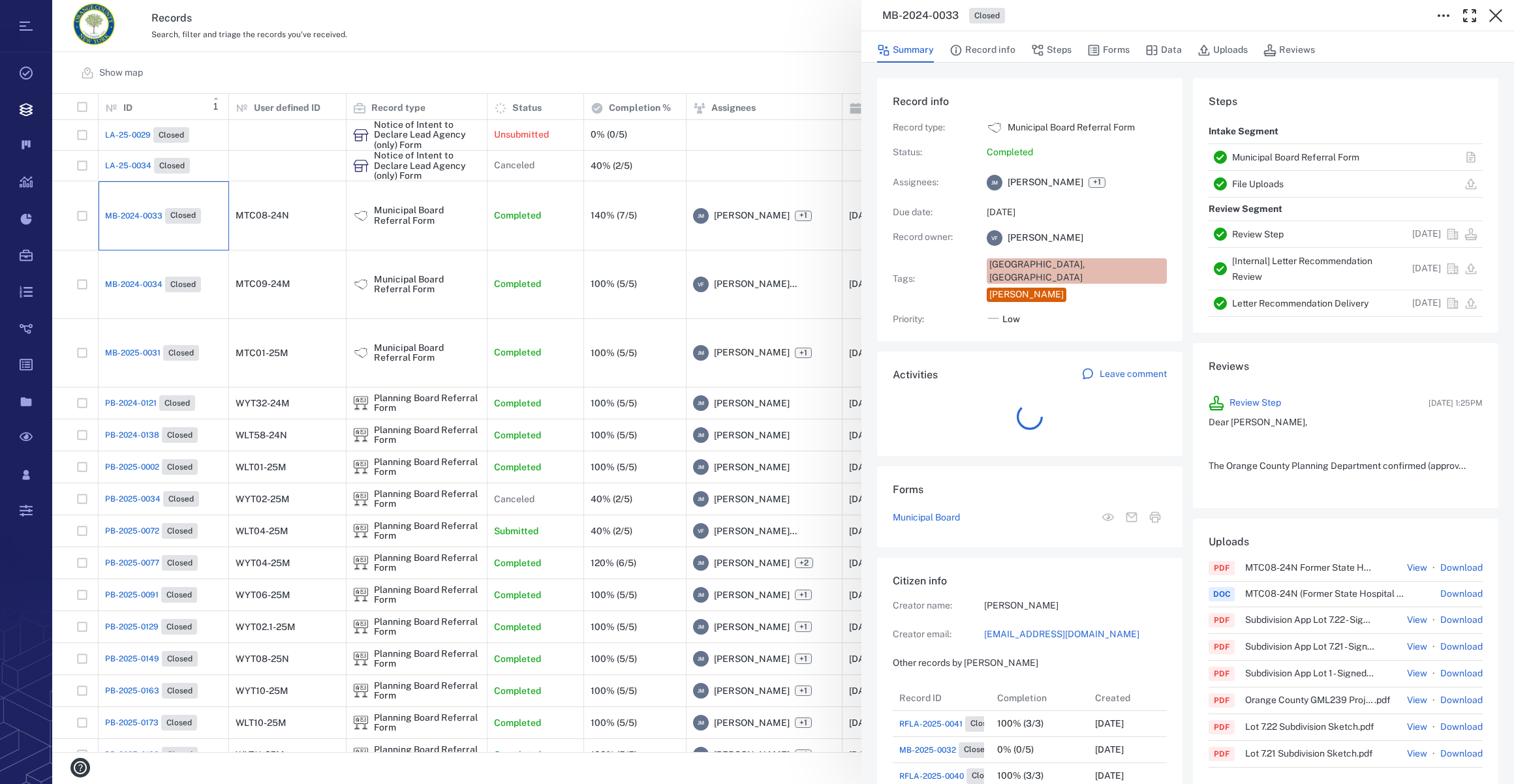
scroll to position [10, 9]
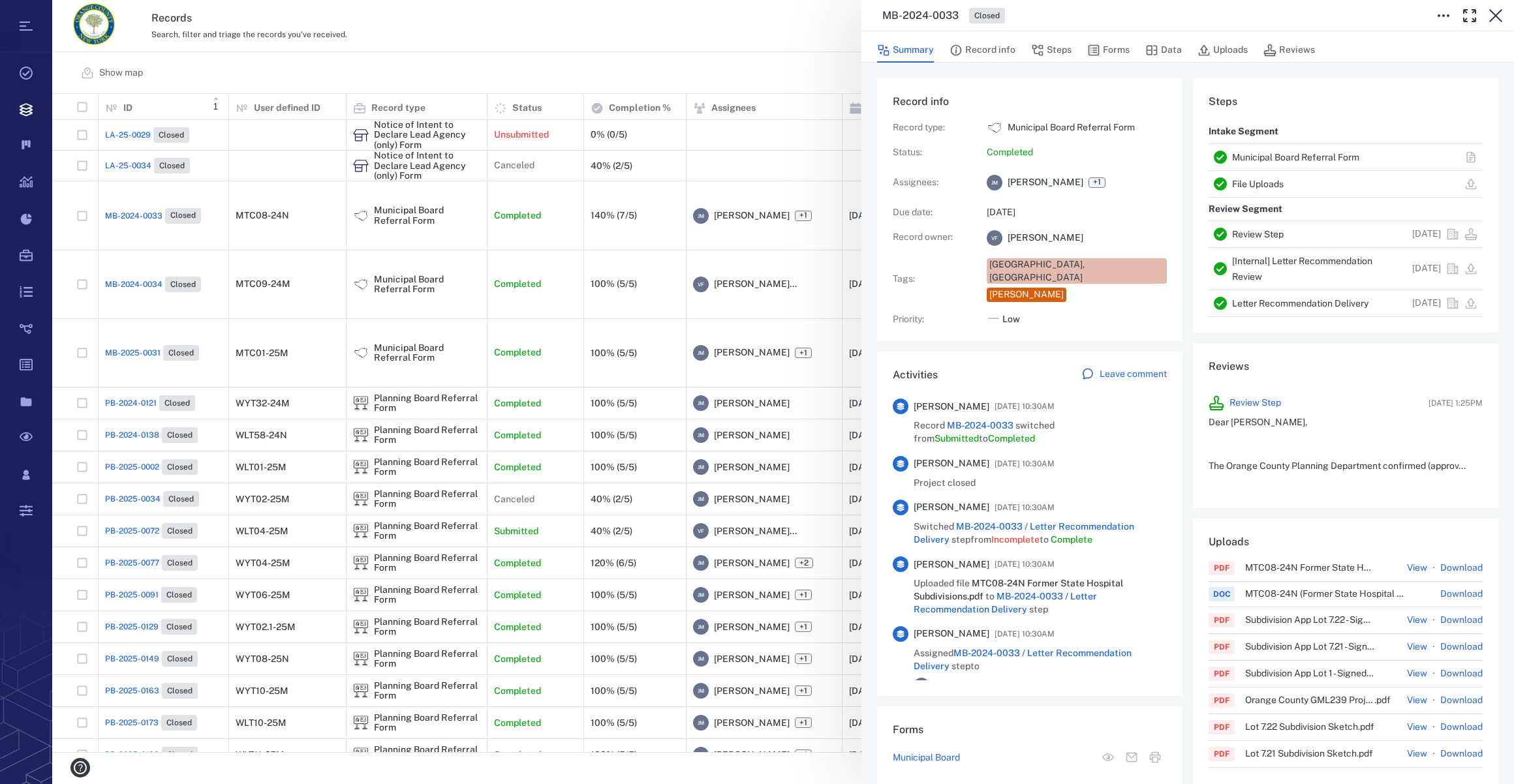
click at [1407, 566] on button "View" at bounding box center [1417, 568] width 20 height 13
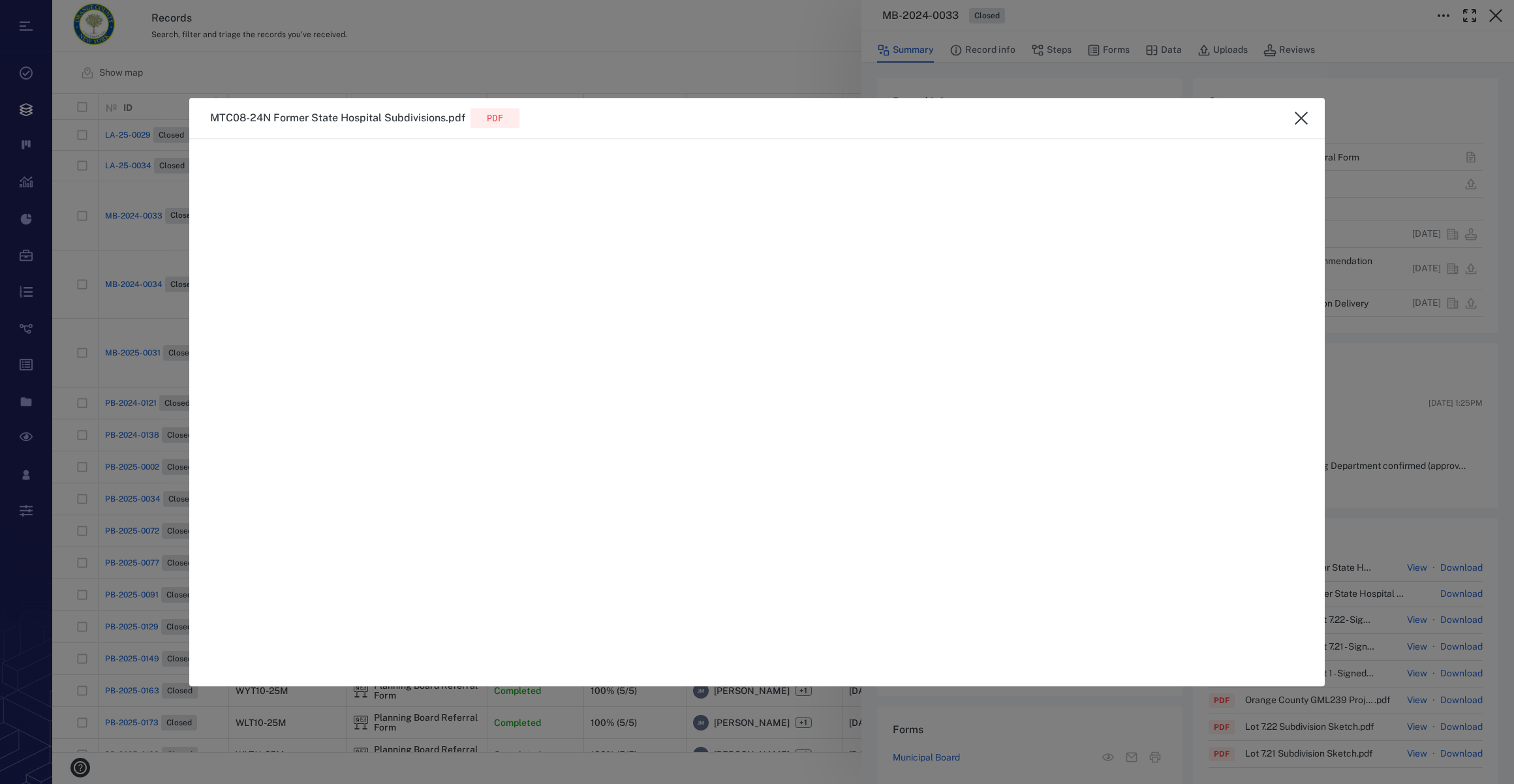
click at [1300, 117] on icon "close" at bounding box center [1301, 118] width 13 height 13
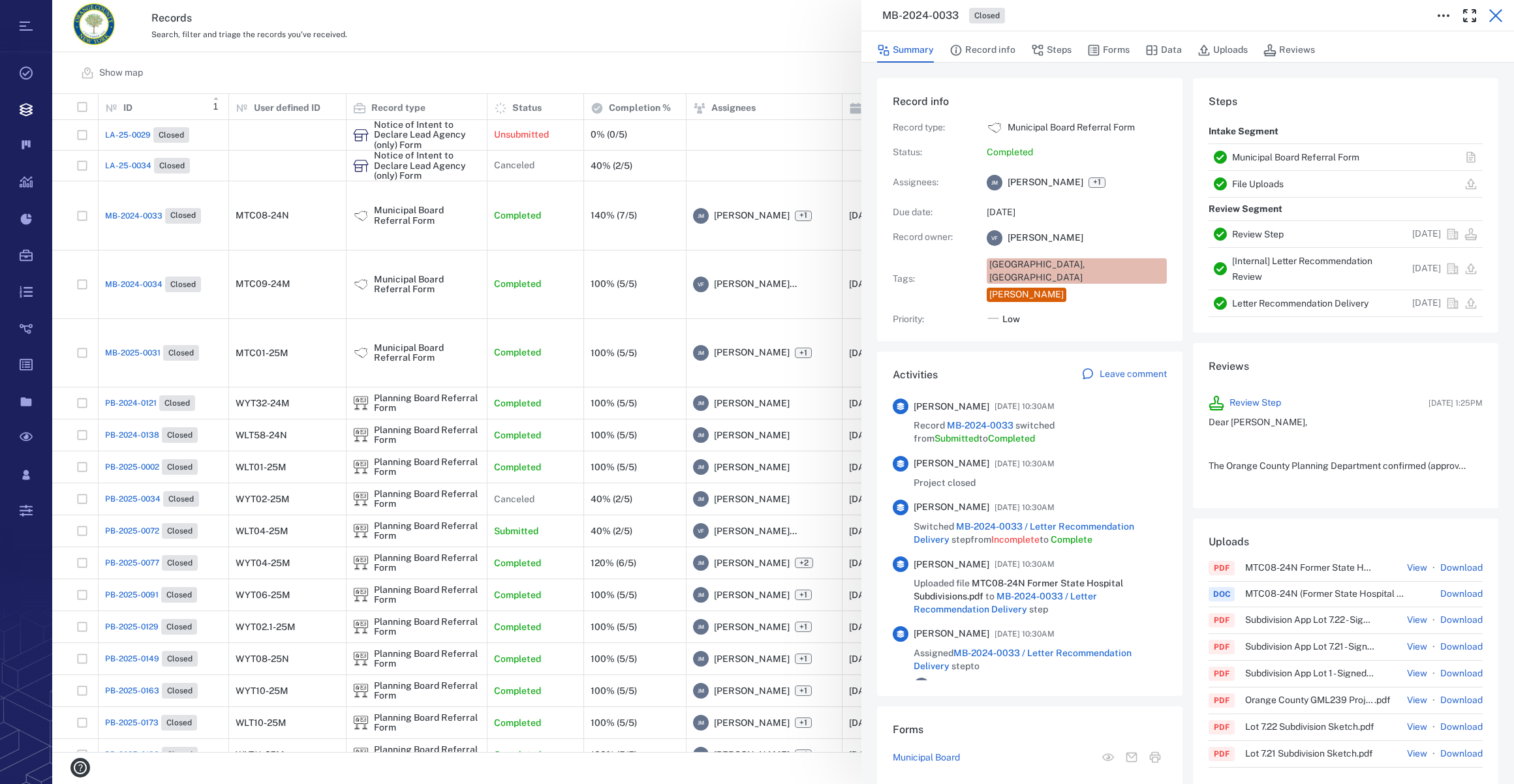
click at [1496, 15] on icon "button" at bounding box center [1495, 15] width 13 height 13
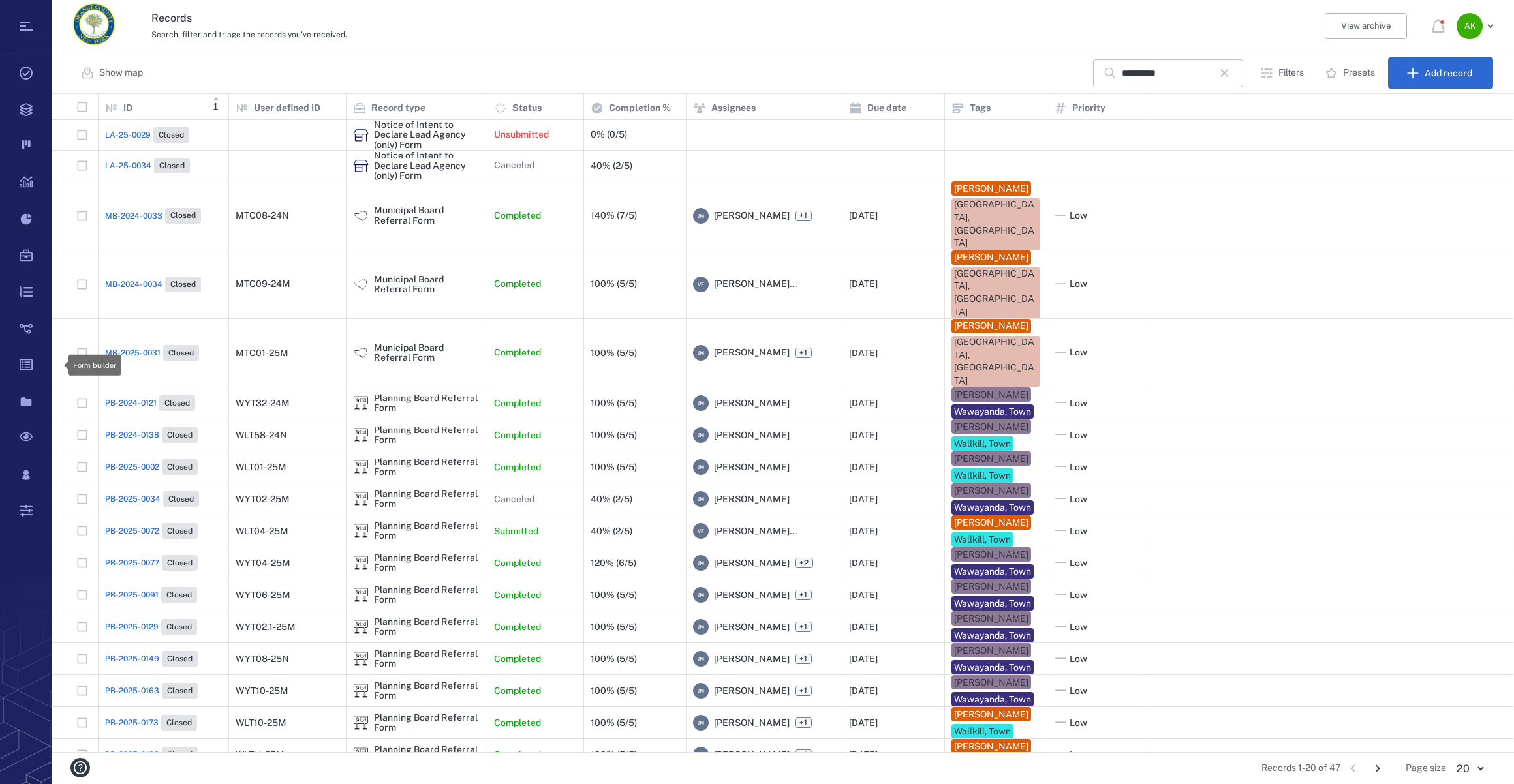
scroll to position [649, 1451]
drag, startPoint x: 1228, startPoint y: 74, endPoint x: 1176, endPoint y: 79, distance: 52.2
click at [1228, 74] on icon "button" at bounding box center [1224, 73] width 15 height 15
click at [1174, 79] on input "text" at bounding box center [1168, 73] width 91 height 28
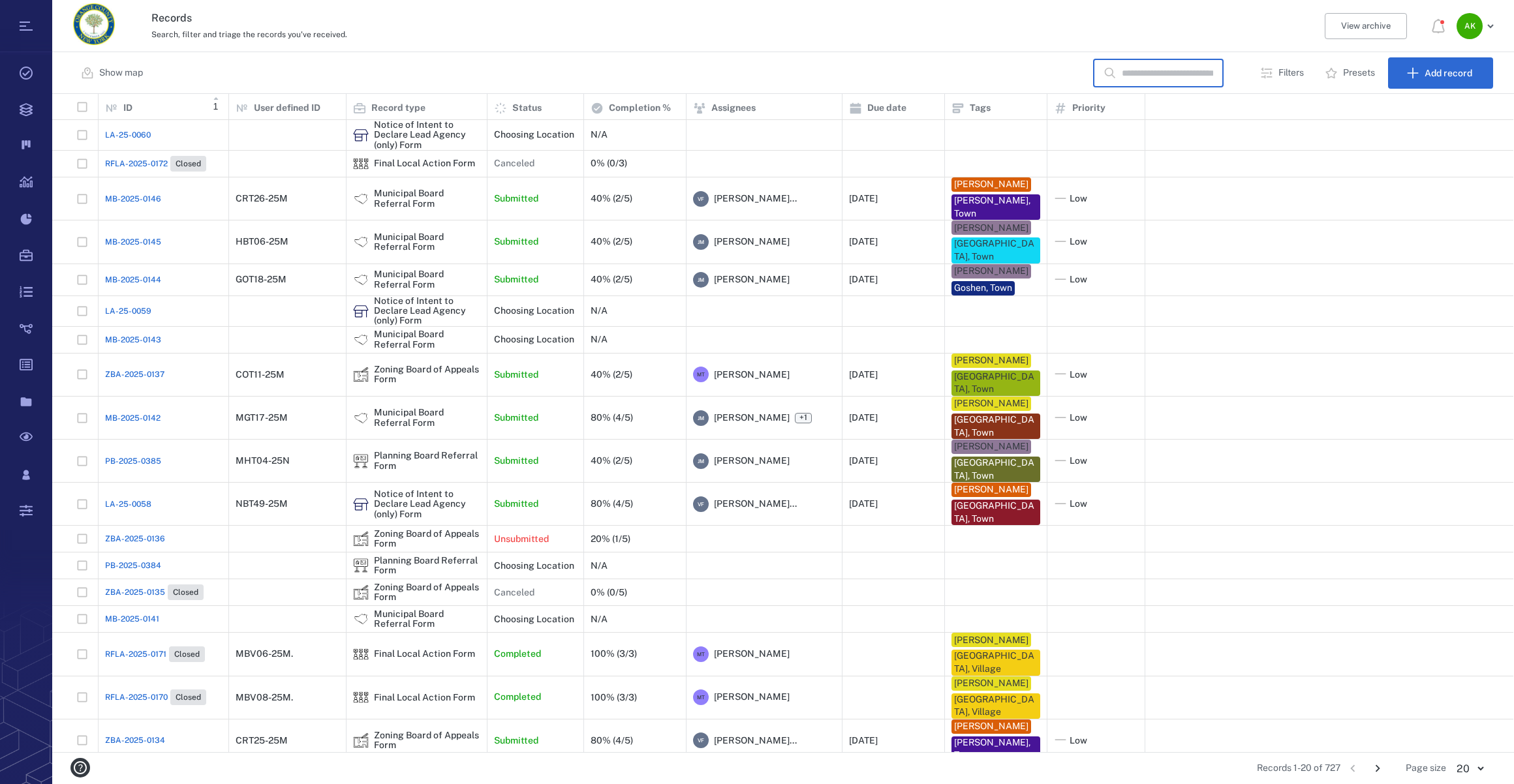
click at [1188, 69] on input "text" at bounding box center [1168, 73] width 91 height 28
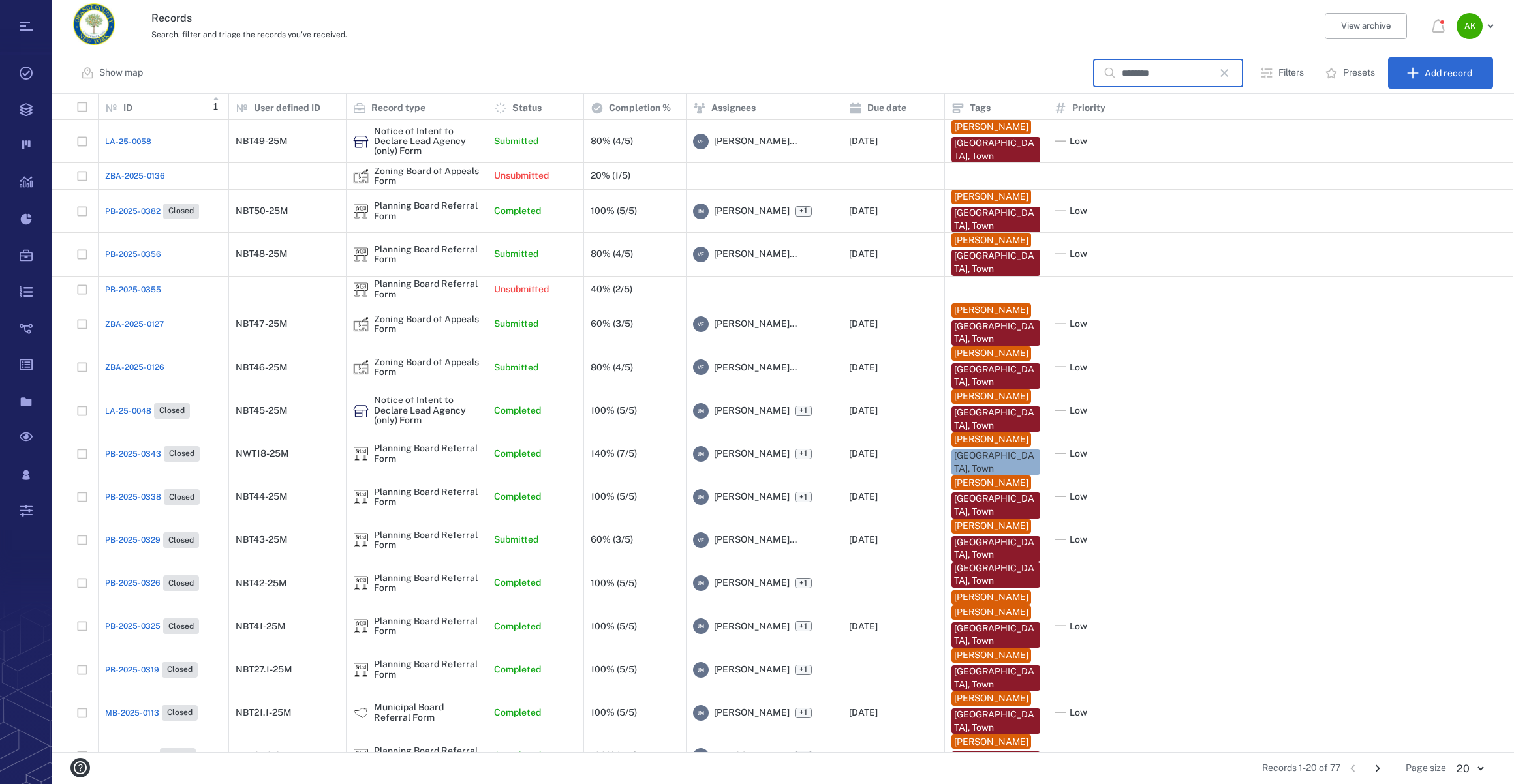
type input "********"
click at [135, 407] on span "LA-25-0048" at bounding box center [128, 411] width 46 height 12
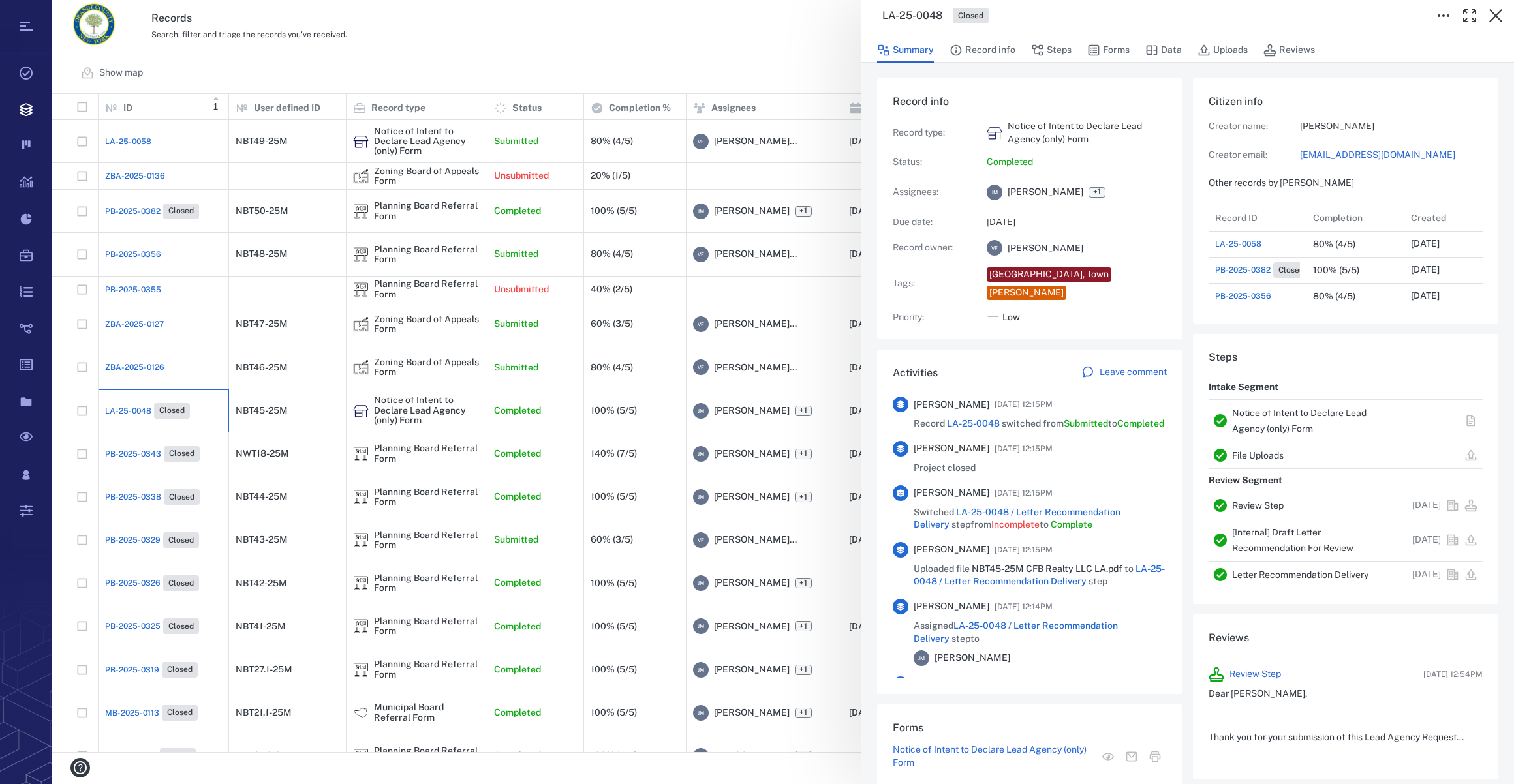
scroll to position [649, 1451]
click at [122, 211] on div "LA-25-0048 Closed Summary Record info Steps Forms Data Uploads Reviews Record i…" at bounding box center [783, 392] width 1462 height 784
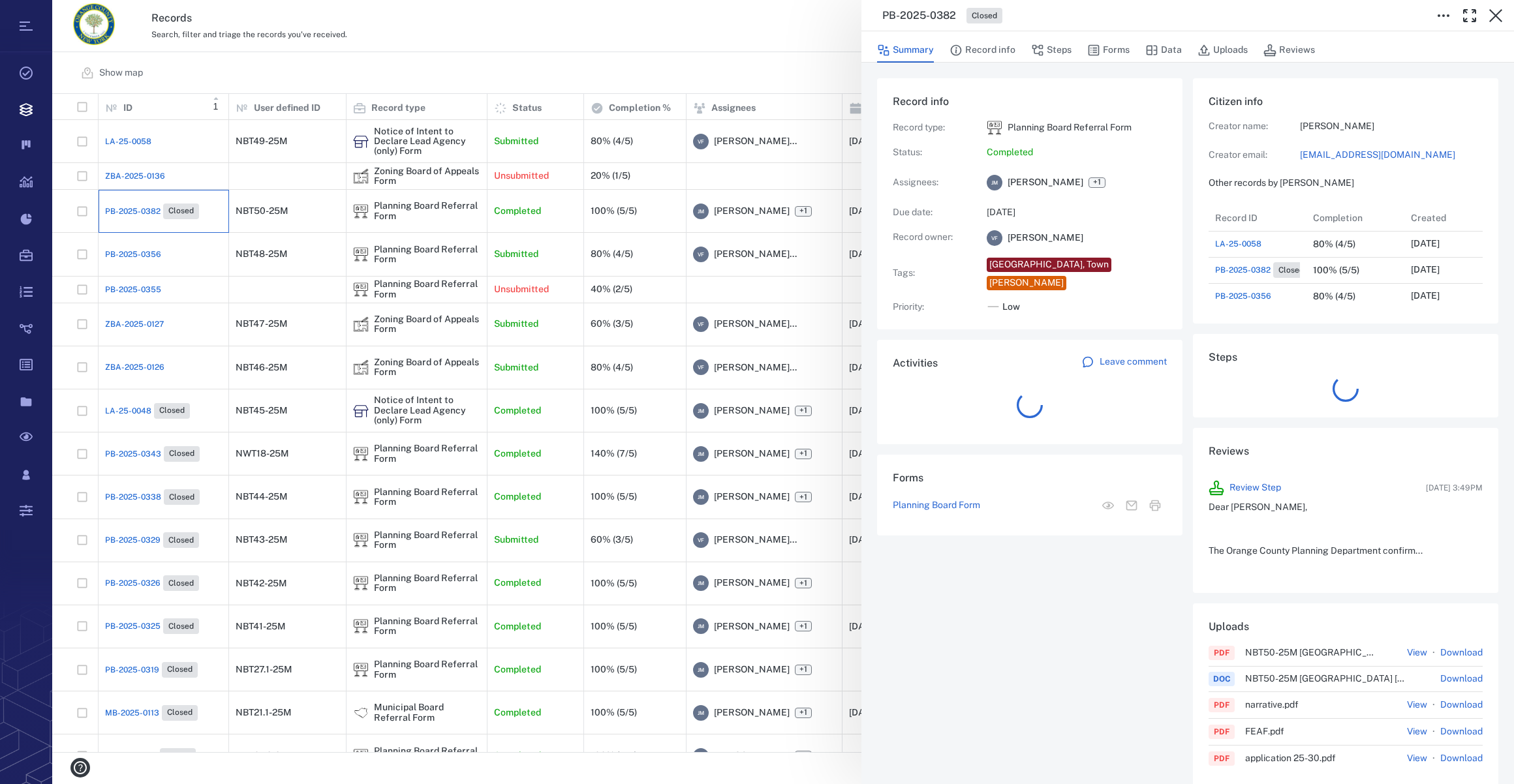
scroll to position [10, 9]
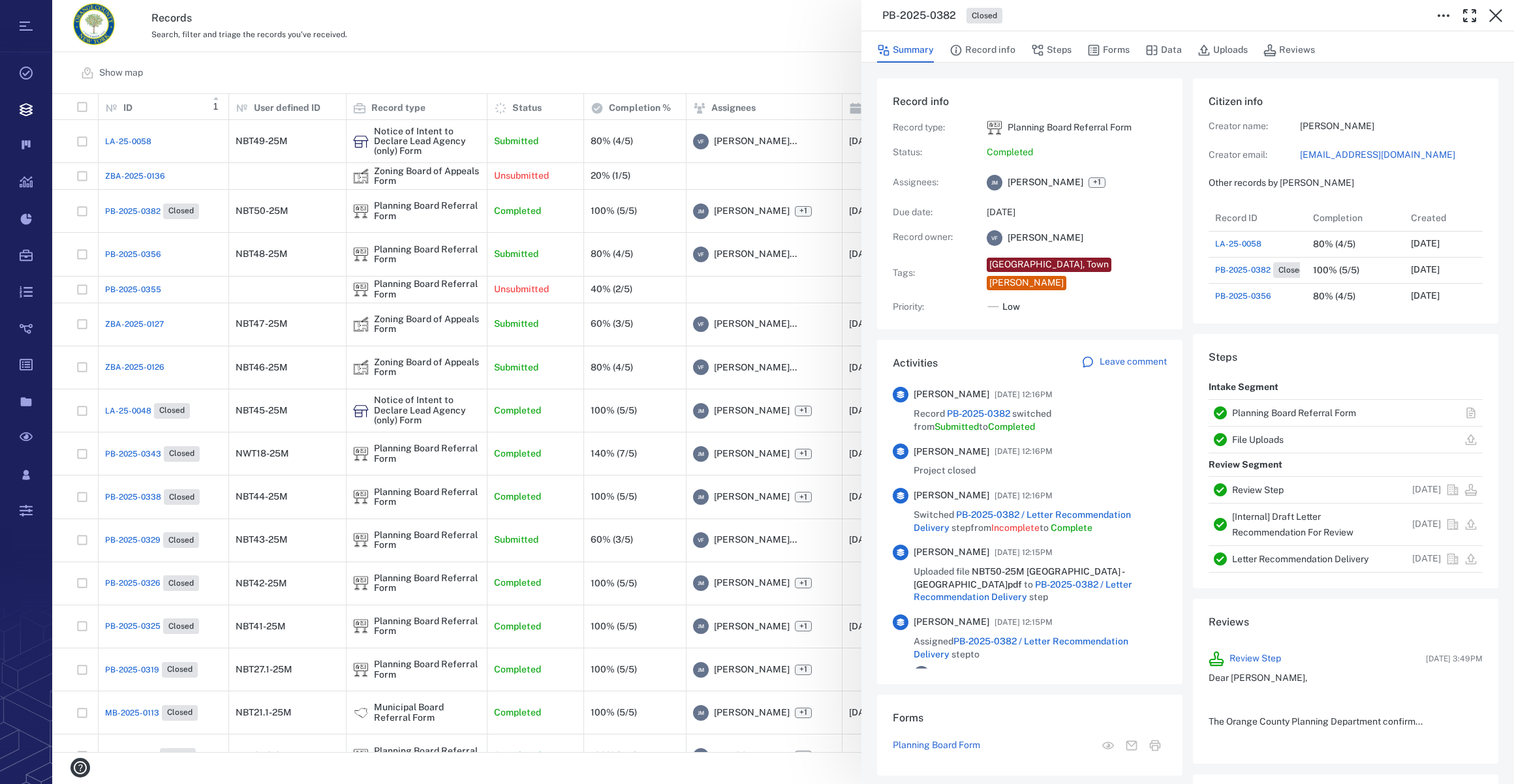
click at [1327, 149] on link "[EMAIL_ADDRESS][DOMAIN_NAME]" at bounding box center [1391, 155] width 183 height 13
drag, startPoint x: 1494, startPoint y: 15, endPoint x: 1041, endPoint y: 90, distance: 459.2
click at [1494, 15] on icon "button" at bounding box center [1495, 15] width 13 height 13
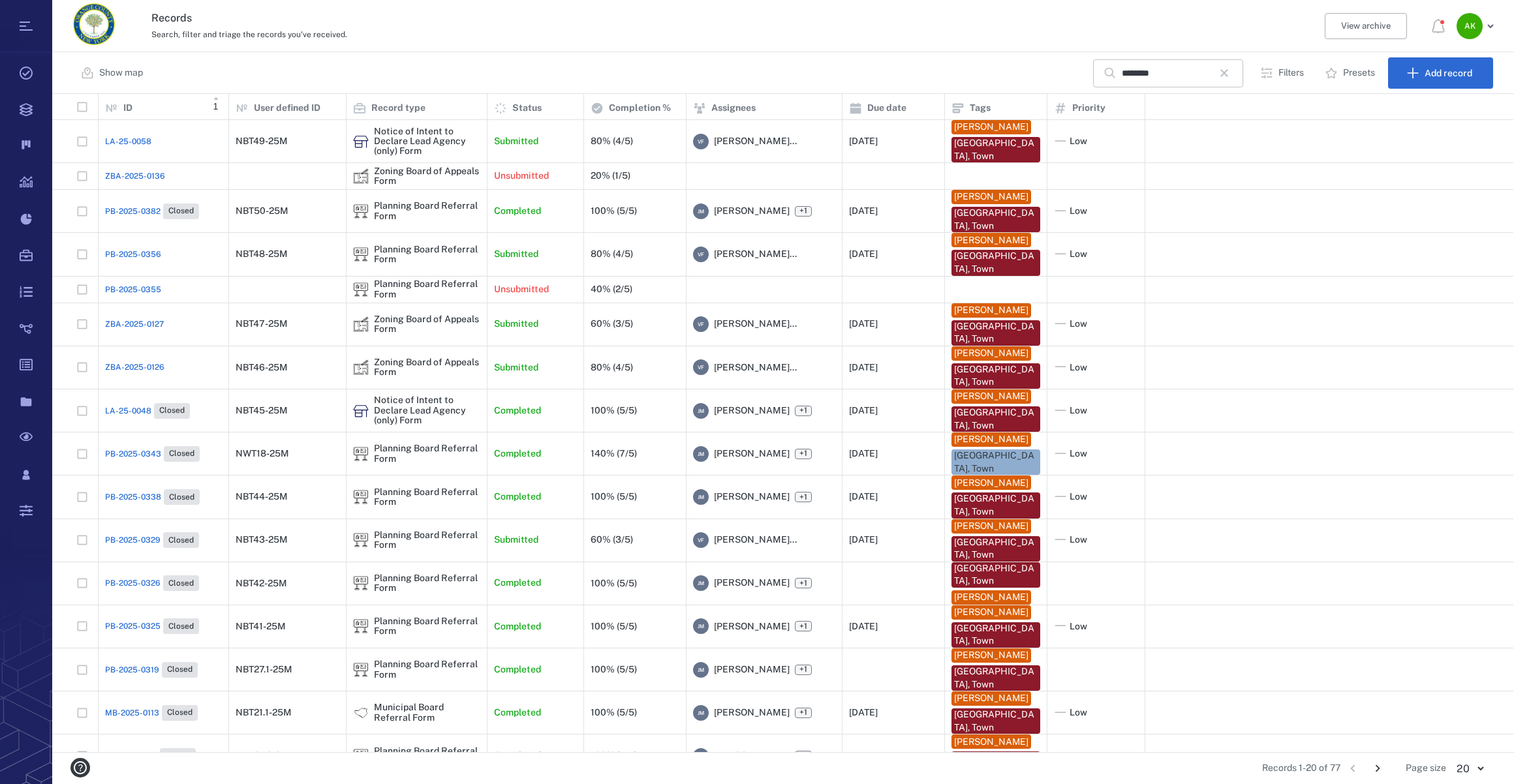
click at [1232, 70] on icon "button" at bounding box center [1224, 73] width 15 height 15
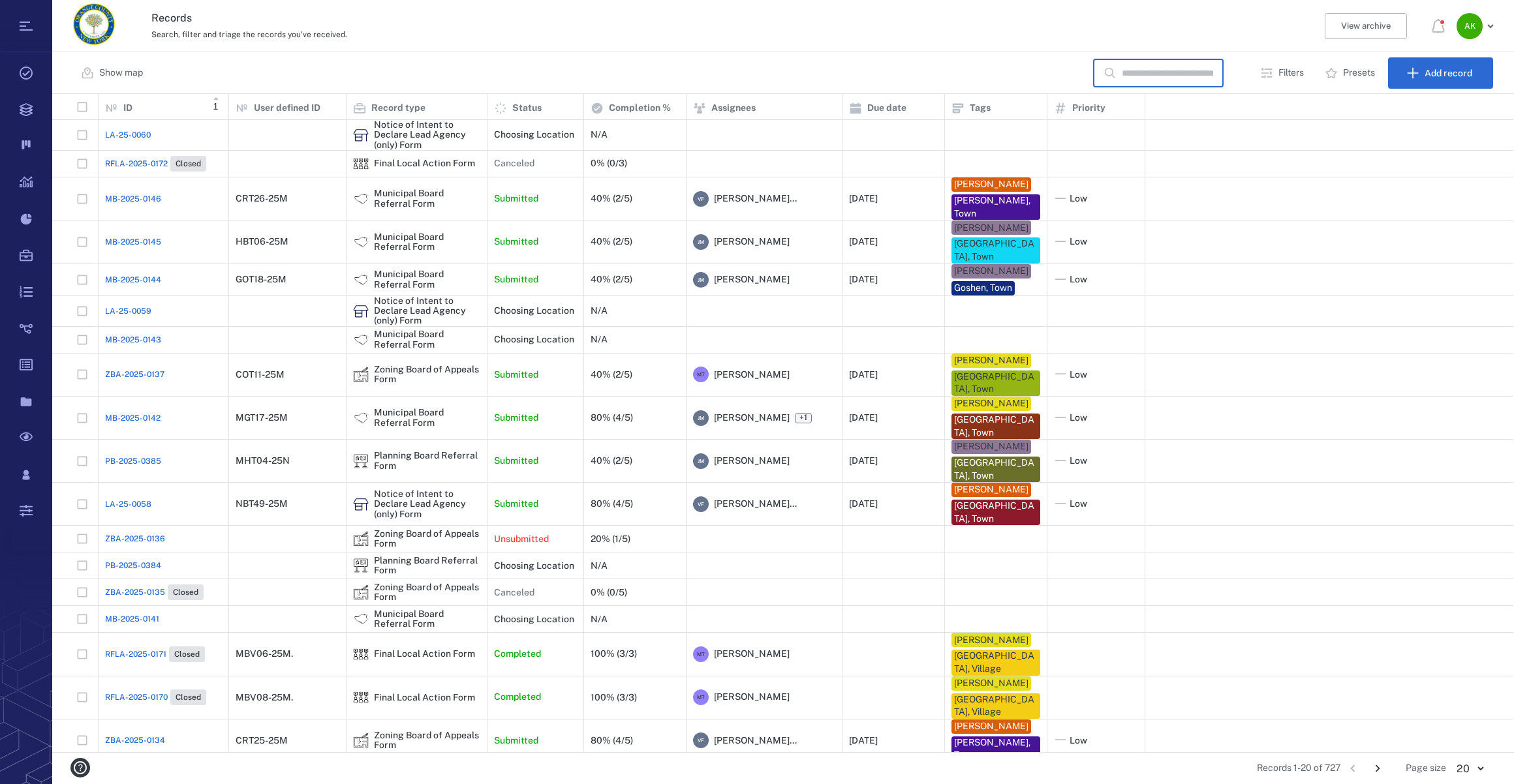
click at [1195, 79] on input "text" at bounding box center [1168, 73] width 91 height 28
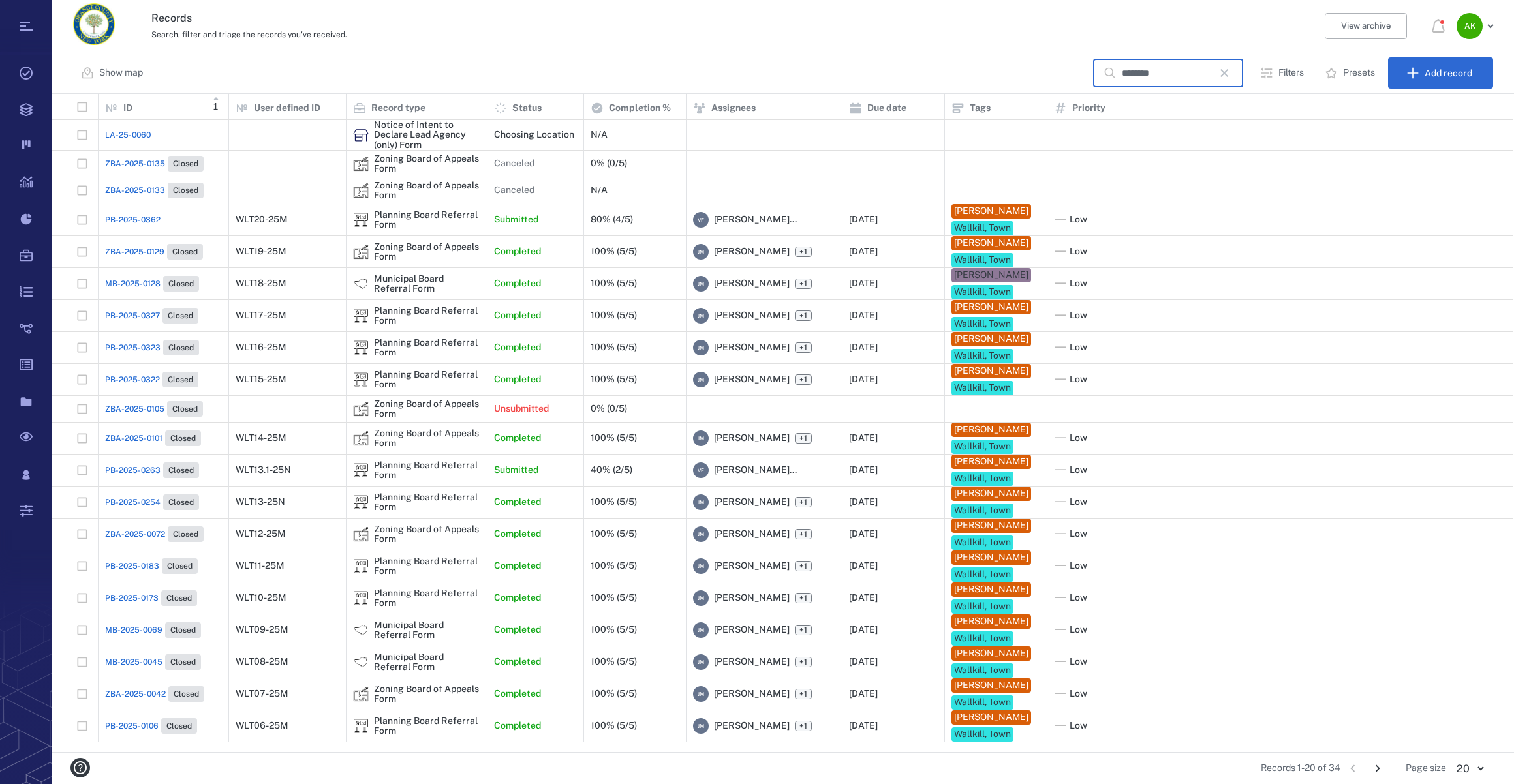
type input "********"
click at [133, 258] on span "ZBA-2025-0129" at bounding box center [134, 252] width 59 height 12
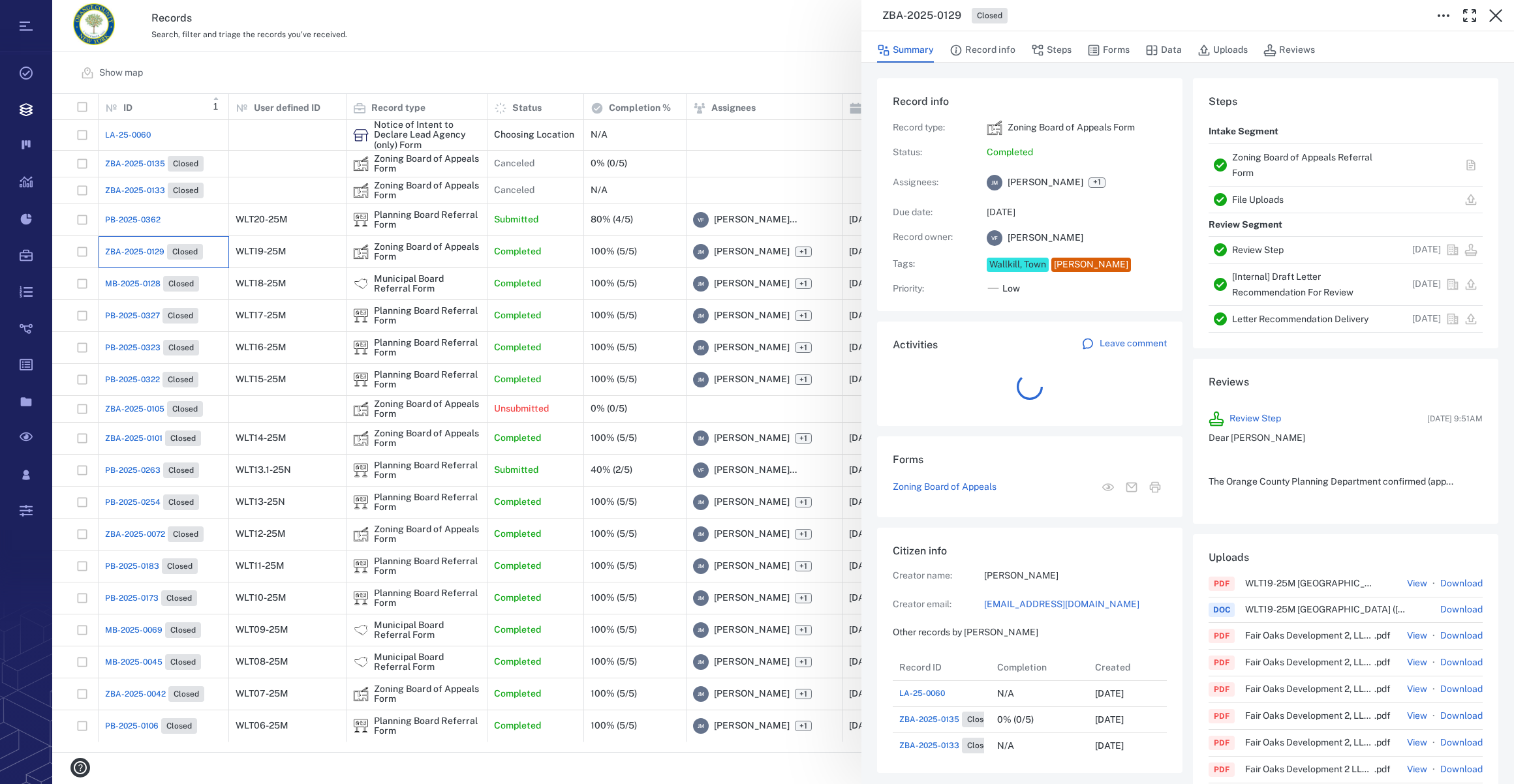
scroll to position [10, 9]
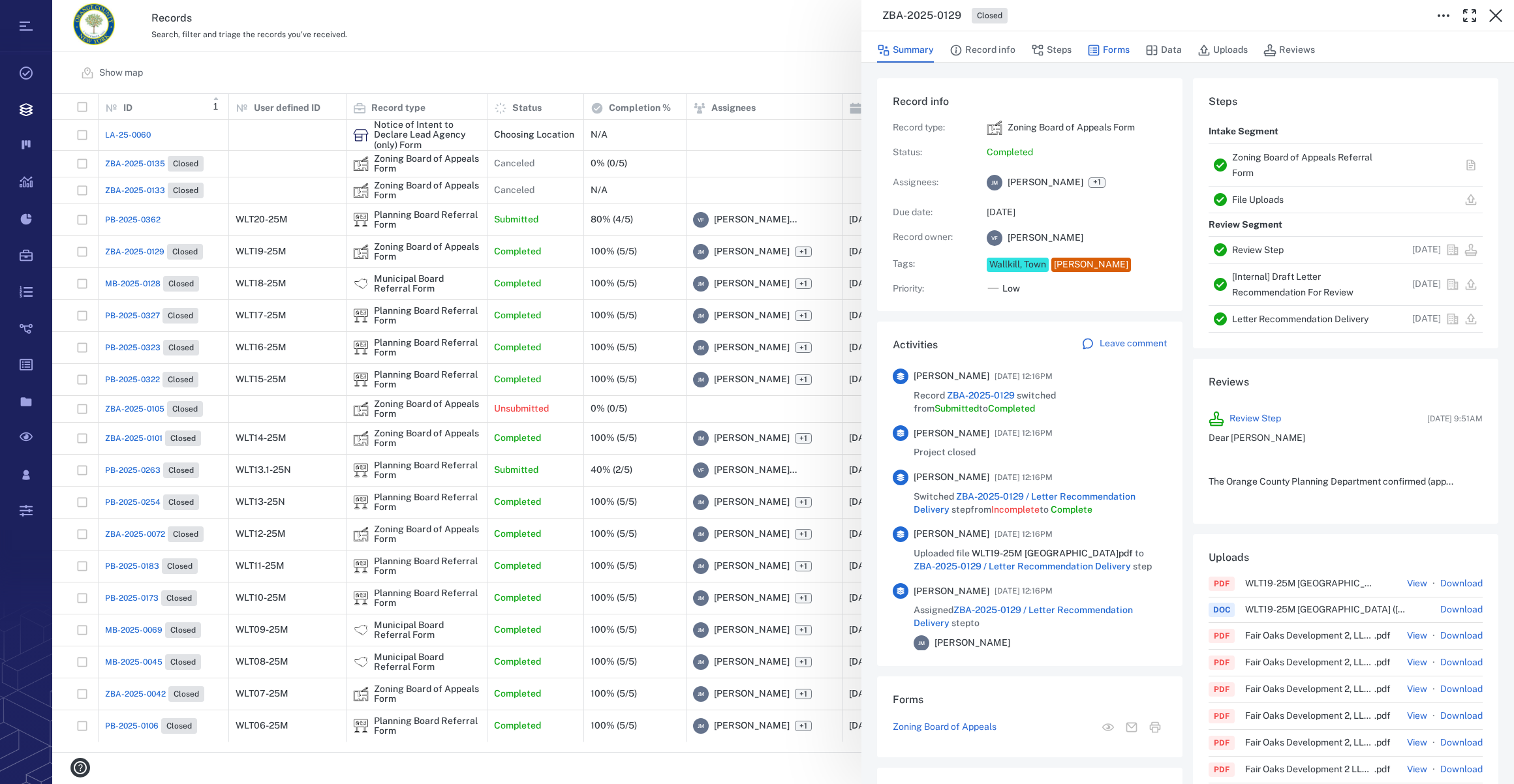
click at [1104, 51] on button "Forms" at bounding box center [1108, 50] width 42 height 25
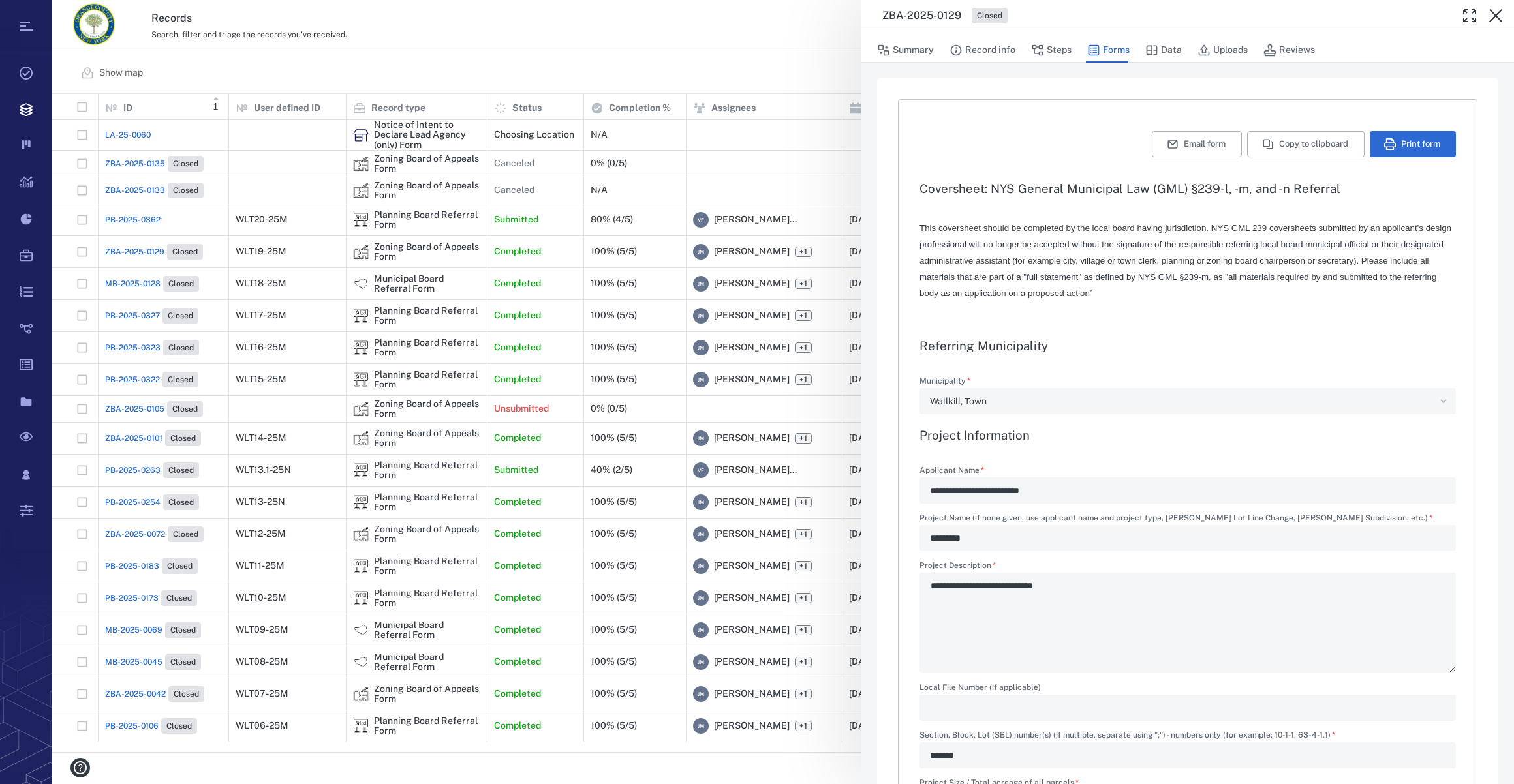
type input "**********"
drag, startPoint x: 1052, startPoint y: 52, endPoint x: 1001, endPoint y: 470, distance: 421.1
click at [1051, 52] on button "Steps" at bounding box center [1051, 50] width 40 height 25
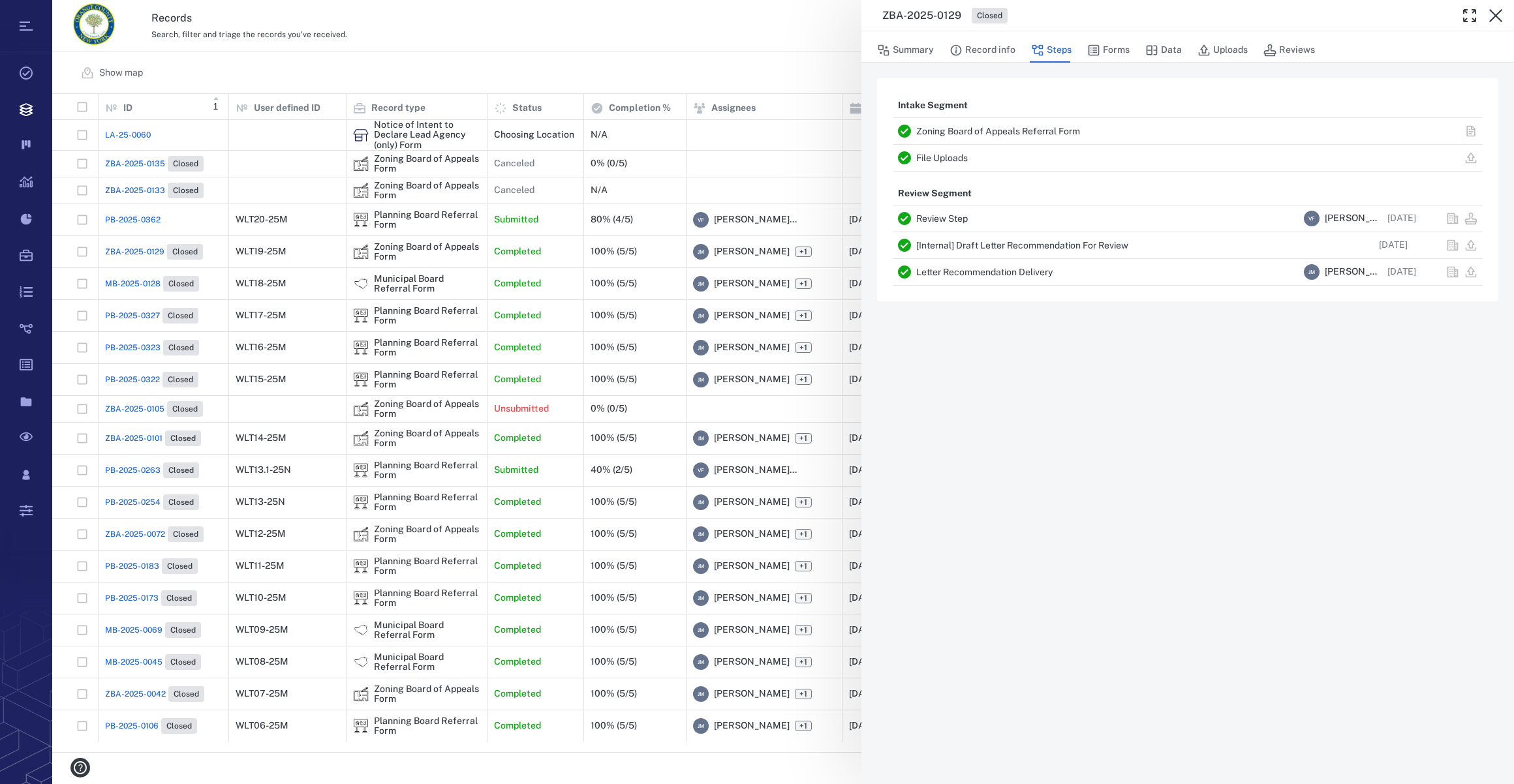
click at [934, 268] on link "Letter Recommendation Delivery" at bounding box center [984, 272] width 137 height 11
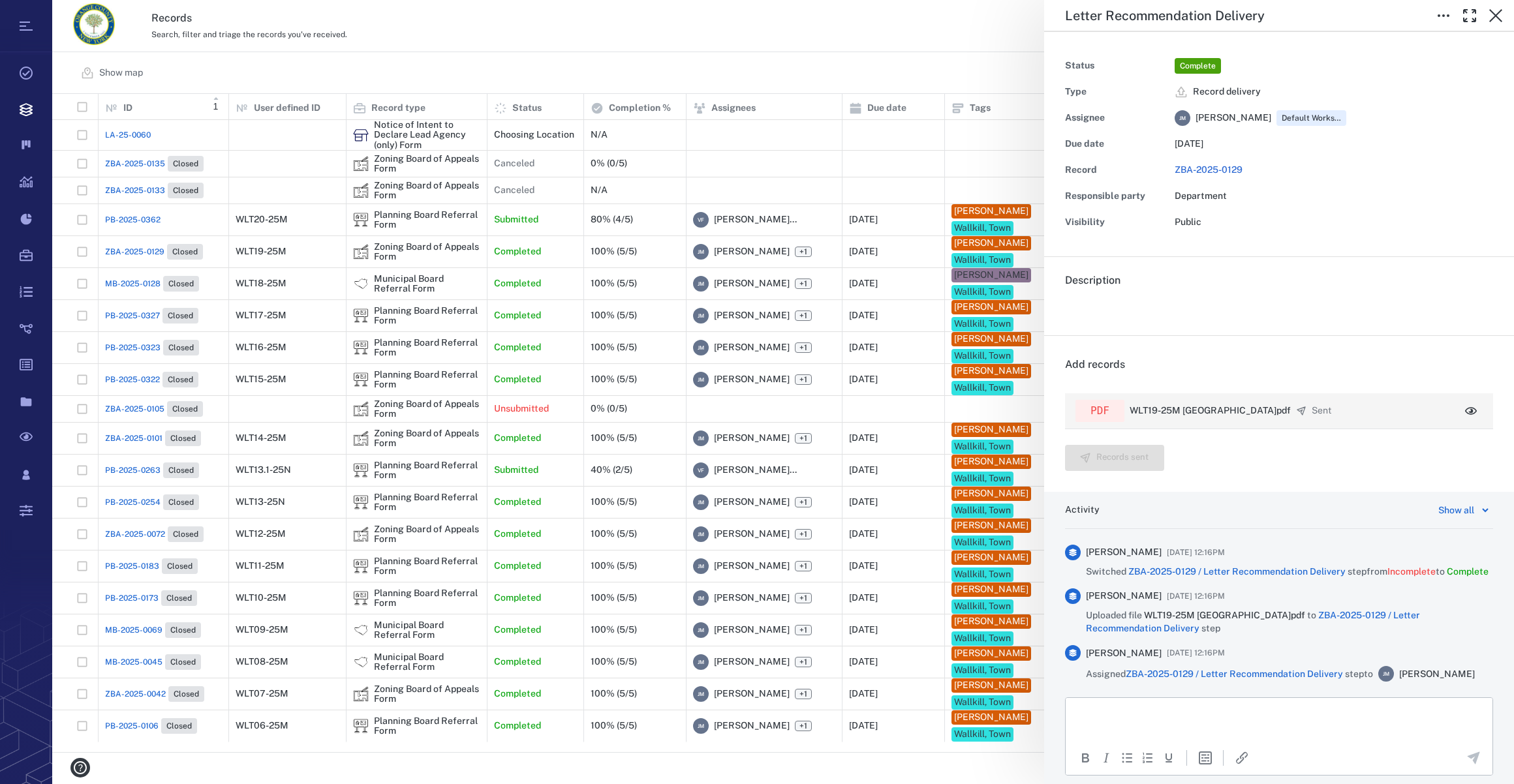
click at [1465, 407] on icon "button" at bounding box center [1470, 411] width 12 height 8
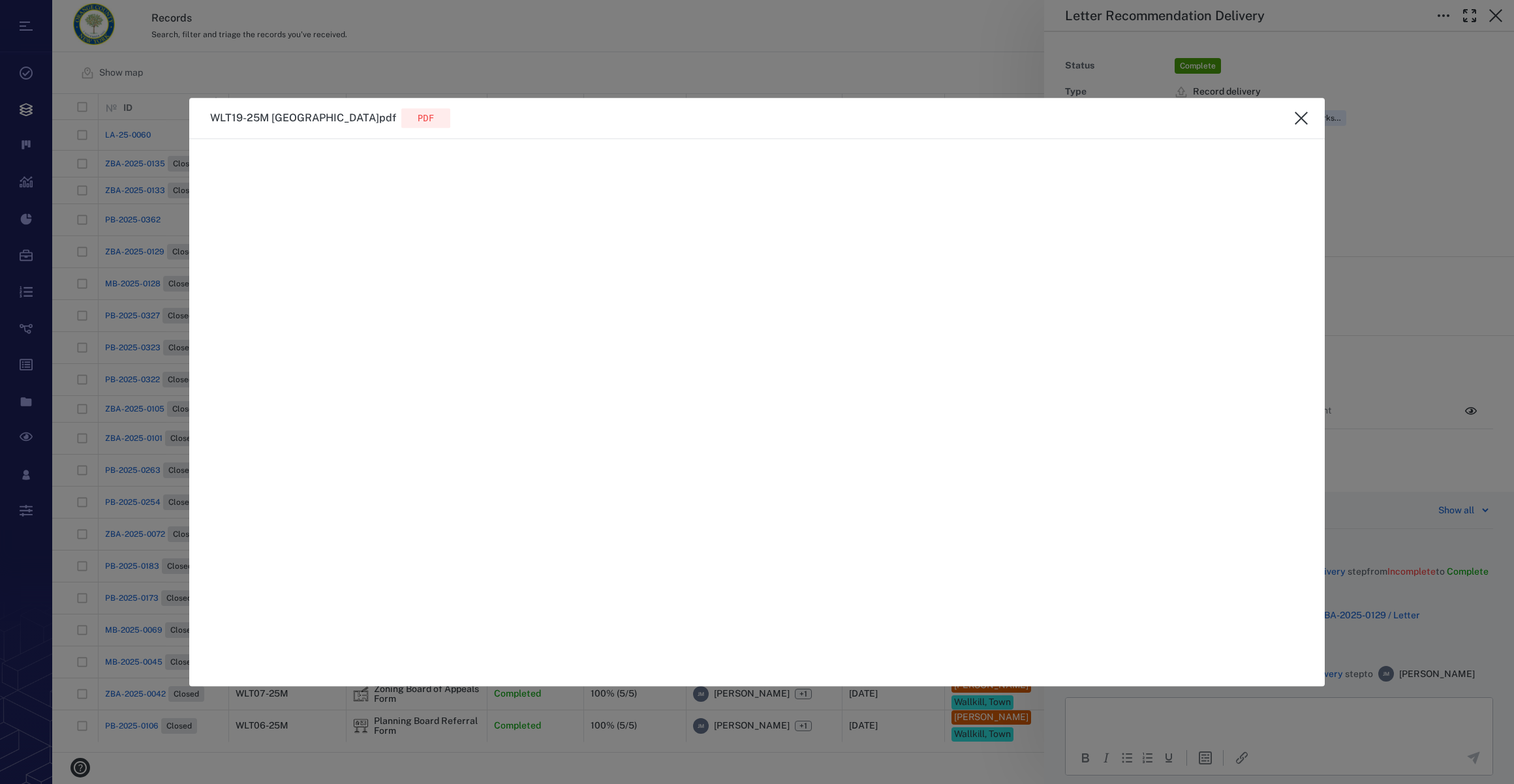
click at [1296, 117] on icon "close" at bounding box center [1301, 118] width 15 height 15
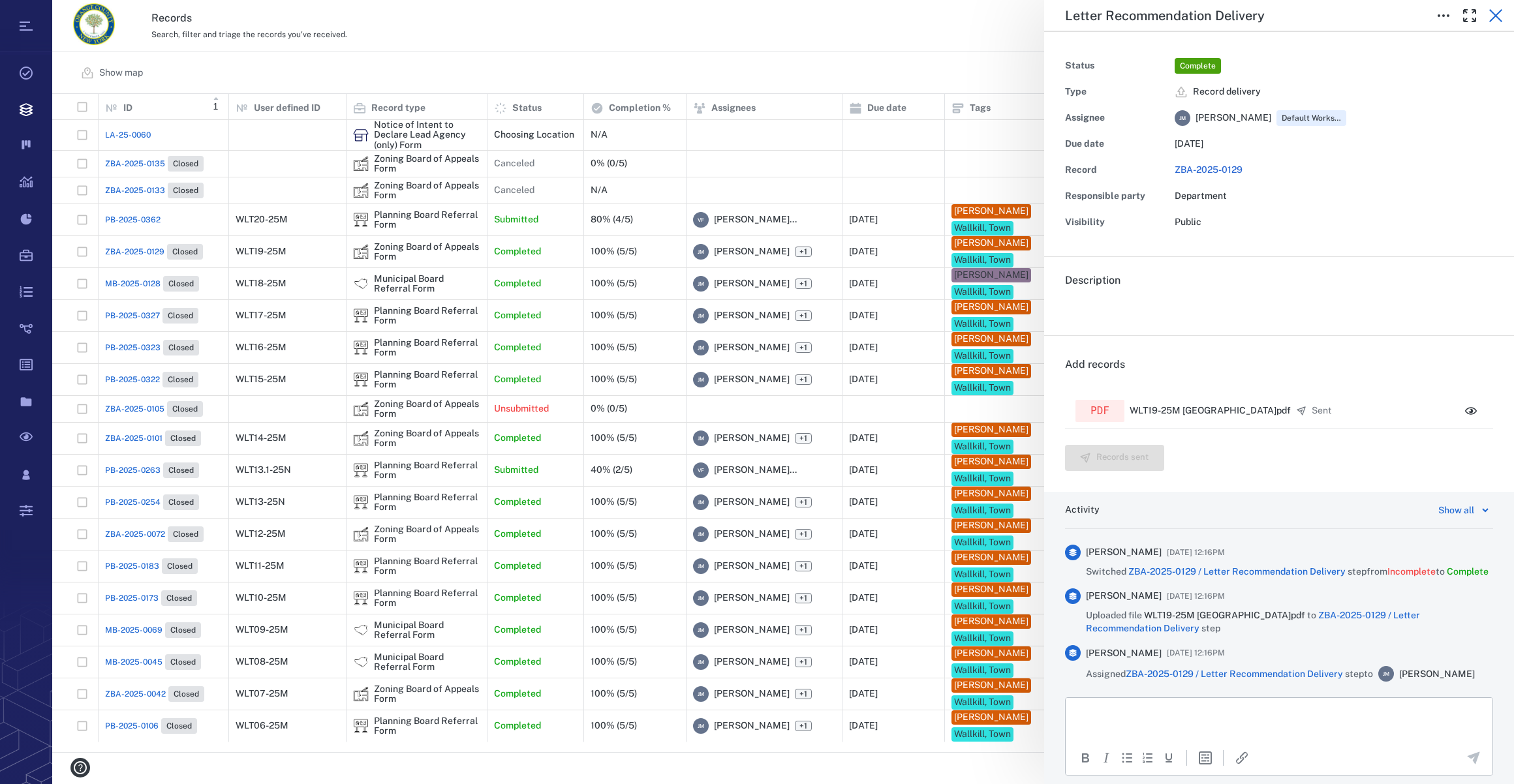
click at [1493, 10] on icon "button" at bounding box center [1495, 15] width 15 height 15
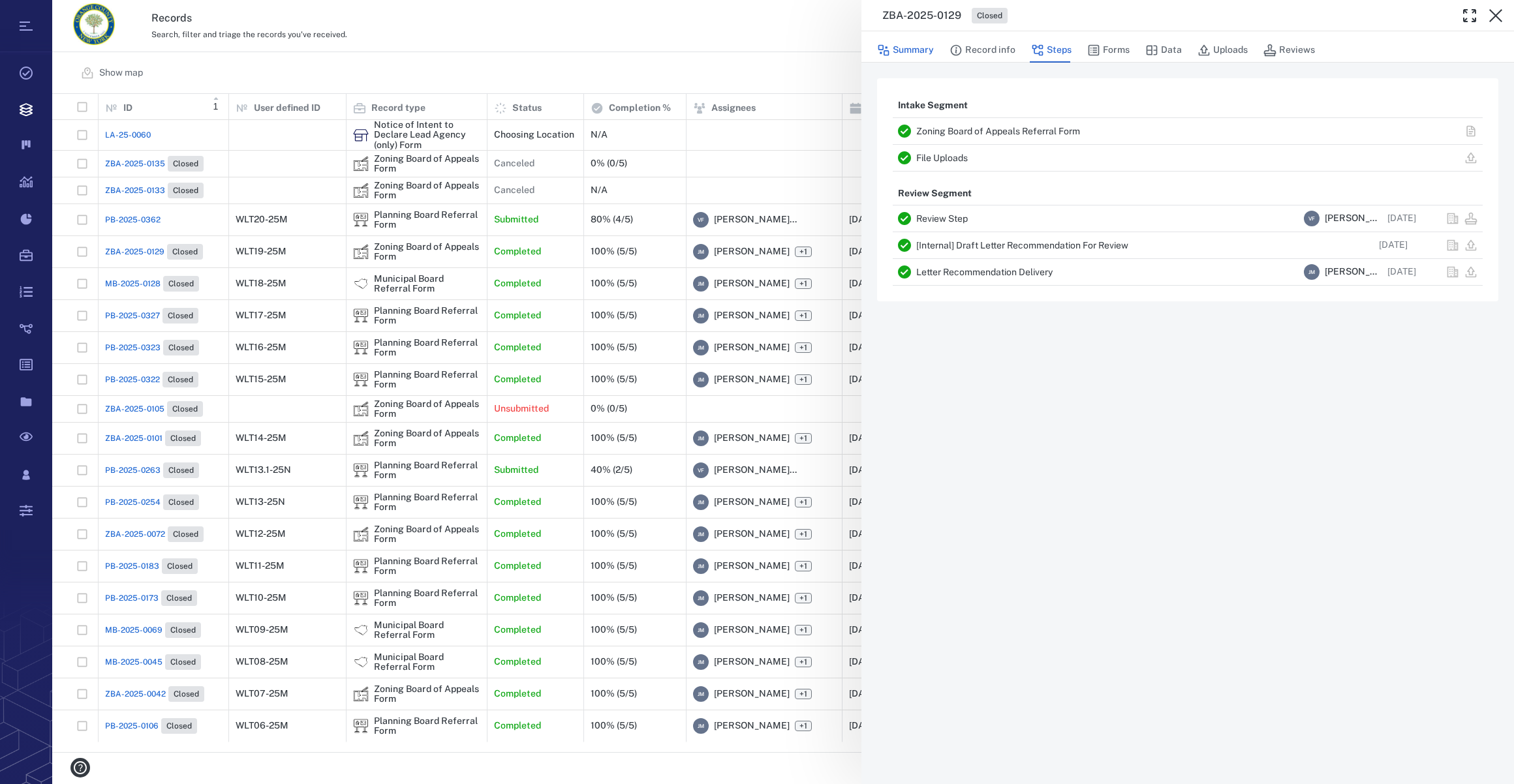
click at [901, 42] on button "Summary" at bounding box center [905, 50] width 57 height 25
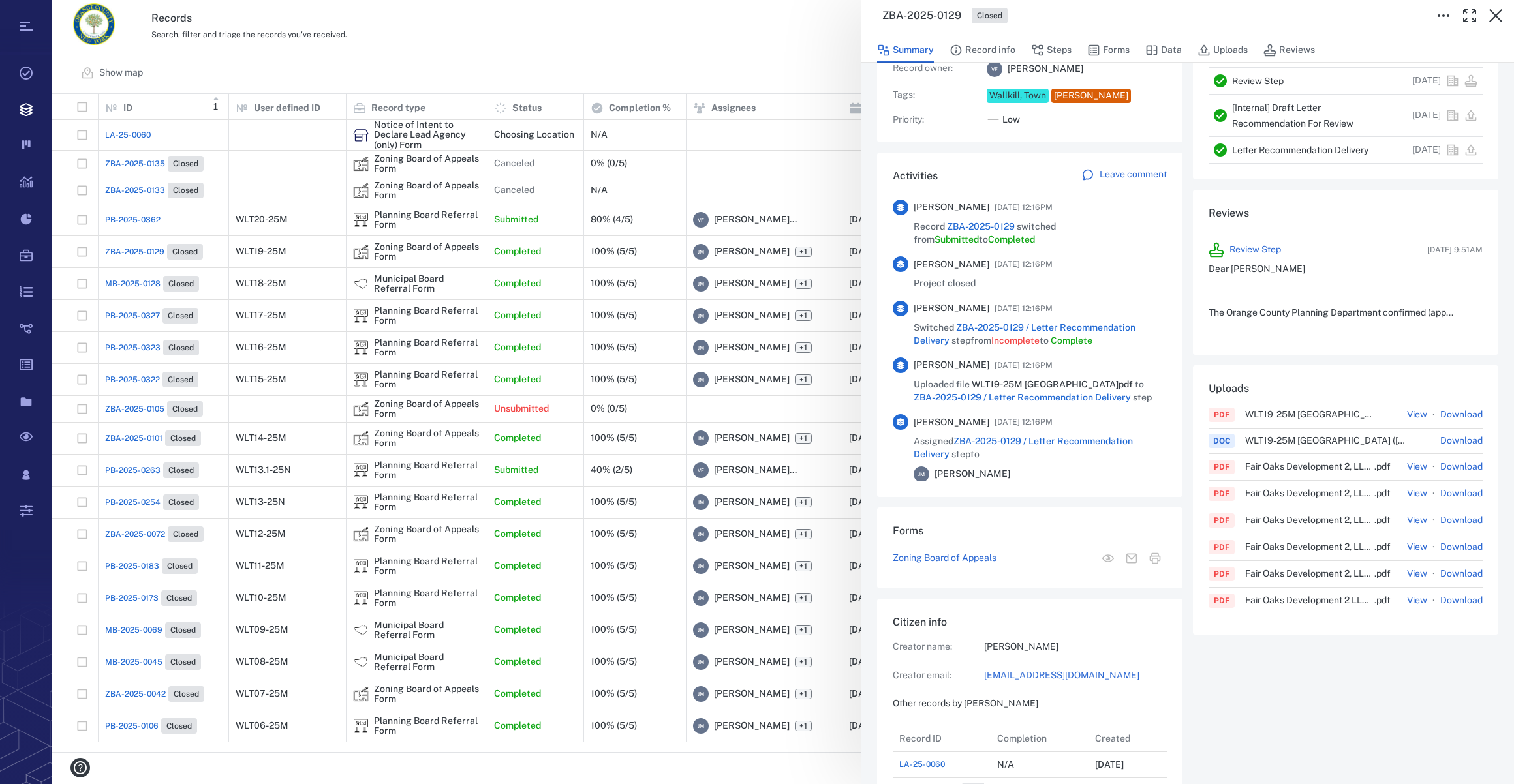
scroll to position [237, 0]
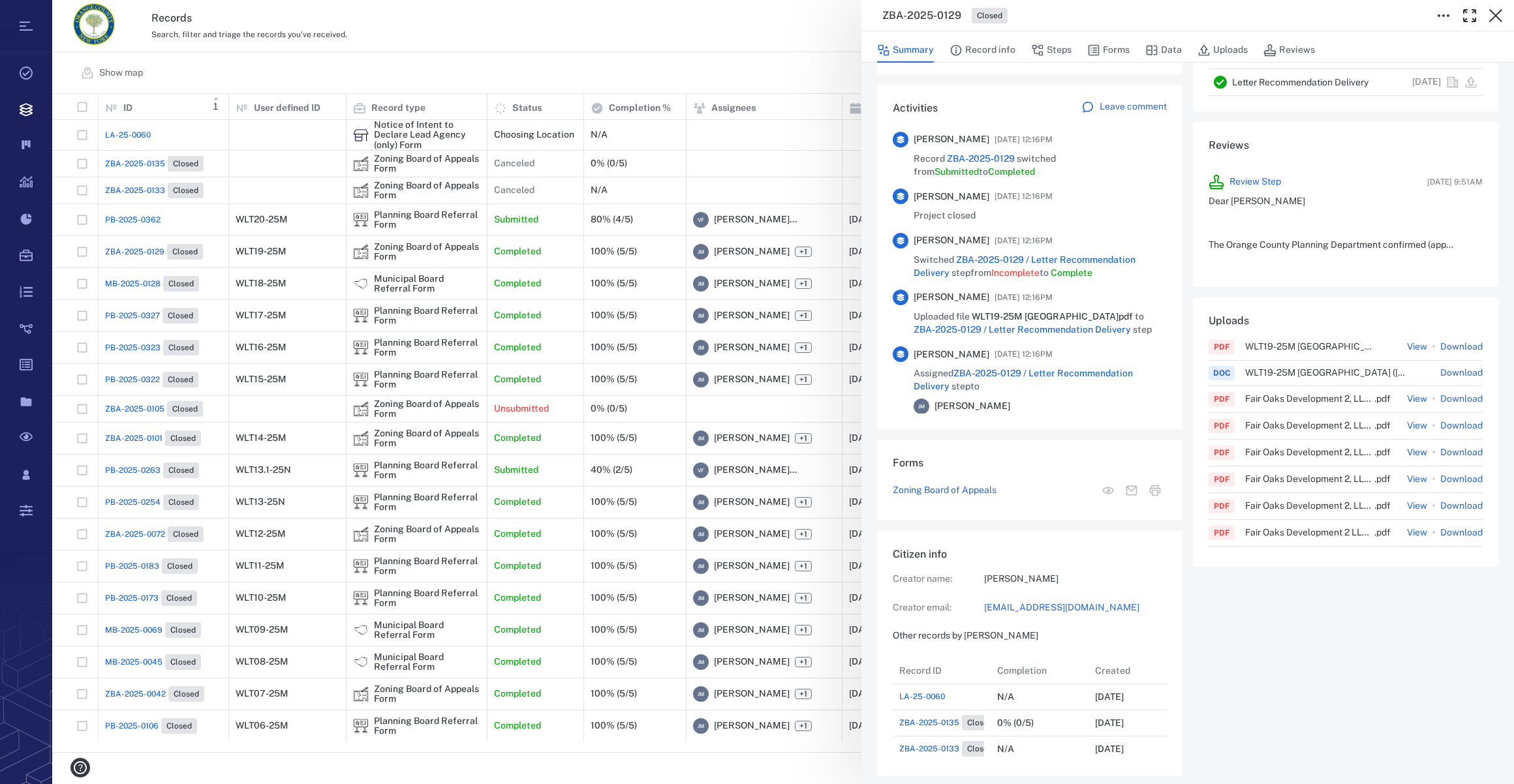
click at [1025, 603] on link "[EMAIL_ADDRESS][DOMAIN_NAME]" at bounding box center [1075, 608] width 183 height 13
click at [914, 53] on button "Summary" at bounding box center [905, 50] width 57 height 25
drag, startPoint x: 1501, startPoint y: 11, endPoint x: 1060, endPoint y: 88, distance: 447.7
click at [1501, 11] on icon "button" at bounding box center [1495, 15] width 15 height 15
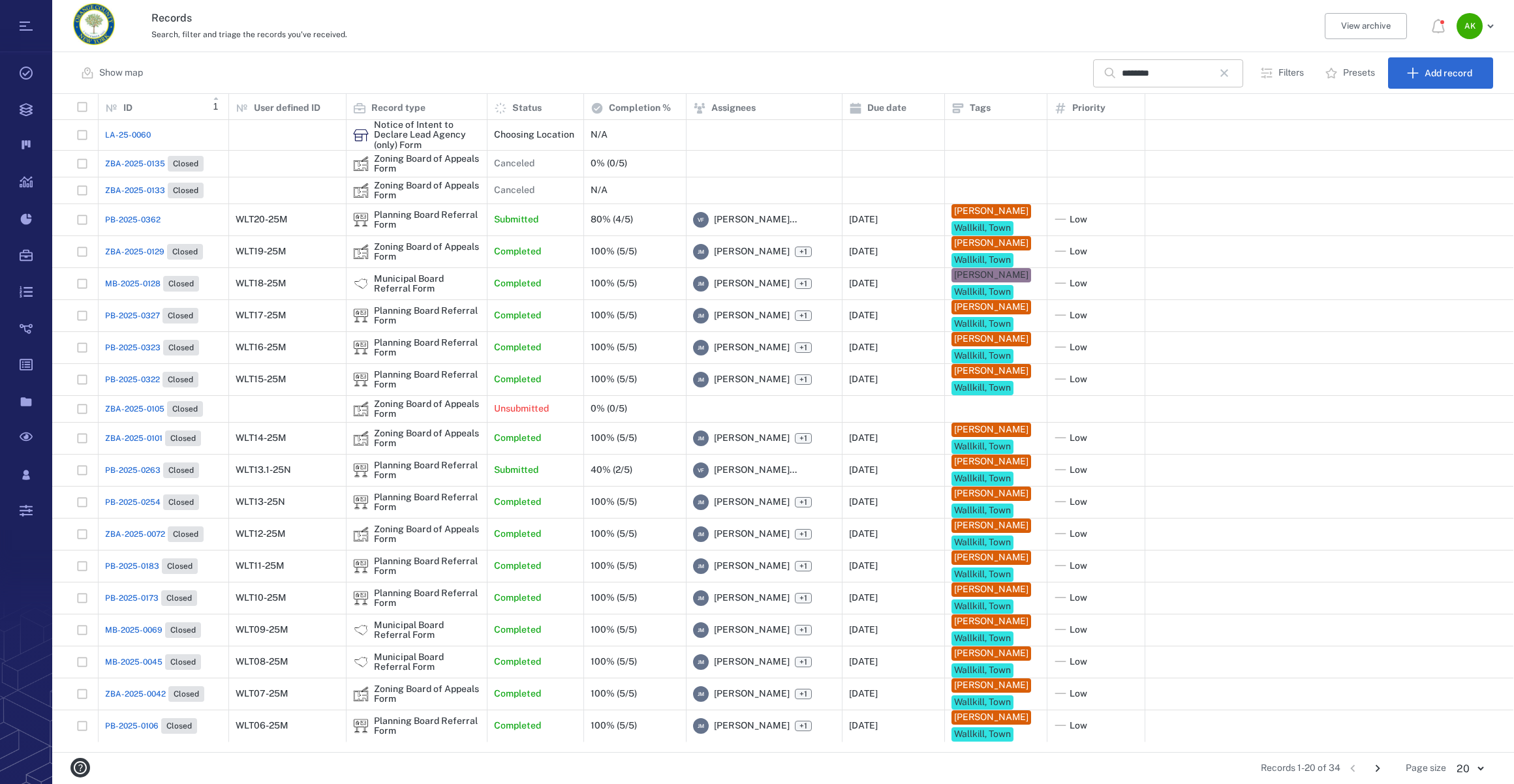
click at [1232, 76] on icon "button" at bounding box center [1224, 73] width 15 height 15
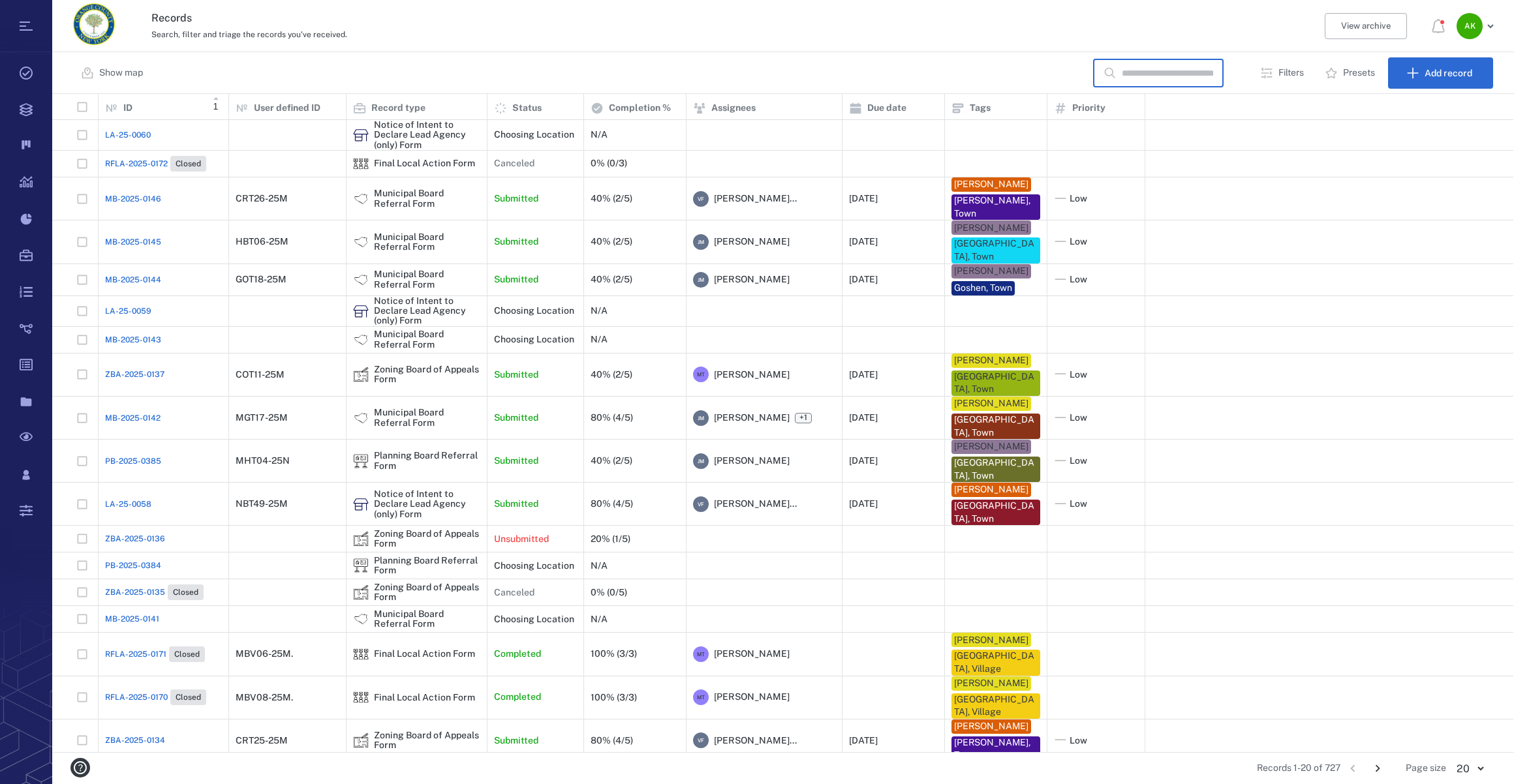
click at [1181, 73] on input "text" at bounding box center [1168, 73] width 91 height 28
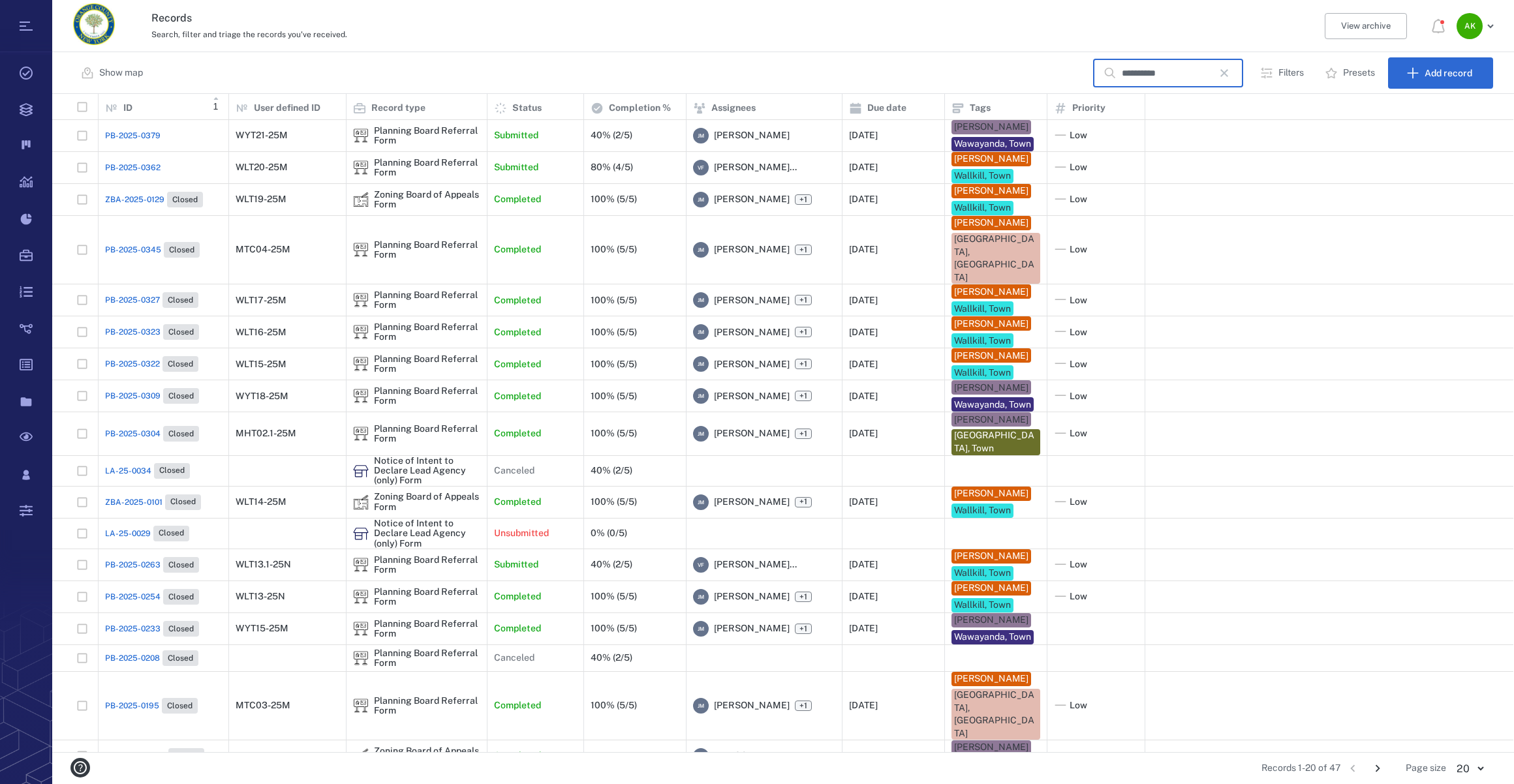
type input "**********"
click at [124, 255] on span "PB-2025-0345" at bounding box center [133, 249] width 56 height 12
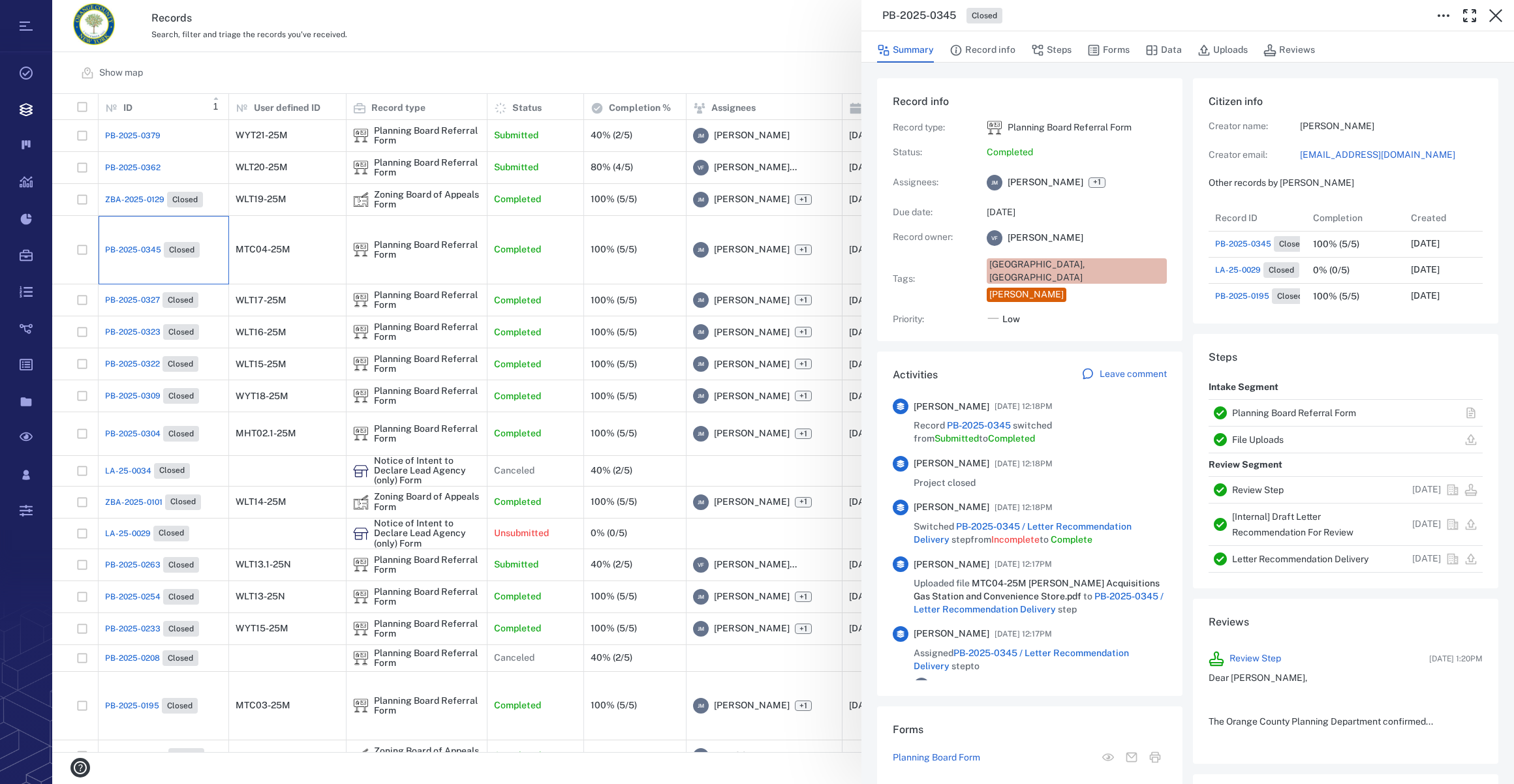
scroll to position [157, 252]
click at [1120, 56] on button "Forms" at bounding box center [1108, 50] width 42 height 25
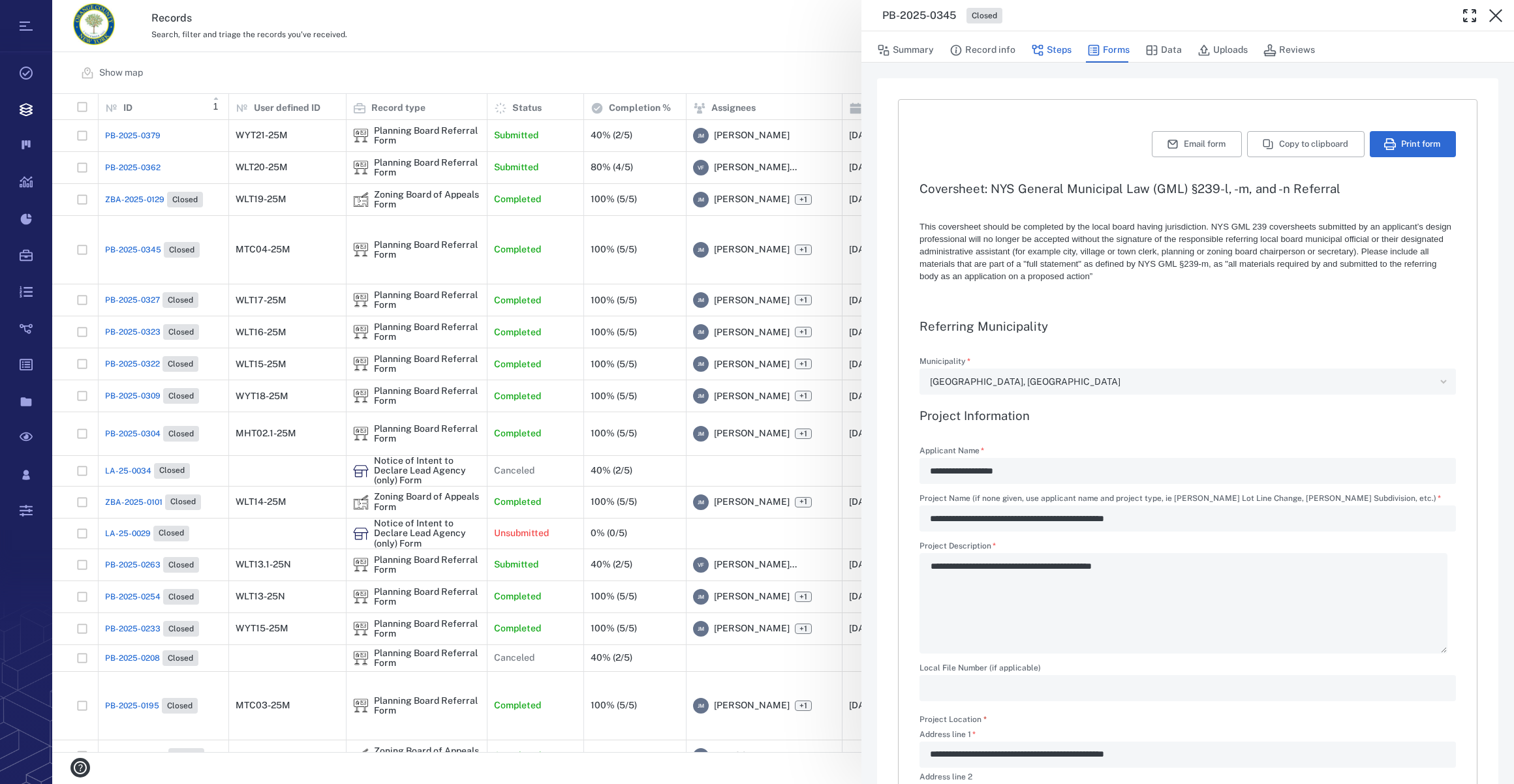
click at [1062, 48] on button "Steps" at bounding box center [1051, 50] width 40 height 25
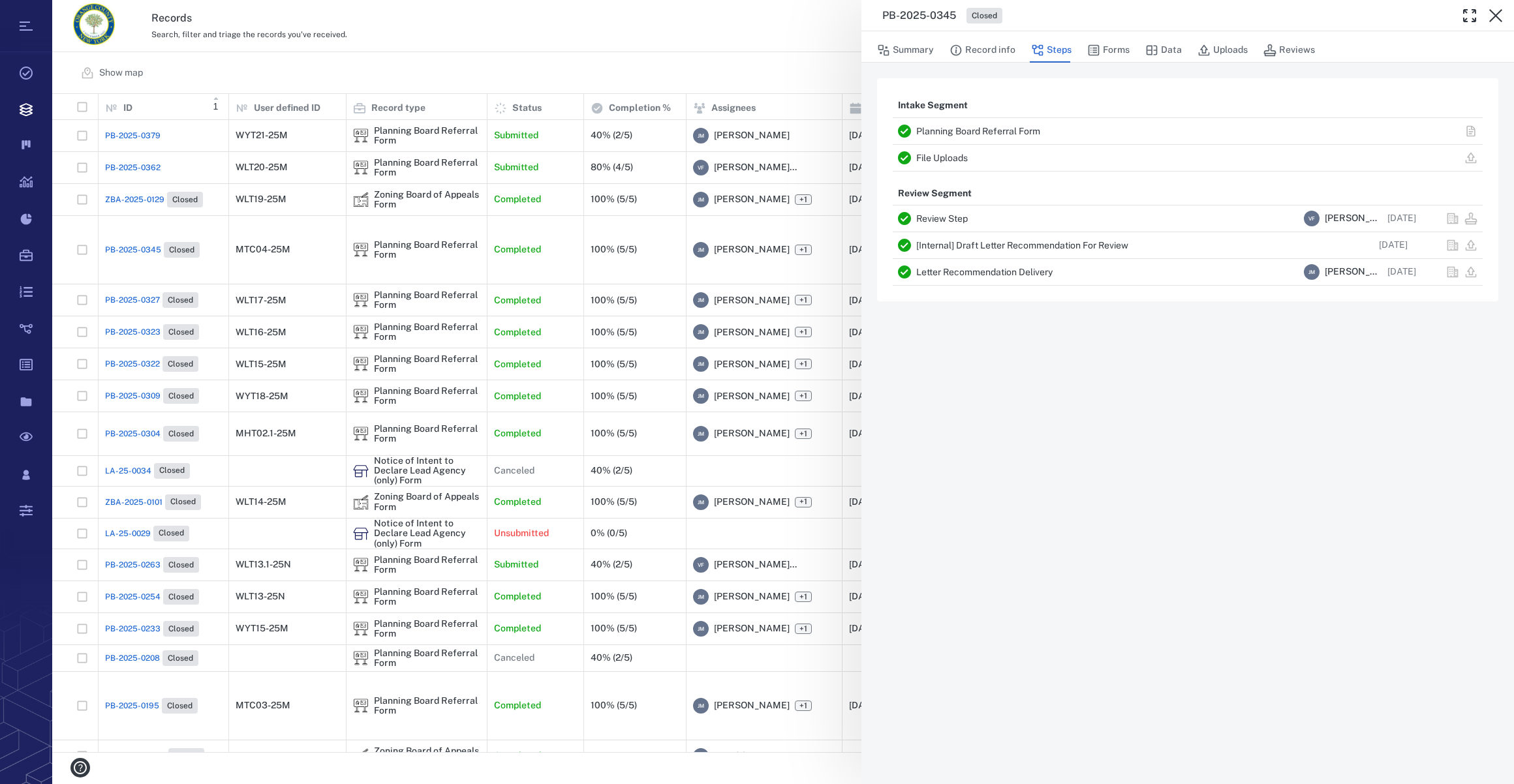
click at [956, 277] on div "Letter Recommendation Delivery" at bounding box center [1107, 272] width 382 height 15
click at [958, 272] on link "Letter Recommendation Delivery" at bounding box center [984, 272] width 137 height 11
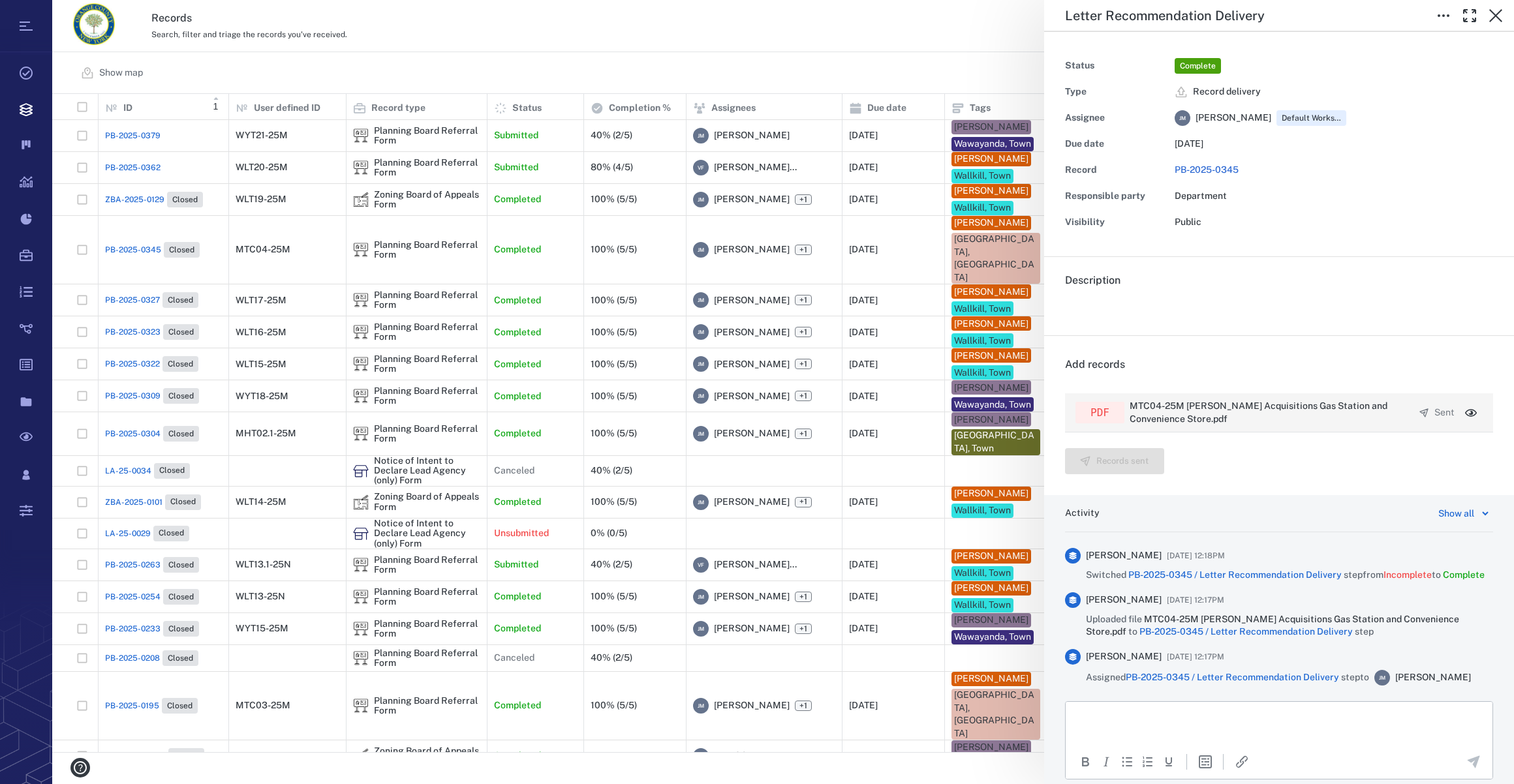
click at [1464, 409] on icon "button" at bounding box center [1470, 413] width 13 height 13
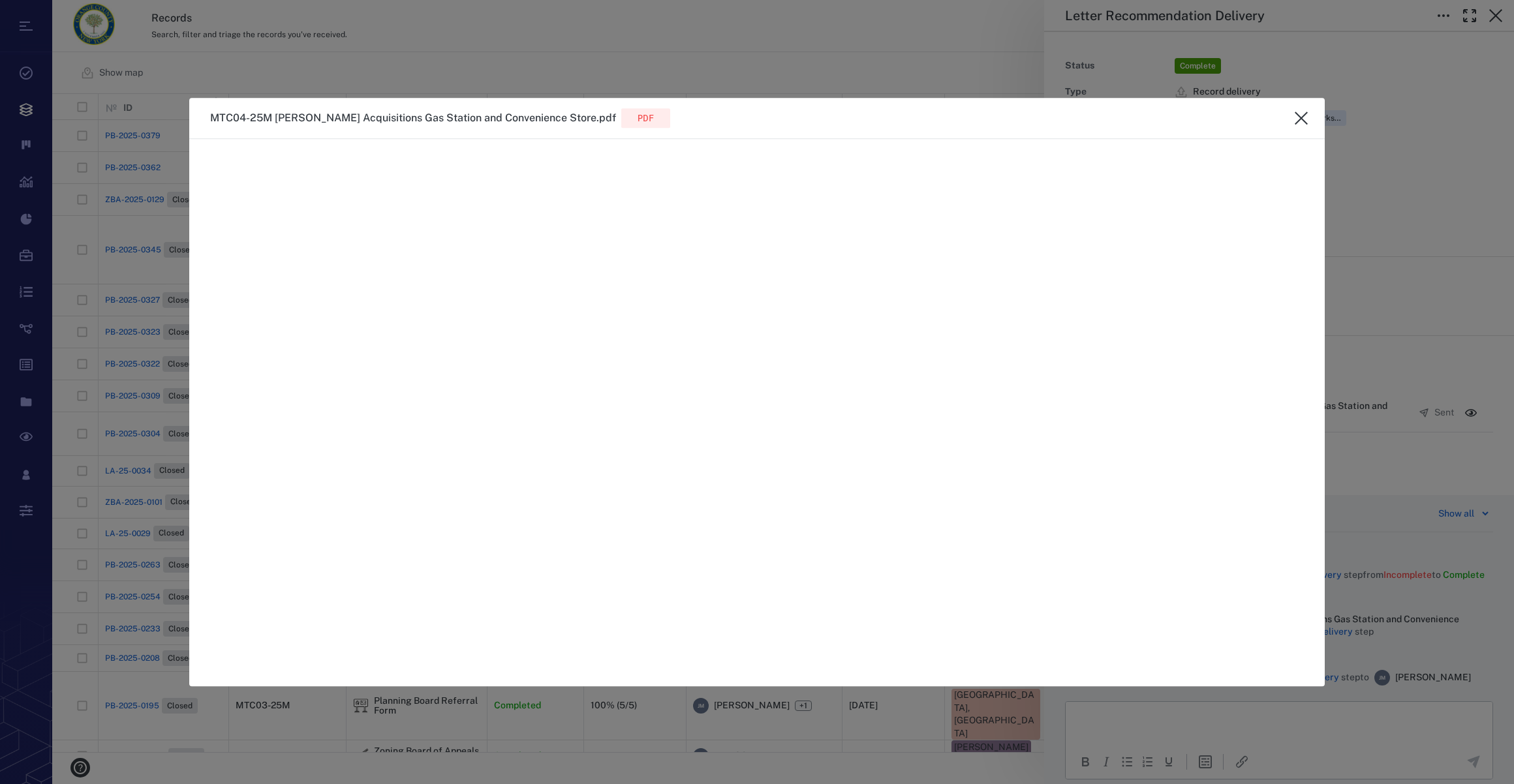
click at [1299, 113] on icon "close" at bounding box center [1301, 118] width 15 height 15
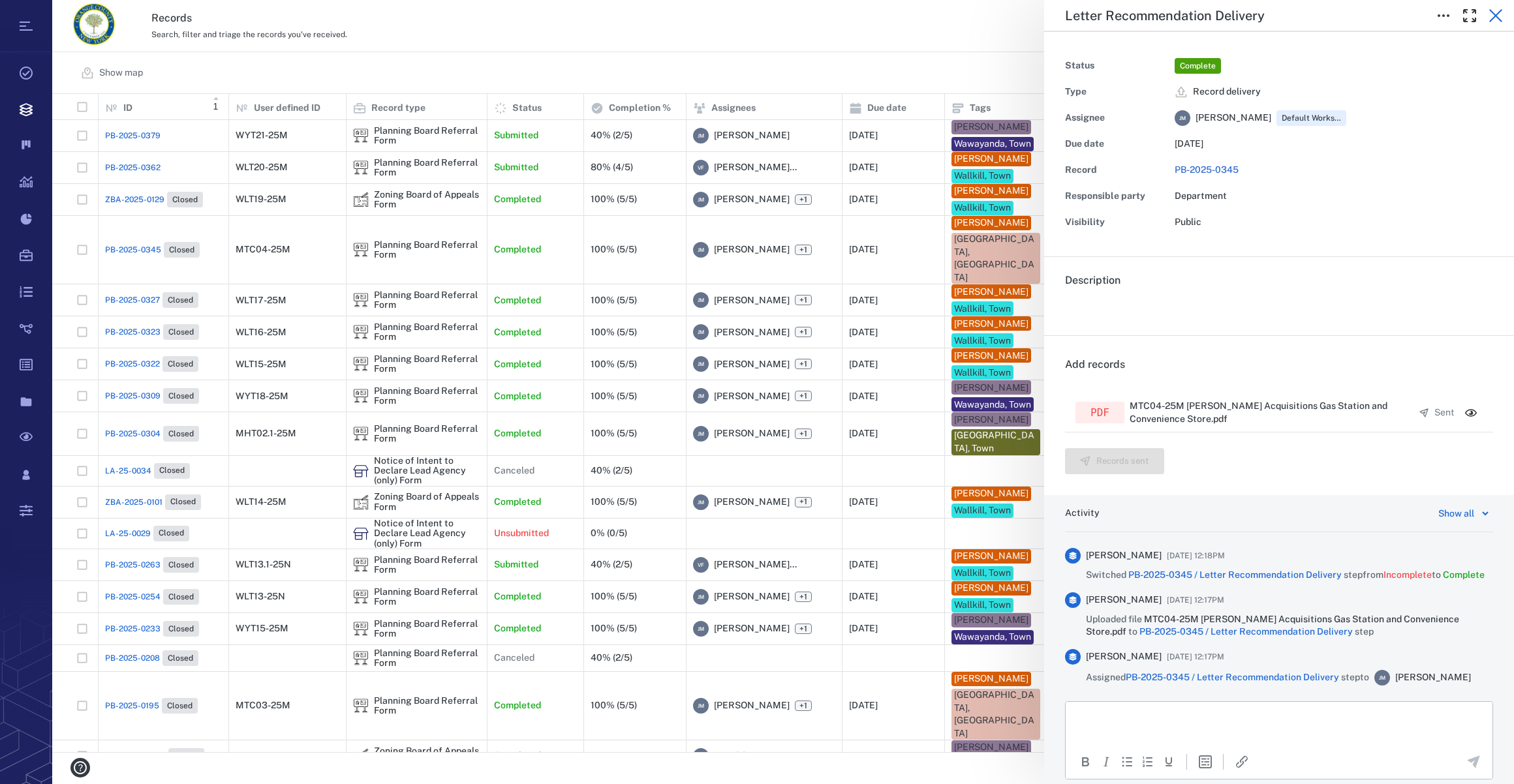
click at [1494, 11] on icon "button" at bounding box center [1495, 15] width 15 height 15
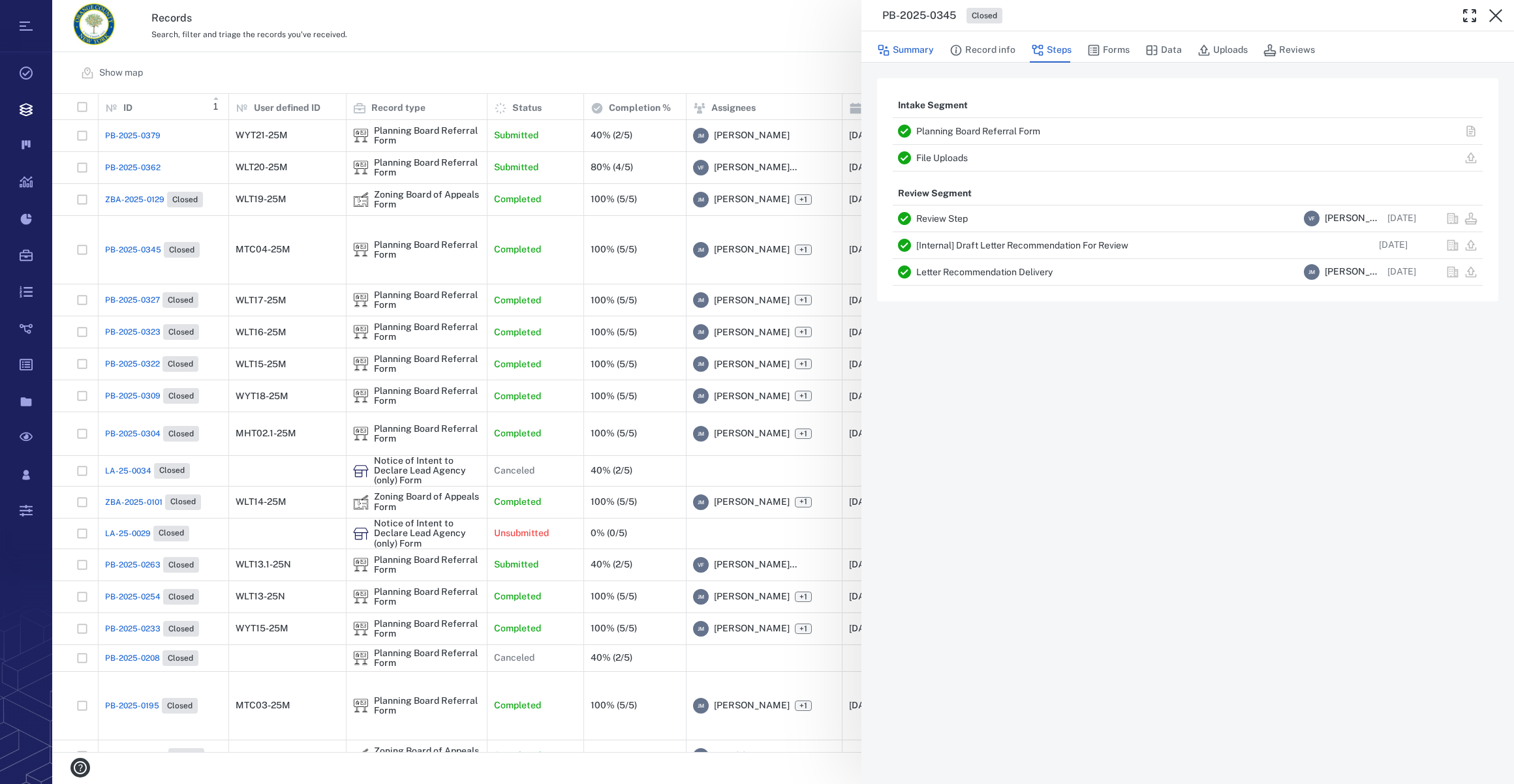
drag, startPoint x: 920, startPoint y: 46, endPoint x: 1513, endPoint y: 227, distance: 620.0
click at [920, 46] on button "Summary" at bounding box center [905, 50] width 57 height 25
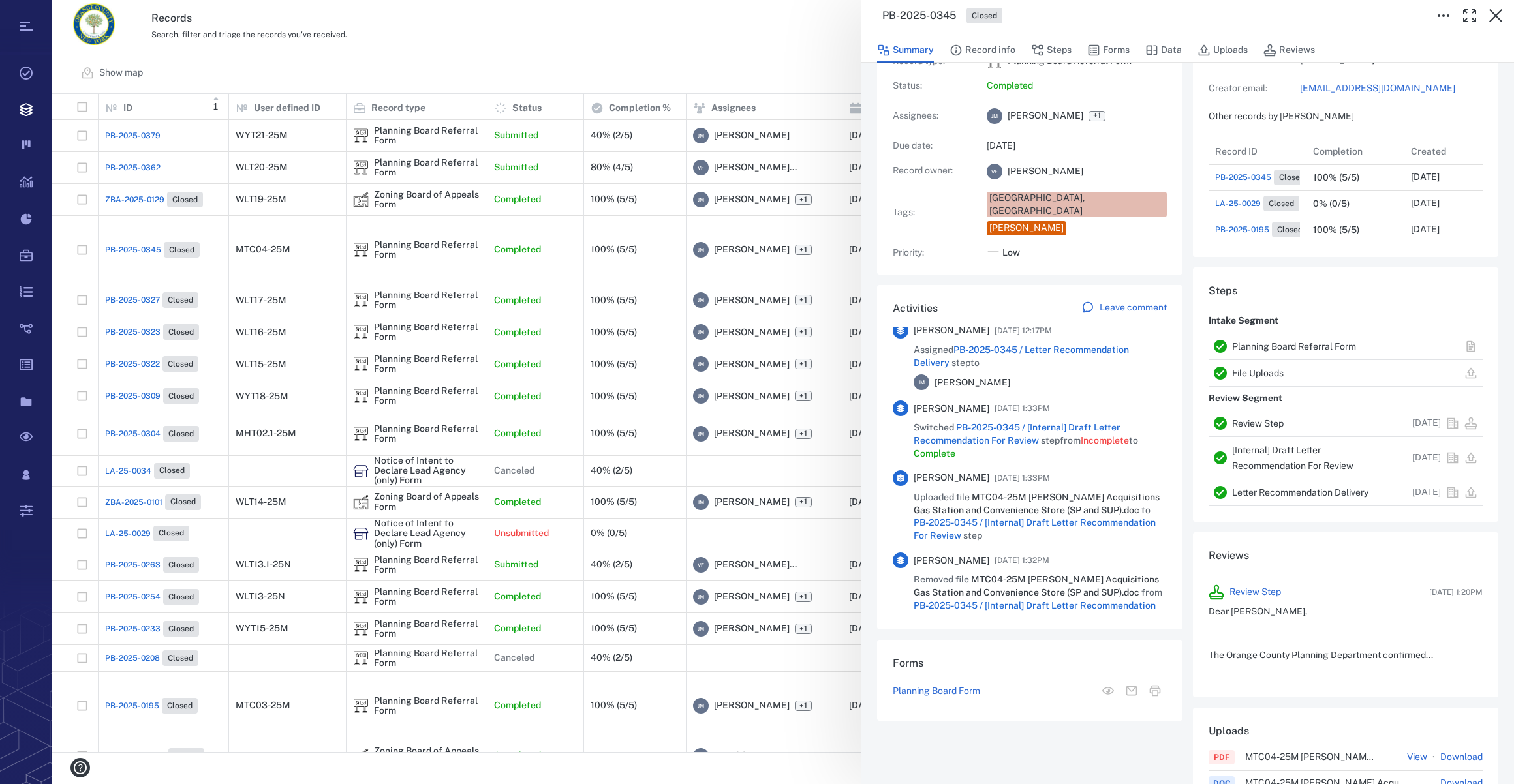
scroll to position [177, 0]
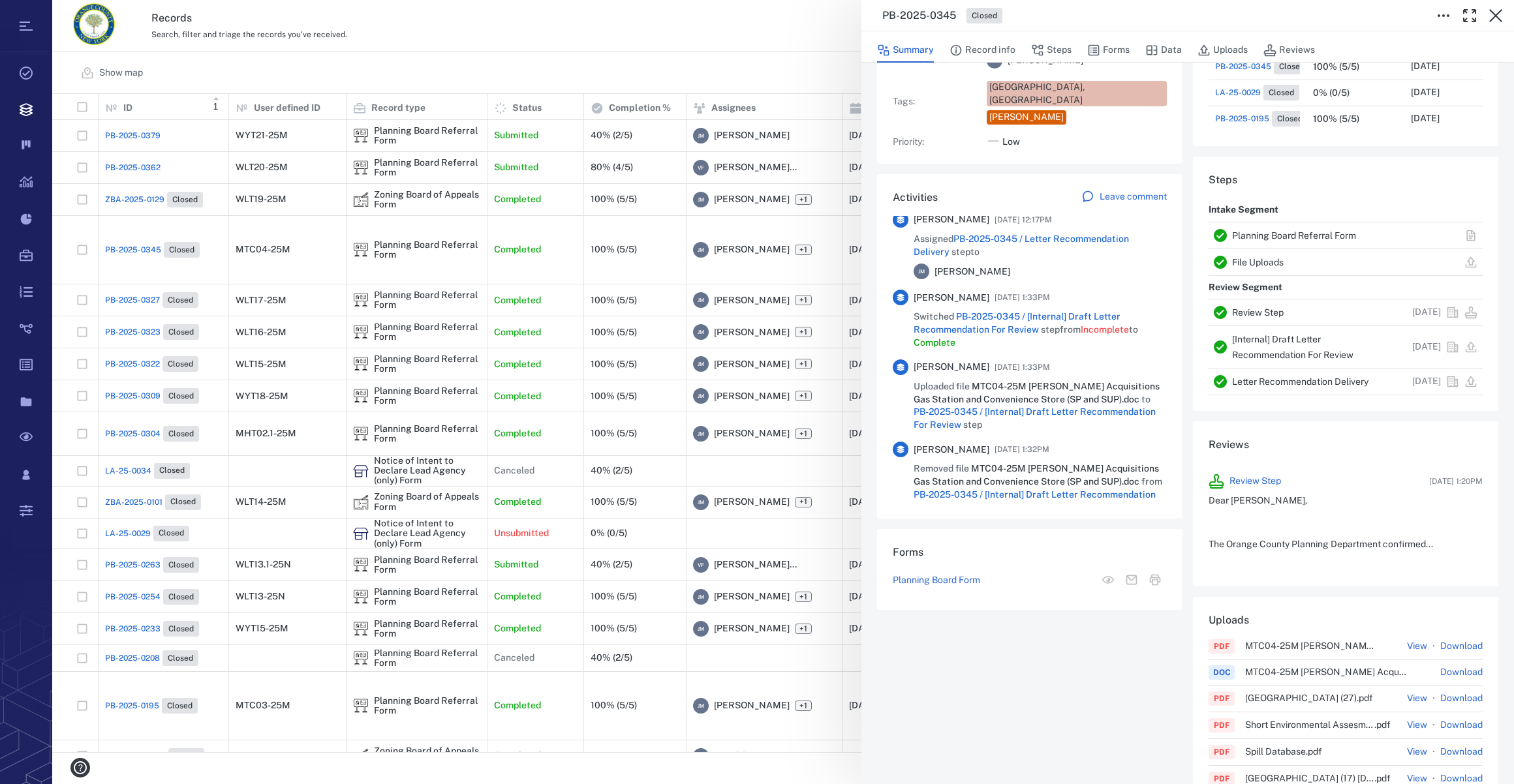
drag, startPoint x: 1498, startPoint y: 15, endPoint x: 1488, endPoint y: 31, distance: 18.9
click at [1498, 15] on icon "button" at bounding box center [1495, 15] width 15 height 15
